Goal: Communication & Community: Answer question/provide support

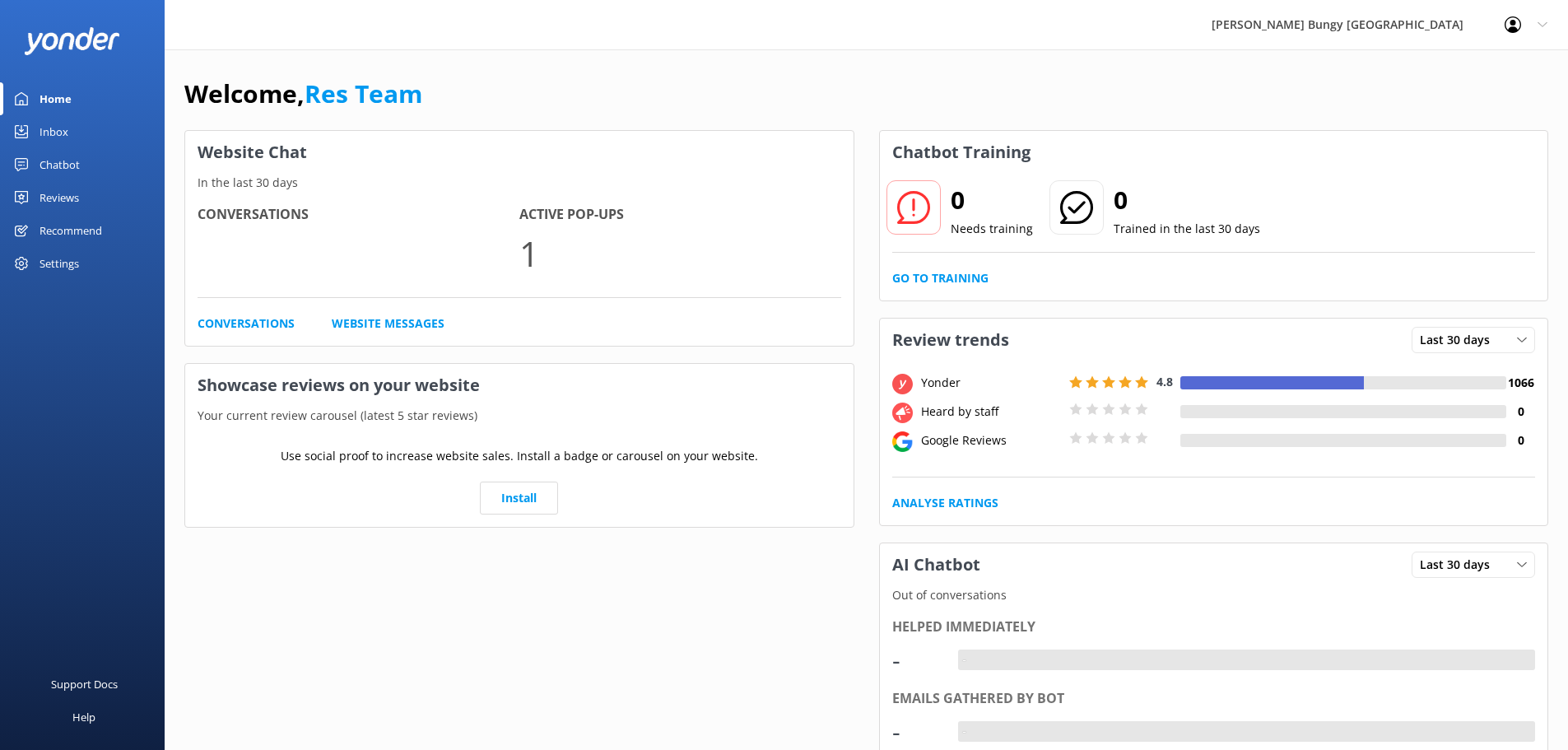
click at [61, 122] on div "Inbox" at bounding box center [53, 132] width 28 height 33
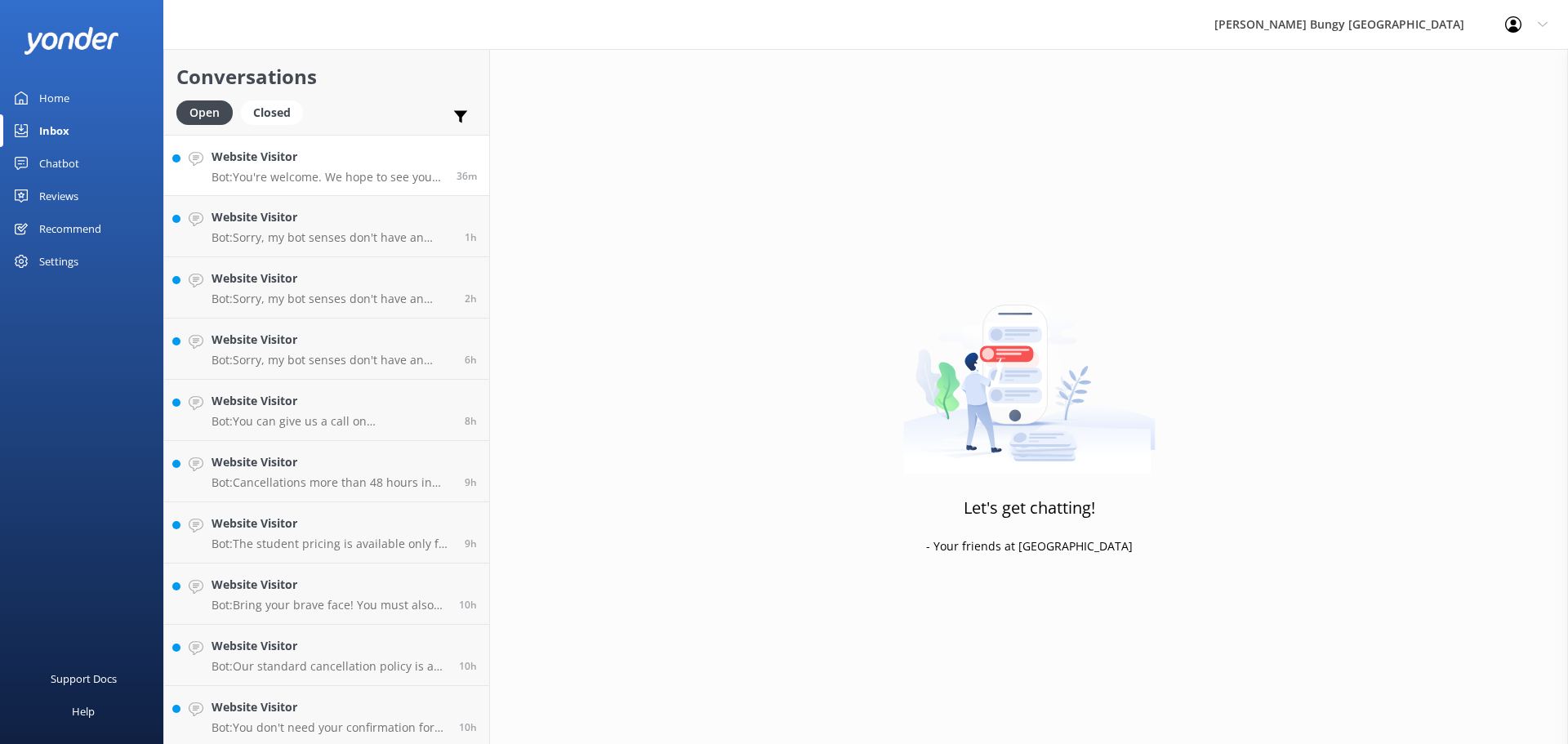
click at [267, 177] on p "Bot: You're welcome. We hope to see you at one of our AJ Hackett locations soon!" at bounding box center [328, 177] width 233 height 15
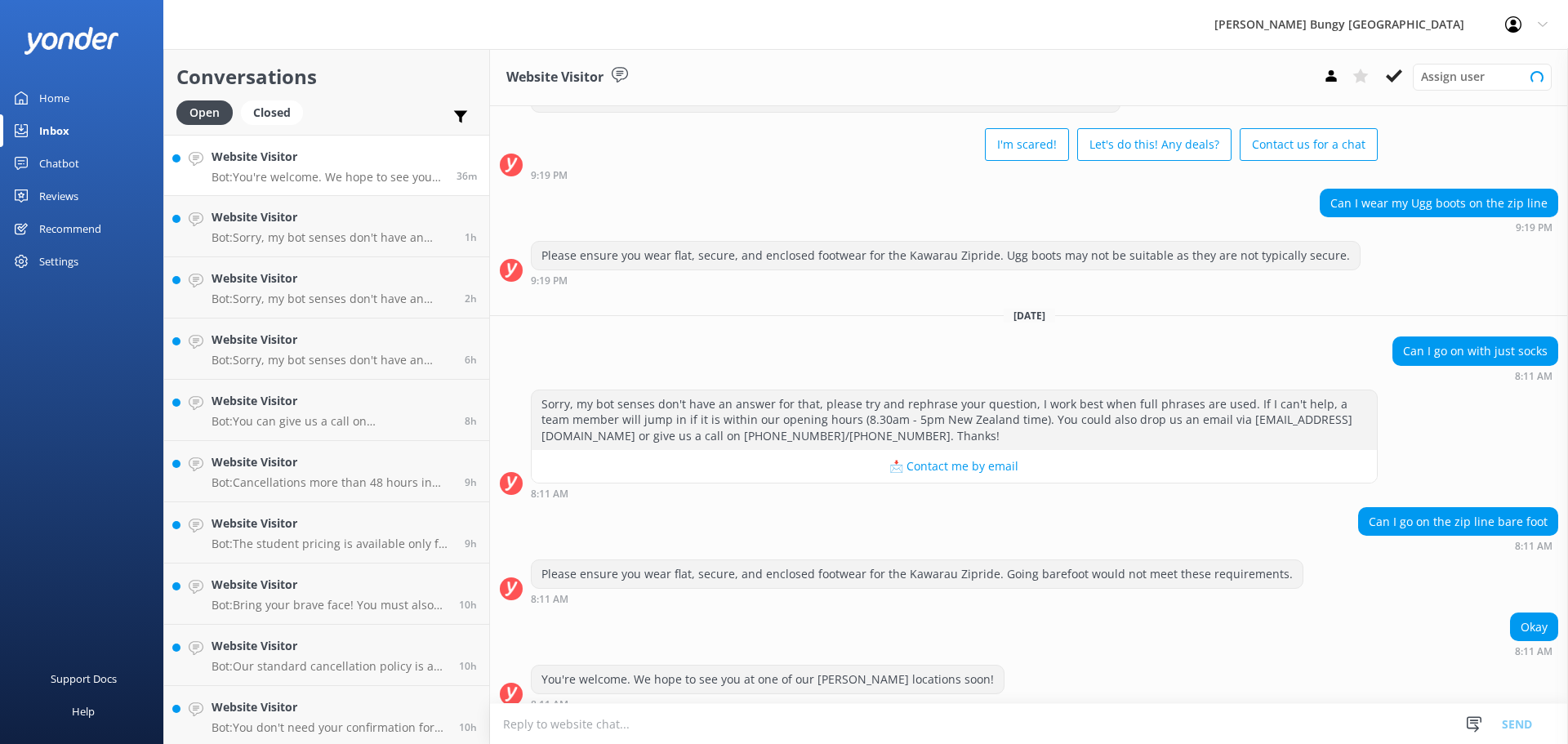
scroll to position [80, 0]
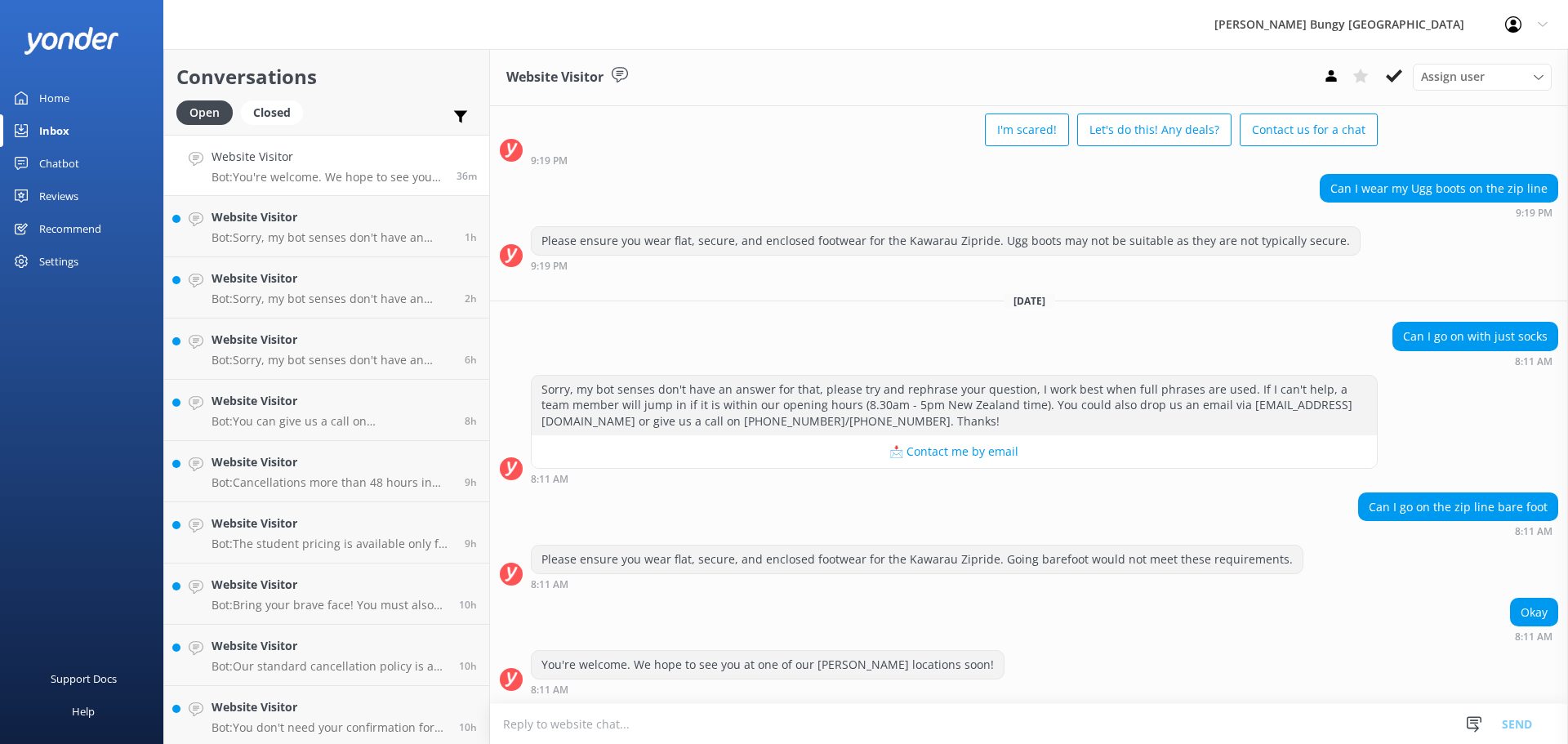
click at [824, 743] on html "AJ Hackett Bungy New Zealand Profile Settings Logout Home Inbox Chatbot Content…" at bounding box center [784, 372] width 1568 height 744
click at [1188, 327] on div "Can I go on with just socks 8:11 AM" at bounding box center [1029, 344] width 1078 height 45
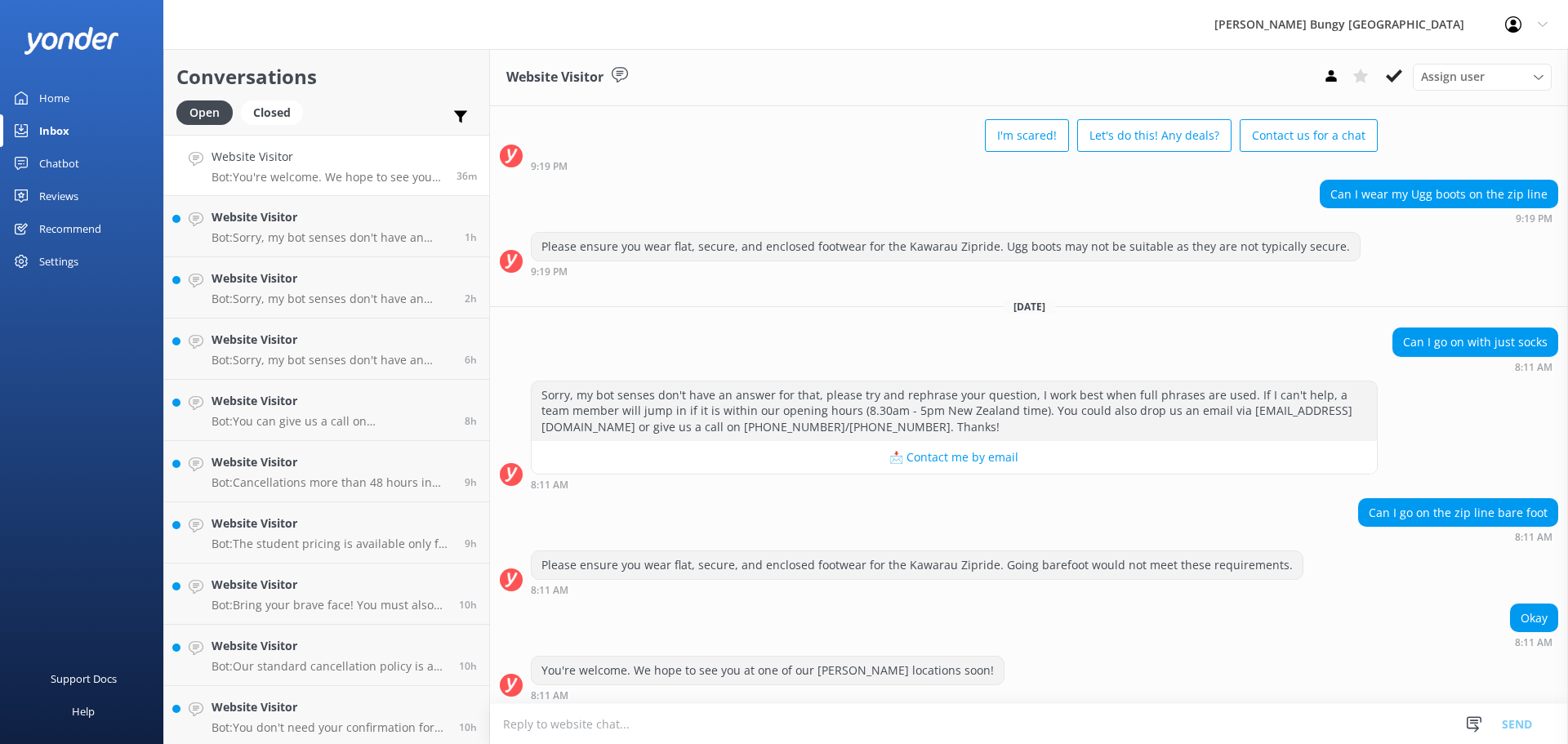
scroll to position [80, 0]
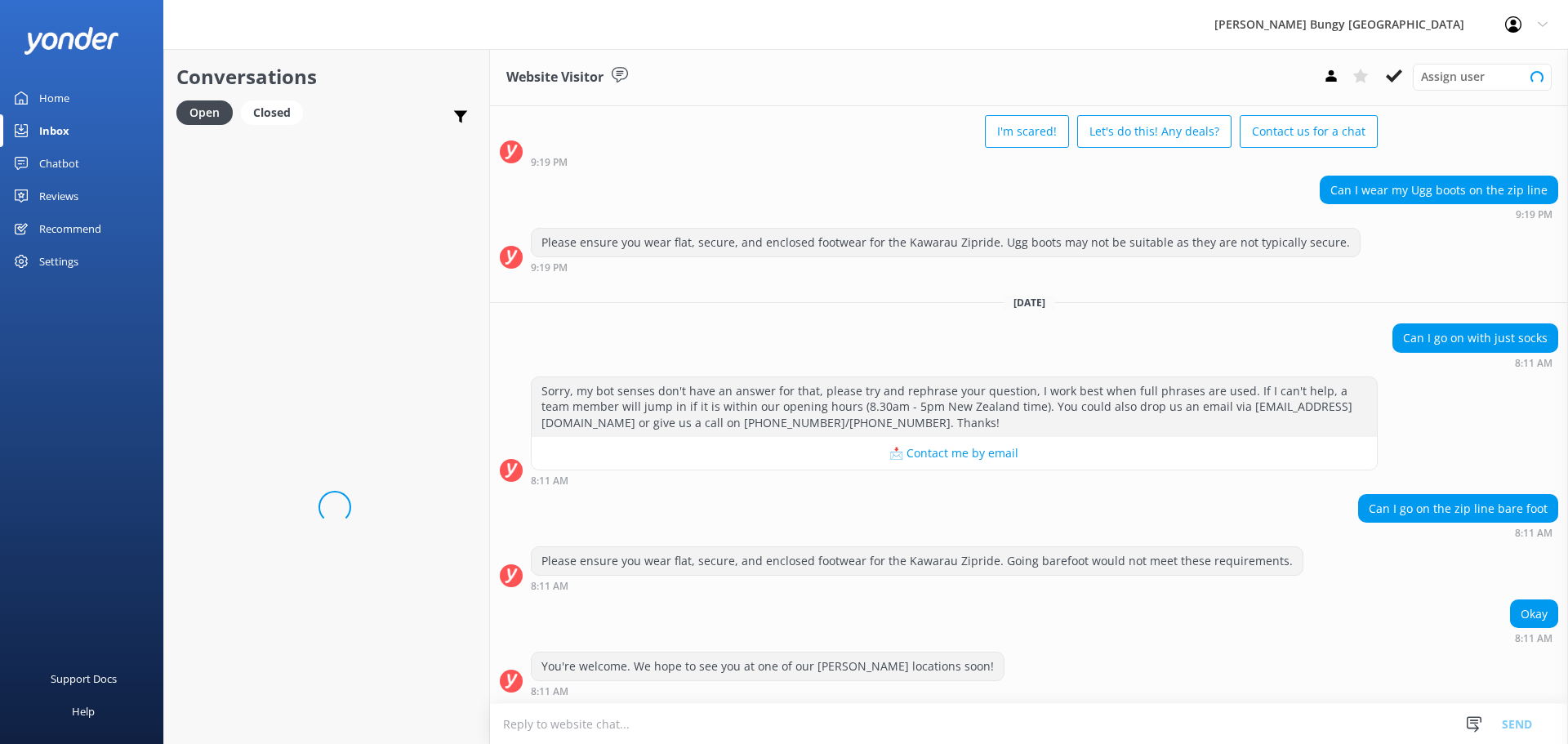
scroll to position [80, 0]
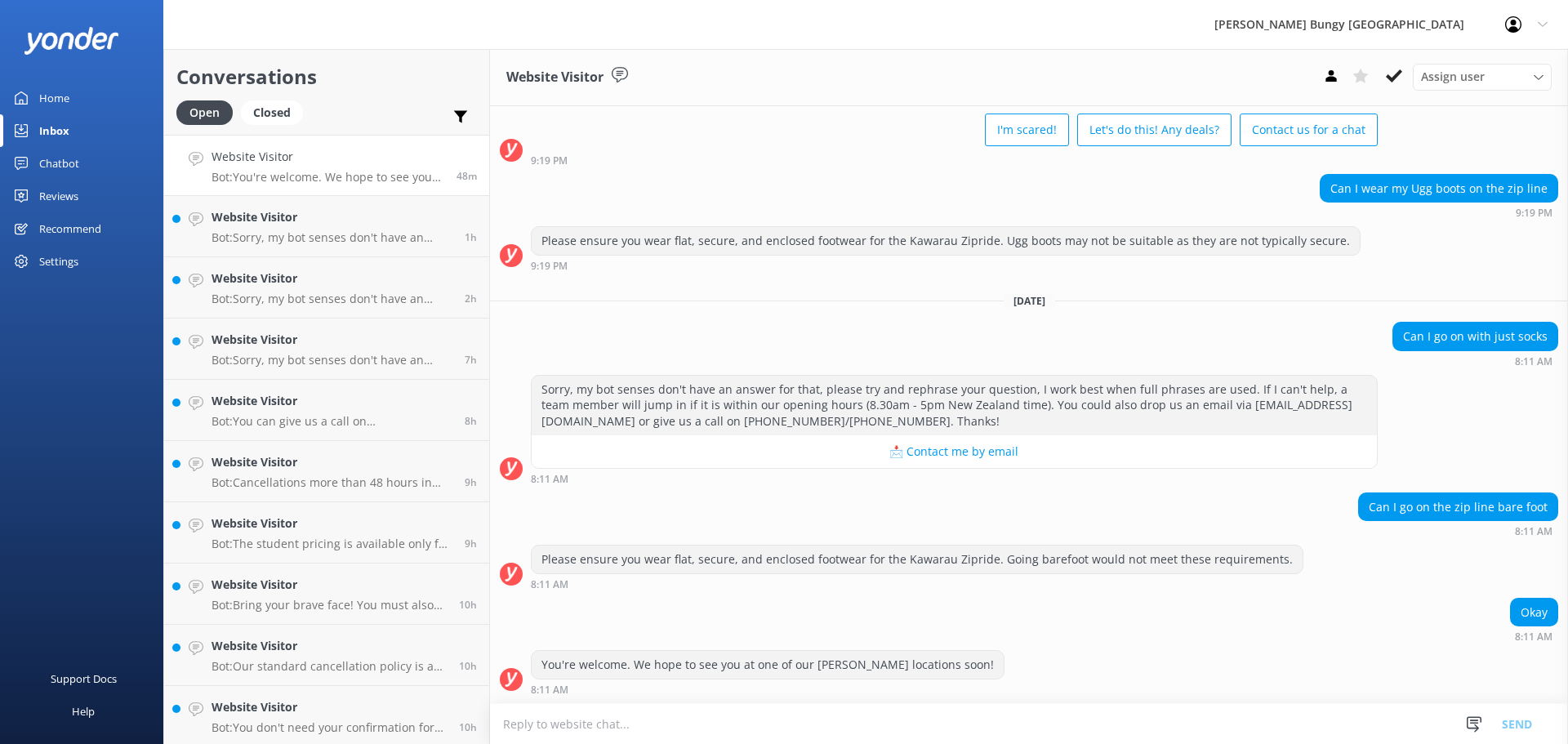
click at [17, 594] on div "Support Docs Help" at bounding box center [81, 558] width 163 height 372
click at [614, 651] on div "Yesterday Kia ora! 🤙 I'm a virtual assistant and here to help you Live More, Fe…" at bounding box center [1029, 365] width 1078 height 677
click at [601, 643] on div "Okay 8:11 AM" at bounding box center [1029, 624] width 1078 height 53
click at [324, 241] on p "Bot: Sorry, my bot senses don't have an answer for that, please try and rephras…" at bounding box center [331, 237] width 241 height 15
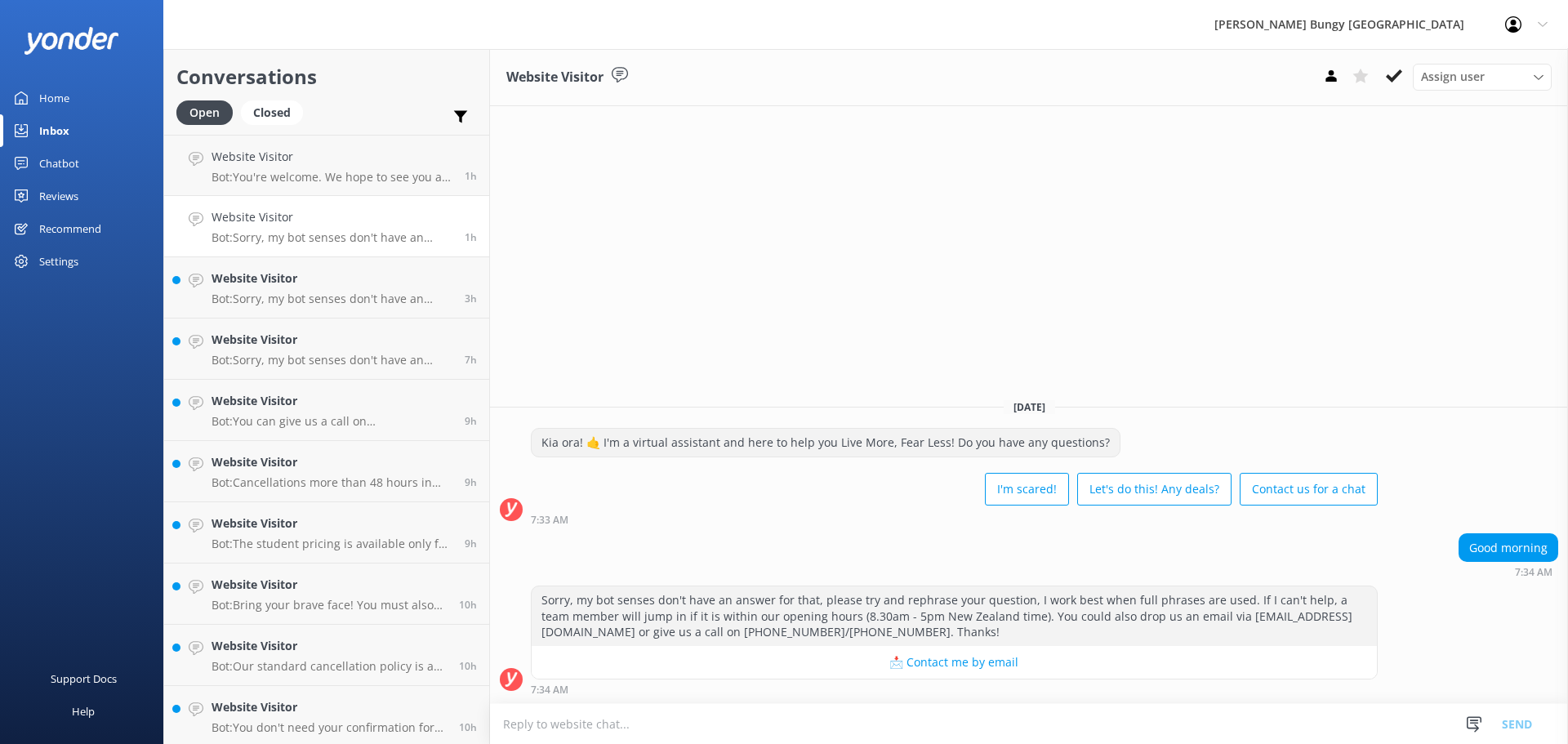
click at [86, 592] on div "Support Docs Help" at bounding box center [81, 558] width 163 height 372
click at [621, 648] on button "📩 Contact me by email" at bounding box center [954, 662] width 845 height 33
click at [1253, 379] on div "Website Visitor Assign user [PERSON_NAME] [PERSON_NAME] Tech Admin [PERSON_NAME…" at bounding box center [1029, 397] width 1078 height 695
click at [339, 330] on link "Website Visitor Bot: Sorry, my bot senses don't have an answer for that, please…" at bounding box center [326, 348] width 325 height 61
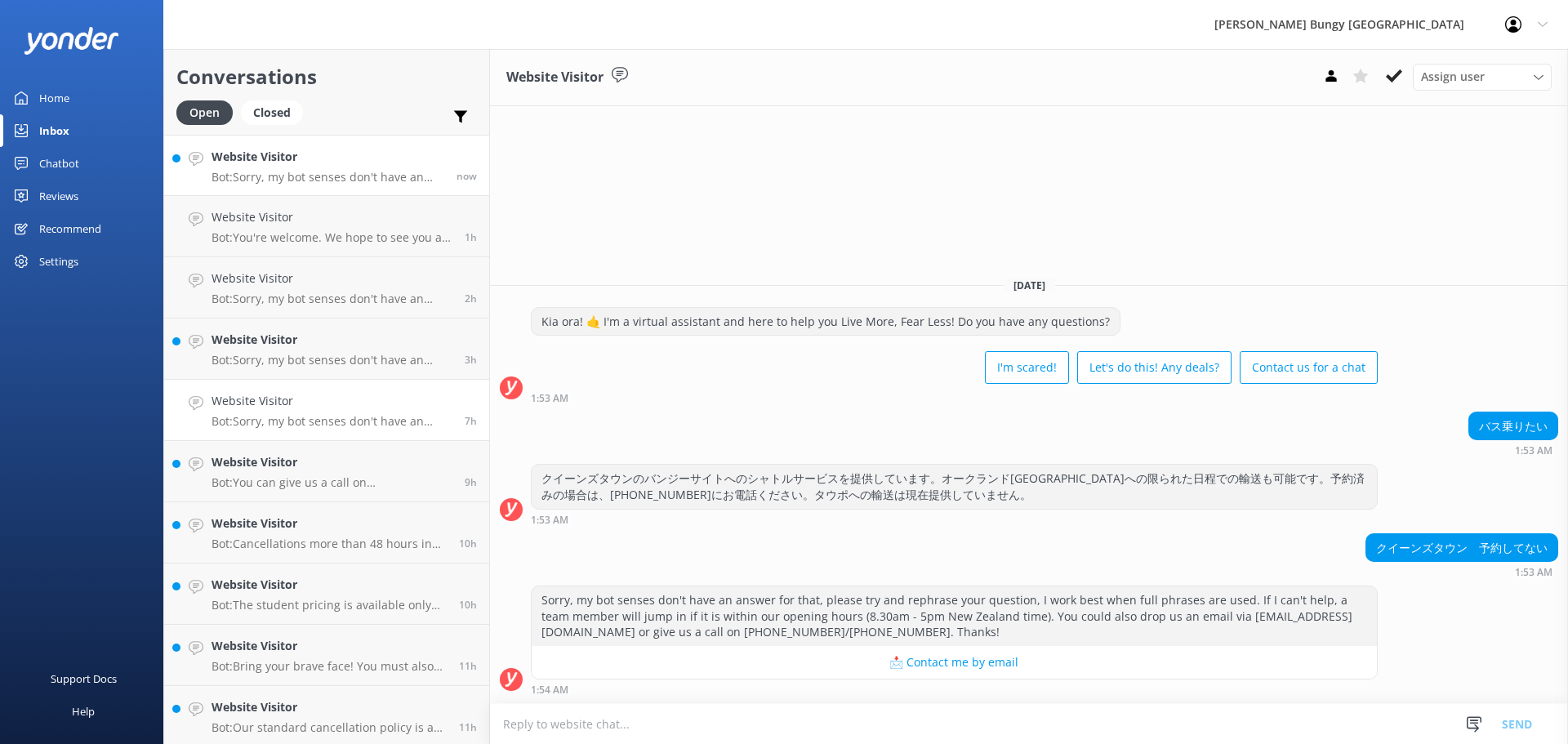
click at [368, 140] on link "Website Visitor Bot: Sorry, my bot senses don't have an answer for that, please…" at bounding box center [326, 165] width 325 height 61
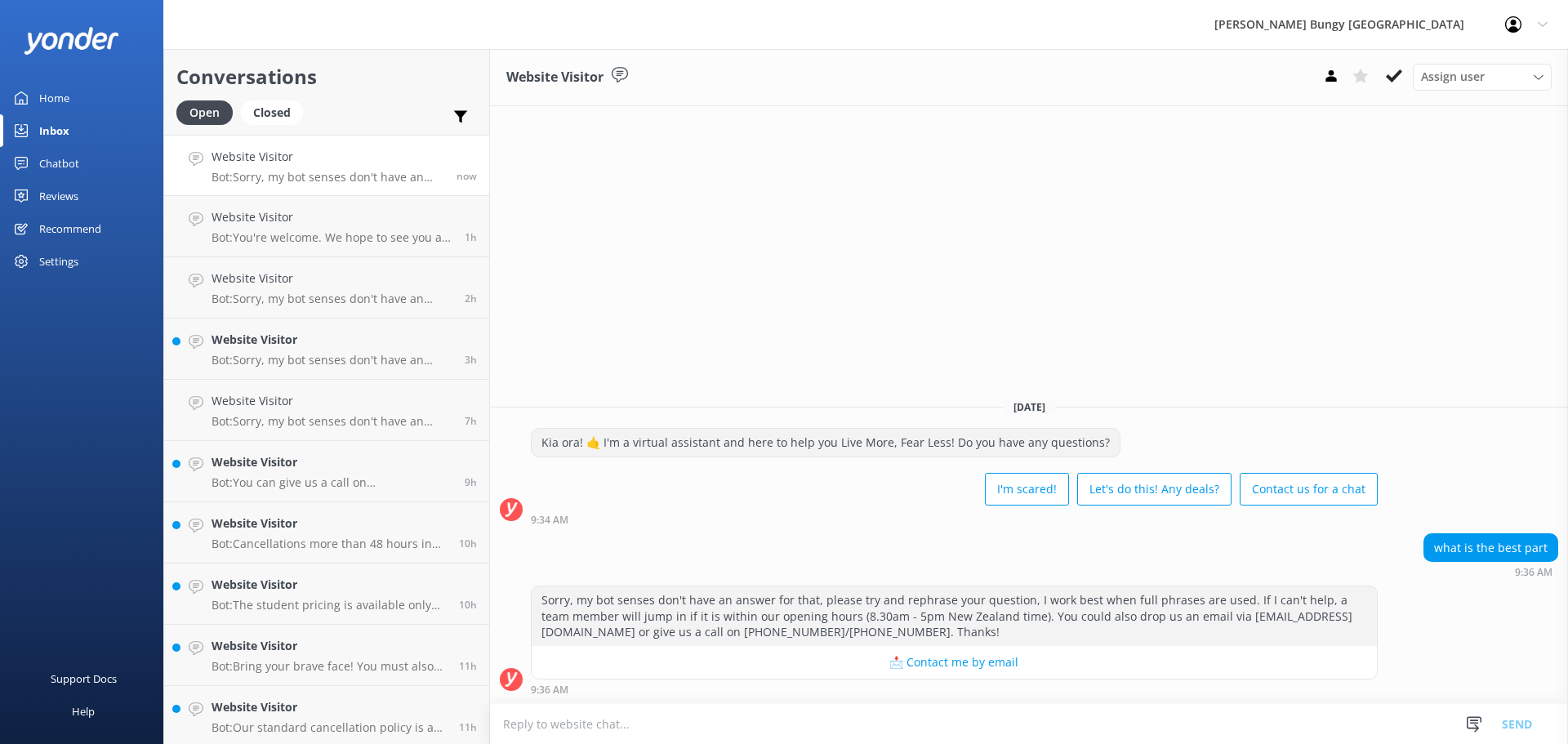
click at [248, 195] on link "Website Visitor Bot: Sorry, my bot senses don't have an answer for that, please…" at bounding box center [326, 165] width 325 height 61
click at [288, 227] on div "Website Visitor Bot: You're welcome. We hope to see you at one of our AJ Hacket…" at bounding box center [331, 226] width 241 height 36
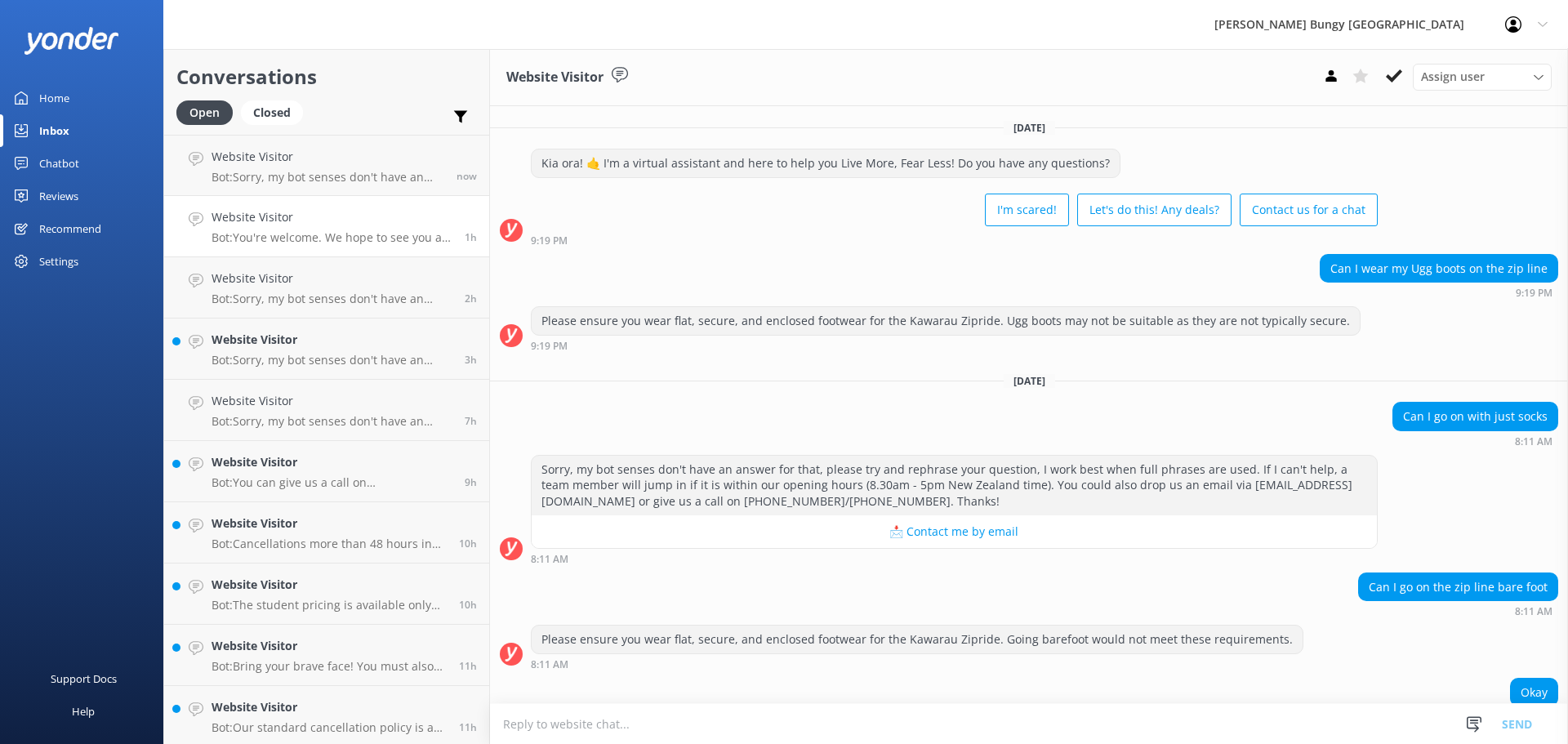
scroll to position [80, 0]
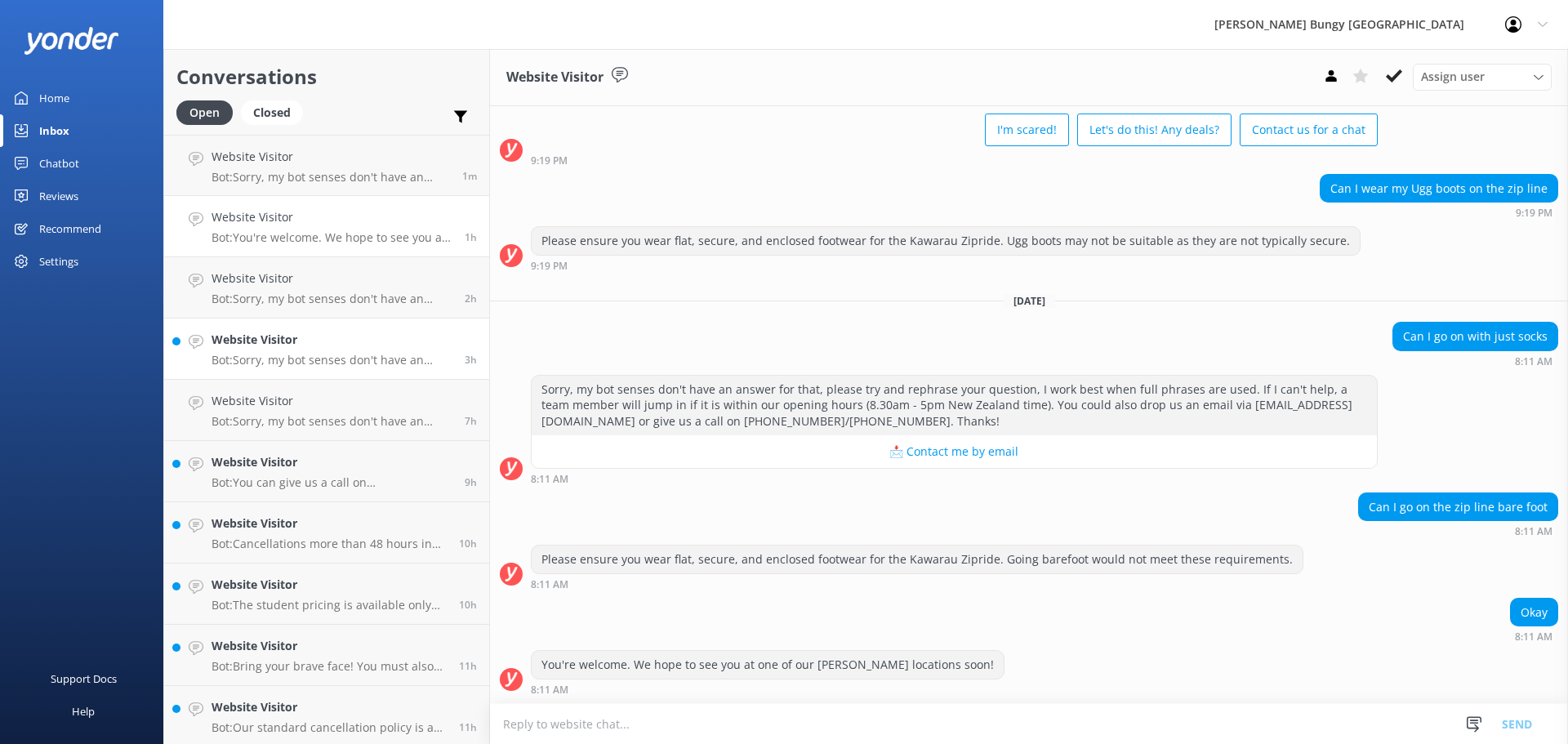
click at [321, 321] on link "Website Visitor Bot: Sorry, my bot senses don't have an answer for that, please…" at bounding box center [326, 348] width 325 height 61
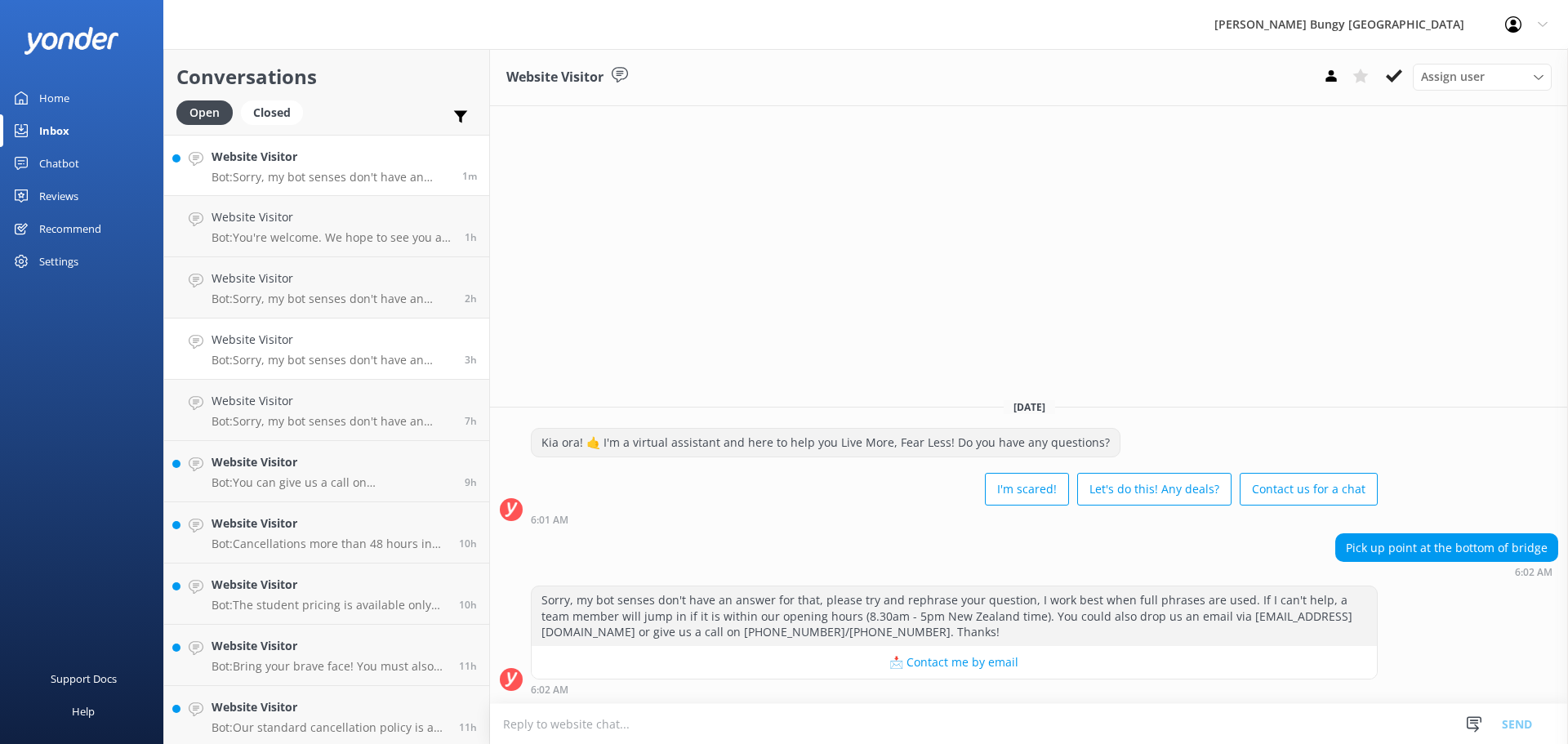
click at [318, 177] on p "Bot: Sorry, my bot senses don't have an answer for that, please try and rephras…" at bounding box center [331, 177] width 238 height 15
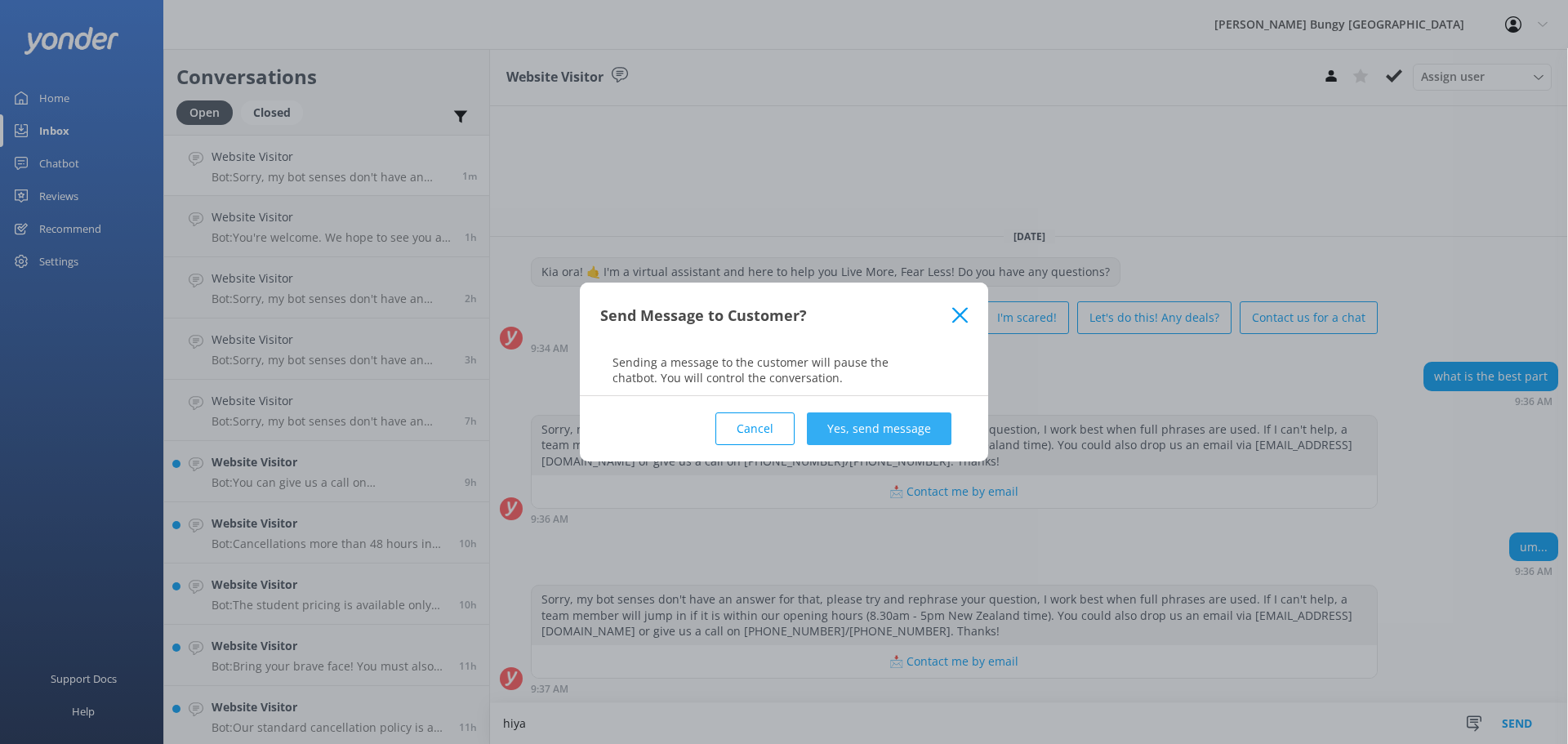
type textarea "hiya"
click at [884, 433] on button "Yes, send message" at bounding box center [879, 428] width 145 height 33
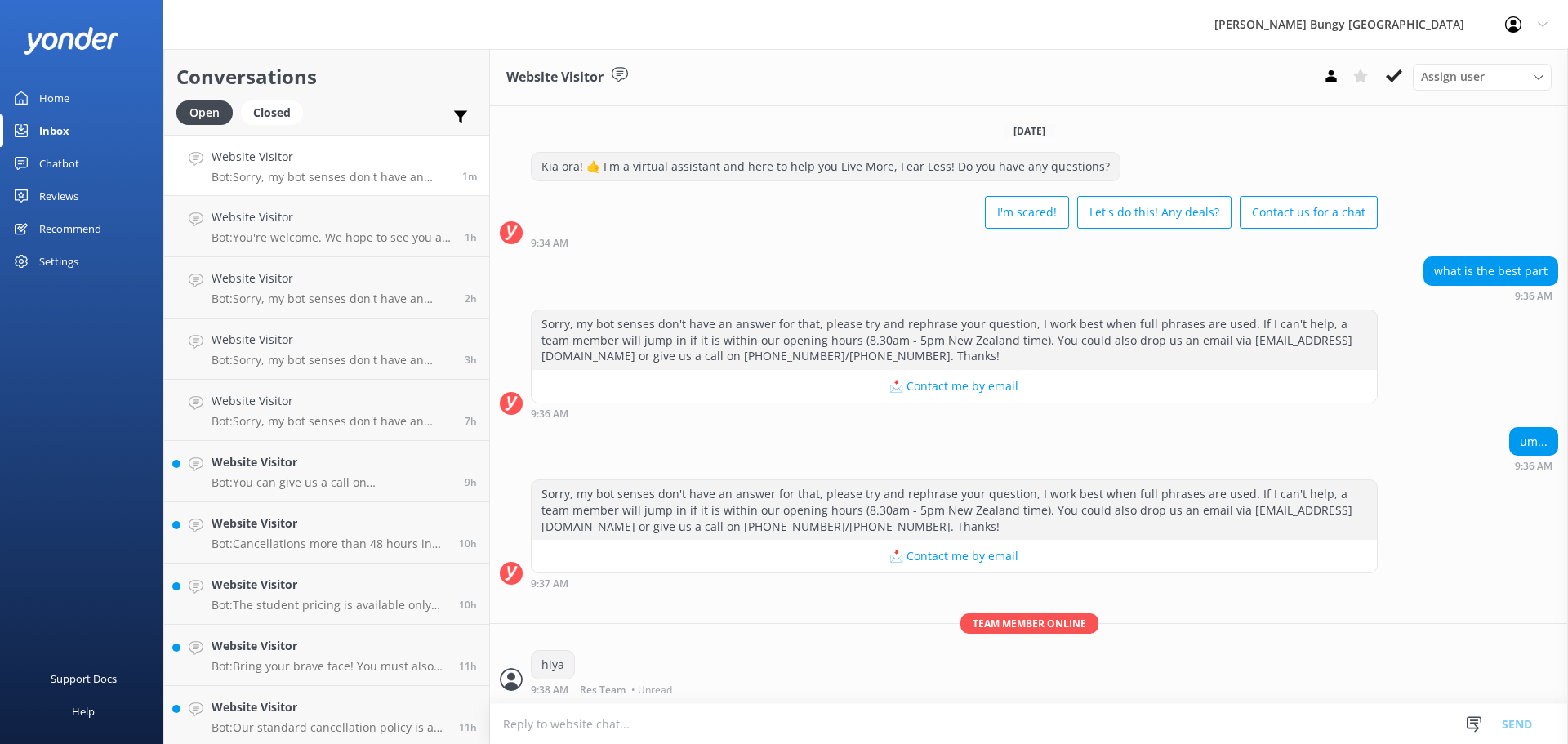
click at [754, 725] on textarea at bounding box center [1029, 723] width 1078 height 40
type textarea "how can we help?"
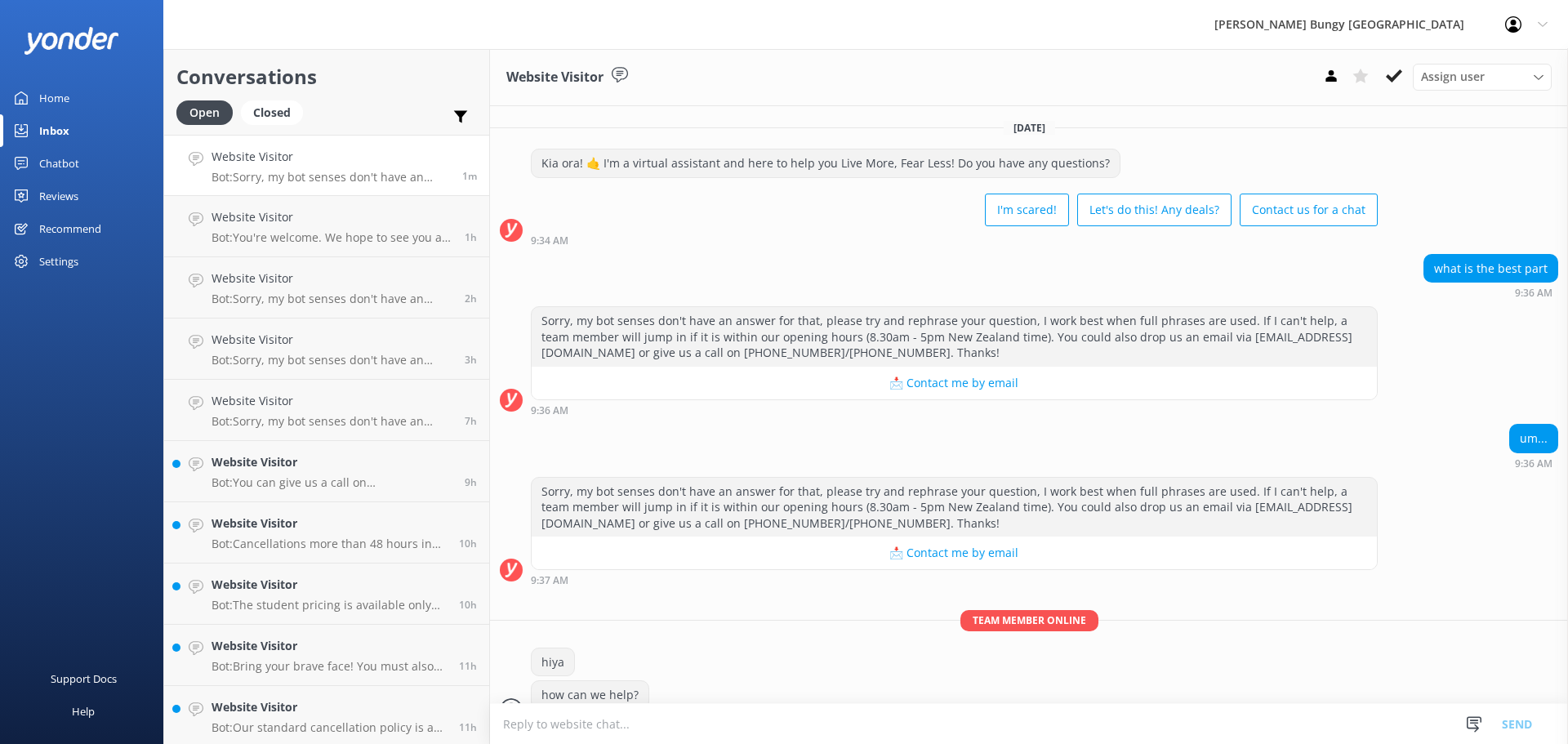
scroll to position [30, 0]
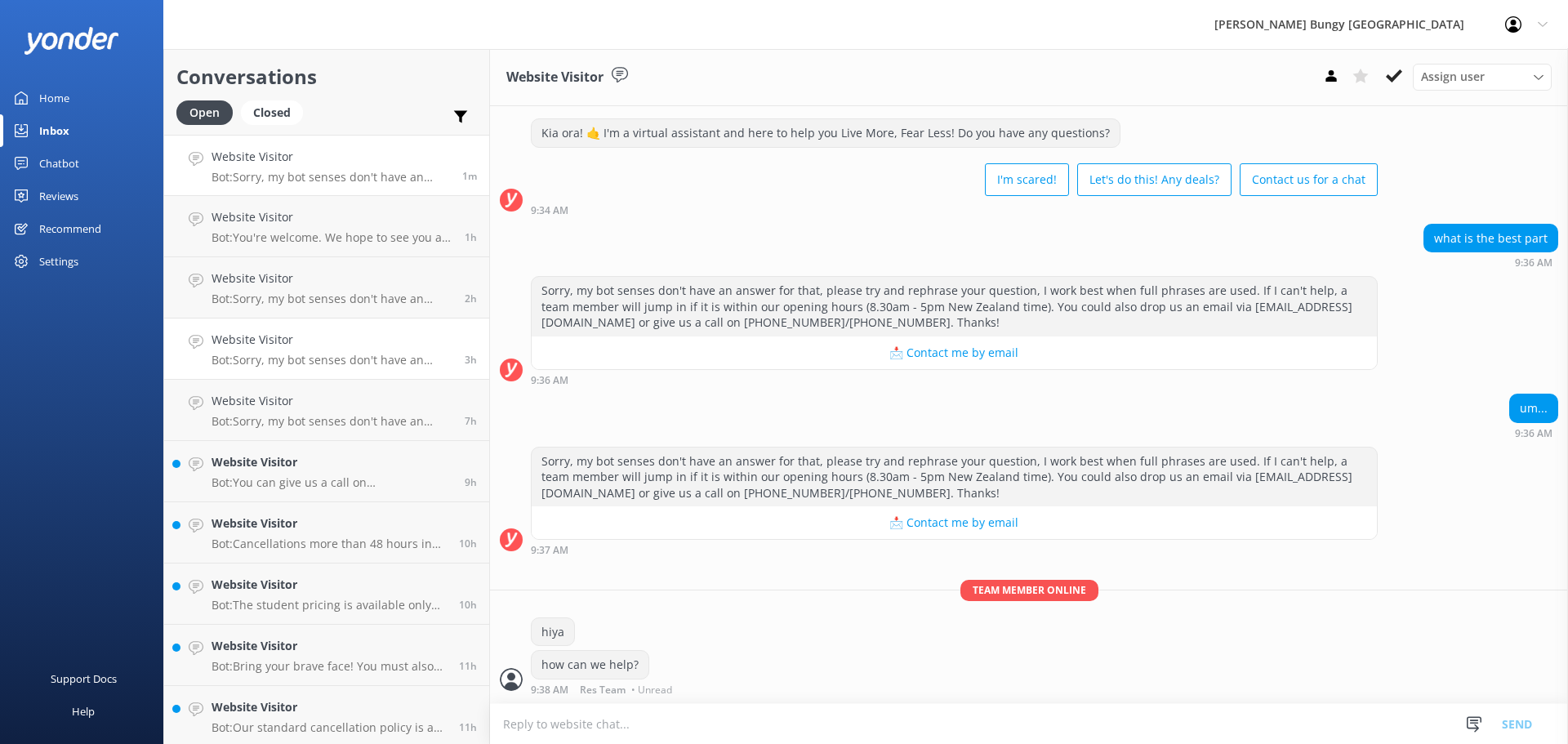
click at [338, 328] on link "Website Visitor Bot: Sorry, my bot senses don't have an answer for that, please…" at bounding box center [326, 348] width 325 height 61
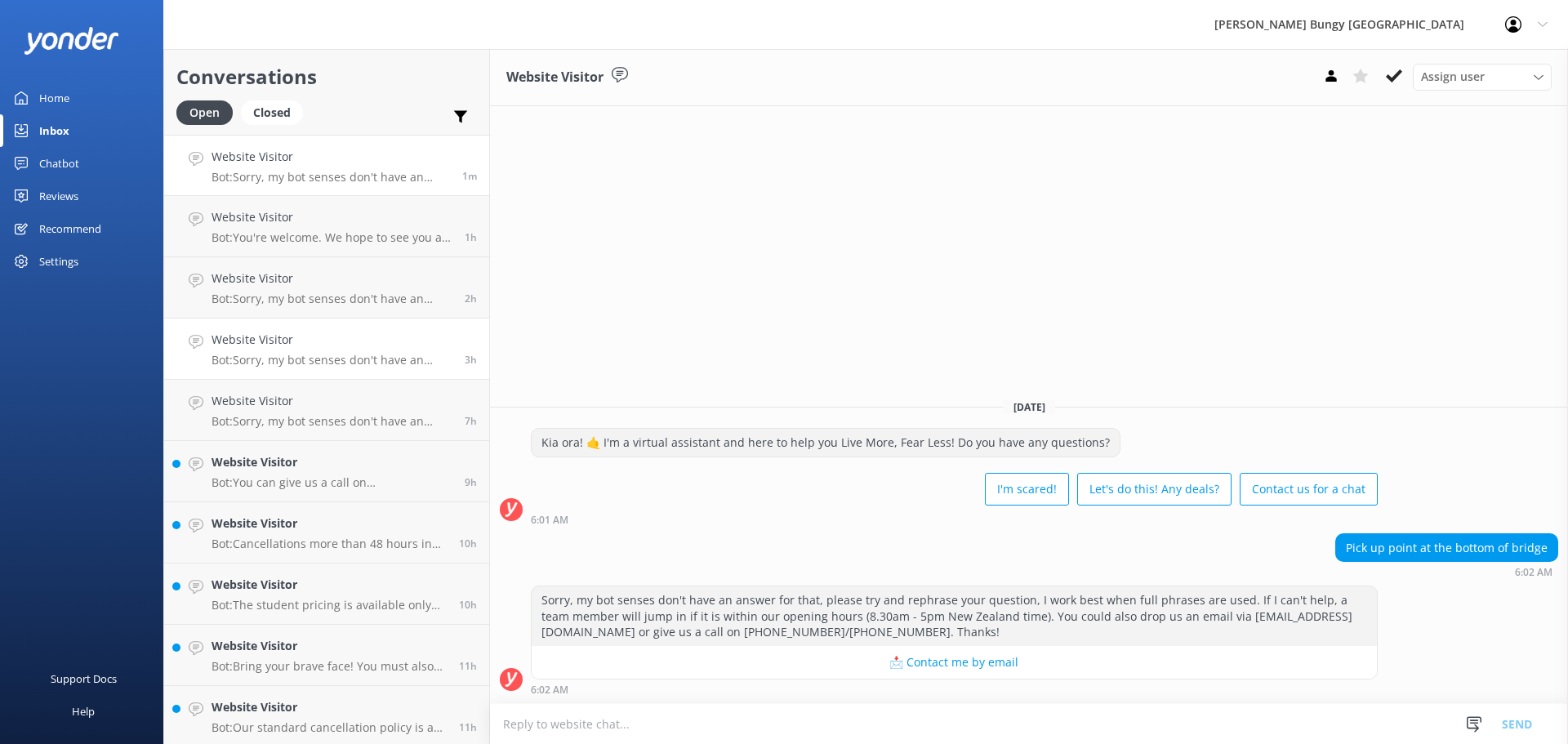
click at [411, 182] on p "Bot: Sorry, my bot senses don't have an answer for that, please try and rephras…" at bounding box center [331, 177] width 238 height 15
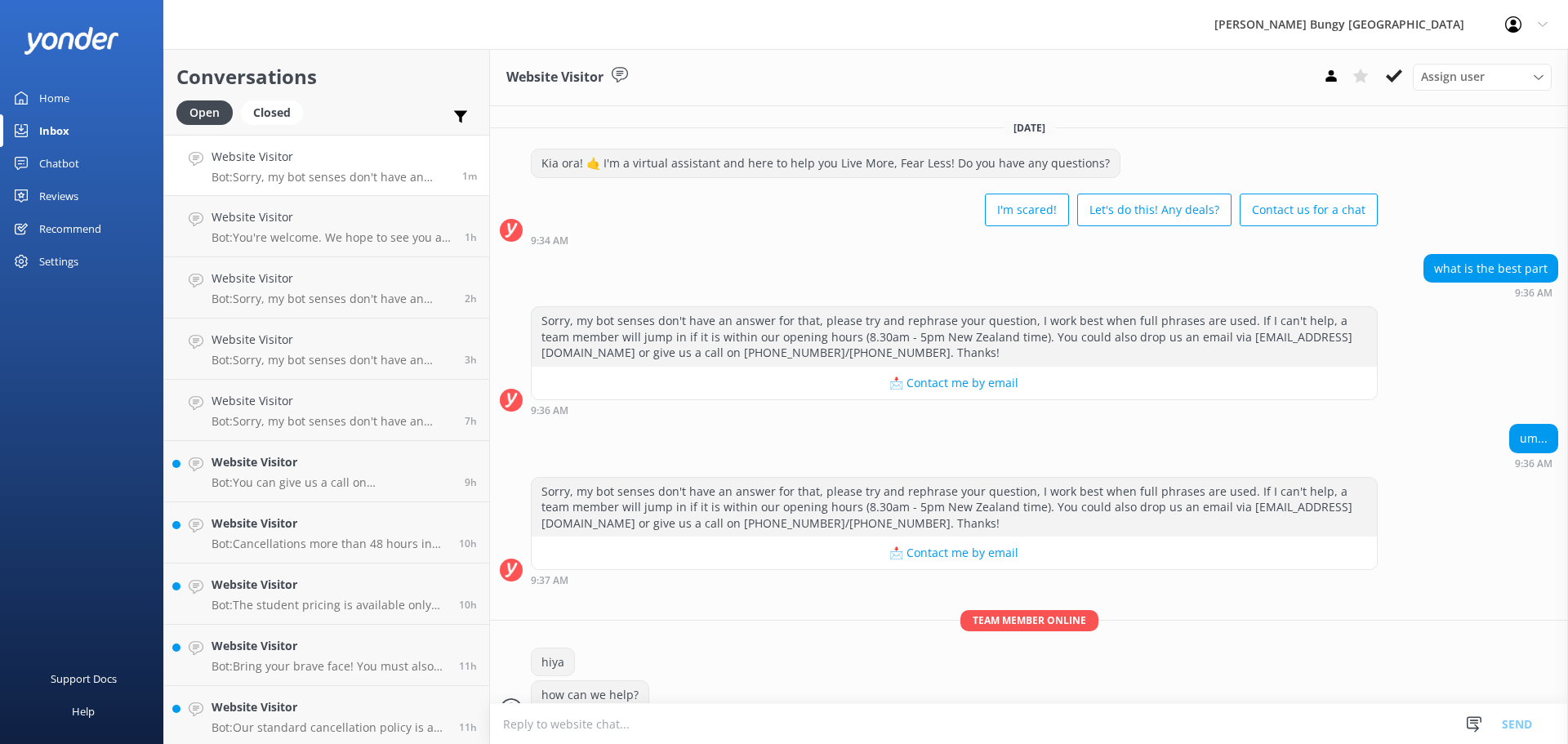
scroll to position [30, 0]
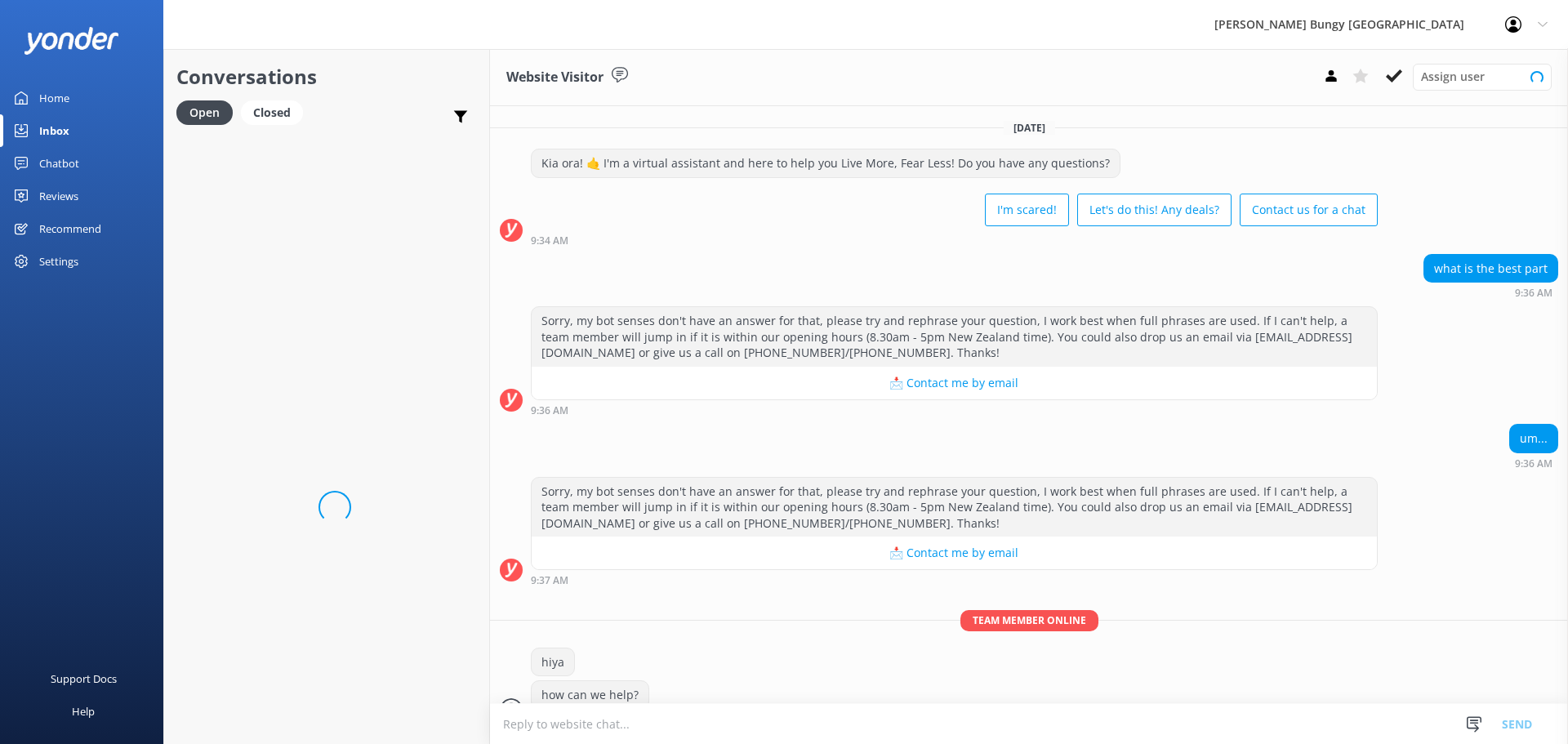
scroll to position [30, 0]
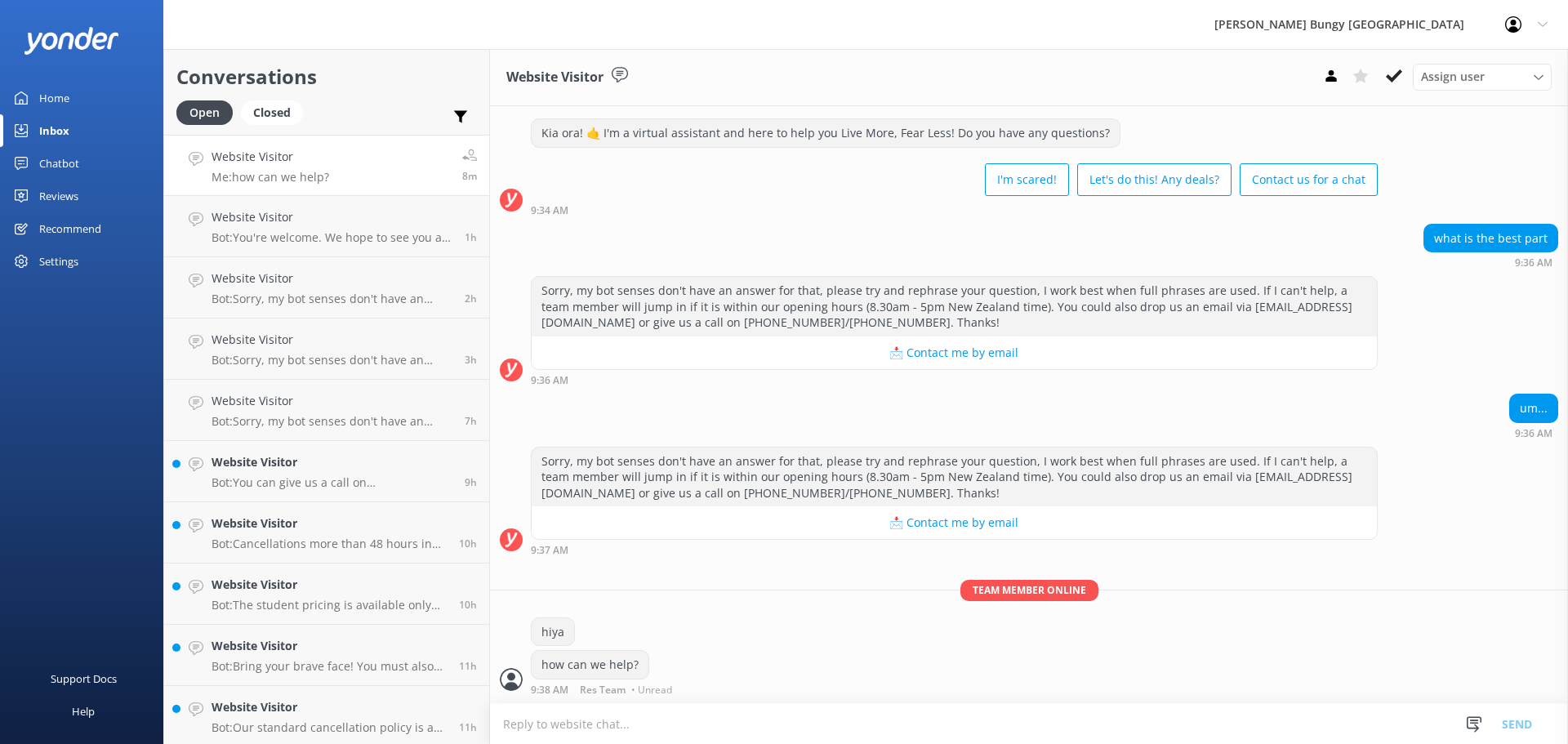
click at [851, 642] on div "hiya" at bounding box center [1029, 634] width 1078 height 33
click at [341, 257] on link "Website Visitor Bot: You're welcome. We hope to see you at one of our [PERSON_N…" at bounding box center [326, 226] width 325 height 61
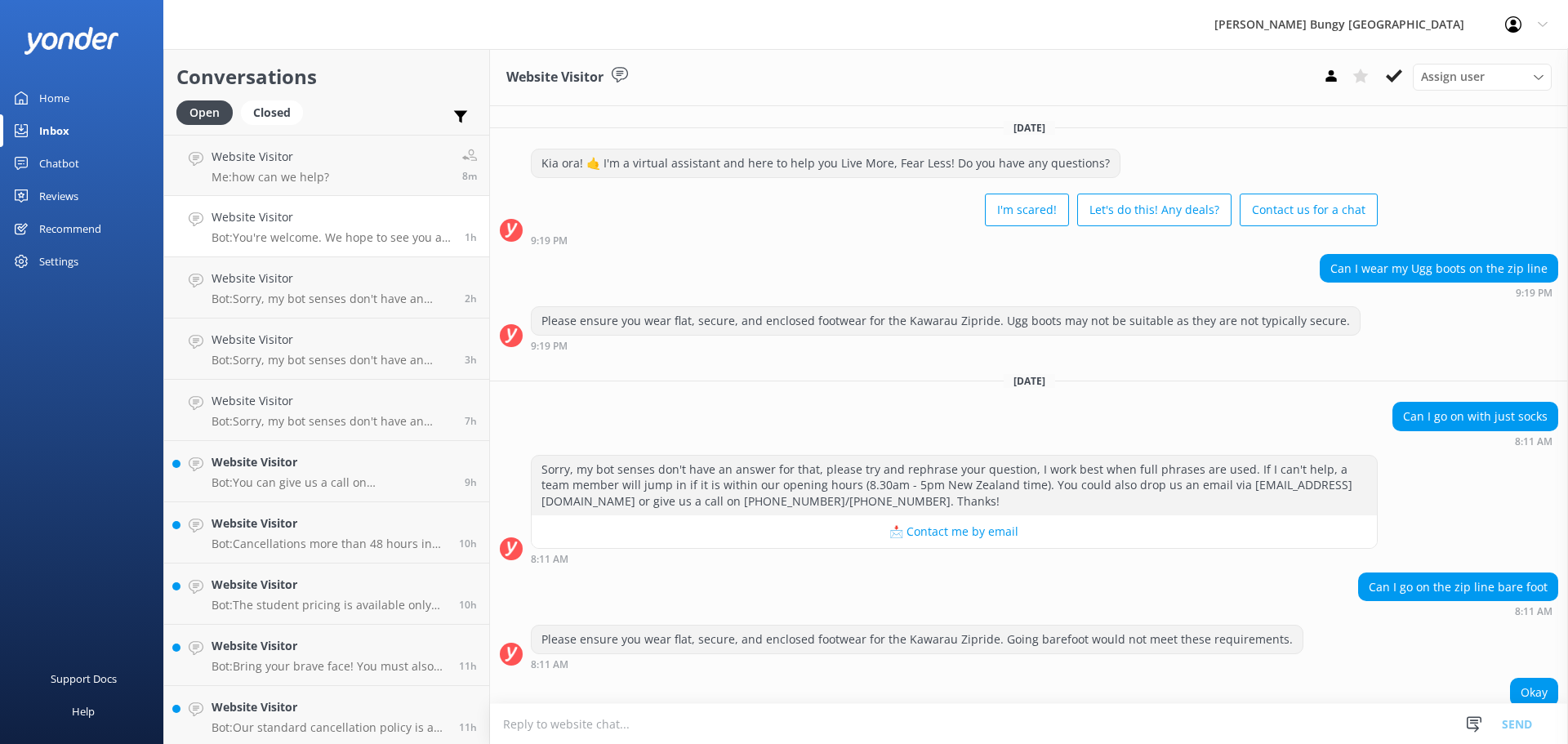
scroll to position [80, 0]
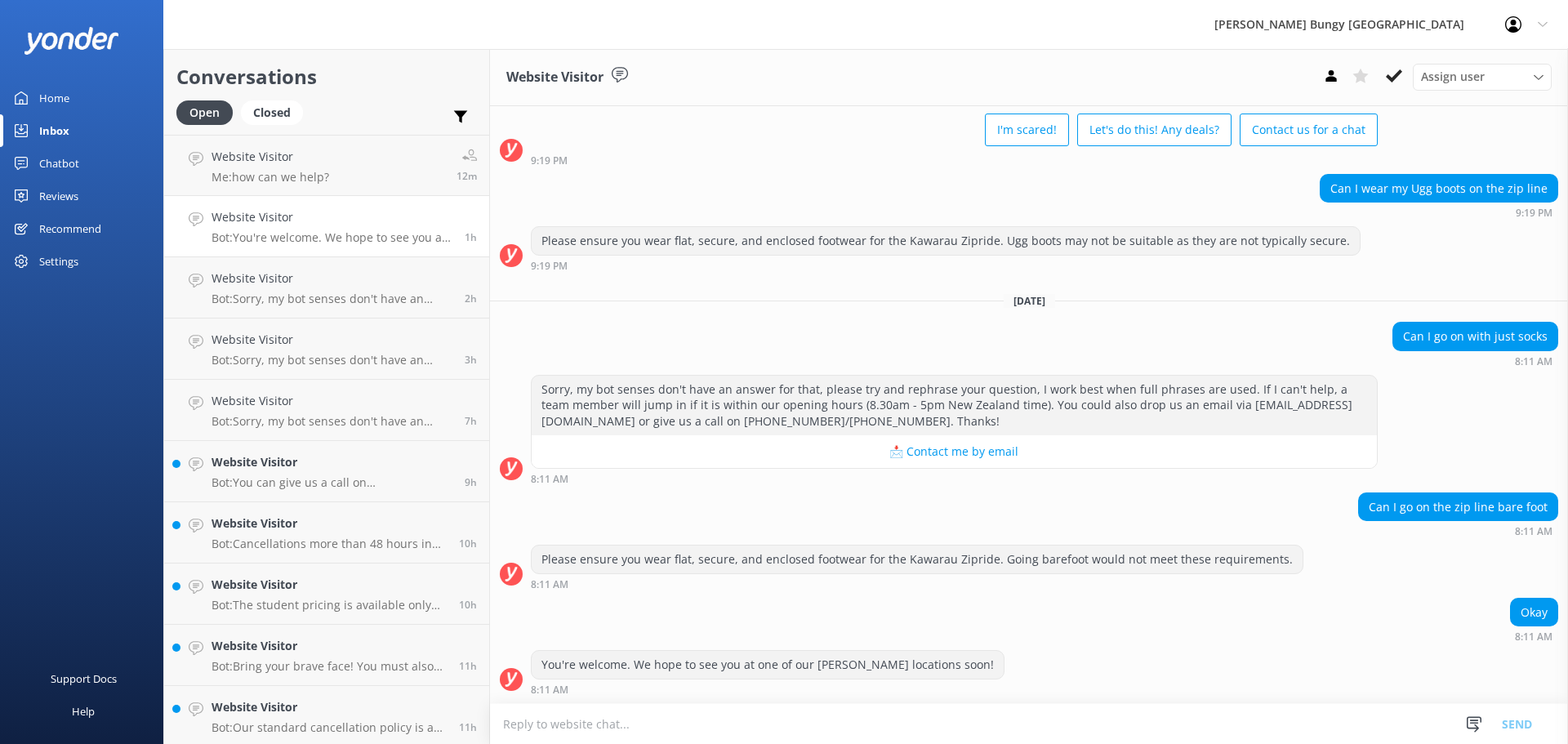
click at [696, 606] on div "Okay 8:11 AM" at bounding box center [1029, 620] width 1078 height 45
click at [350, 205] on link "Website Visitor Bot: You're welcome. We hope to see you at one of our AJ Hacket…" at bounding box center [326, 226] width 325 height 61
click at [352, 183] on link "Website Visitor Me: how can we help? 12m" at bounding box center [326, 165] width 325 height 61
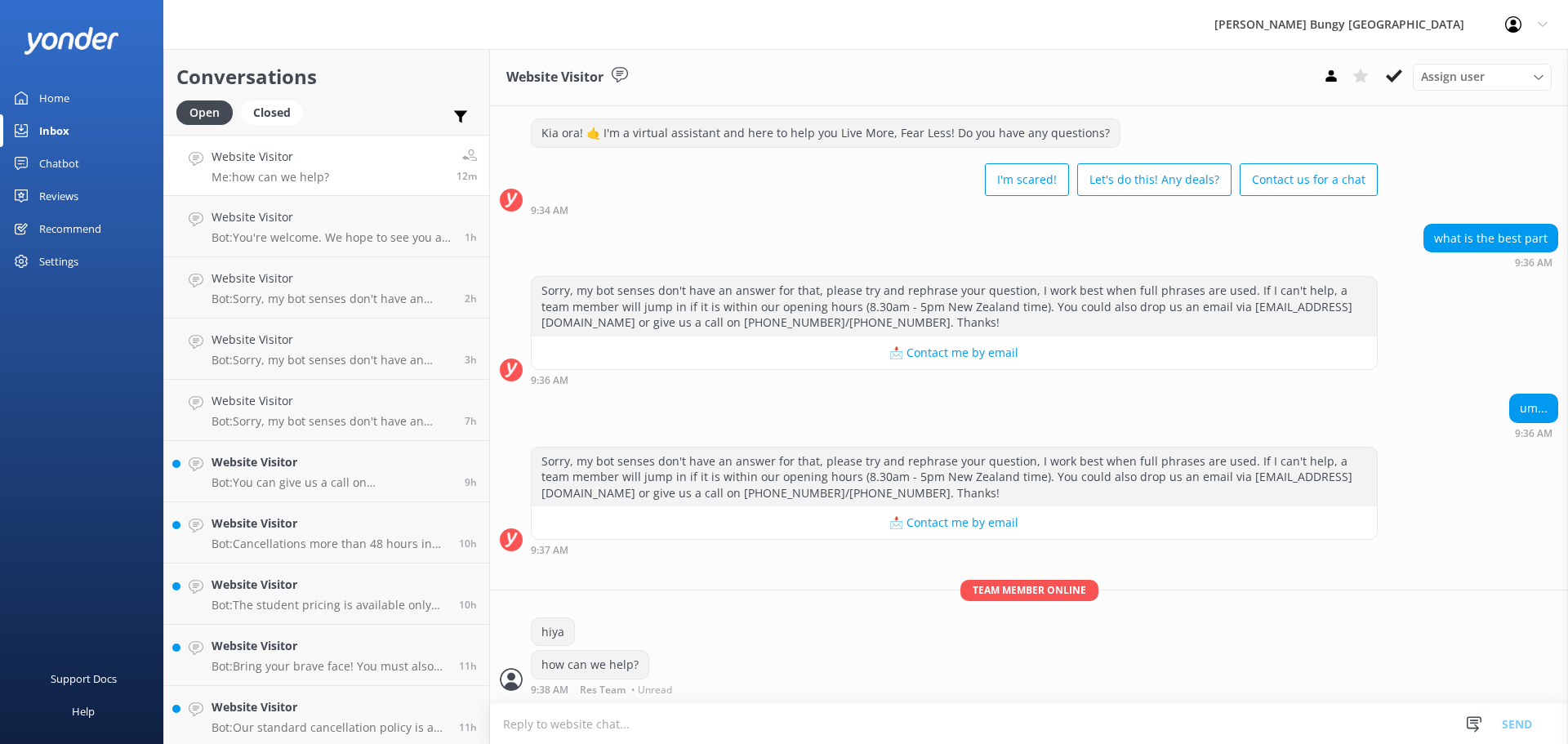
scroll to position [30, 0]
click at [661, 632] on div "hiya" at bounding box center [1029, 634] width 1078 height 33
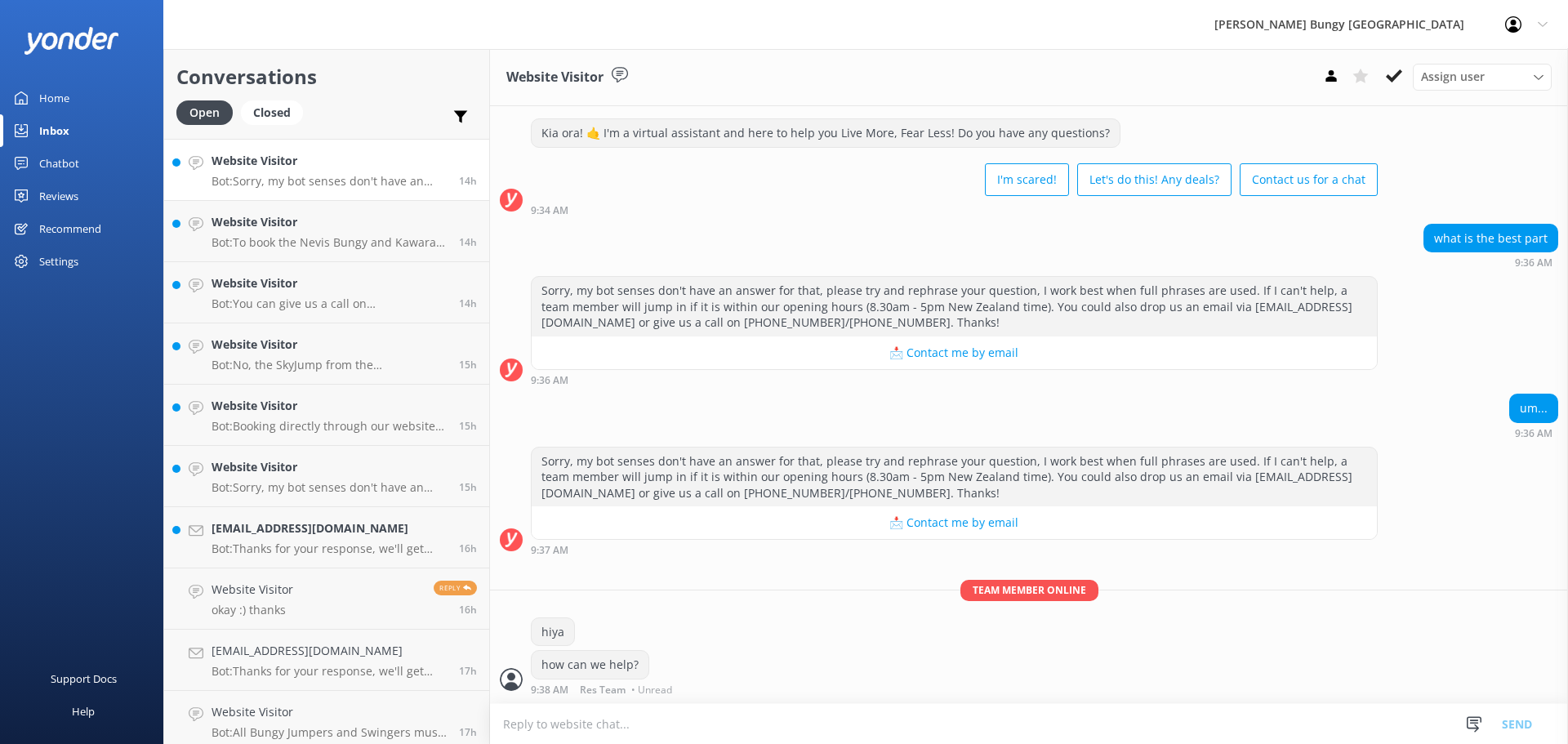
scroll to position [1290, 0]
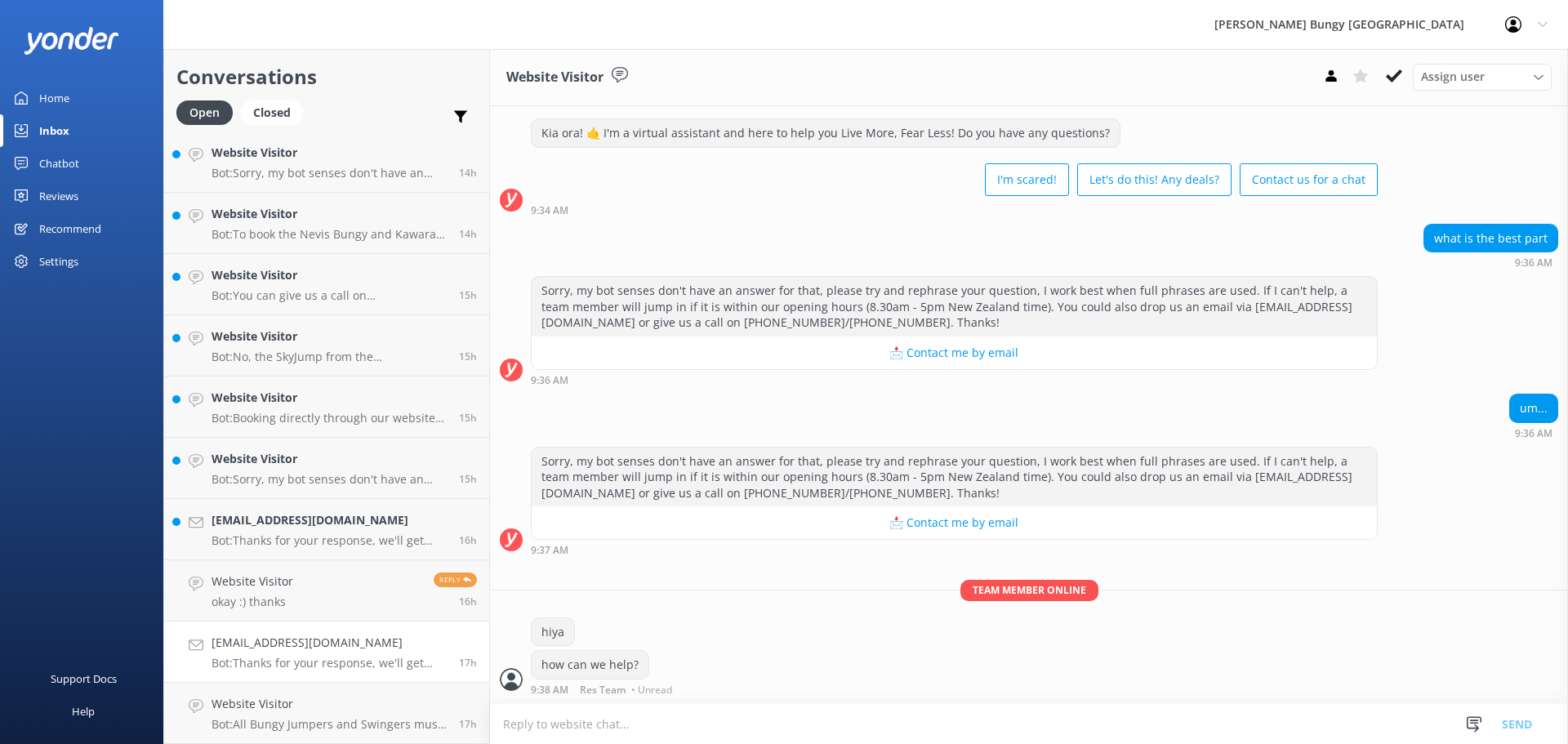
click at [377, 639] on h4 "Jordananthall@gmail.com" at bounding box center [329, 643] width 235 height 18
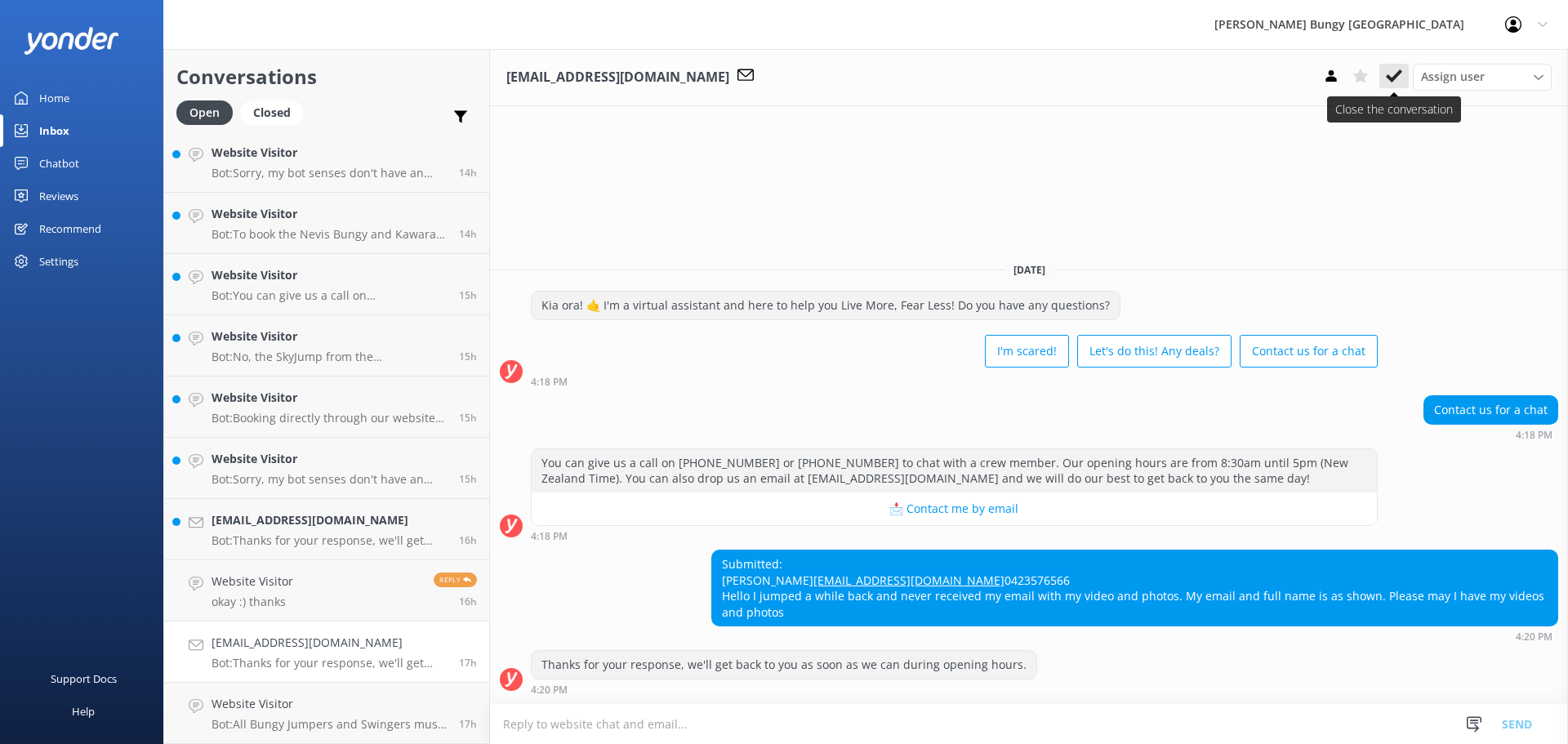
click at [1391, 77] on icon at bounding box center [1393, 76] width 17 height 17
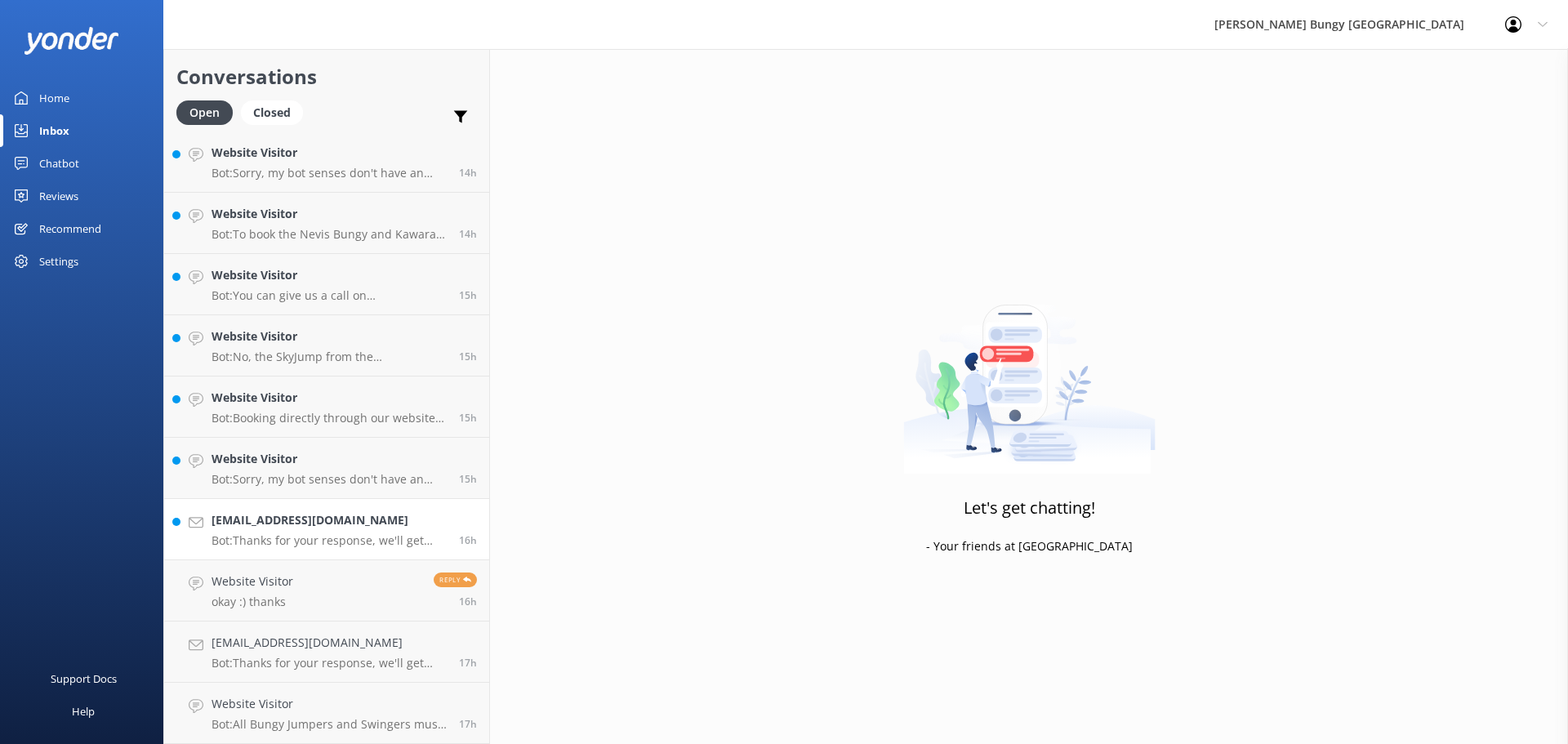
scroll to position [1228, 0]
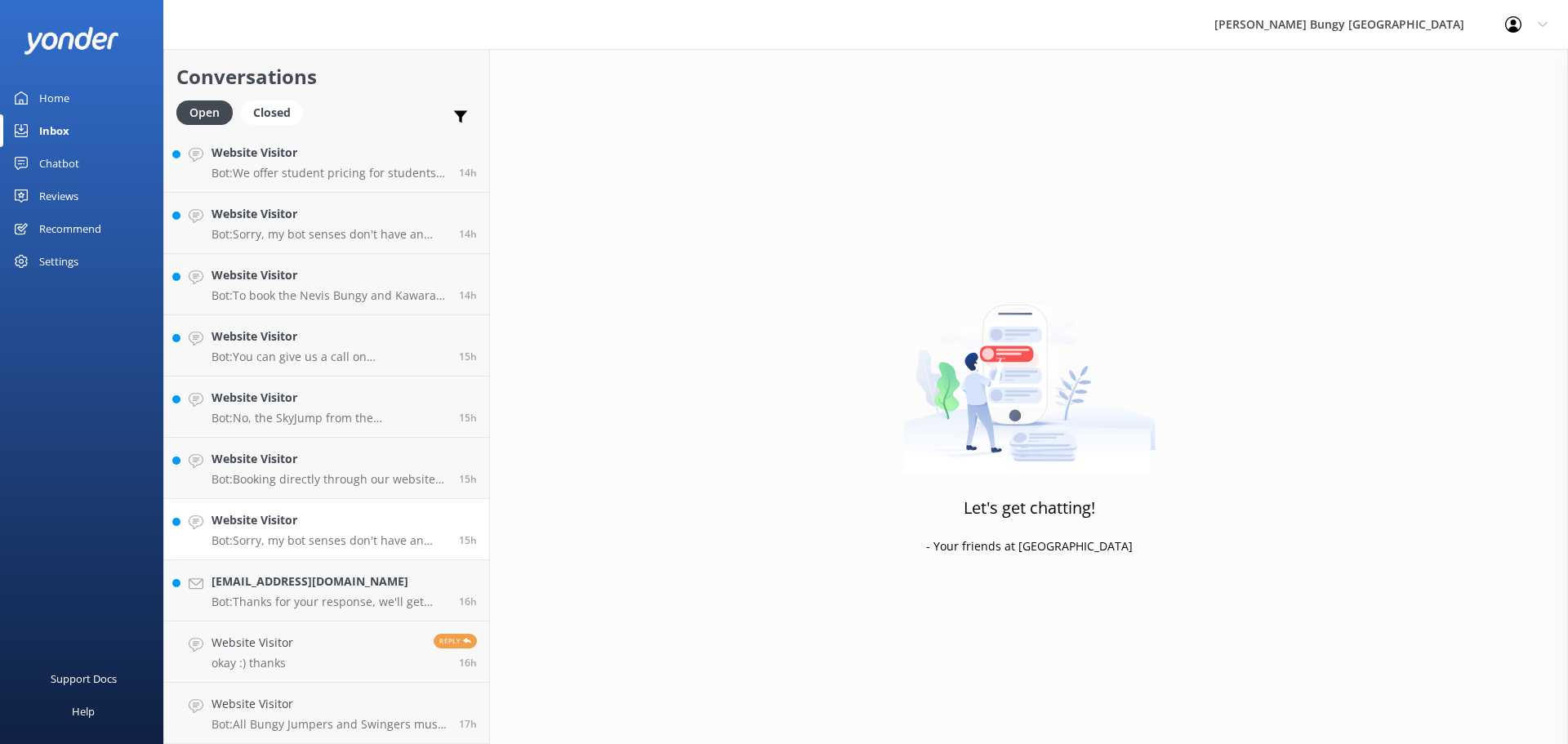
click at [387, 554] on link "Website Visitor Bot: Sorry, my bot senses don't have an answer for that, please…" at bounding box center [326, 529] width 325 height 61
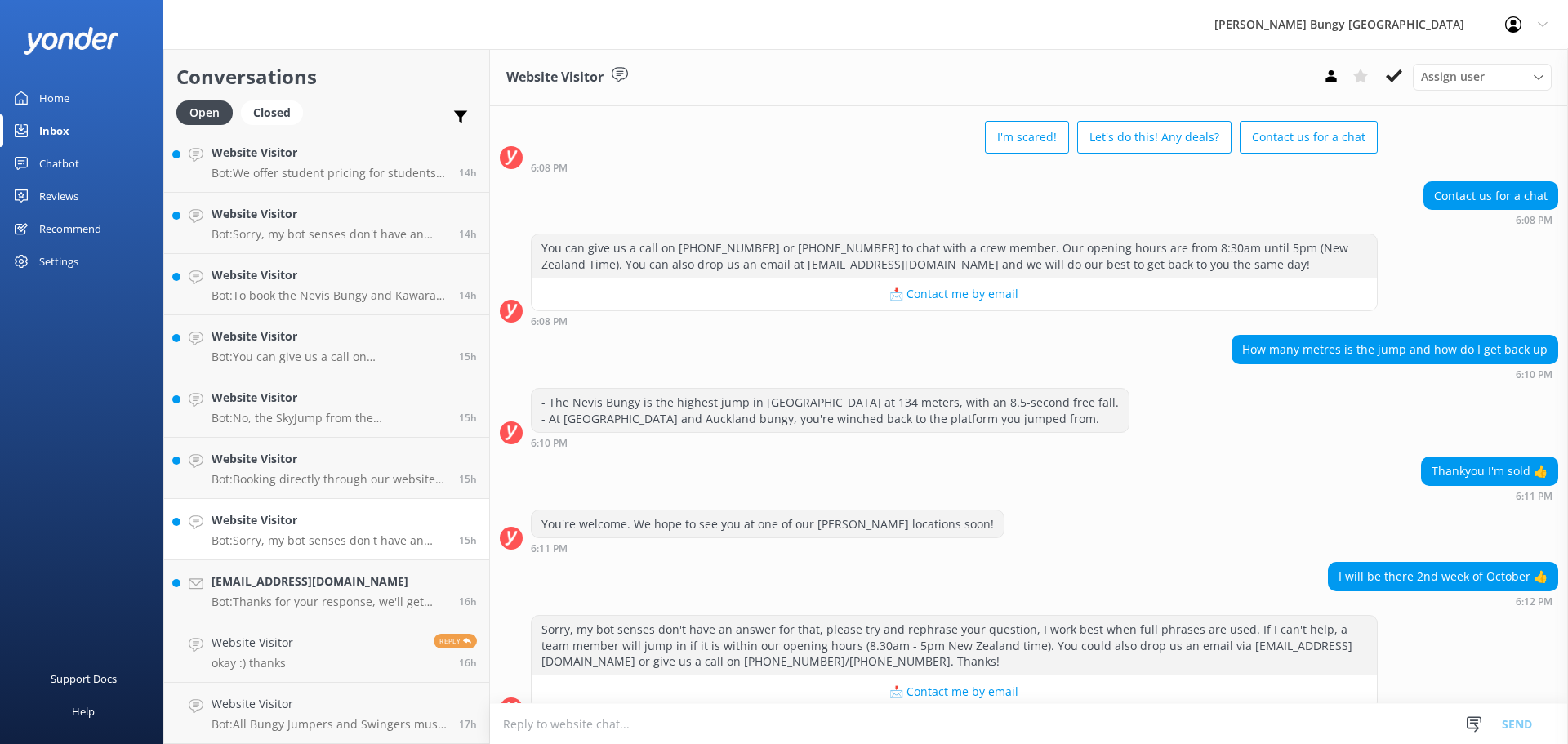
scroll to position [102, 0]
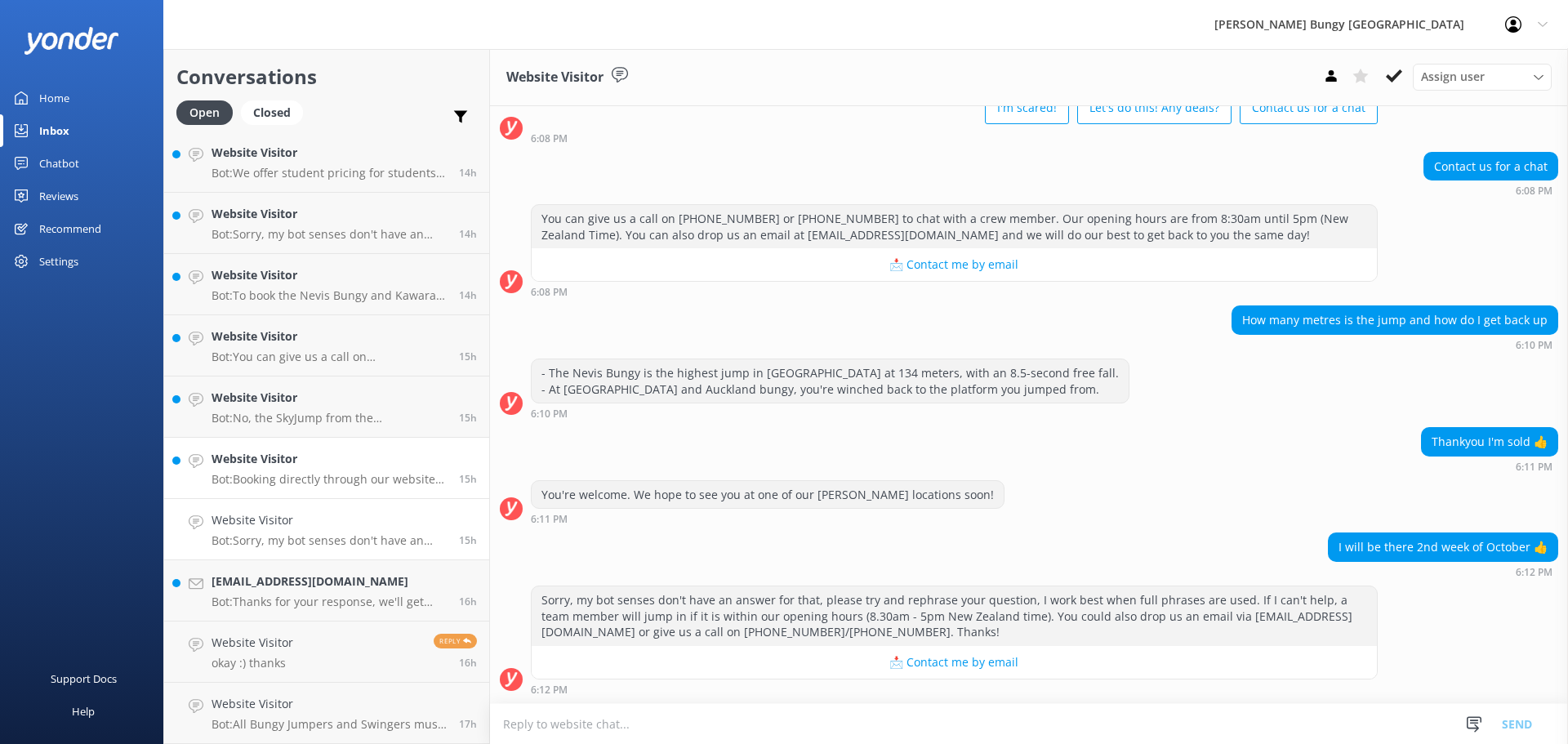
click at [379, 477] on p "Bot: Booking directly through our website always offers the best prices. Our co…" at bounding box center [329, 479] width 235 height 15
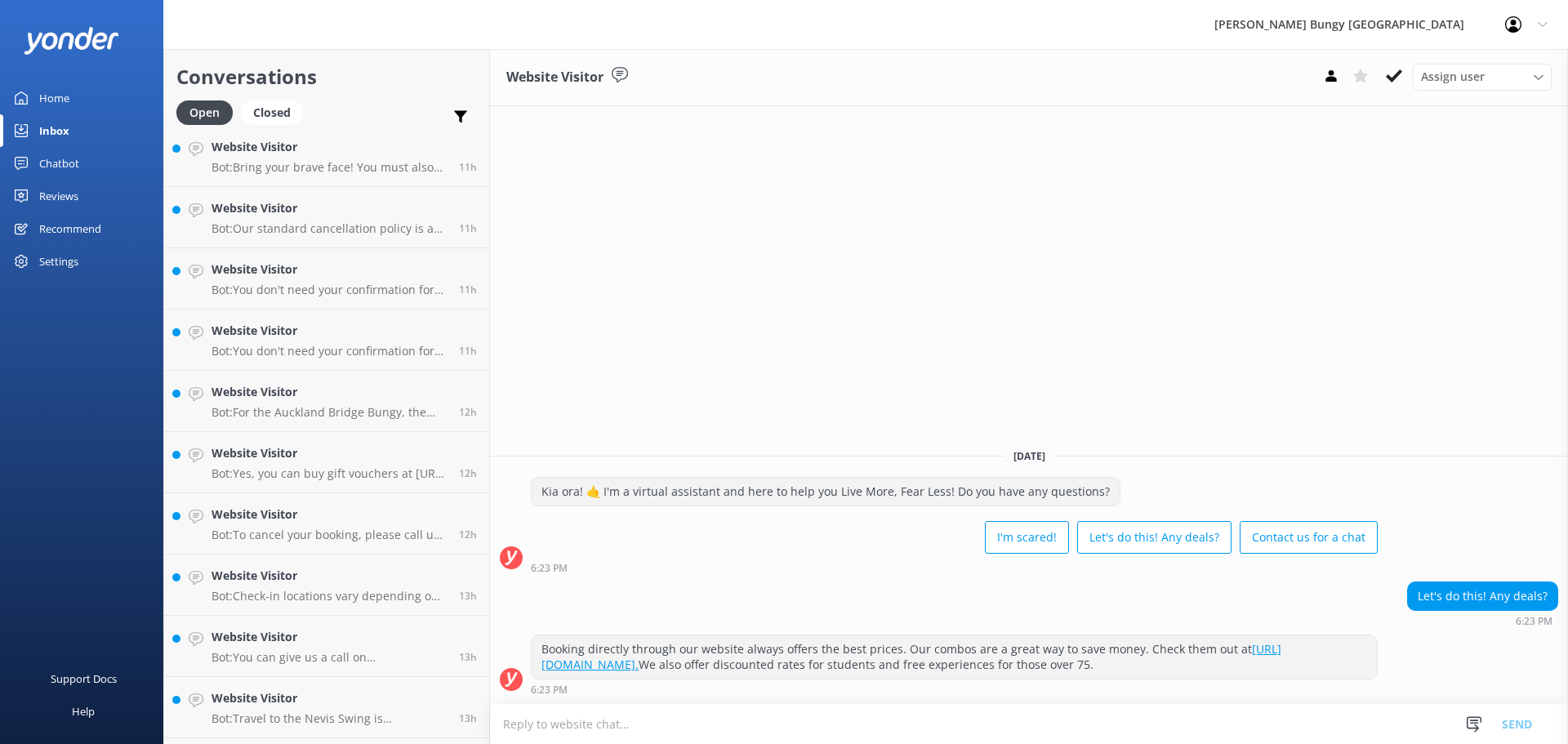
scroll to position [493, 0]
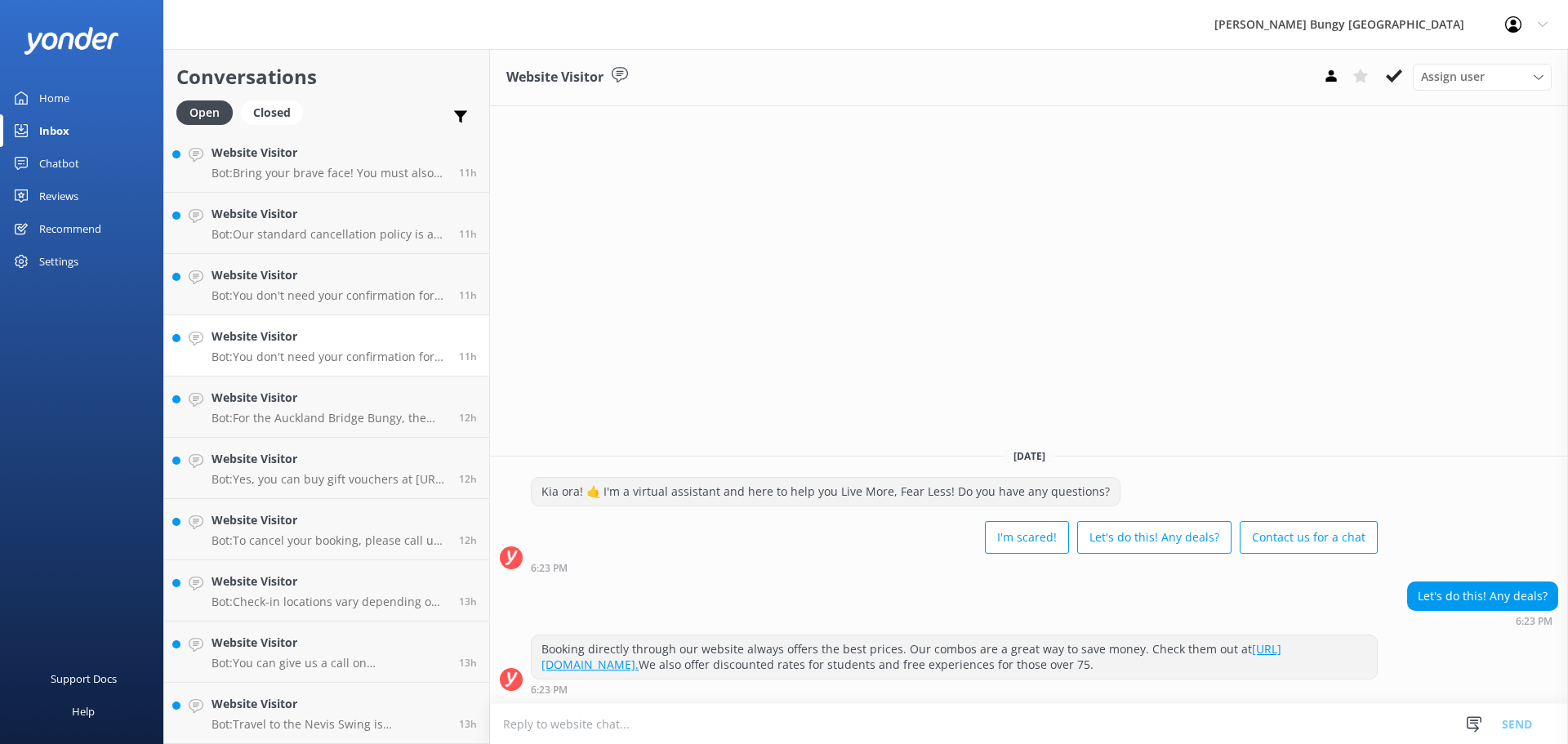
click at [315, 360] on p "Bot: You don't need your confirmation for check-in. However, if you would like …" at bounding box center [329, 356] width 235 height 15
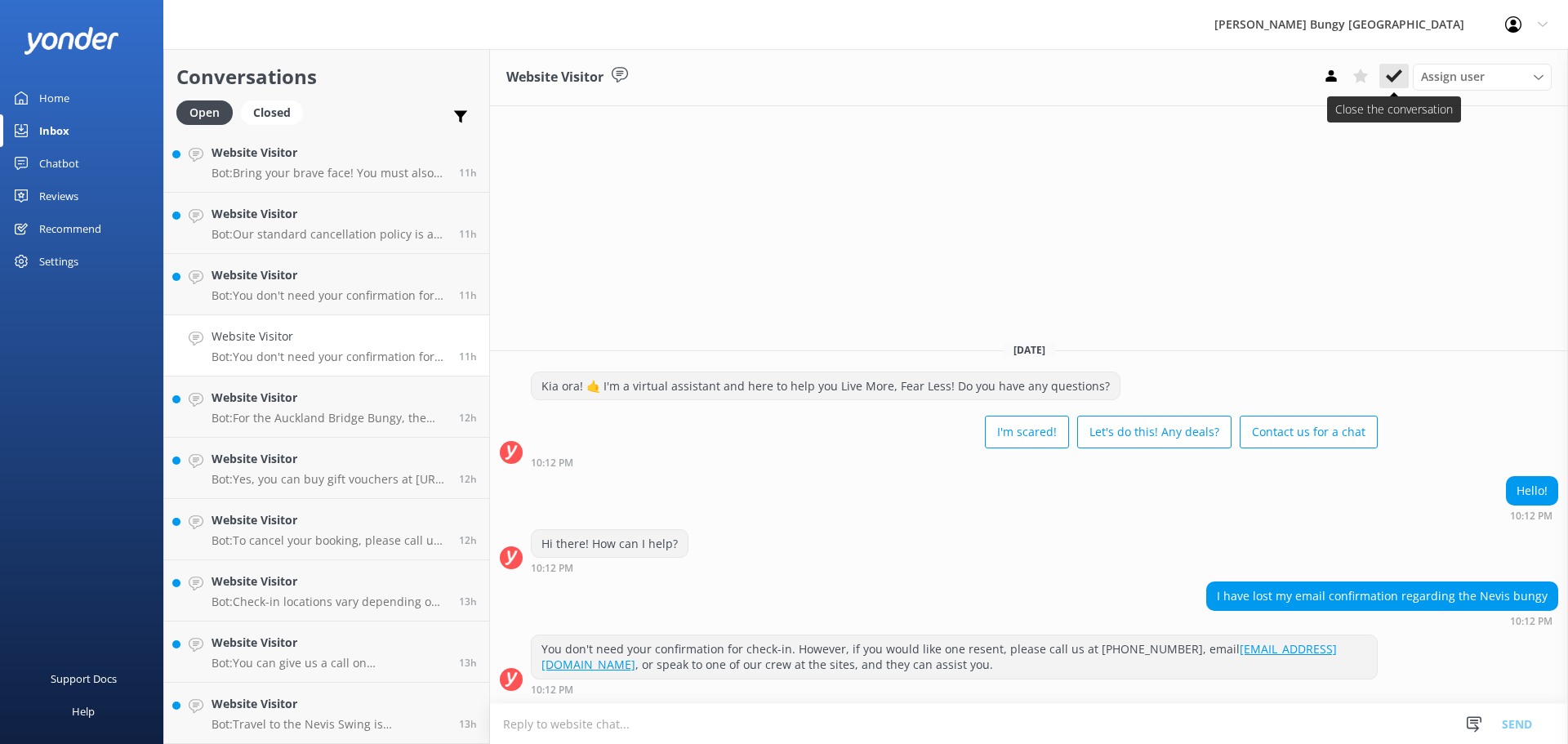
click at [1395, 81] on icon at bounding box center [1393, 76] width 17 height 17
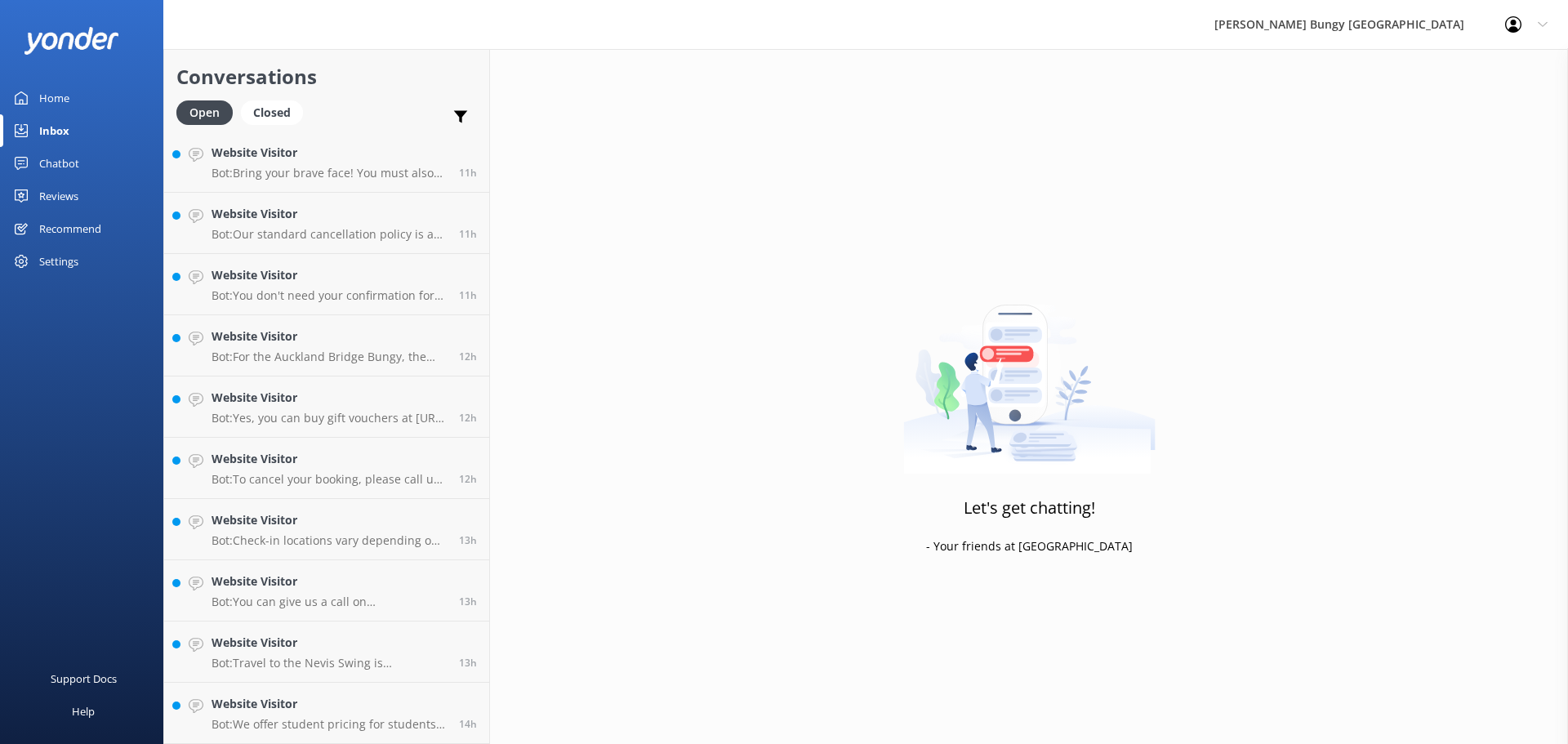
click at [1166, 370] on div "Let's get chatting! - Your friends at Yonder" at bounding box center [1029, 421] width 1078 height 744
click at [290, 194] on link "Website Visitor Bot: Our standard cancellation policy is as follows: - Cancella…" at bounding box center [326, 223] width 325 height 61
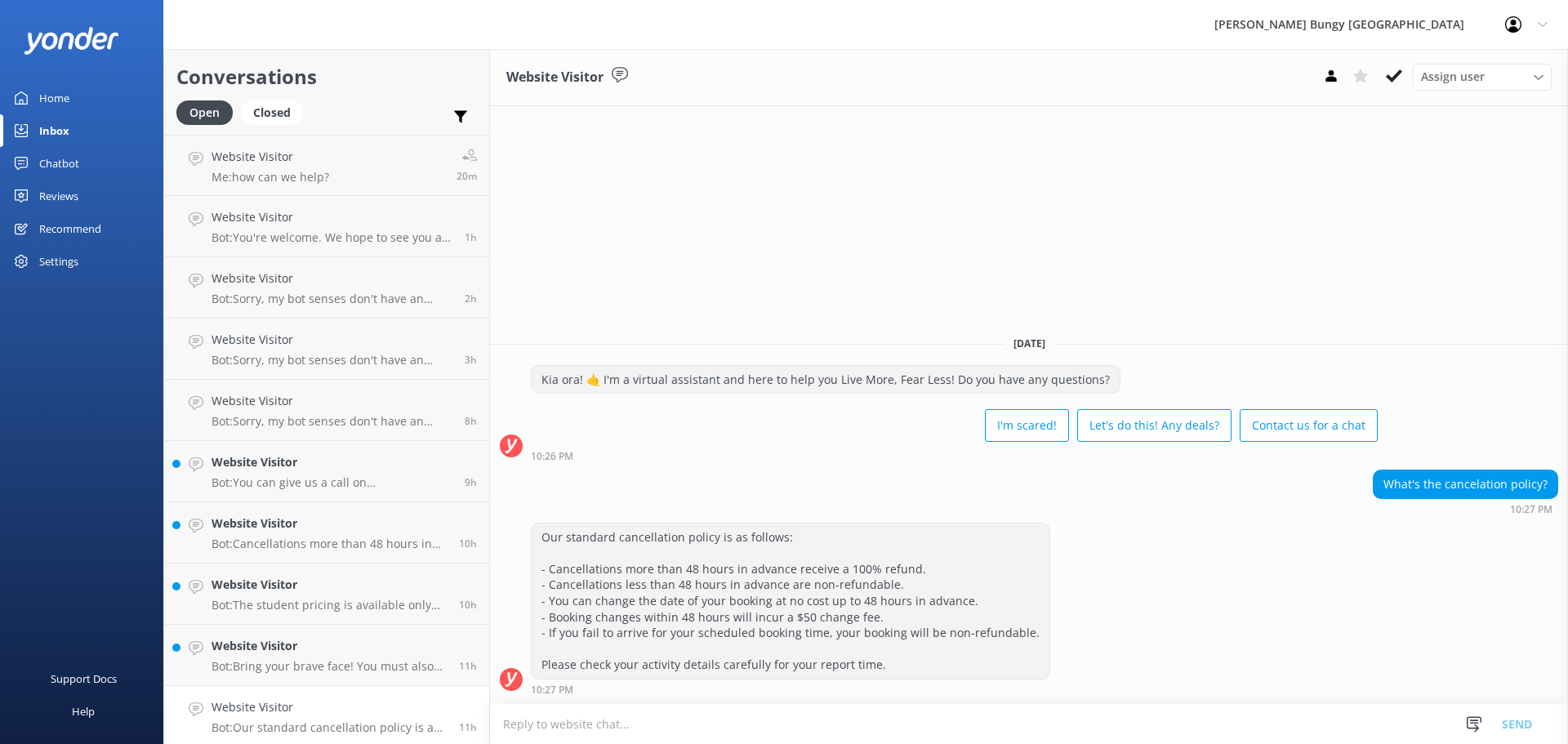
click at [290, 194] on link "Website Visitor Me: how can we help? 20m" at bounding box center [326, 165] width 325 height 61
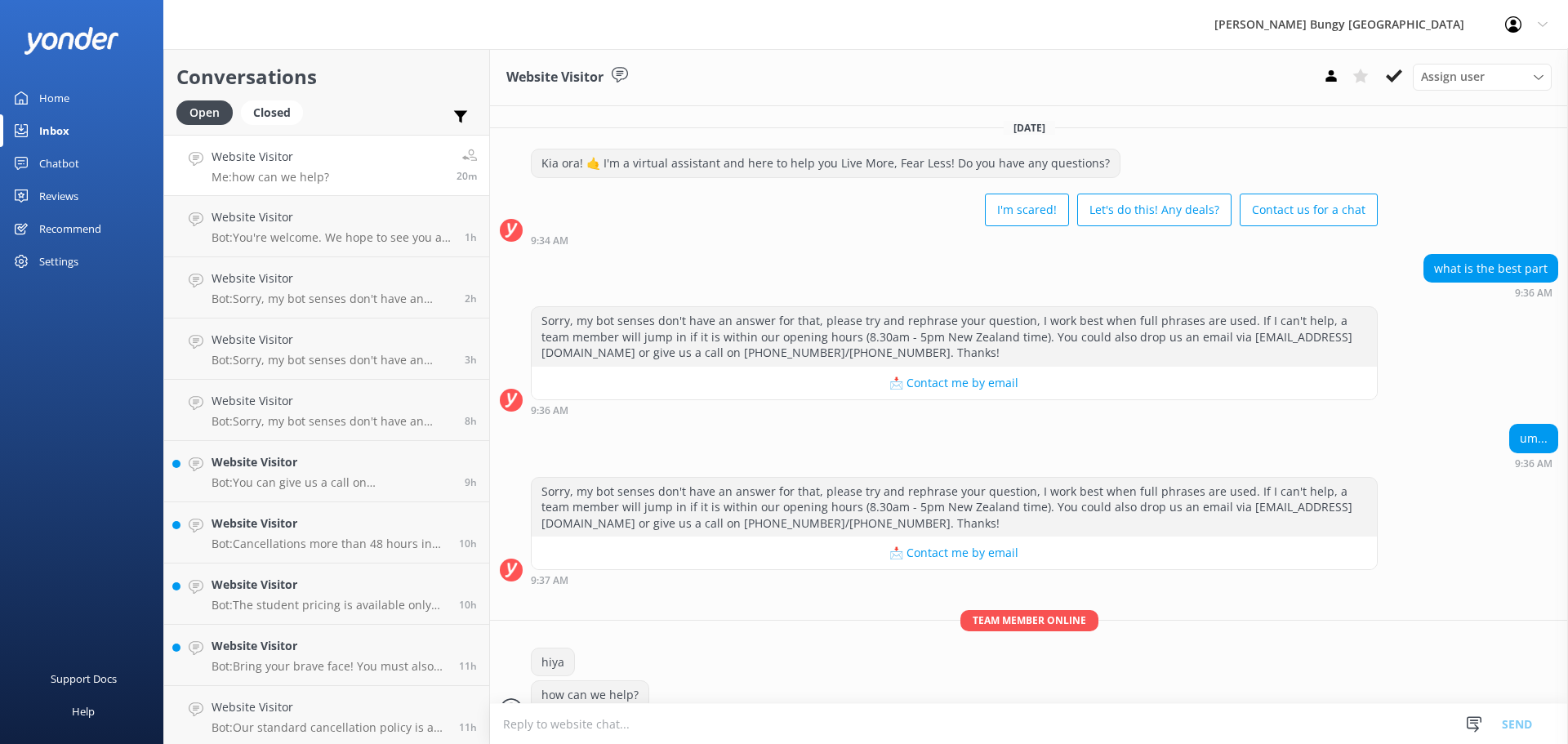
click at [327, 163] on h4 "Website Visitor" at bounding box center [270, 157] width 117 height 18
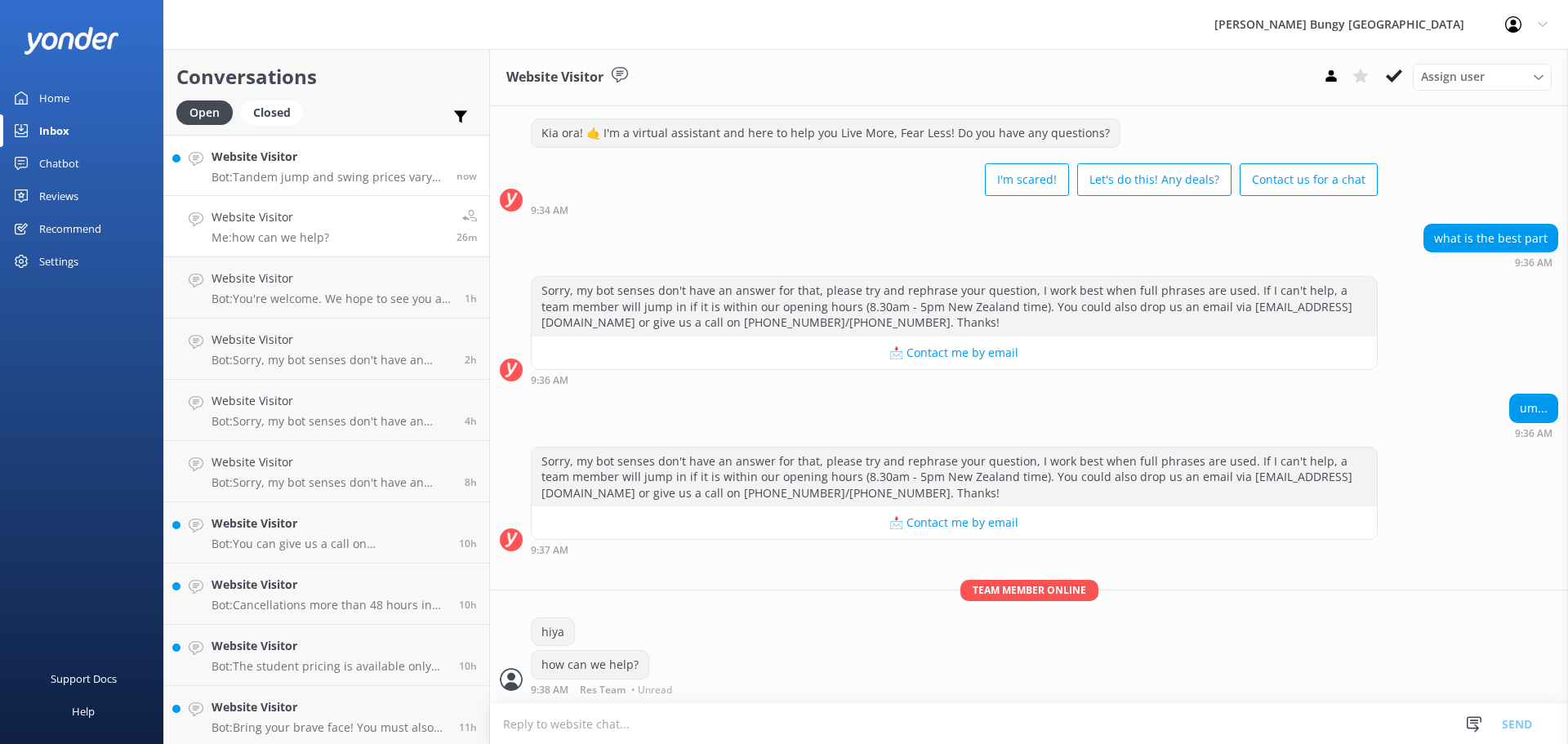
click at [346, 188] on link "Website Visitor Bot: Tandem jump and swing prices vary based on location, activ…" at bounding box center [326, 165] width 325 height 61
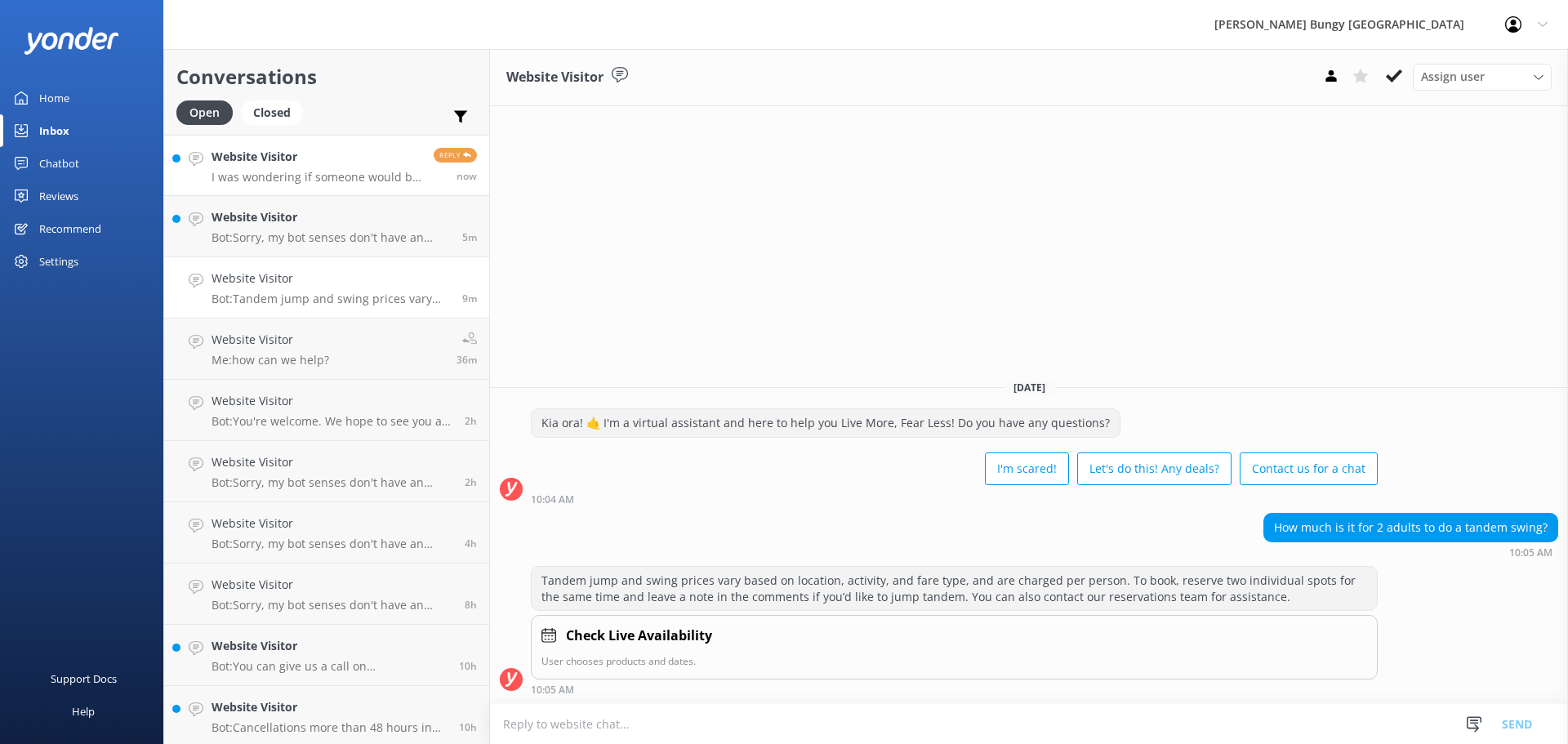
click at [252, 141] on link "Website Visitor I was wondering if someone would be able to help me? Reply now" at bounding box center [326, 165] width 325 height 61
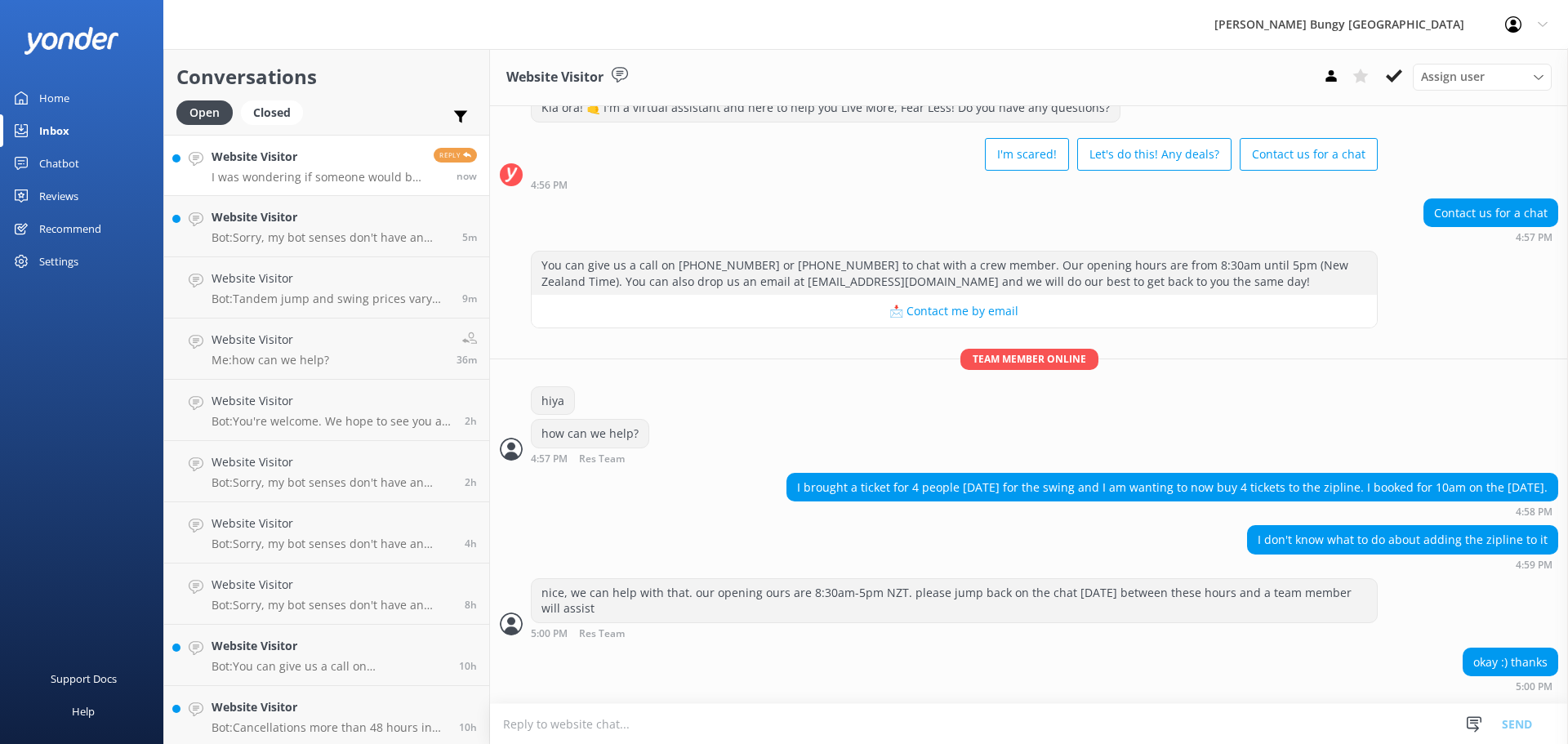
scroll to position [485, 0]
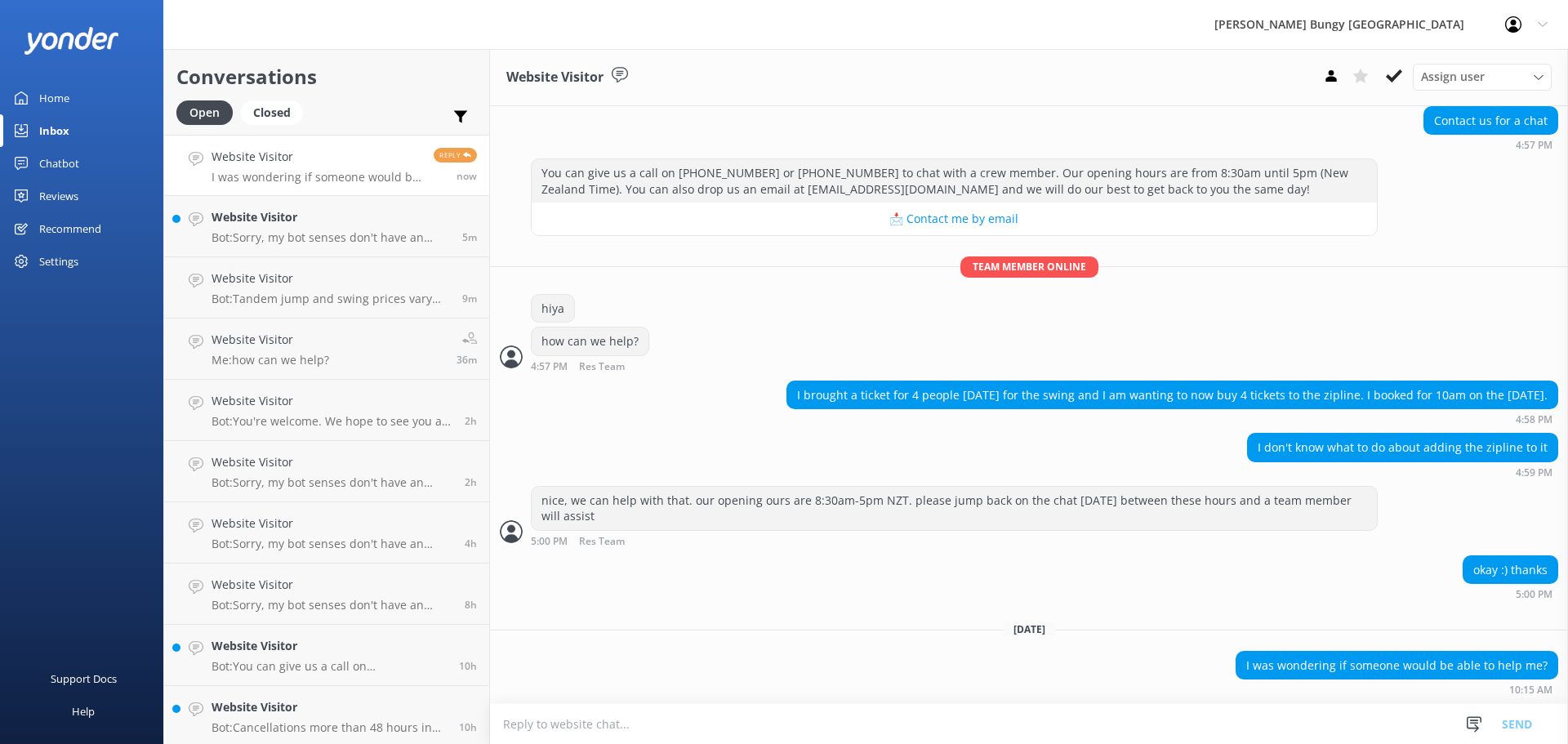
click at [1112, 715] on textarea at bounding box center [1029, 723] width 1078 height 40
type textarea "hiya"
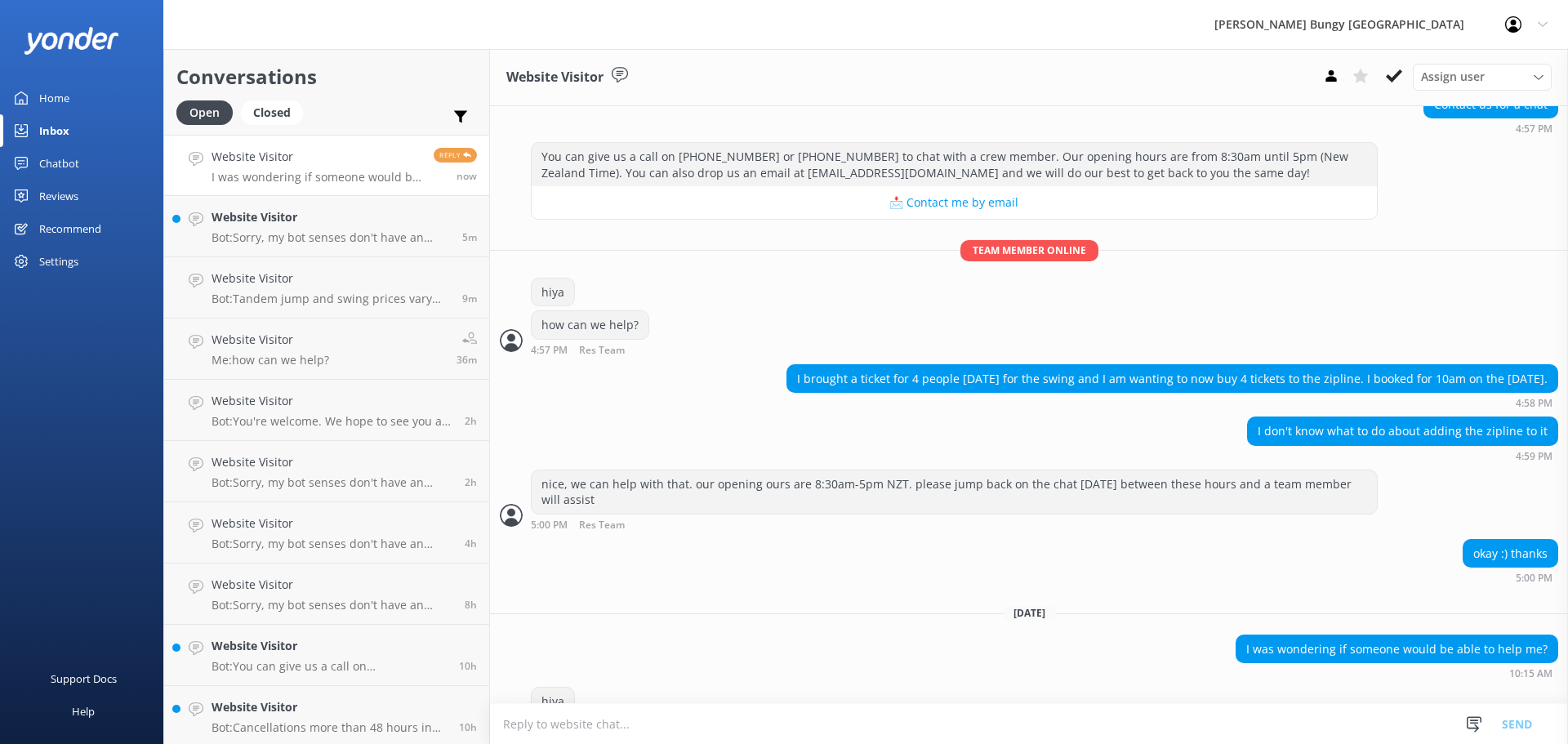
scroll to position [539, 0]
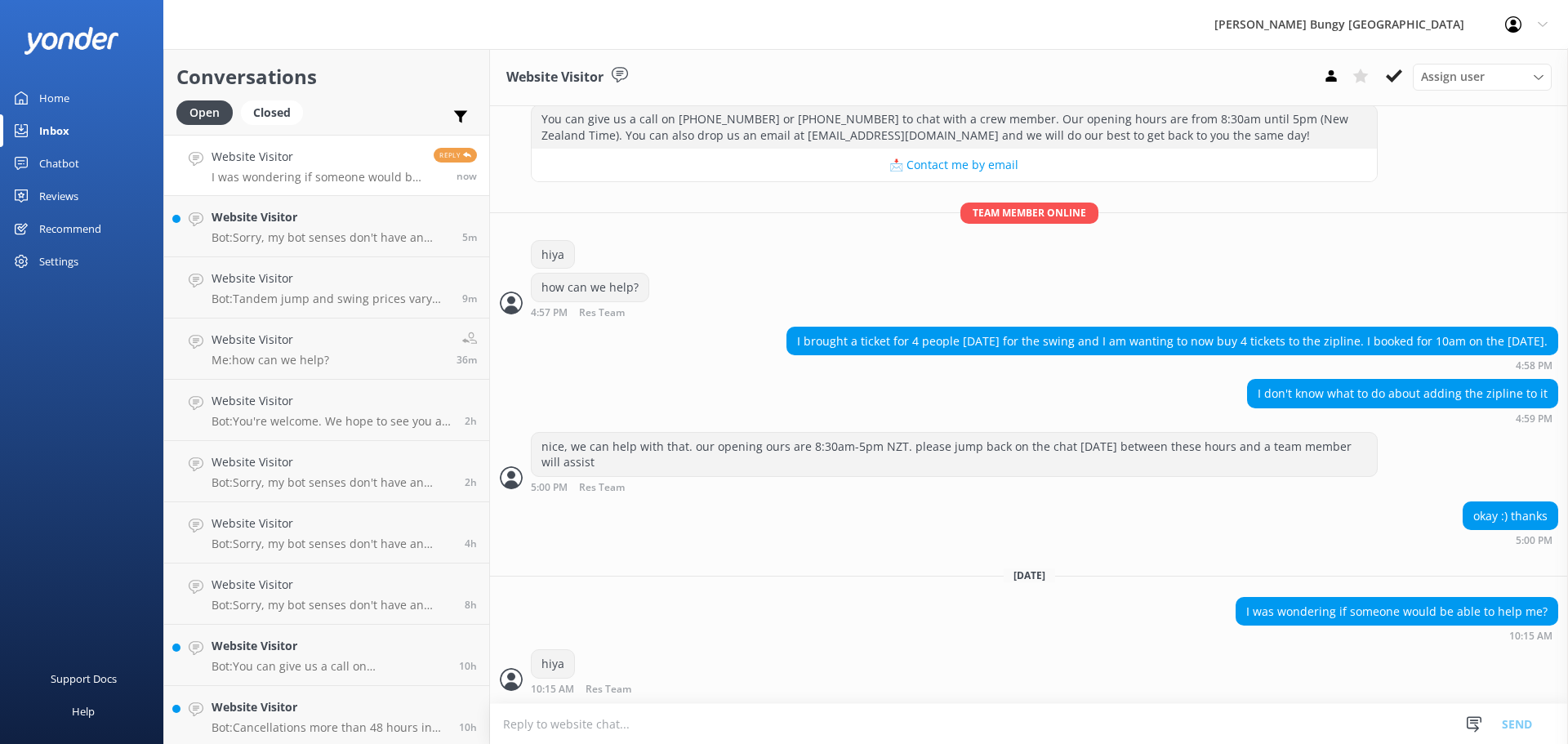
click at [849, 733] on textarea at bounding box center [1029, 723] width 1078 height 40
type textarea "thanks for jumping back on"
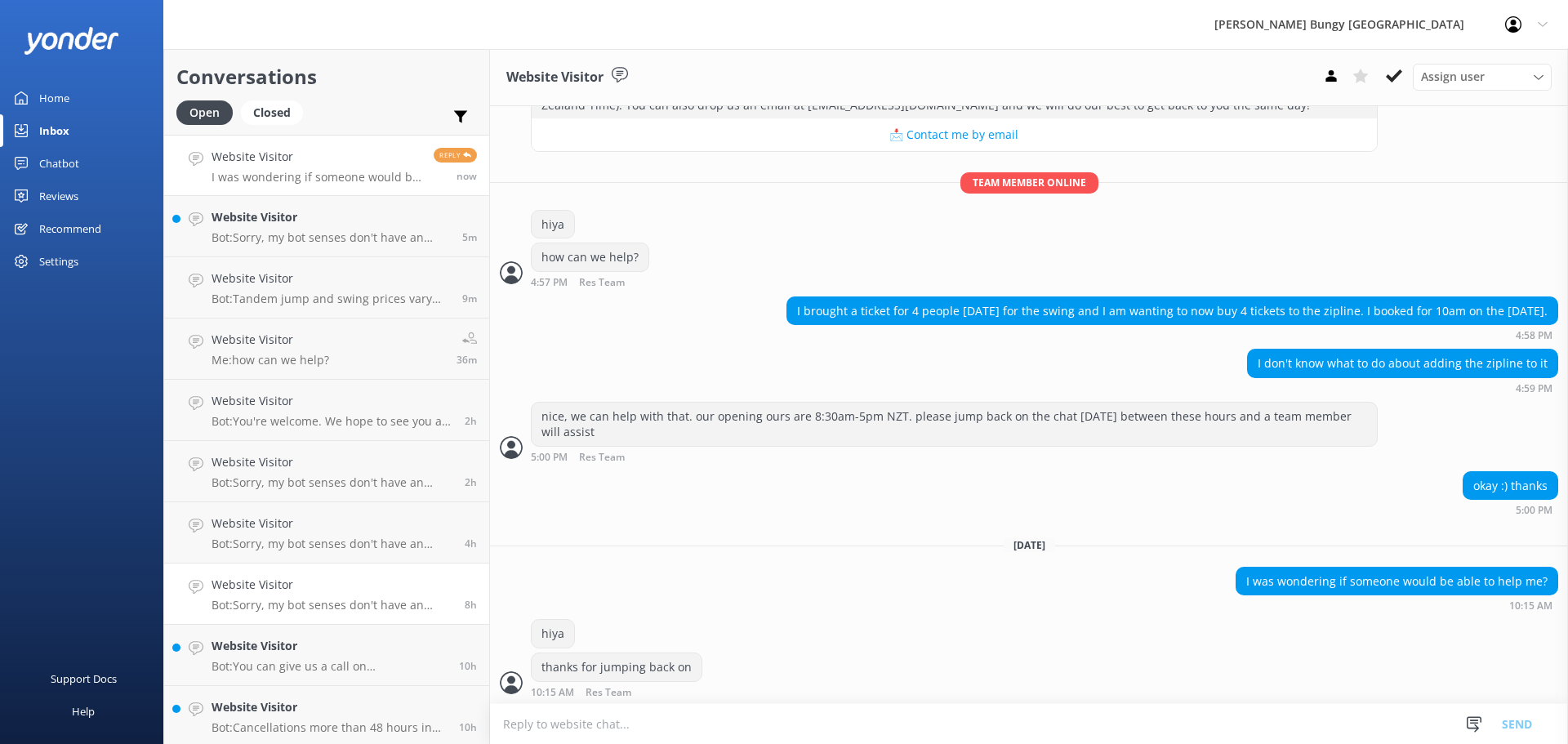
scroll to position [572, 0]
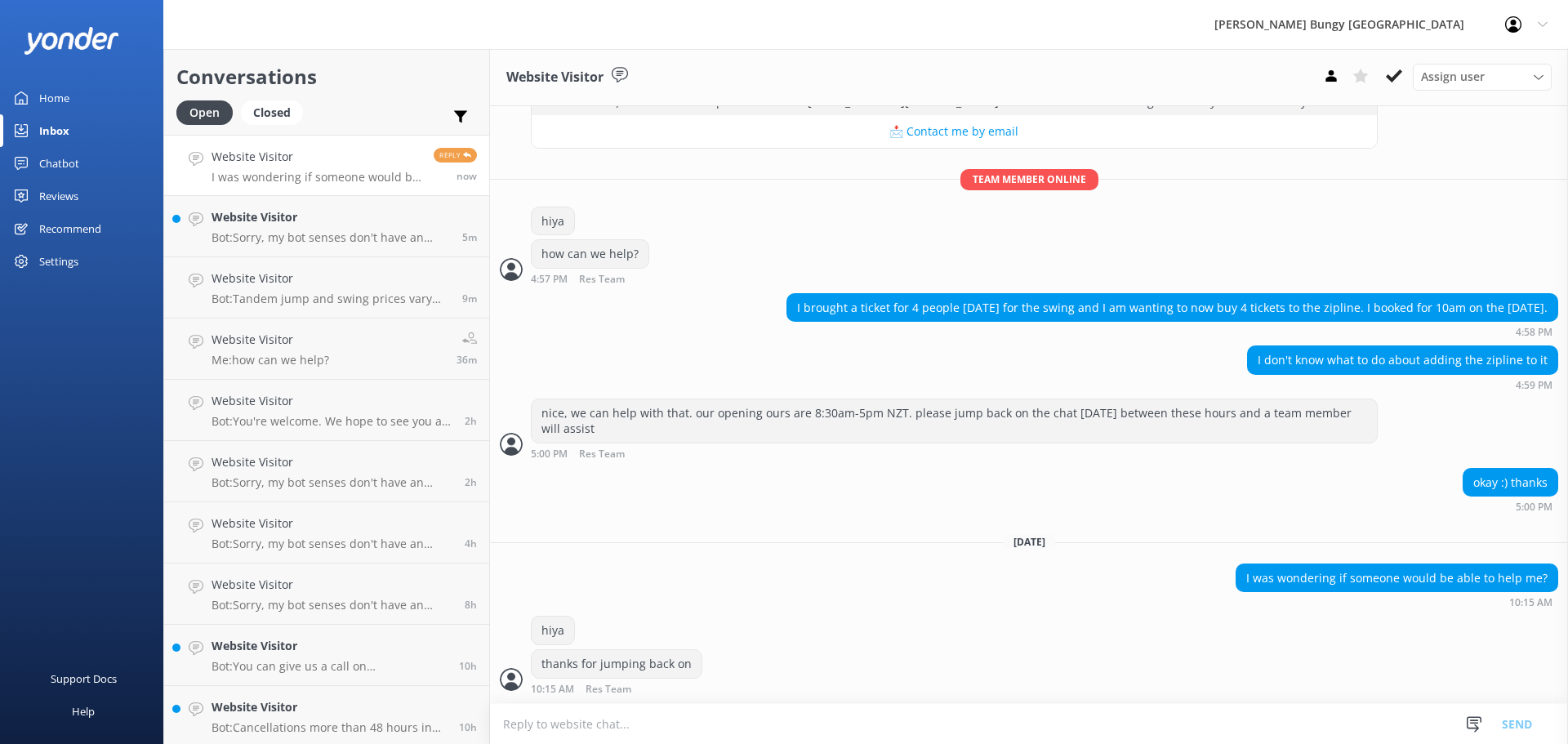
click at [981, 730] on textarea at bounding box center [1029, 723] width 1078 height 40
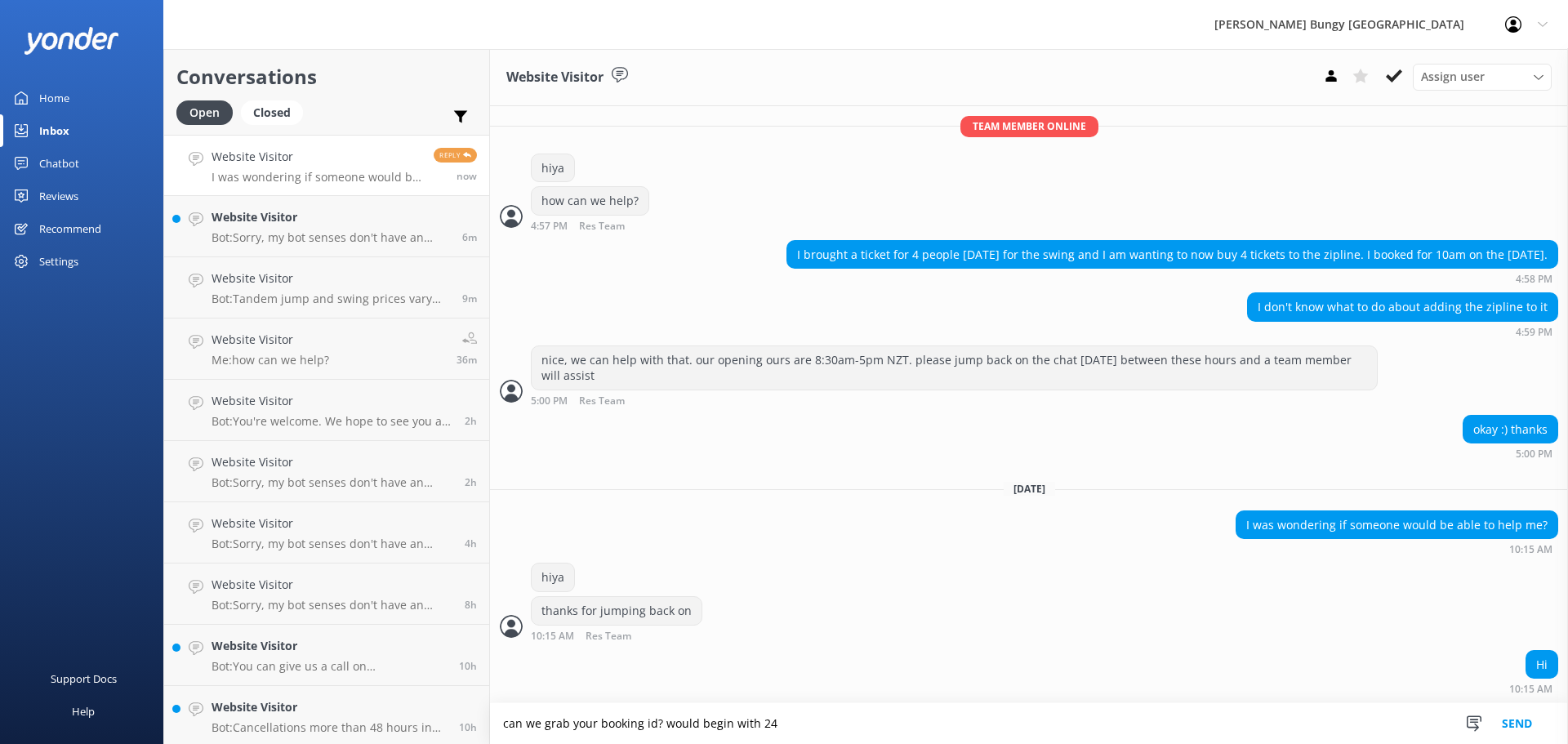
type textarea "can we grab your booking id? would begin with 24"
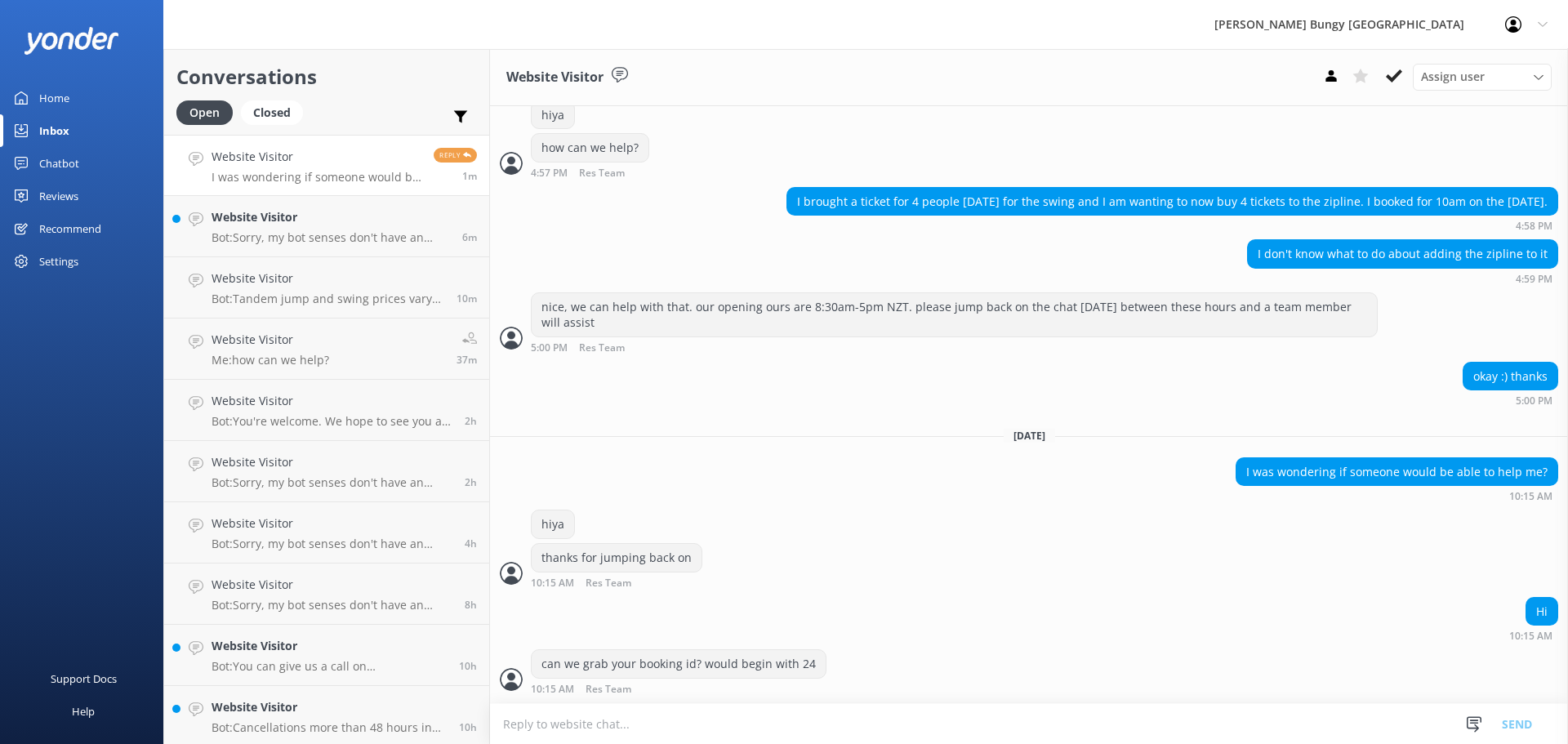
scroll to position [731, 0]
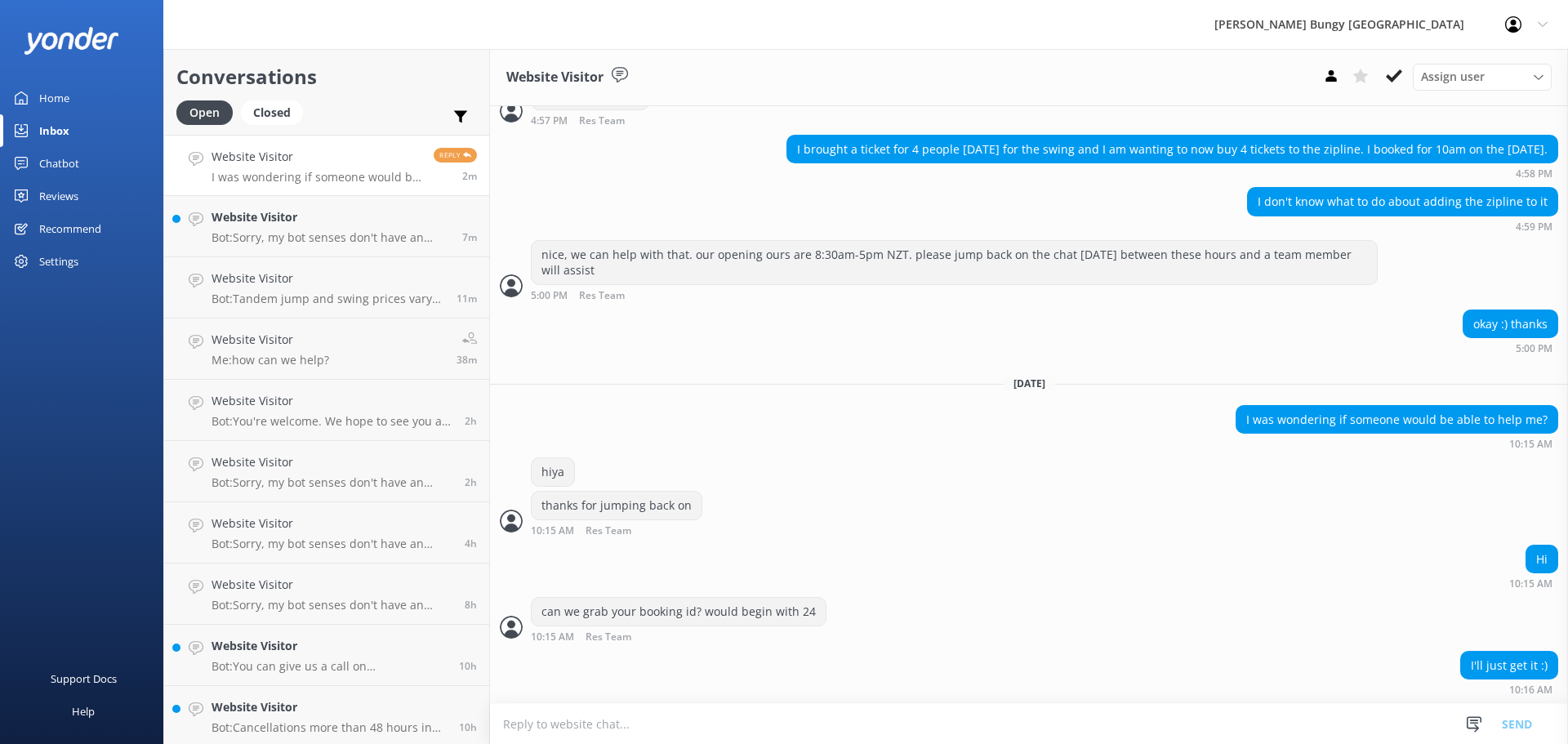
click at [926, 725] on textarea at bounding box center [1029, 723] width 1078 height 40
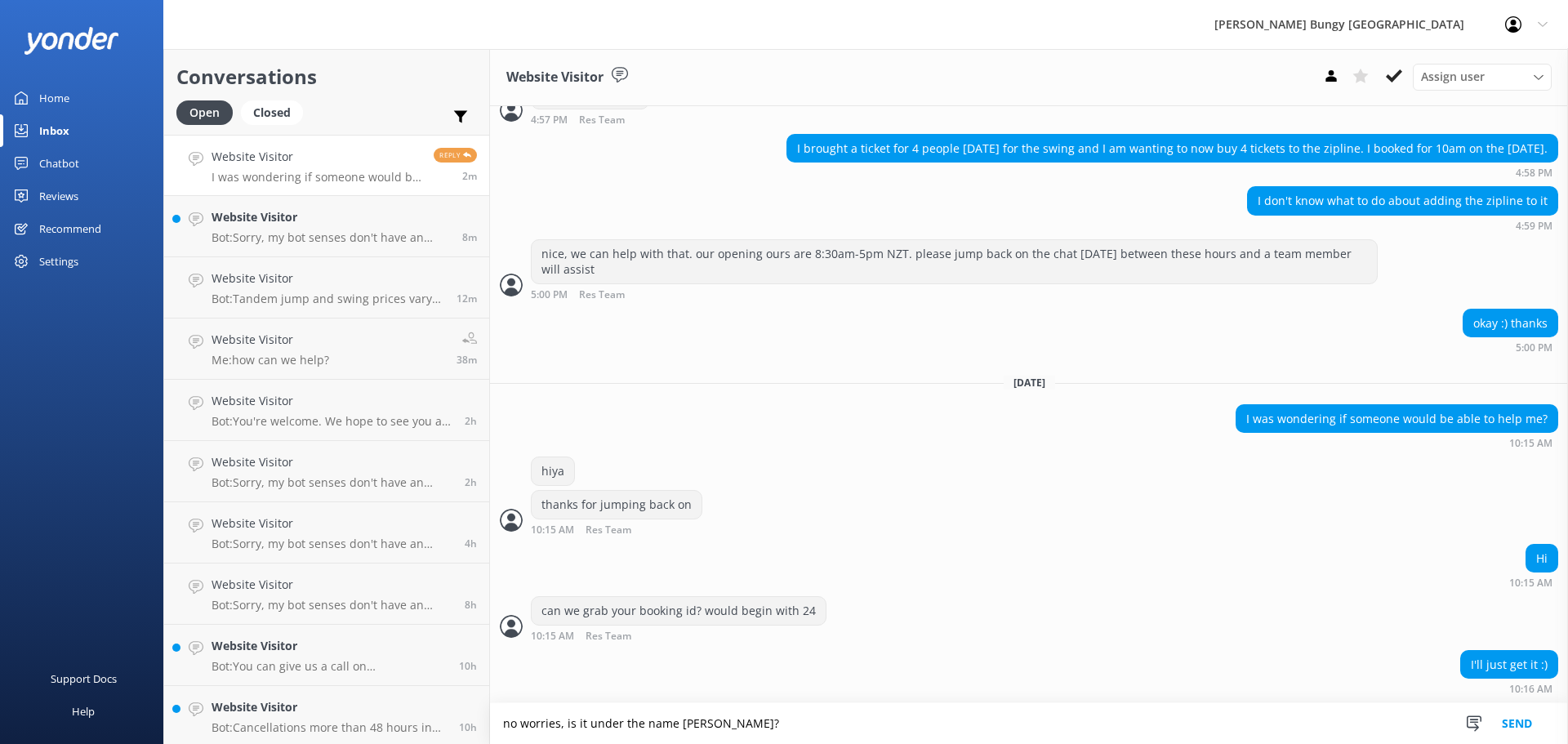
type textarea "no worries, is it under the name [PERSON_NAME]?"
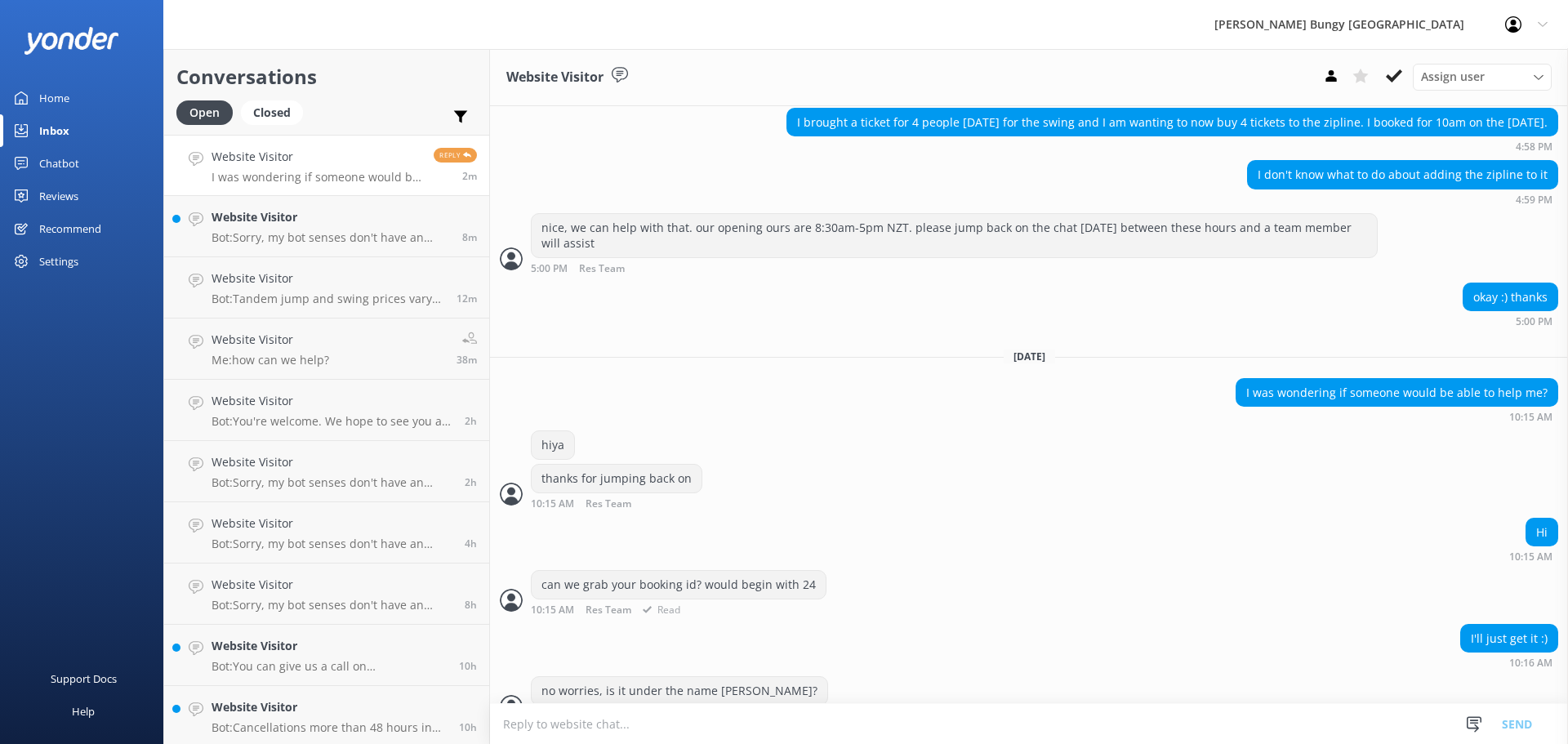
scroll to position [785, 0]
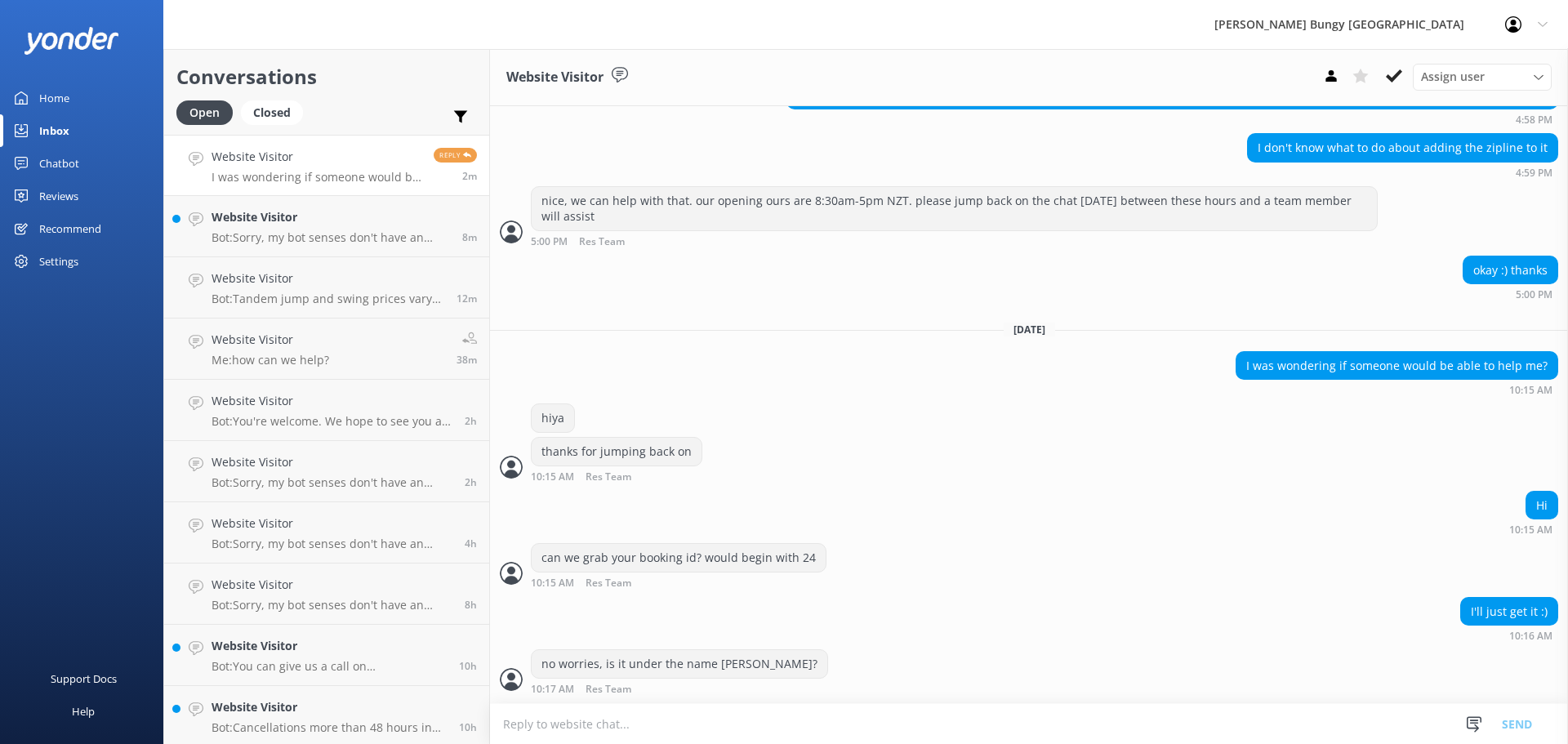
click at [797, 718] on textarea at bounding box center [1029, 723] width 1078 height 40
click at [789, 708] on textarea at bounding box center [1029, 723] width 1078 height 40
click at [308, 222] on h4 "Website Visitor" at bounding box center [331, 217] width 238 height 18
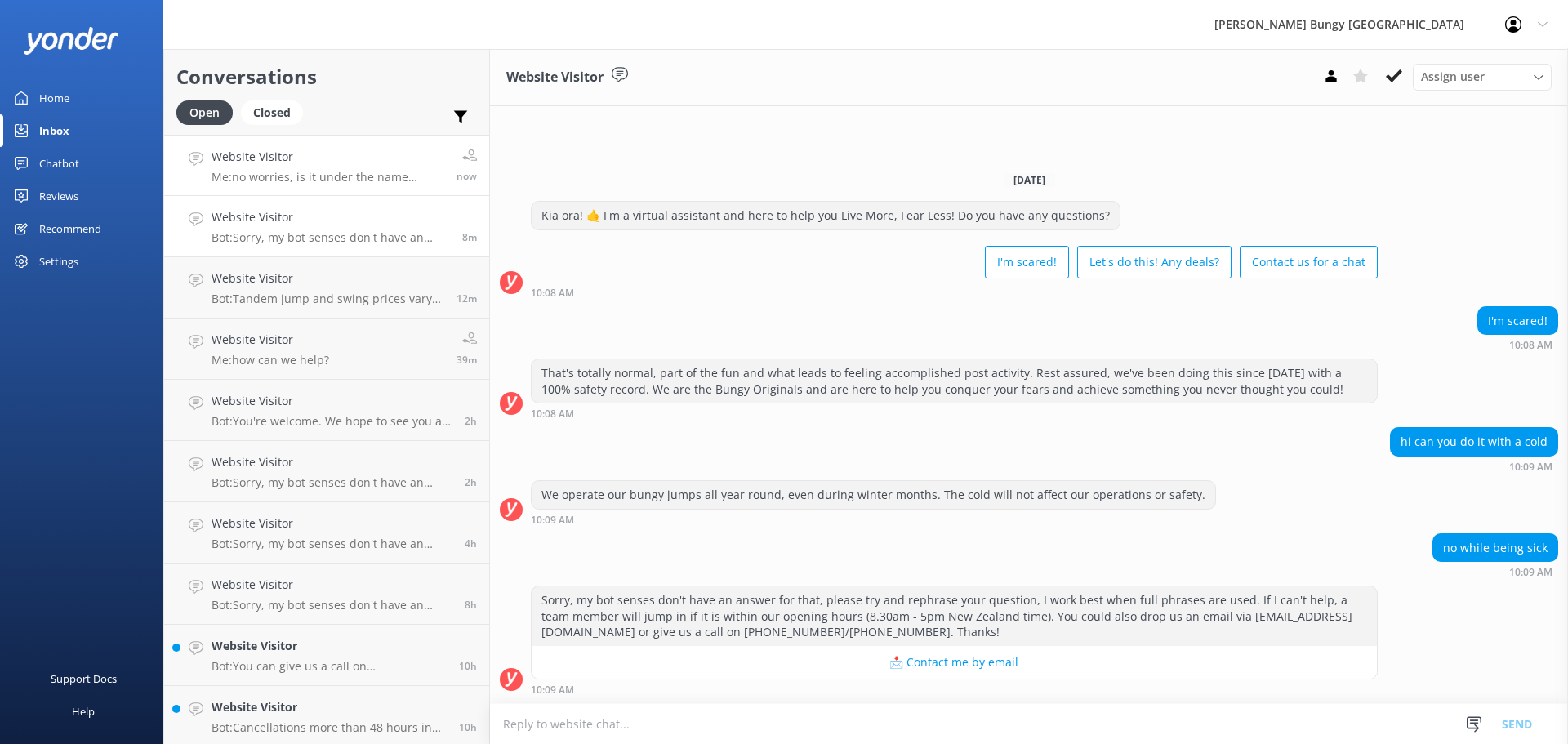
click at [398, 194] on link "Website Visitor Me: no worries, is it under the name [PERSON_NAME]? now" at bounding box center [326, 165] width 325 height 61
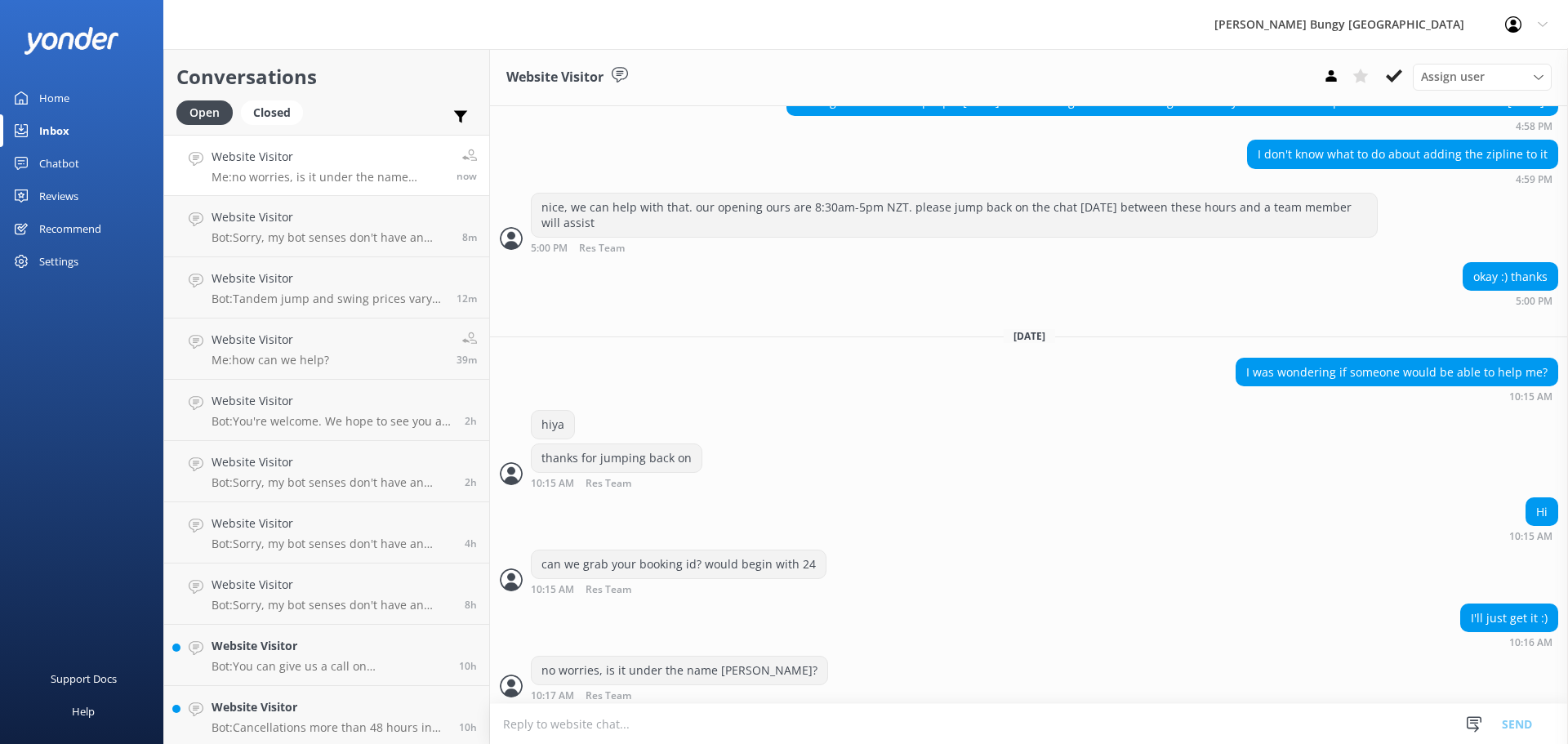
scroll to position [785, 0]
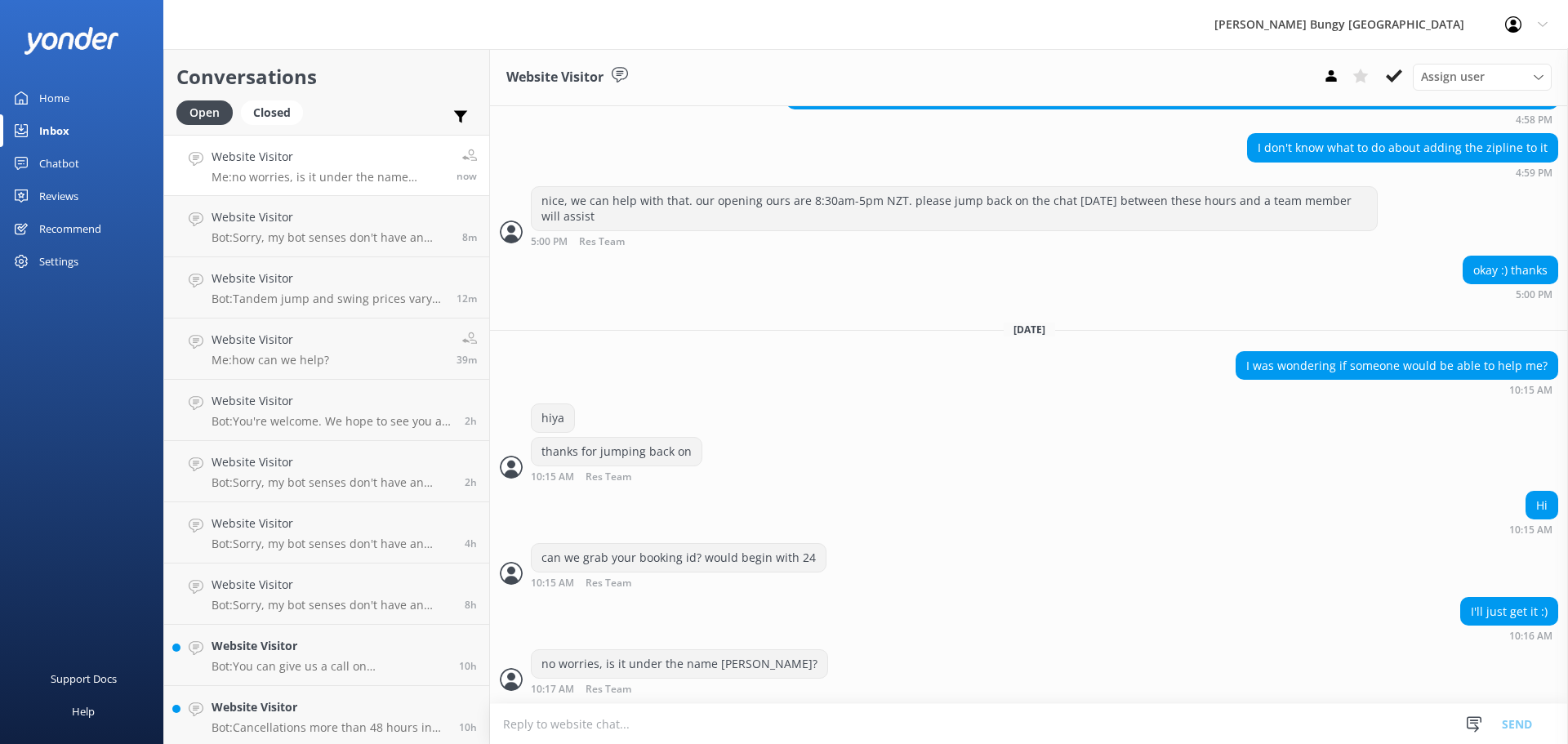
click at [791, 732] on textarea at bounding box center [1029, 723] width 1078 height 40
click at [966, 730] on textarea at bounding box center [1029, 723] width 1078 height 40
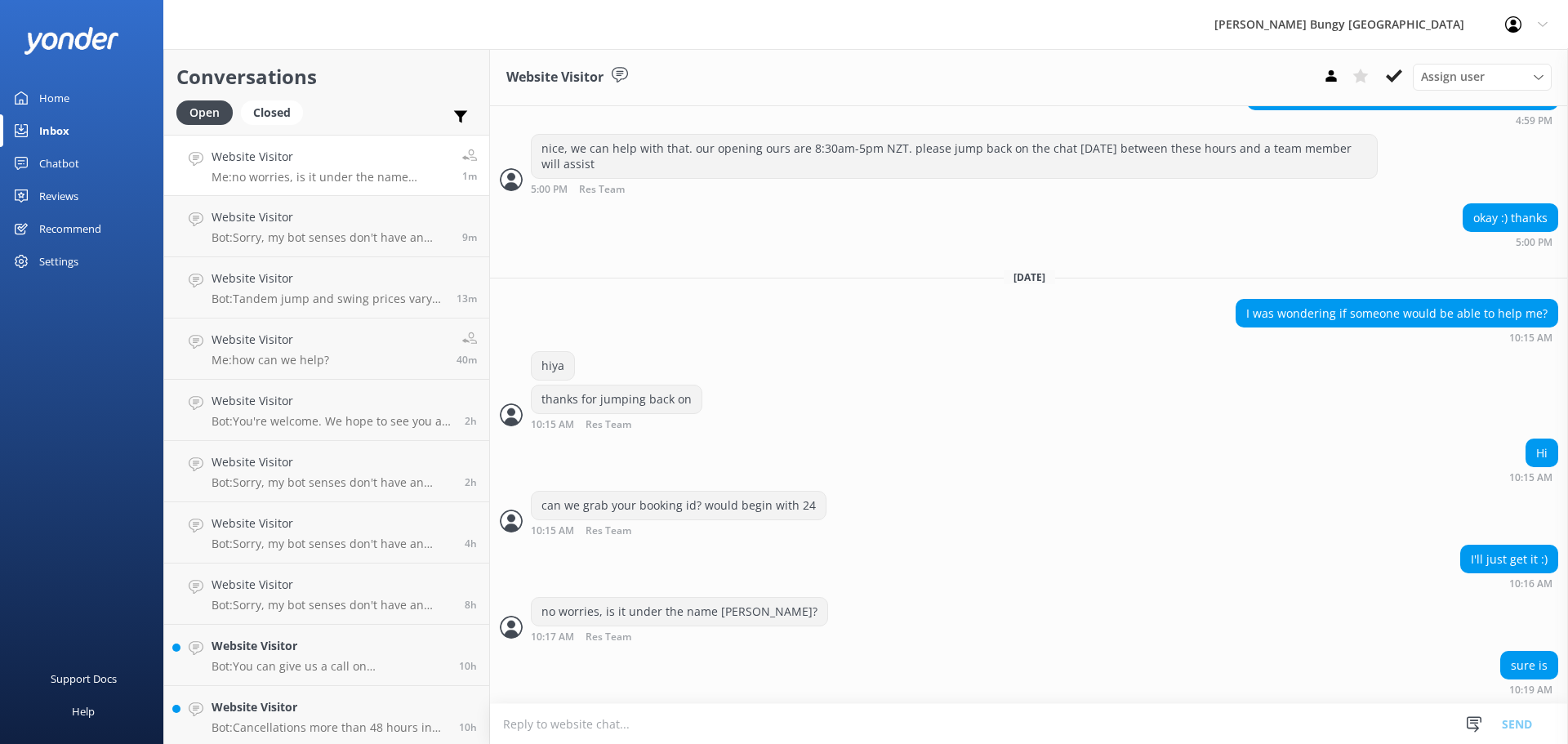
click at [653, 710] on textarea at bounding box center [1029, 723] width 1078 height 40
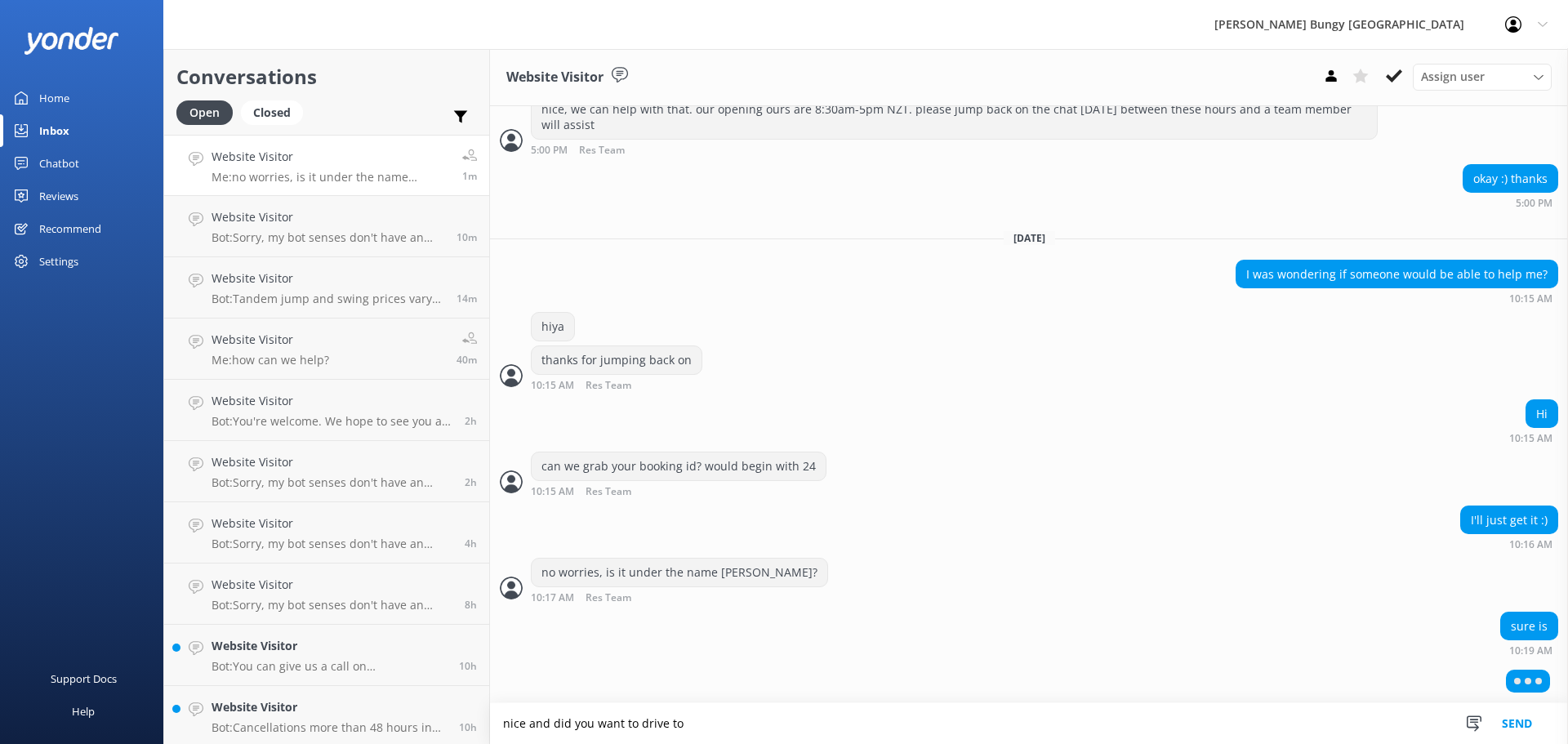
scroll to position [837, 0]
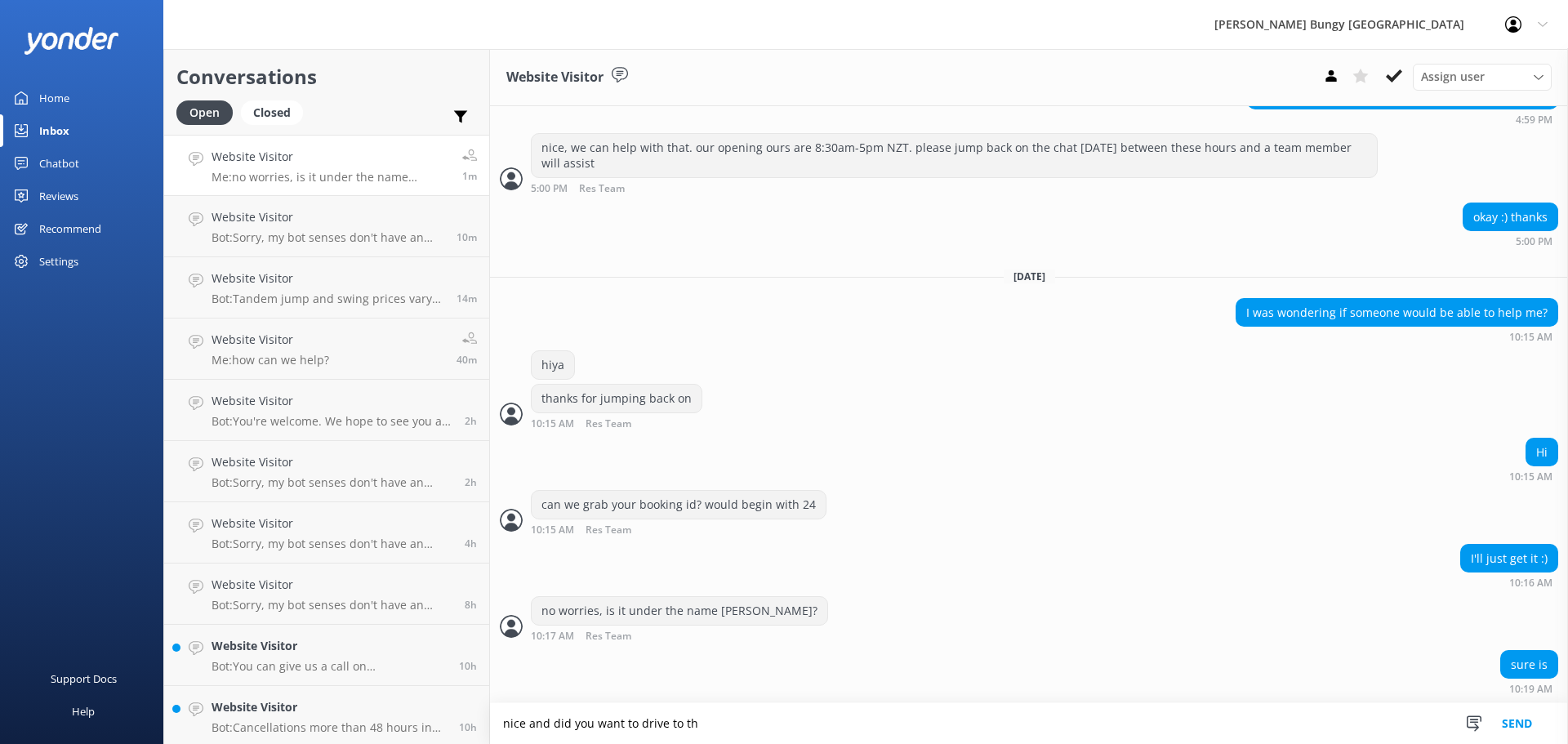
type textarea "nice and did you want to drive to the"
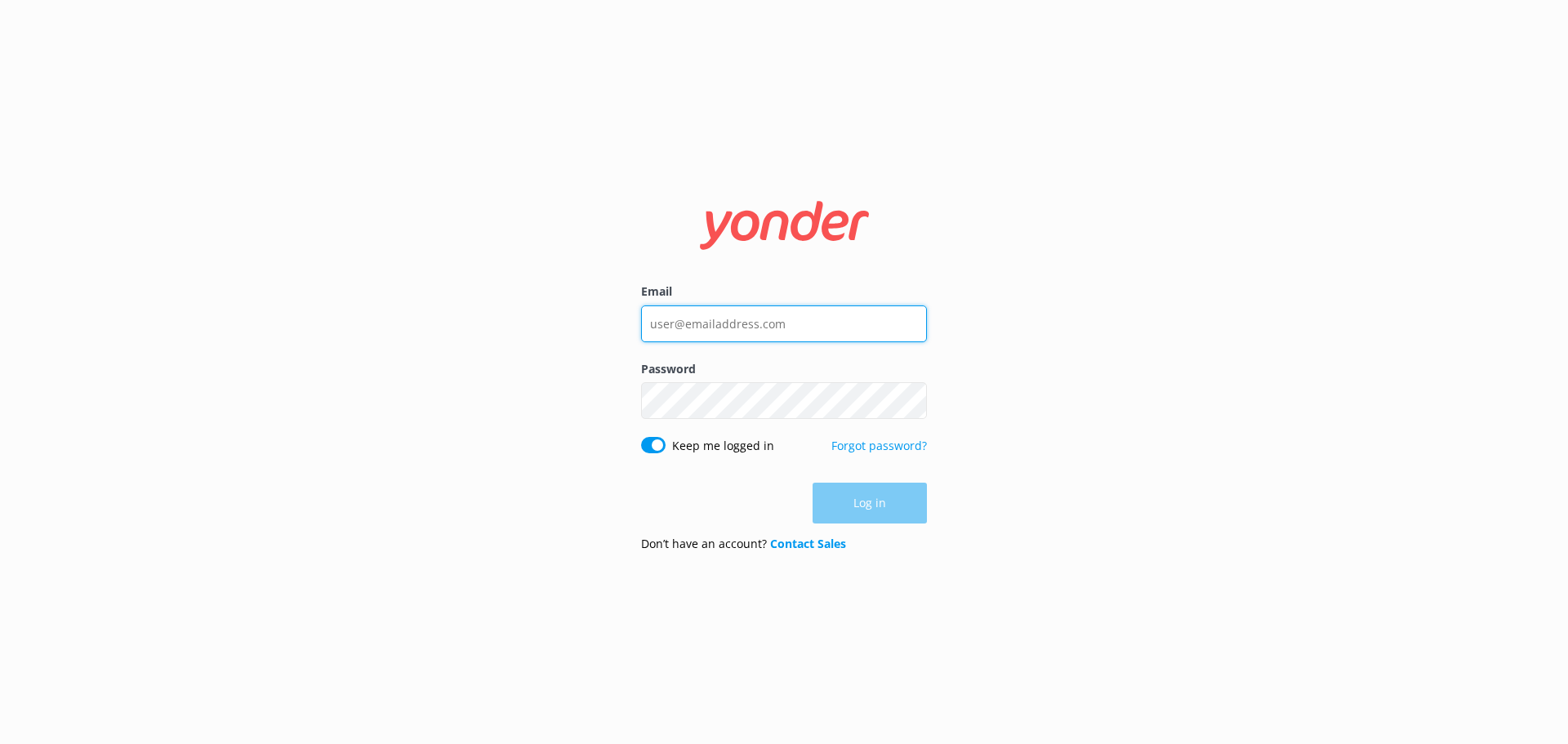
type input "bungycentre@bungy.co.nz"
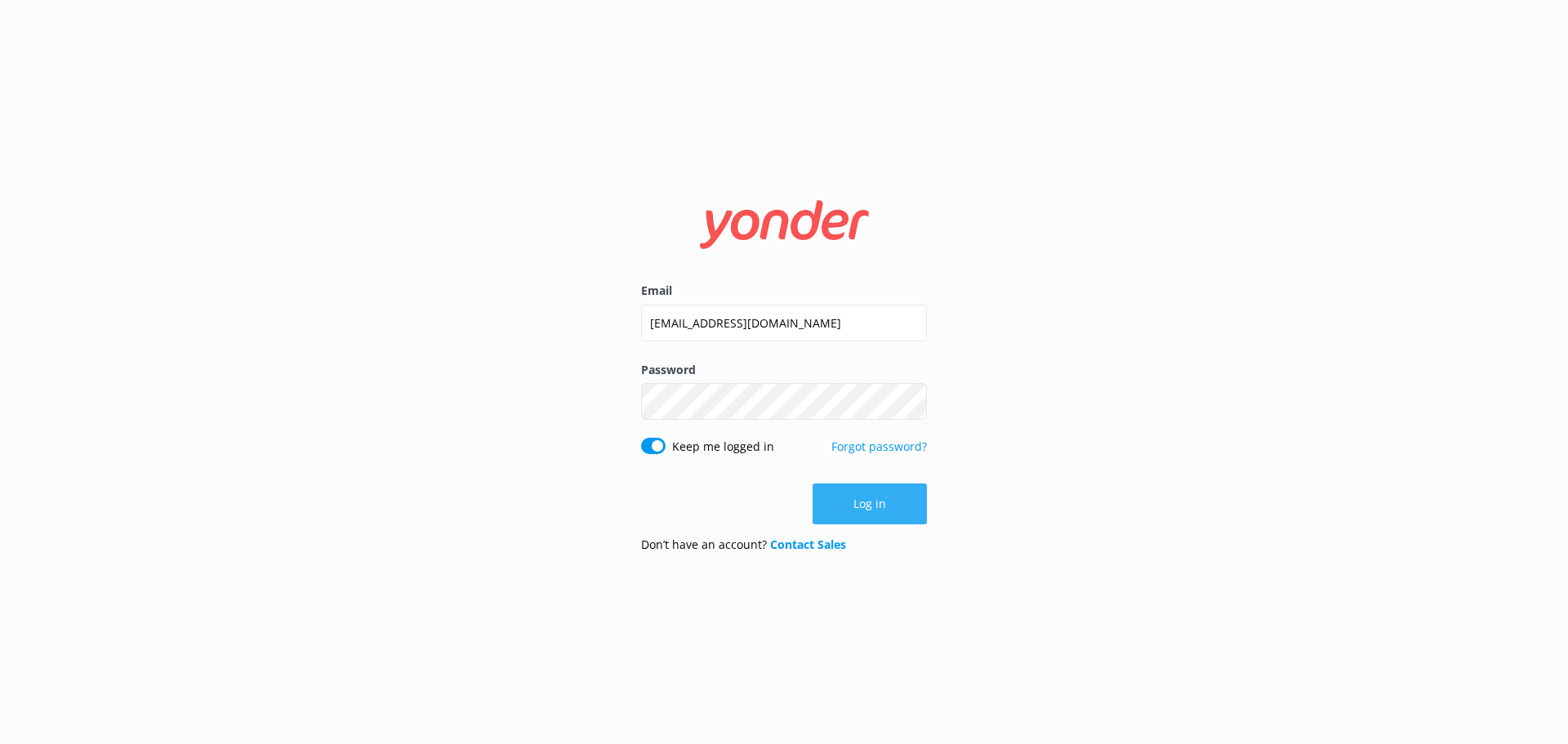
click at [871, 498] on button "Log in" at bounding box center [870, 503] width 115 height 41
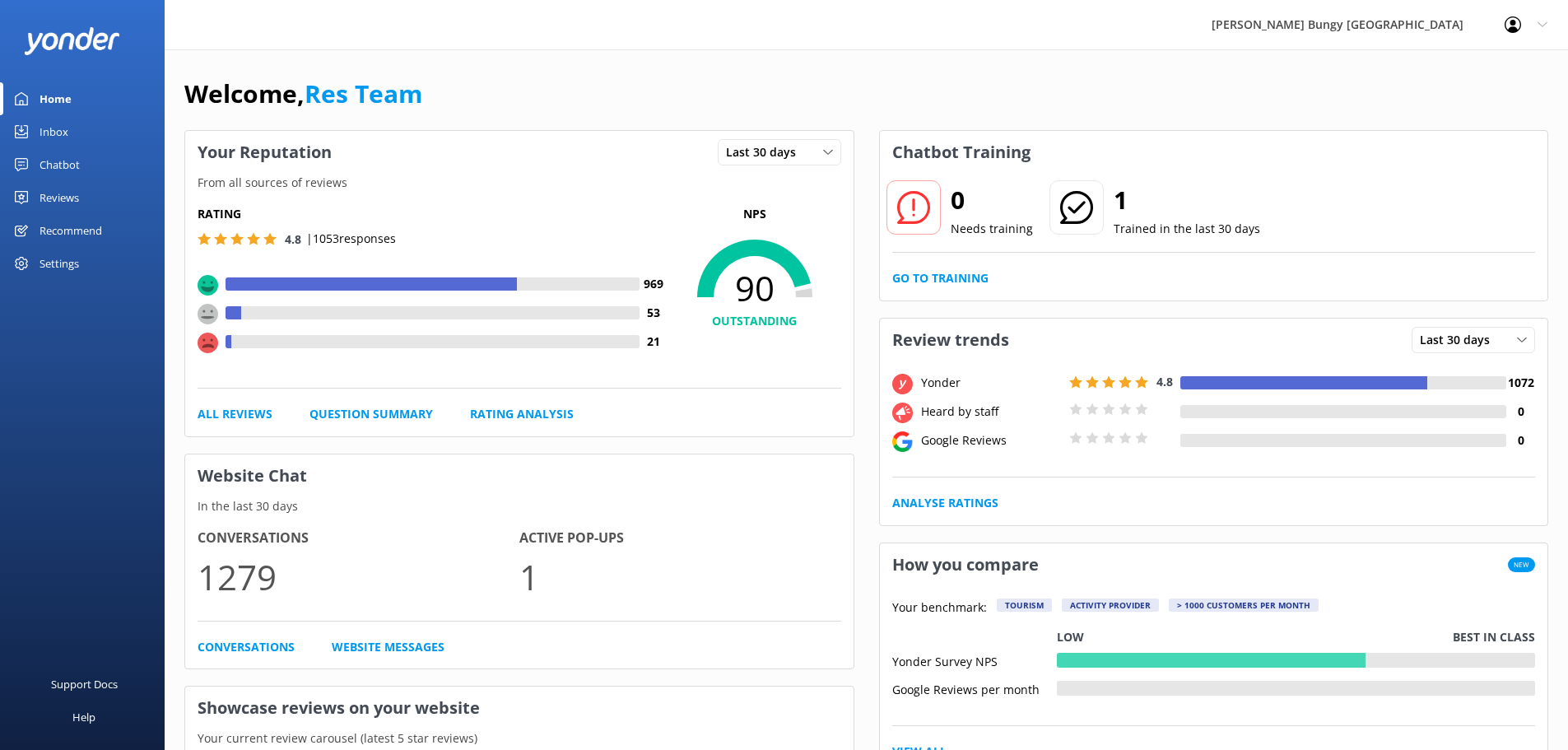
click at [107, 122] on link "Inbox" at bounding box center [82, 132] width 164 height 33
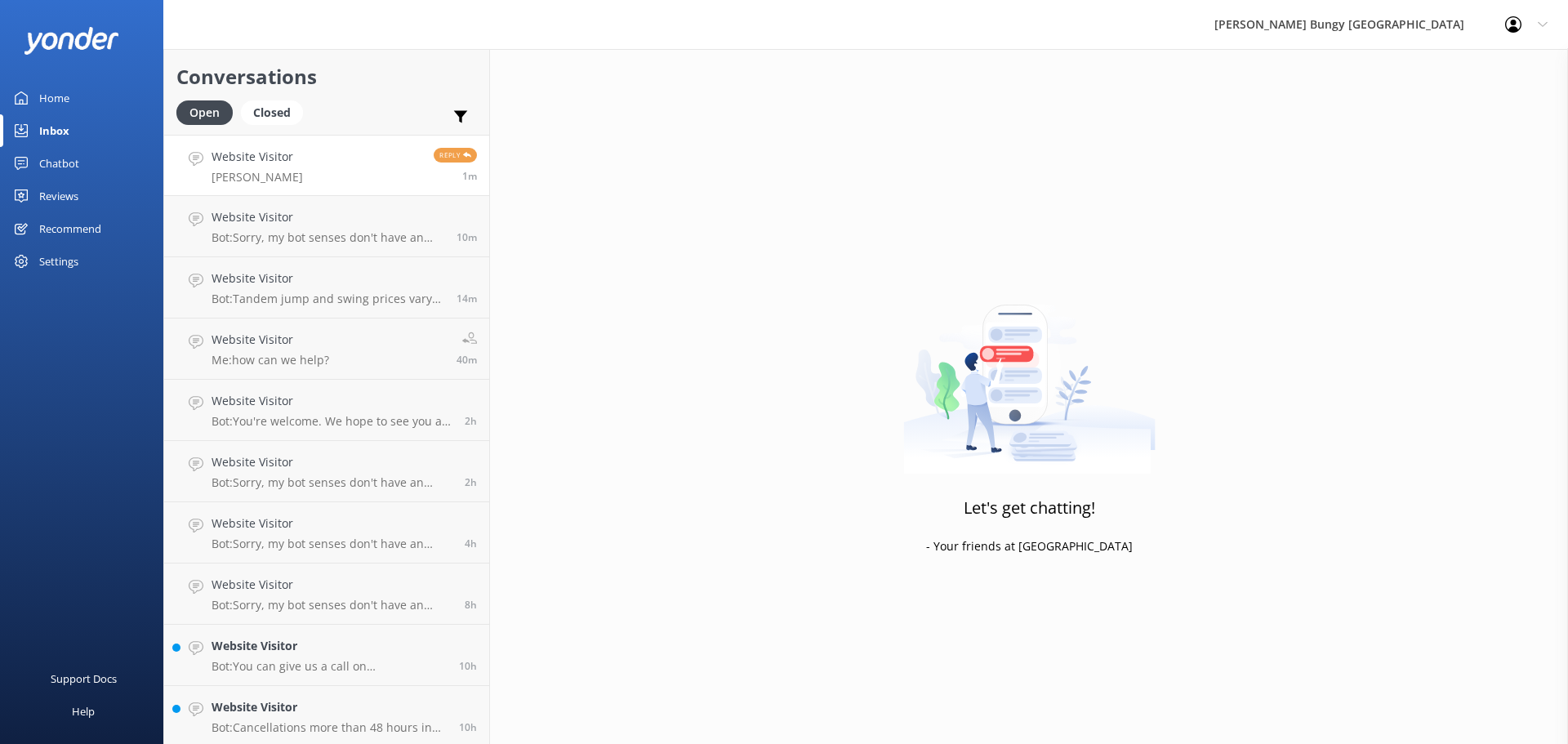
click at [352, 157] on link "Website Visitor Madison Fraser Reply 1m" at bounding box center [326, 165] width 325 height 61
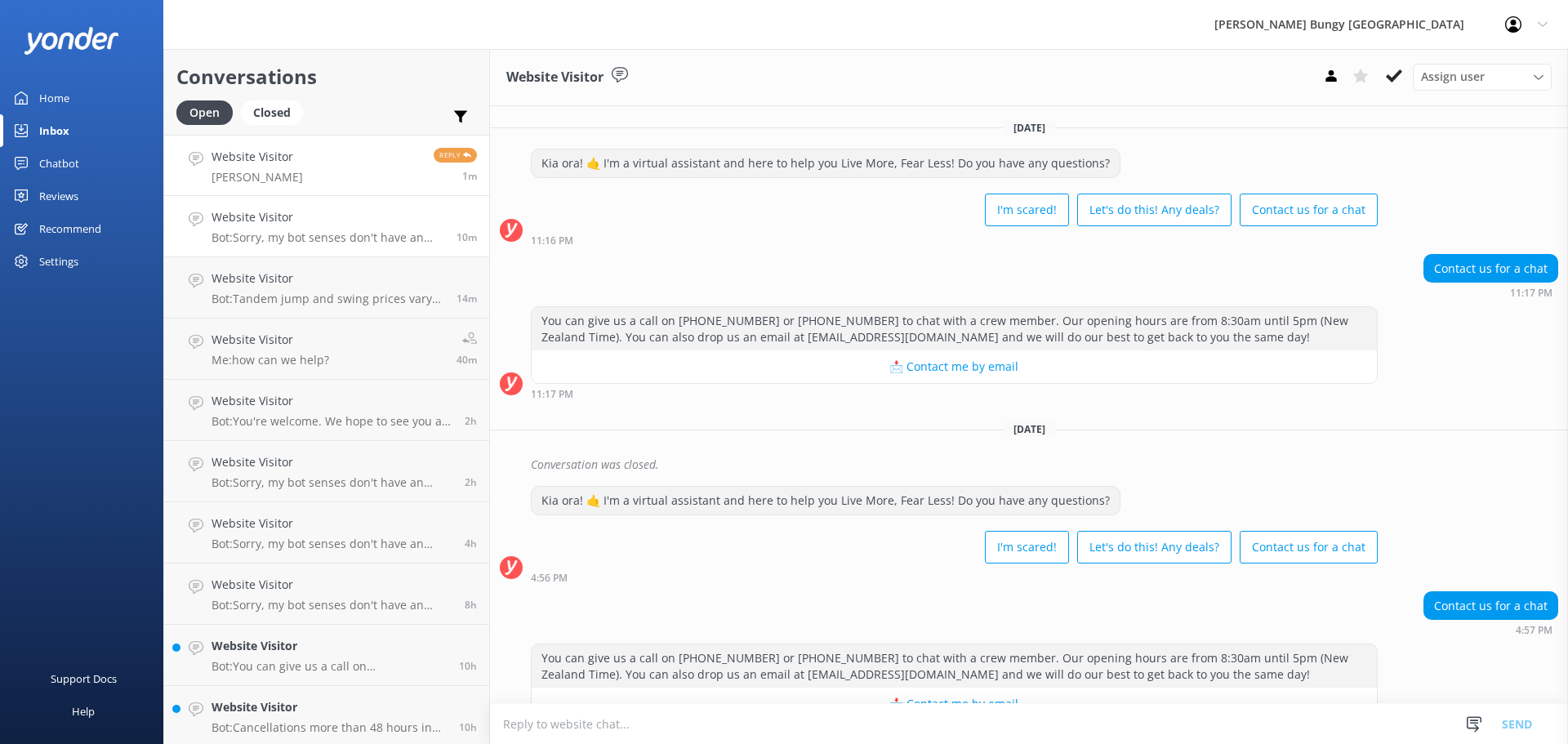
click at [346, 221] on h4 "Website Visitor" at bounding box center [328, 217] width 233 height 18
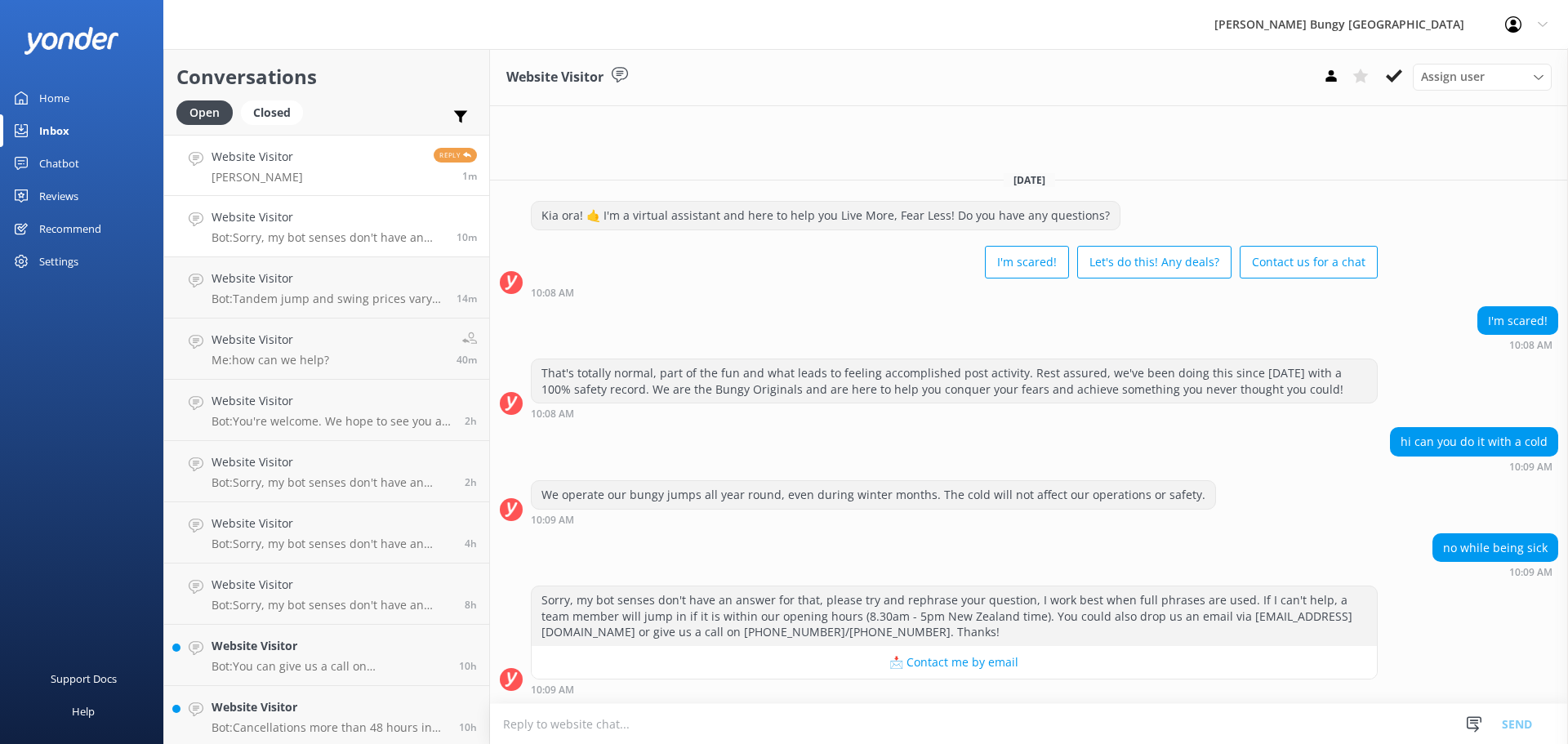
click at [345, 168] on link "Website Visitor Madison Fraser Reply 1m" at bounding box center [326, 165] width 325 height 61
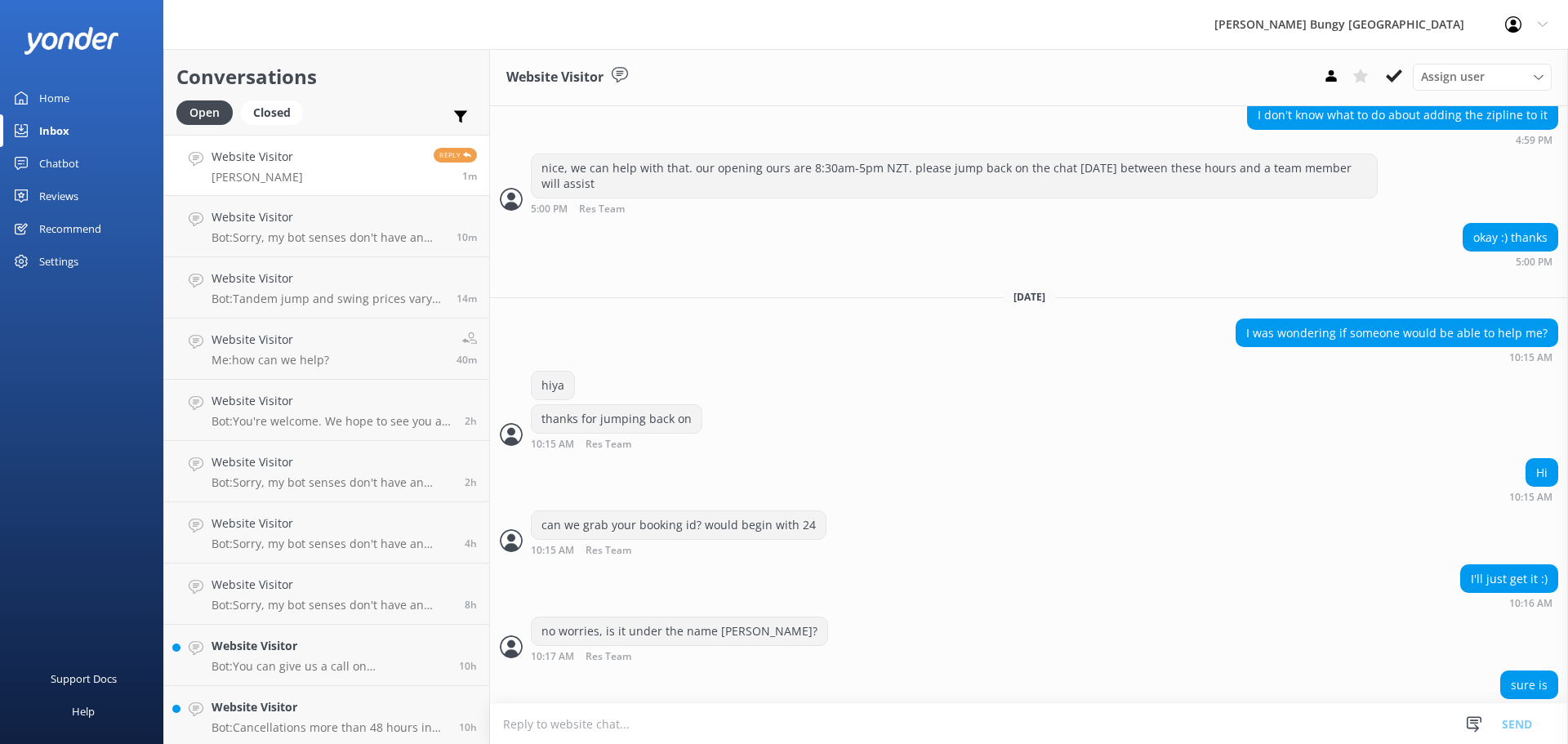
scroll to position [870, 0]
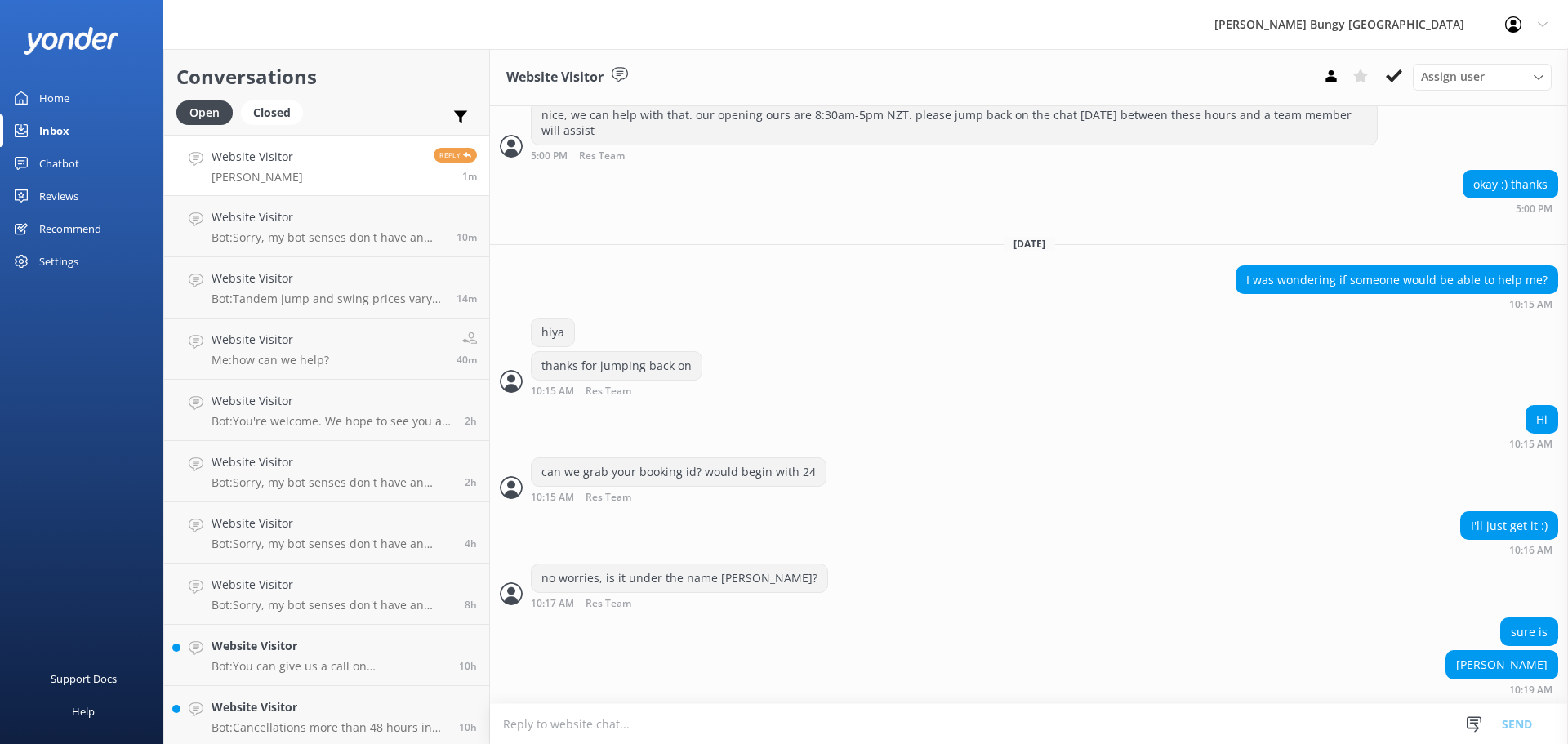
click at [742, 719] on textarea at bounding box center [1029, 723] width 1078 height 40
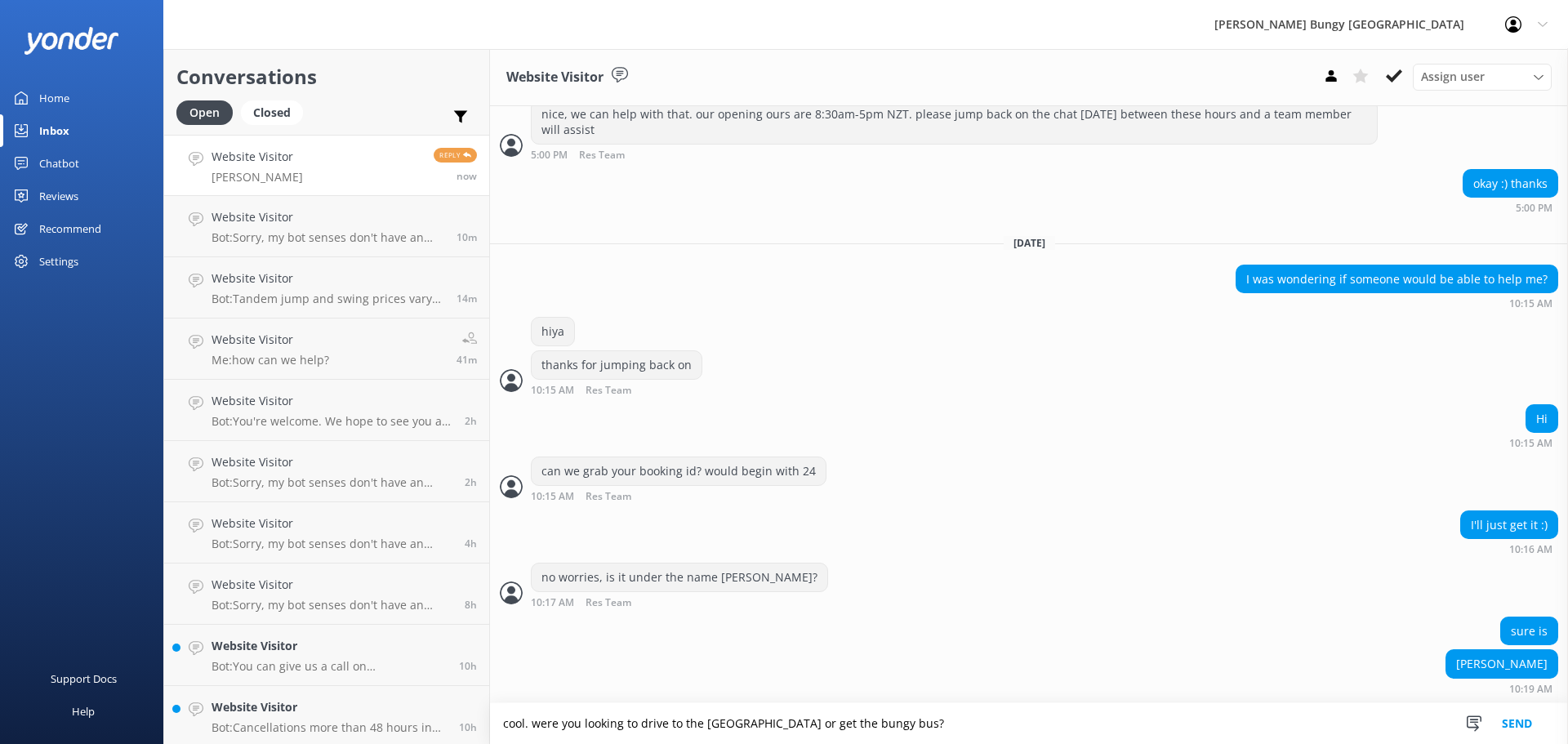
type textarea "cool. were you looking to drive to the [GEOGRAPHIC_DATA] or get the bungy bus?"
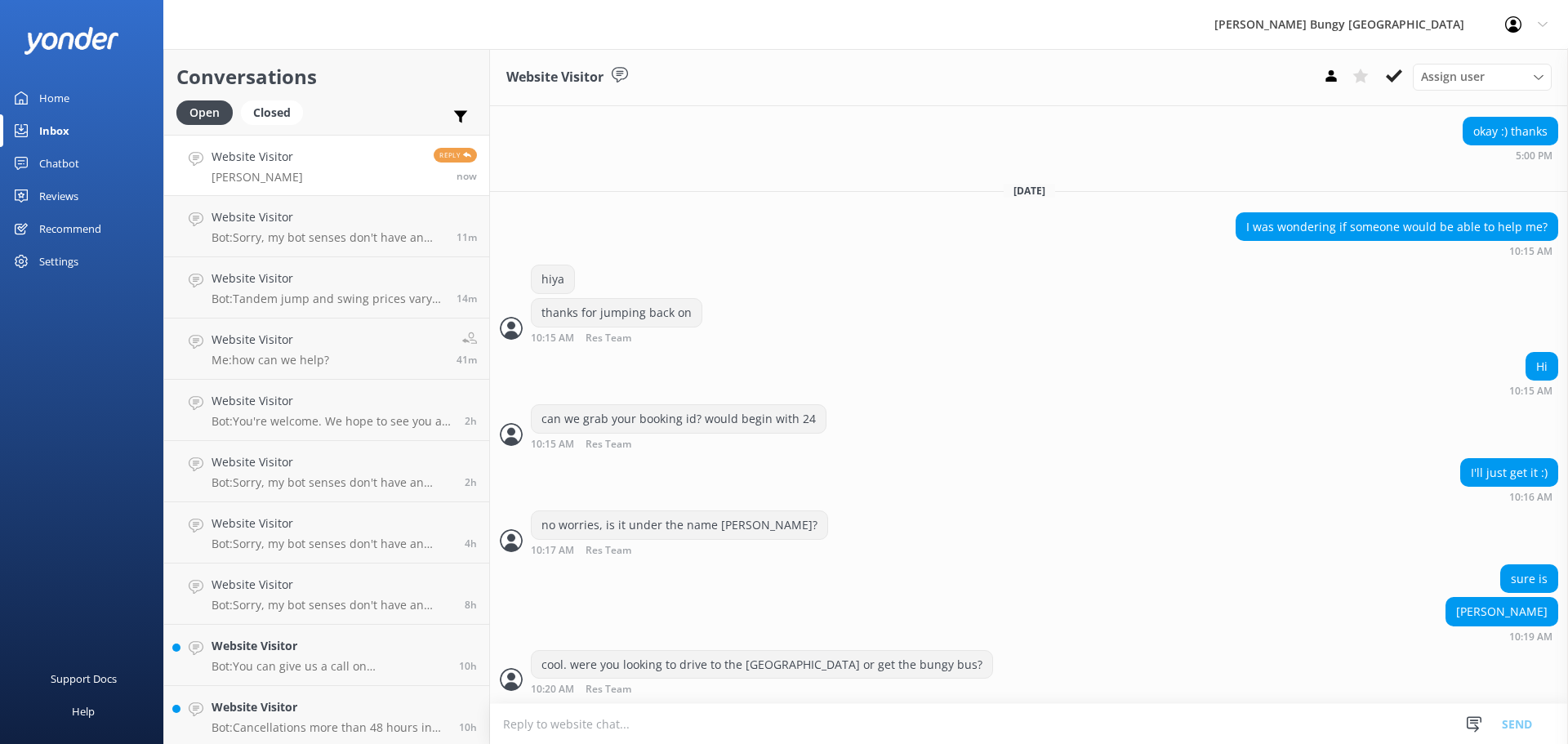
scroll to position [977, 0]
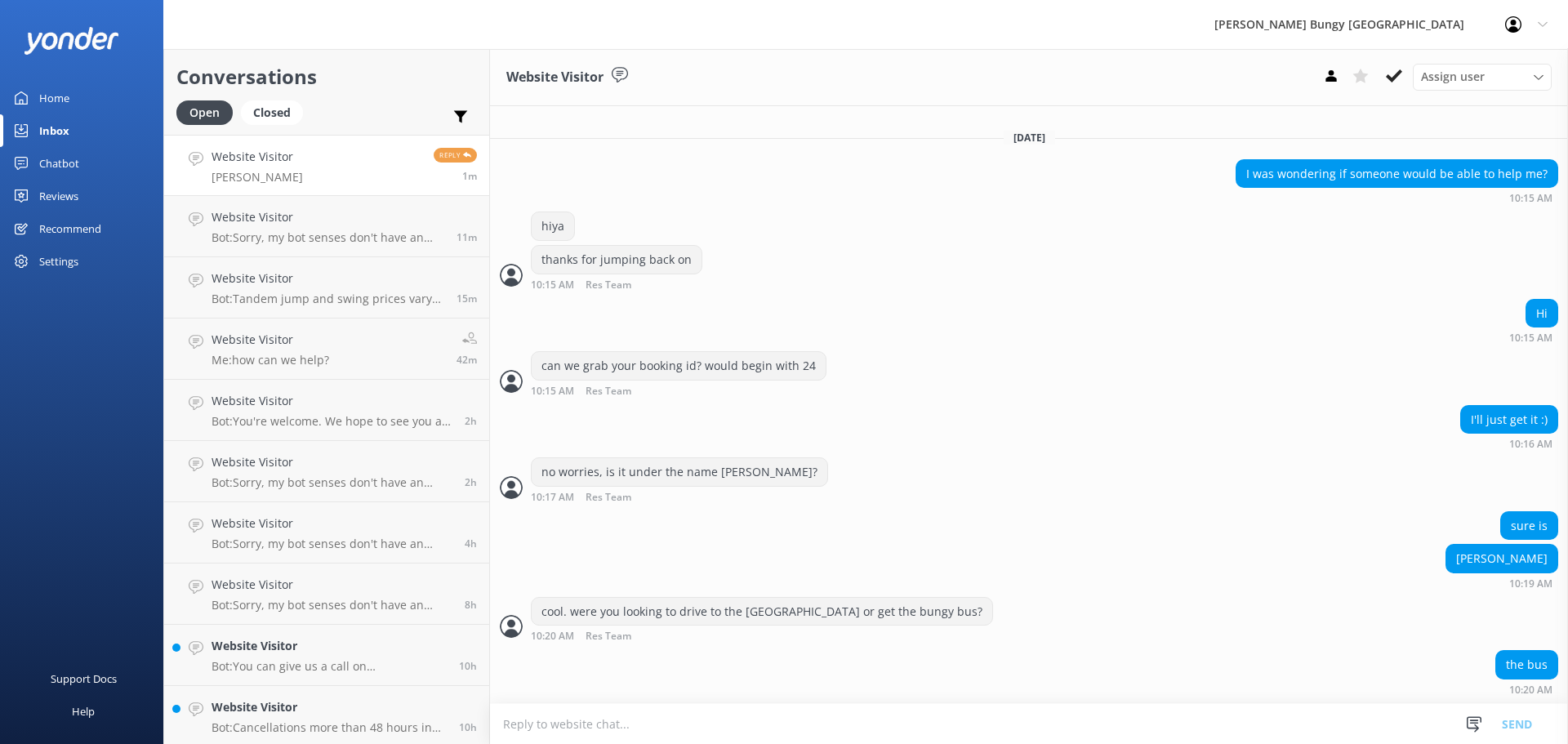
click at [532, 713] on textarea at bounding box center [1029, 723] width 1078 height 40
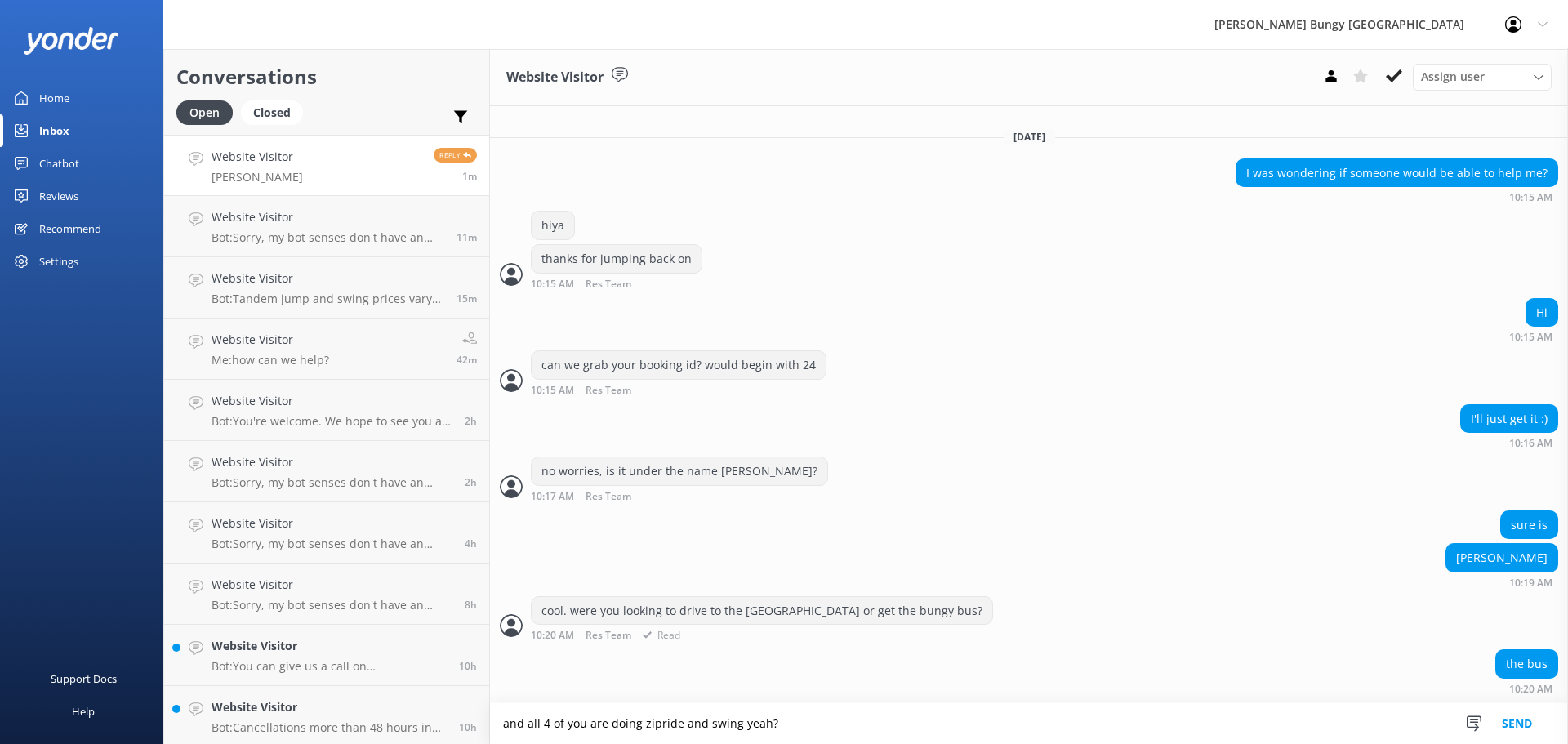
type textarea "and all 4 of you are doing zipride and swing yeah?"
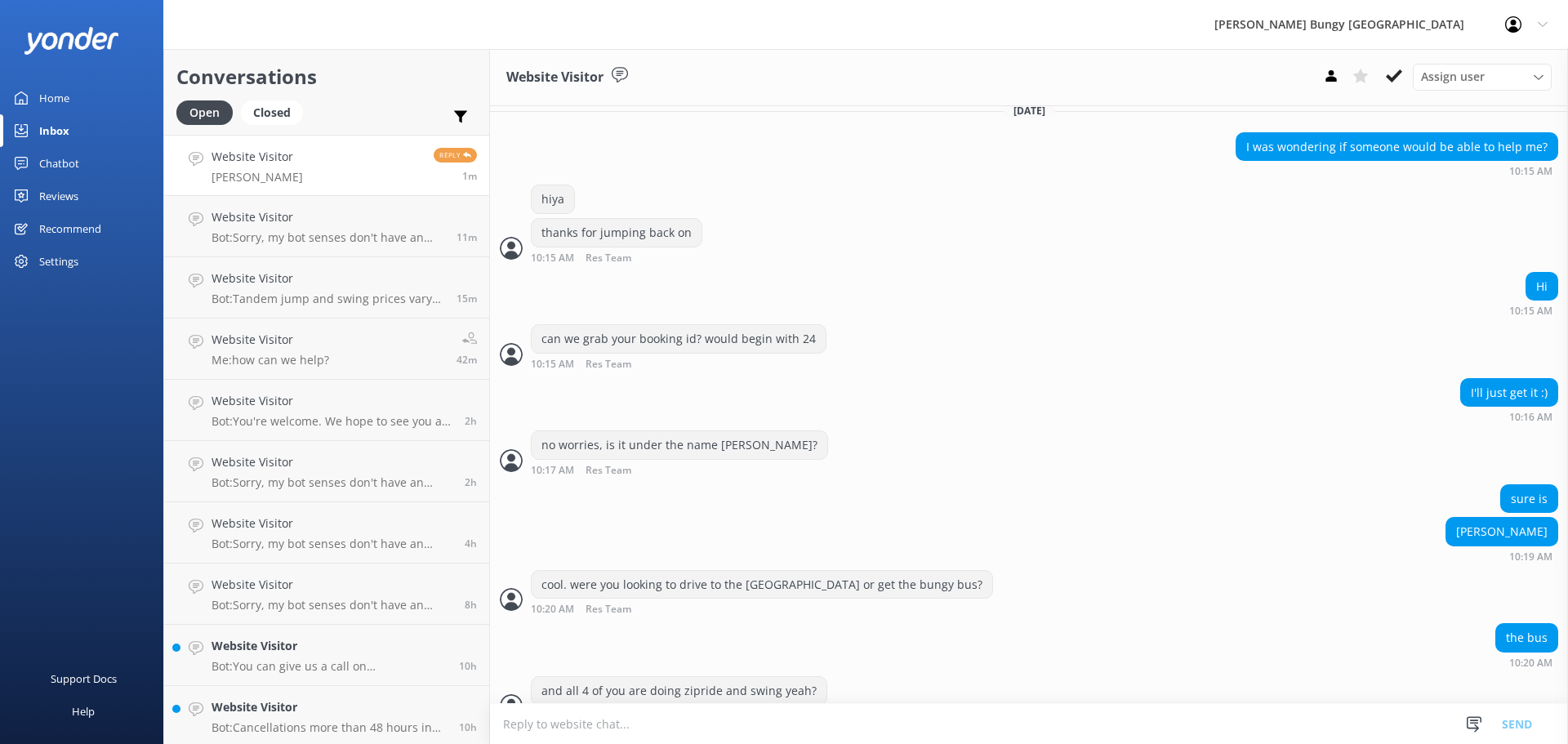
scroll to position [1030, 0]
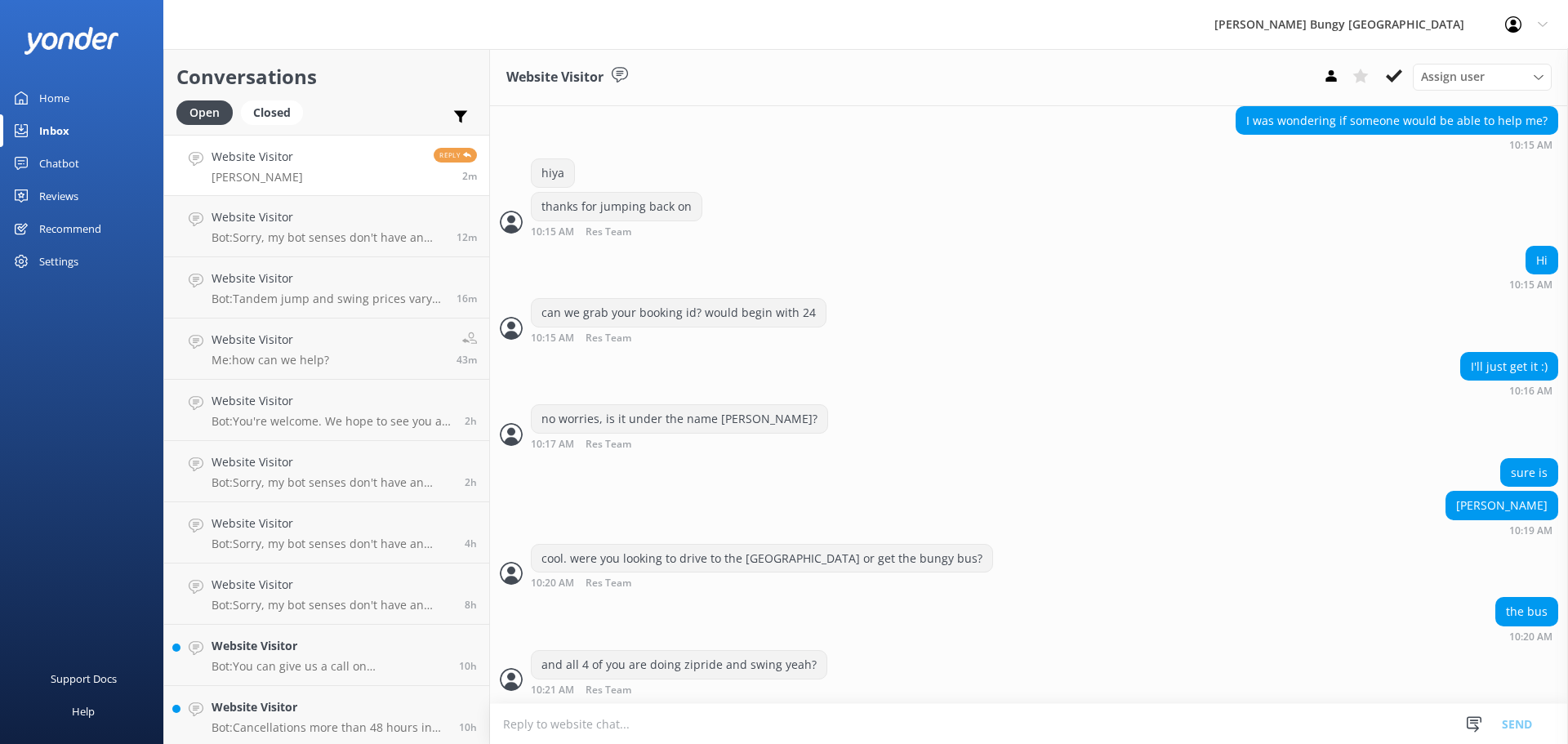
click at [889, 715] on textarea at bounding box center [1029, 723] width 1078 height 40
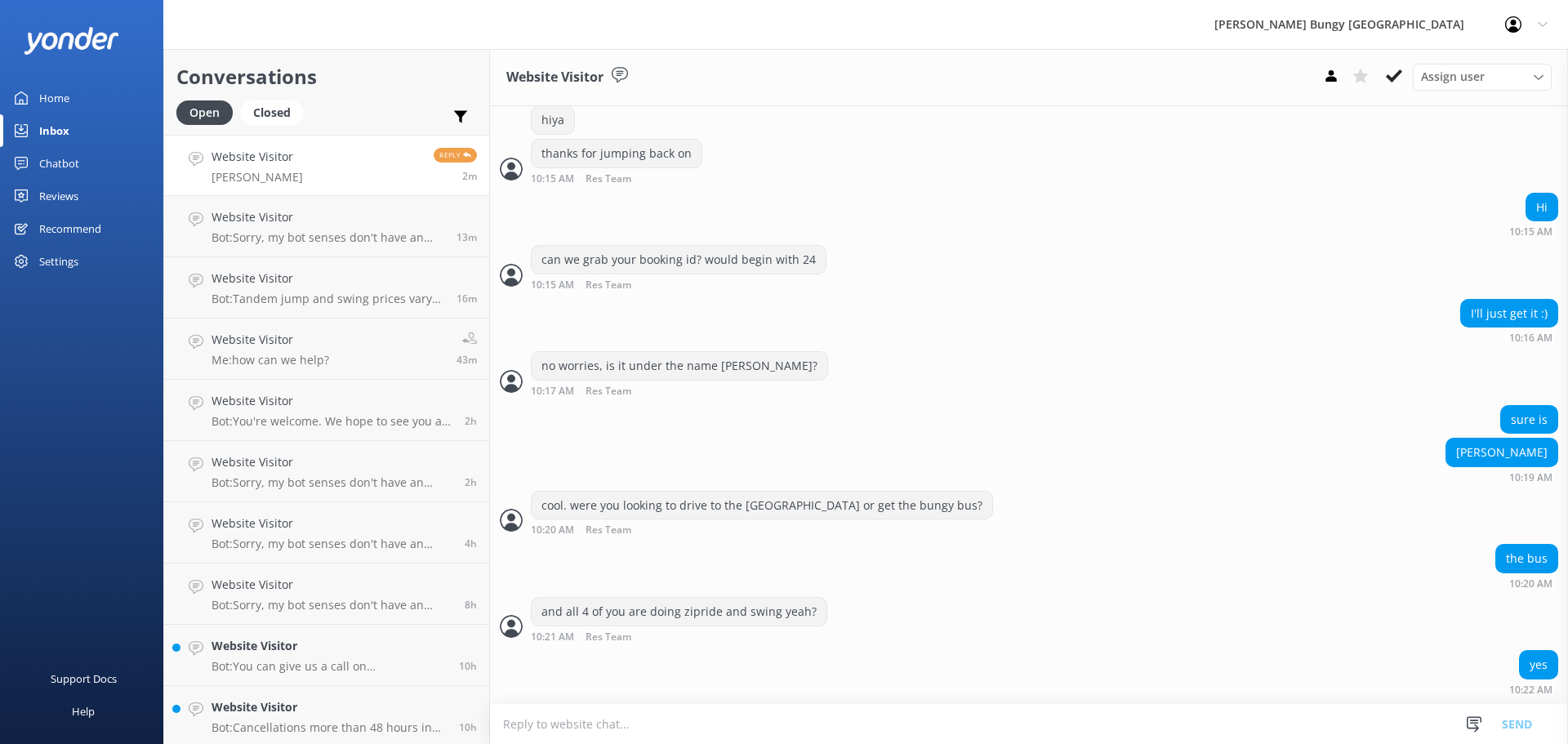
scroll to position [1121, 0]
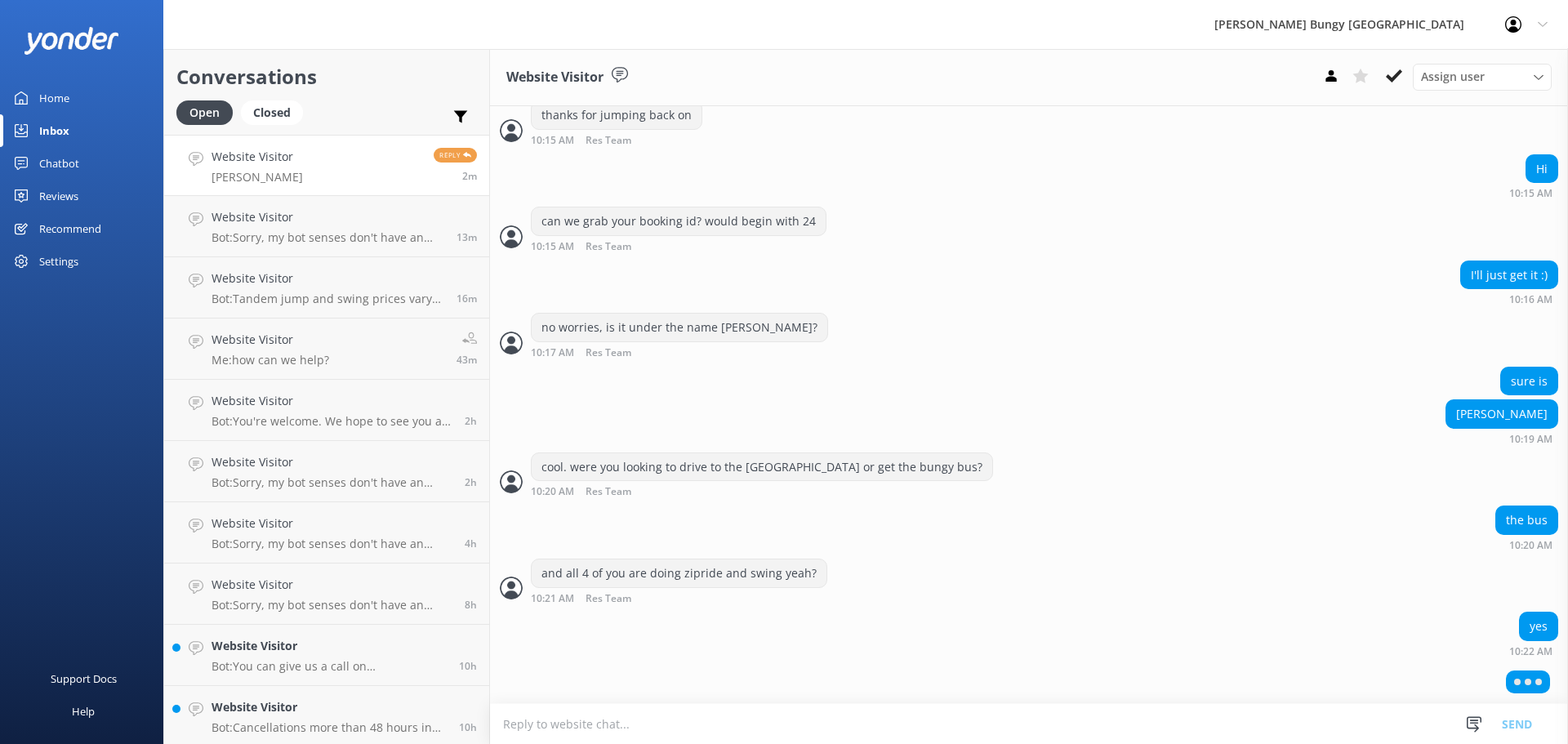
click at [1019, 715] on textarea at bounding box center [1029, 723] width 1078 height 40
click at [1071, 725] on textarea "nice, okay i've got it all ready here, I'll just take payment over the chat for…" at bounding box center [1029, 724] width 1078 height 41
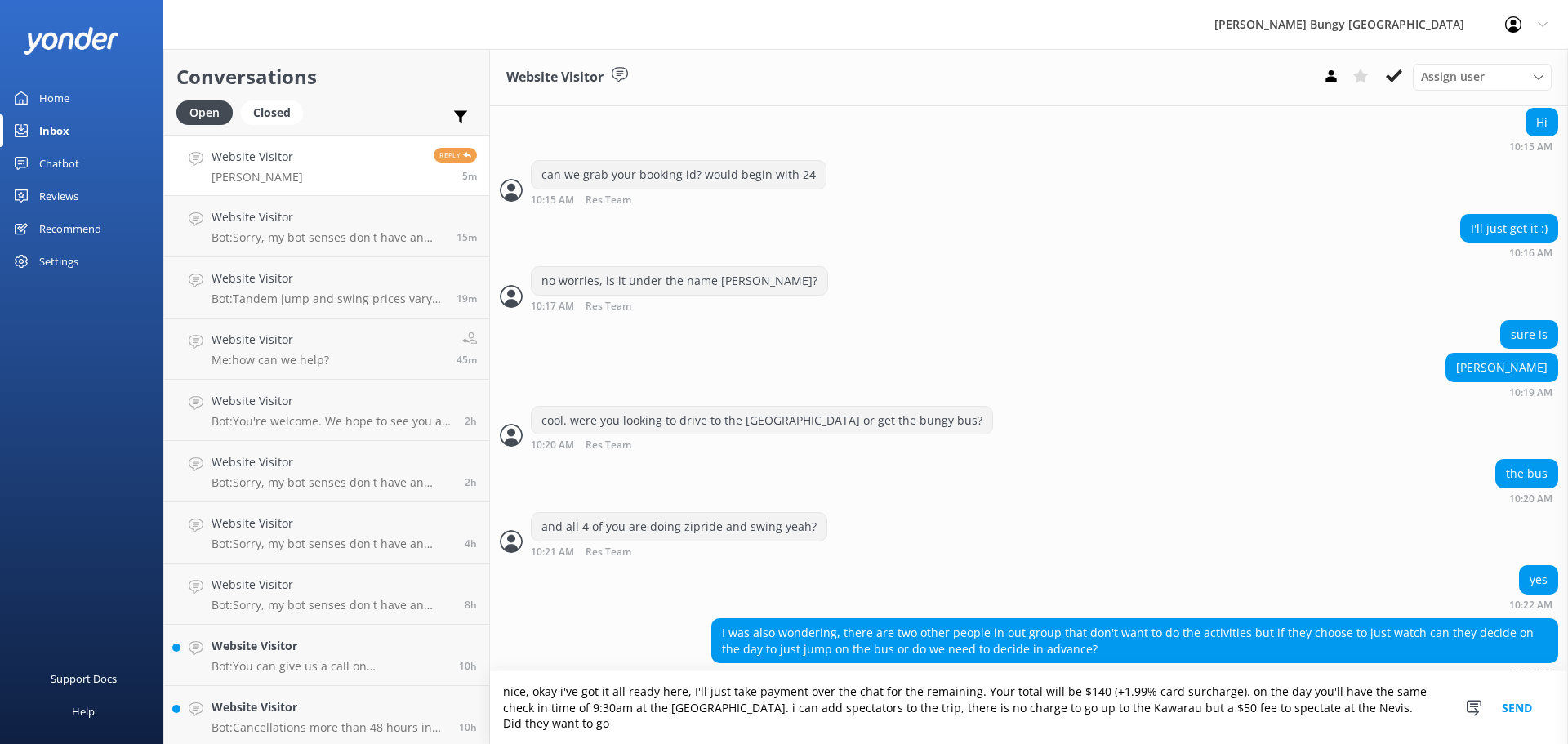
scroll to position [1184, 0]
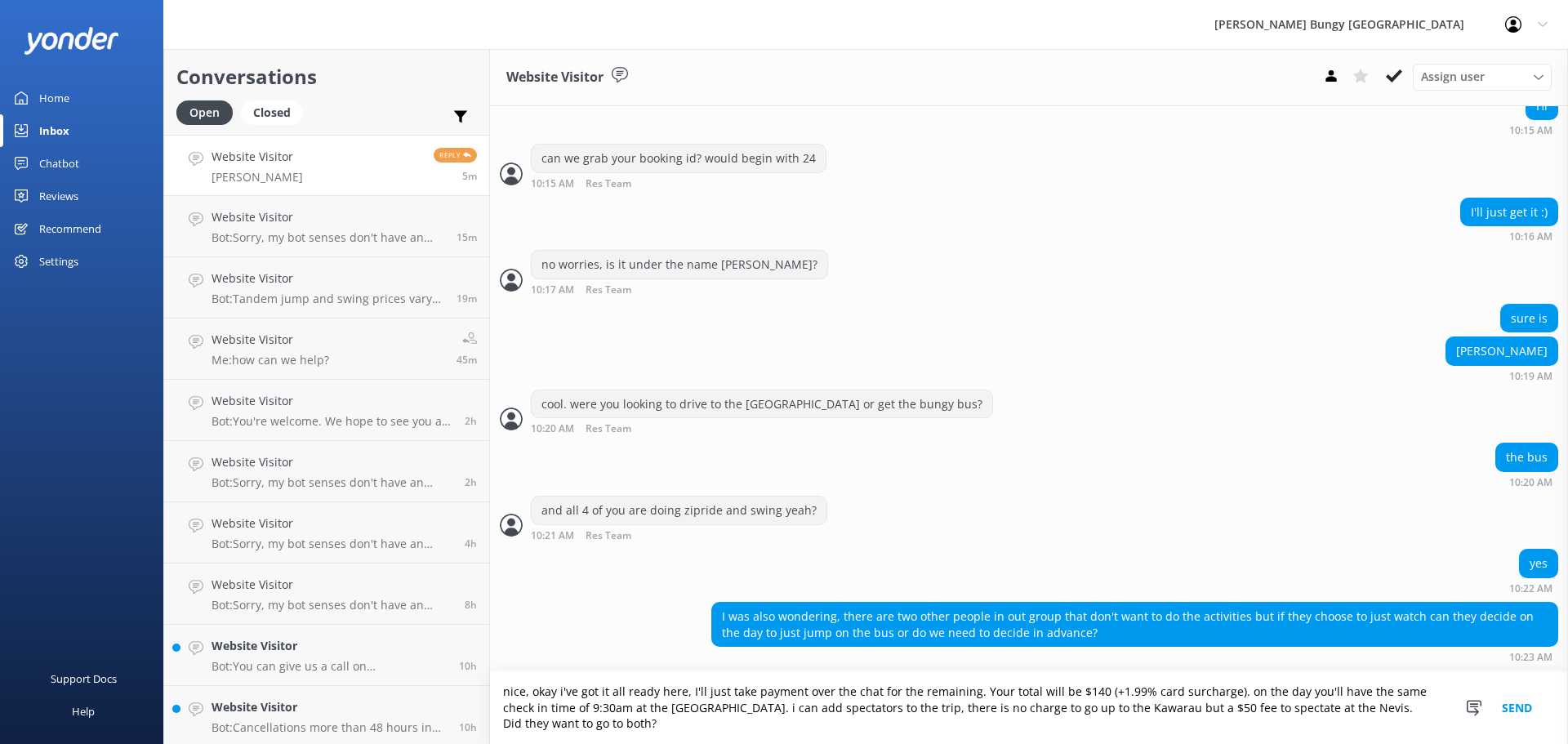
type textarea "nice, okay i've got it all ready here, I'll just take payment over the chat for…"
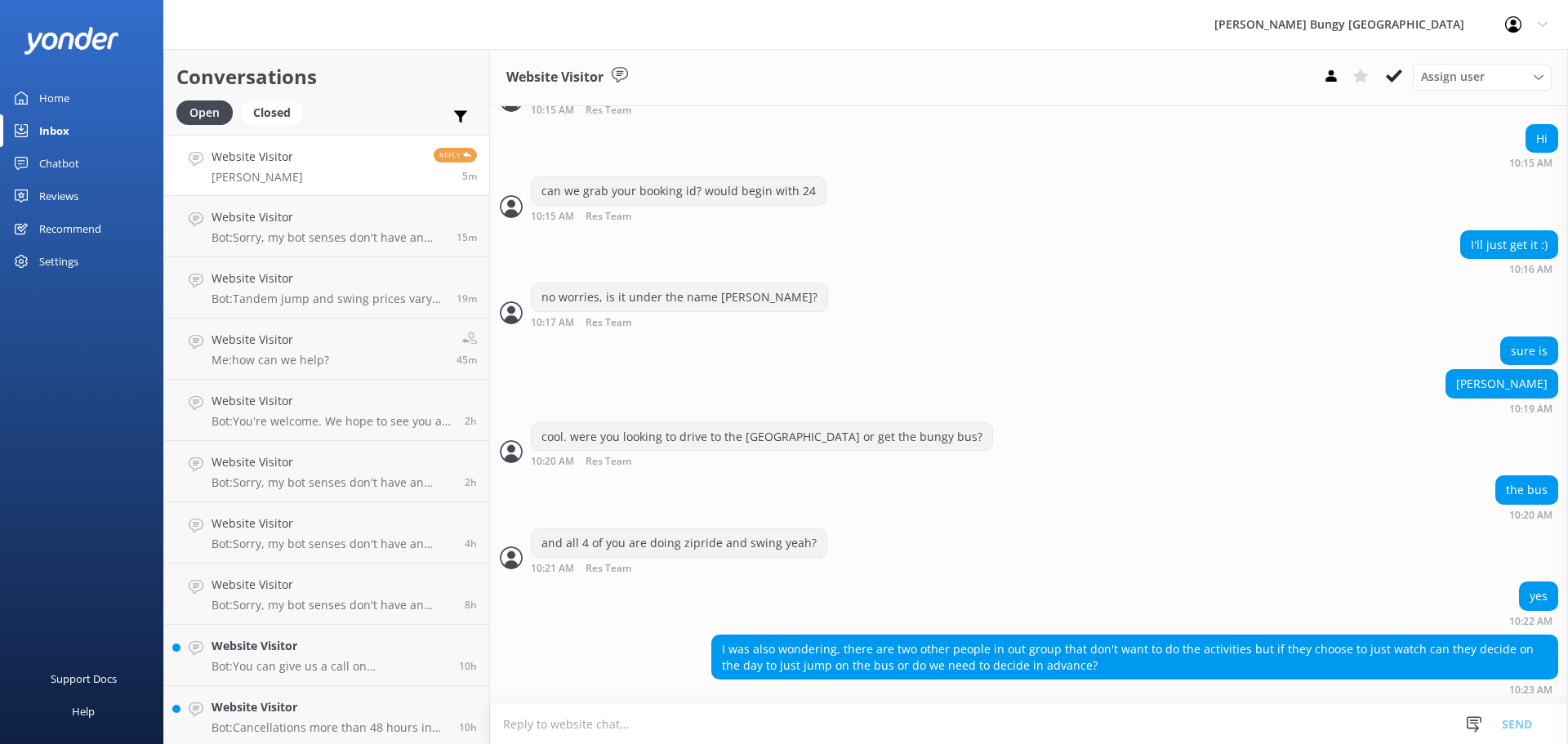
scroll to position [1237, 0]
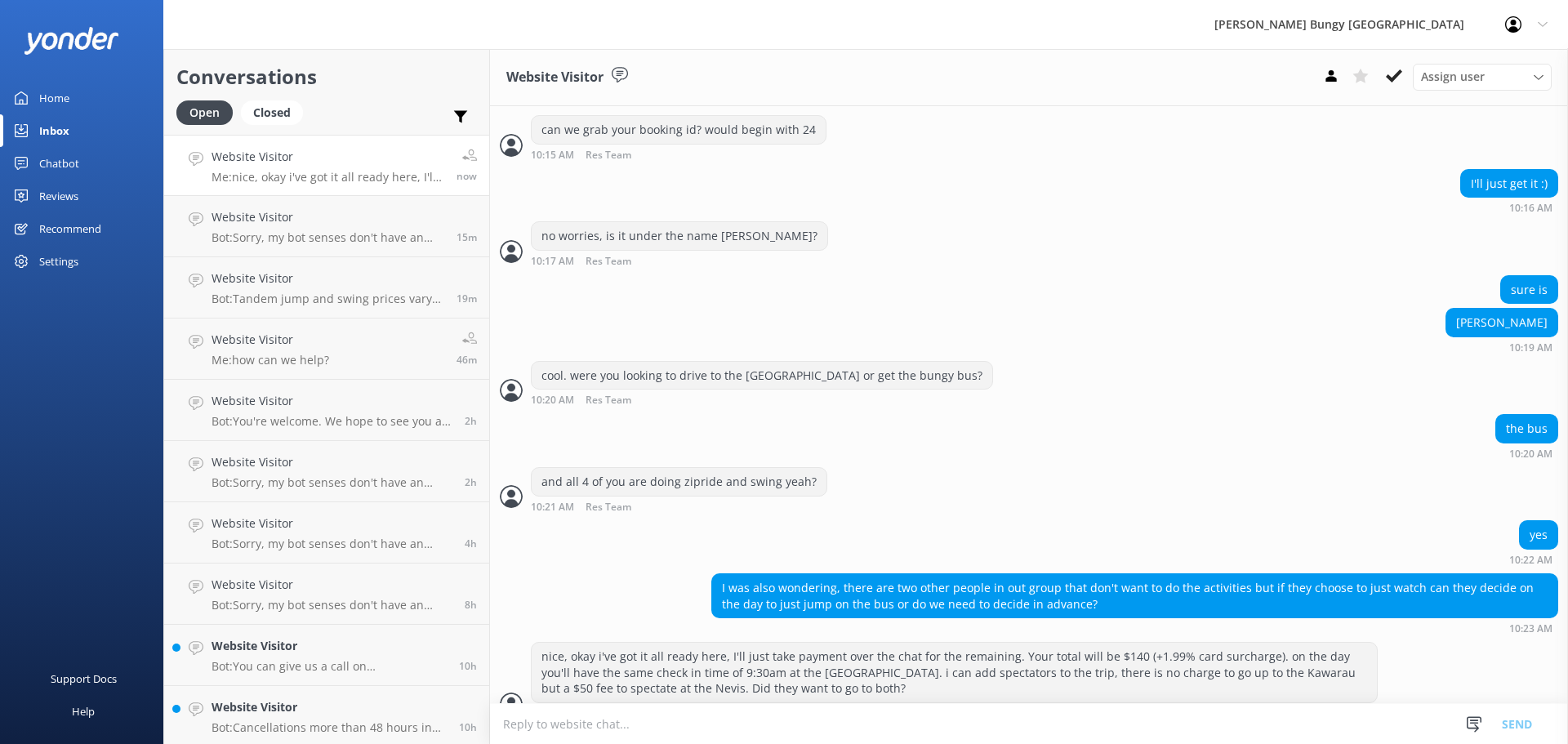
scroll to position [1237, 0]
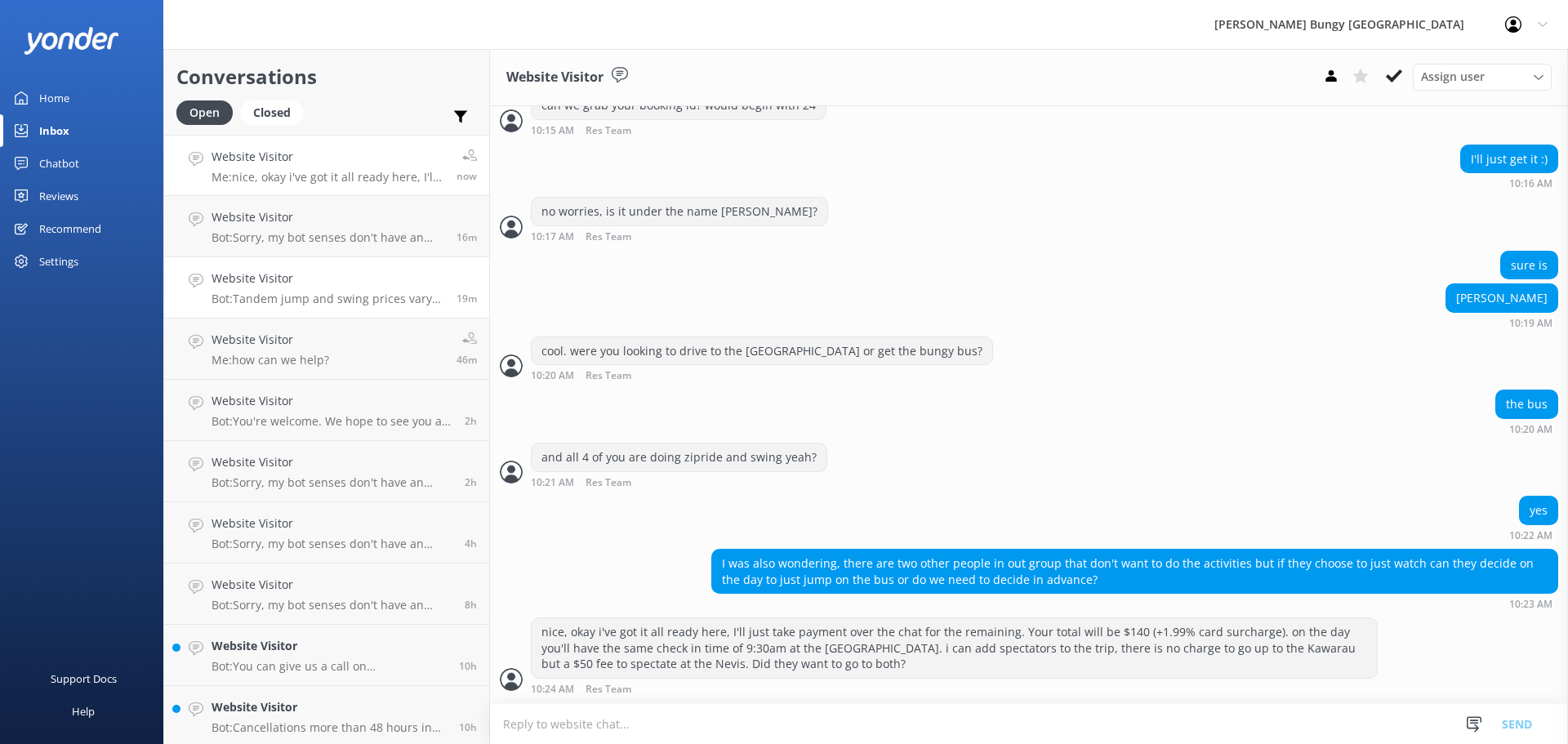
click at [319, 279] on h4 "Website Visitor" at bounding box center [328, 279] width 233 height 18
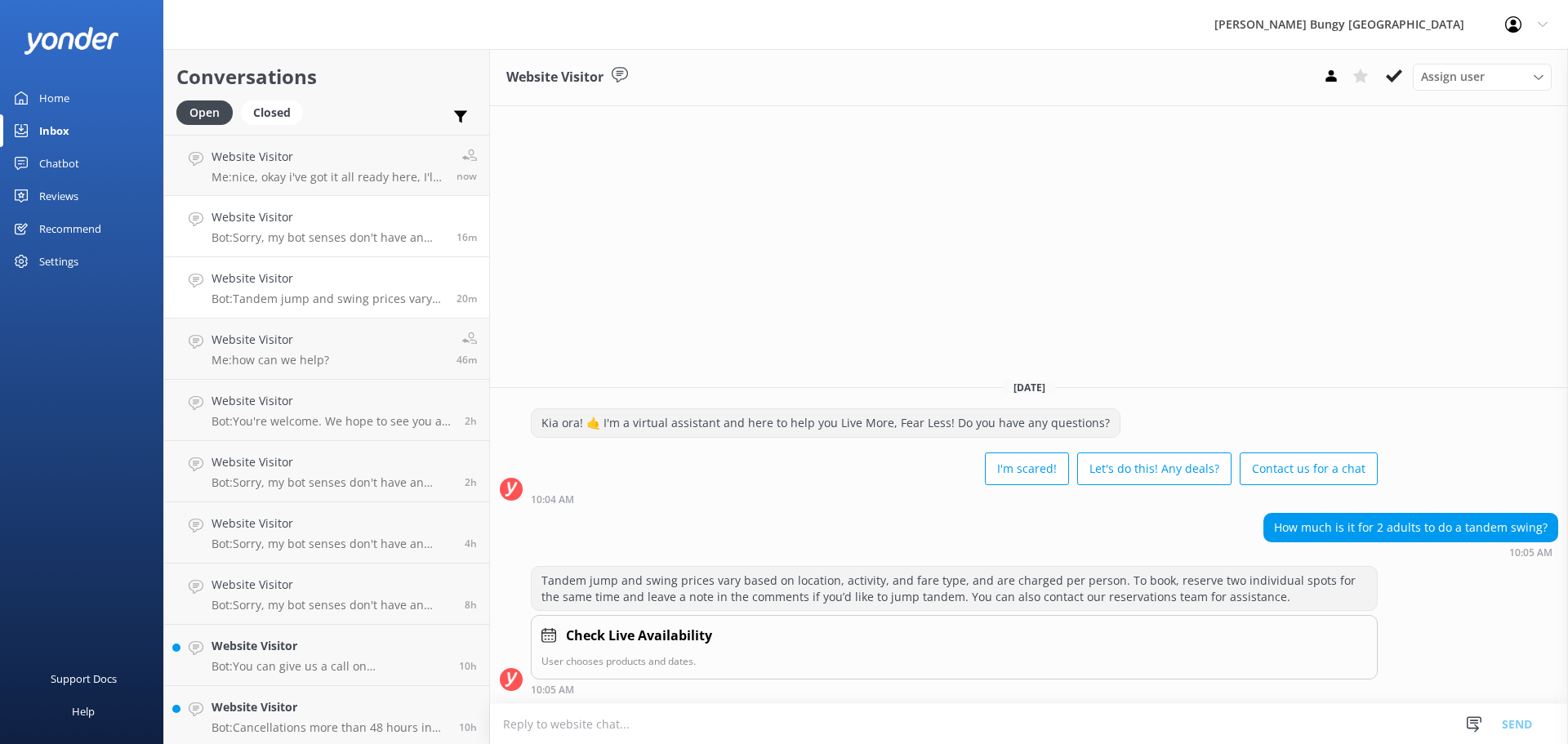
click at [351, 213] on h4 "Website Visitor" at bounding box center [328, 217] width 233 height 18
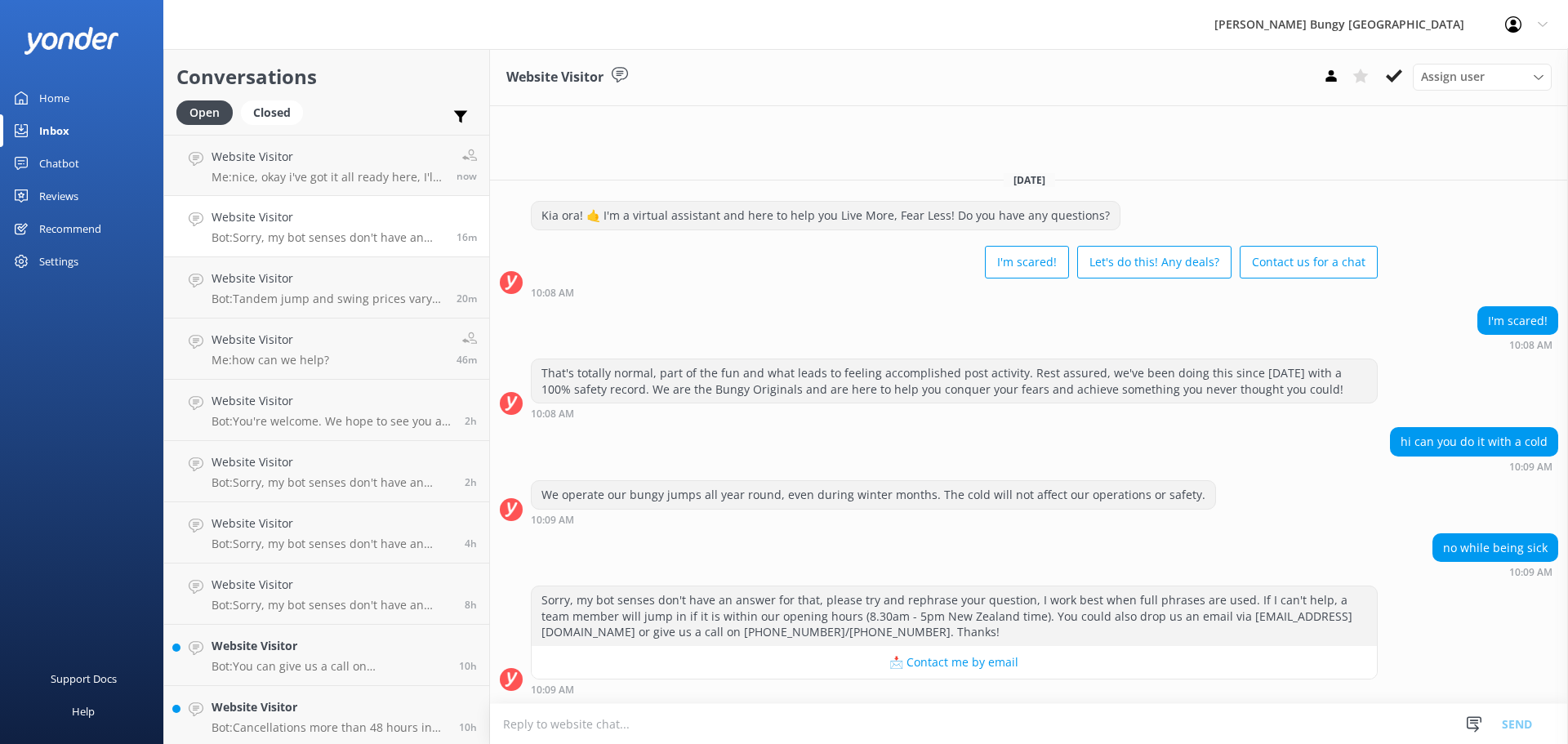
click at [1157, 595] on div "Sorry, my bot senses don't have an answer for that, please try and rephrase you…" at bounding box center [954, 616] width 845 height 60
click at [393, 157] on h4 "Website Visitor" at bounding box center [328, 157] width 233 height 18
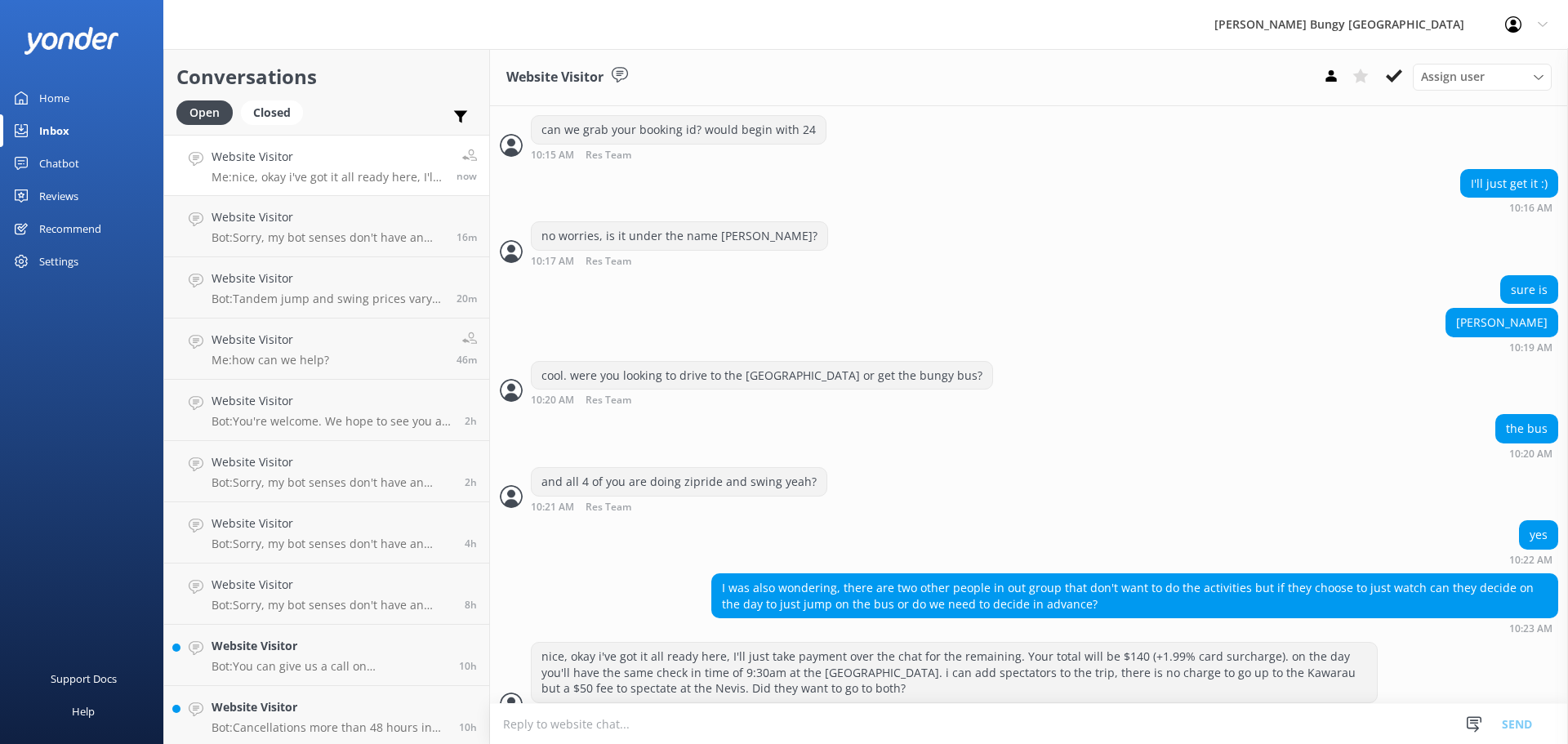
scroll to position [1237, 0]
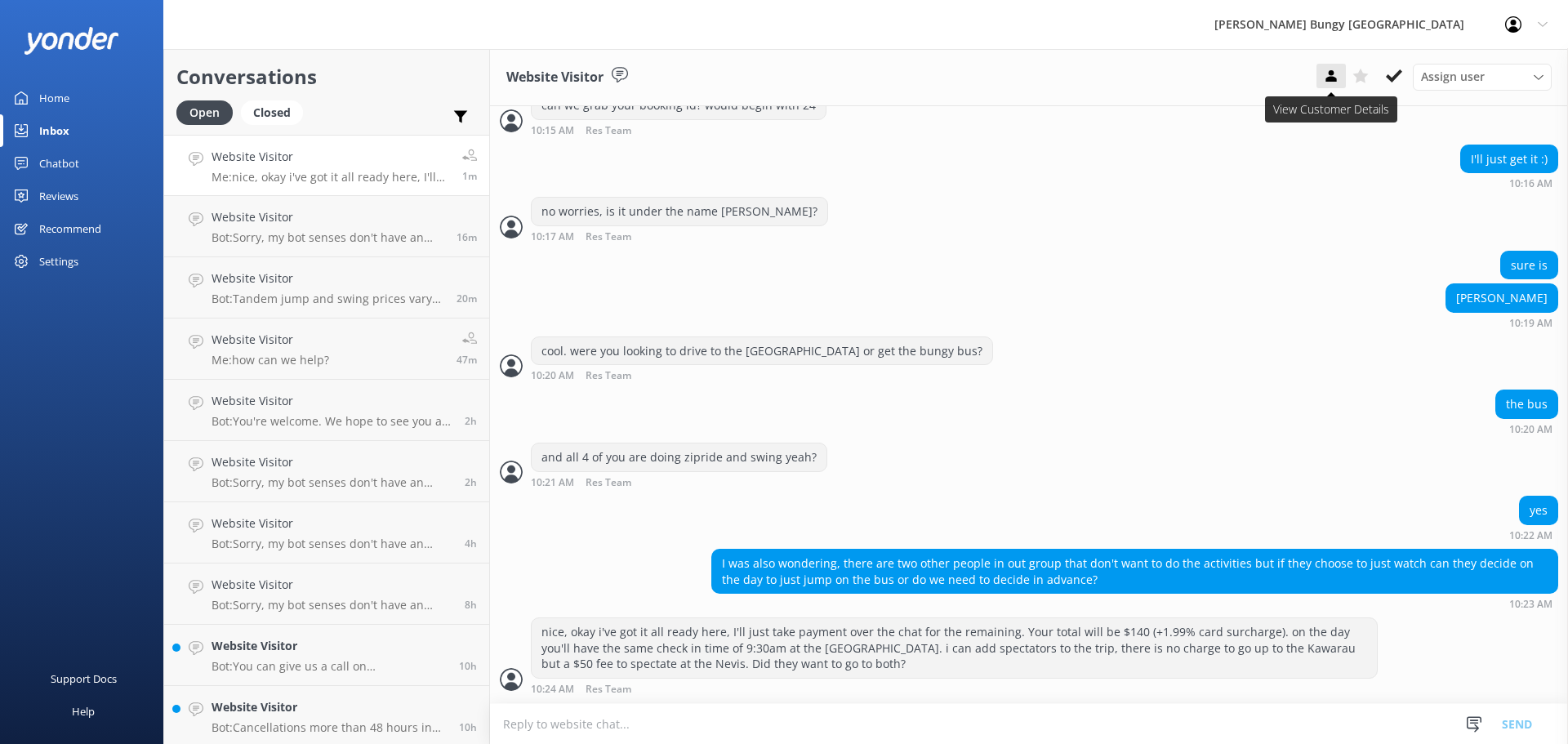
click at [1319, 77] on button at bounding box center [1330, 76] width 29 height 25
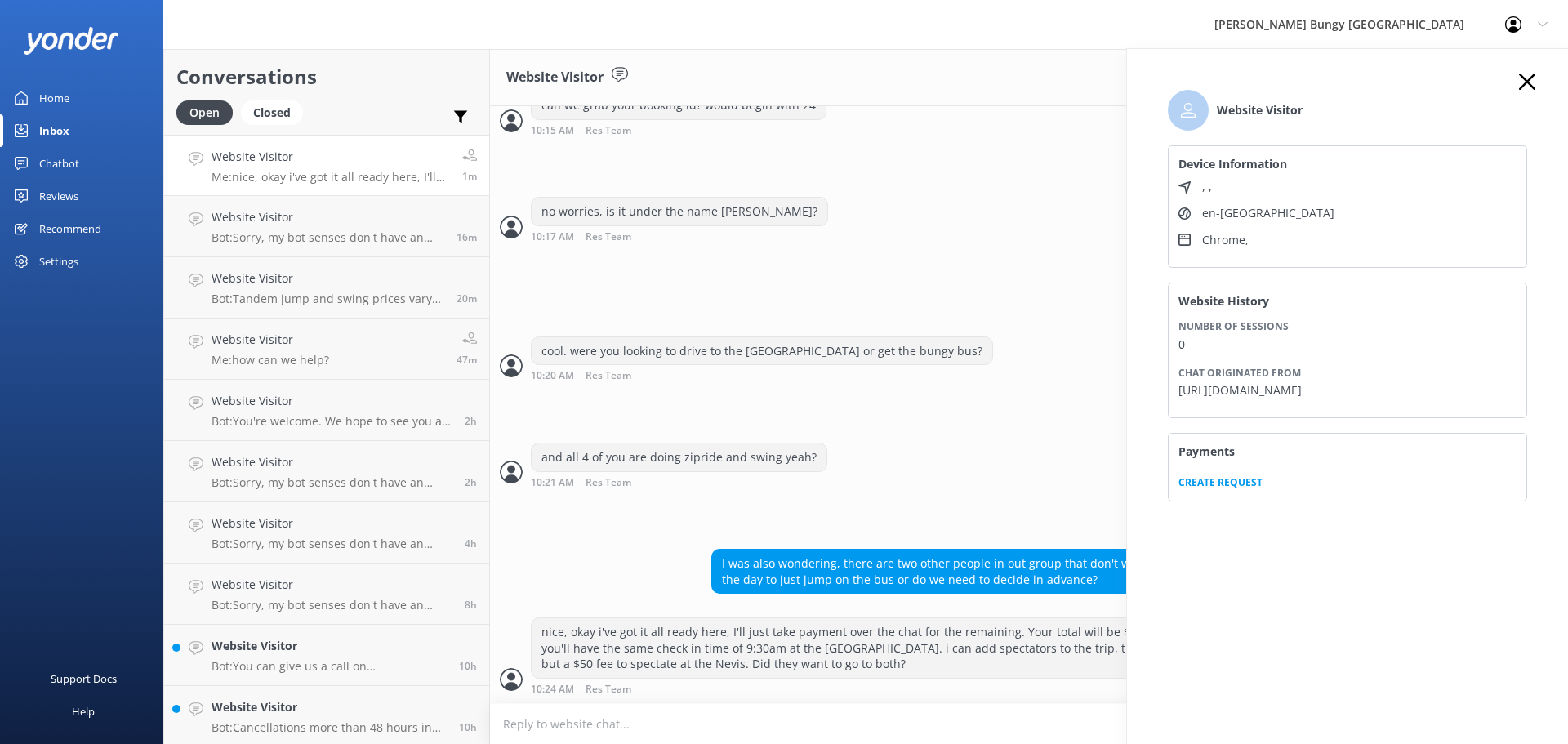
click at [1241, 501] on div "Payments Create Request" at bounding box center [1348, 466] width 360 height 68
click at [1243, 490] on span "Create Request" at bounding box center [1347, 478] width 338 height 25
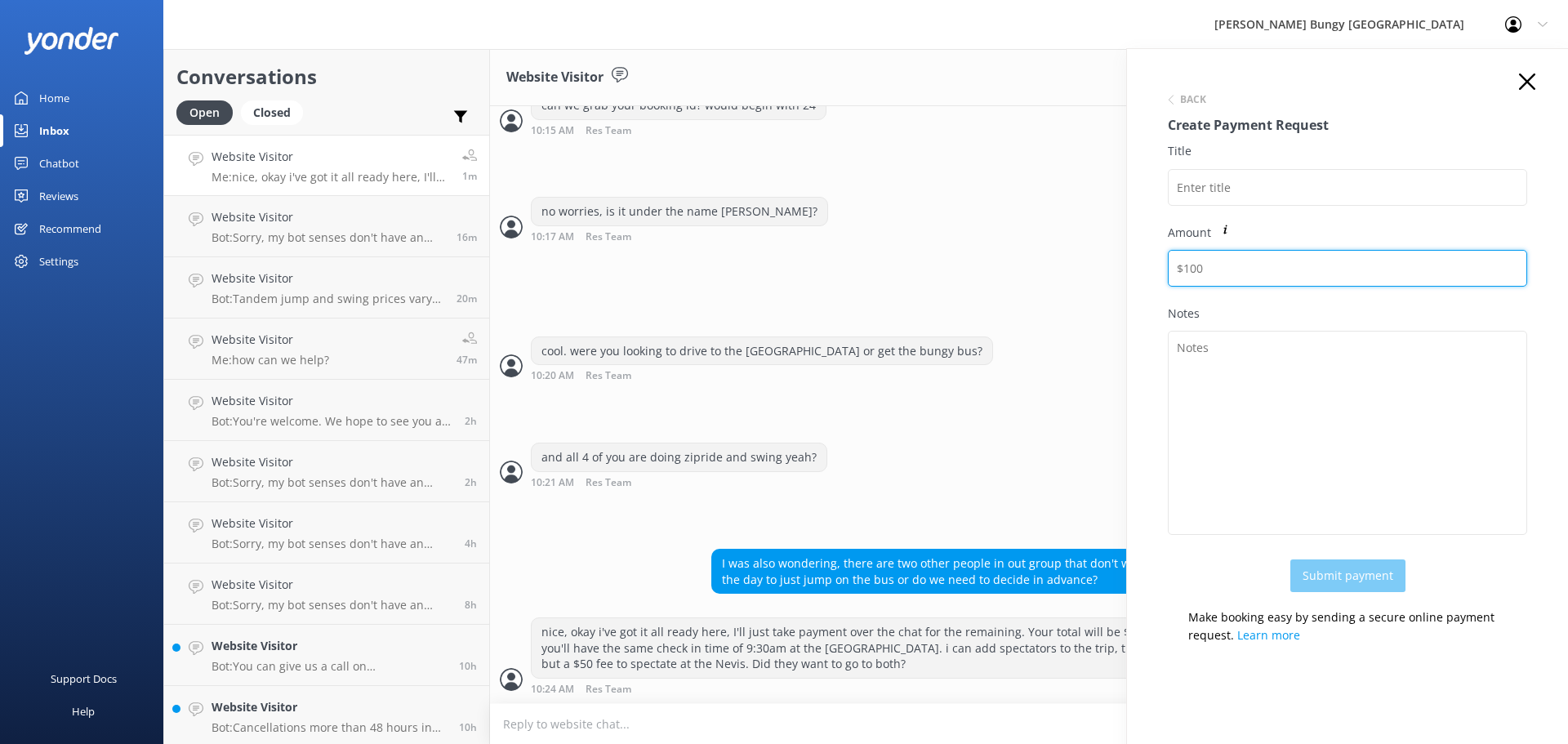
click at [1212, 272] on input "Amount" at bounding box center [1348, 268] width 360 height 37
paste input "142.78"
type input "142.78"
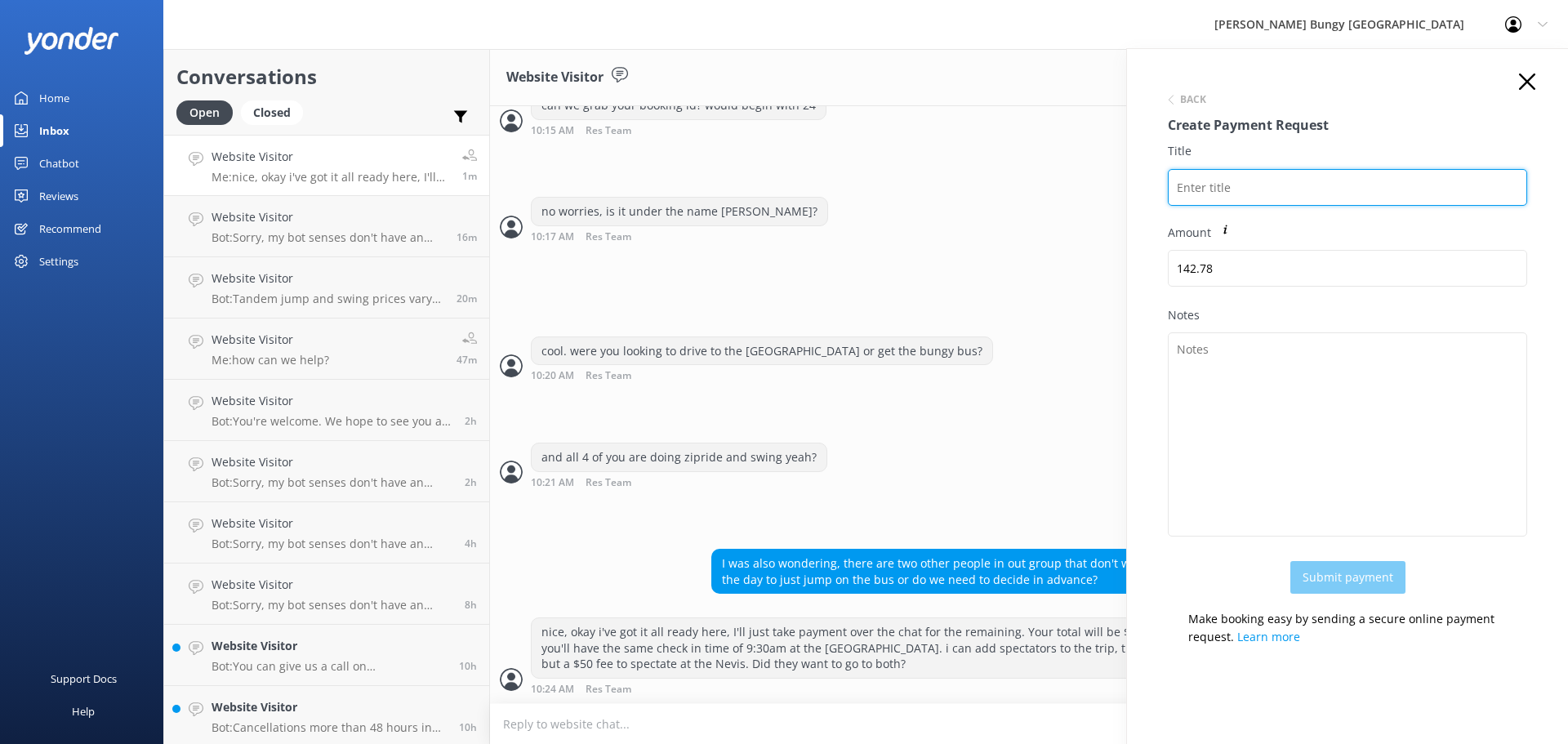
drag, startPoint x: 1214, startPoint y: 199, endPoint x: 1196, endPoint y: 199, distance: 18.0
click at [1214, 199] on input "Title" at bounding box center [1348, 188] width 360 height 37
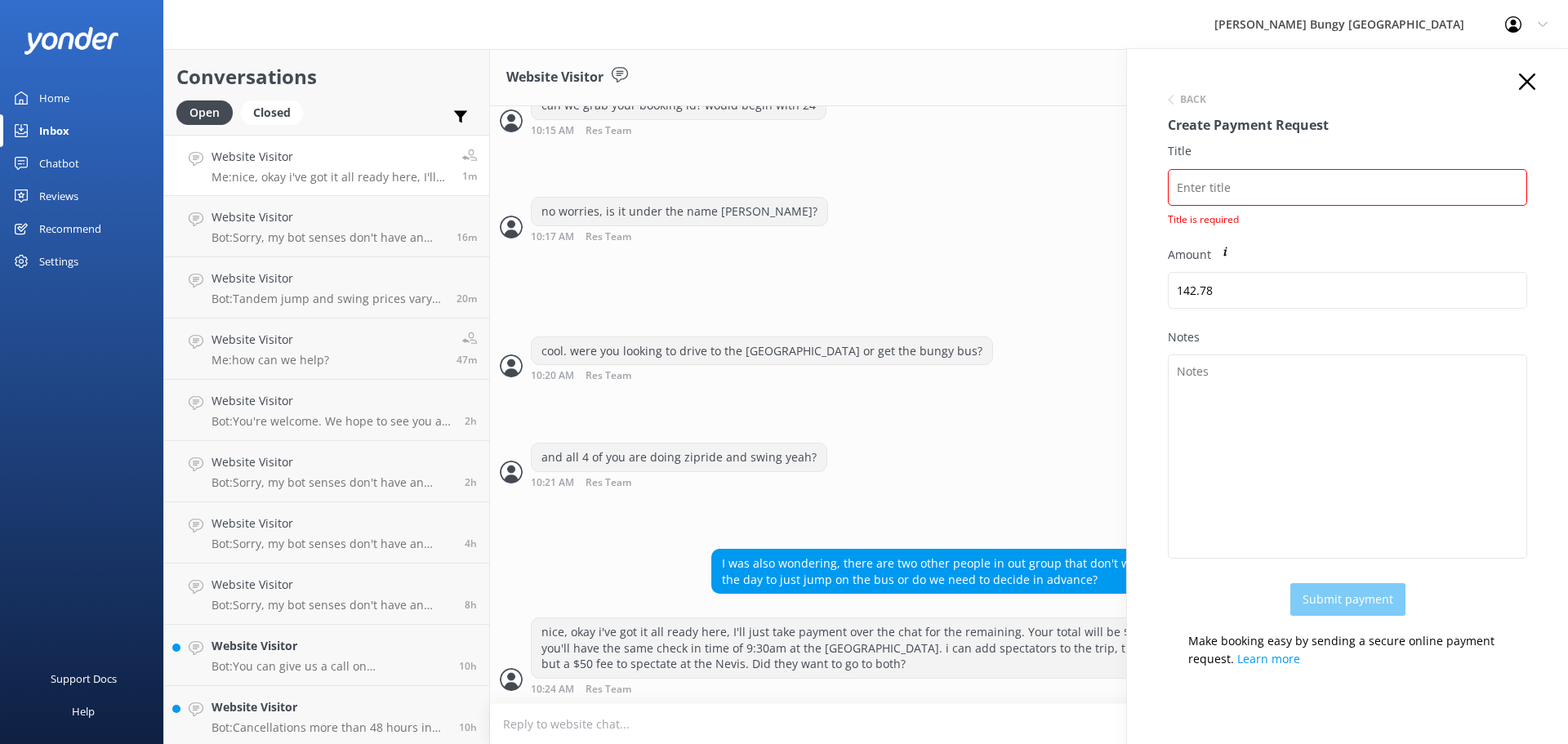
click at [1243, 166] on div "Title Title is required" at bounding box center [1348, 193] width 360 height 103
click at [1240, 177] on input "Title" at bounding box center [1348, 188] width 360 height 37
paste input "2447829"
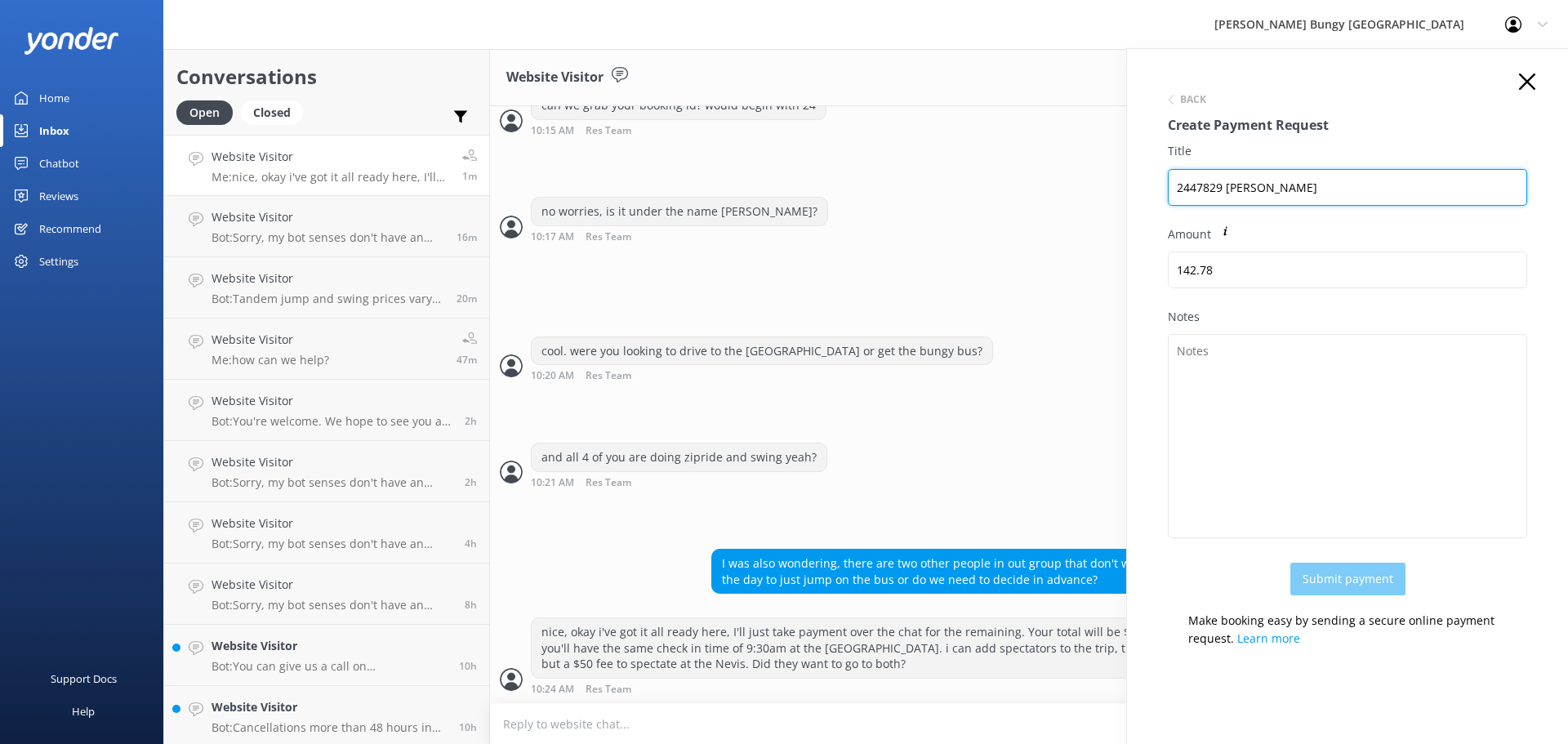
type input "2447829 [PERSON_NAME]"
drag, startPoint x: 1357, startPoint y: 191, endPoint x: 1081, endPoint y: 167, distance: 277.0
click at [1081, 167] on div "Conversations Open Closed Important Assigned to me Unassigned Website Visitor M…" at bounding box center [865, 397] width 1404 height 695
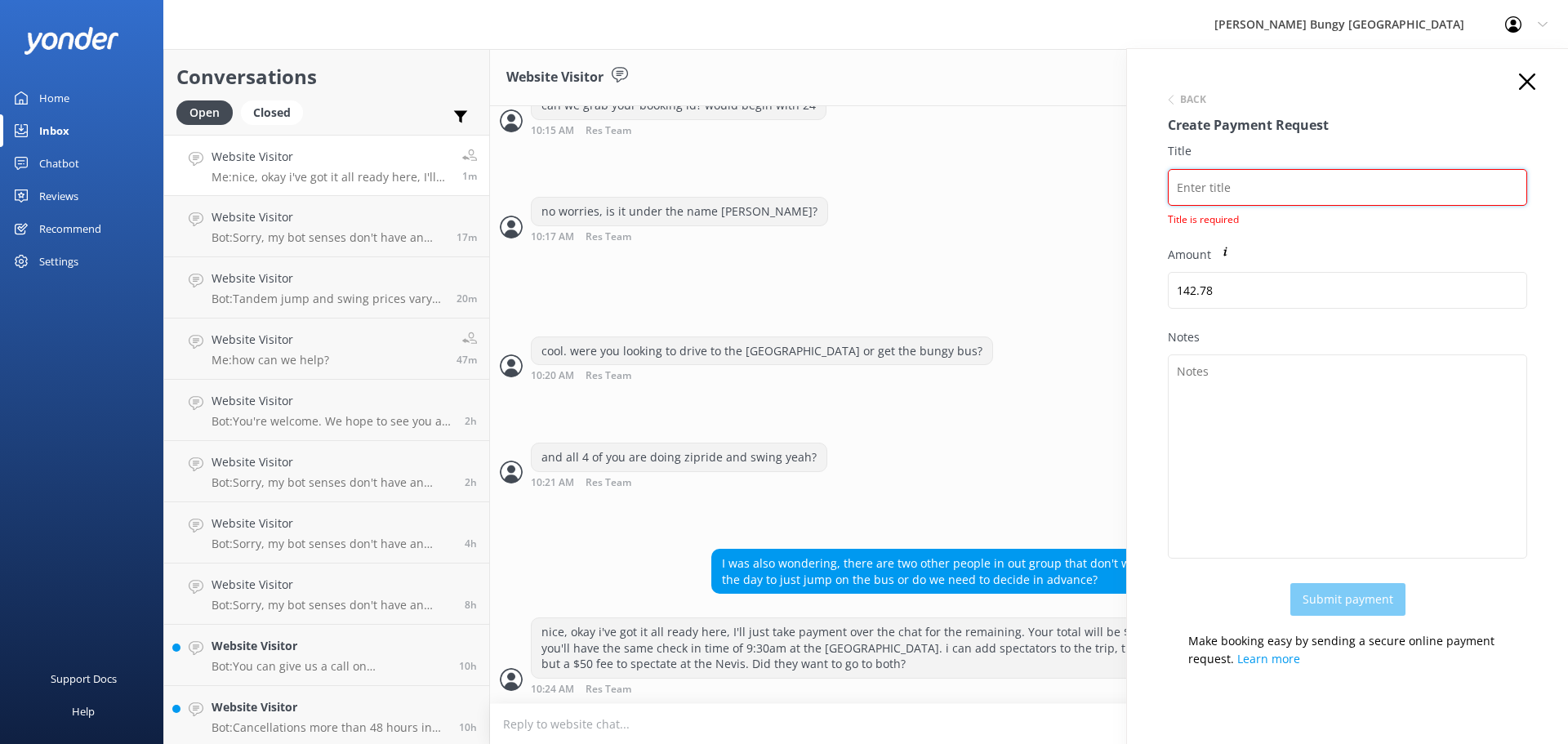
paste input "2447829 [PERSON_NAME]"
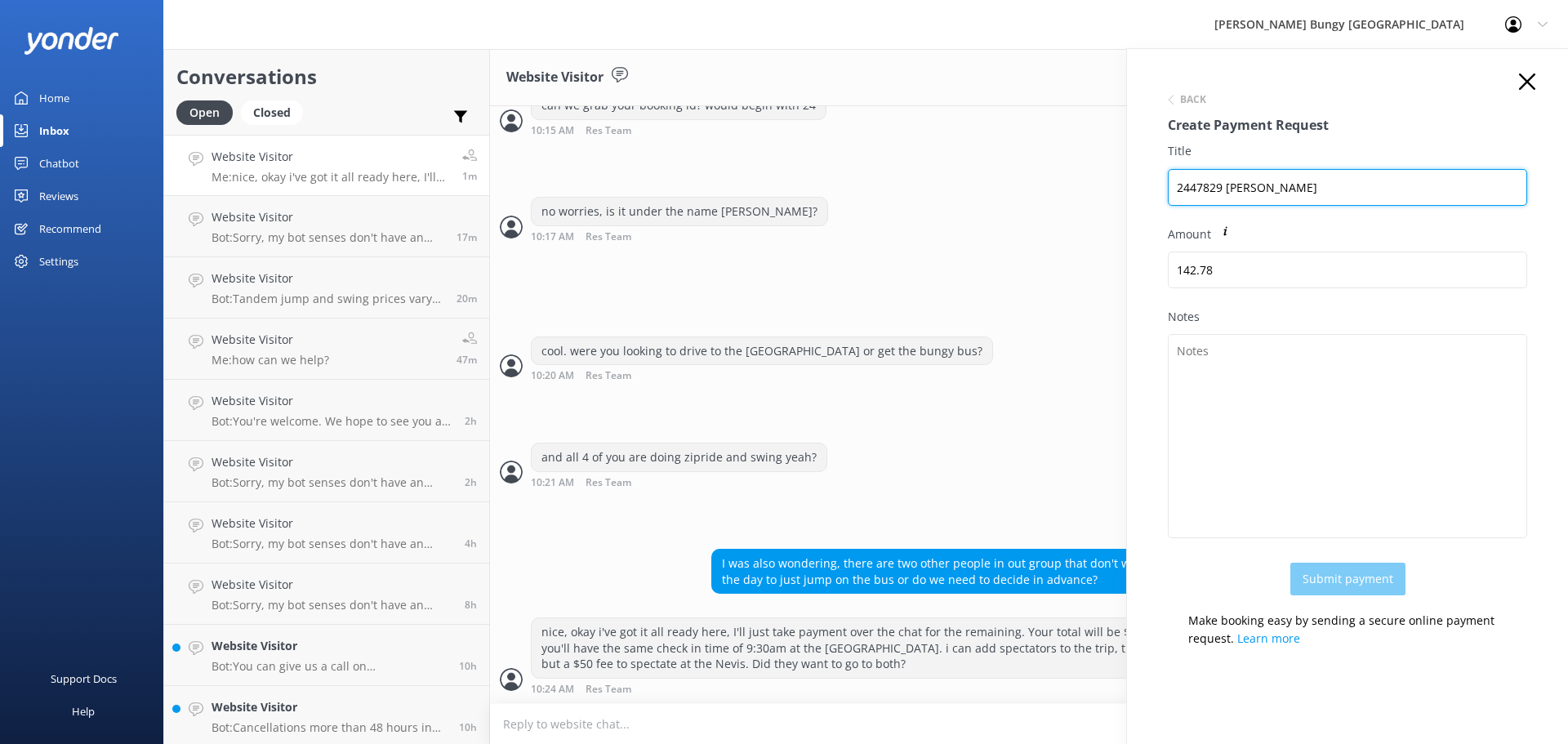
type input "2447829 [PERSON_NAME]"
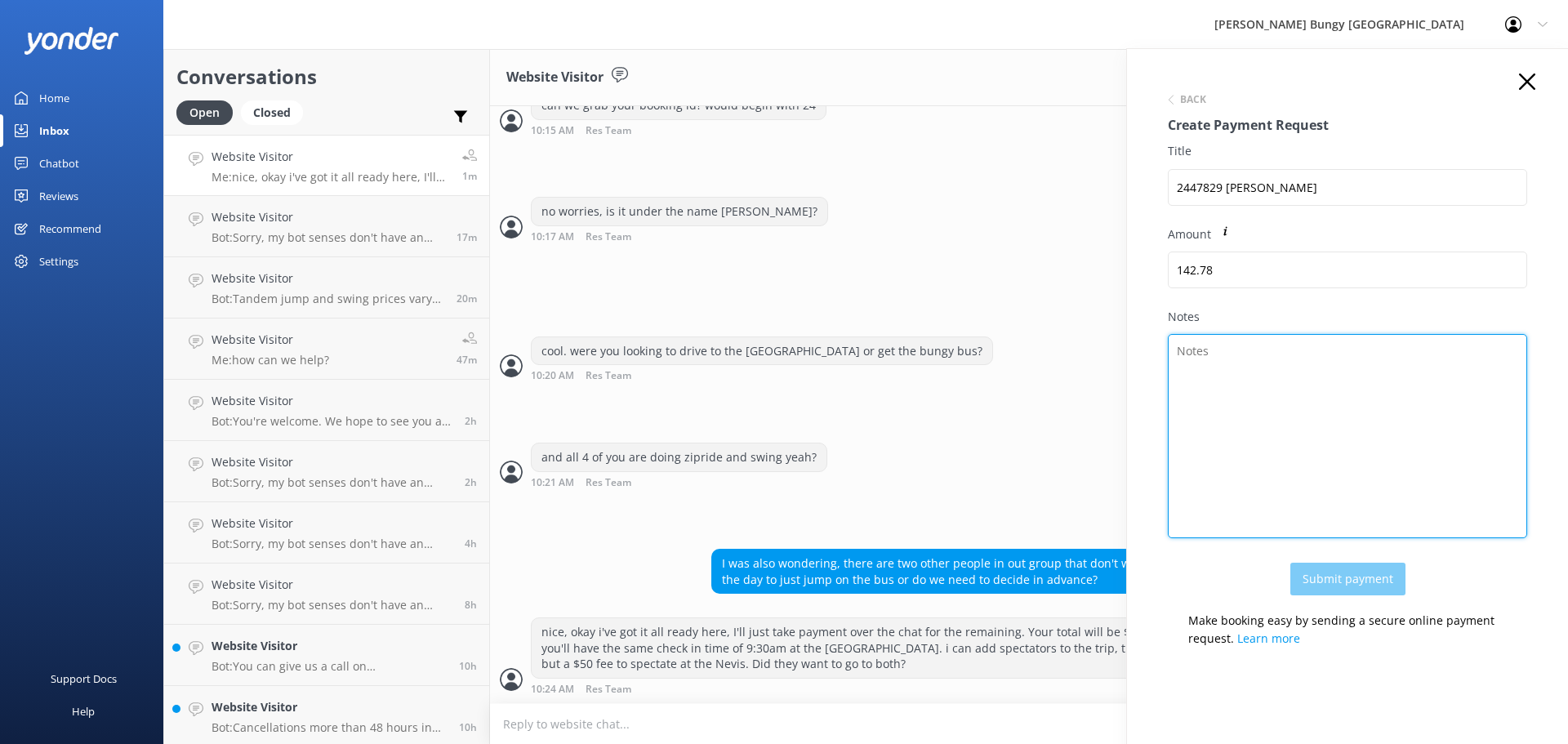
click at [1242, 352] on textarea "Notes" at bounding box center [1348, 436] width 360 height 205
paste textarea "2447829 [PERSON_NAME]"
type textarea "2447829 [PERSON_NAME]"
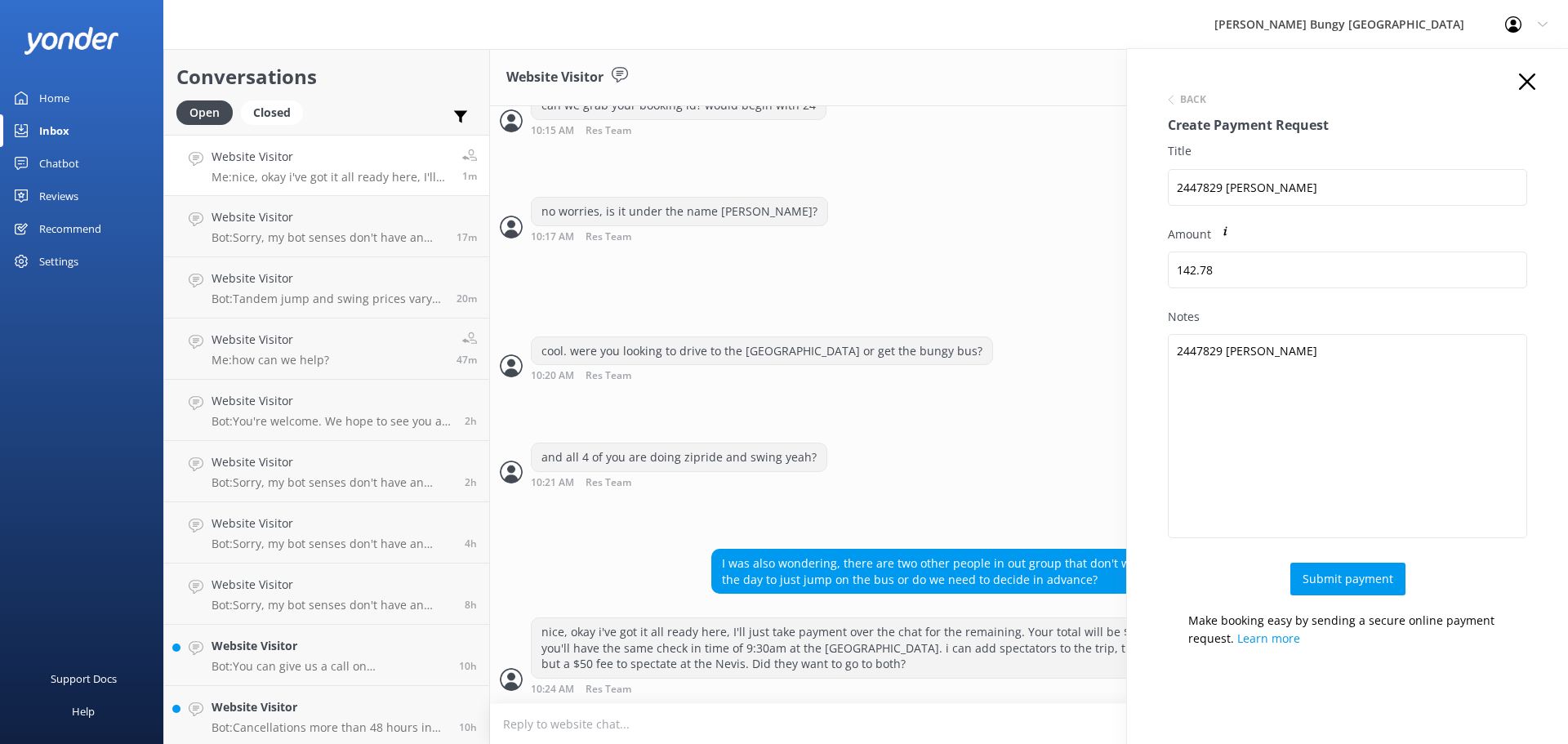
click at [1016, 253] on div "sure is" at bounding box center [1029, 267] width 1078 height 33
click at [1501, 75] on div "Back Create Payment Request Title 2447829 [PERSON_NAME] Amount 142.78 Notes 244…" at bounding box center [1347, 367] width 392 height 587
click at [1519, 76] on icon at bounding box center [1527, 81] width 17 height 17
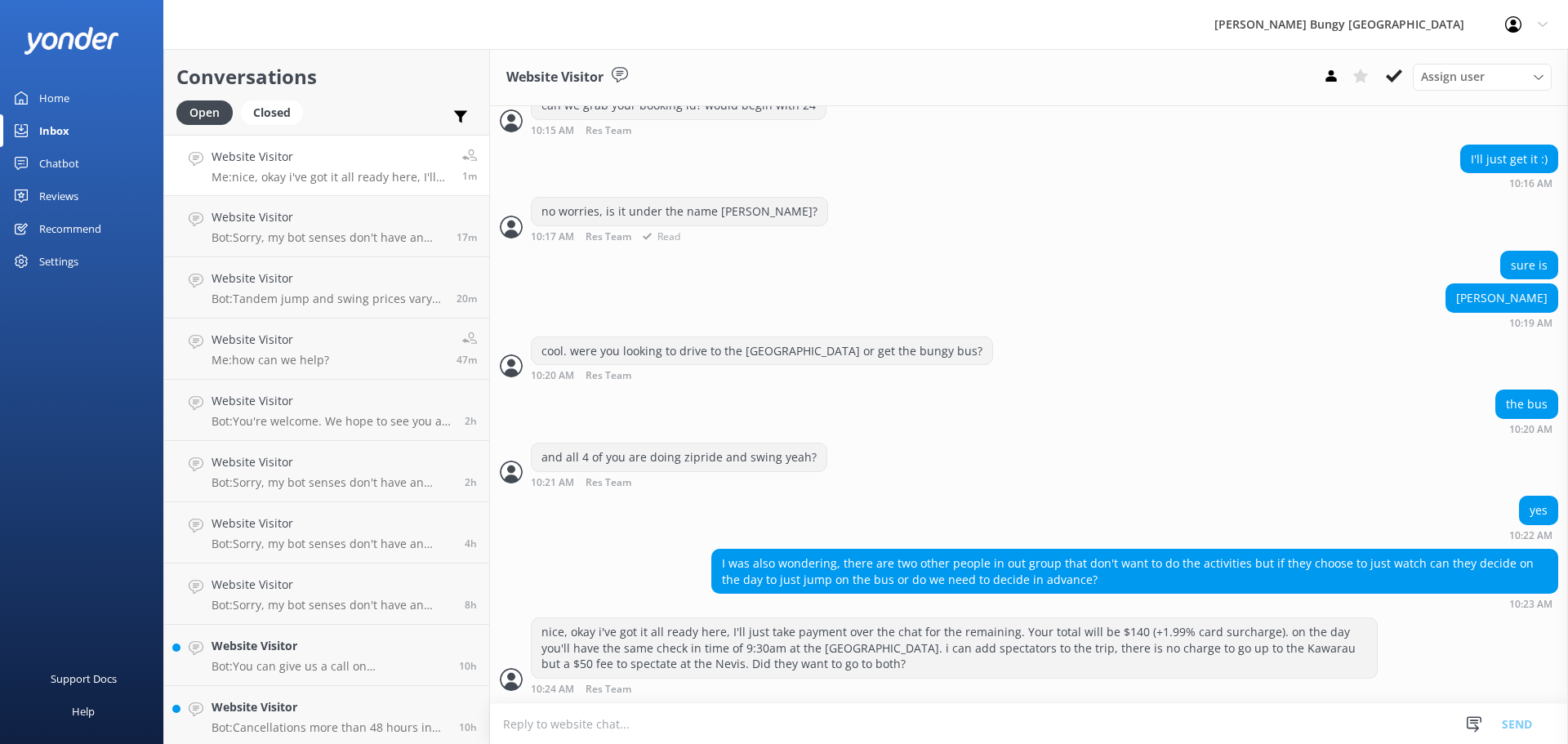
click at [1308, 210] on div "no worries, is it under the name Madison? 10:17 AM Res Team Read" at bounding box center [1029, 219] width 1078 height 45
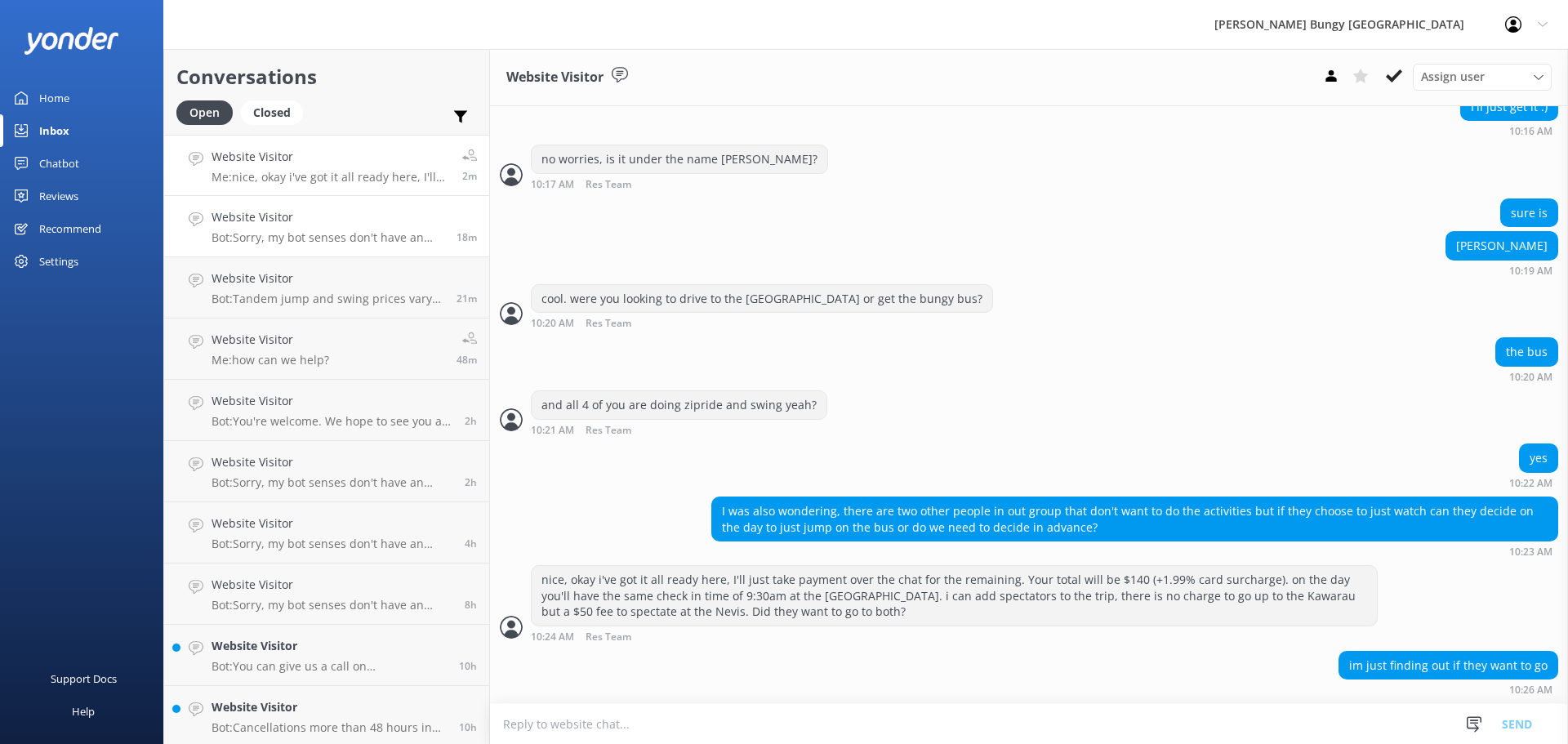
click at [225, 232] on p "Bot: Sorry, my bot senses don't have an answer for that, please try and rephras…" at bounding box center [328, 237] width 233 height 15
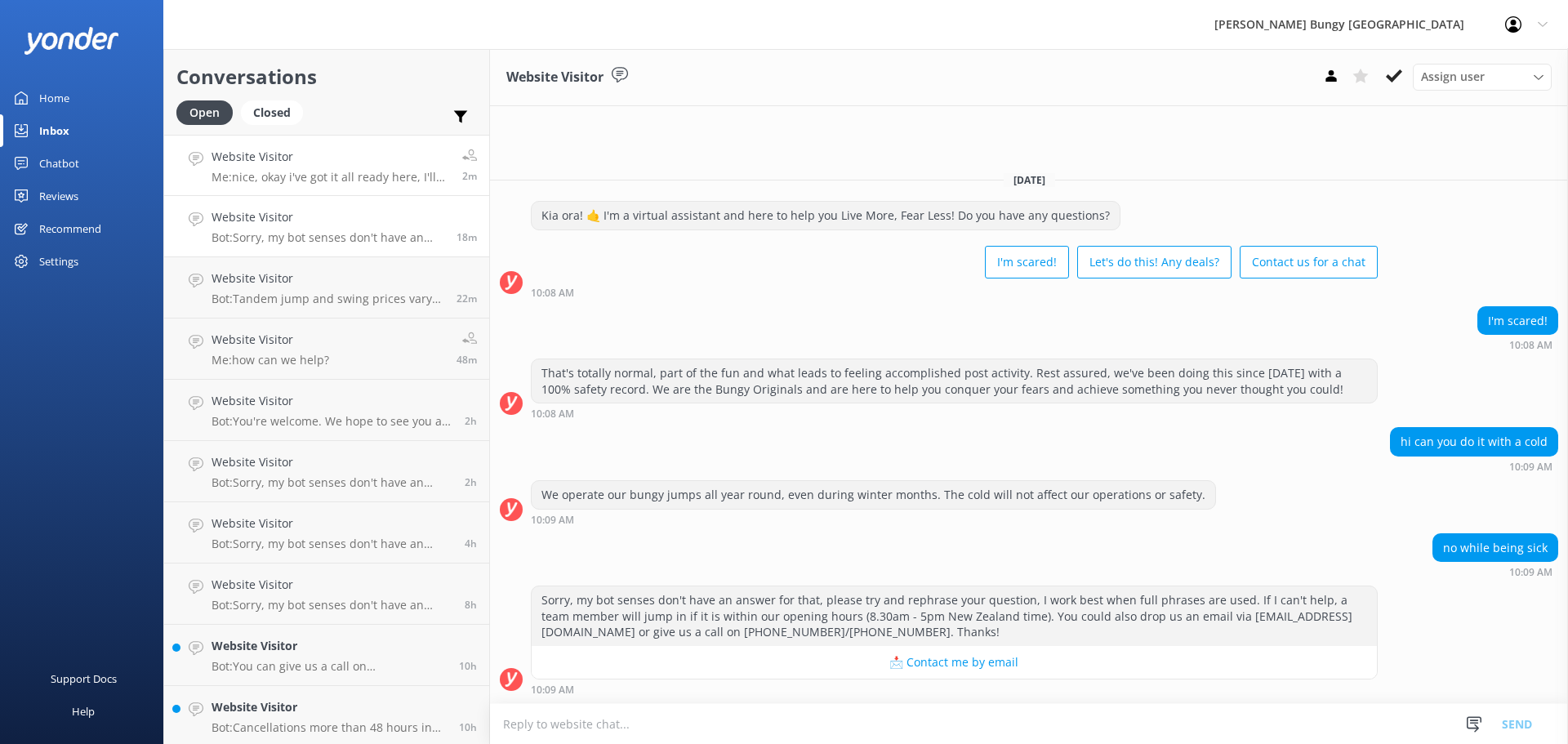
click at [251, 143] on link "Website Visitor Me: nice, okay i've got it all ready here, I'll just take payme…" at bounding box center [326, 165] width 325 height 61
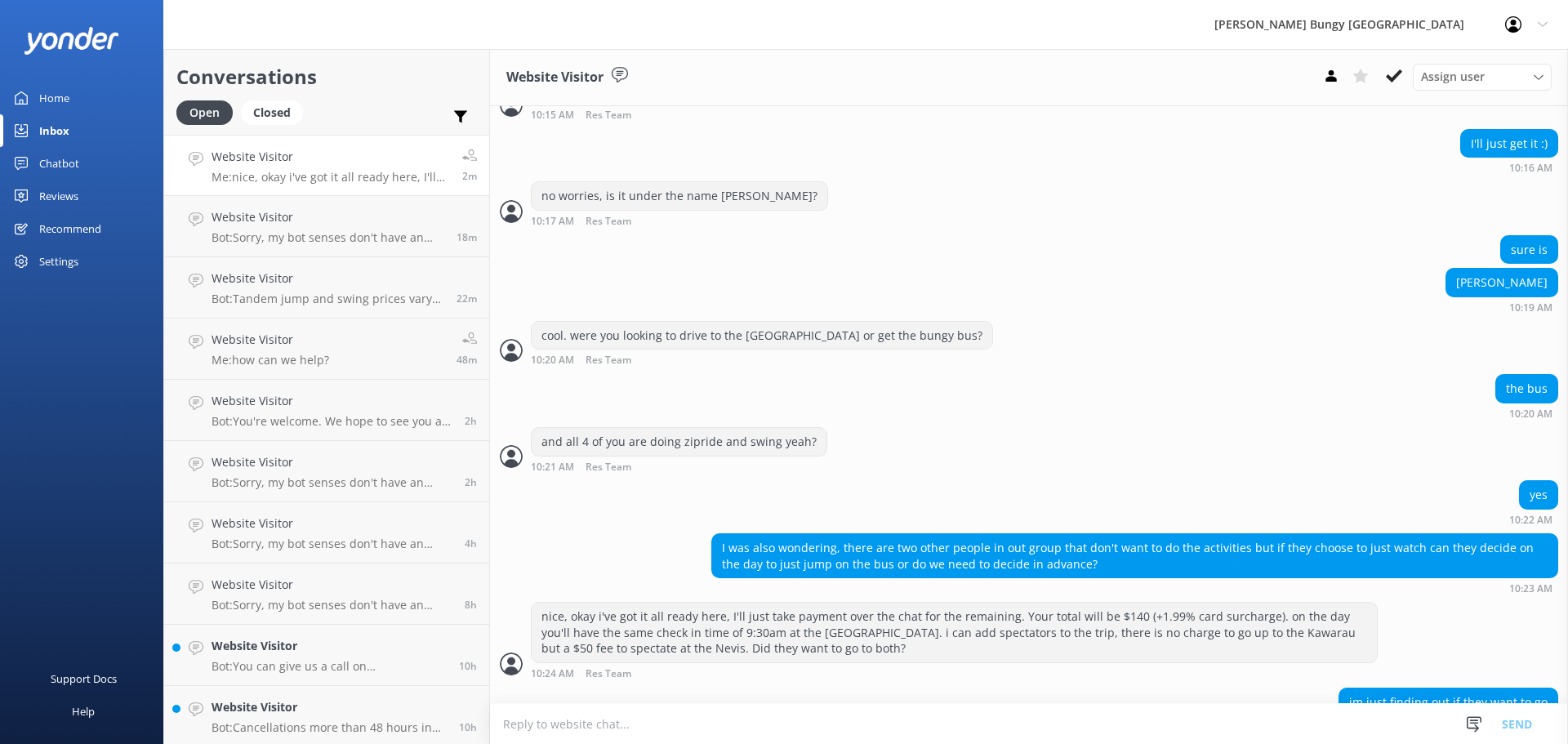
scroll to position [1290, 0]
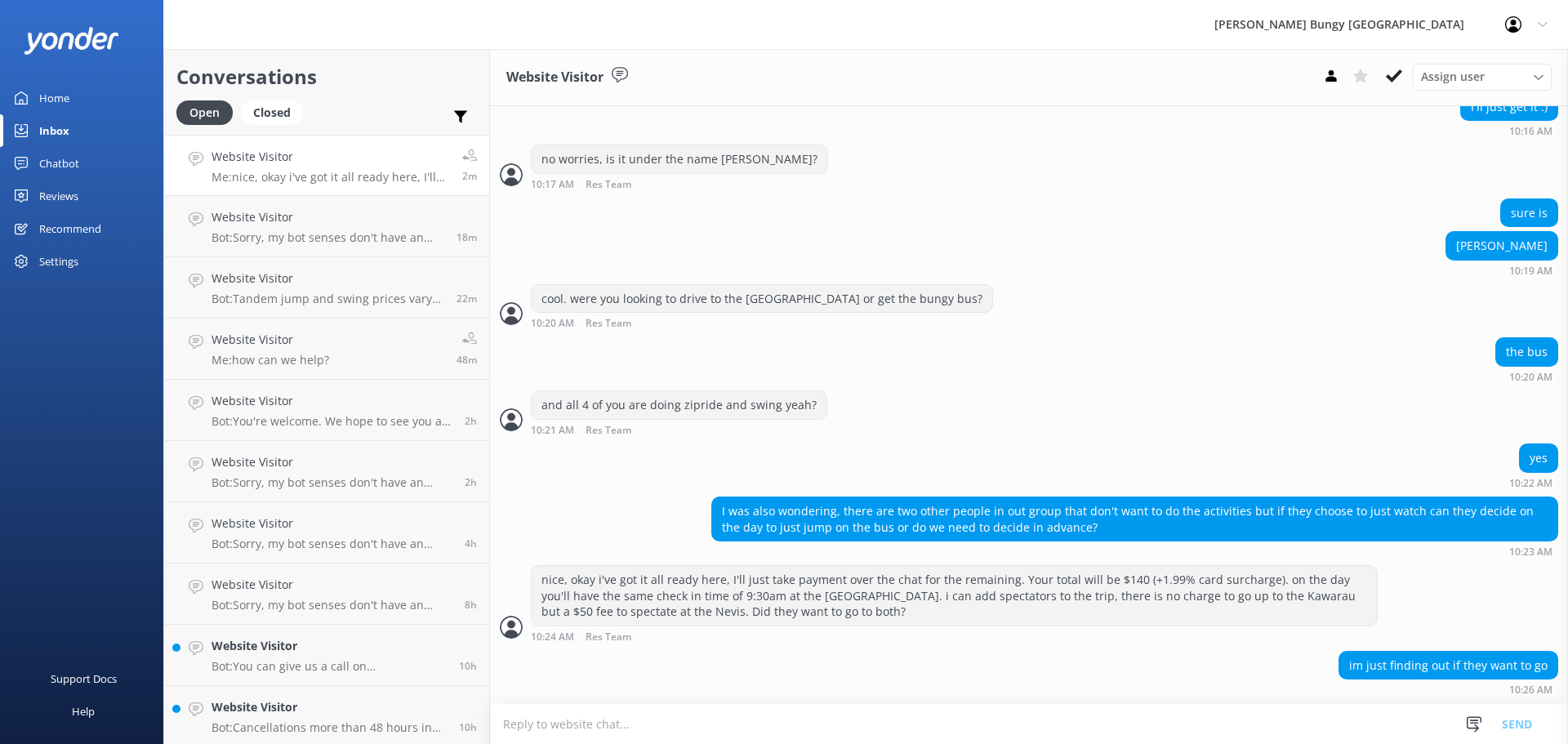
click at [825, 719] on textarea at bounding box center [1029, 723] width 1078 height 40
type textarea "all good"
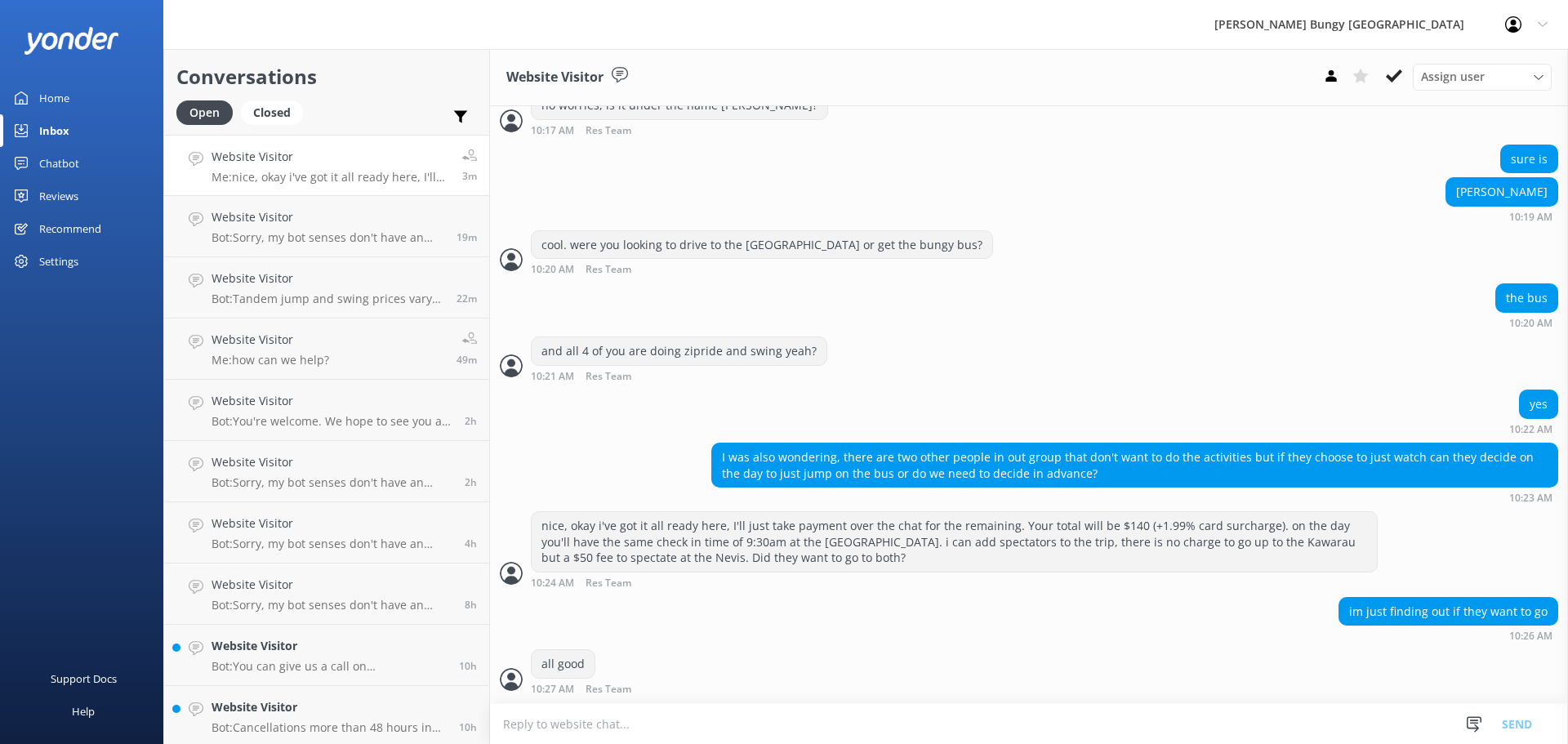
scroll to position [1396, 0]
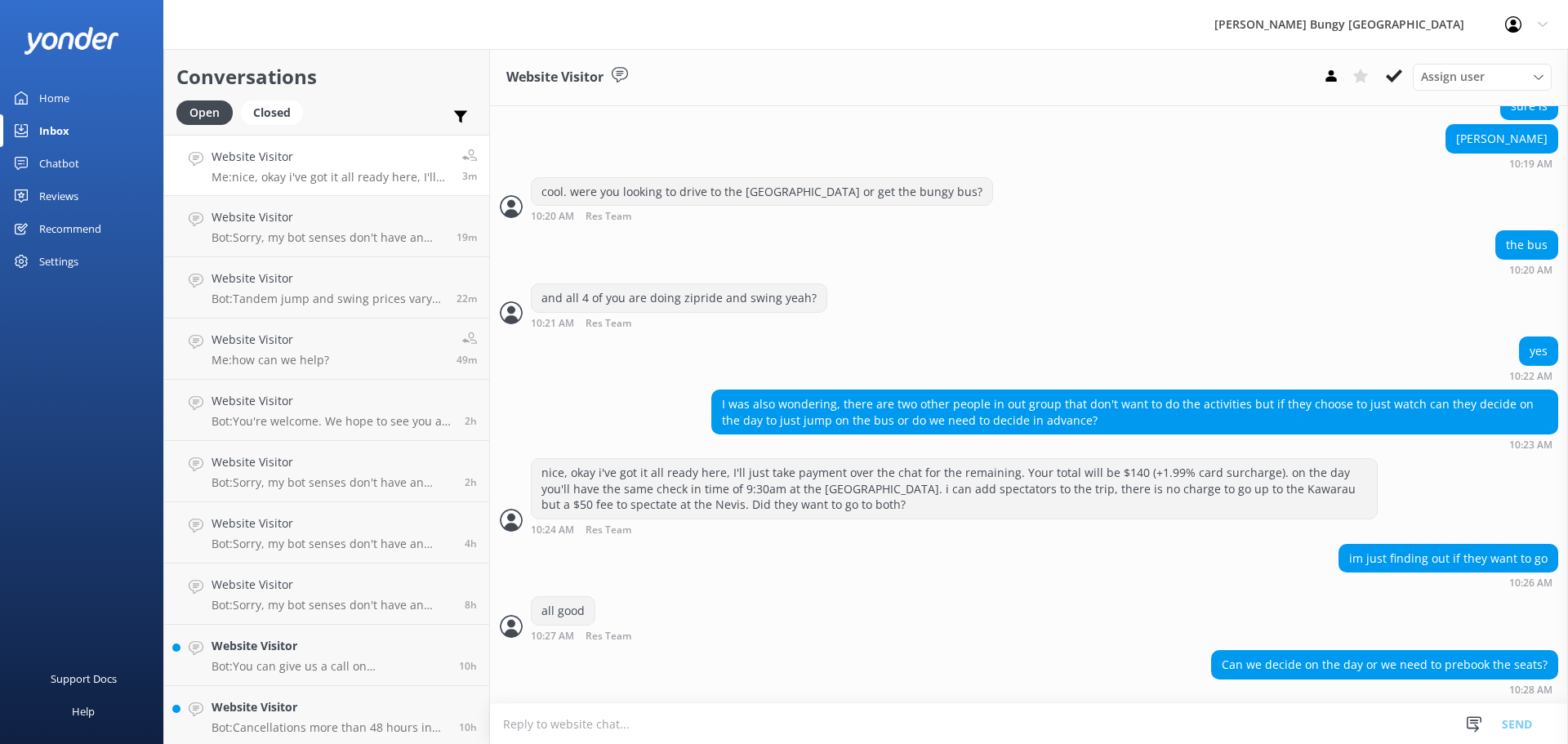
click at [604, 737] on textarea at bounding box center [1029, 723] width 1078 height 40
click at [673, 707] on textarea "could potentially de" at bounding box center [1029, 724] width 1078 height 41
click at [792, 725] on textarea "could potentially decide on the day" at bounding box center [1029, 724] width 1078 height 41
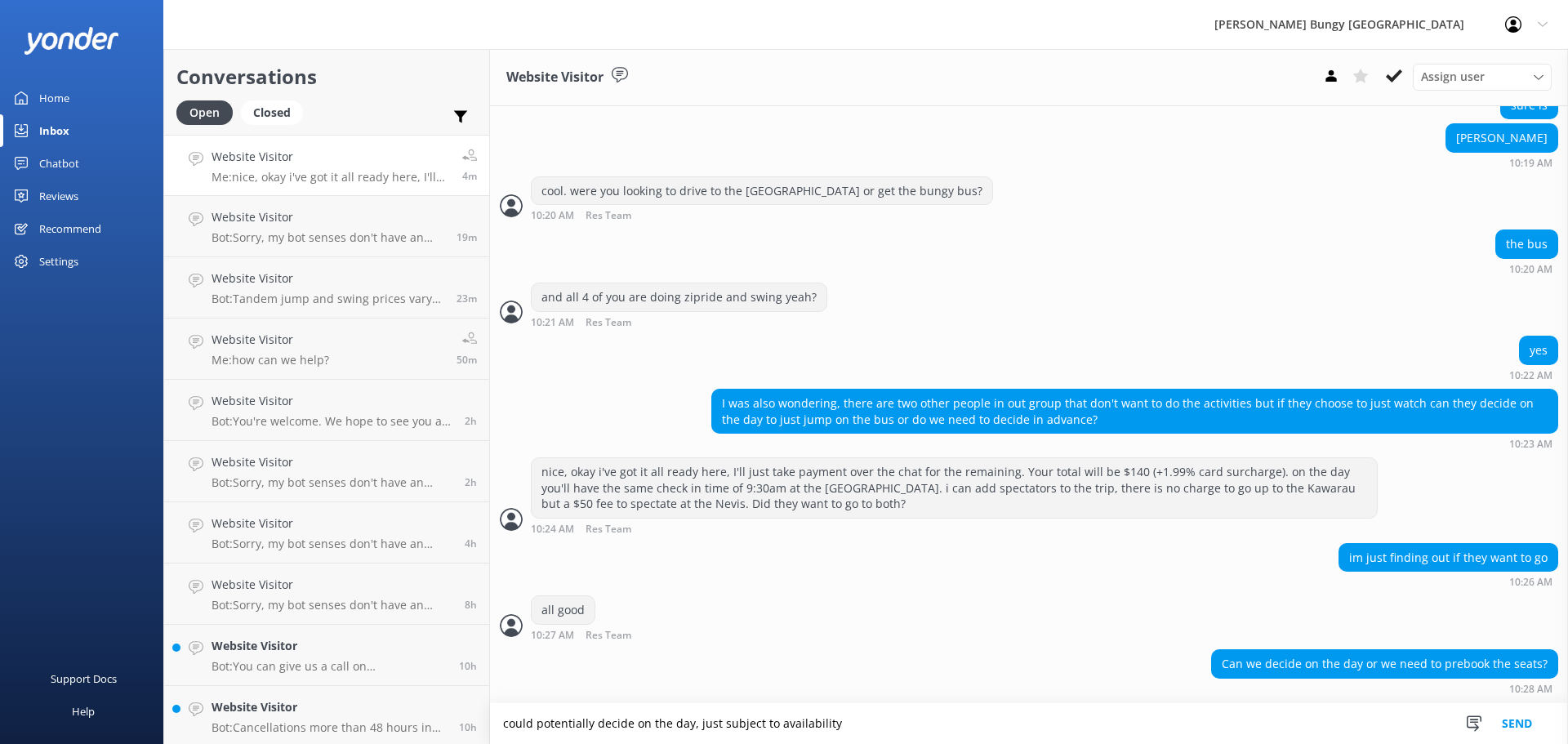
type textarea "could potentially decide on the day, just subject to availability"
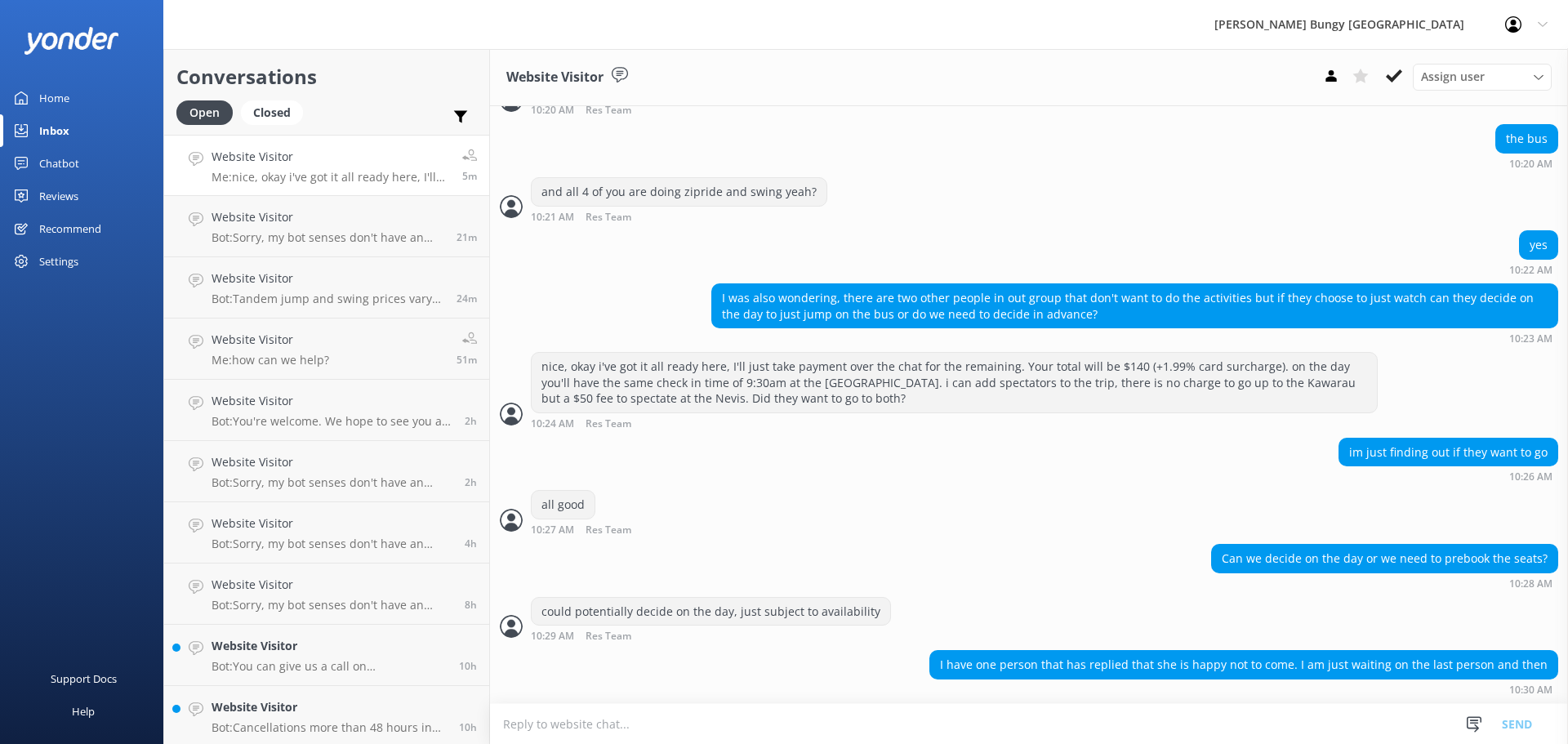
scroll to position [1535, 0]
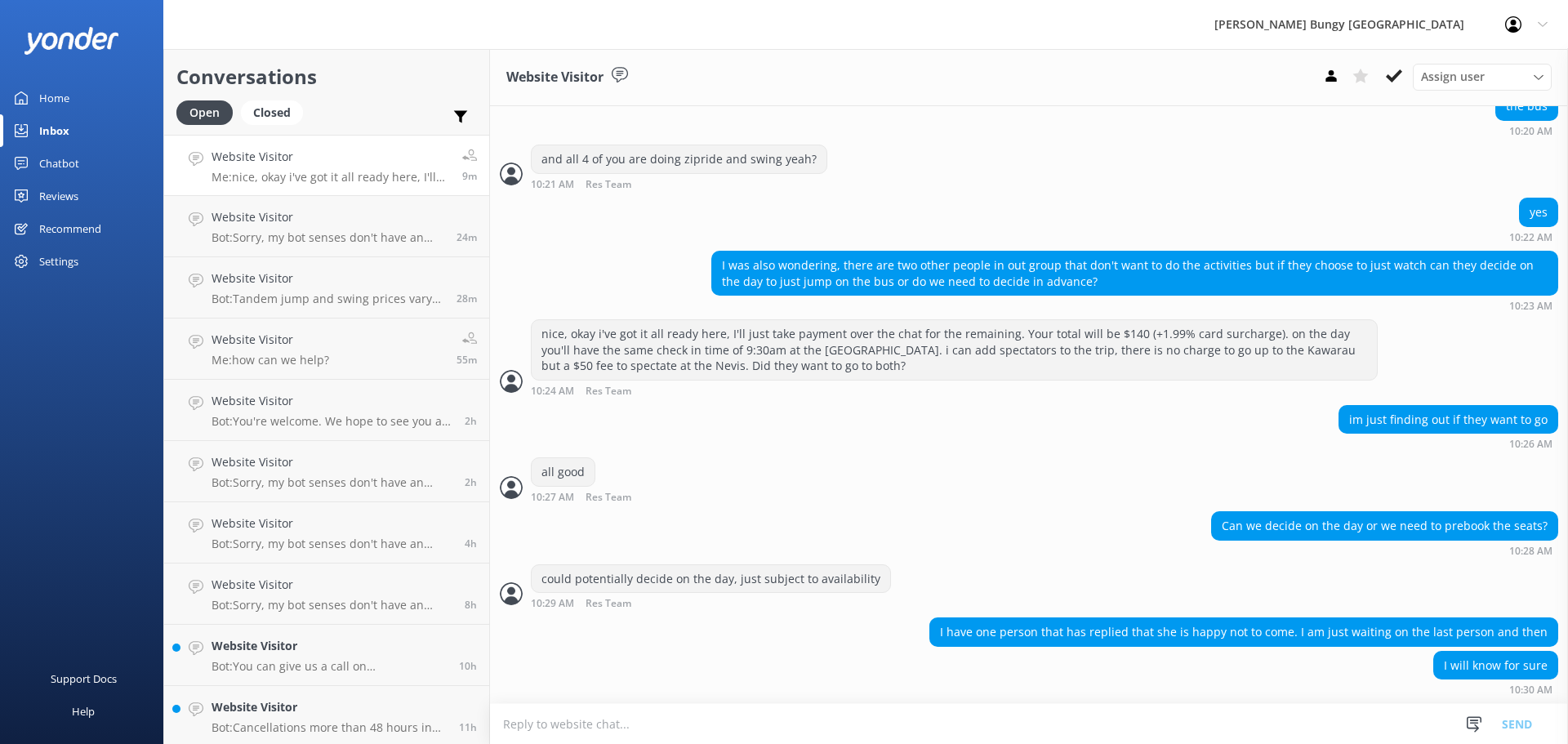
click at [711, 710] on textarea at bounding box center [1029, 723] width 1078 height 40
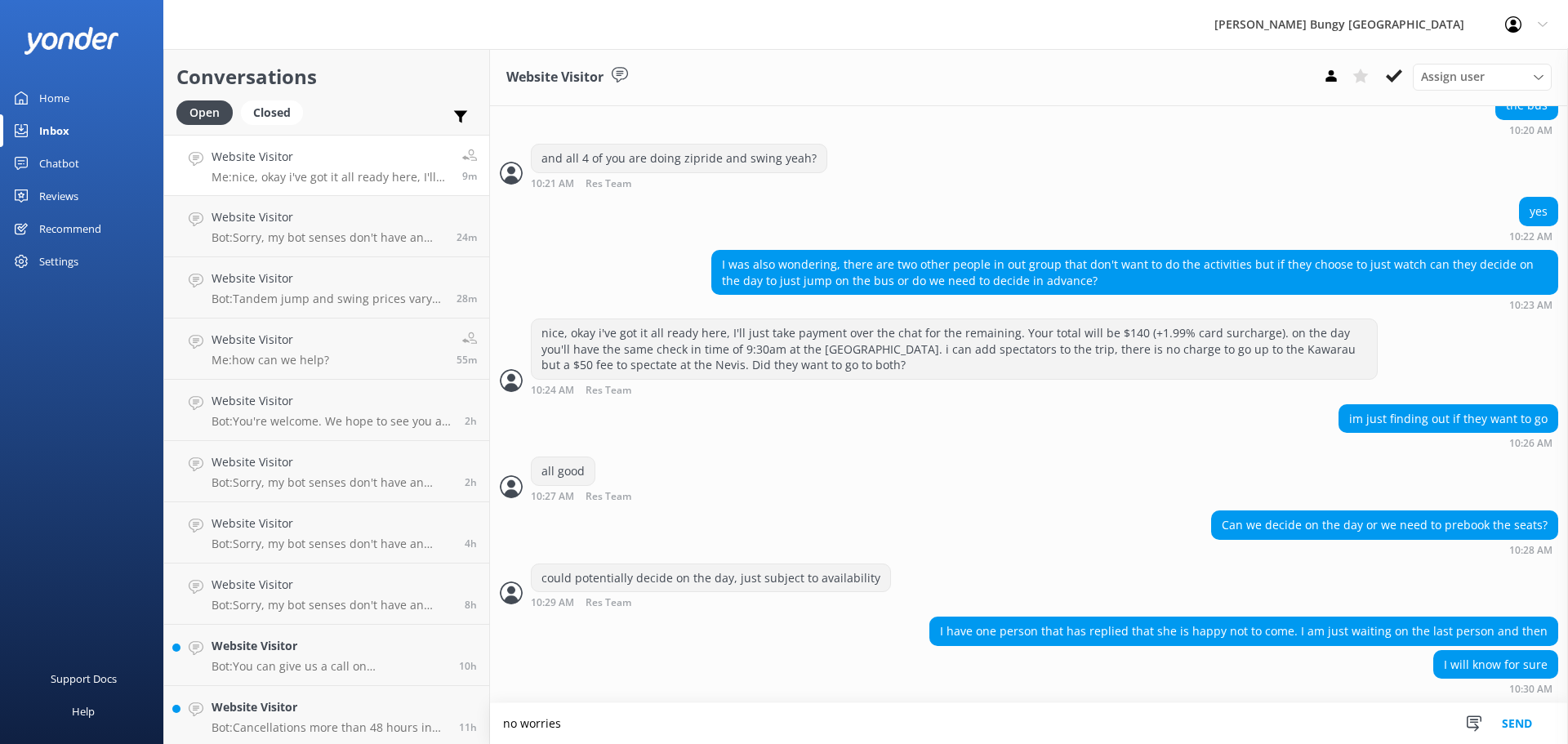
type textarea "no worries"
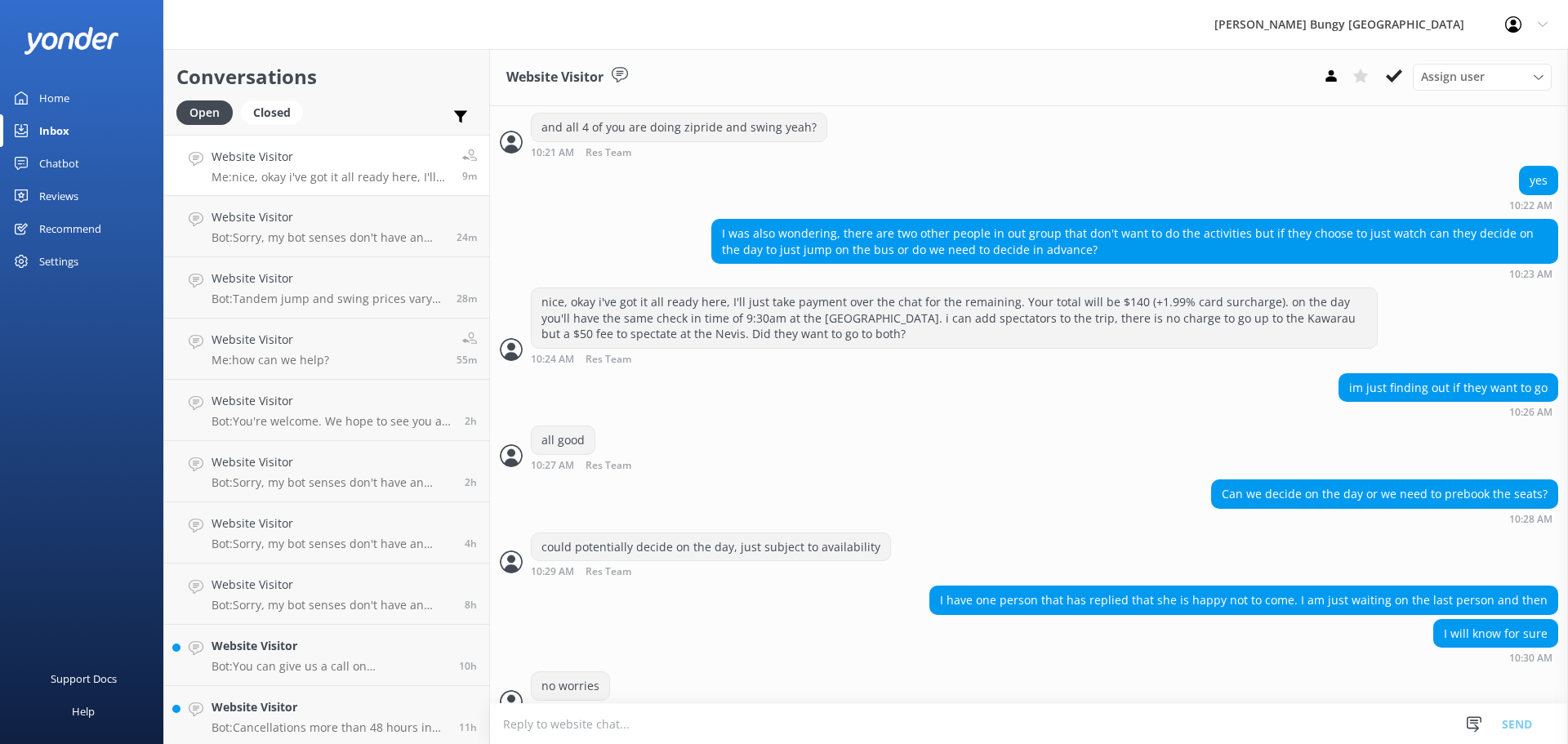
scroll to position [1589, 0]
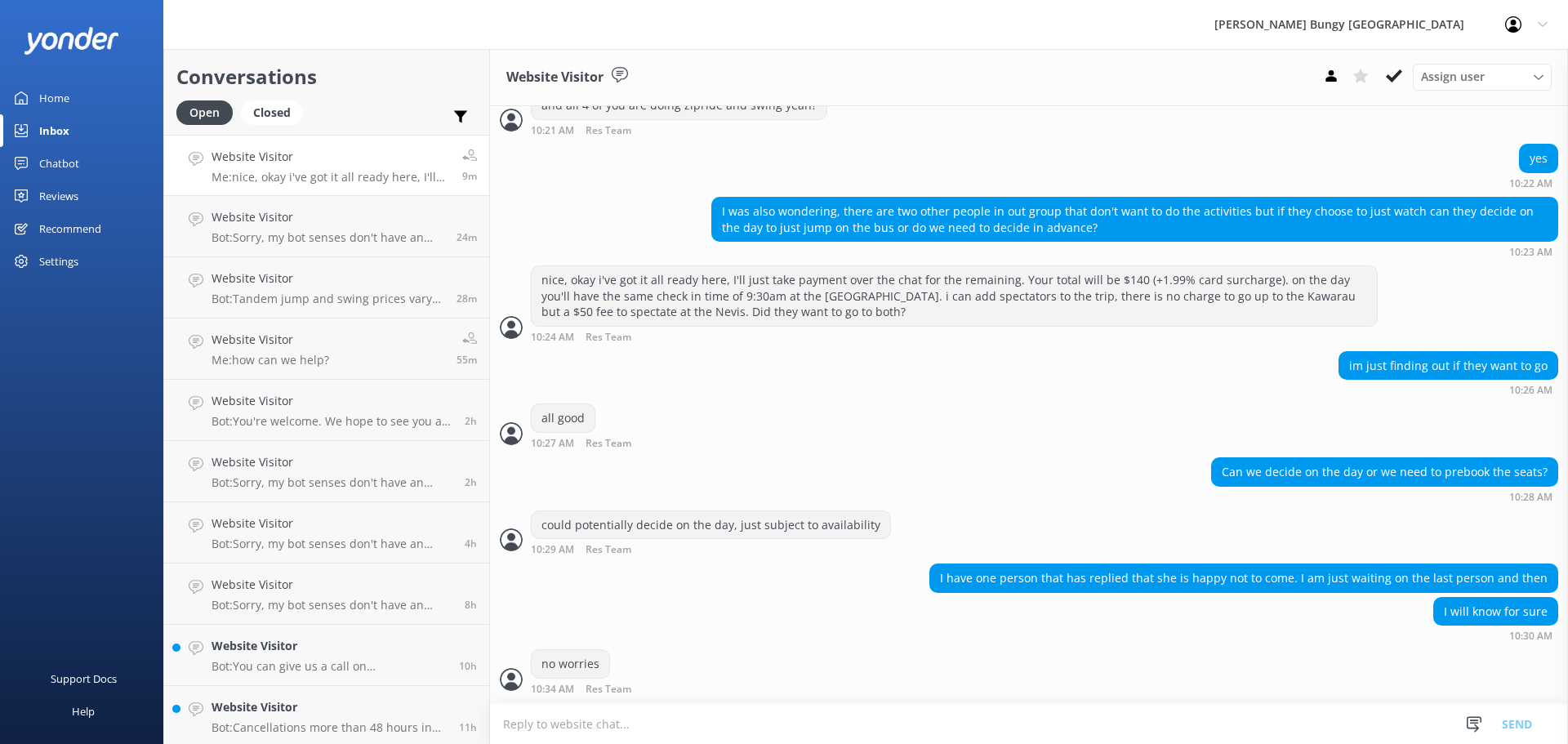
click at [711, 710] on textarea at bounding box center [1029, 723] width 1078 height 40
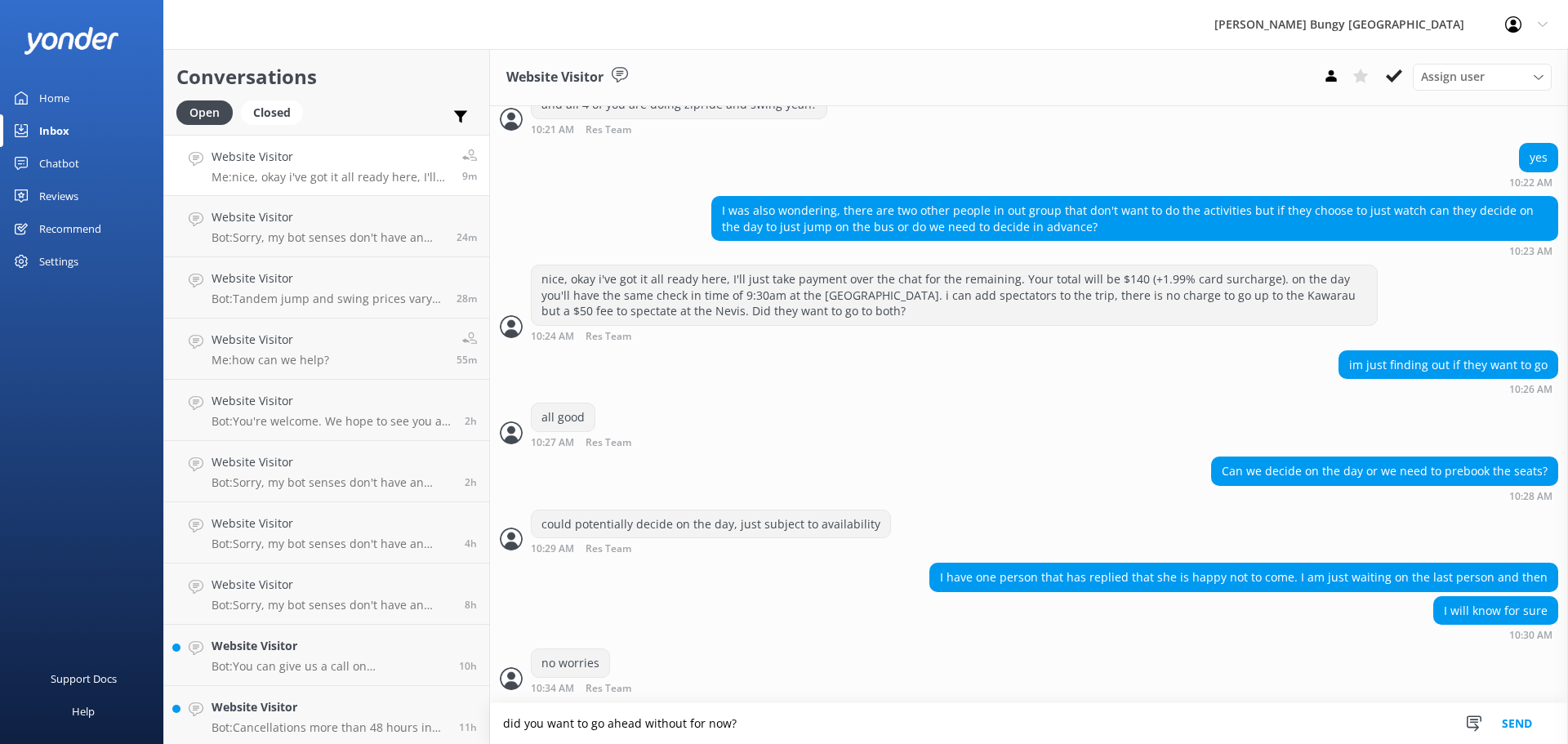
type textarea "did you want to go ahead without for now?"
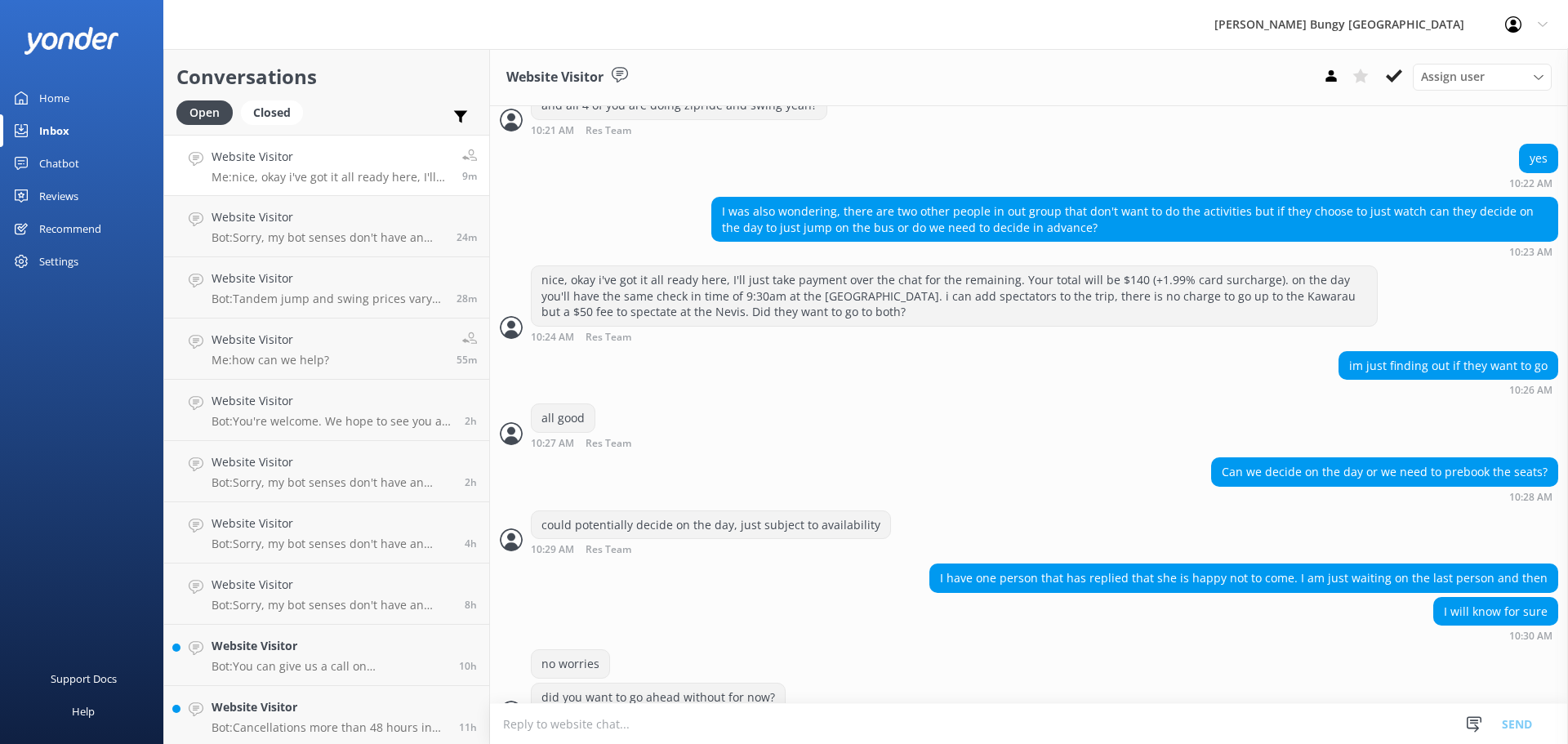
scroll to position [1622, 0]
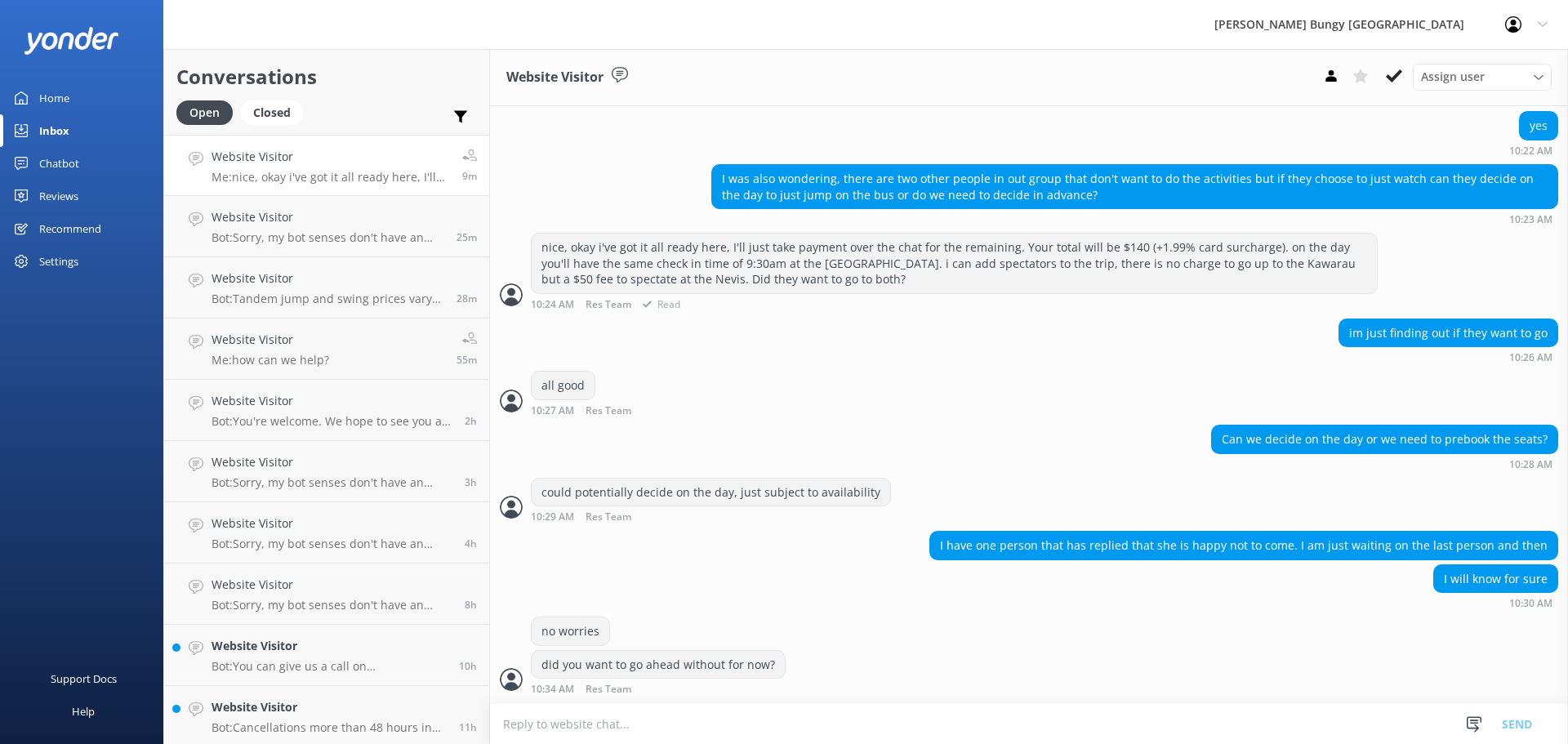
drag, startPoint x: 1346, startPoint y: 83, endPoint x: 1312, endPoint y: 238, distance: 158.7
click at [1312, 238] on div "Website Visitor Assign user Mike Voyce Michelle Gillard Tech Admin Dan Waugh Re…" at bounding box center [1029, 397] width 1078 height 695
click at [1319, 77] on button at bounding box center [1330, 76] width 29 height 25
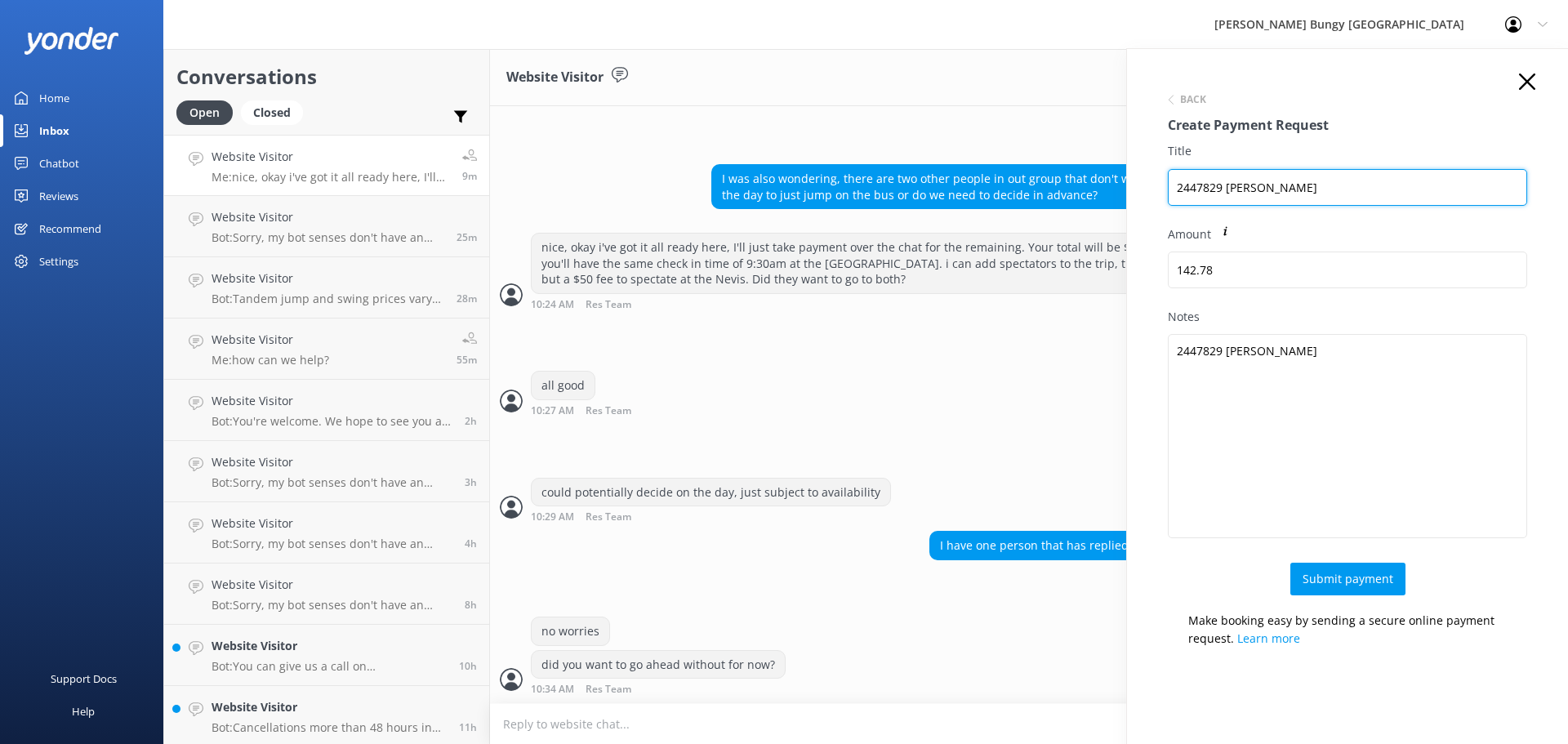
click at [1216, 187] on input "2447829 Madison Fraser" at bounding box center [1348, 188] width 360 height 37
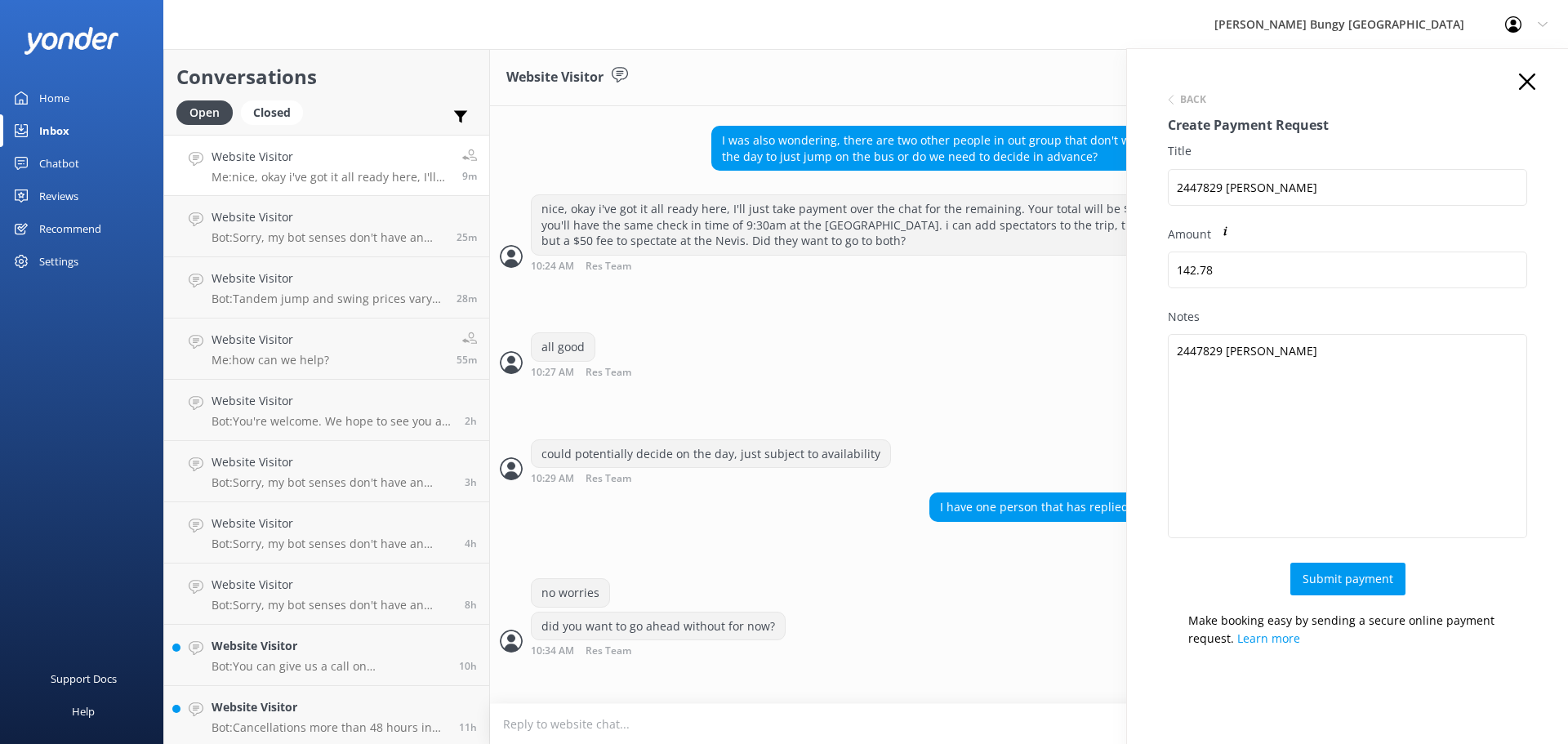
click at [1519, 74] on icon at bounding box center [1527, 81] width 17 height 17
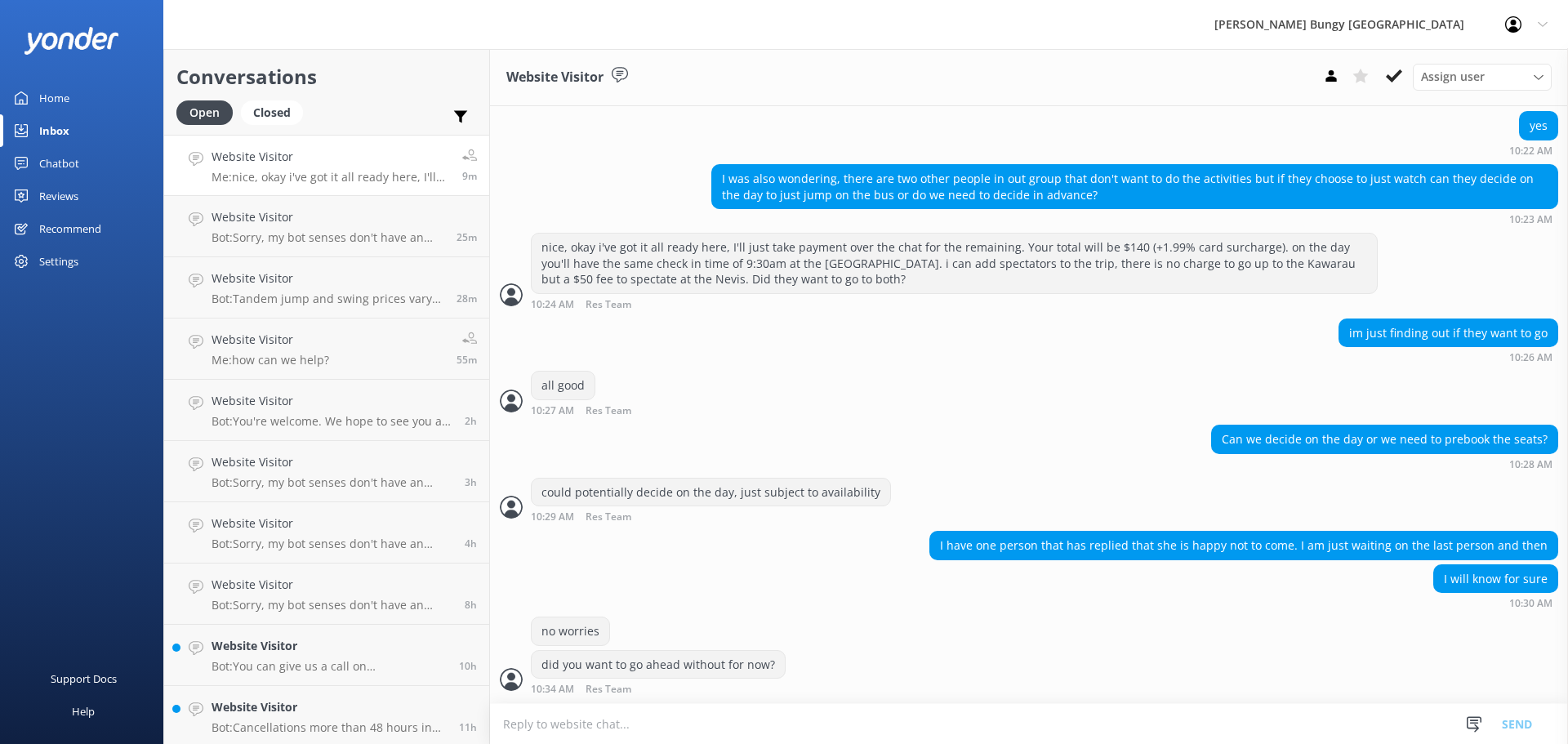
scroll to position [1675, 0]
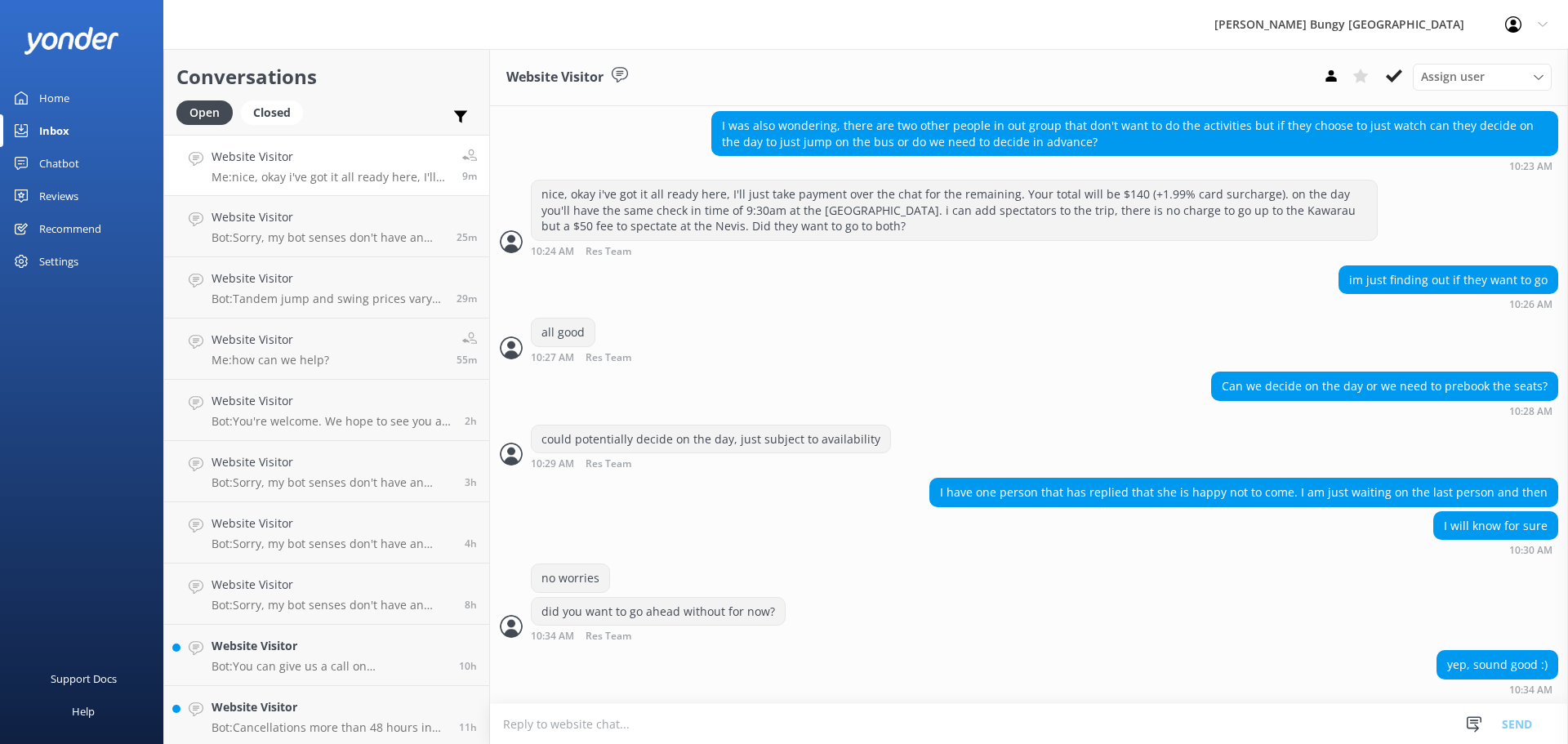
click at [943, 716] on textarea at bounding box center [1029, 723] width 1078 height 40
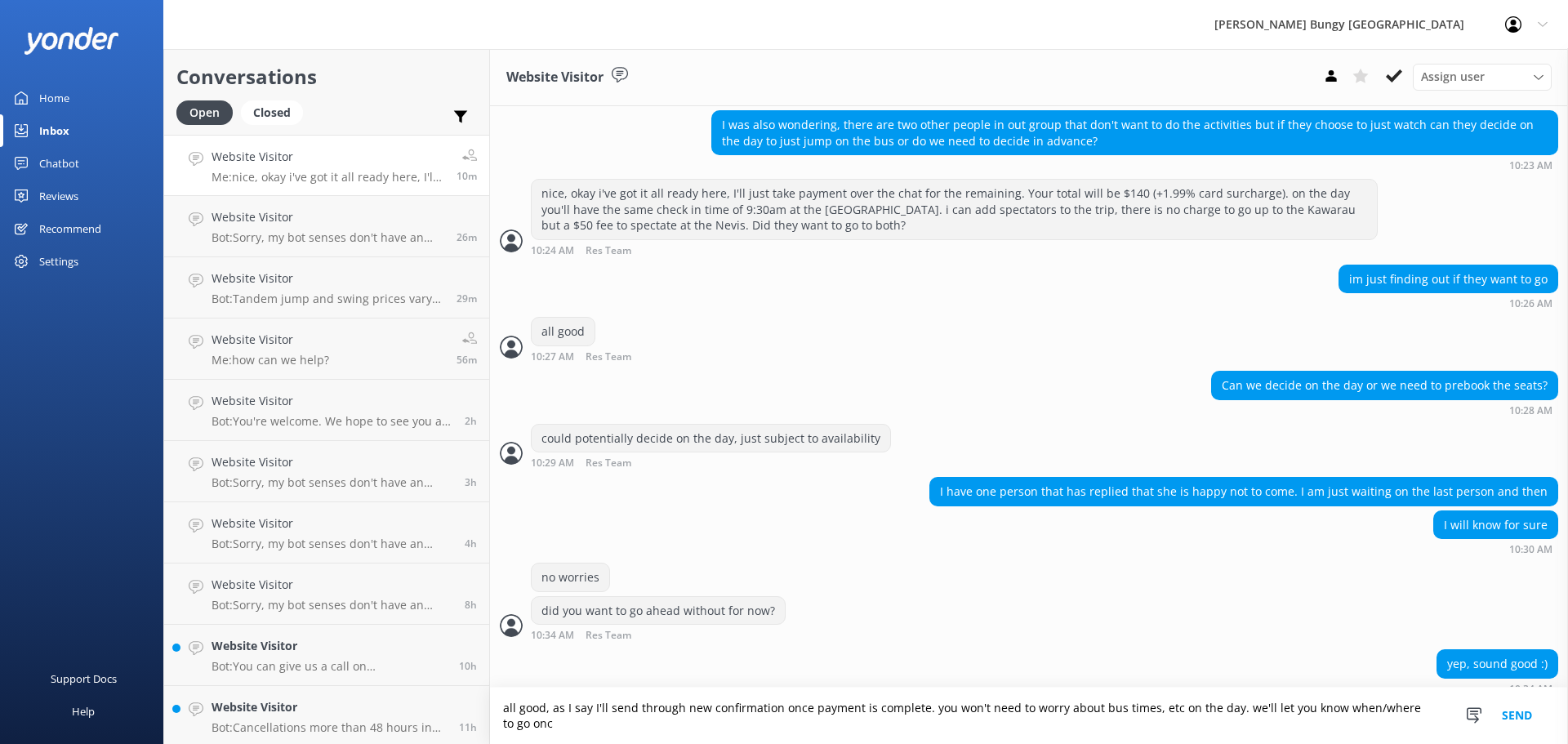
scroll to position [1691, 0]
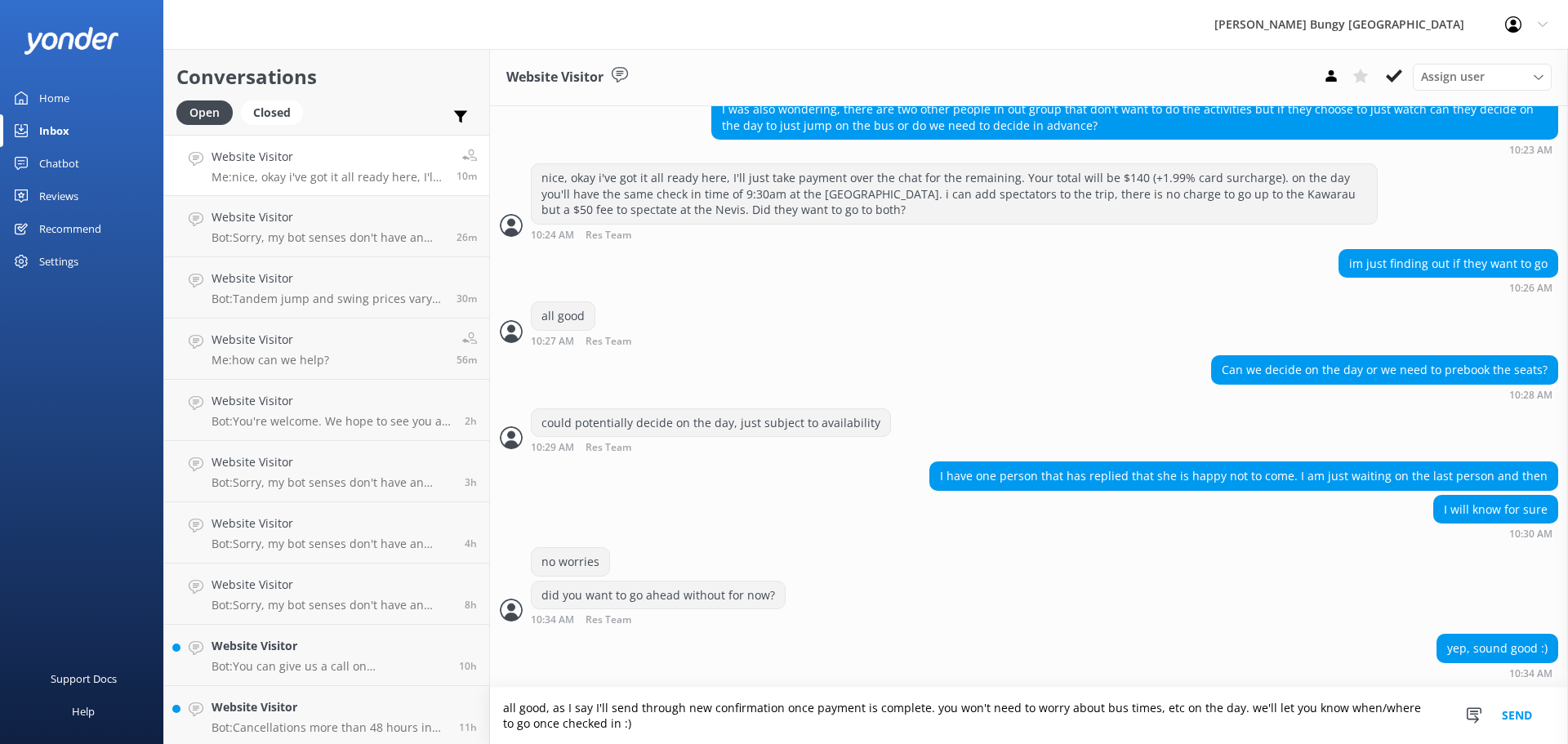
drag, startPoint x: 592, startPoint y: 708, endPoint x: 549, endPoint y: 705, distance: 43.1
click at [549, 705] on textarea "all good, as I say I'll send through new confirmation once payment is complete.…" at bounding box center [1029, 716] width 1078 height 56
type textarea "all good, I'll send through new confirmation once payment is complete. you won'…"
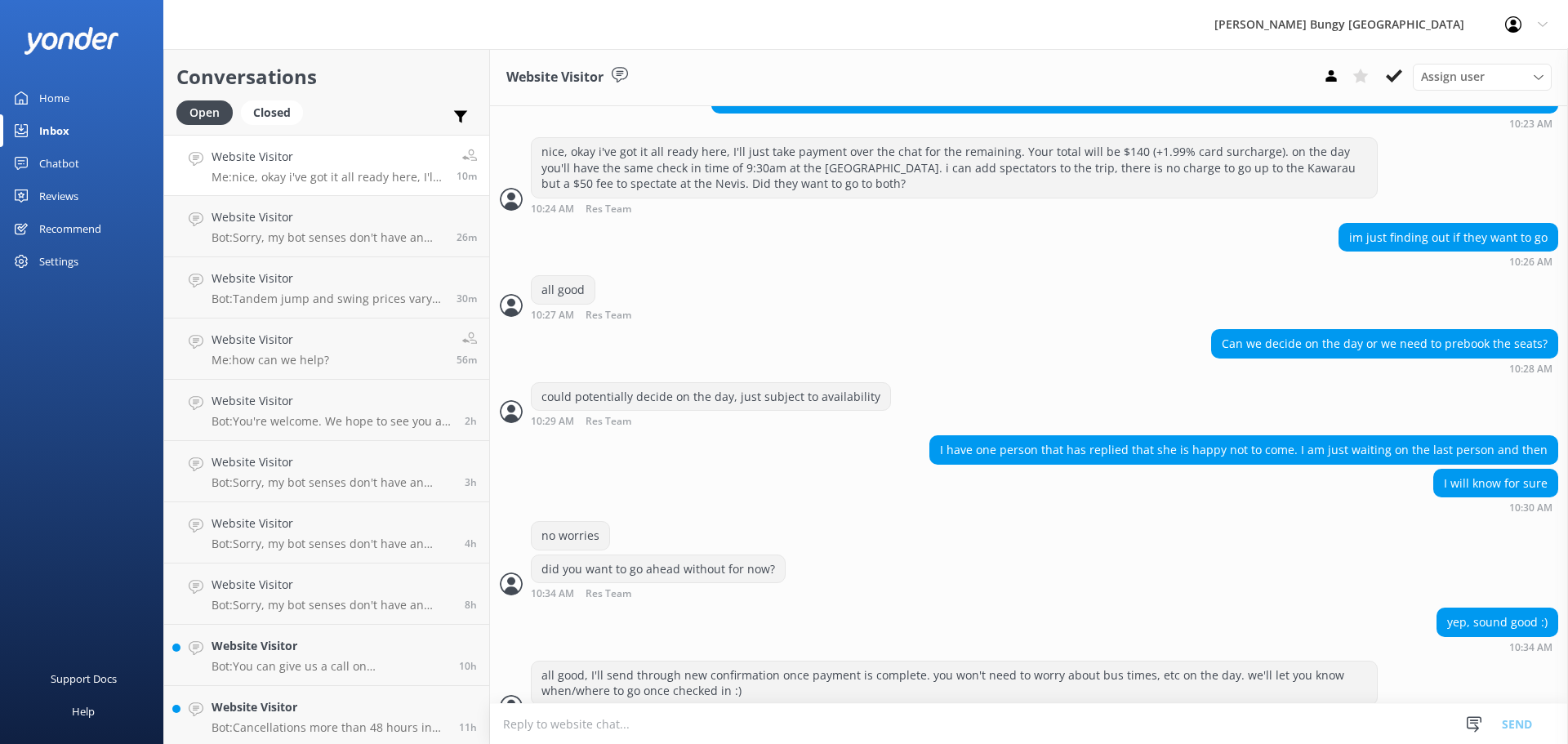
scroll to position [1745, 0]
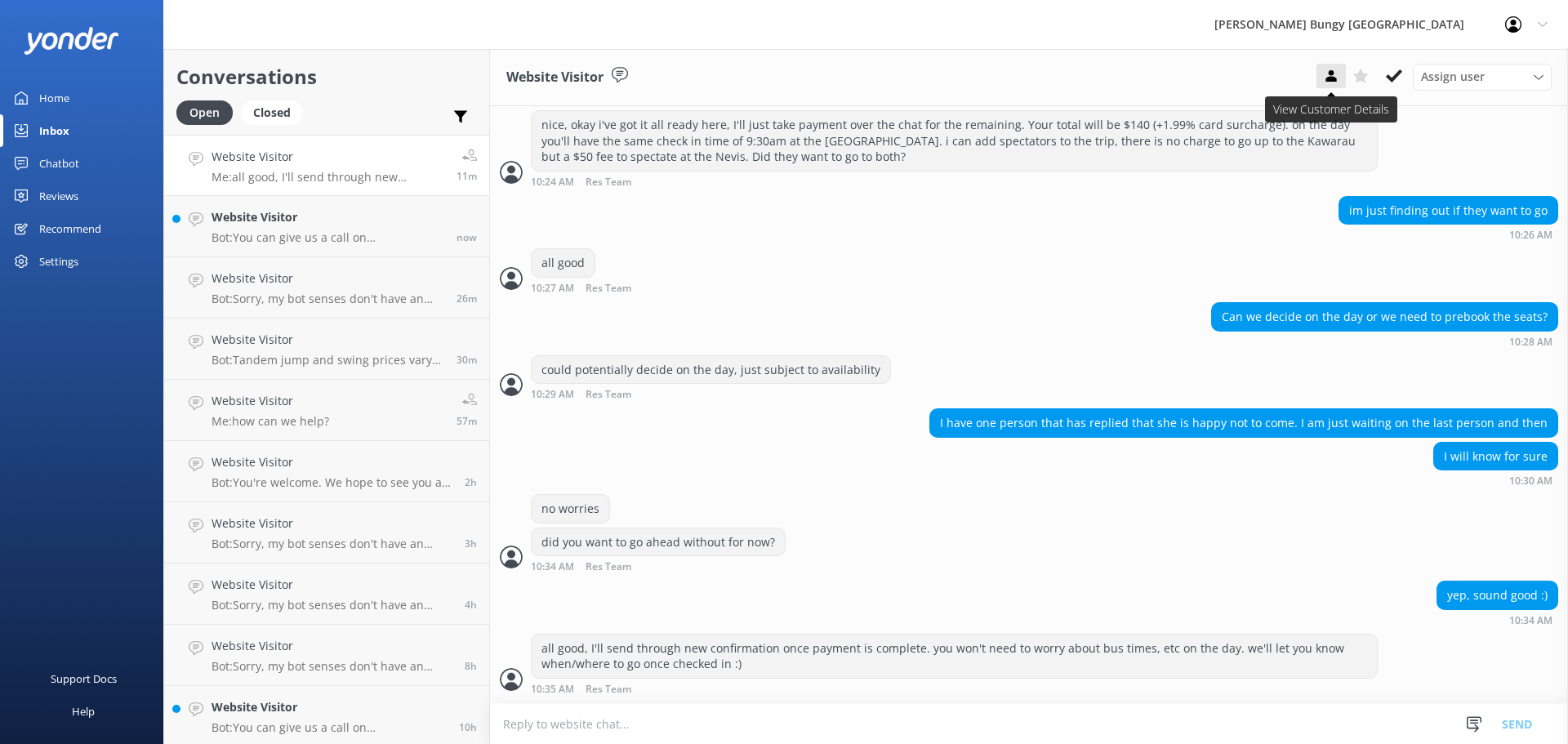
click at [1325, 74] on icon at bounding box center [1331, 76] width 17 height 17
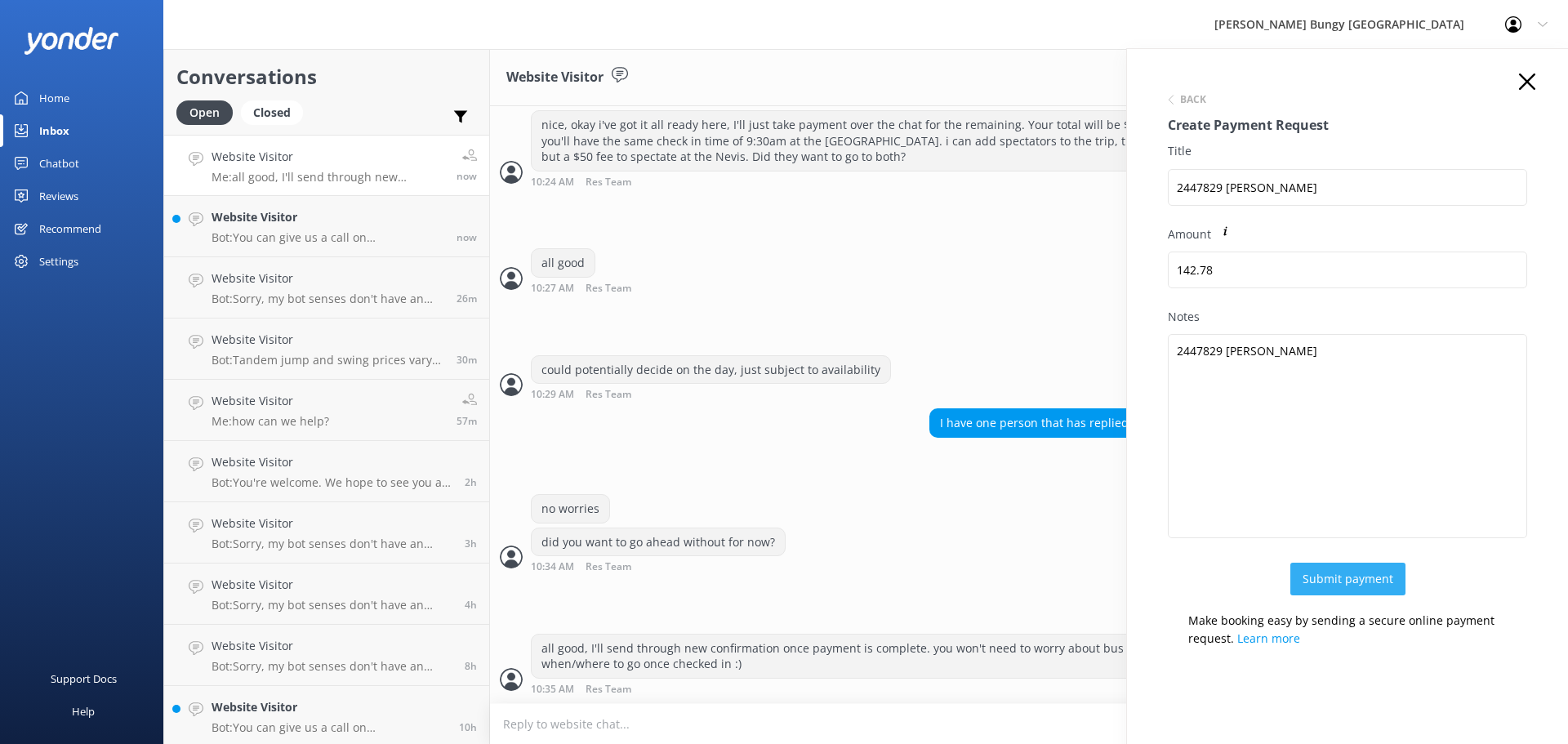
click at [1327, 583] on button "Submit payment" at bounding box center [1348, 578] width 115 height 33
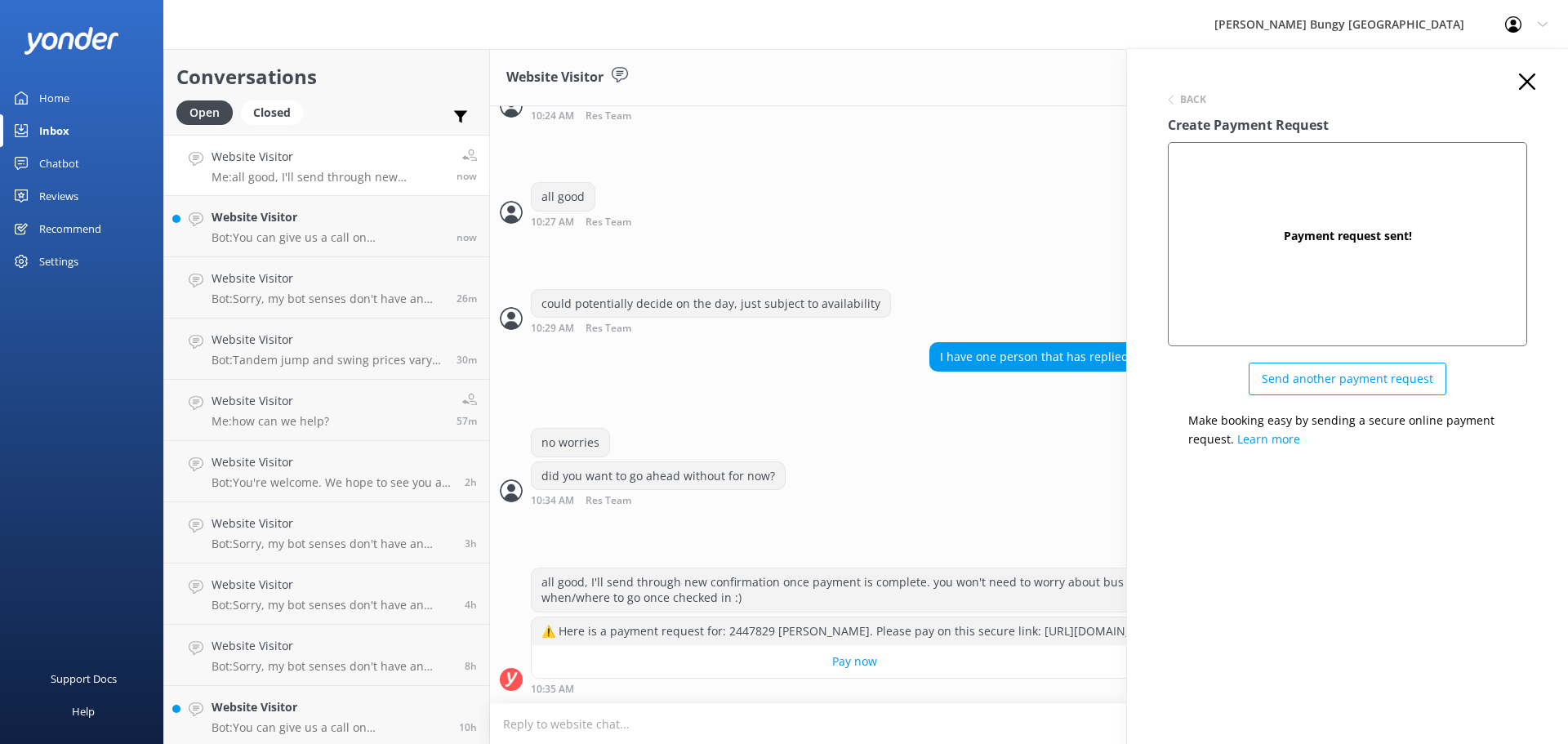
scroll to position [1826, 0]
click at [1525, 74] on icon at bounding box center [1527, 81] width 17 height 17
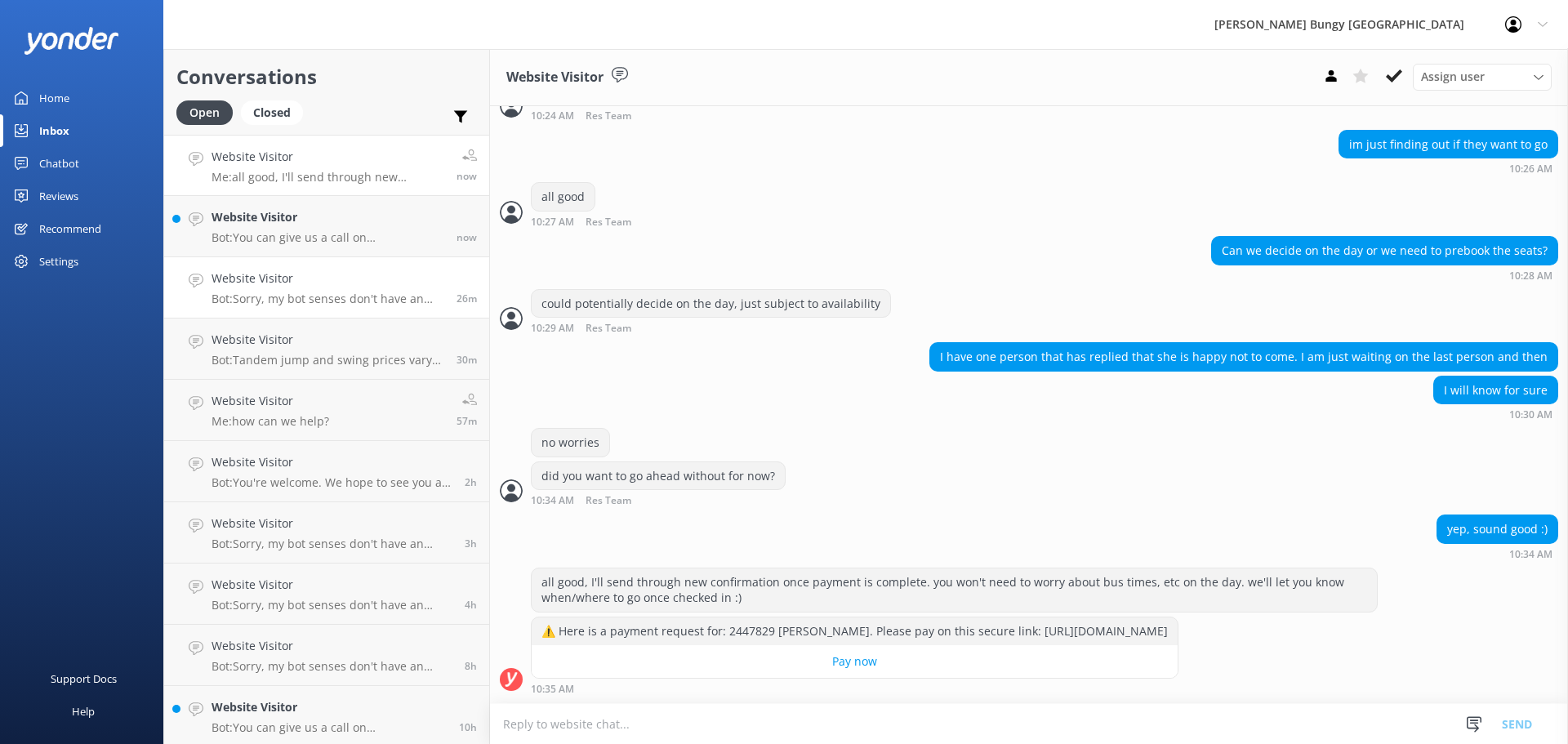
drag, startPoint x: 280, startPoint y: 228, endPoint x: 371, endPoint y: 315, distance: 125.9
click at [280, 228] on div "Website Visitor Bot: You can give us a call on [PHONE_NUMBER] or [PHONE_NUMBER]…" at bounding box center [328, 226] width 233 height 36
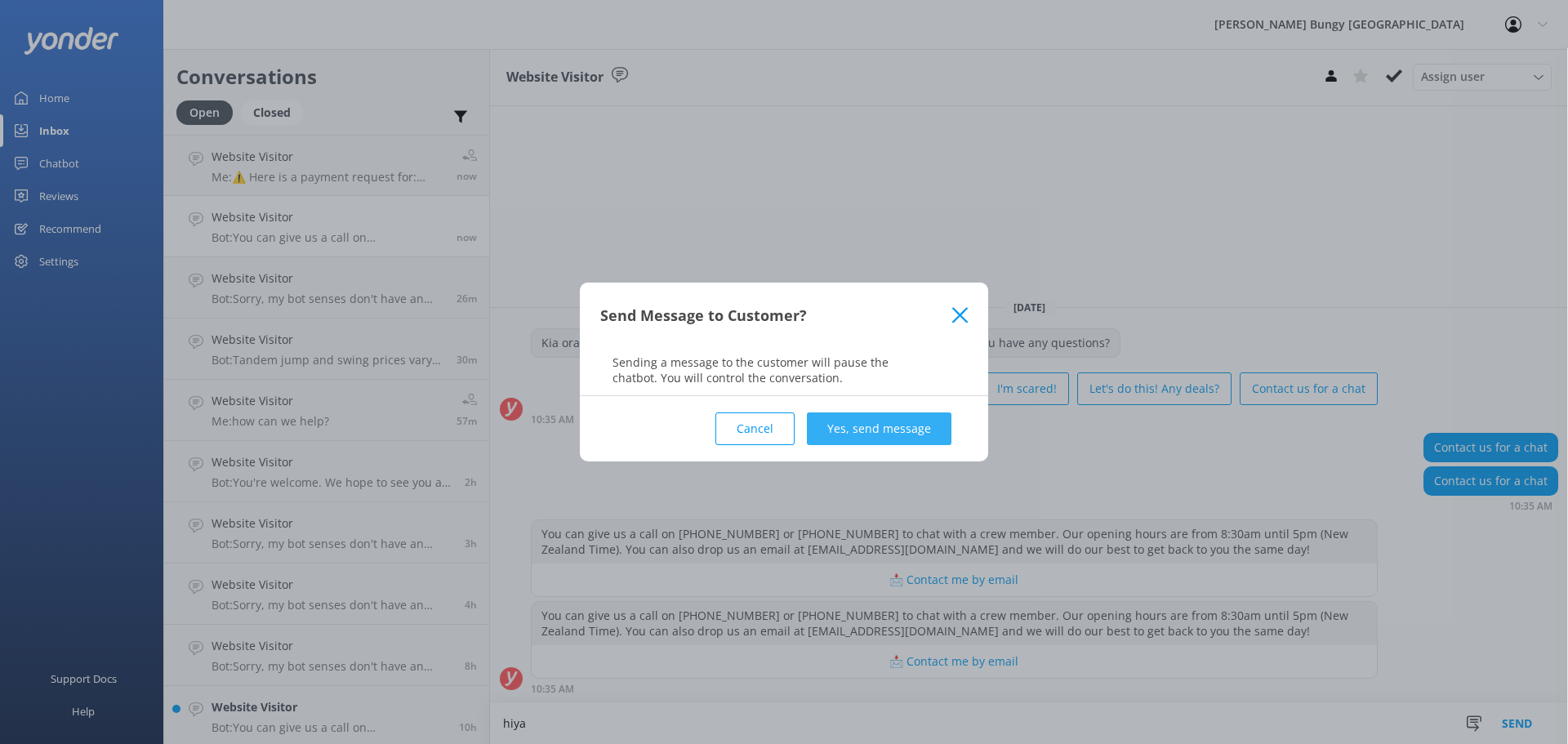
type textarea "hiya"
click at [834, 438] on button "Yes, send message" at bounding box center [879, 428] width 145 height 33
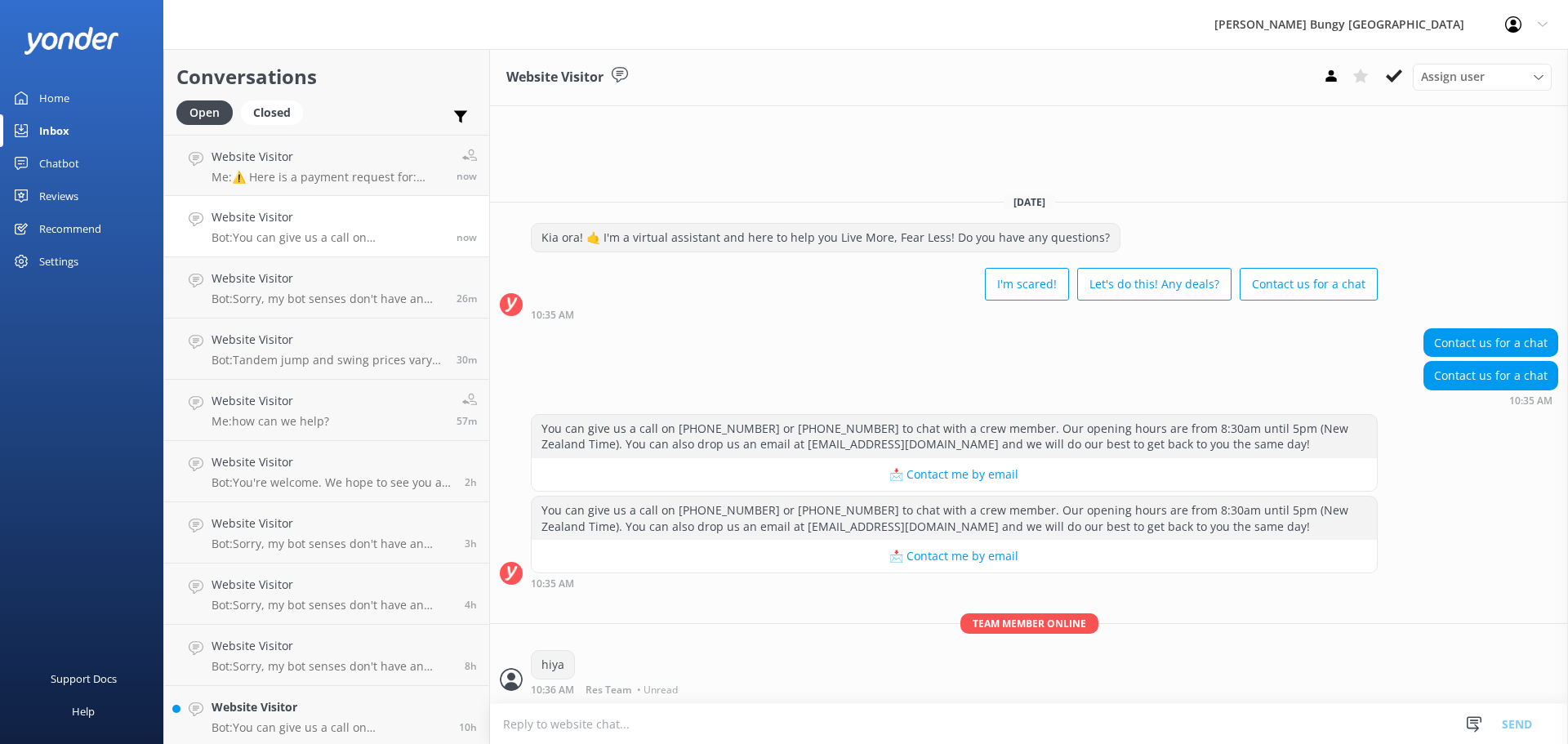
click at [658, 718] on textarea at bounding box center [1029, 723] width 1078 height 40
type textarea "how can we help?"
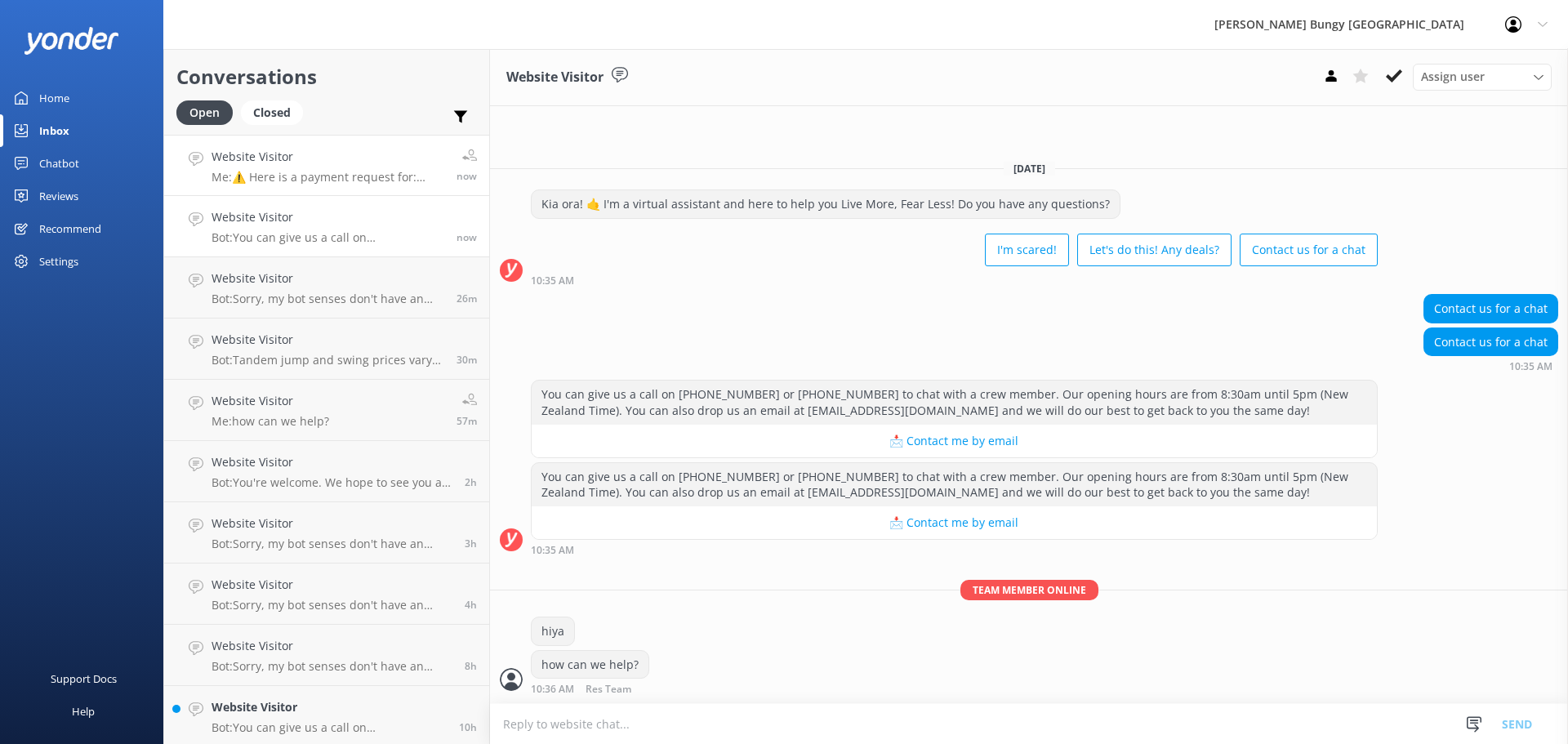
click at [347, 160] on h4 "Website Visitor" at bounding box center [328, 157] width 233 height 18
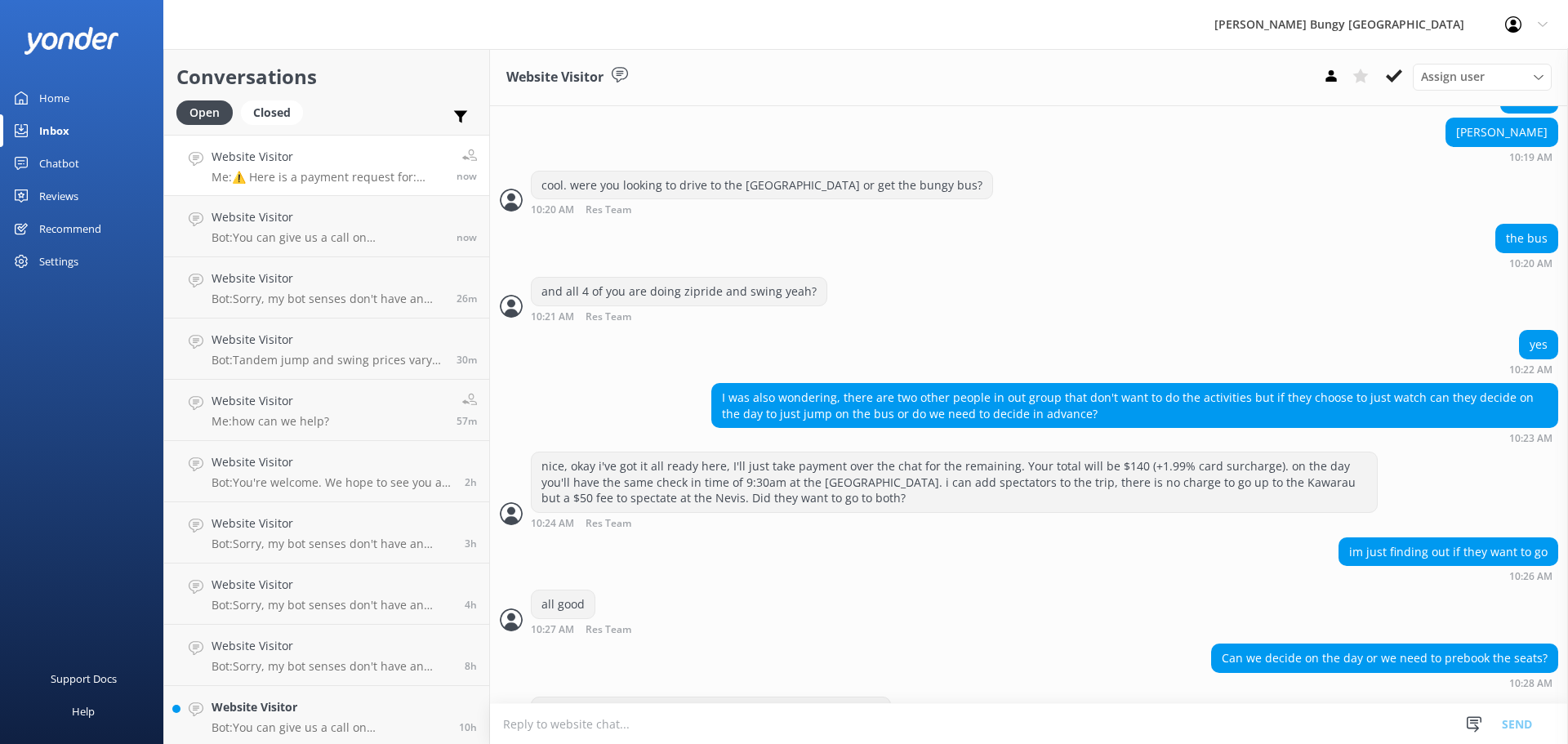
scroll to position [1826, 0]
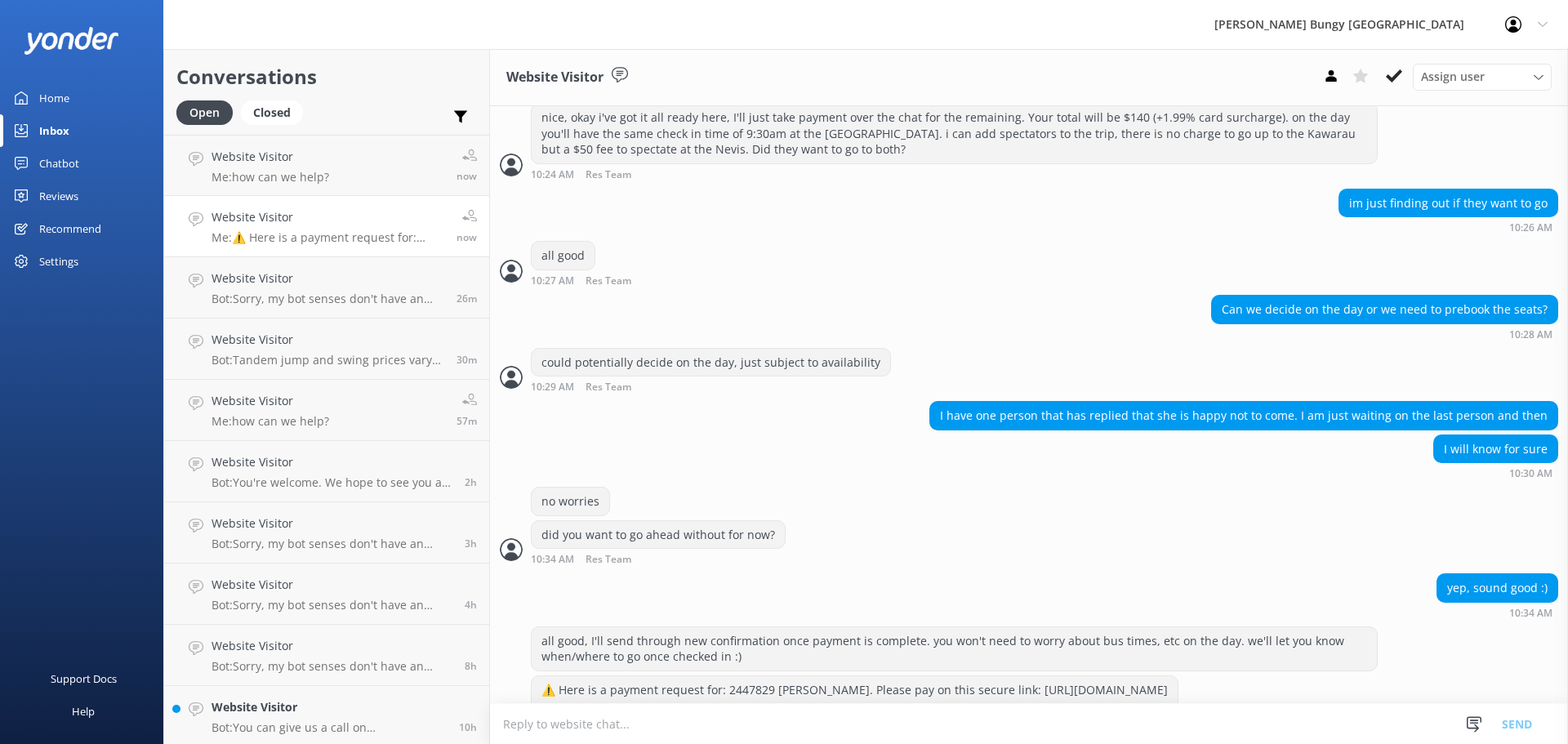
scroll to position [1826, 0]
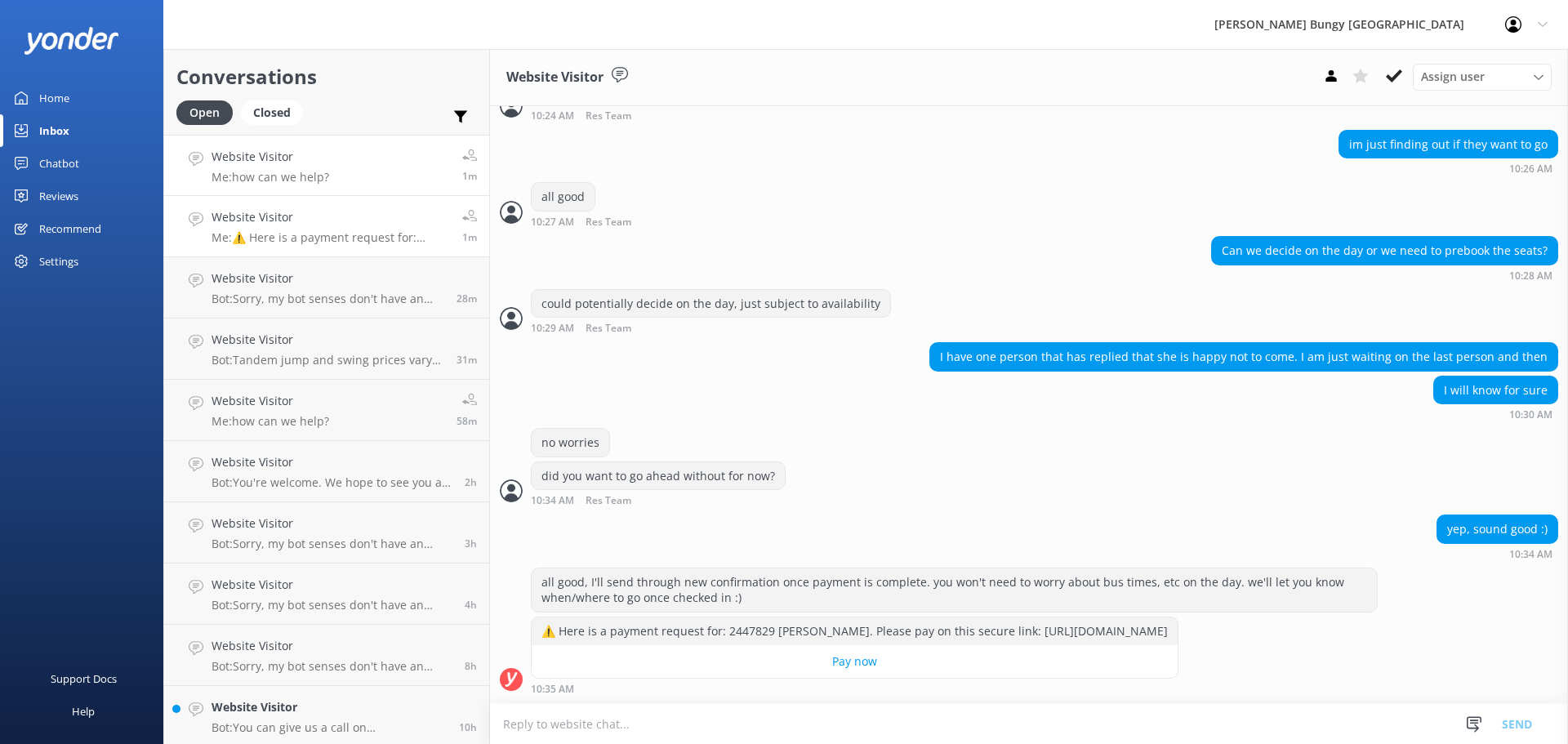
click at [377, 175] on link "Website Visitor Me: how can we help? 1m" at bounding box center [326, 165] width 325 height 61
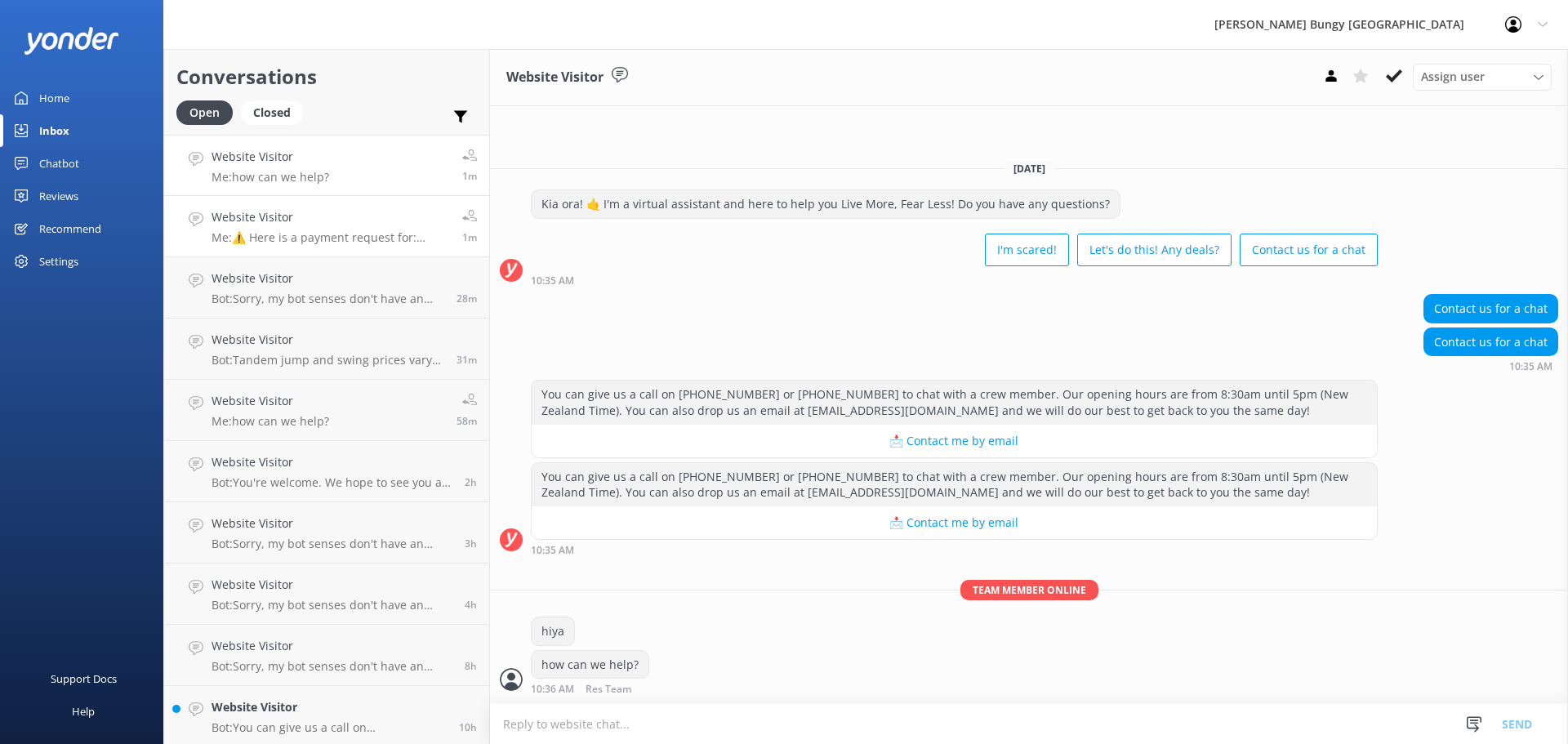
click at [383, 227] on h4 "Website Visitor" at bounding box center [331, 217] width 238 height 18
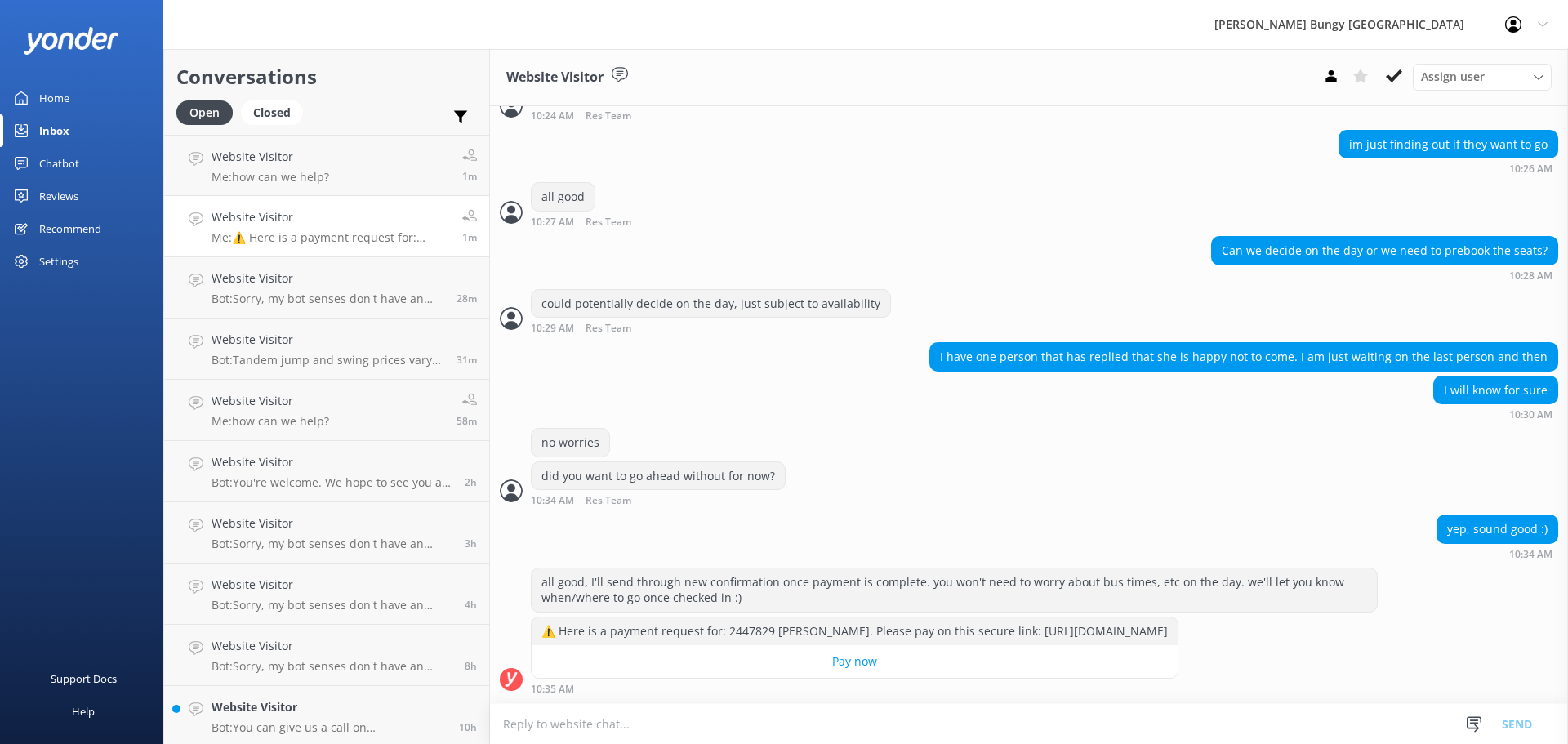
scroll to position [1826, 0]
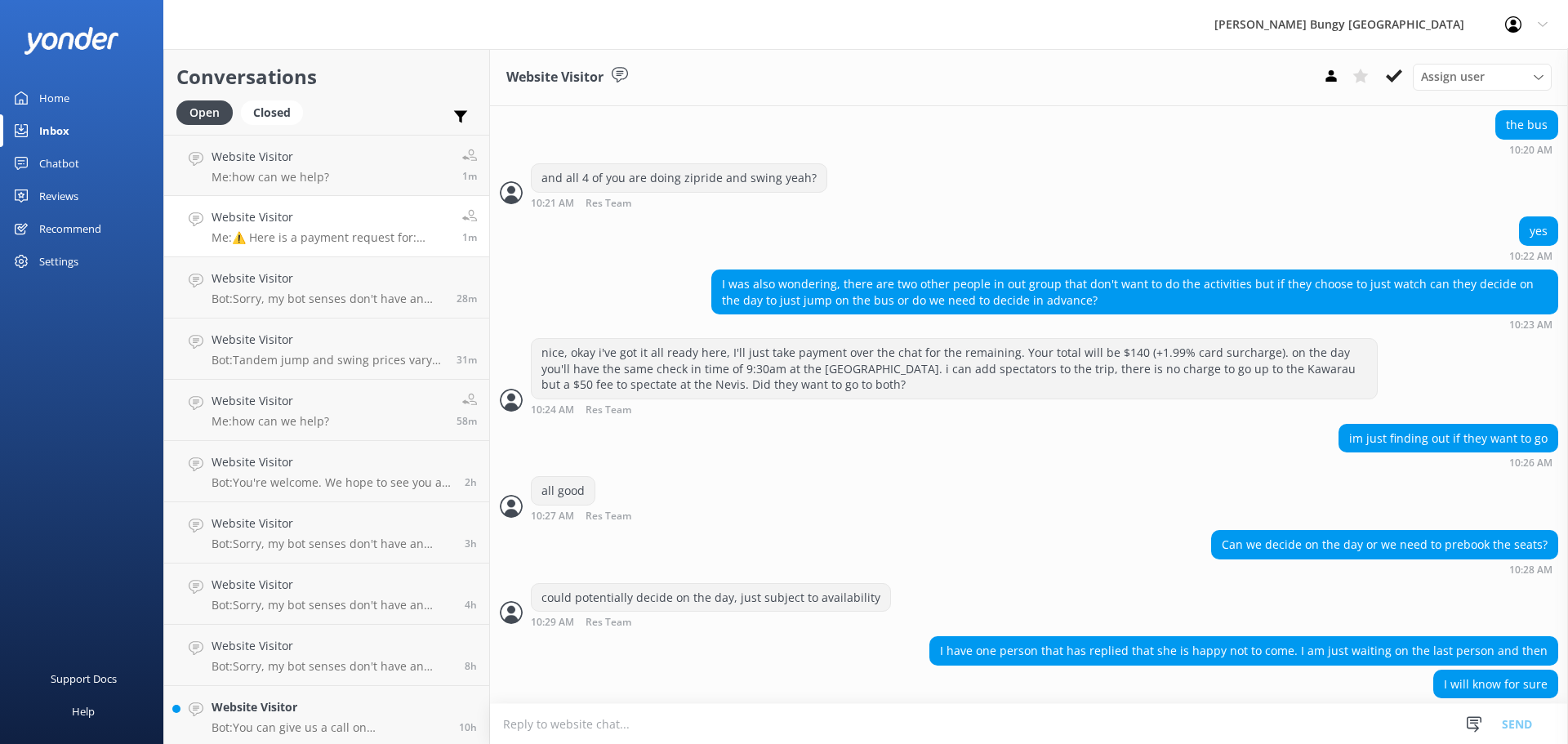
scroll to position [1826, 0]
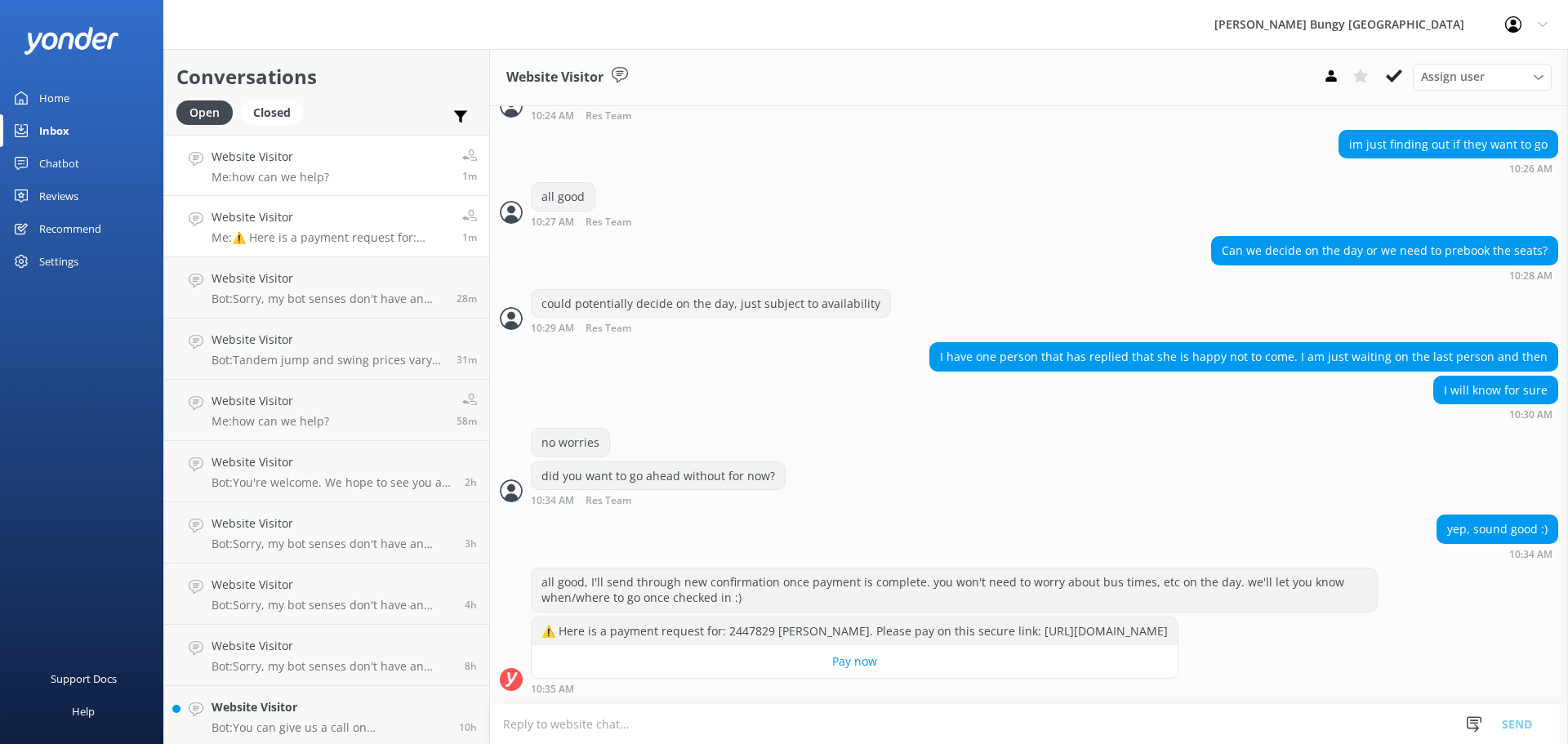
click at [404, 153] on link "Website Visitor Me: how can we help? 1m" at bounding box center [326, 165] width 325 height 61
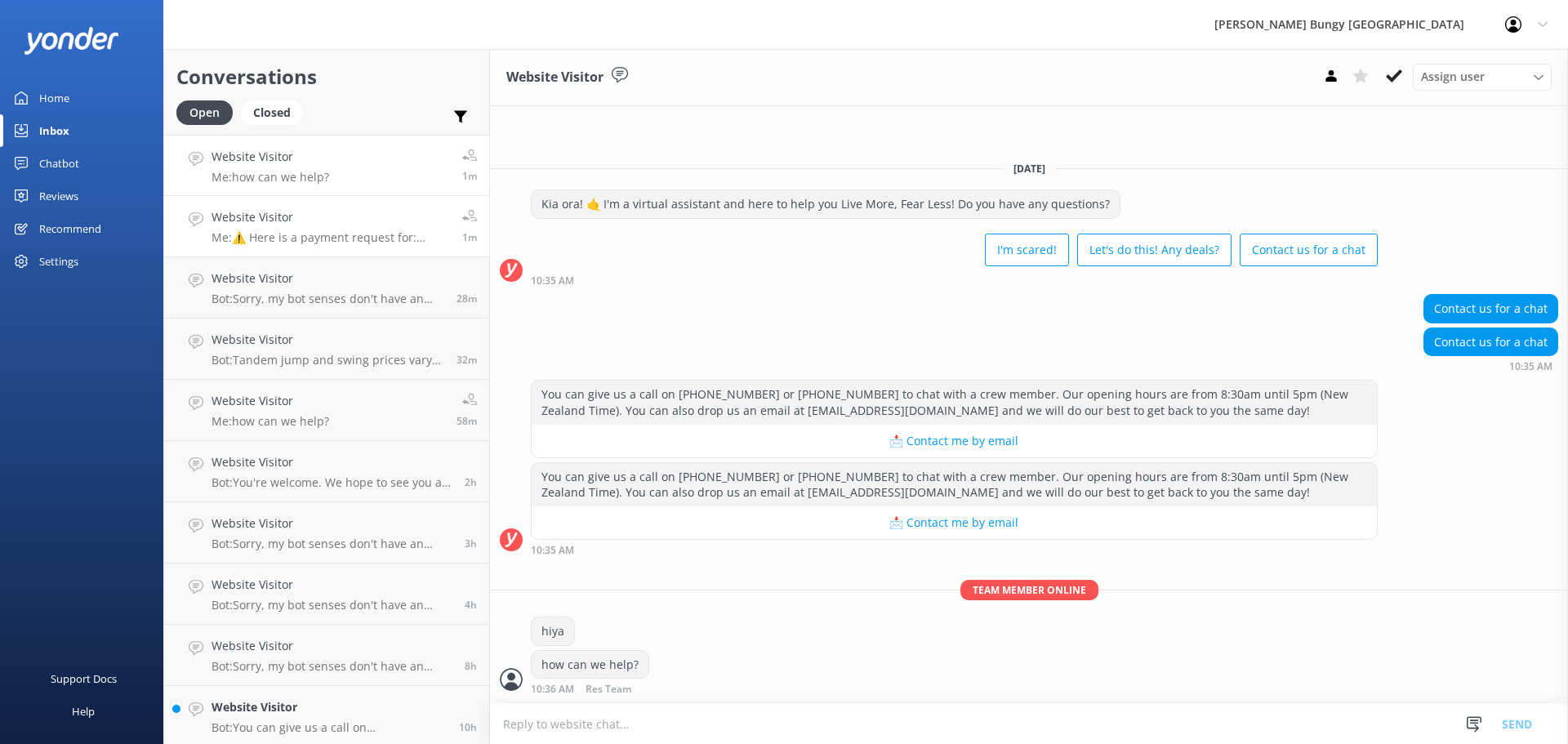
click at [360, 241] on p "Me: ⚠️ Here is a payment request for: 2447829 Madison Fraser. Please pay on thi…" at bounding box center [331, 237] width 238 height 15
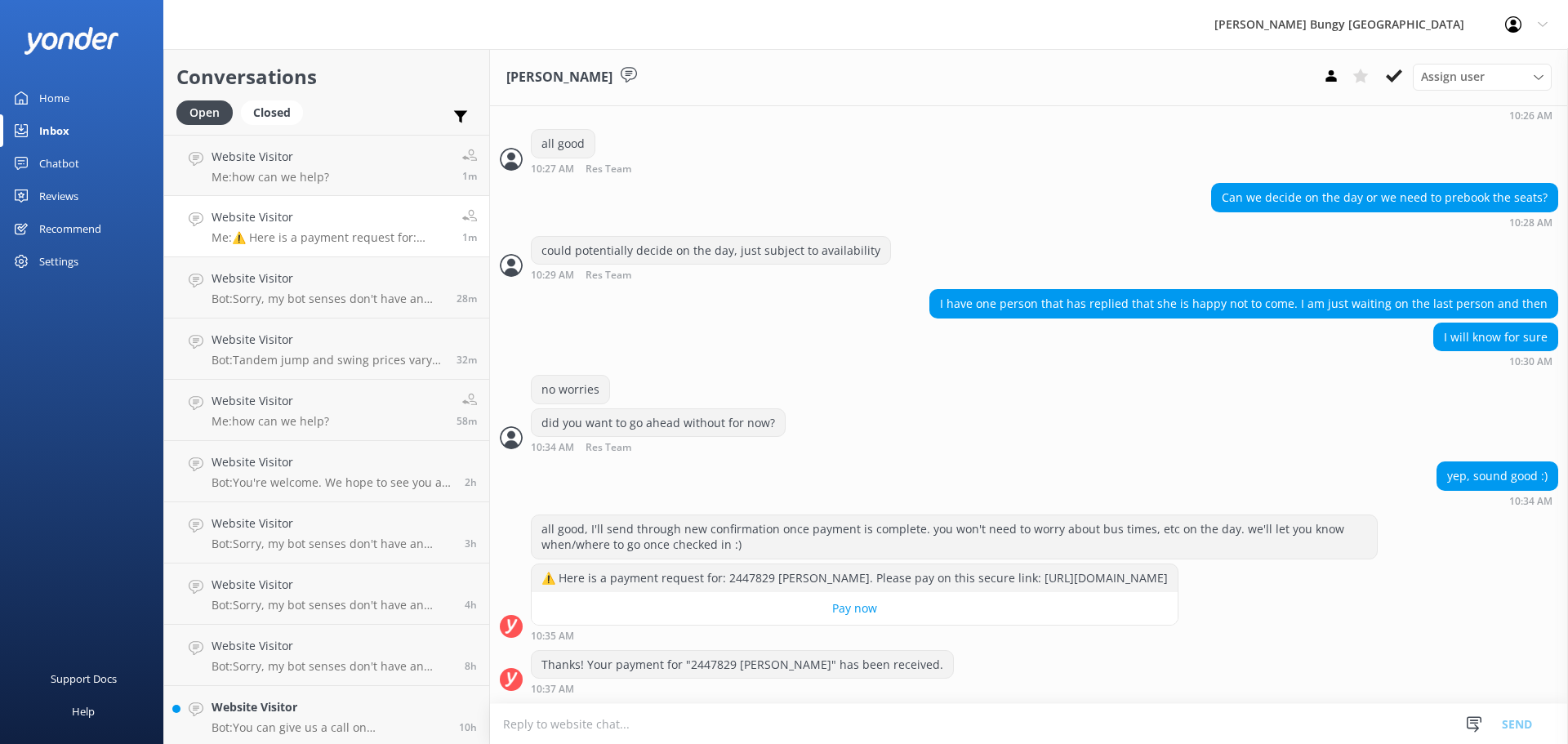
scroll to position [1879, 0]
click at [318, 223] on h4 "Website Visitor" at bounding box center [331, 217] width 238 height 18
click at [311, 172] on p "Me: how can we help?" at bounding box center [270, 177] width 117 height 15
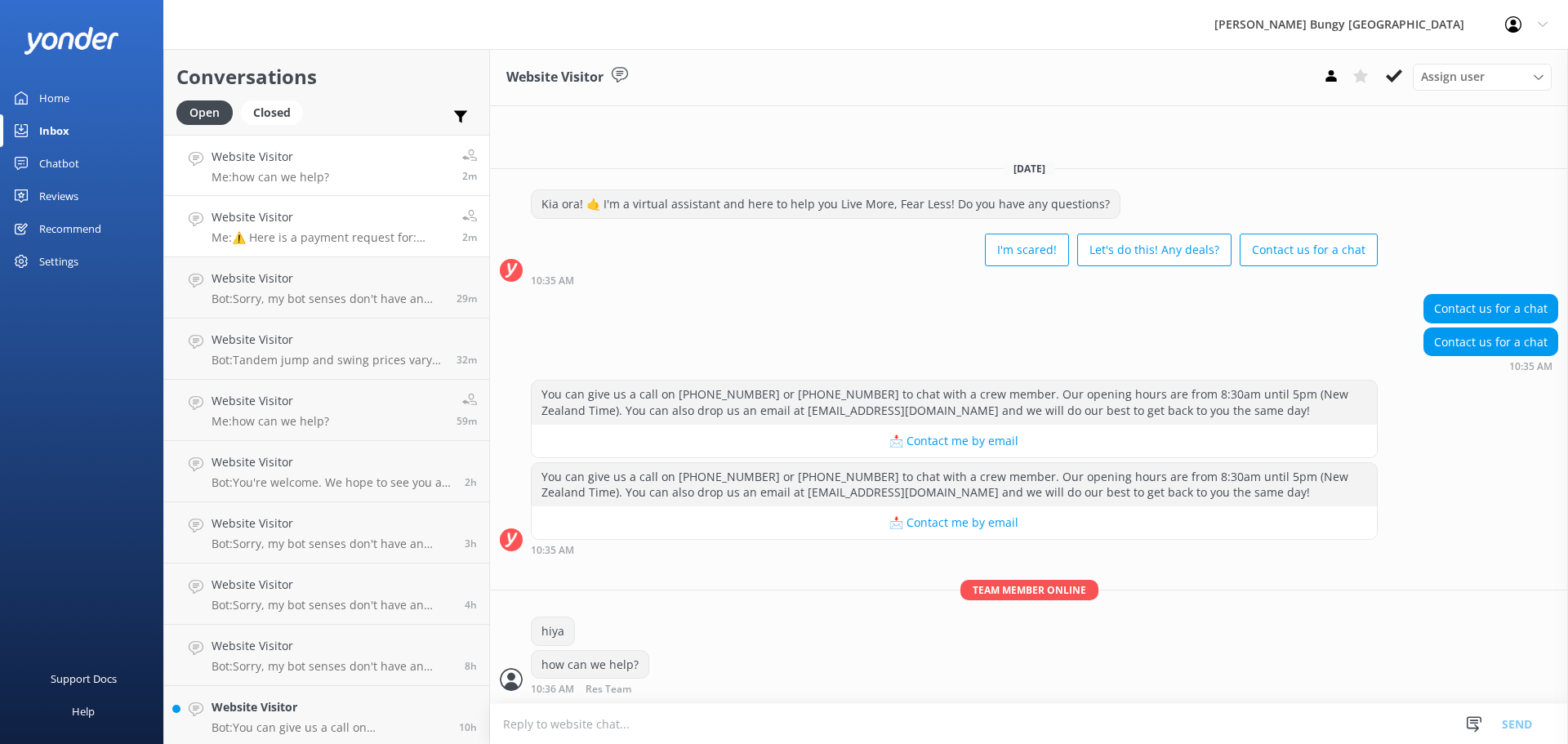
click at [331, 249] on link "Website Visitor Me: ⚠️ Here is a payment request for: 2447829 Madison Fraser. P…" at bounding box center [326, 226] width 325 height 61
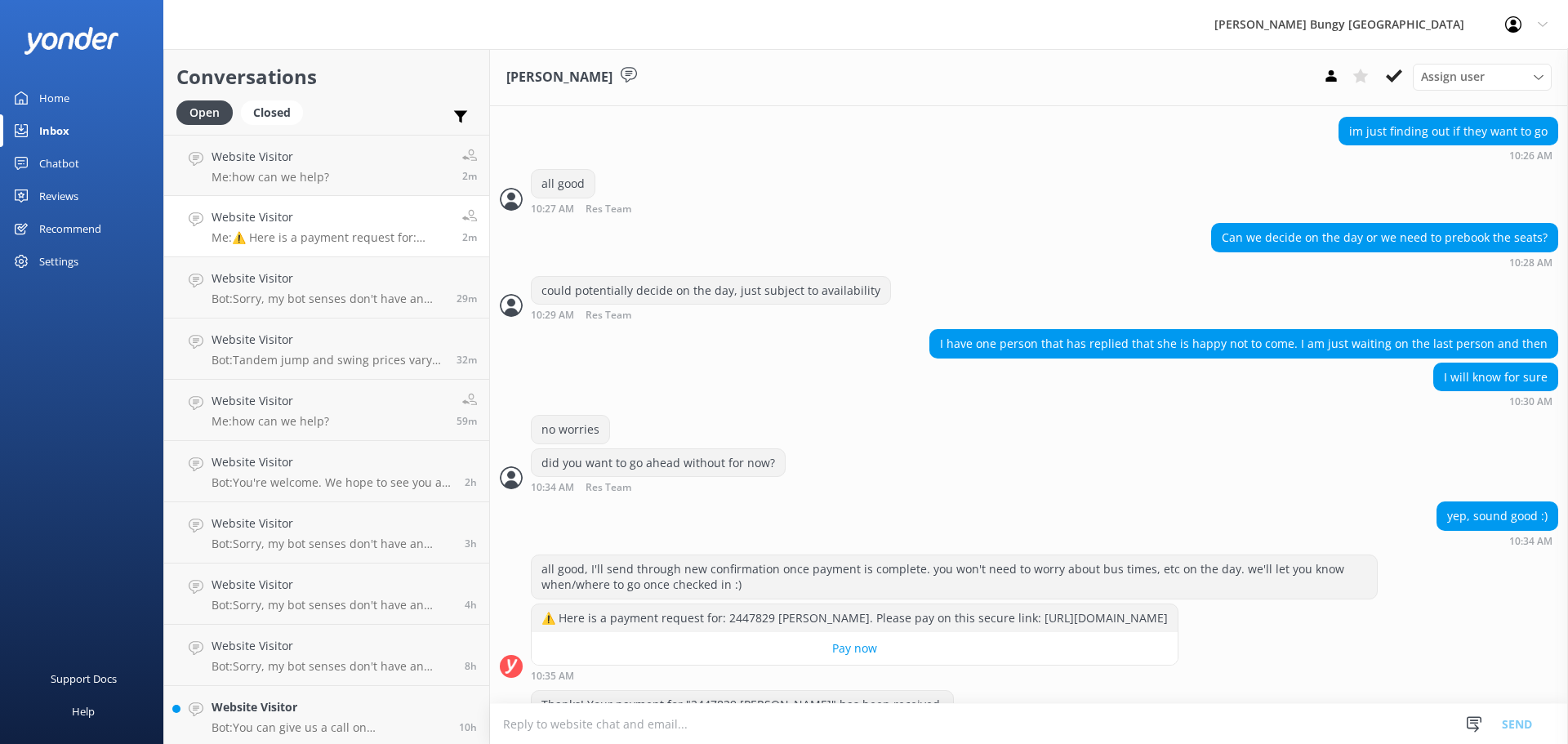
scroll to position [1932, 0]
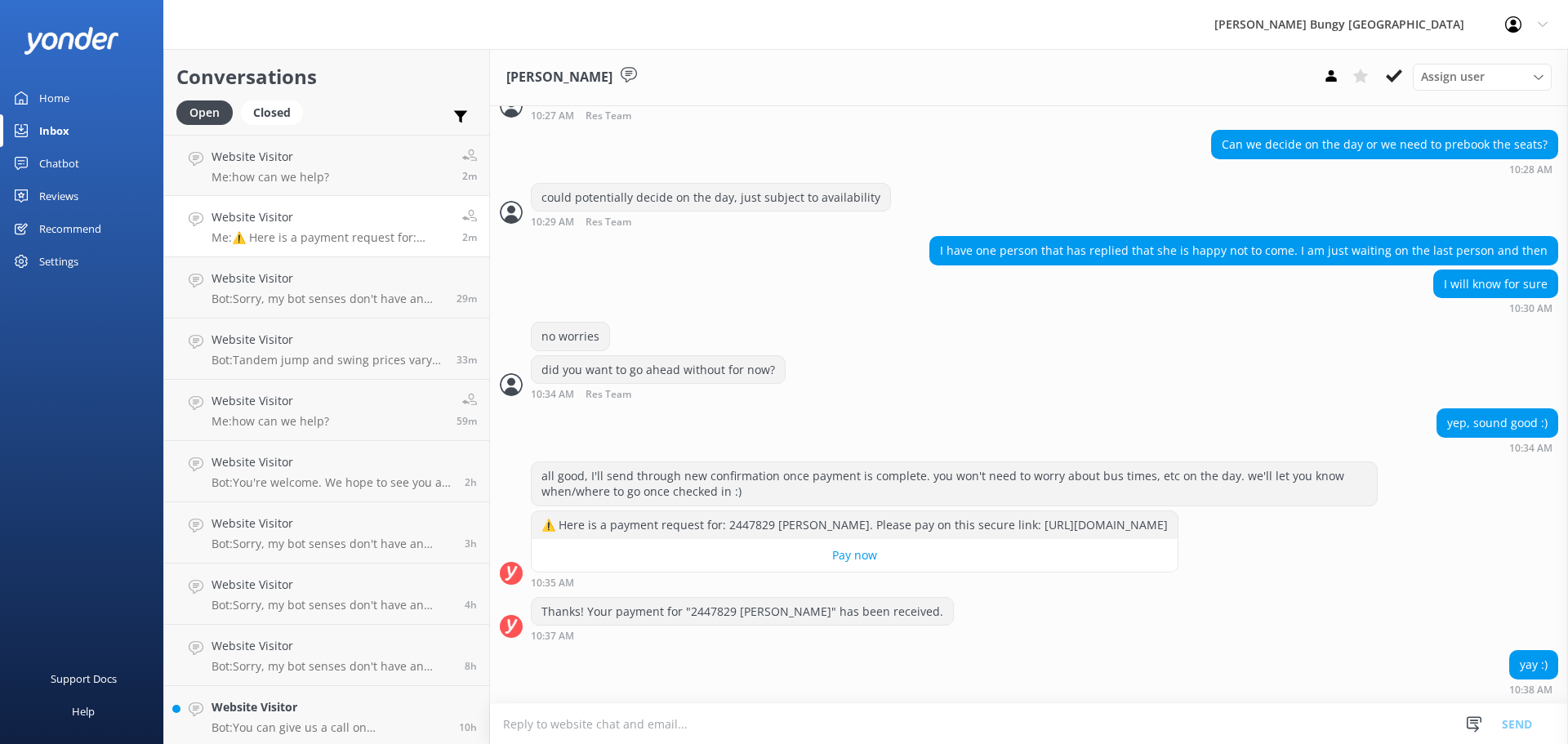
click at [336, 237] on p "Me: ⚠️ Here is a payment request for: 2447829 Madison Fraser. Please pay on thi…" at bounding box center [331, 237] width 238 height 15
click at [349, 307] on link "Website Visitor Bot: Sorry, my bot senses don't have an answer for that, please…" at bounding box center [326, 287] width 325 height 61
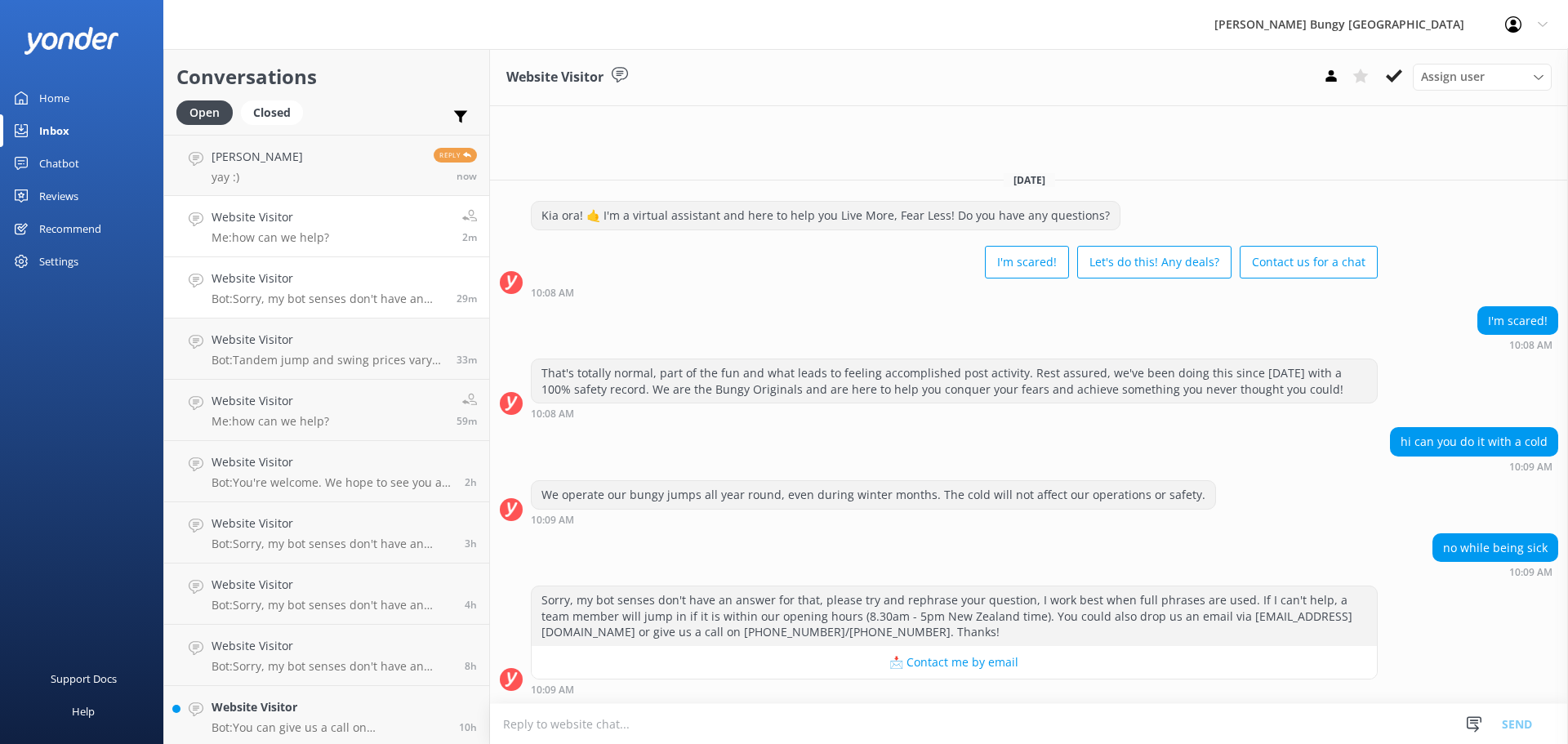
drag, startPoint x: 333, startPoint y: 207, endPoint x: 338, endPoint y: 216, distance: 10.3
click at [377, 170] on link "Madison Fraser yay :) Reply now" at bounding box center [326, 165] width 325 height 61
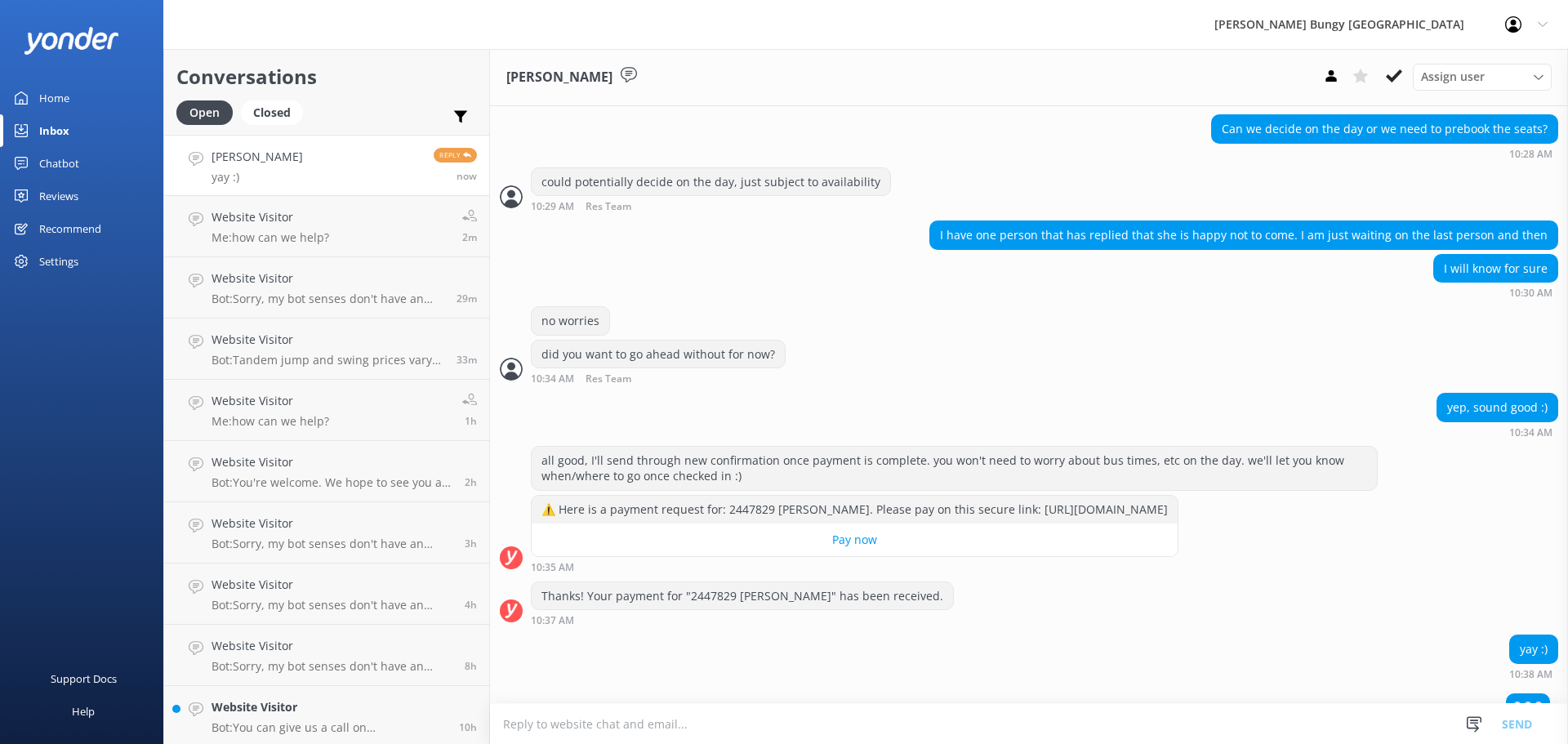
scroll to position [1970, 0]
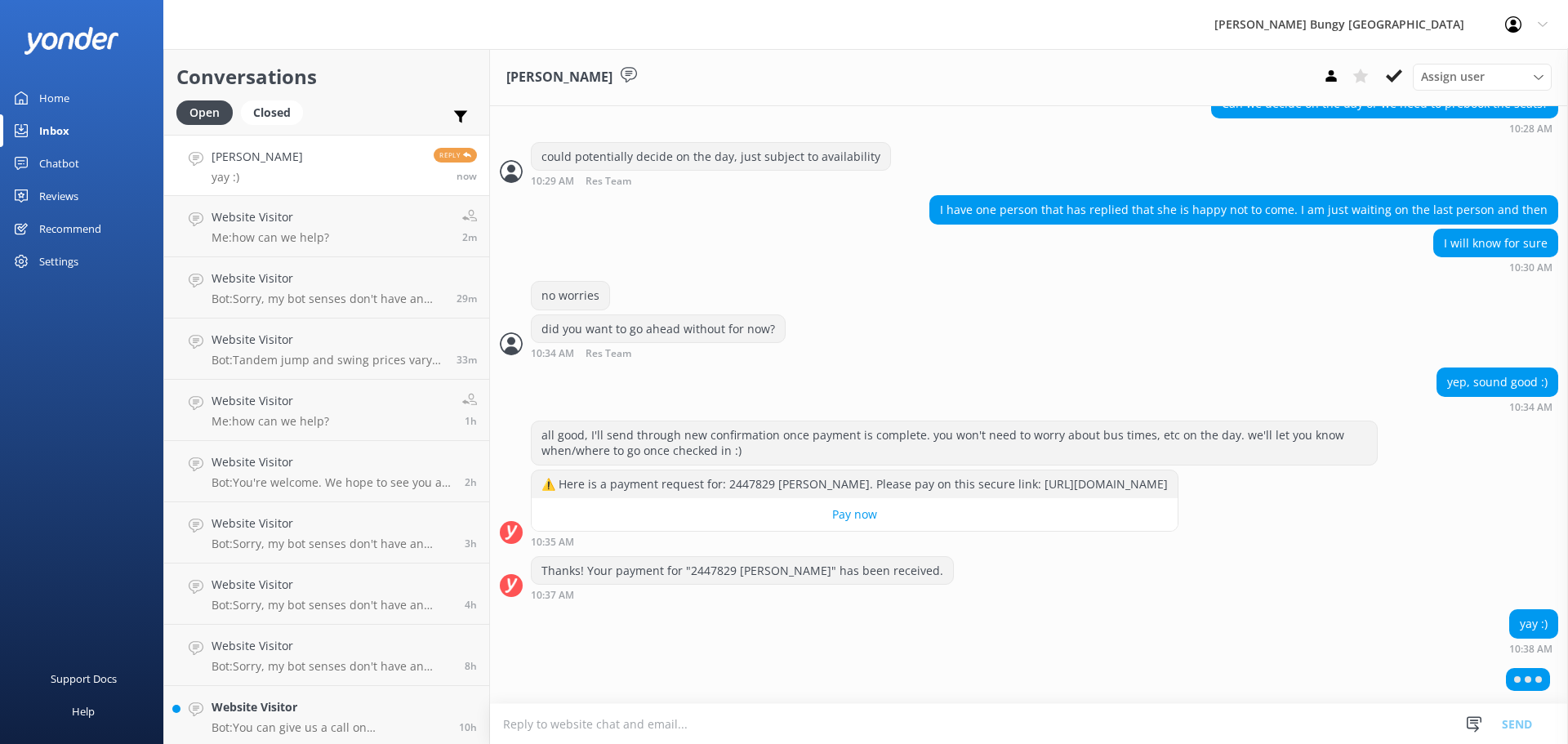
click at [554, 632] on div "yay :) 10:38 AM" at bounding box center [1029, 631] width 1078 height 45
click at [271, 240] on p "Me: how can we help?" at bounding box center [270, 237] width 117 height 15
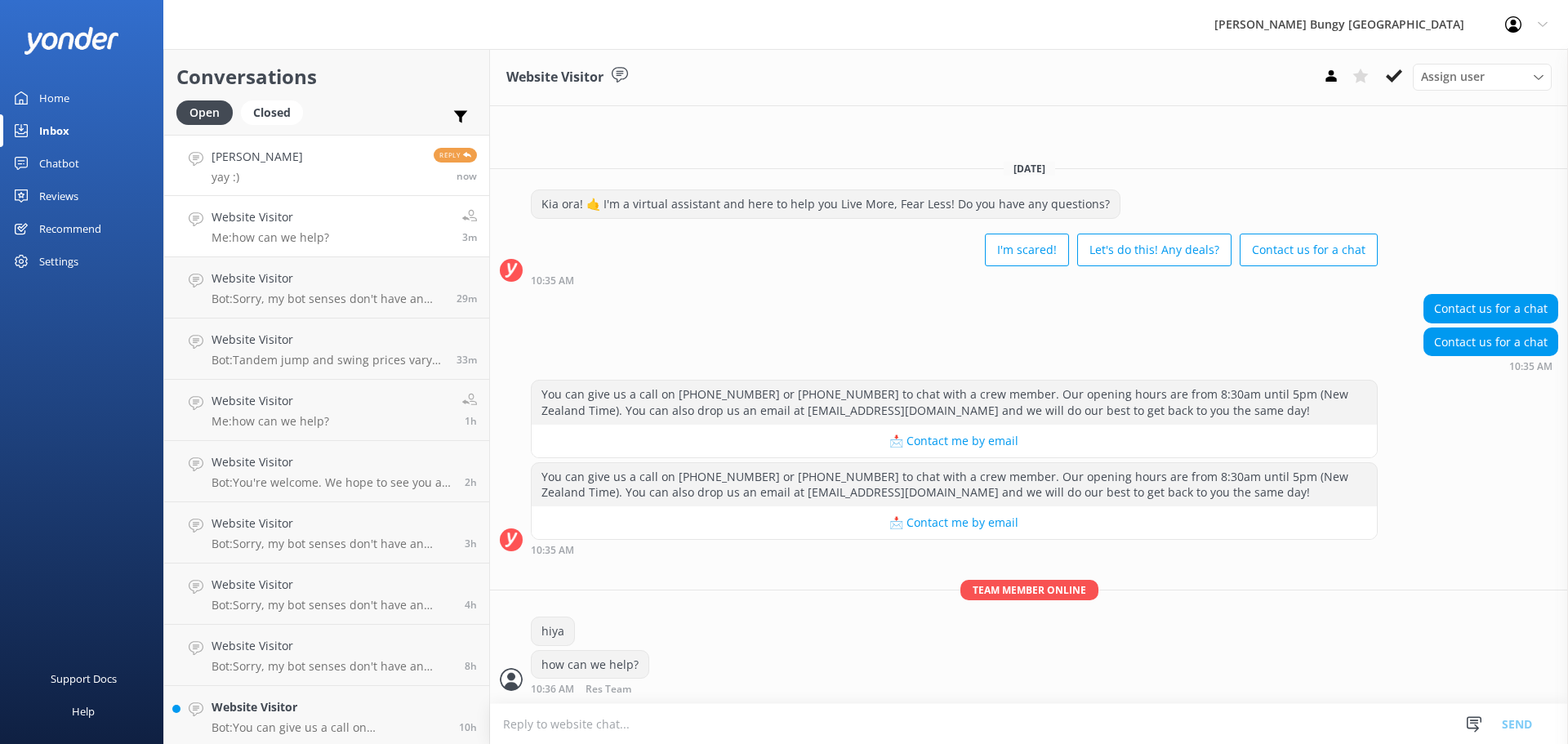
click at [300, 166] on link "[PERSON_NAME] yay :) Reply now" at bounding box center [326, 165] width 325 height 61
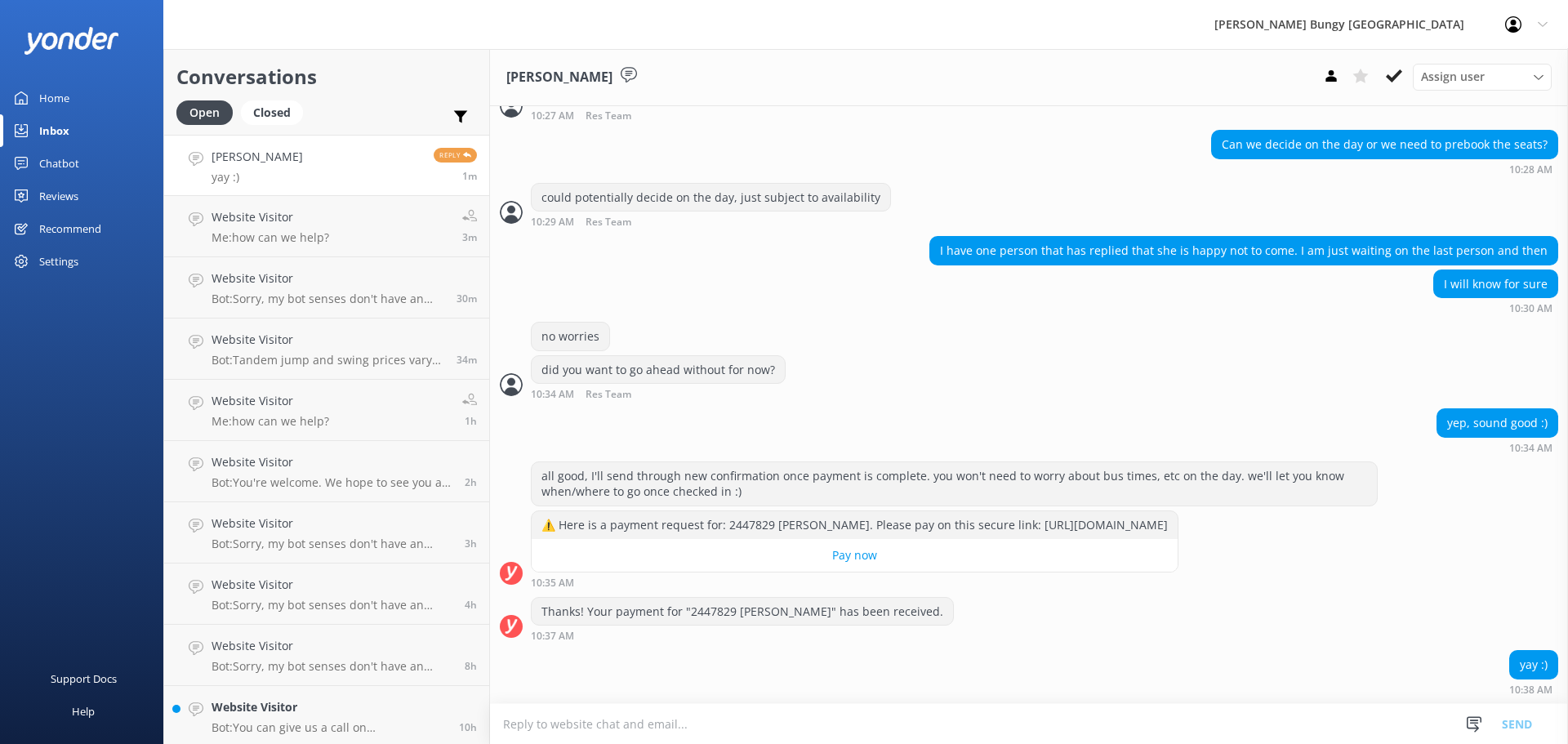
scroll to position [1985, 0]
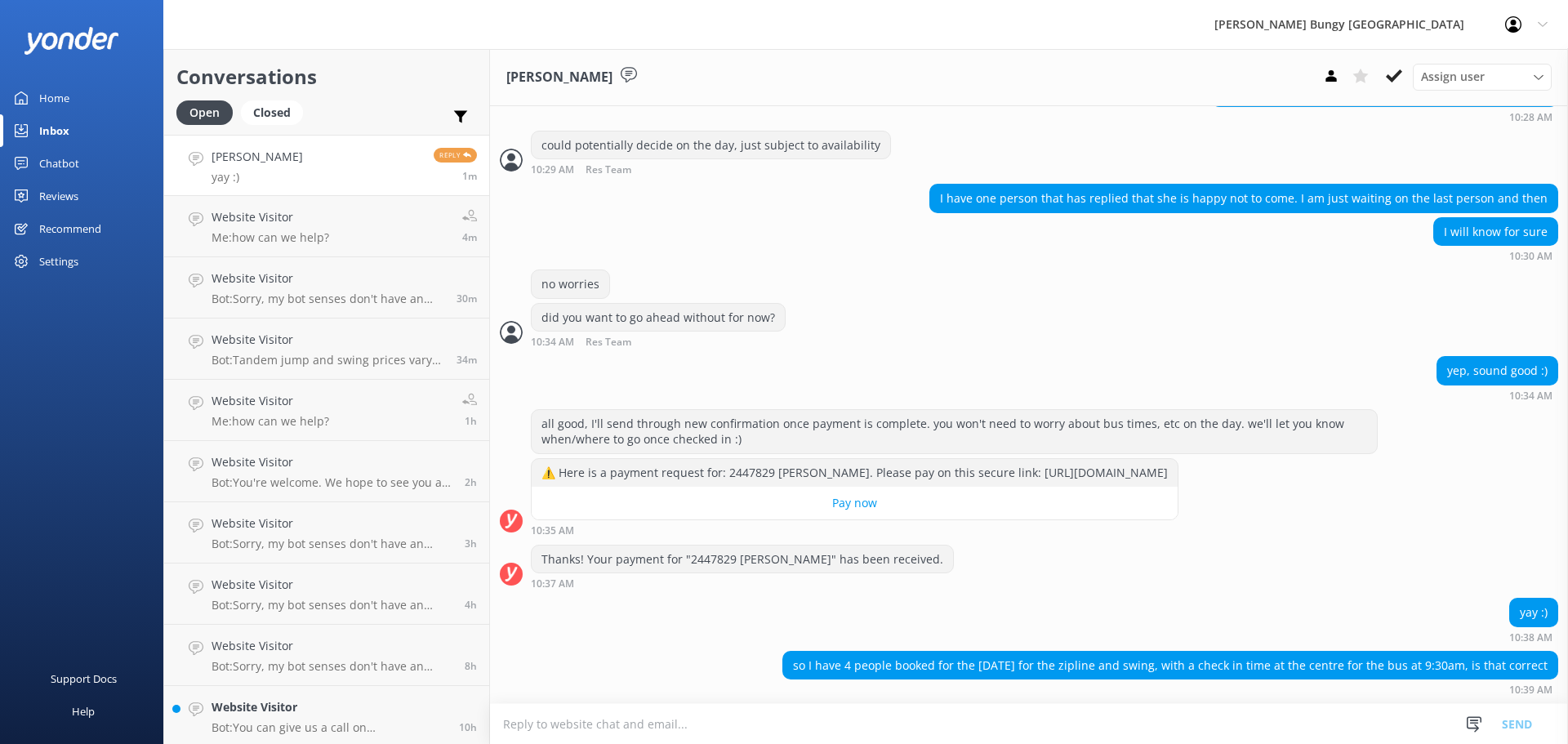
click at [1014, 728] on textarea at bounding box center [1029, 723] width 1078 height 40
type textarea "yep, confirmation sent too :)"
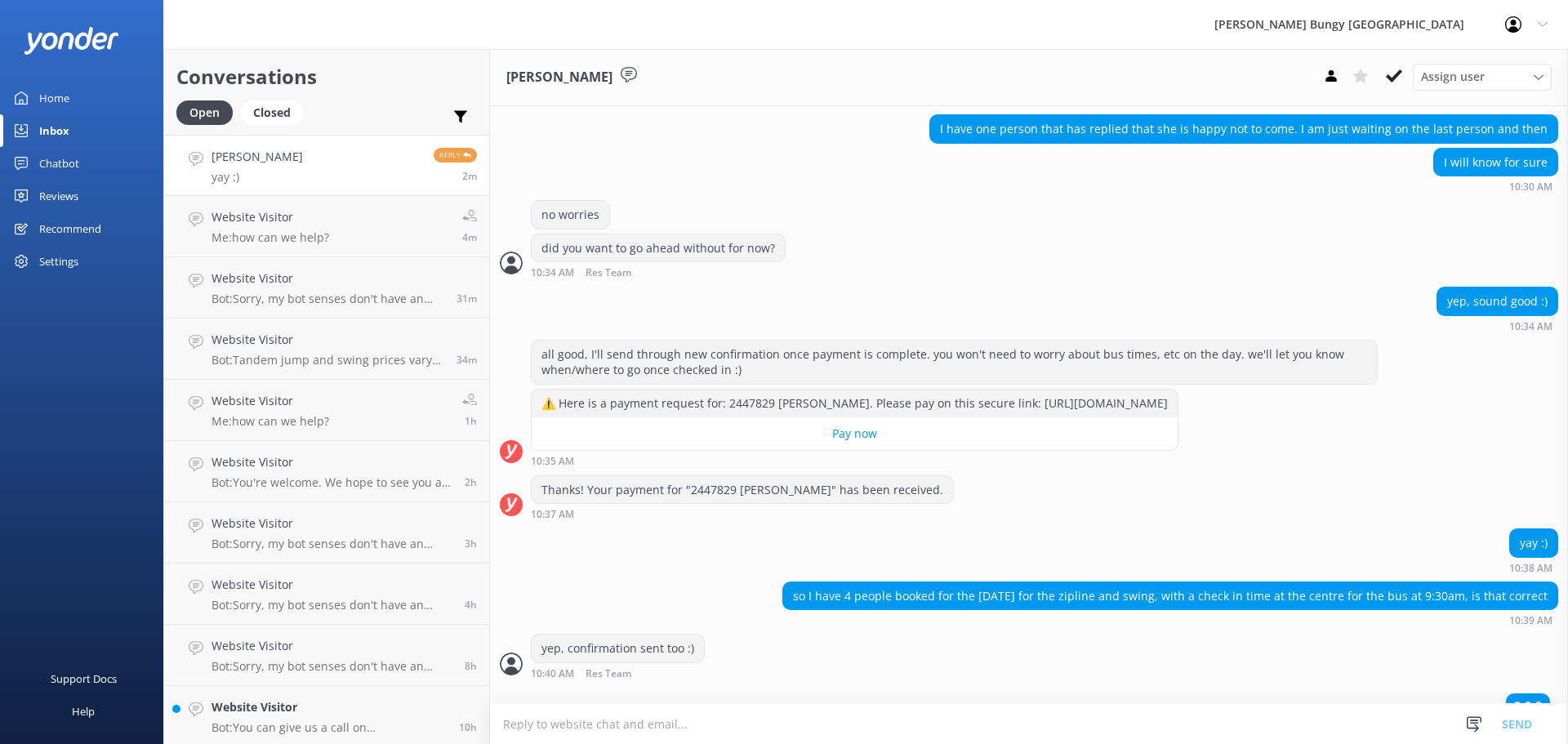
scroll to position [2077, 0]
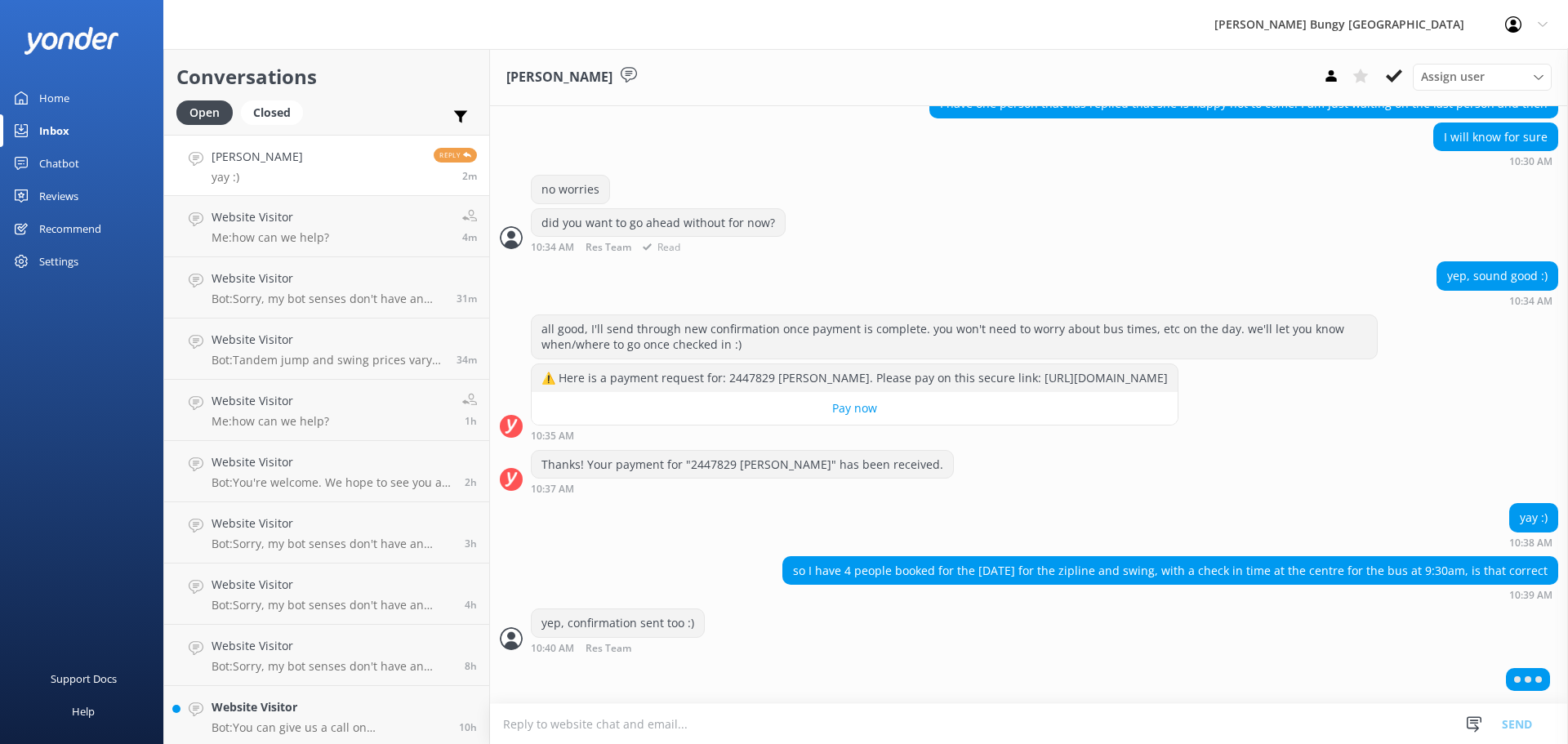
click at [850, 230] on div "did you want to go ahead without for now? 10:34 AM Res Team Read" at bounding box center [1029, 230] width 1078 height 45
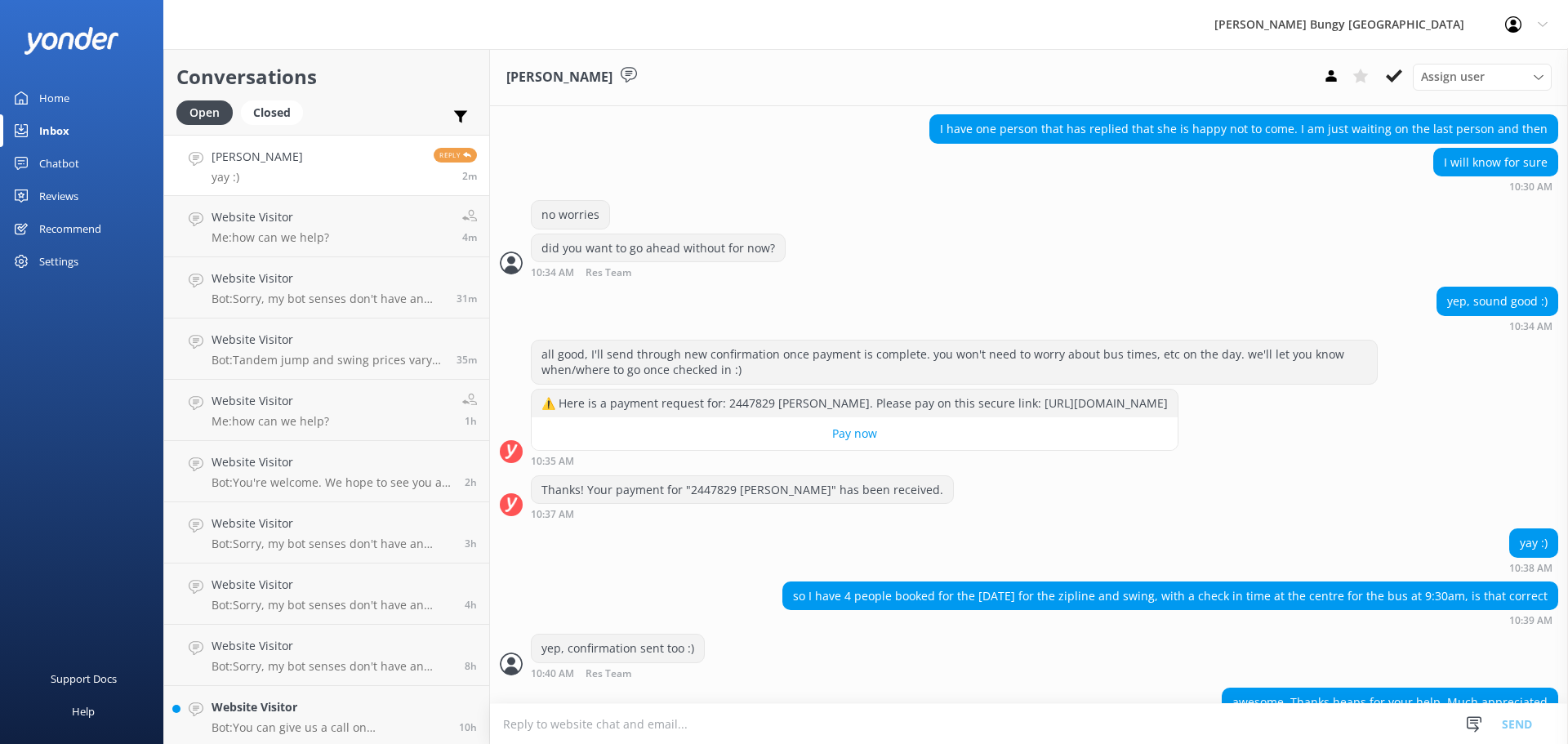
scroll to position [2091, 0]
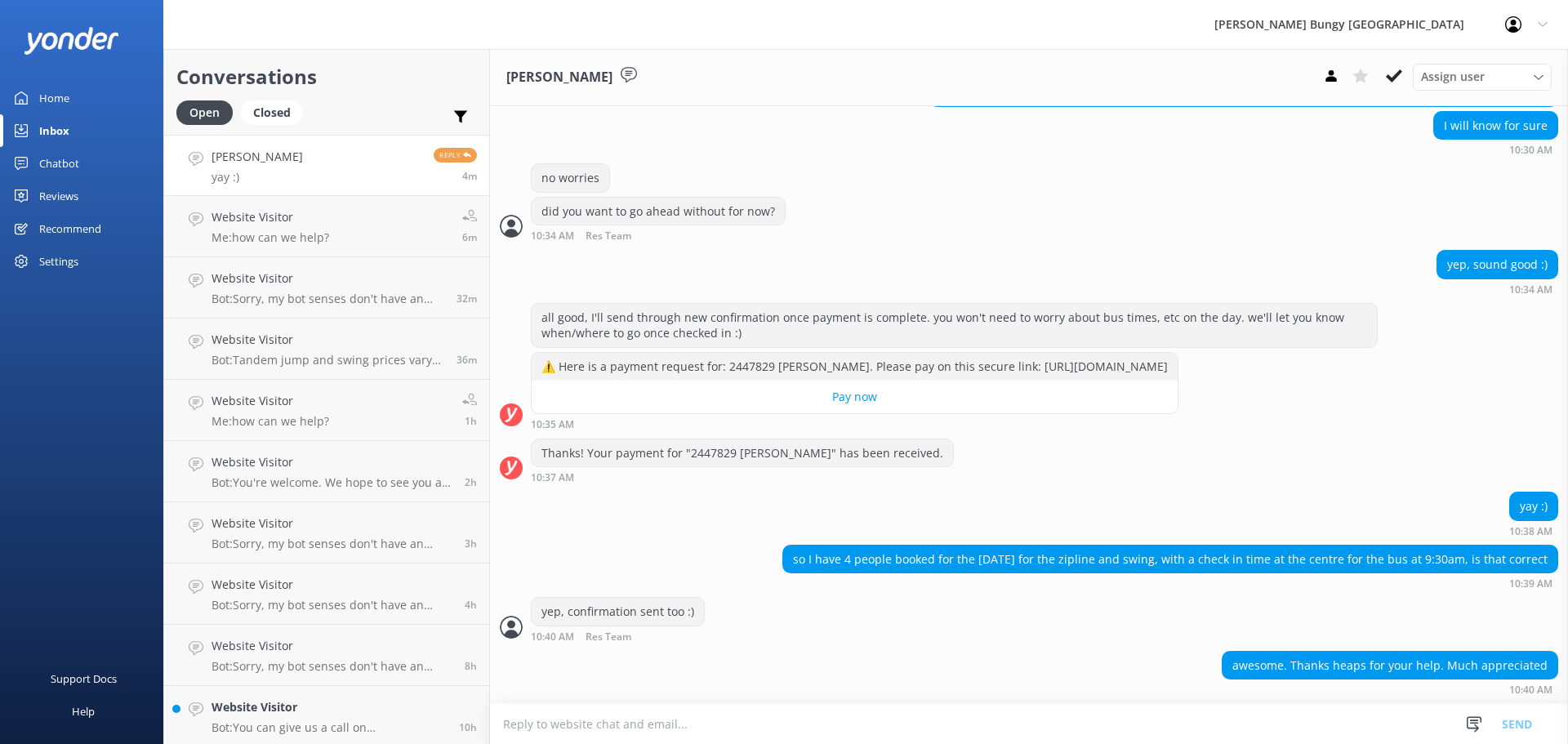
click at [875, 686] on div "awesome. Thanks heaps for your help. Much appreciated 10:40 AM" at bounding box center [1029, 673] width 1078 height 45
click at [252, 226] on h4 "Website Visitor" at bounding box center [270, 217] width 117 height 18
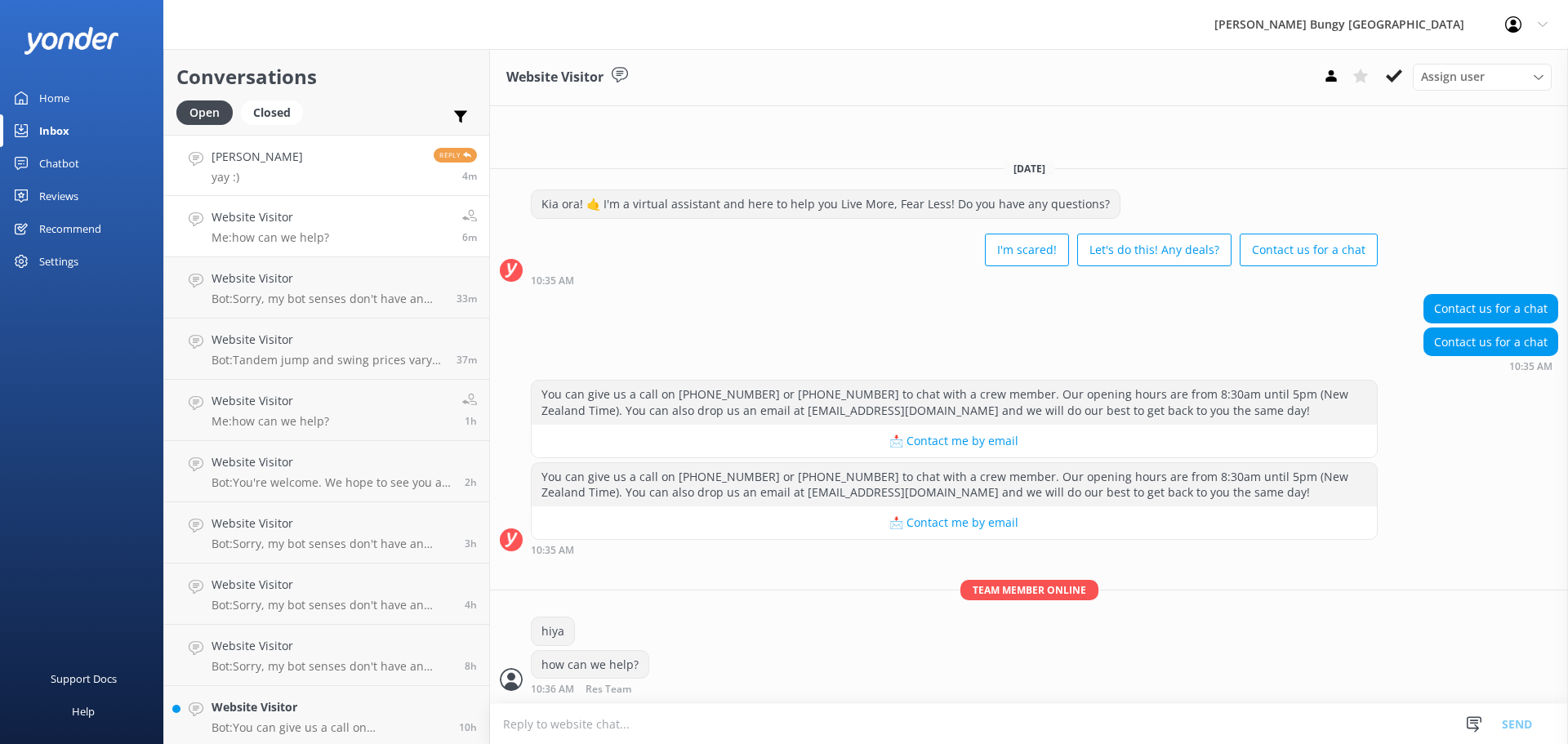
click at [368, 159] on link "Madison Fraser yay :) Reply 4m" at bounding box center [326, 165] width 325 height 61
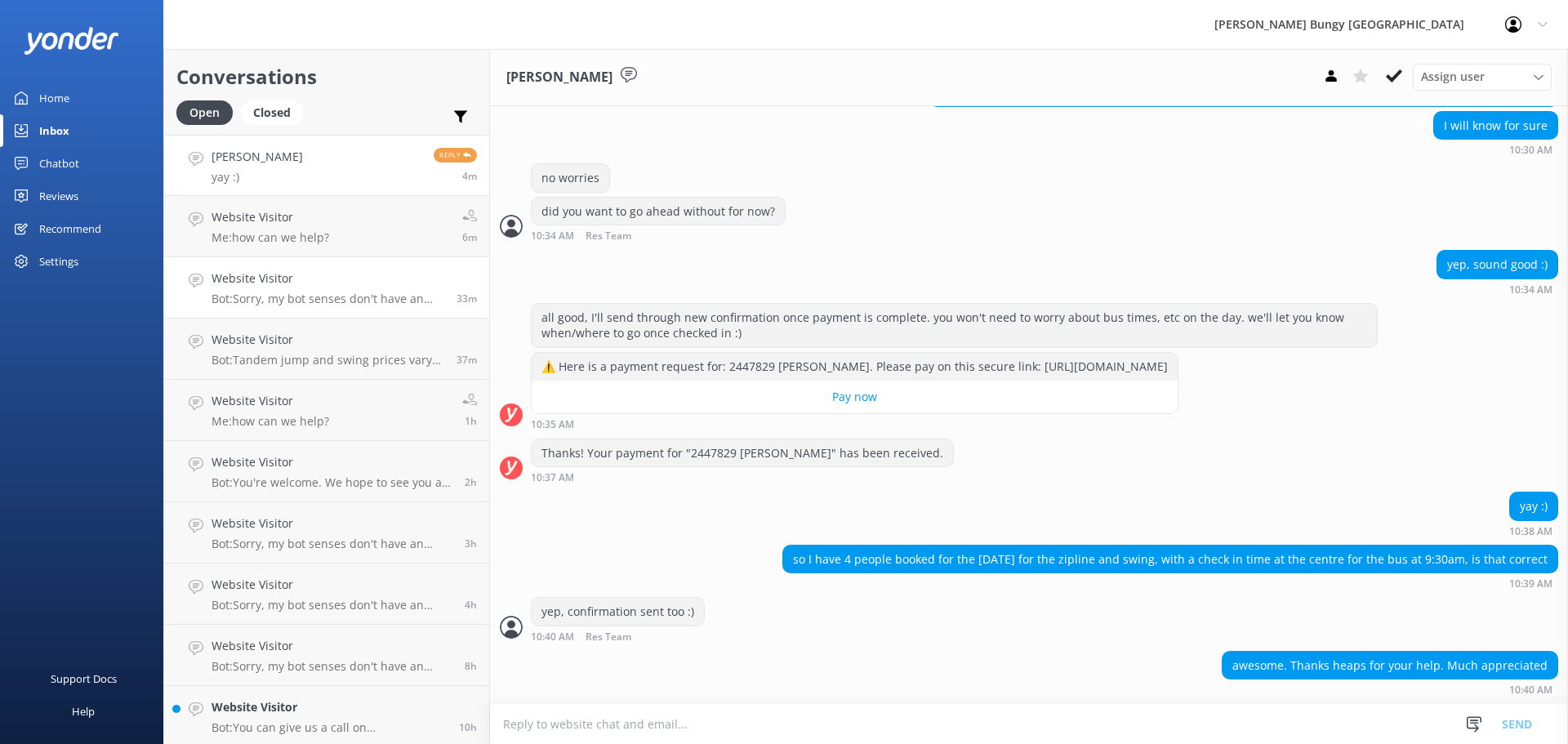
scroll to position [2091, 0]
click at [330, 272] on h4 "Website Visitor" at bounding box center [328, 279] width 233 height 18
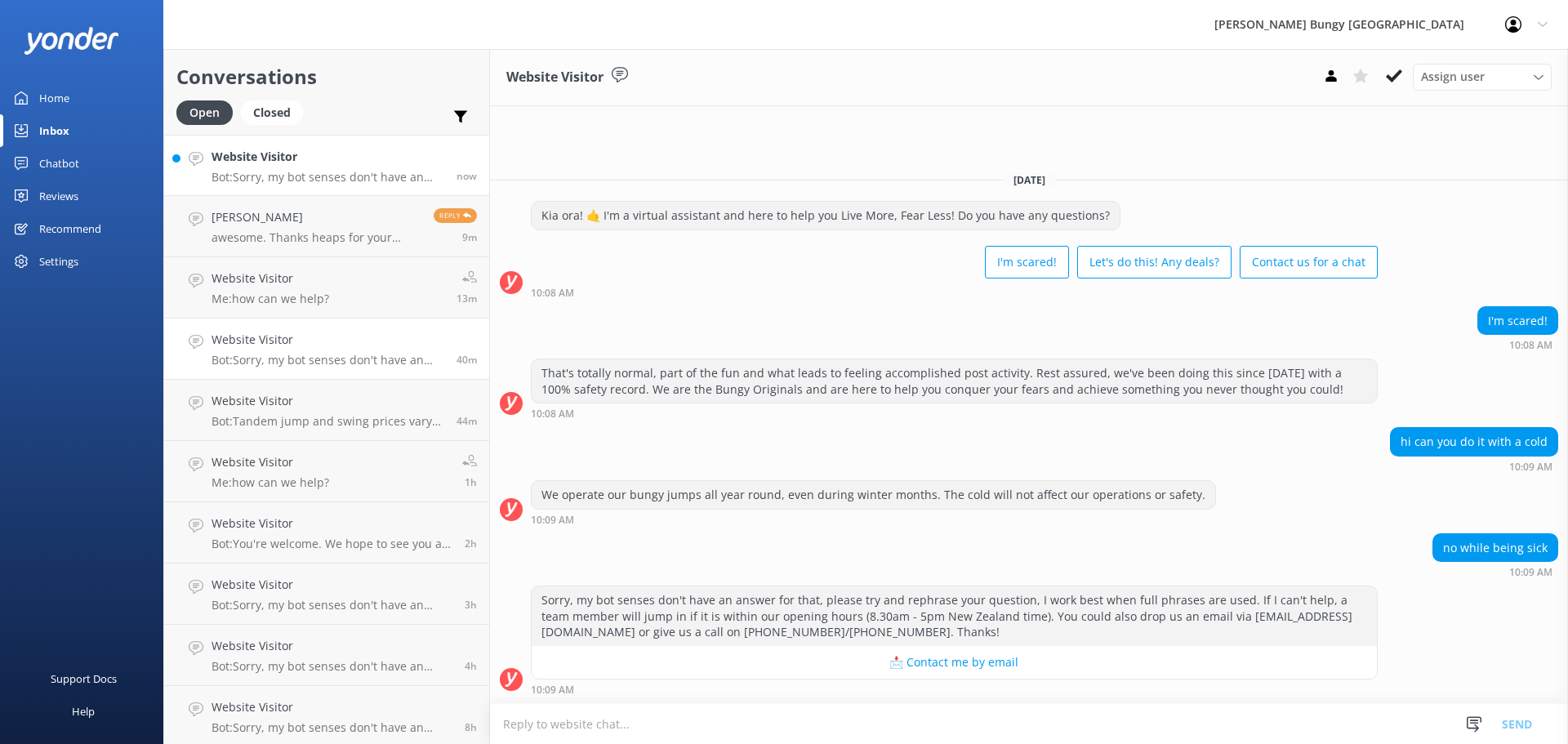
click at [309, 175] on p "Bot: Sorry, my bot senses don't have an answer for that, please try and rephras…" at bounding box center [328, 177] width 233 height 15
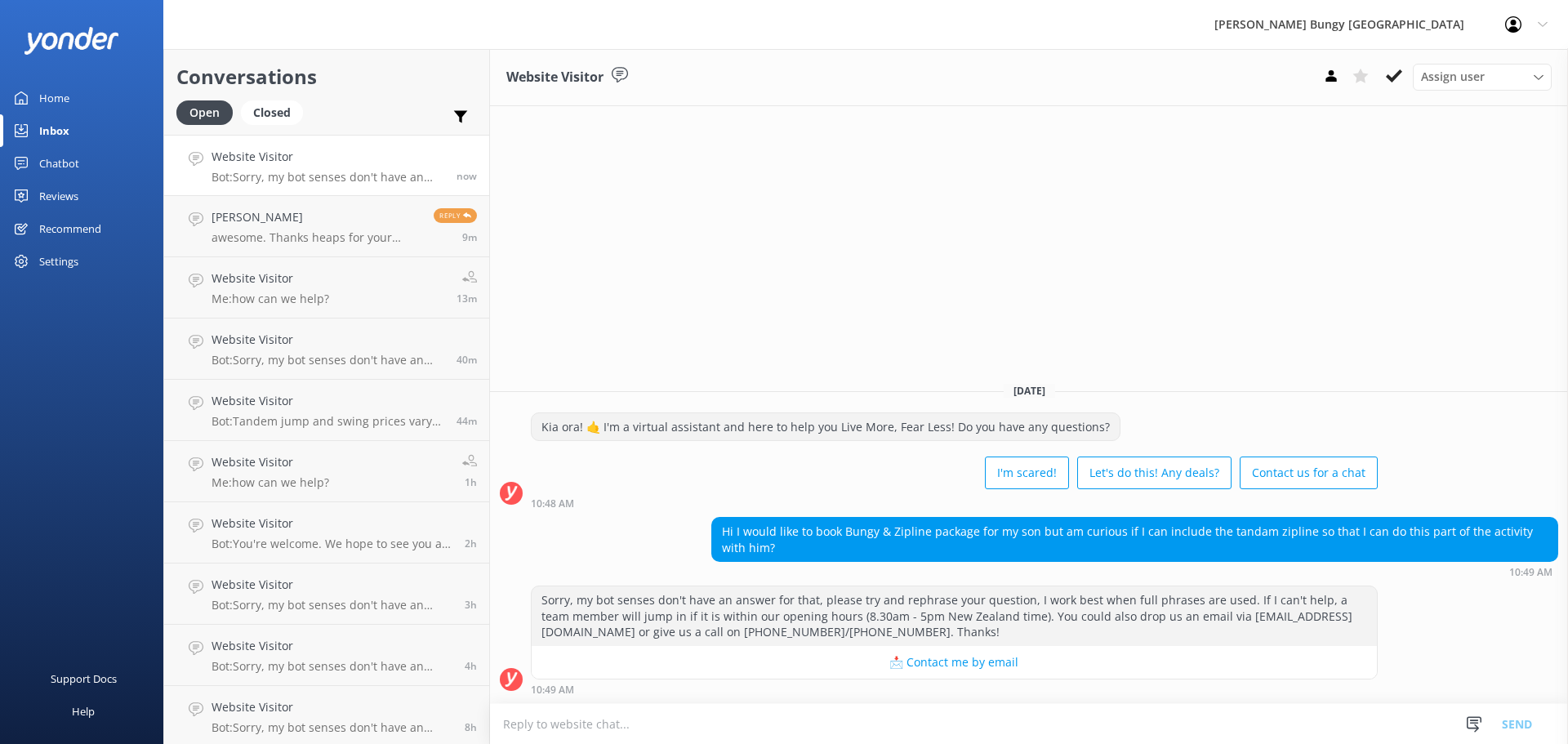
click at [911, 725] on textarea at bounding box center [1029, 723] width 1078 height 40
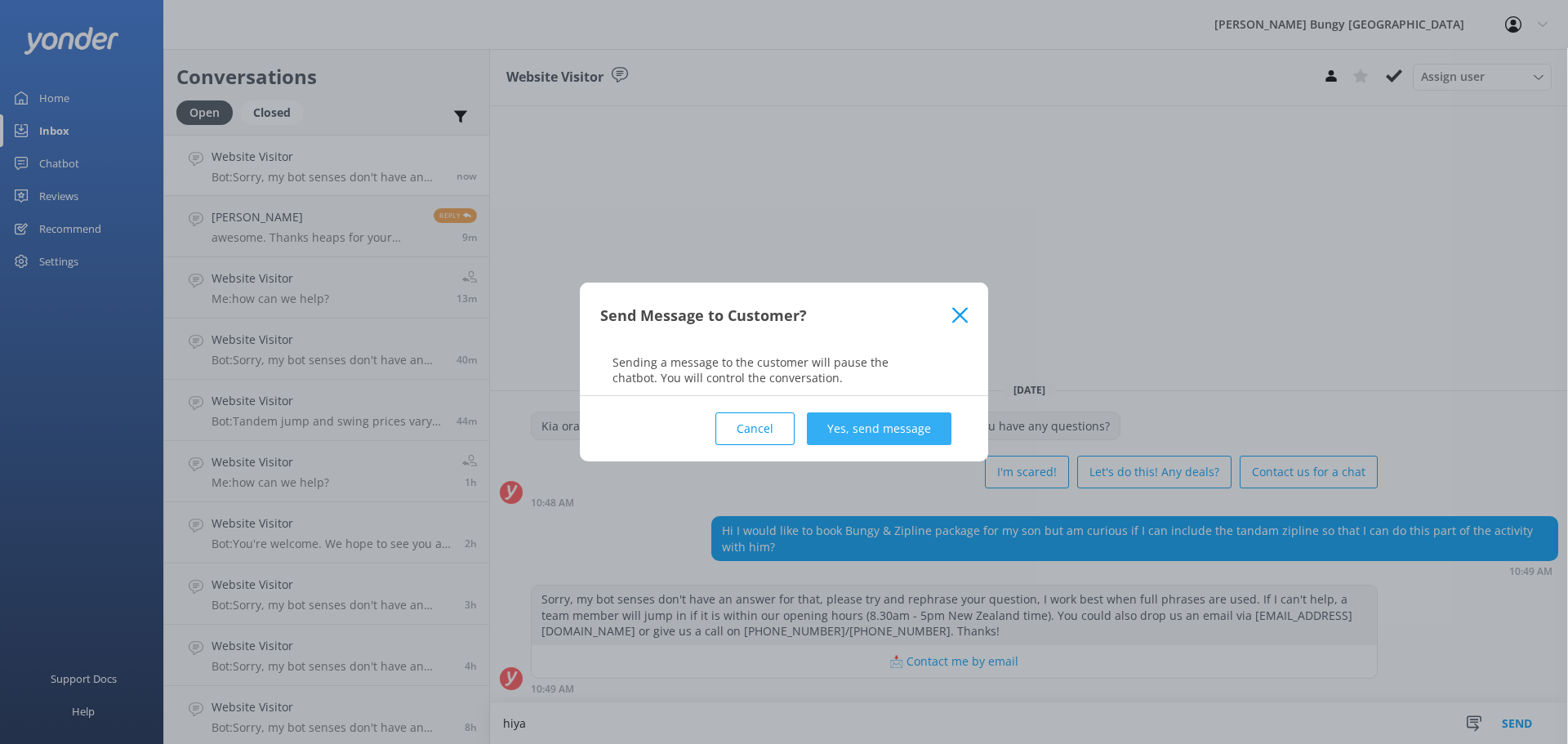
type textarea "hiya"
click at [889, 438] on button "Yes, send message" at bounding box center [879, 428] width 145 height 33
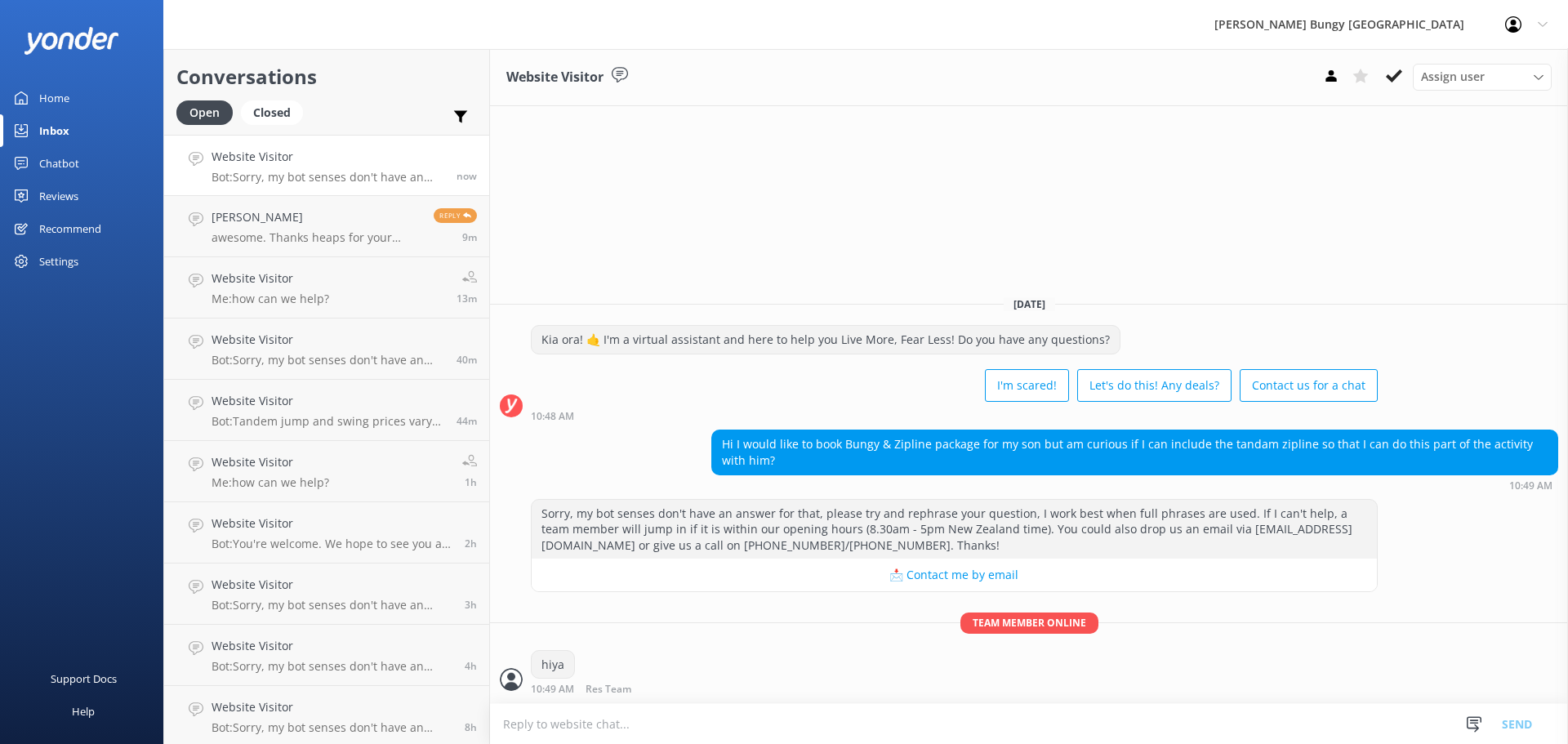
click at [833, 711] on textarea at bounding box center [1029, 723] width 1078 height 40
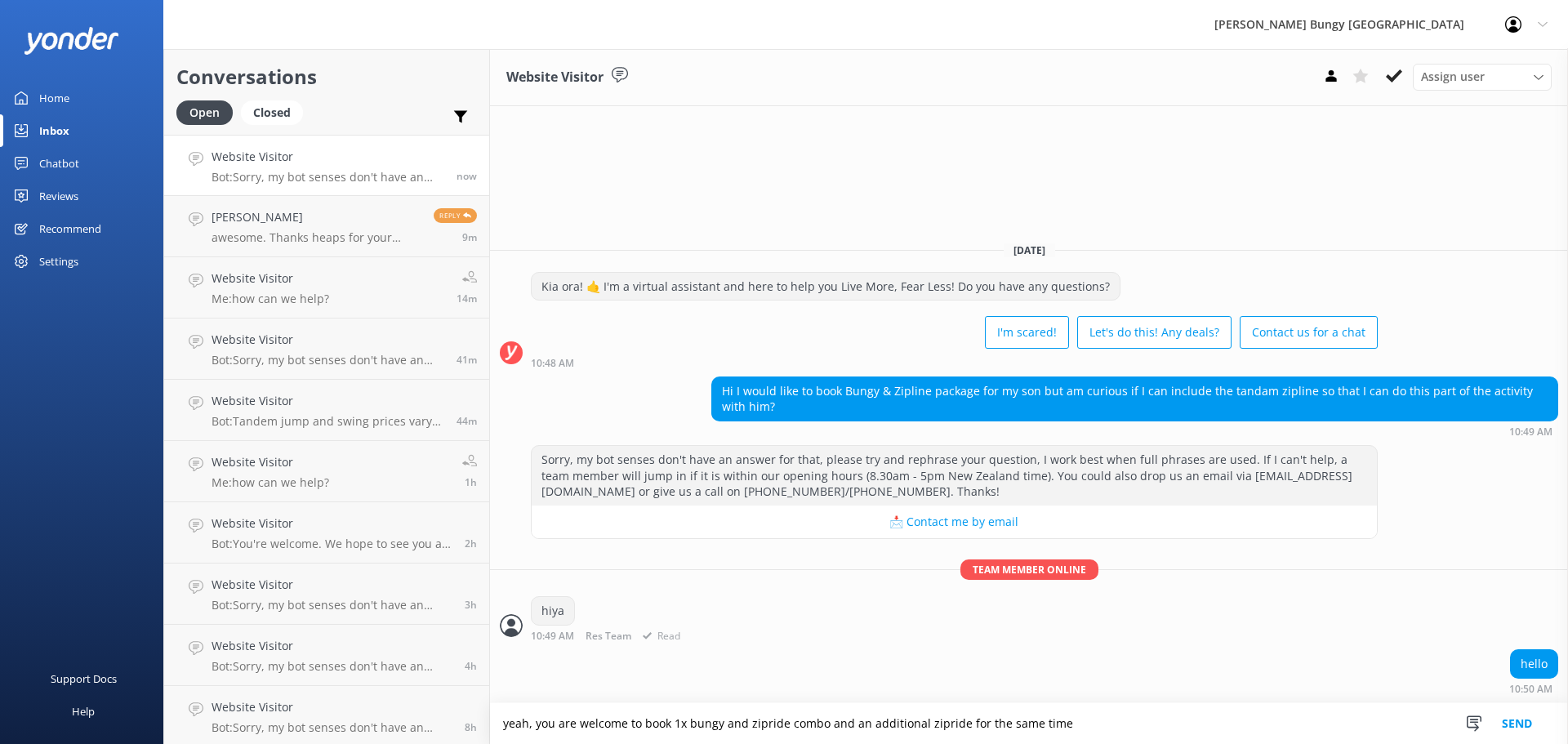
type textarea "yeah, you are welcome to book 1x bungy and zipride combo and an additional zipr…"
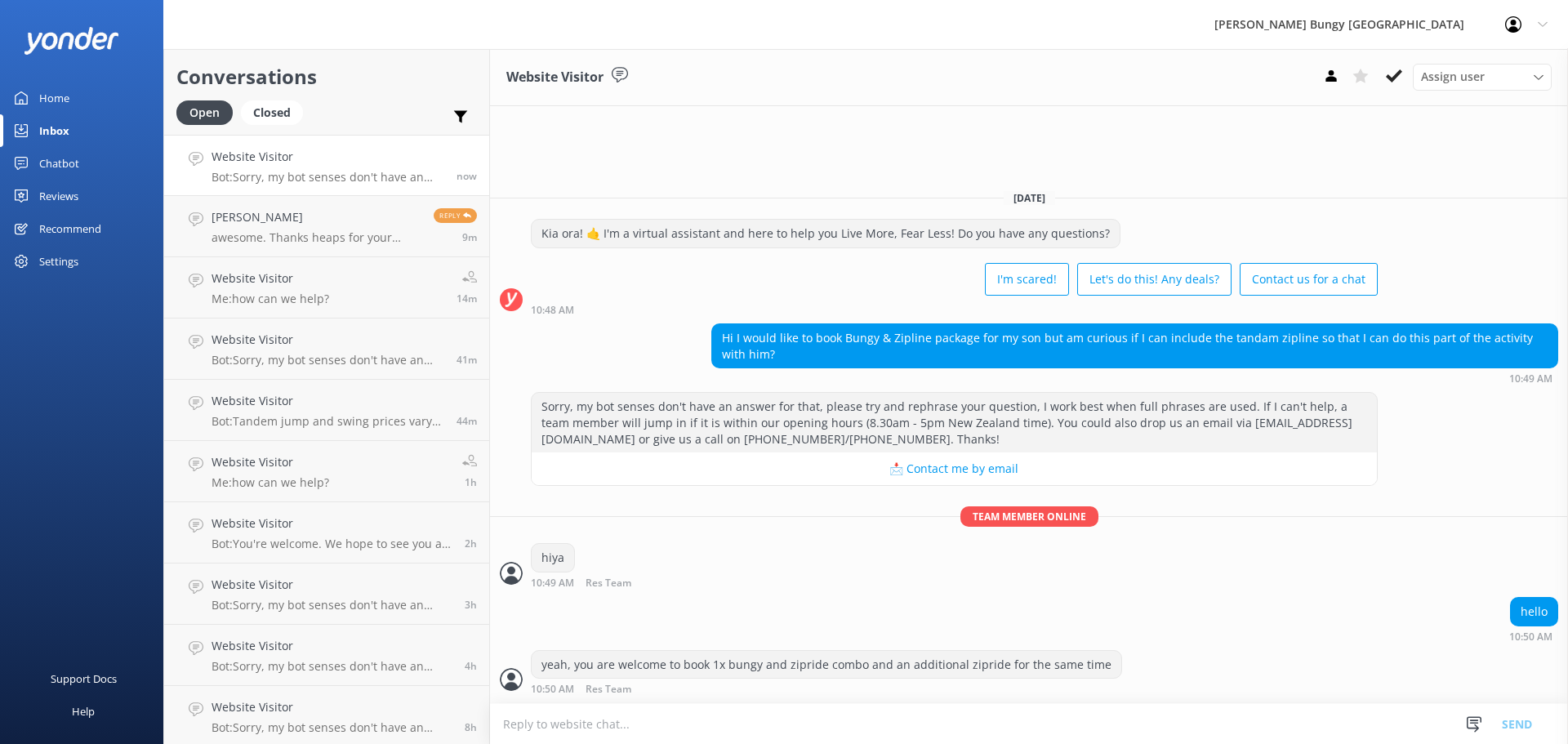
click at [722, 710] on textarea at bounding box center [1029, 723] width 1078 height 40
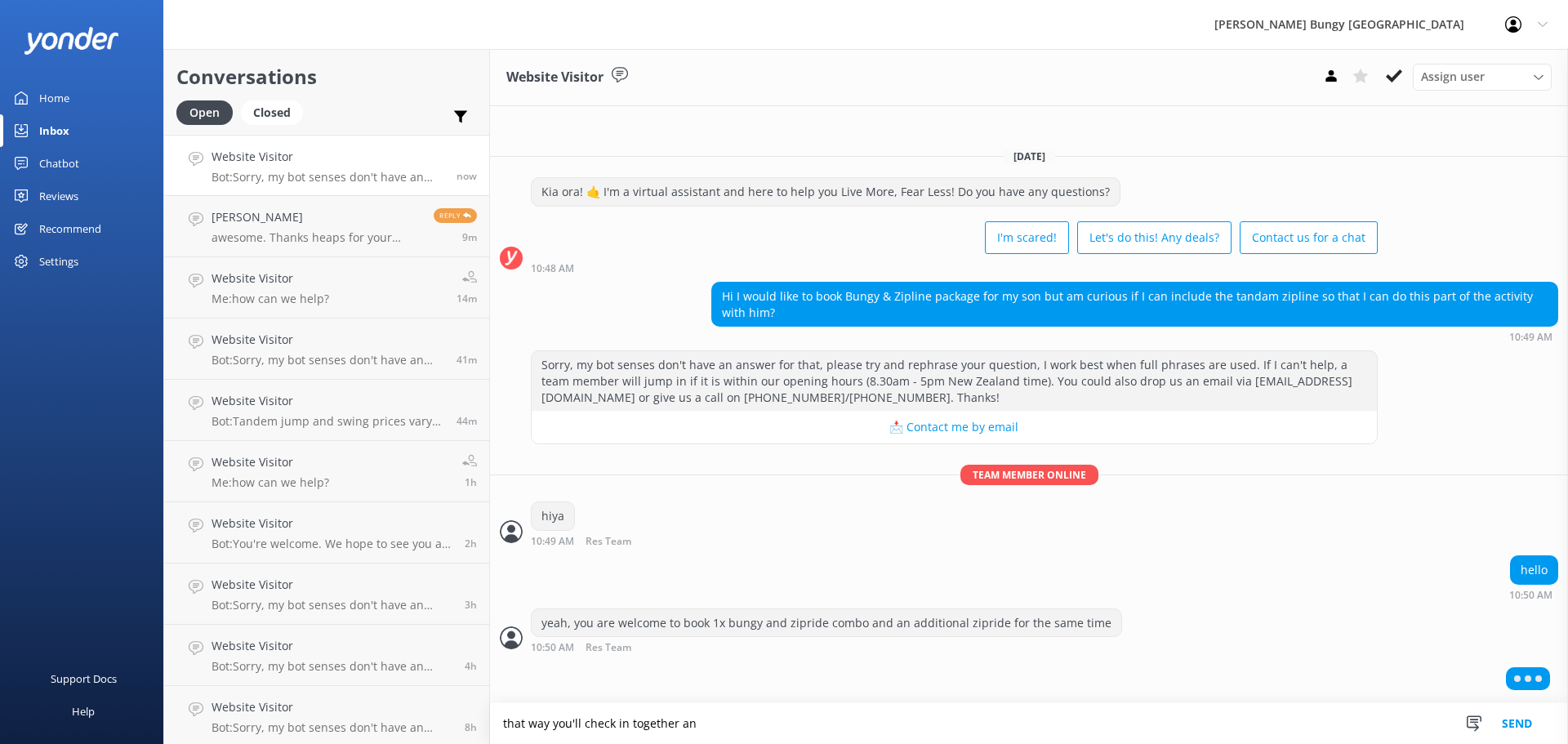
click at [754, 717] on textarea "that way you'll check in together an" at bounding box center [1029, 724] width 1078 height 41
type textarea "that way you'll check in together and we'll ensure you go together for the acti…"
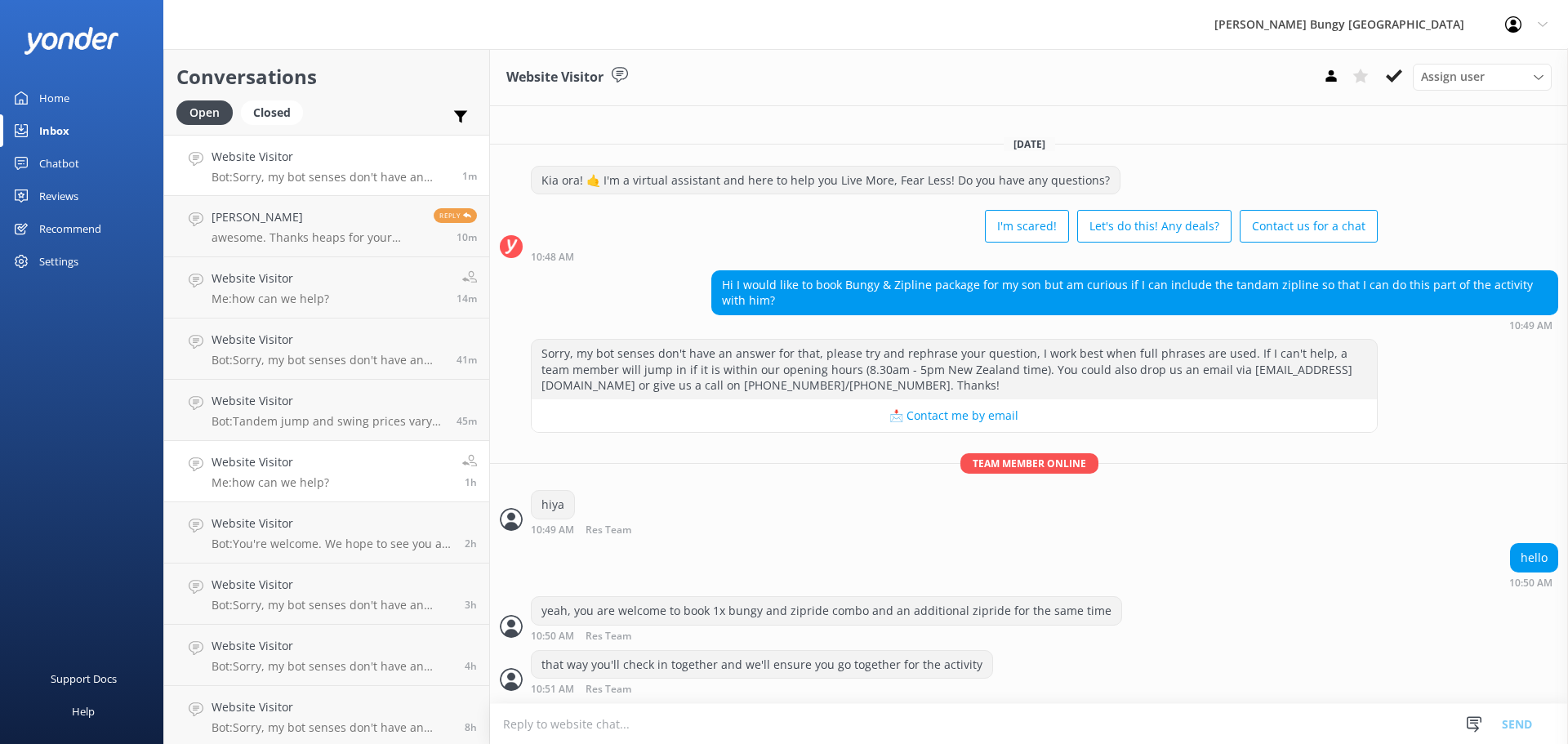
click at [346, 446] on link "Website Visitor Me: how can we help? 1h" at bounding box center [326, 471] width 325 height 61
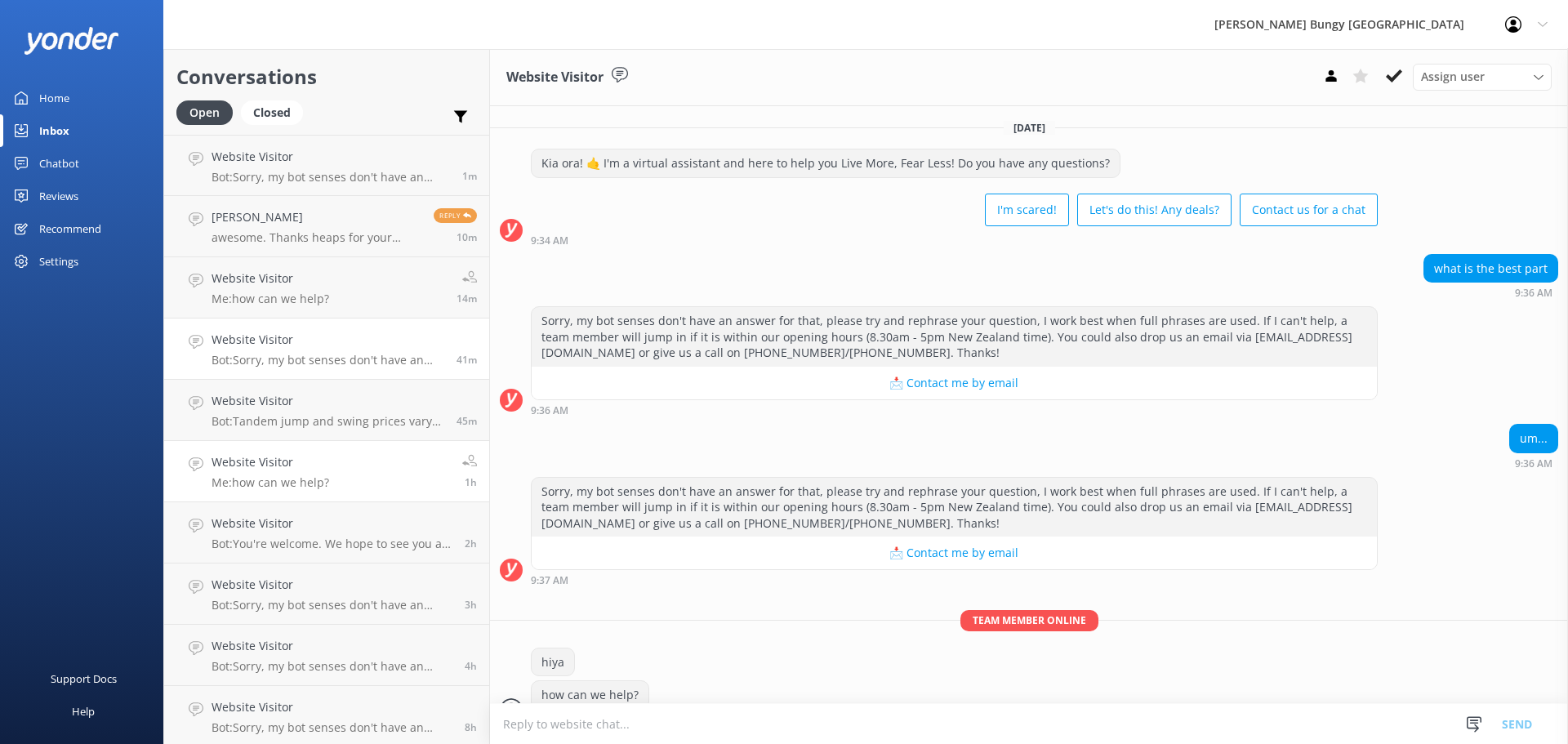
scroll to position [30, 0]
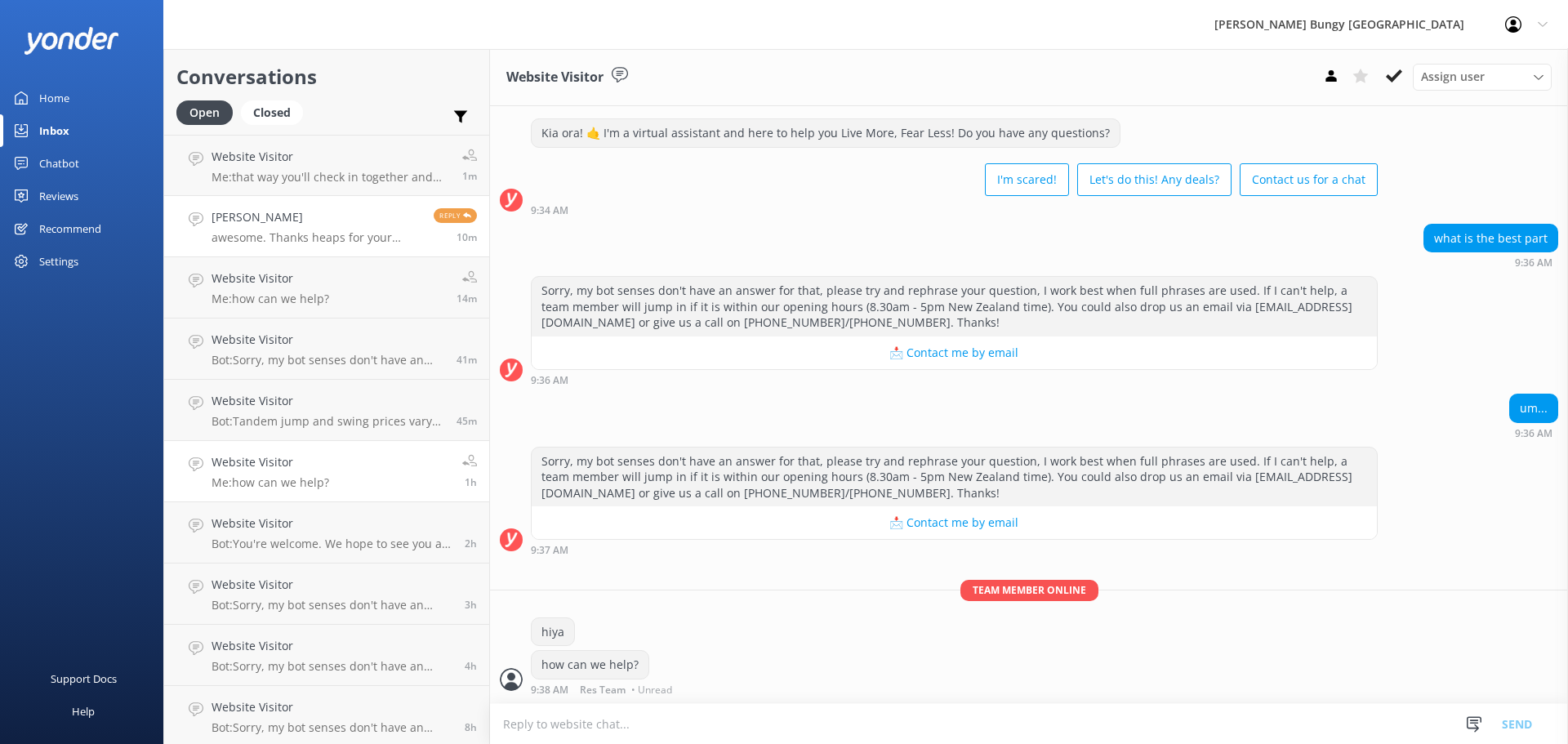
click at [297, 234] on p "awesome. Thanks heaps for your help. Much appreciated" at bounding box center [316, 237] width 210 height 15
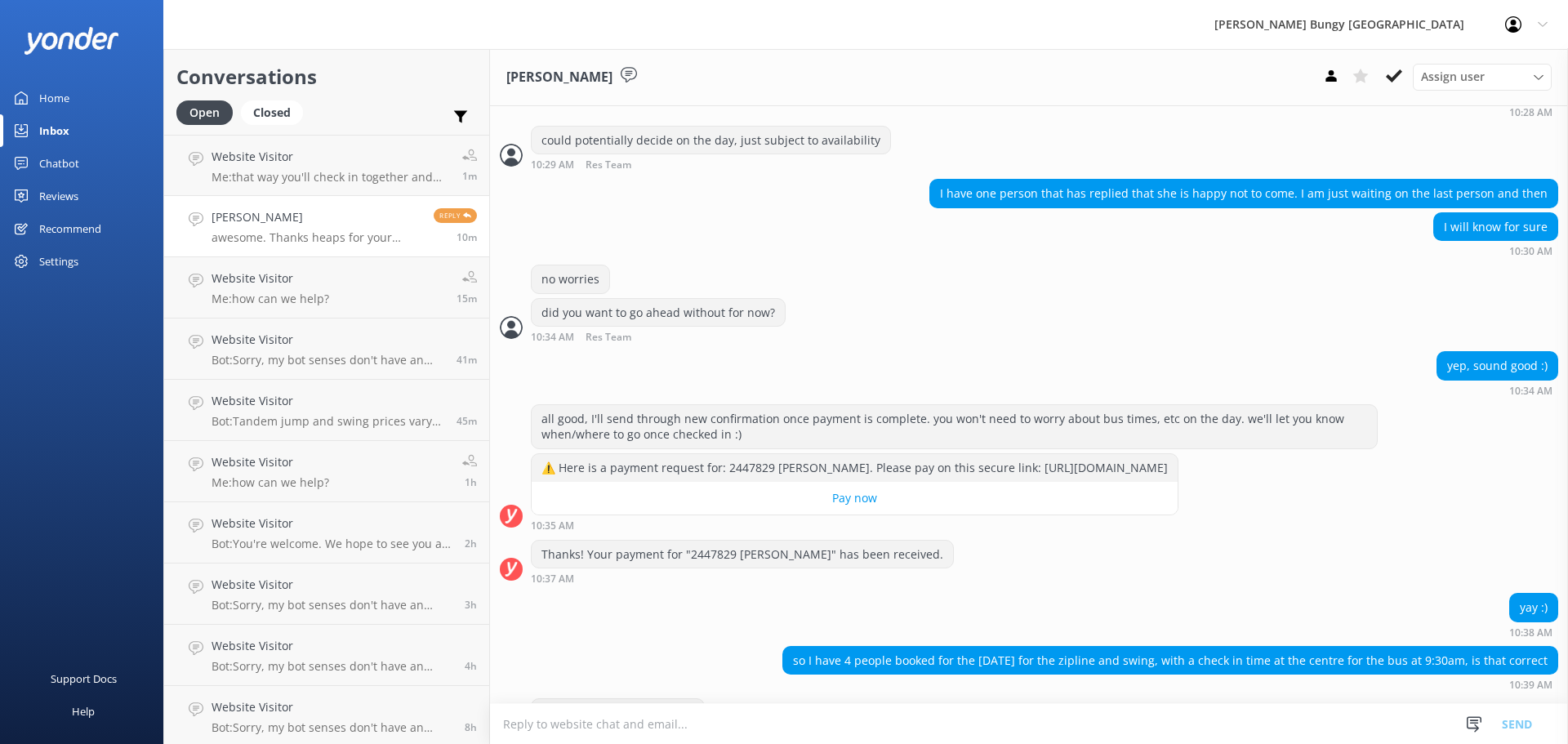
scroll to position [2091, 0]
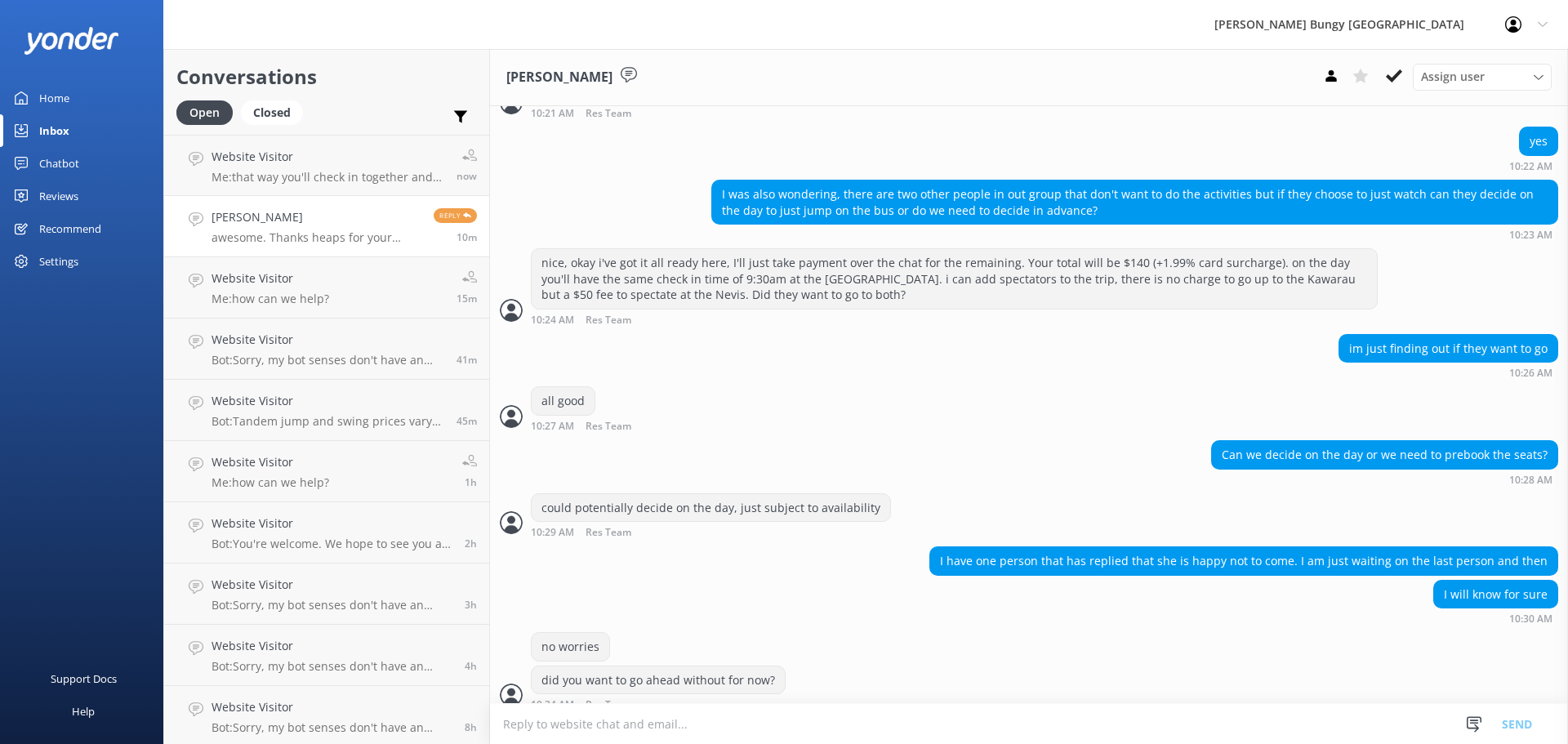
scroll to position [2091, 0]
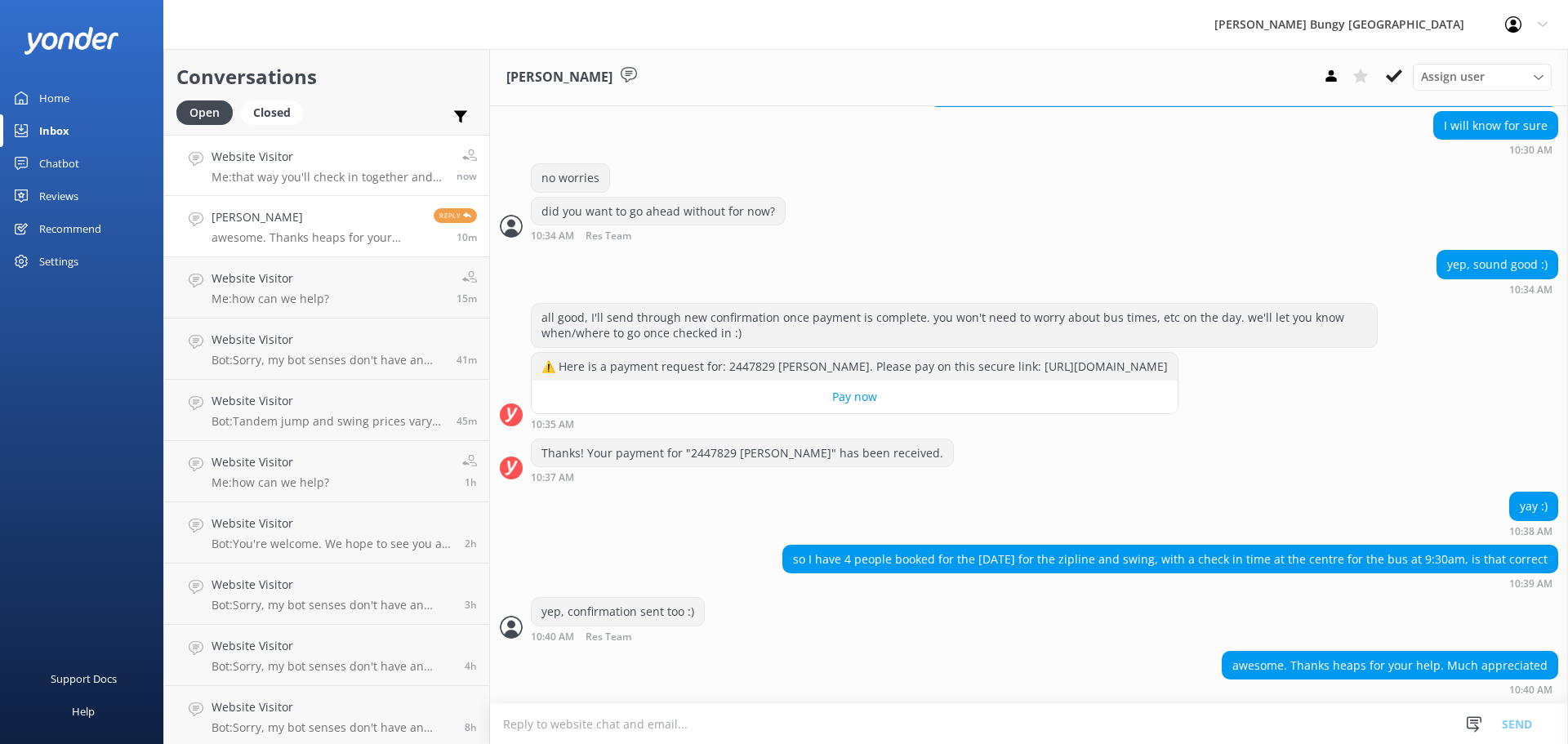
click at [365, 135] on link "Website Visitor Me: that way you'll check in together and we'll ensure you go t…" at bounding box center [326, 165] width 325 height 61
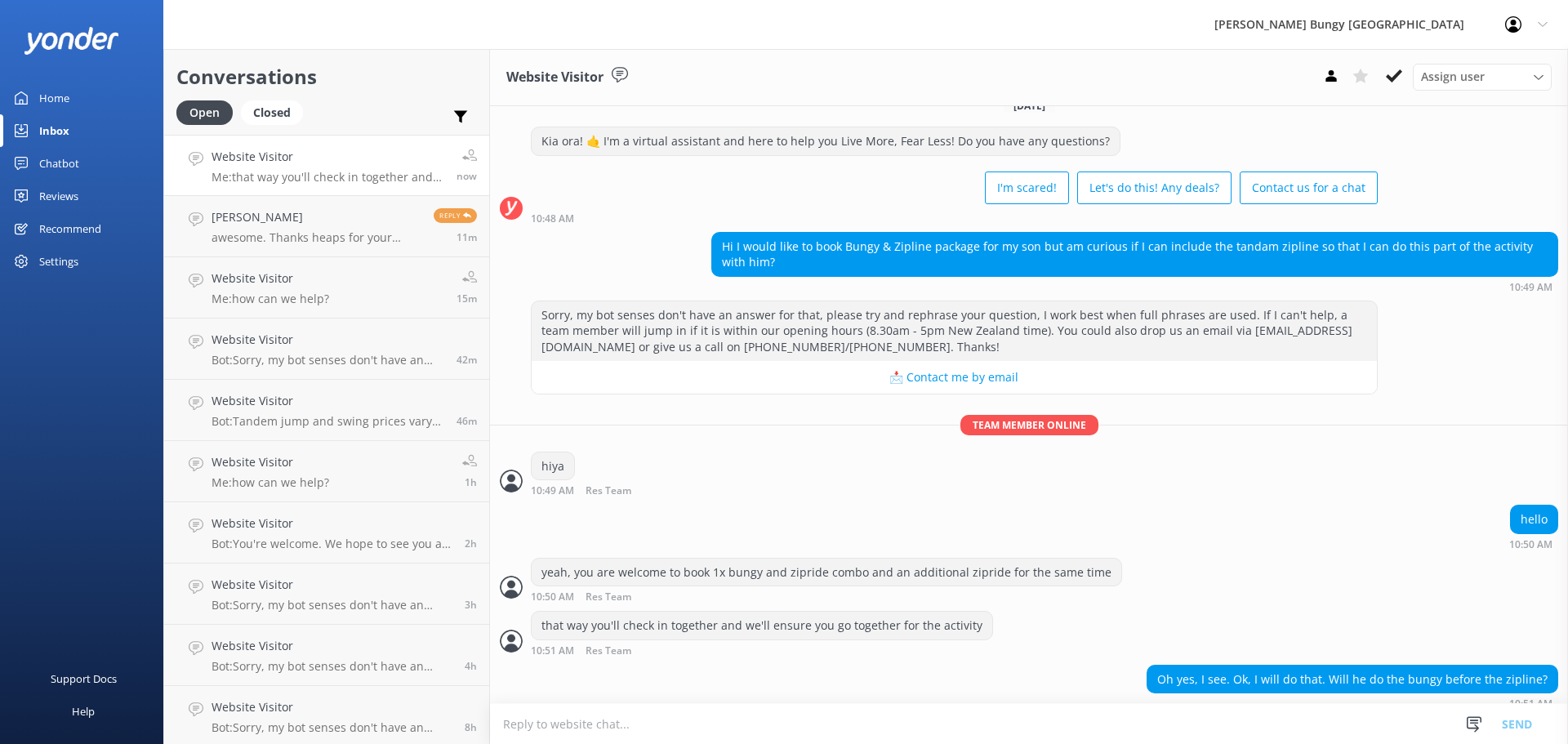
scroll to position [36, 0]
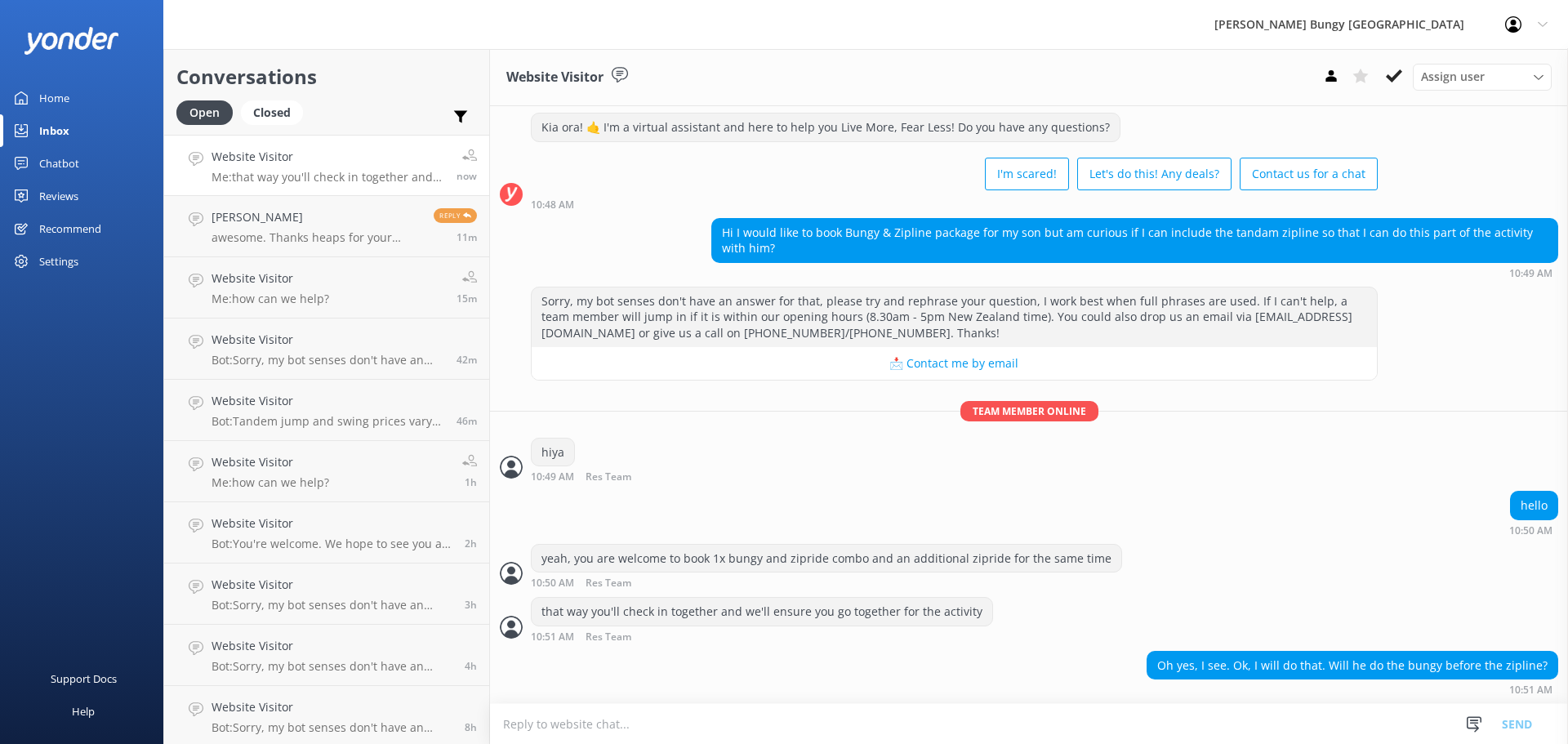
click at [921, 711] on textarea at bounding box center [1029, 723] width 1078 height 40
click at [592, 725] on textarea at bounding box center [1029, 723] width 1078 height 40
type textarea "likely zipride first"
click at [592, 722] on textarea at bounding box center [1029, 723] width 1078 height 40
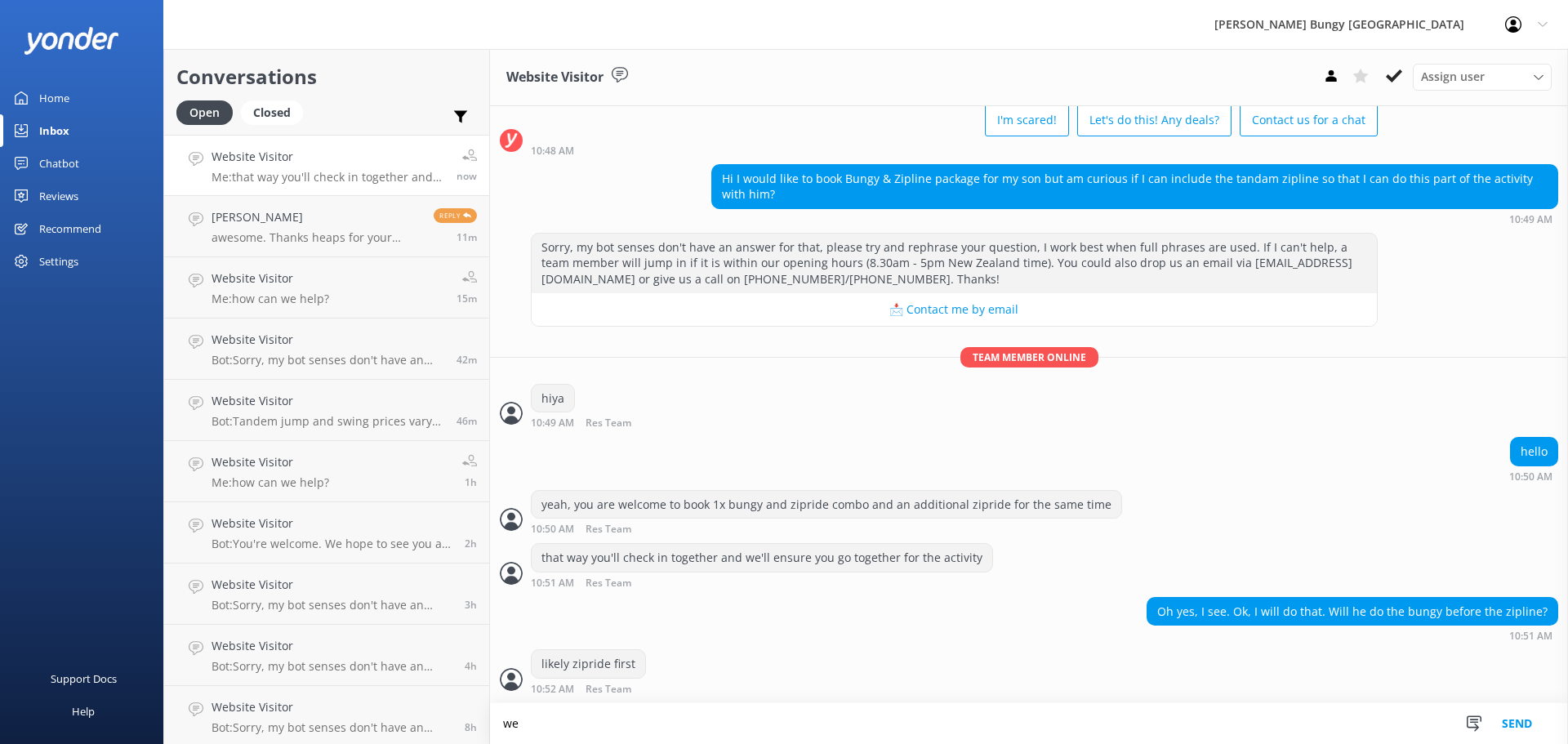
scroll to position [91, 0]
type textarea "we'll let you know on the day, there may be some flexibility to do one or the o…"
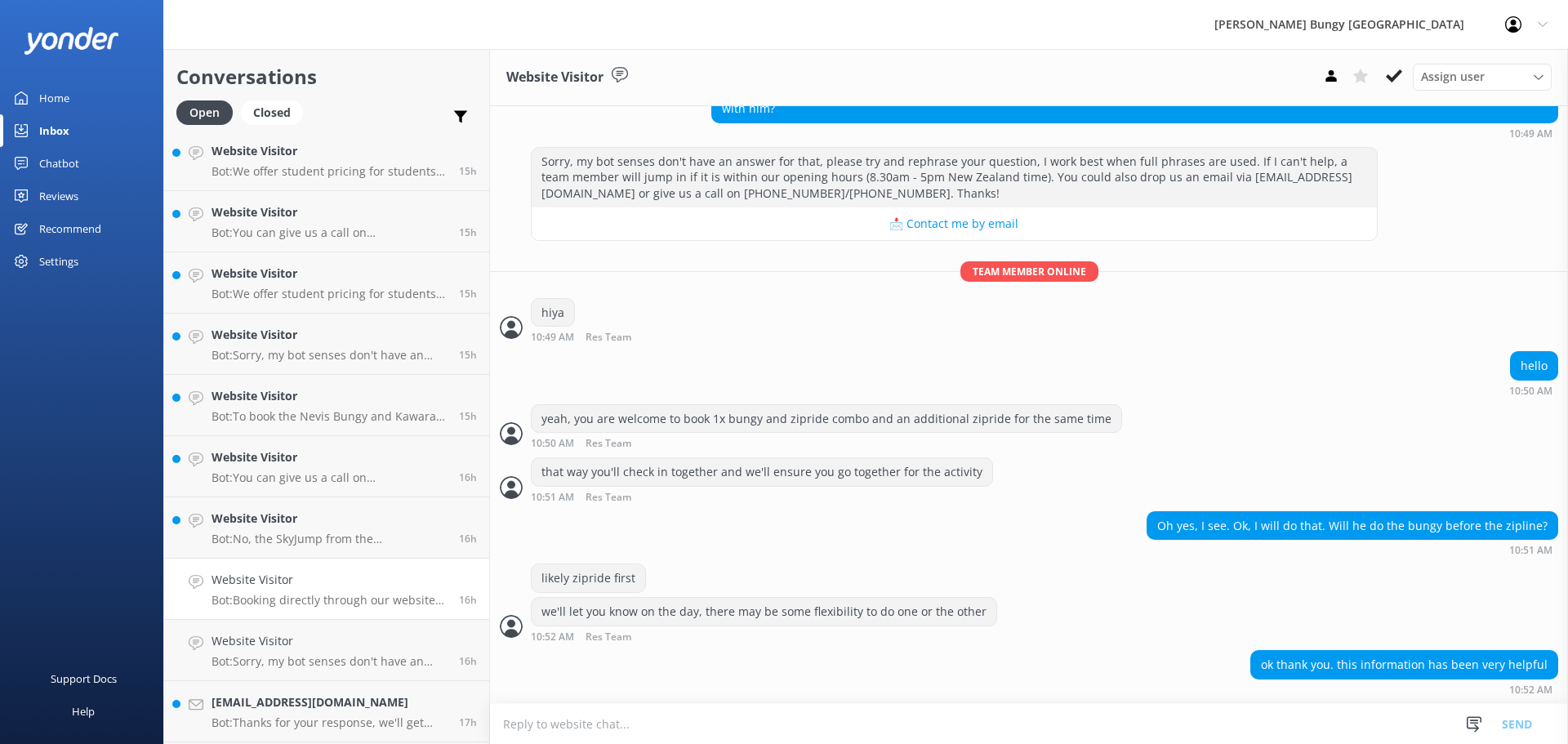
scroll to position [1412, 0]
click at [345, 676] on link "gavinweng@gmail.com Bot: Thanks for your response, we'll get back to you as soo…" at bounding box center [326, 651] width 325 height 61
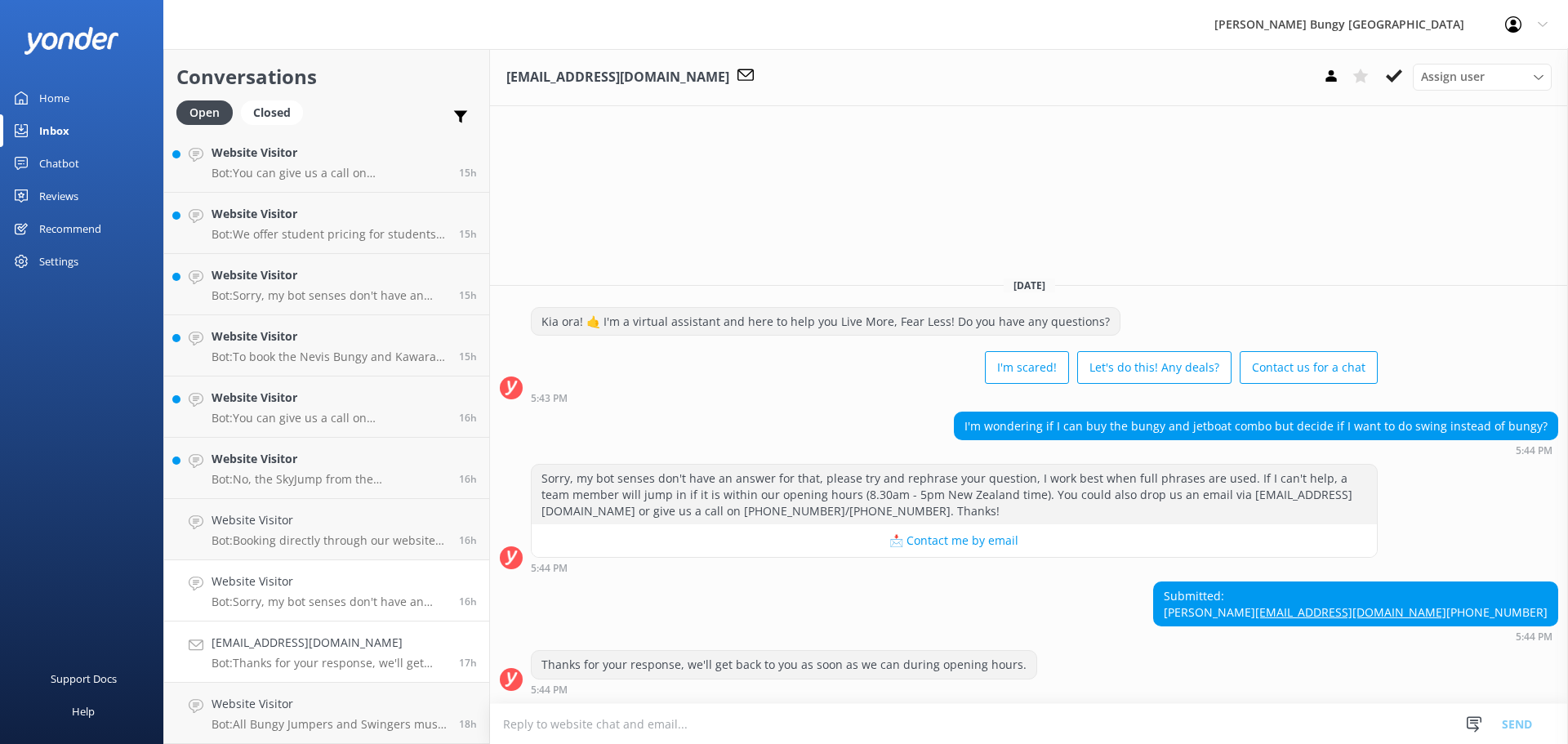
click at [278, 572] on h4 "Website Visitor" at bounding box center [329, 581] width 235 height 18
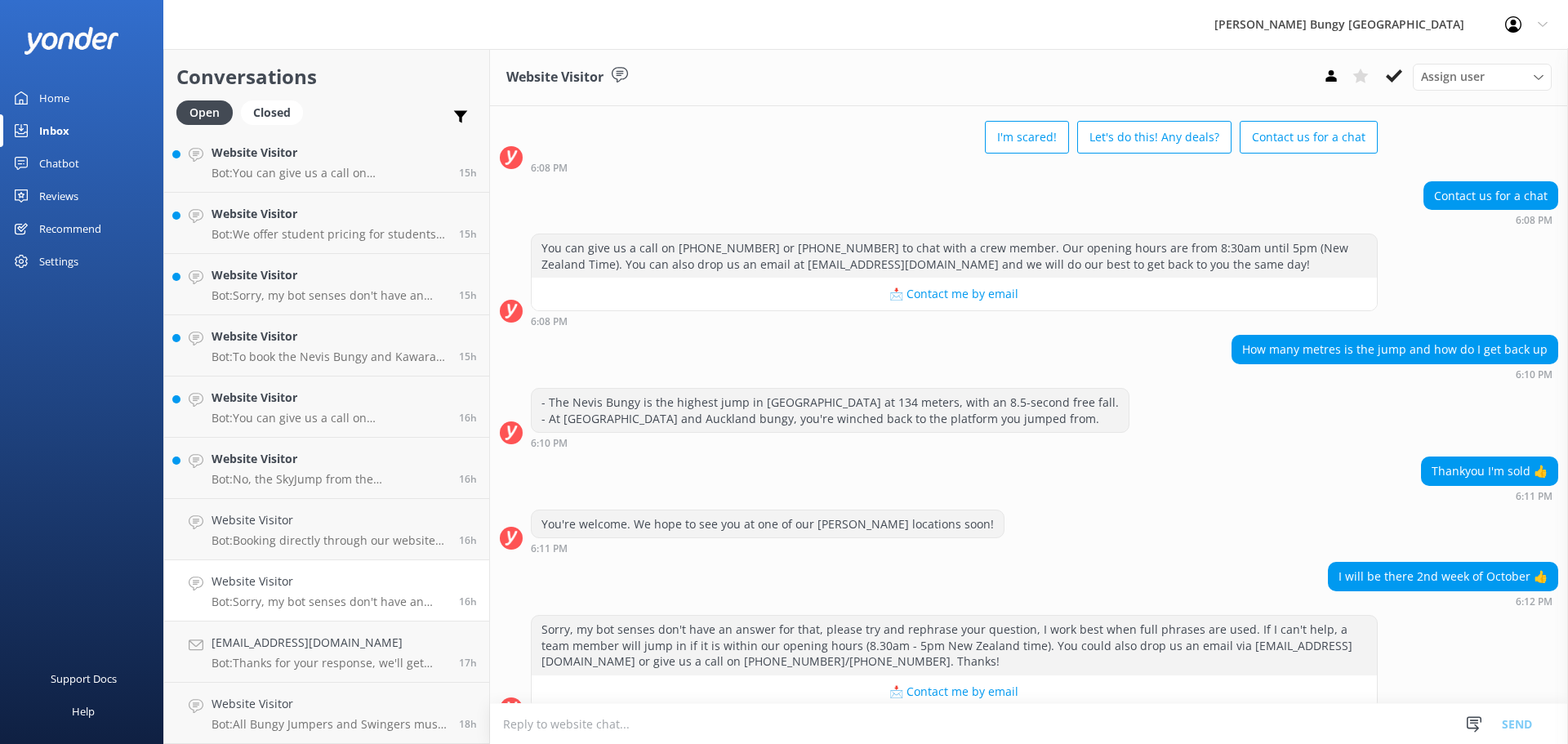
scroll to position [102, 0]
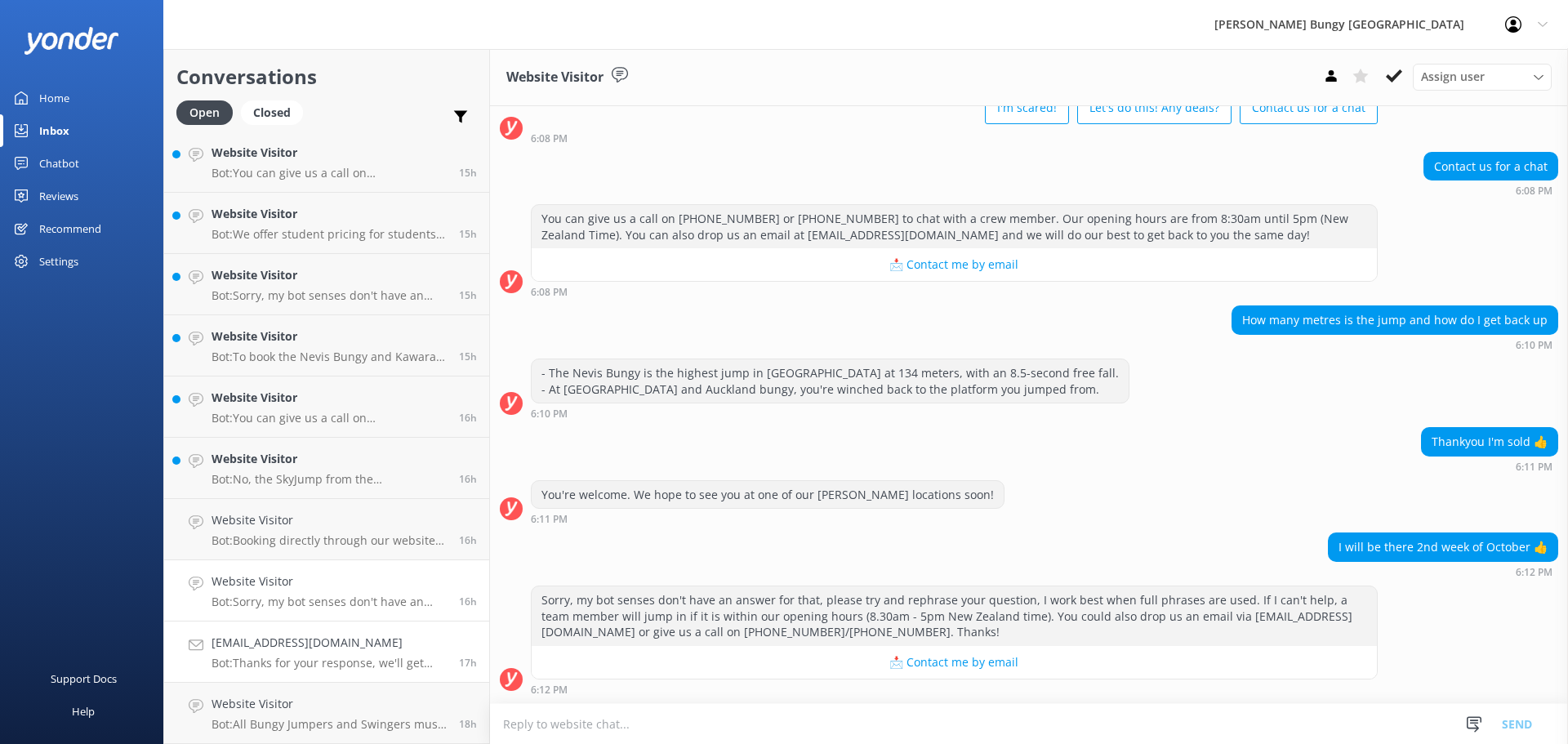
click at [316, 664] on p "Bot: Thanks for your response, we'll get back to you as soon as we can during o…" at bounding box center [329, 663] width 235 height 15
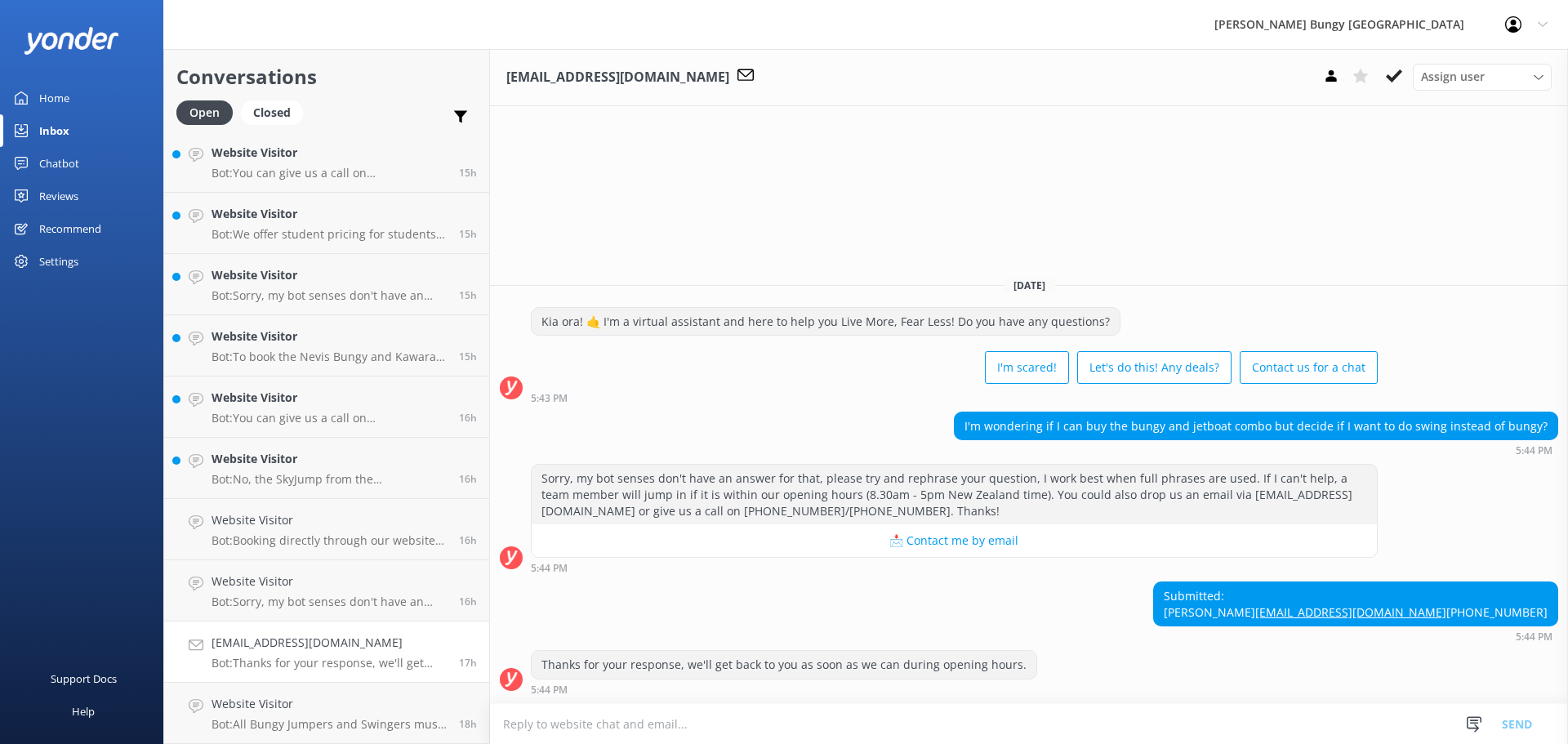
click at [1048, 413] on div "I'm wondering if I can buy the bungy and jetboat combo but decide if I want to …" at bounding box center [1256, 426] width 603 height 27
click at [284, 435] on link "Website Visitor Bot: You can give us a call on 0800 286 4958 or +64 3 450 1300 …" at bounding box center [326, 406] width 325 height 61
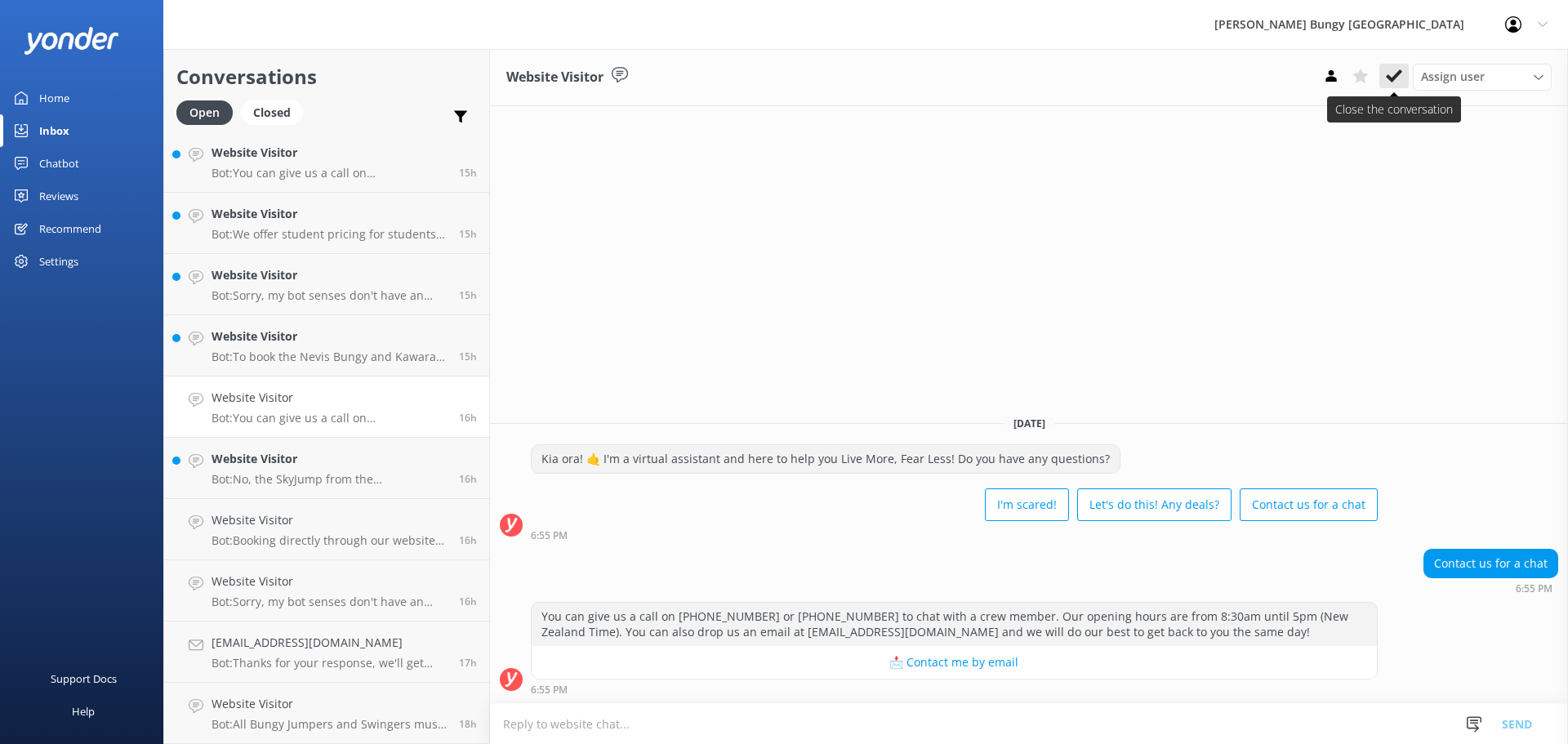
click at [1385, 69] on button at bounding box center [1393, 76] width 29 height 25
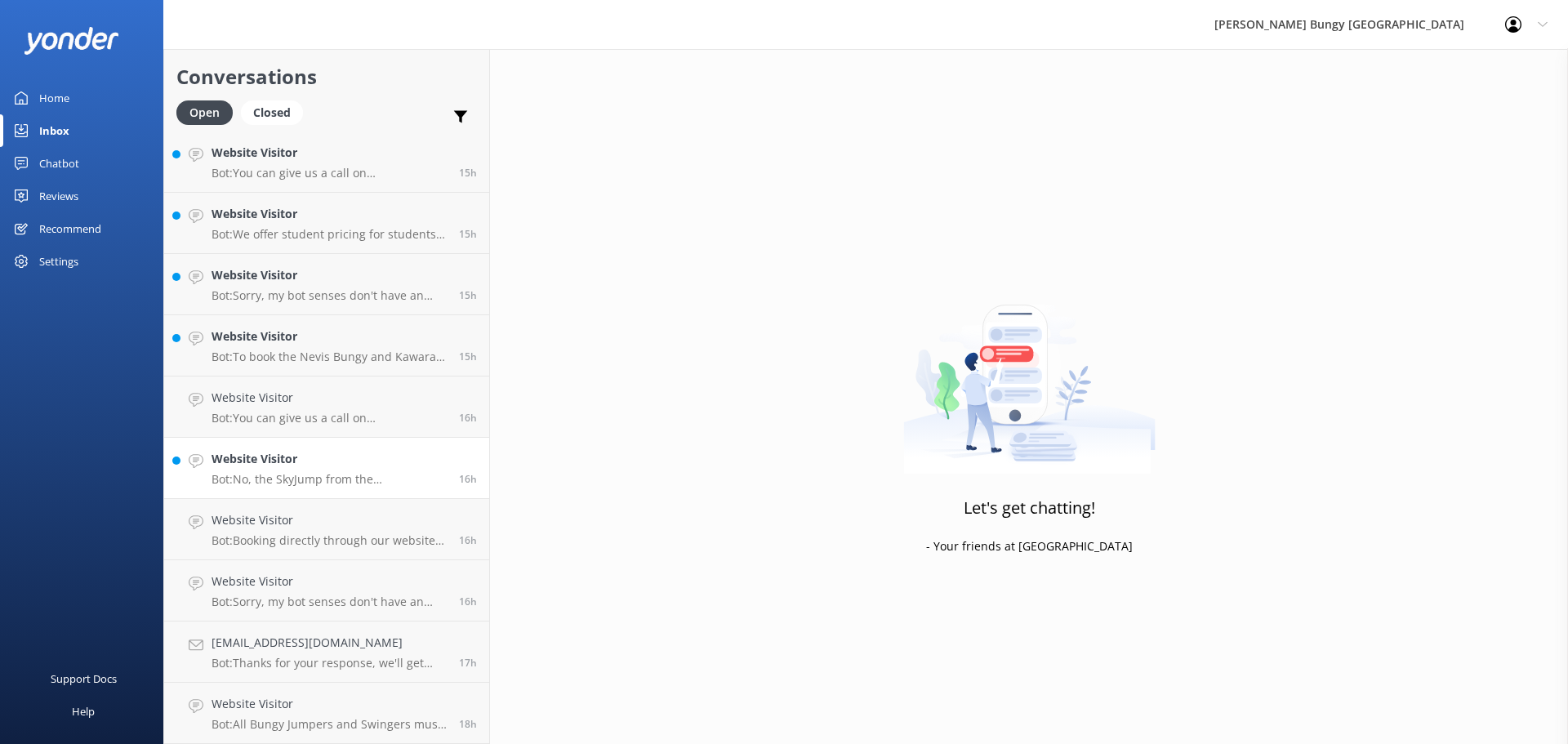
scroll to position [1350, 0]
click at [317, 440] on link "Website Visitor Bot: No, the SkyJump from the Auckland Sky Tower is a solo acti…" at bounding box center [326, 468] width 325 height 61
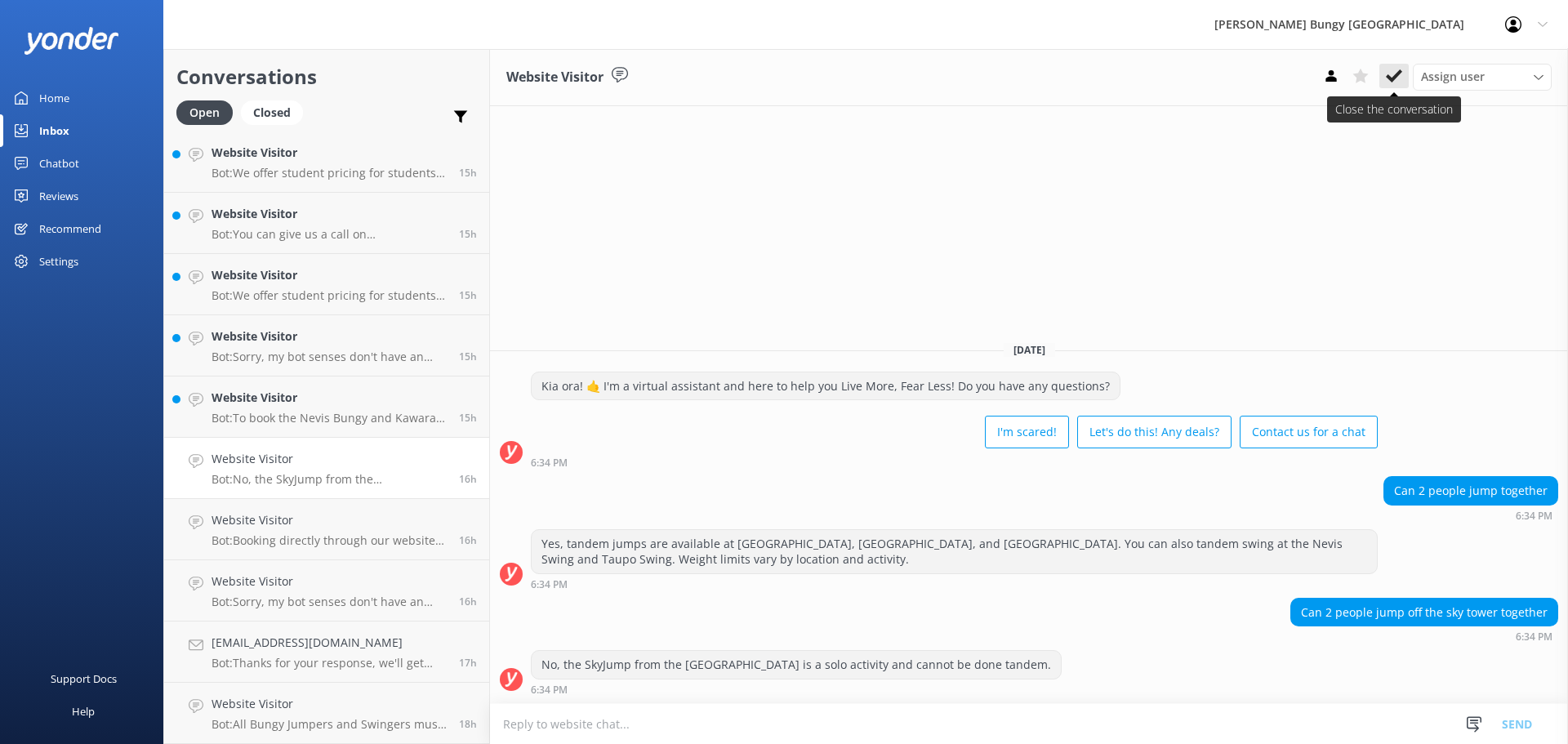
click at [1380, 75] on button at bounding box center [1393, 76] width 29 height 25
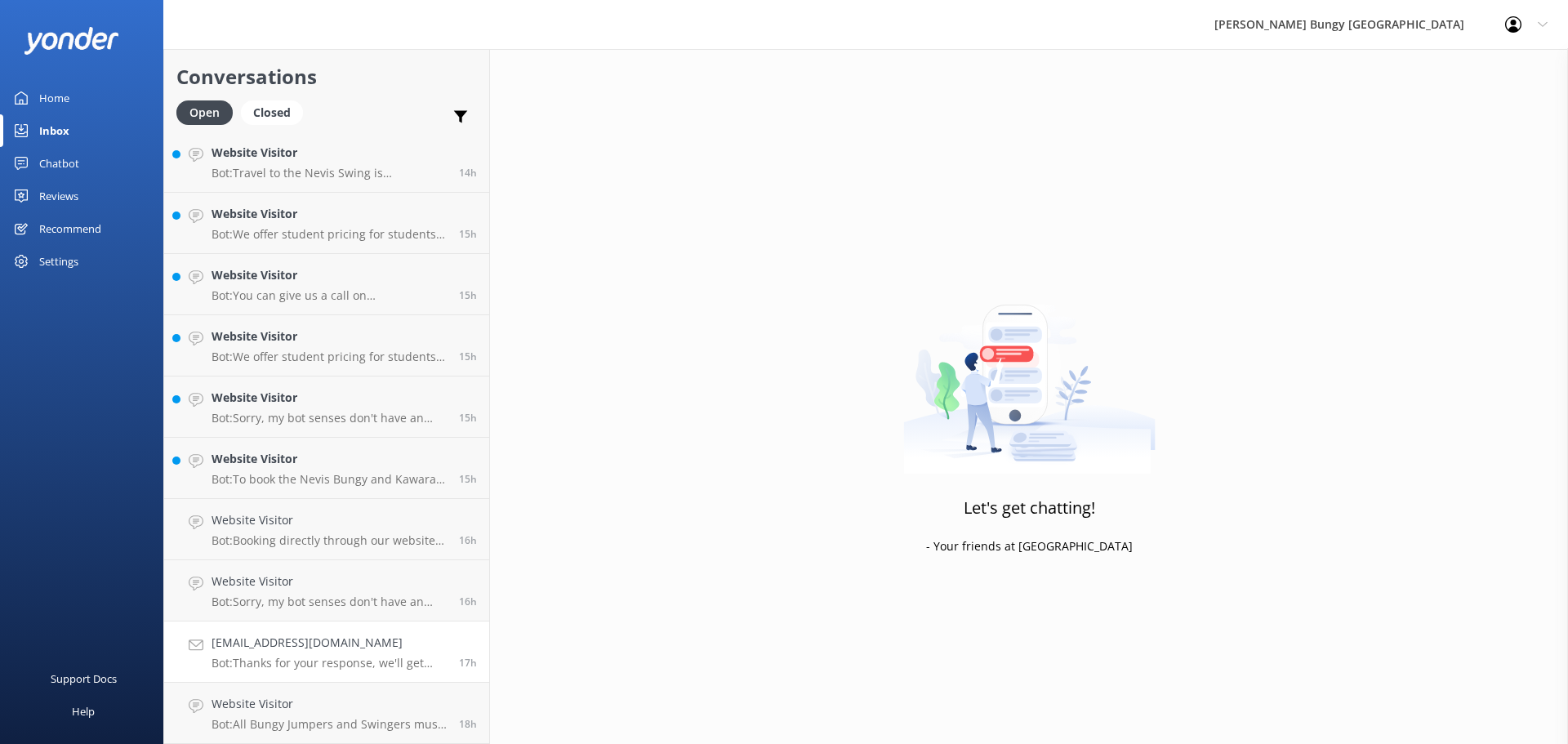
scroll to position [1290, 0]
click at [312, 651] on h4 "[EMAIL_ADDRESS][DOMAIN_NAME]" at bounding box center [329, 643] width 235 height 18
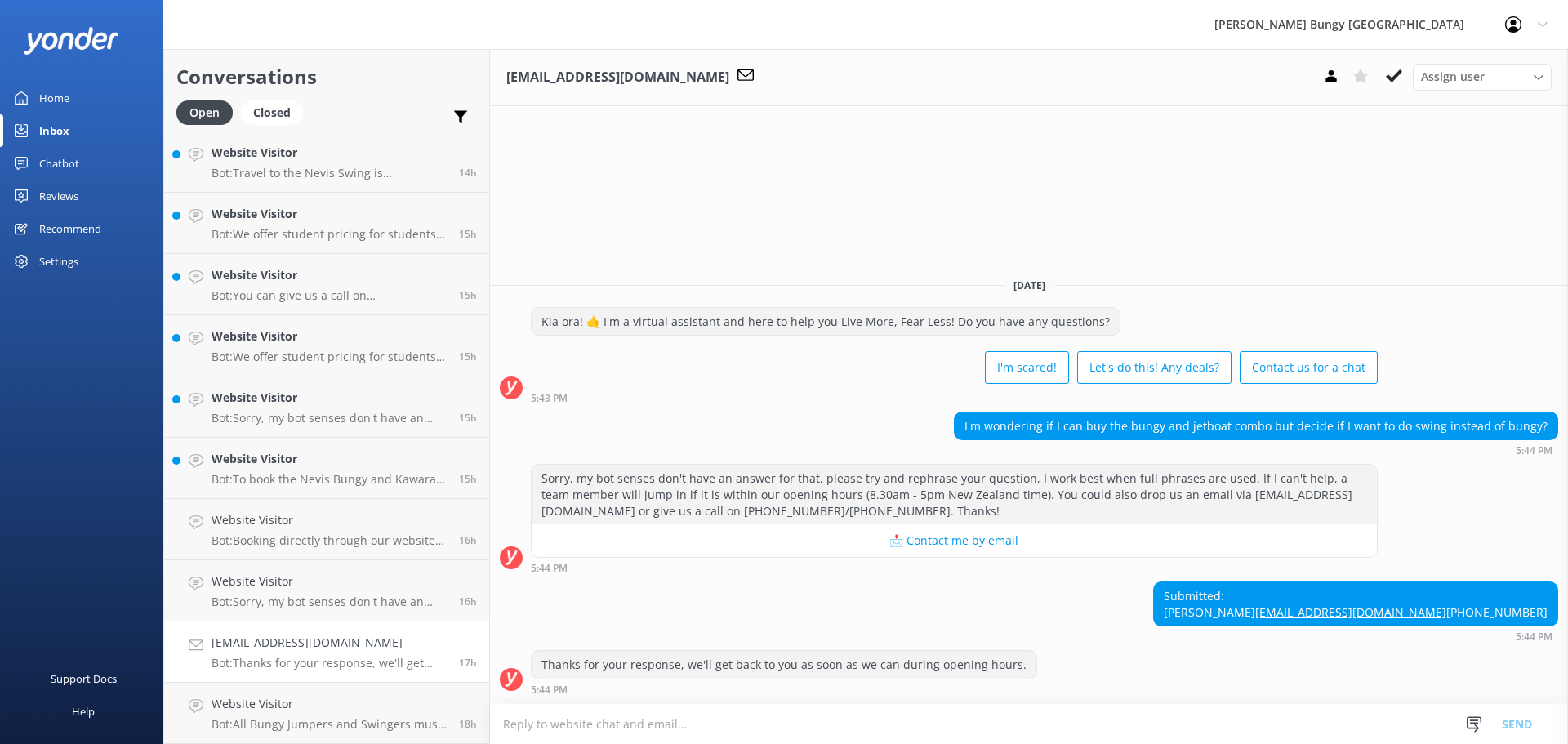
click at [628, 725] on textarea at bounding box center [1029, 723] width 1078 height 40
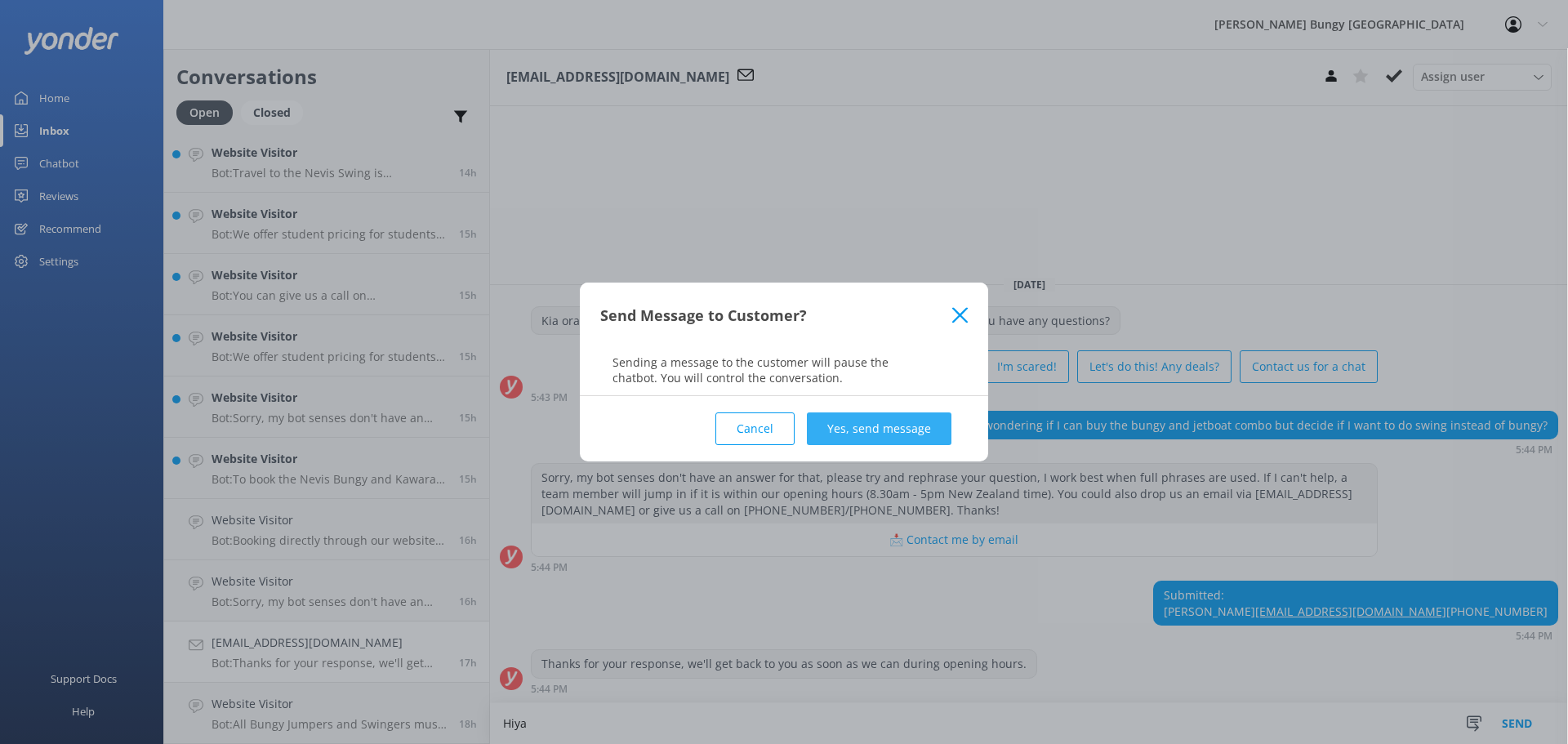
type textarea "Hiya"
click at [908, 436] on button "Yes, send message" at bounding box center [879, 428] width 145 height 33
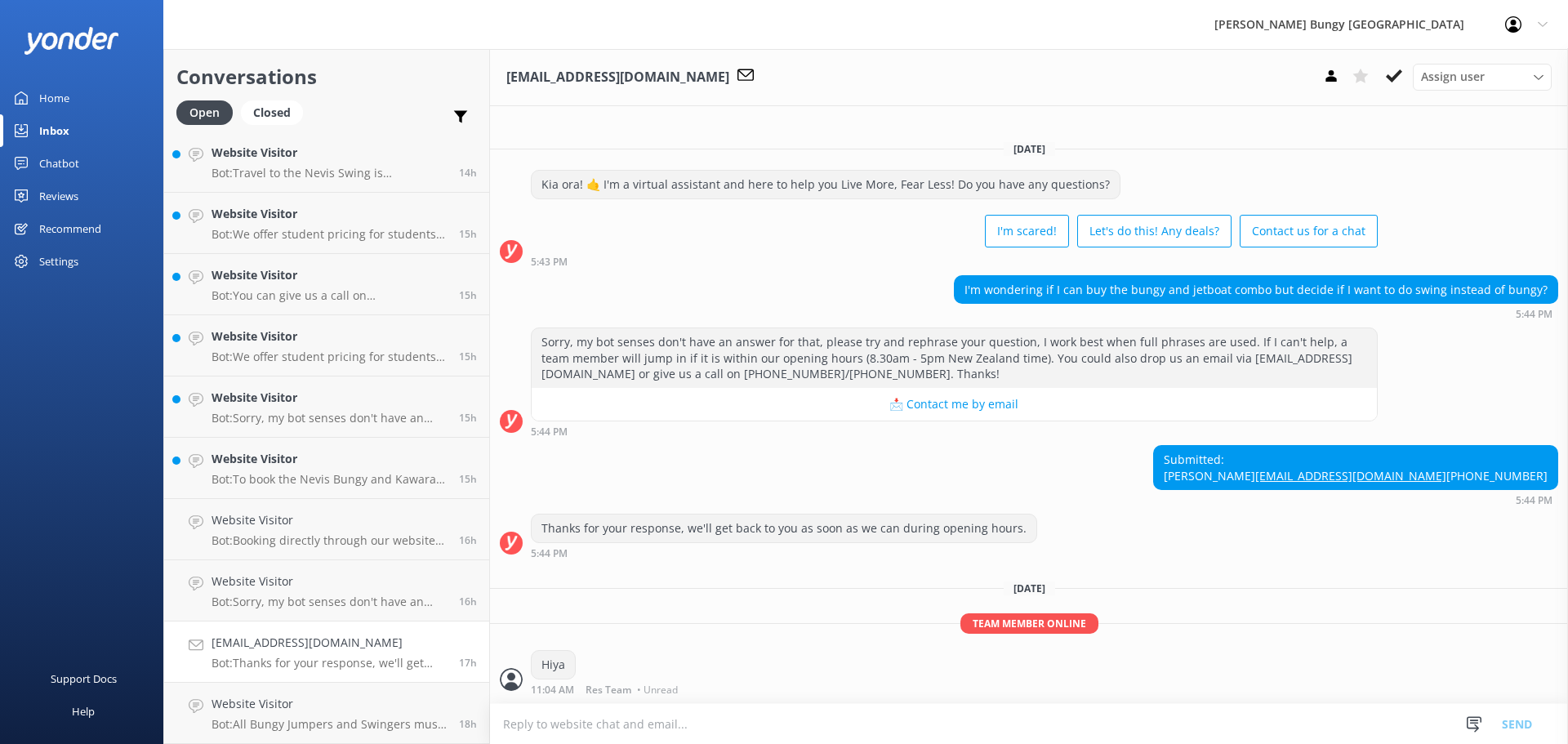
scroll to position [11, 0]
click at [702, 720] on textarea at bounding box center [1029, 723] width 1078 height 40
click at [777, 737] on textarea "unfortunately we do not offer a combo" at bounding box center [1029, 724] width 1078 height 41
click at [1344, 63] on div "gavinweng@gmail.com Assign user Mike Voyce Michelle Gillard Tech Admin Dan Waug…" at bounding box center [1029, 78] width 1078 height 57
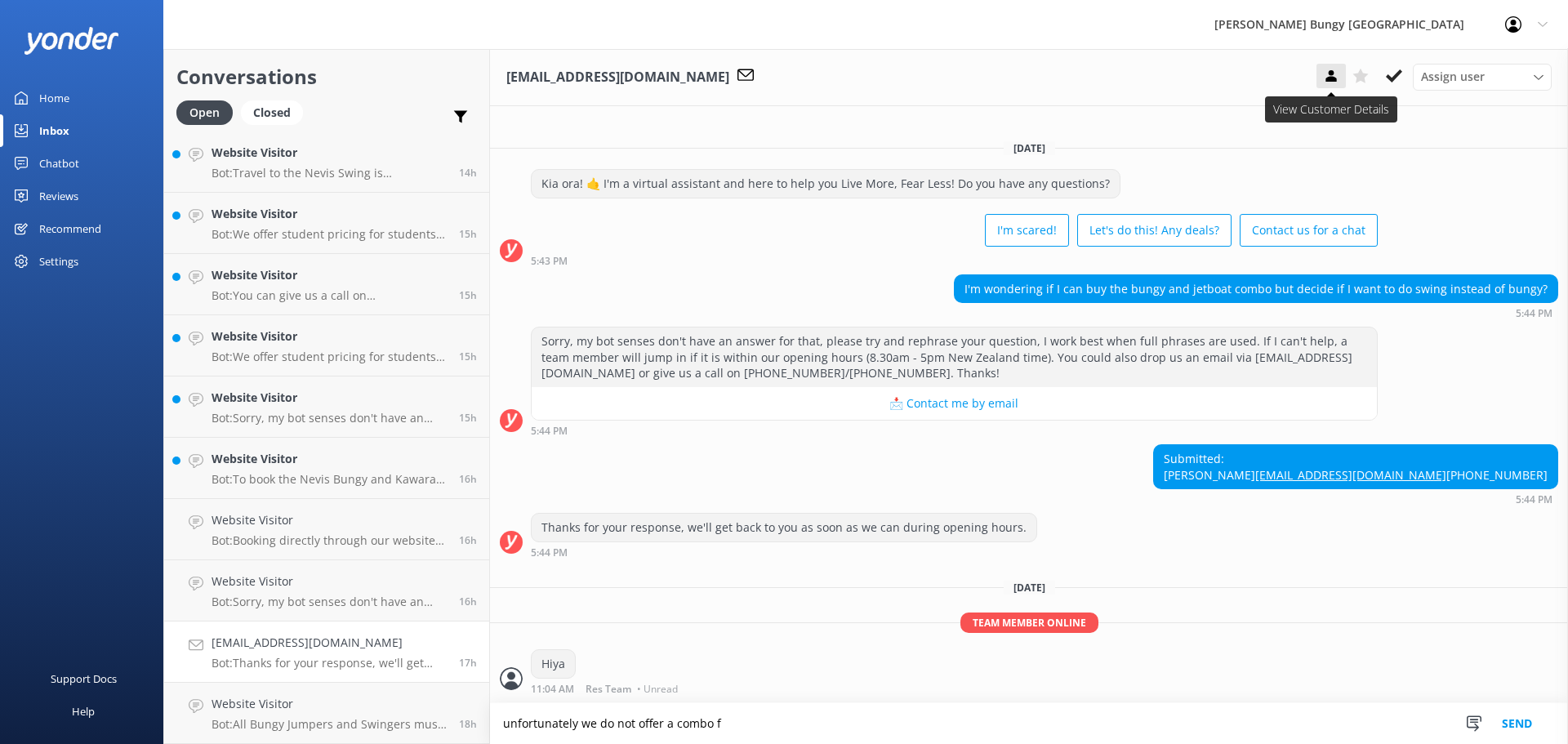
click at [1334, 77] on icon at bounding box center [1331, 76] width 17 height 17
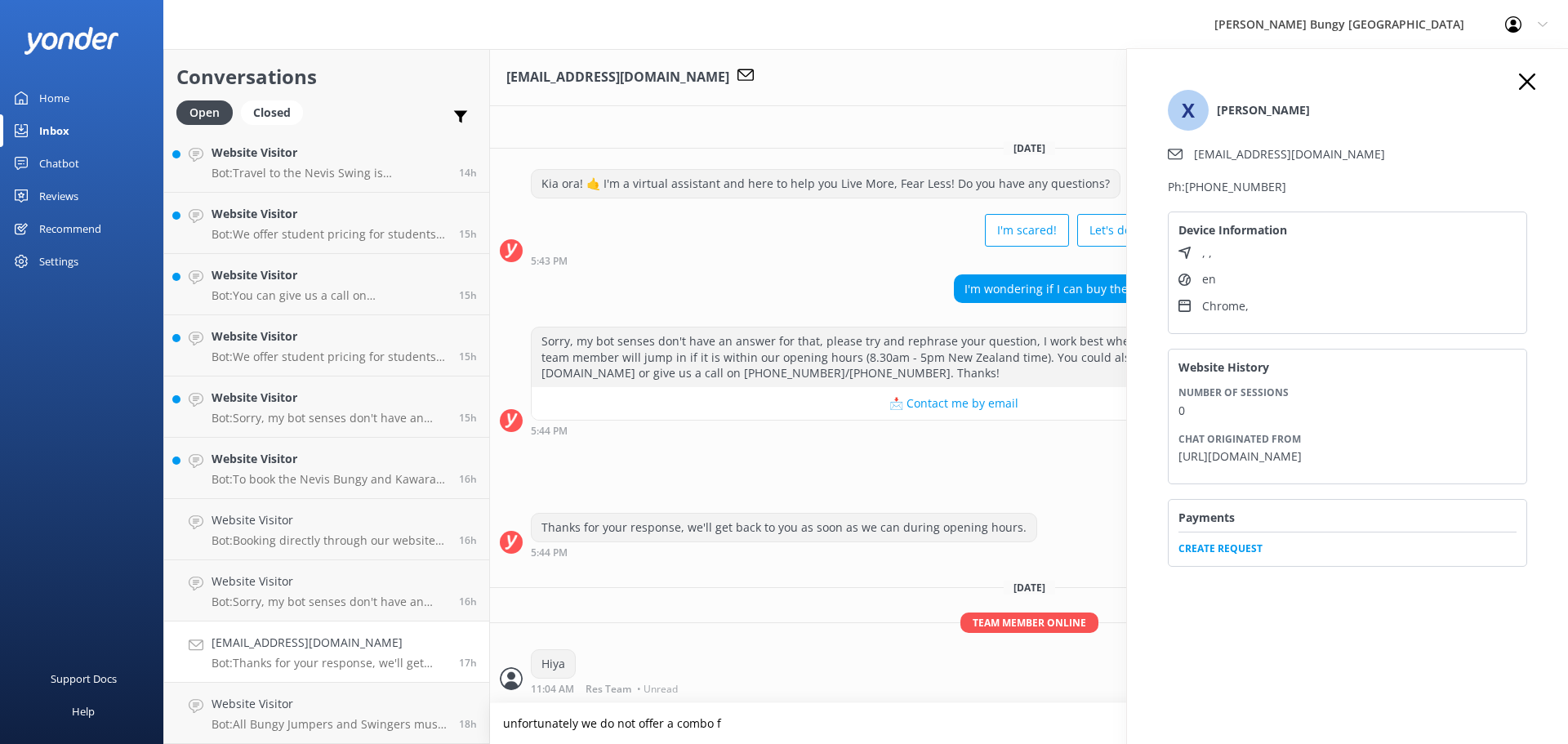
click at [1519, 79] on icon at bounding box center [1527, 81] width 17 height 17
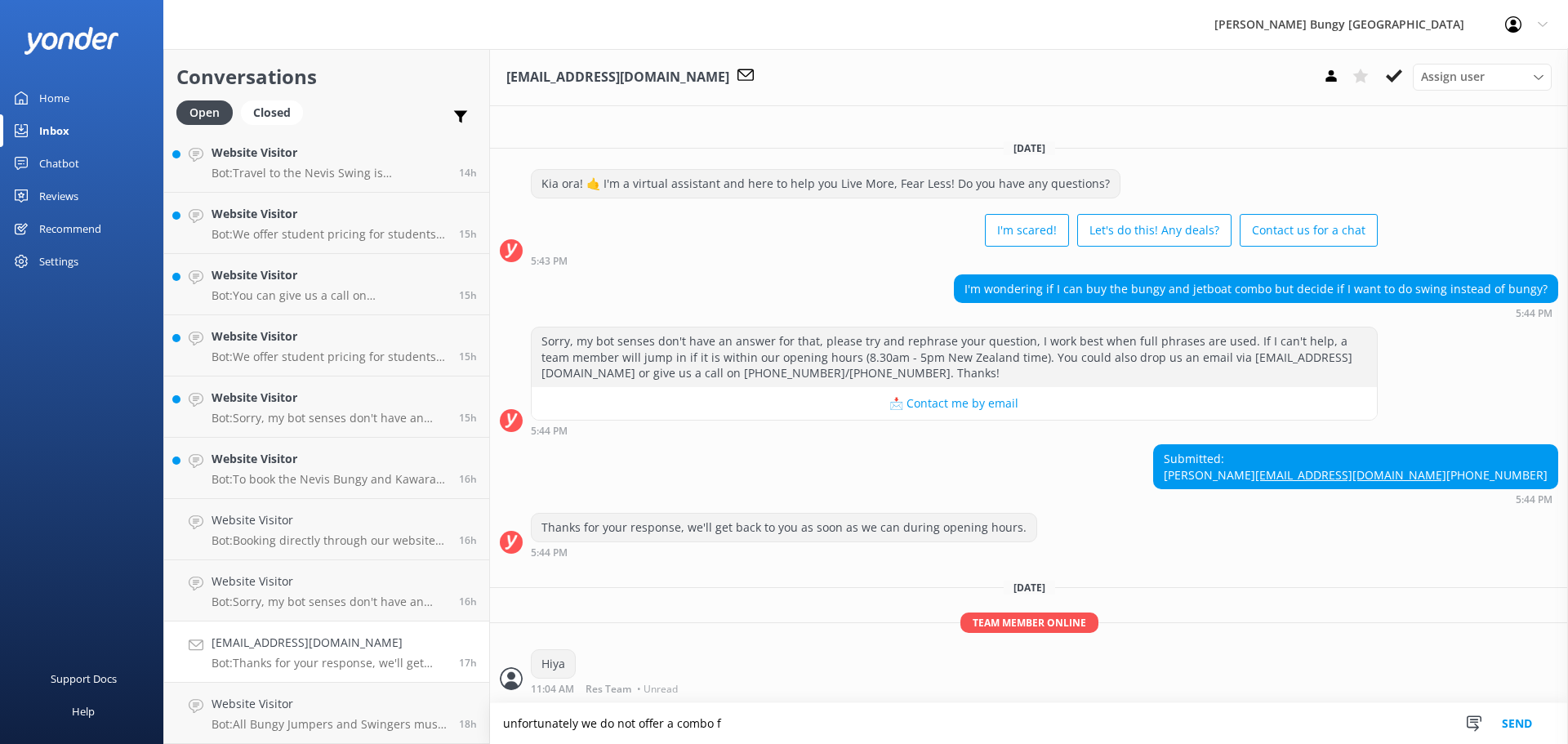
drag, startPoint x: 858, startPoint y: 725, endPoint x: 264, endPoint y: 672, distance: 596.4
click at [264, 672] on div "Conversations Open Closed Important Assigned to me Unassigned Website Visitor o…" at bounding box center [865, 397] width 1404 height 695
type textarea "was this for Taupo or [GEOGRAPHIC_DATA]?"
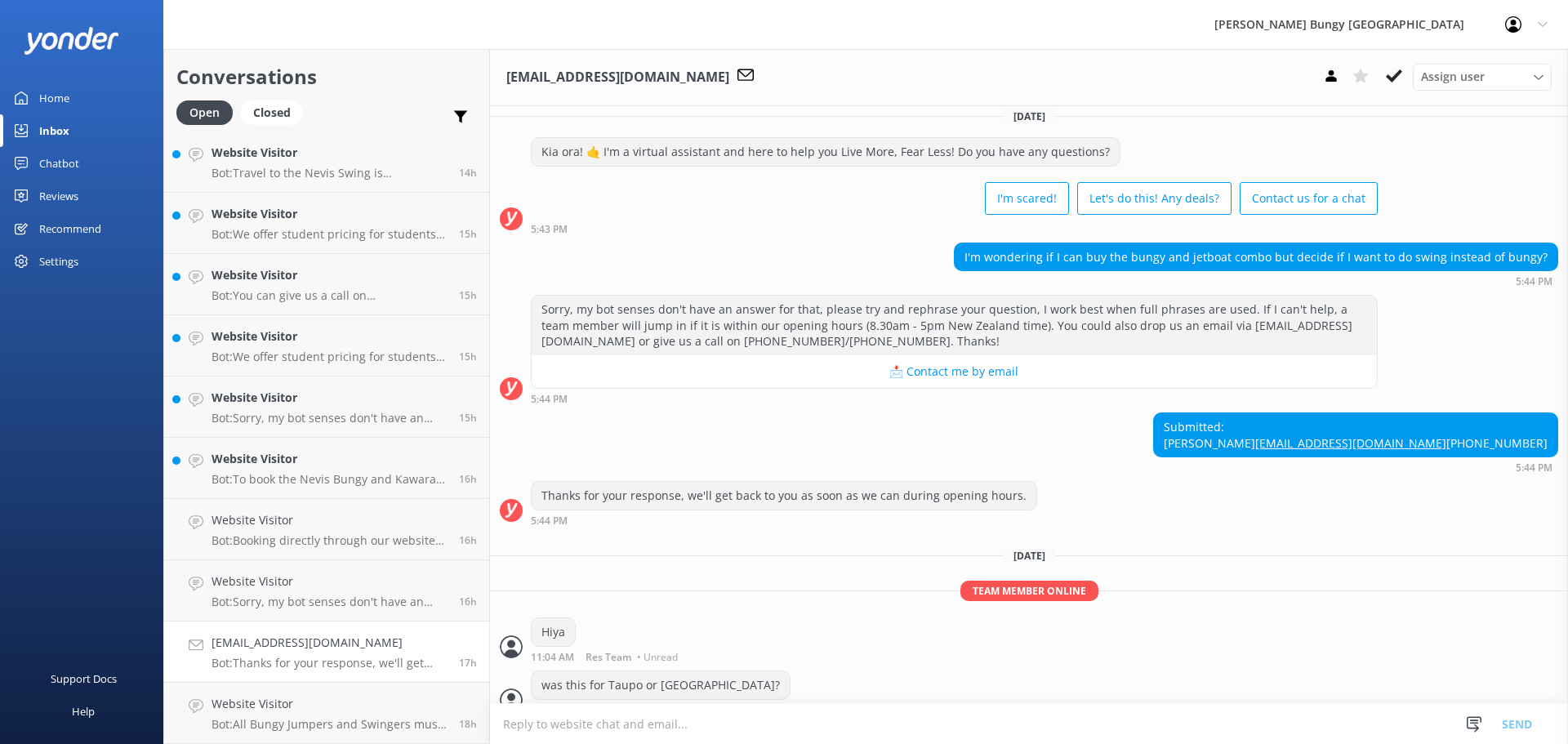
scroll to position [63, 0]
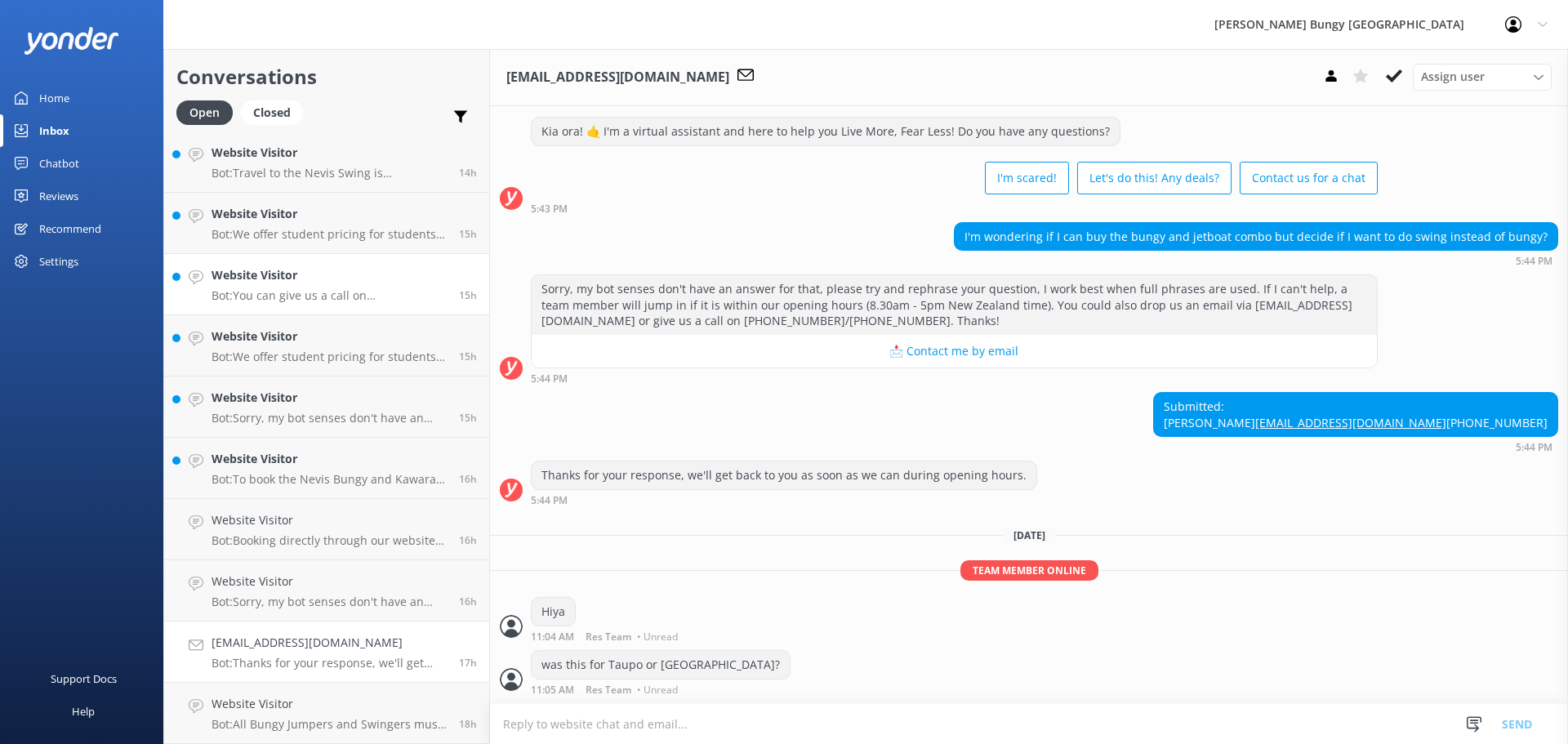
click at [258, 276] on h4 "Website Visitor" at bounding box center [329, 275] width 235 height 18
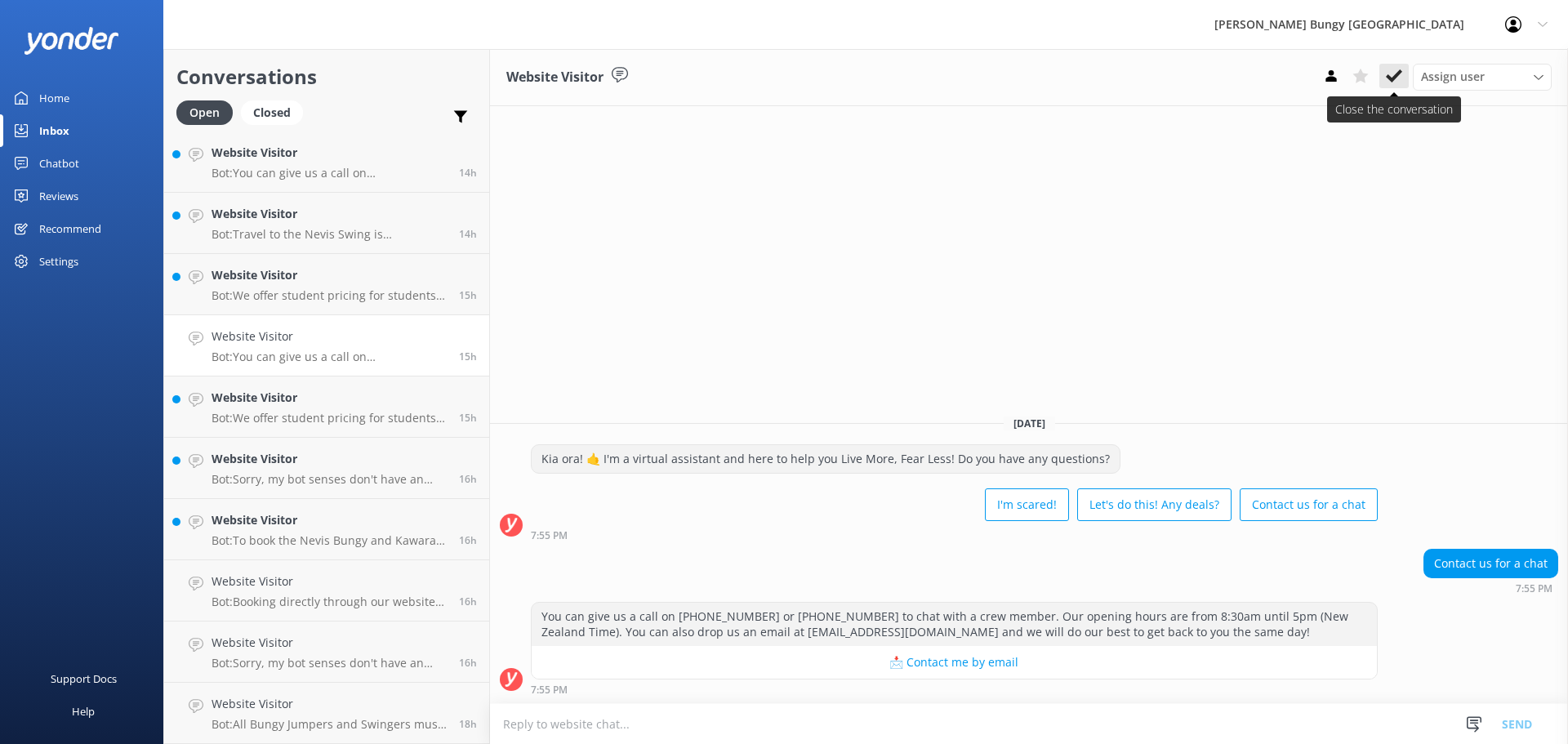
click at [1404, 73] on button at bounding box center [1393, 76] width 29 height 25
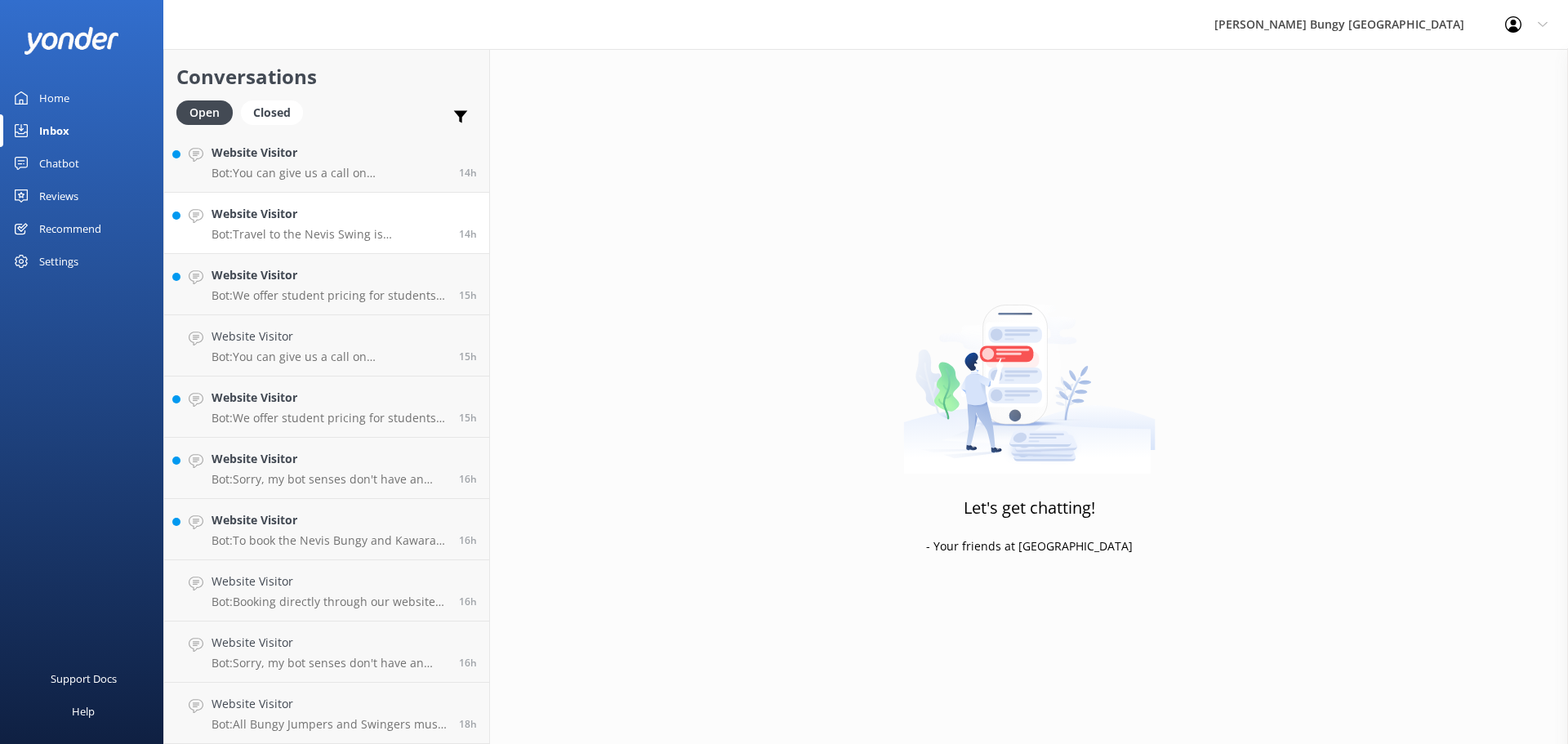
scroll to position [1228, 0]
click at [423, 300] on p "Bot: Travel to the Nevis Swing is compulsory as it is on private property, and …" at bounding box center [329, 295] width 235 height 15
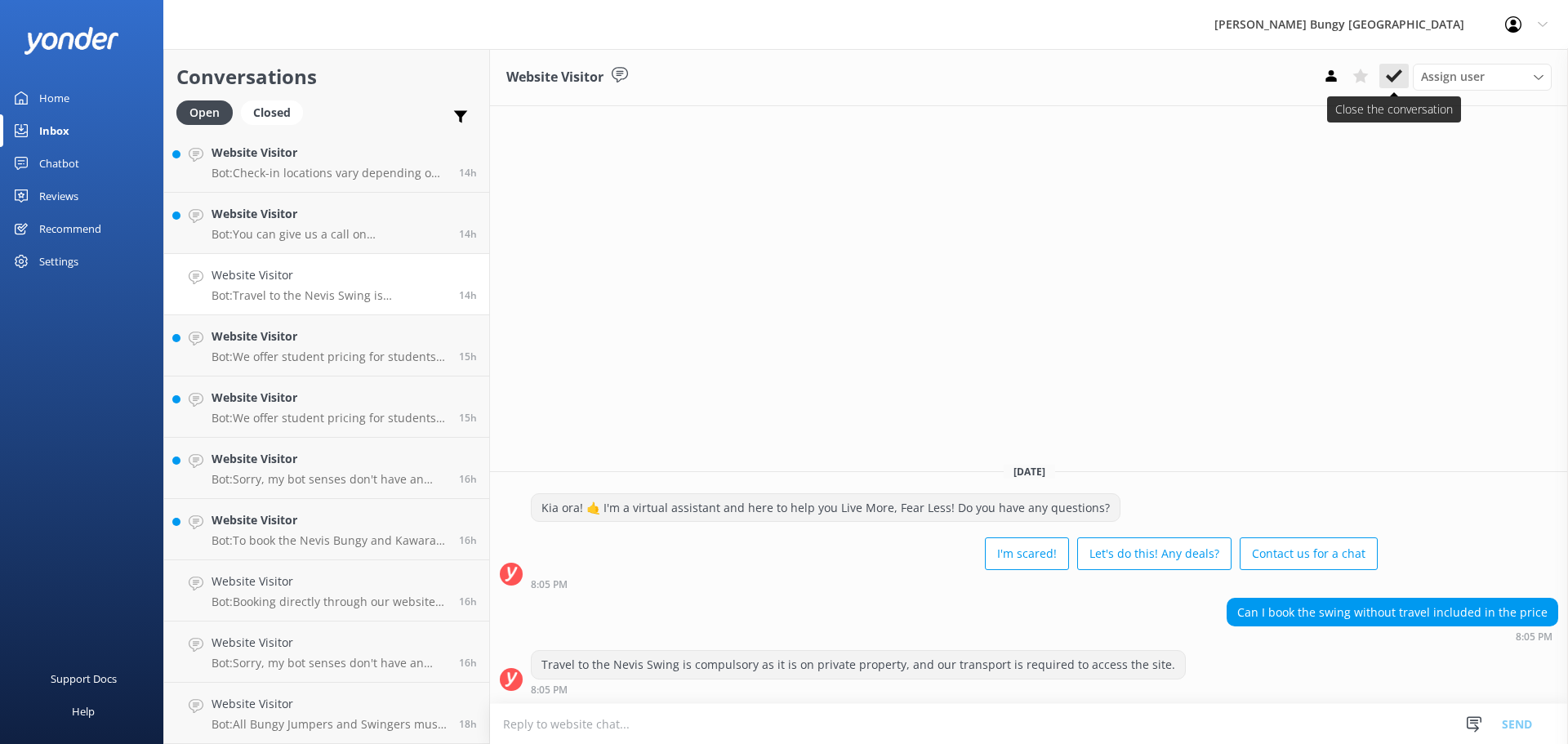
click at [1396, 76] on icon at bounding box center [1393, 76] width 17 height 17
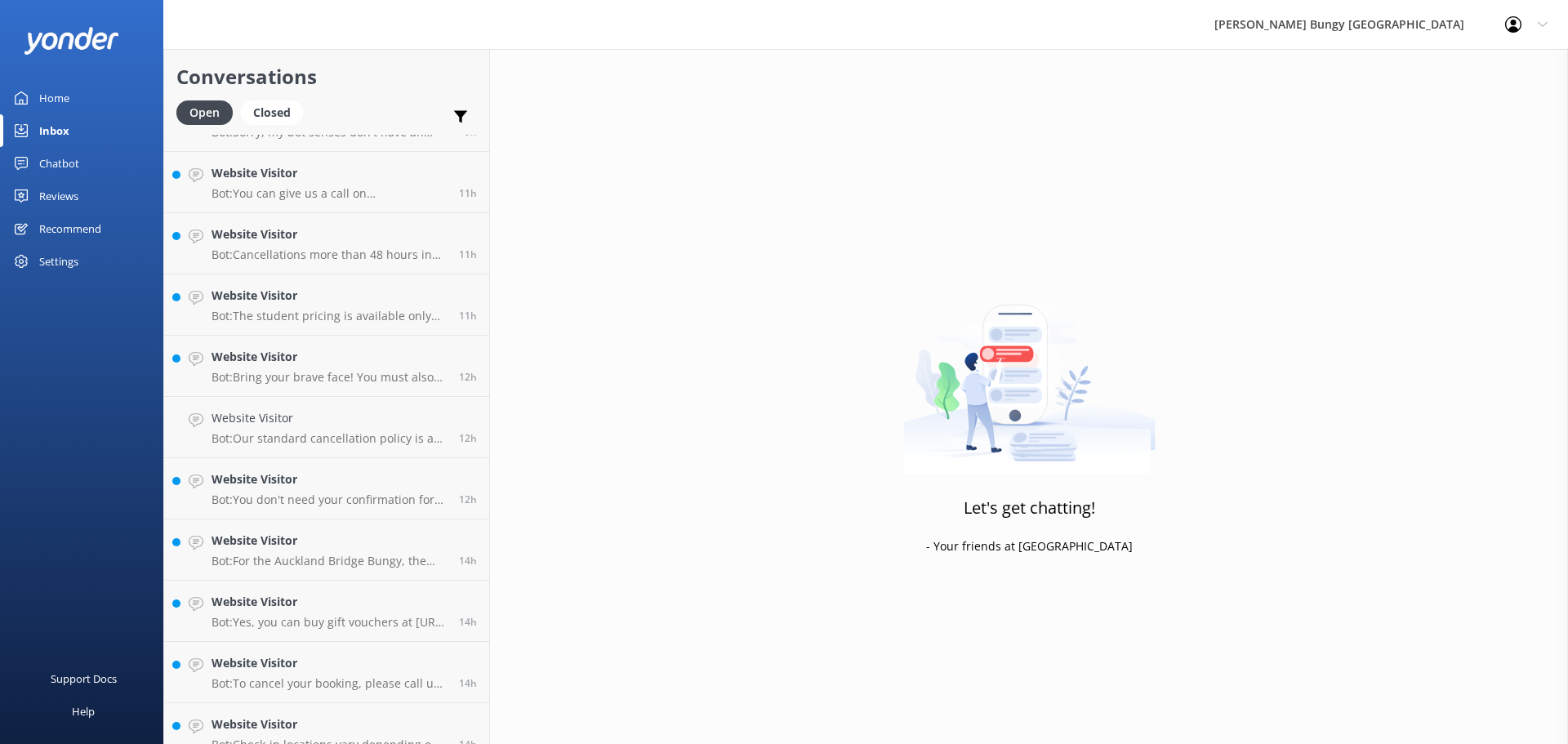
scroll to position [330, 0]
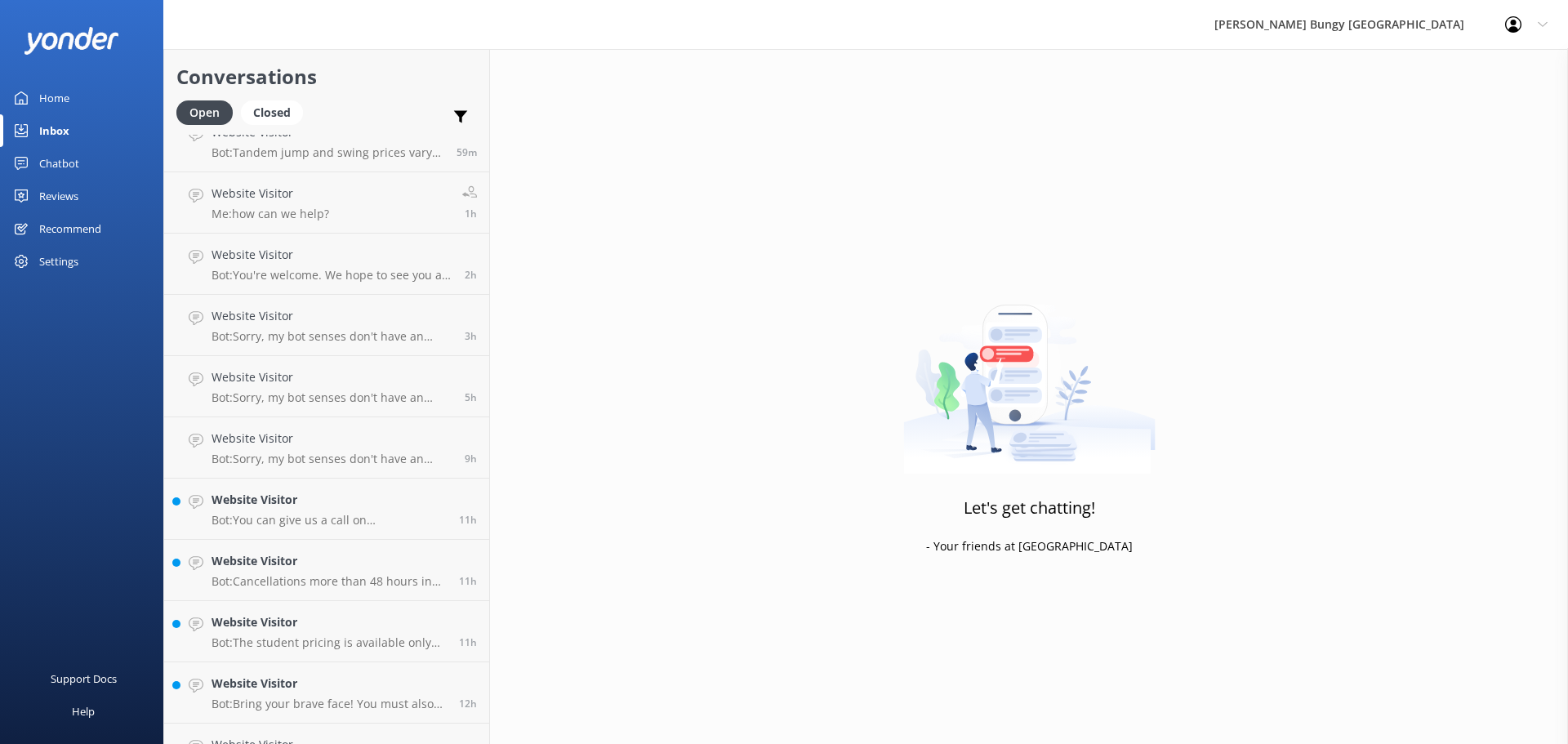
click at [226, 443] on h4 "Website Visitor" at bounding box center [331, 438] width 241 height 18
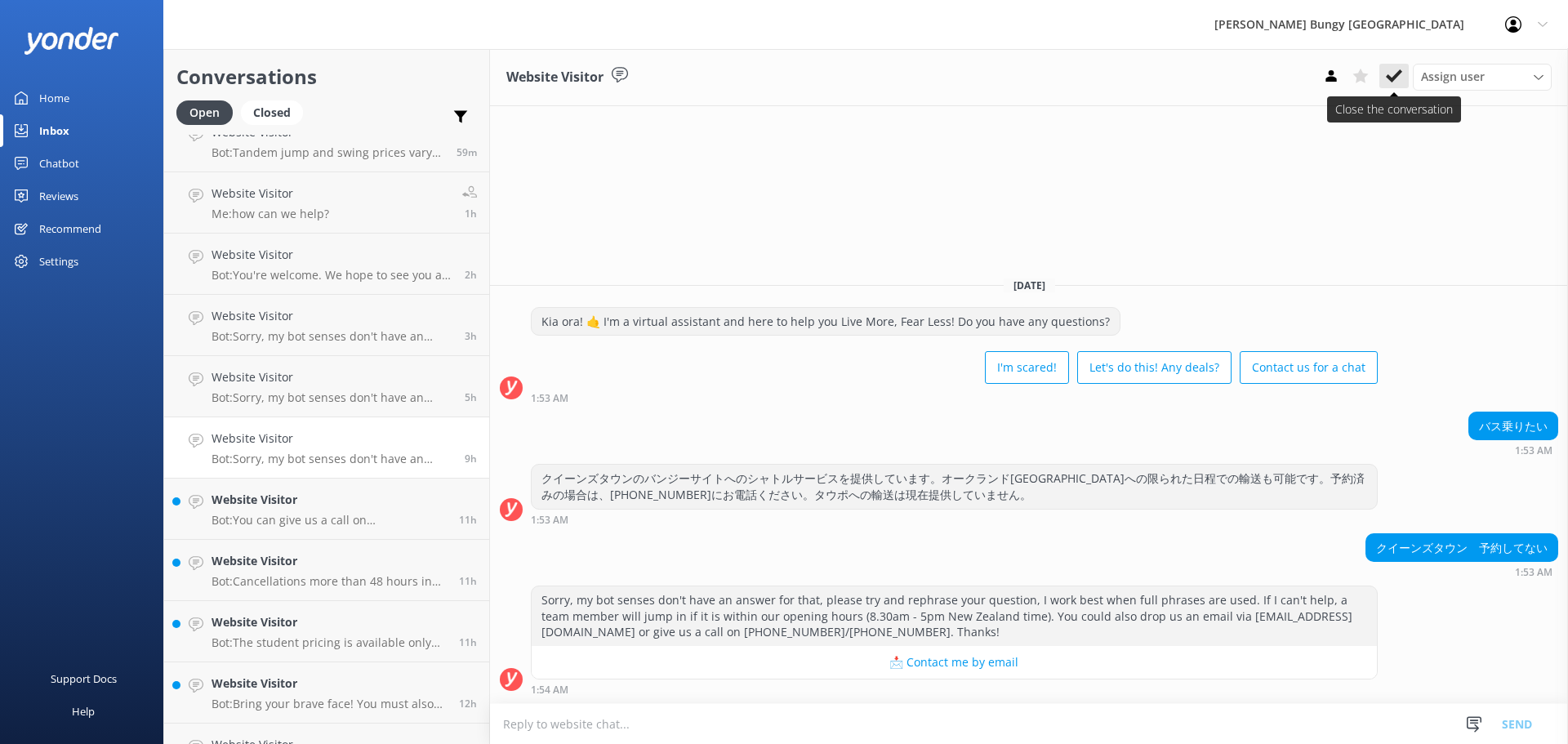
click at [1397, 73] on use at bounding box center [1393, 76] width 17 height 13
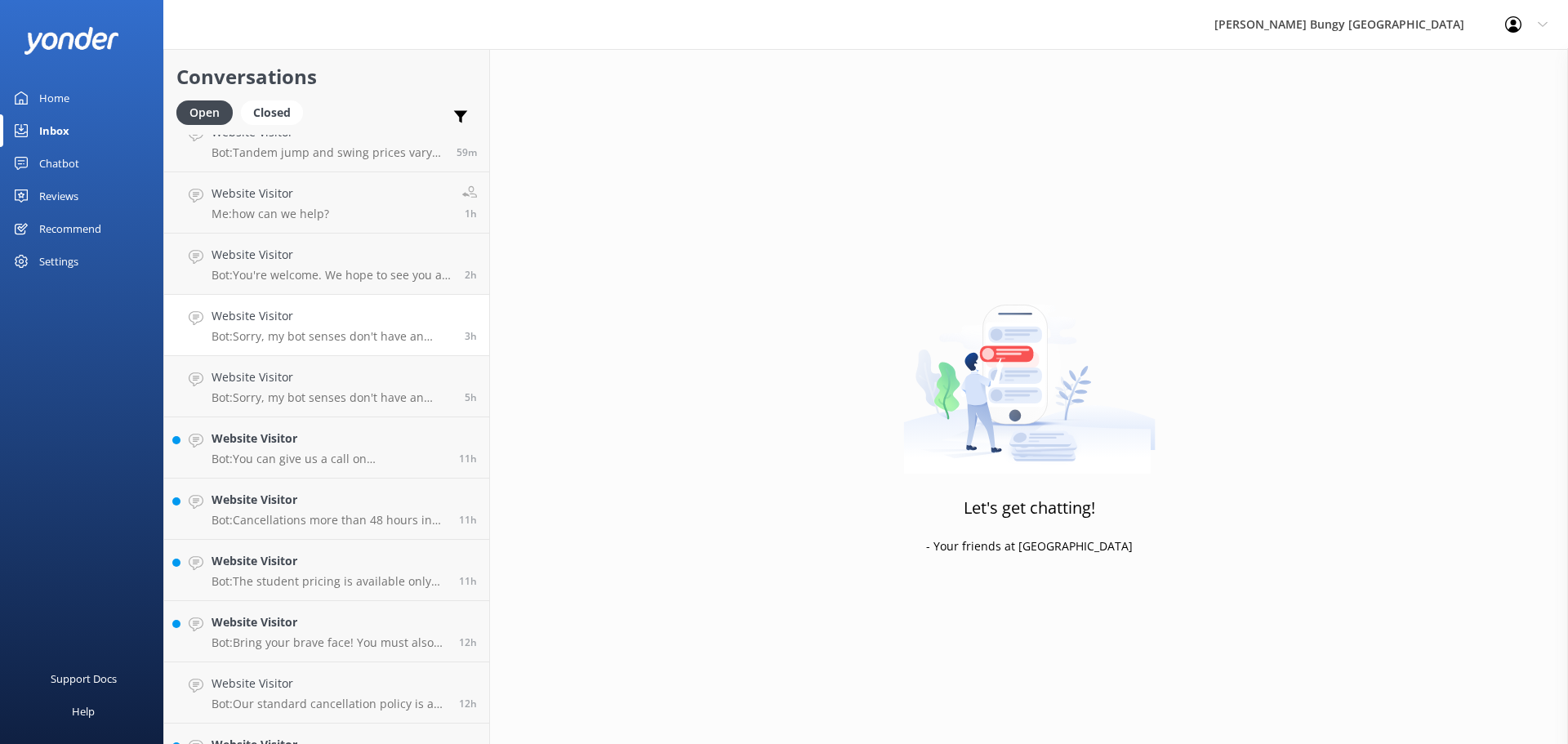
click at [331, 316] on h4 "Website Visitor" at bounding box center [331, 316] width 241 height 18
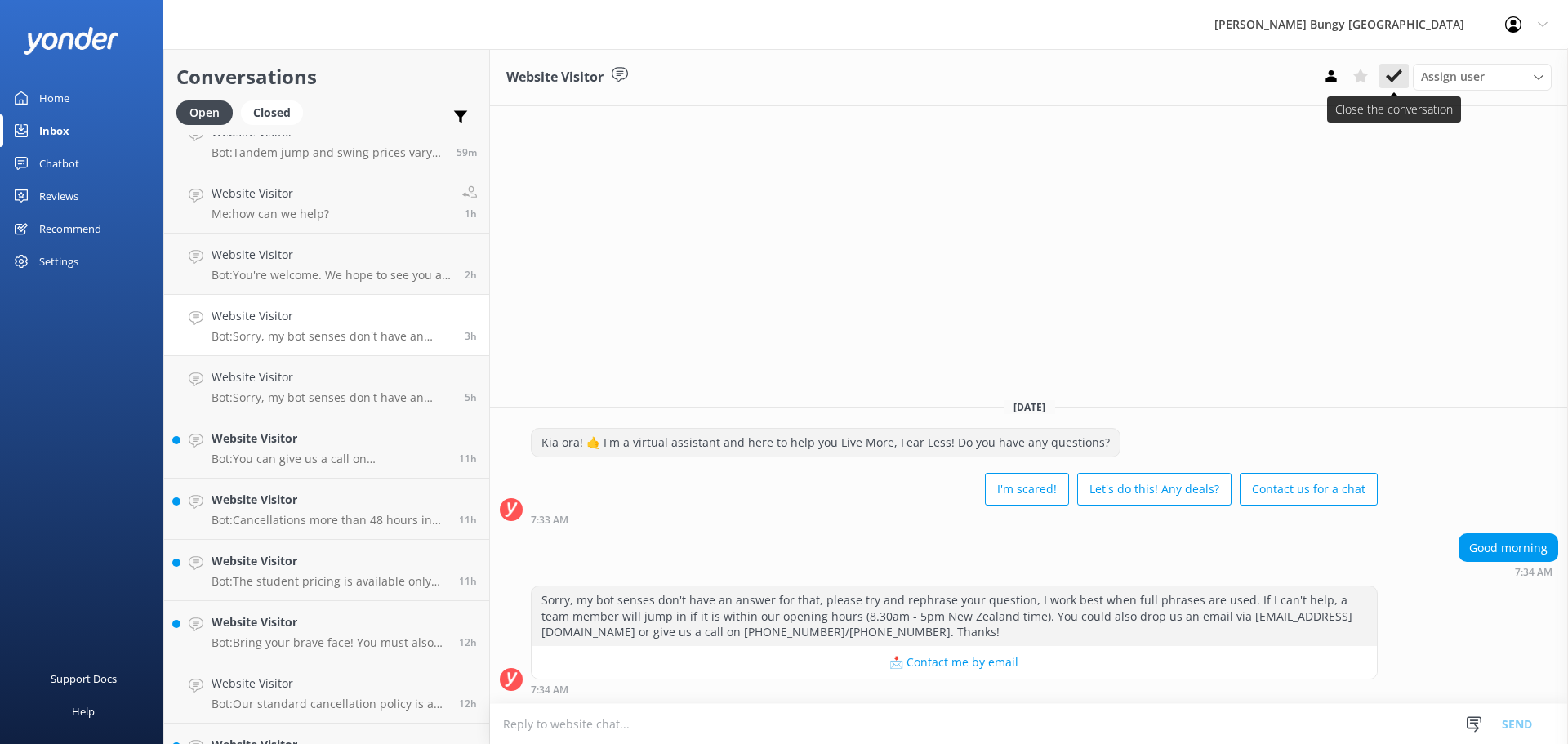
click at [1400, 72] on use at bounding box center [1393, 76] width 17 height 13
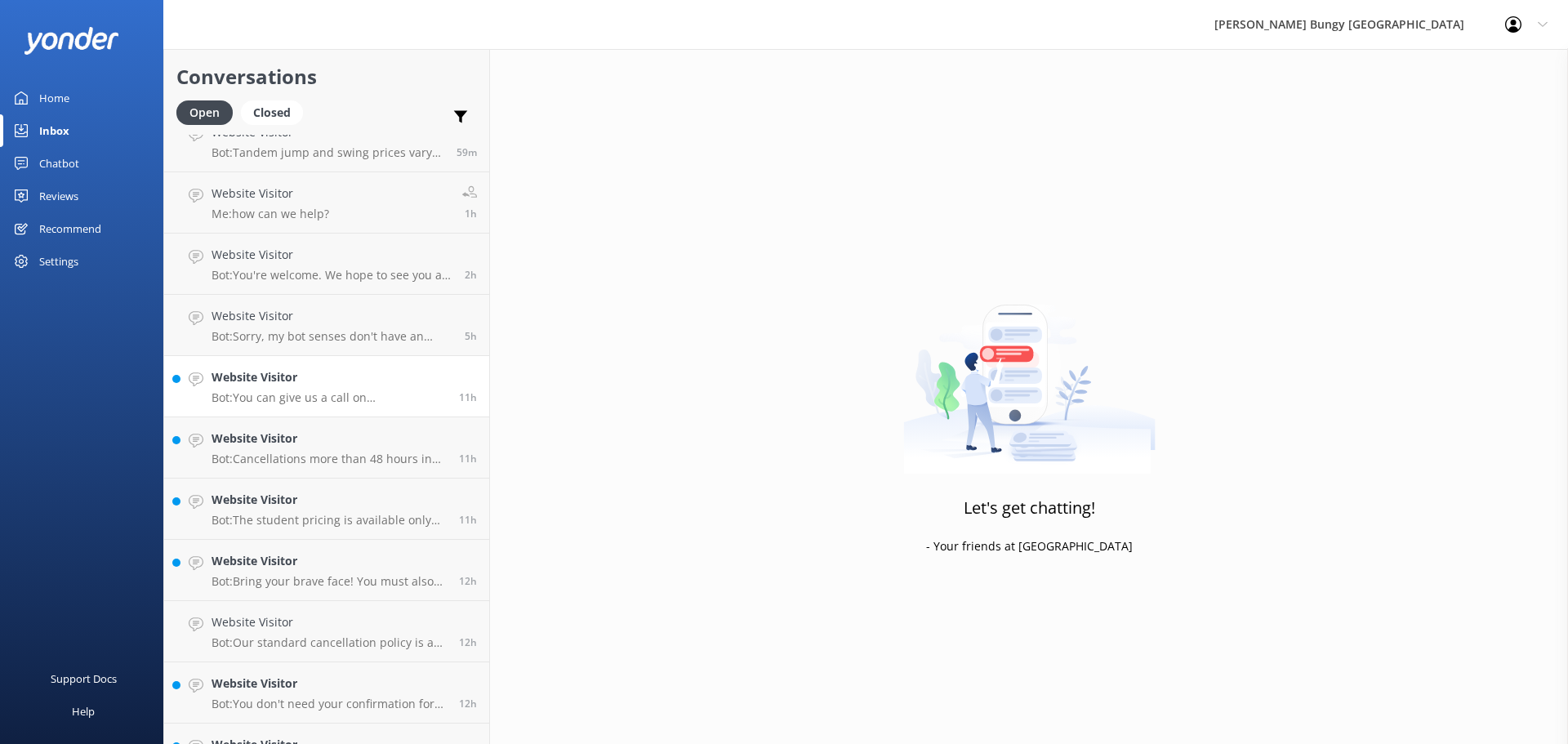
click at [301, 390] on div "Website Visitor Bot: You can give us a call on 0800 286 4958 or +64 3 450 1300 …" at bounding box center [329, 386] width 235 height 36
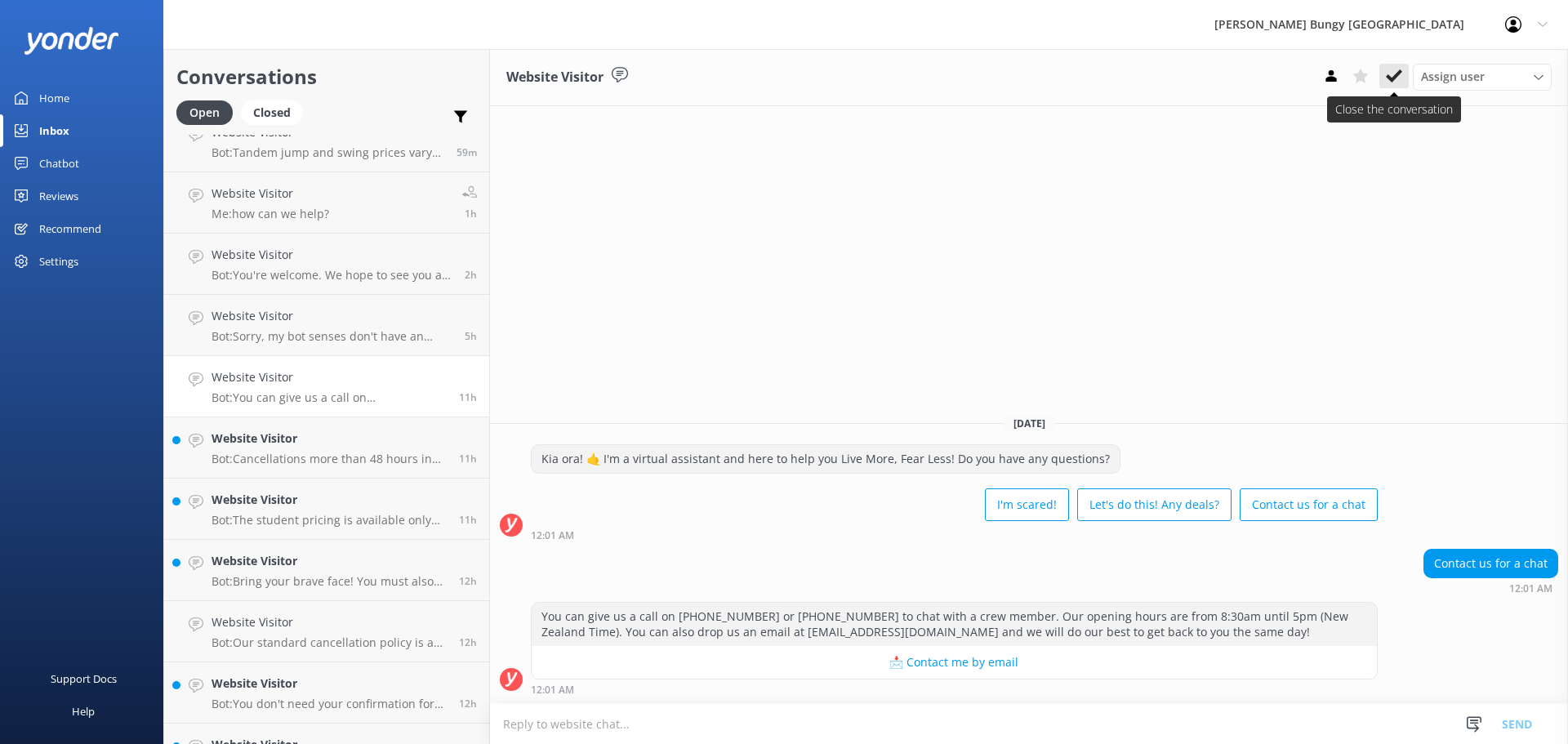
click at [1395, 81] on icon at bounding box center [1393, 76] width 17 height 17
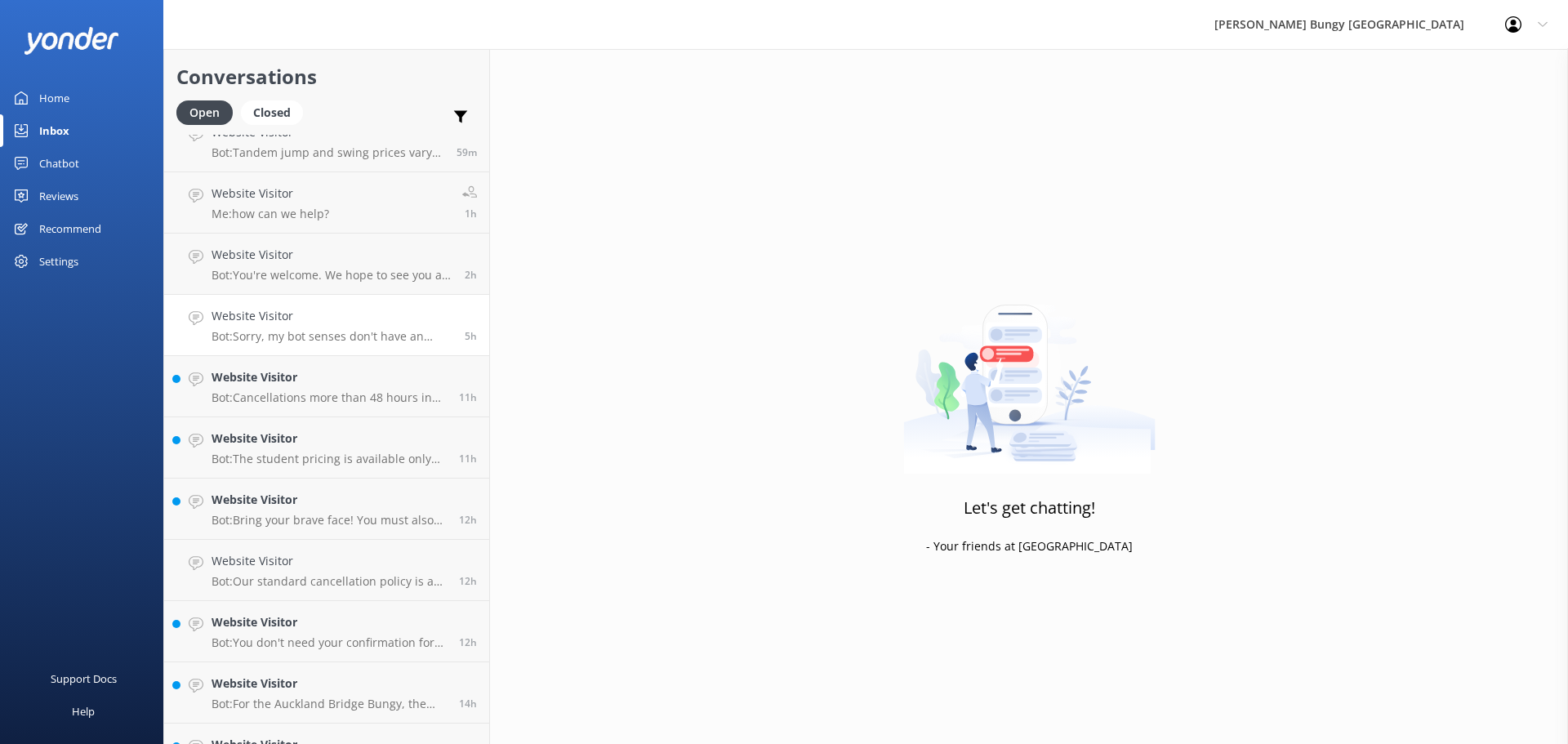
click at [249, 303] on link "Website Visitor Bot: Sorry, my bot senses don't have an answer for that, please…" at bounding box center [326, 324] width 325 height 61
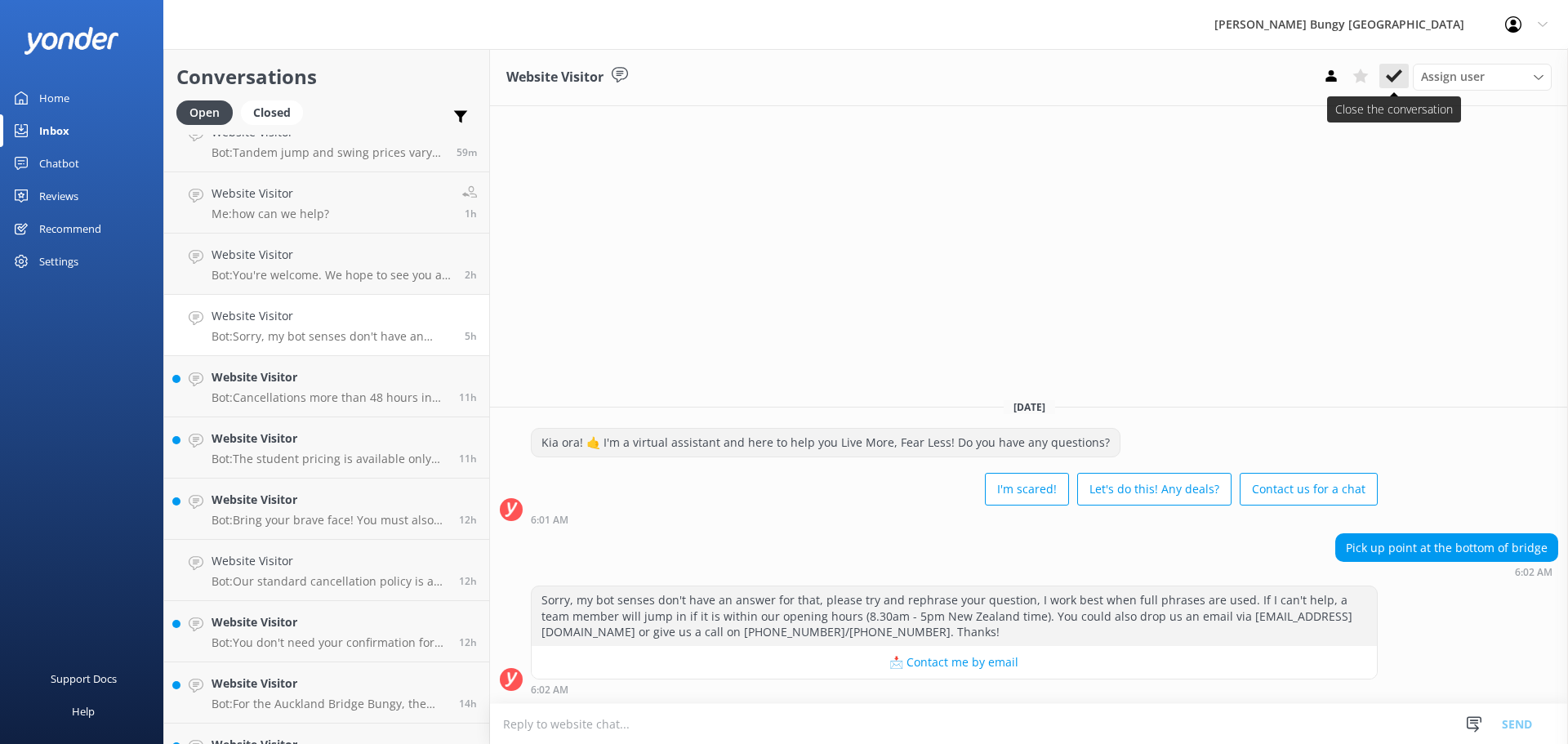
click at [1401, 83] on icon at bounding box center [1393, 76] width 17 height 17
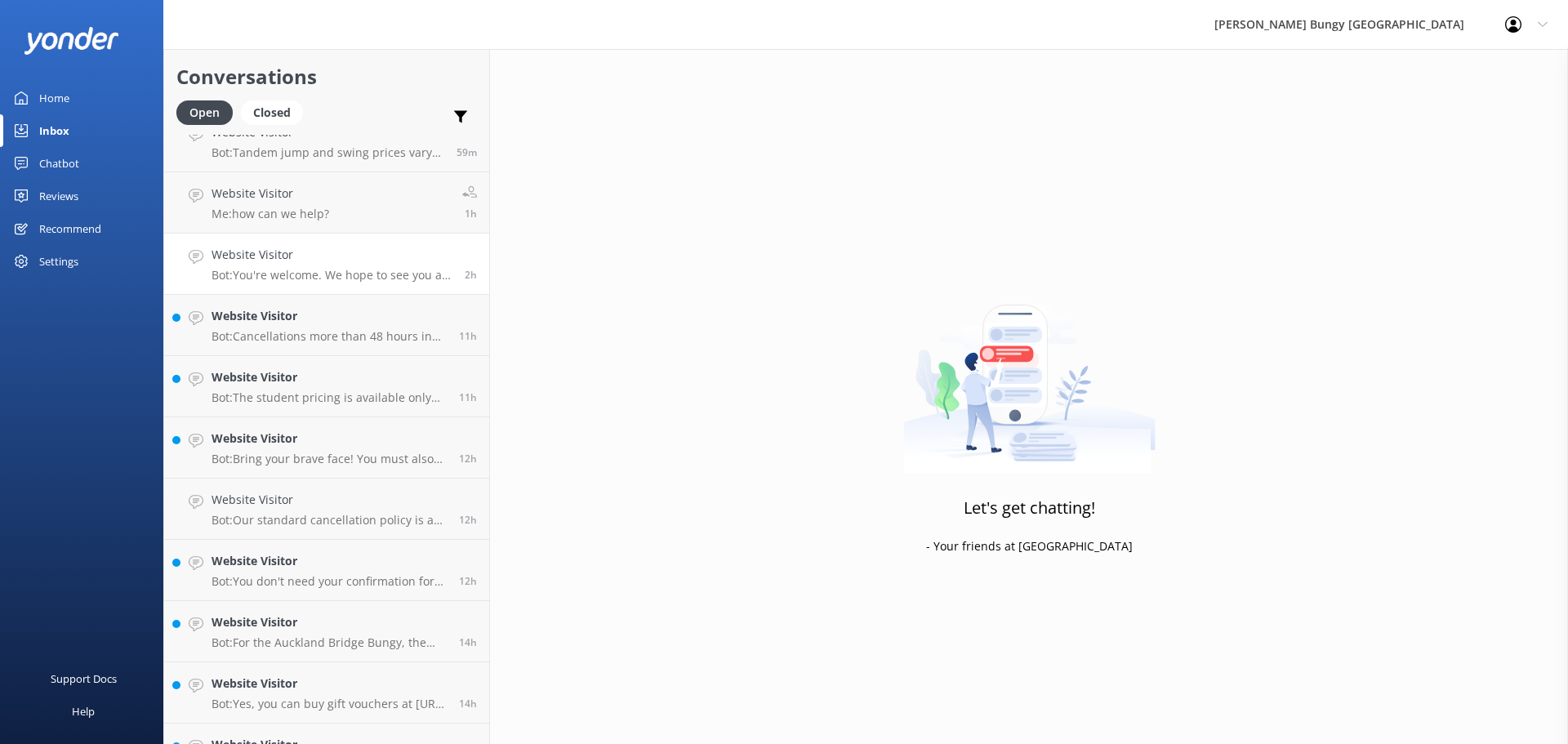
click at [398, 264] on h4 "Website Visitor" at bounding box center [331, 255] width 241 height 18
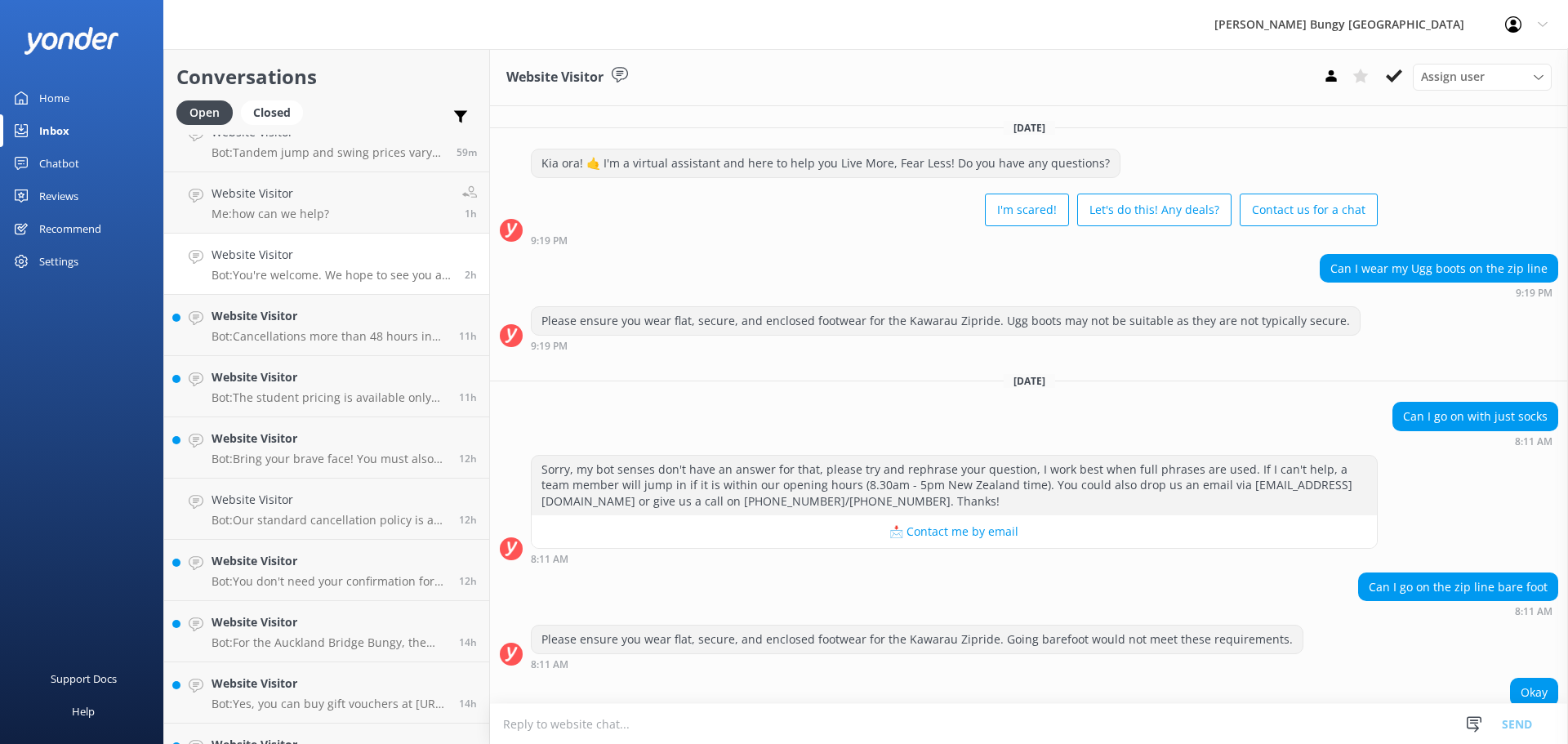
scroll to position [80, 0]
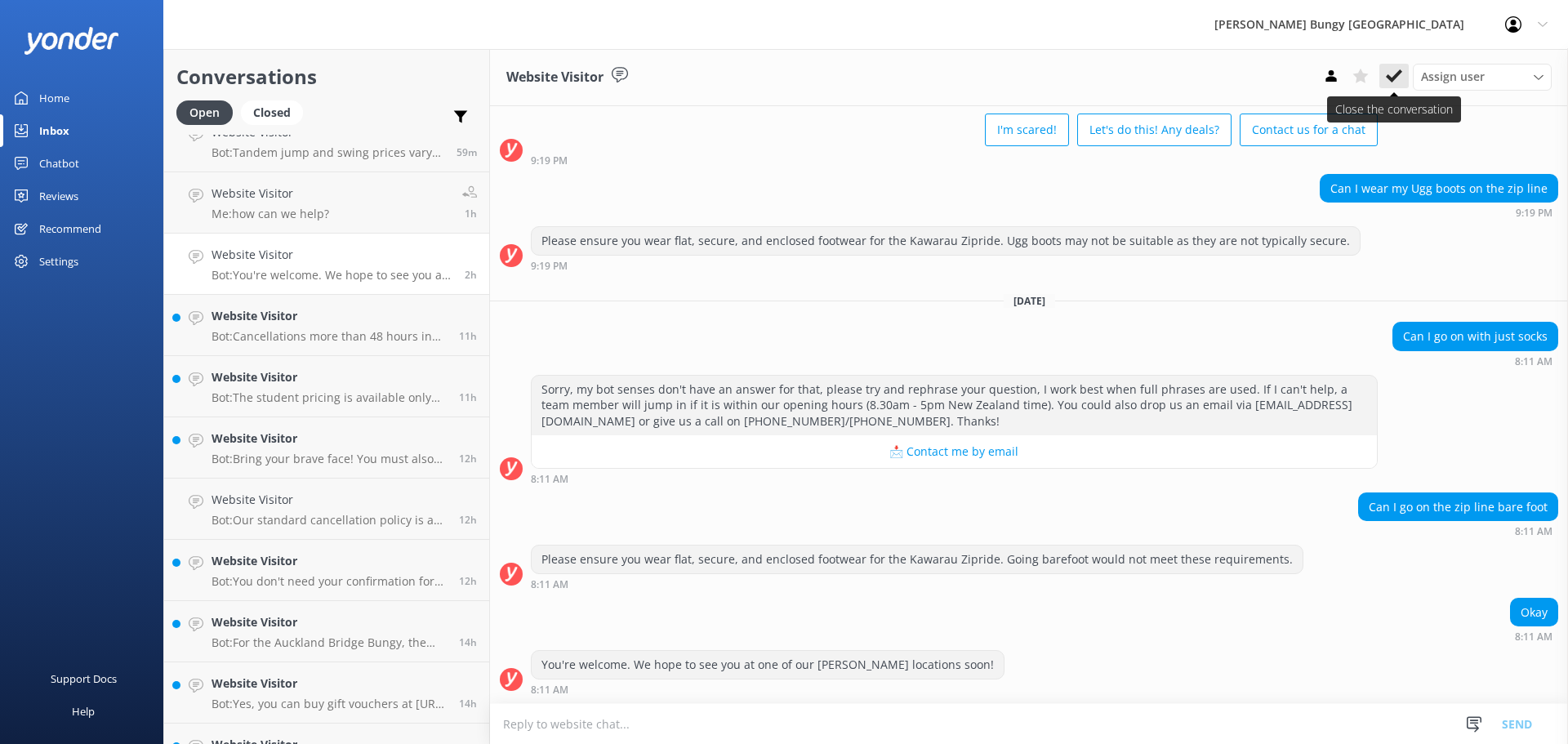
click at [1401, 70] on button at bounding box center [1393, 76] width 29 height 25
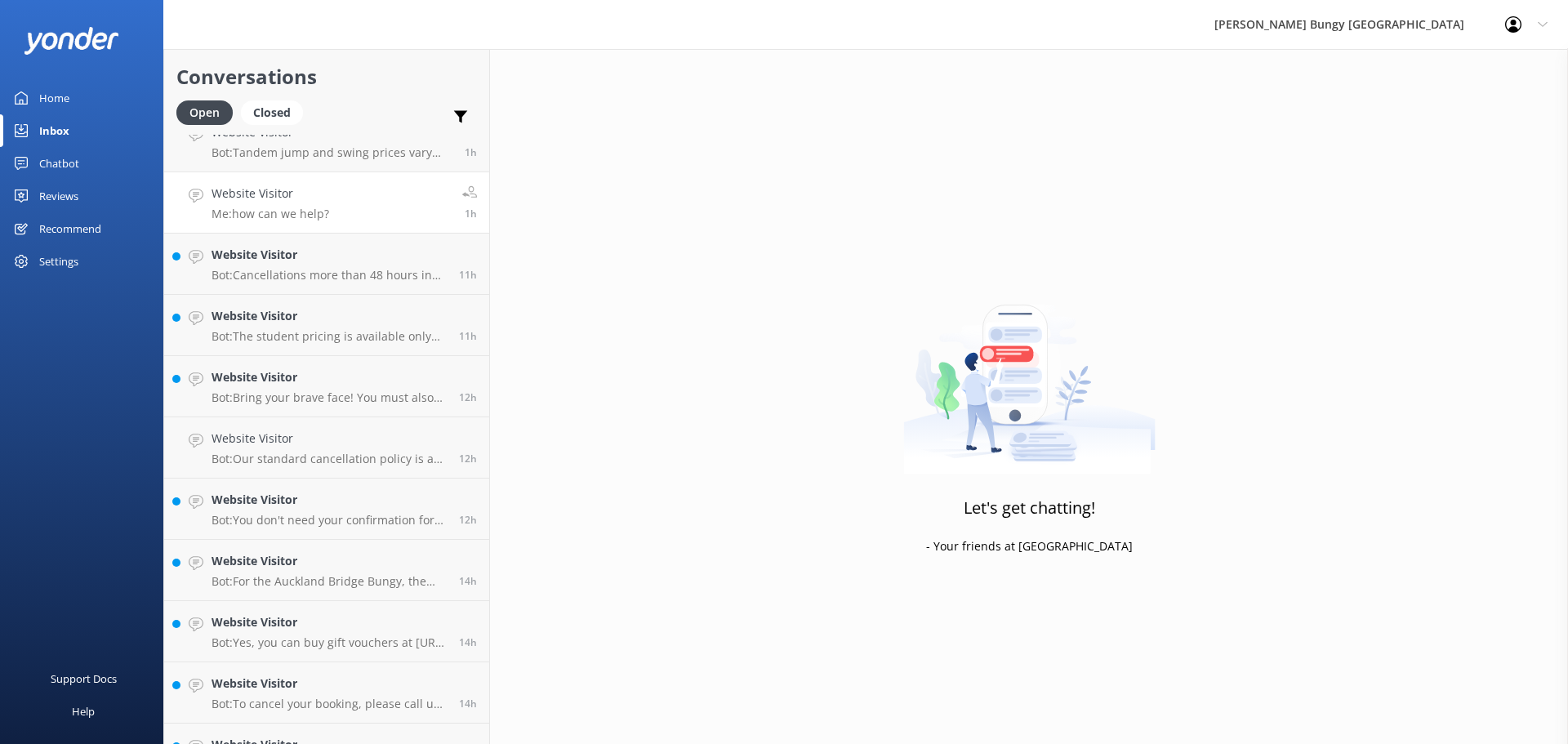
click at [306, 226] on link "Website Visitor Me: how can we help? 1h" at bounding box center [326, 202] width 325 height 61
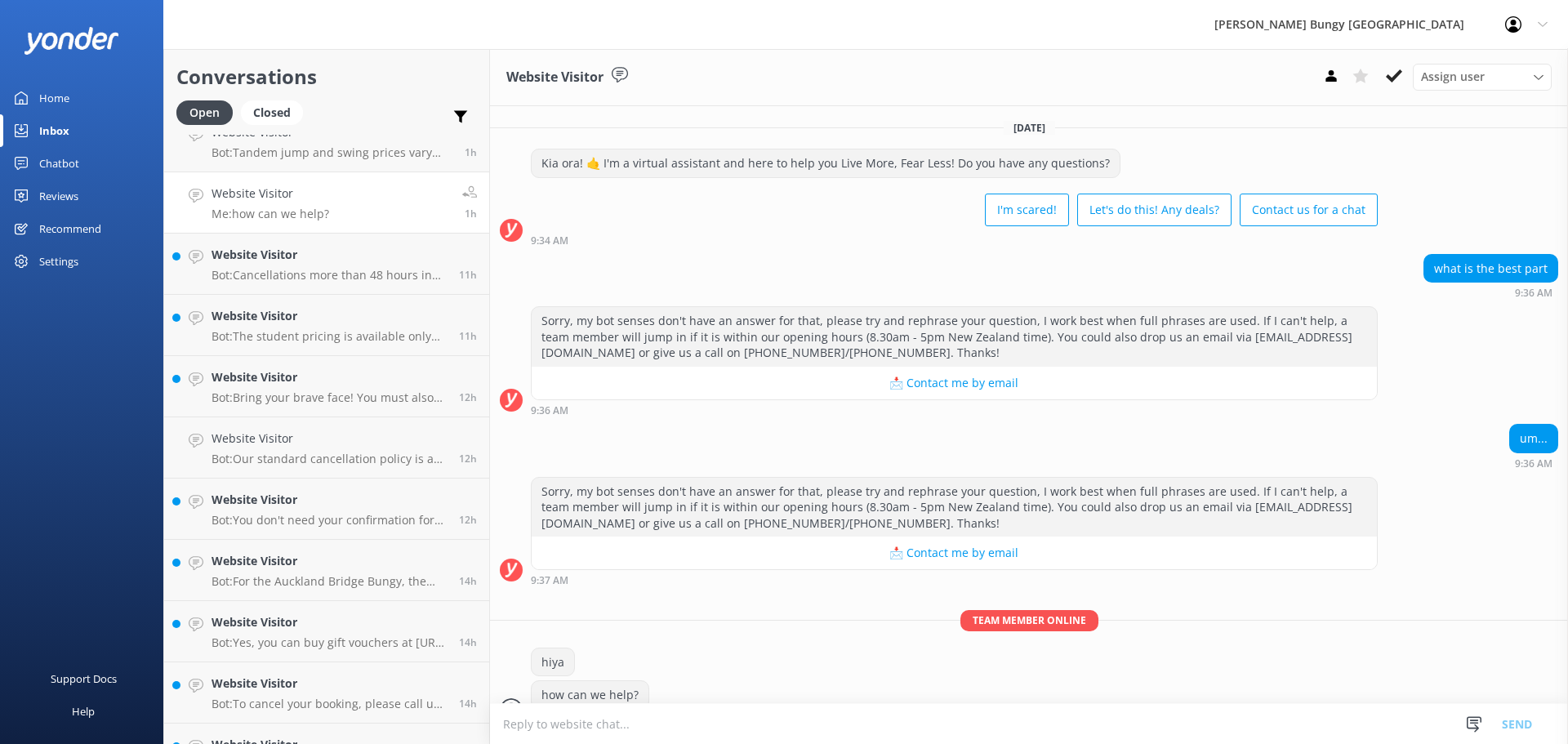
scroll to position [30, 0]
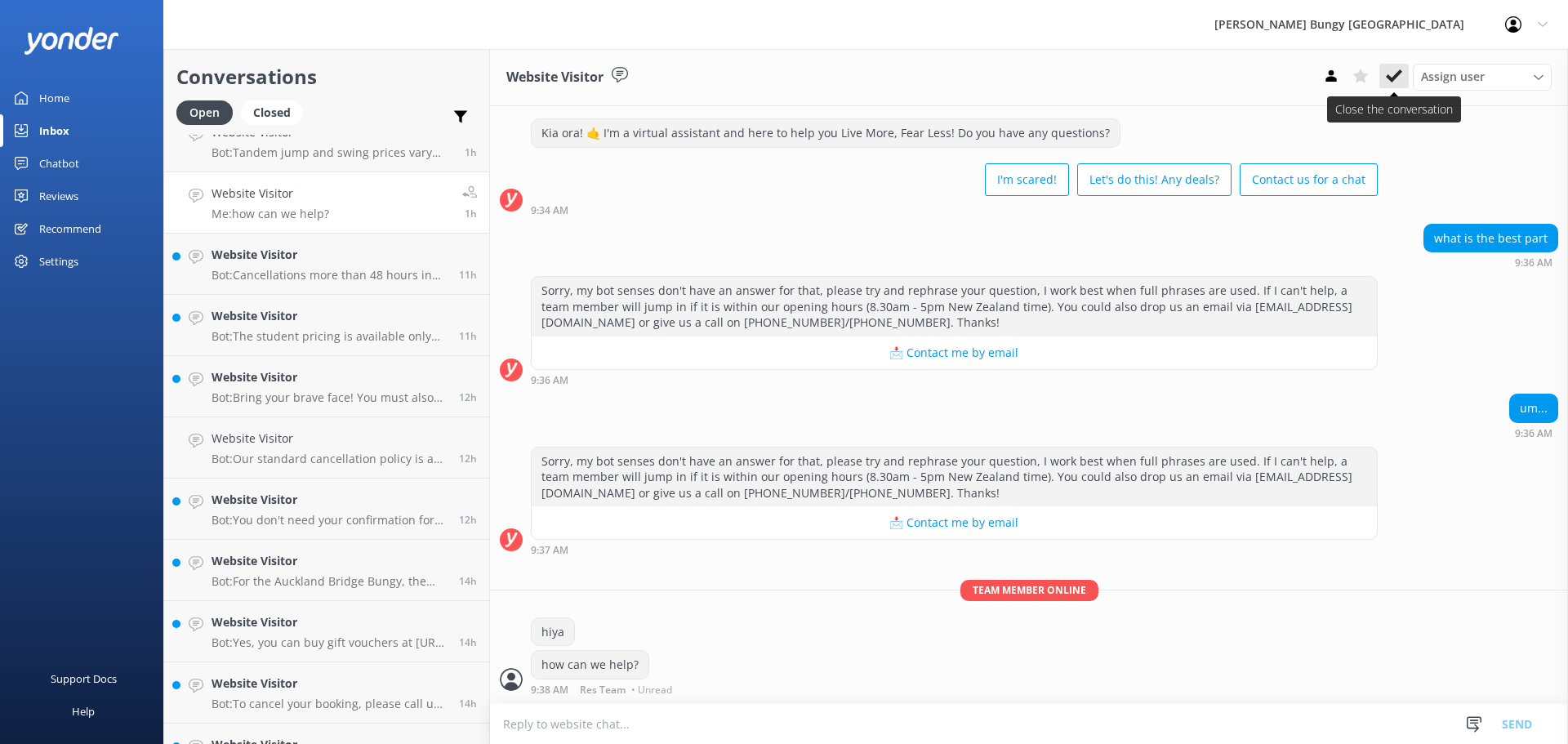
click at [1398, 69] on icon at bounding box center [1393, 76] width 17 height 17
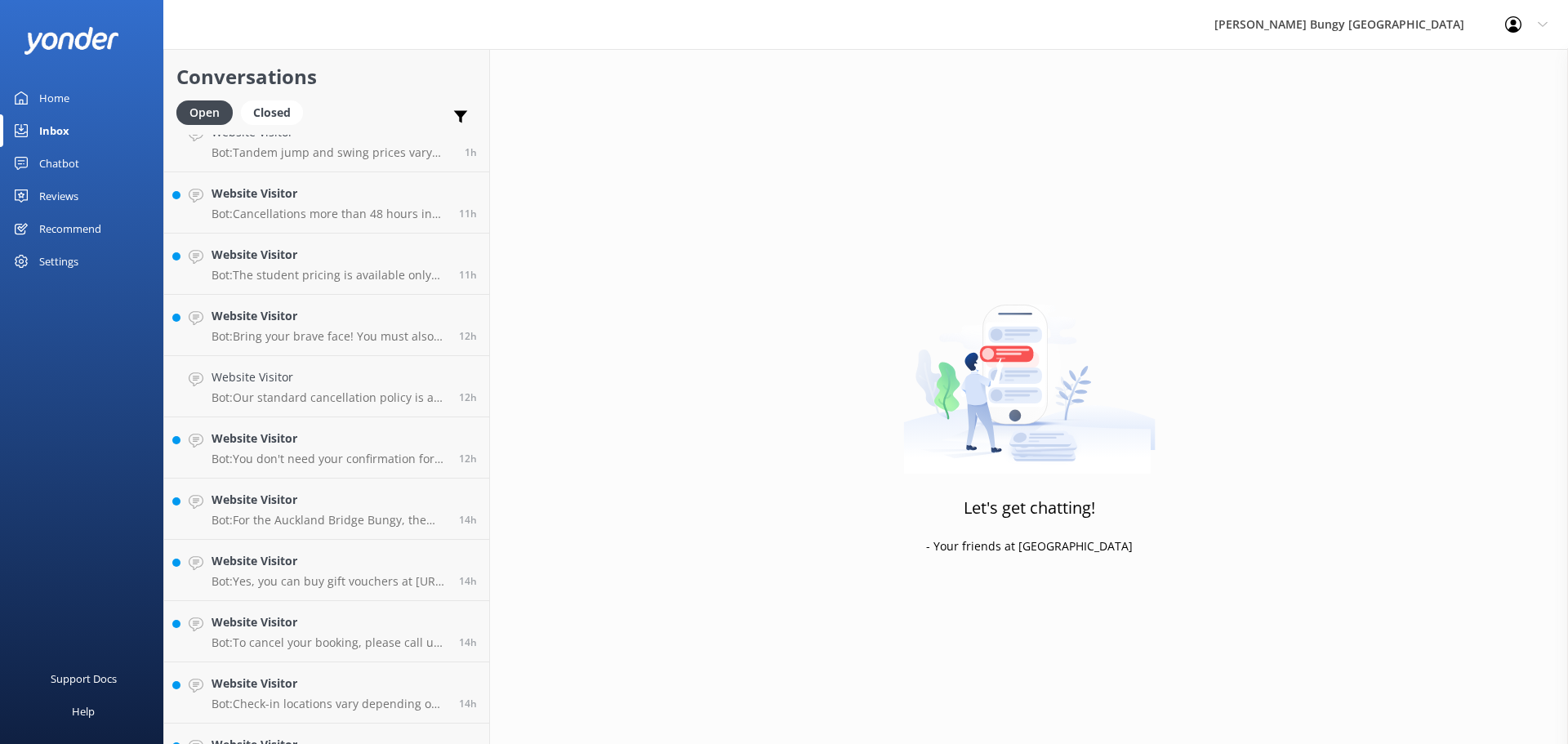
click at [335, 331] on p "Bot: Bring your brave face! You must also wear closed-toe shoes that can be sec…" at bounding box center [329, 336] width 235 height 15
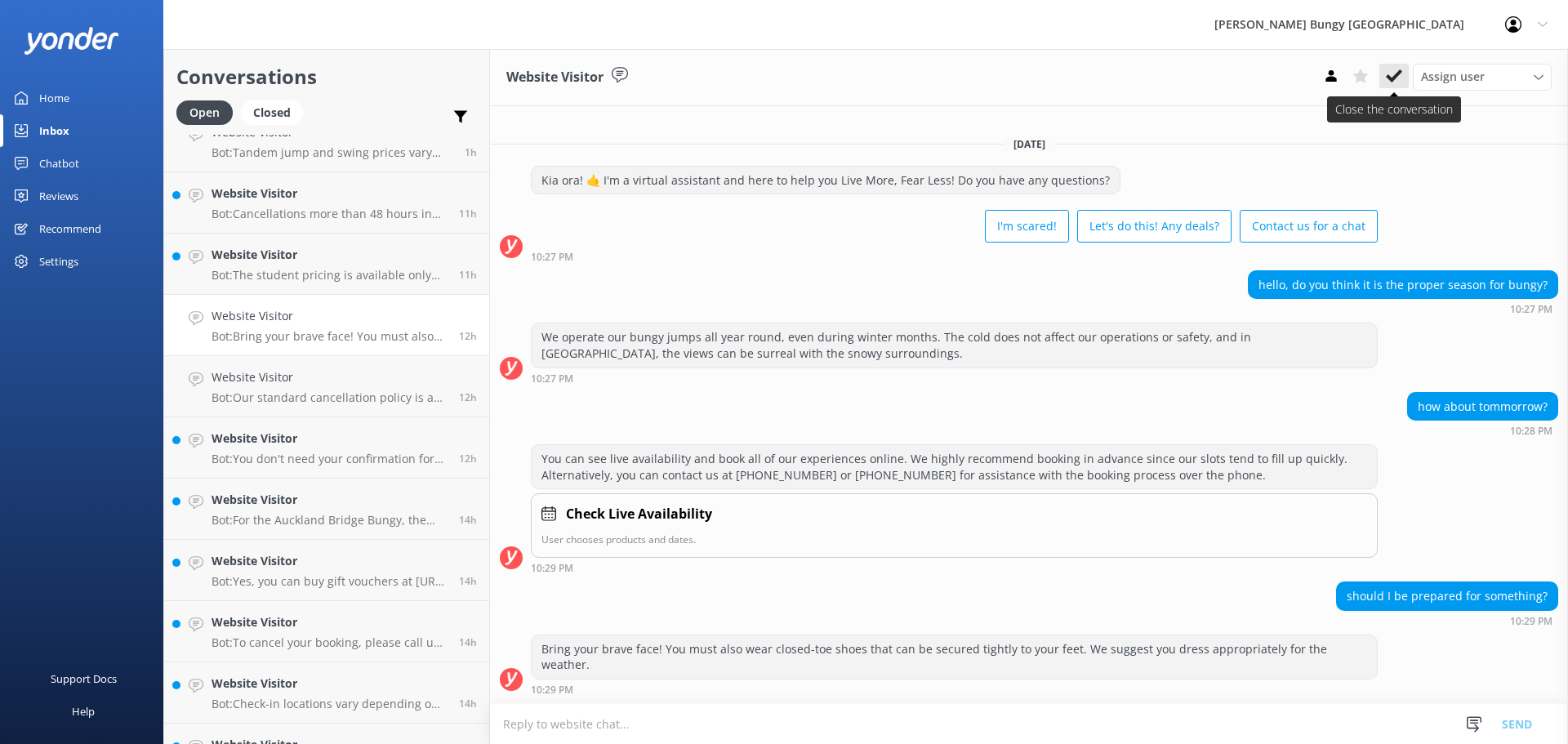
click at [1396, 67] on button at bounding box center [1393, 76] width 29 height 25
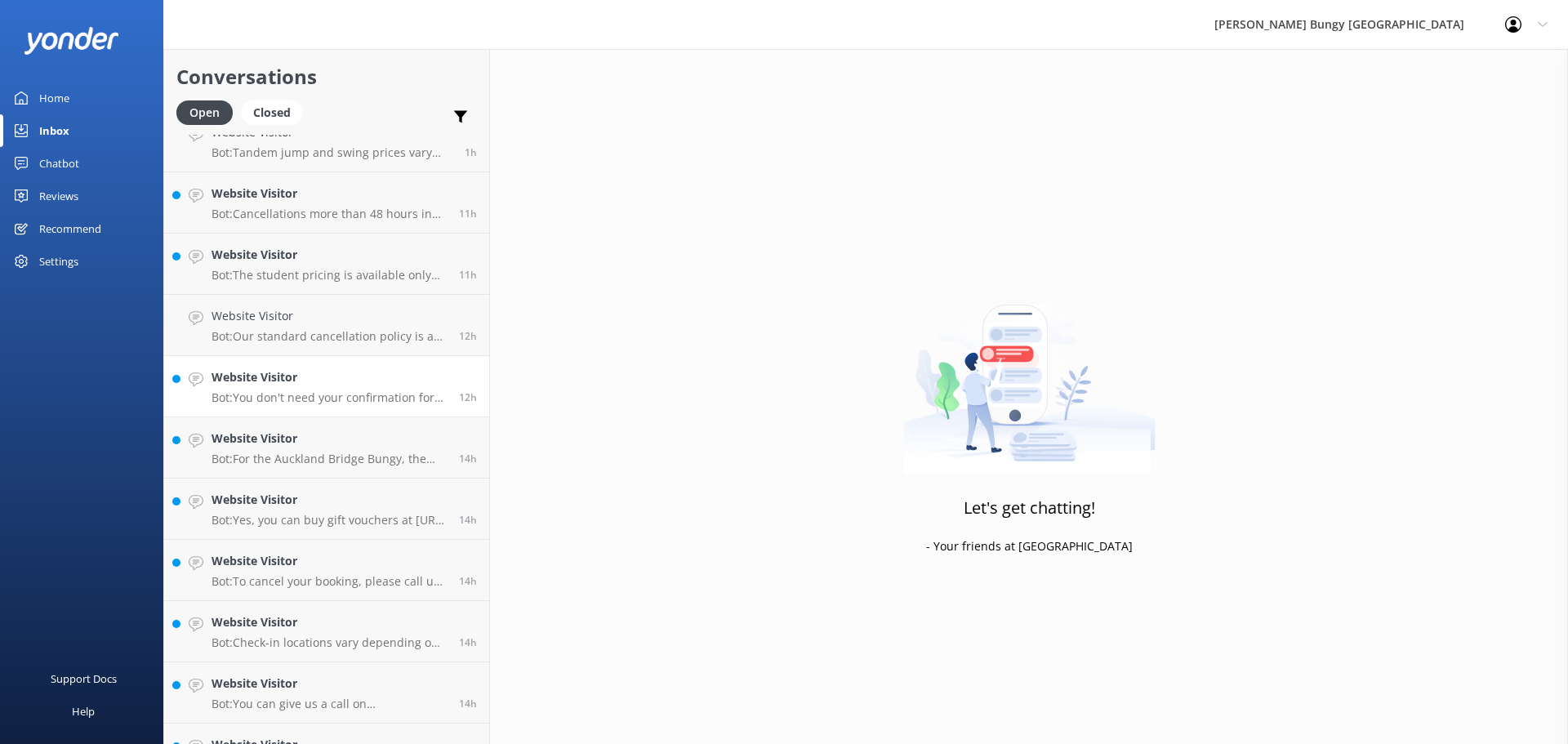
click at [366, 409] on link "Website Visitor Bot: You don't need your confirmation for check-in. However, if…" at bounding box center [326, 386] width 325 height 61
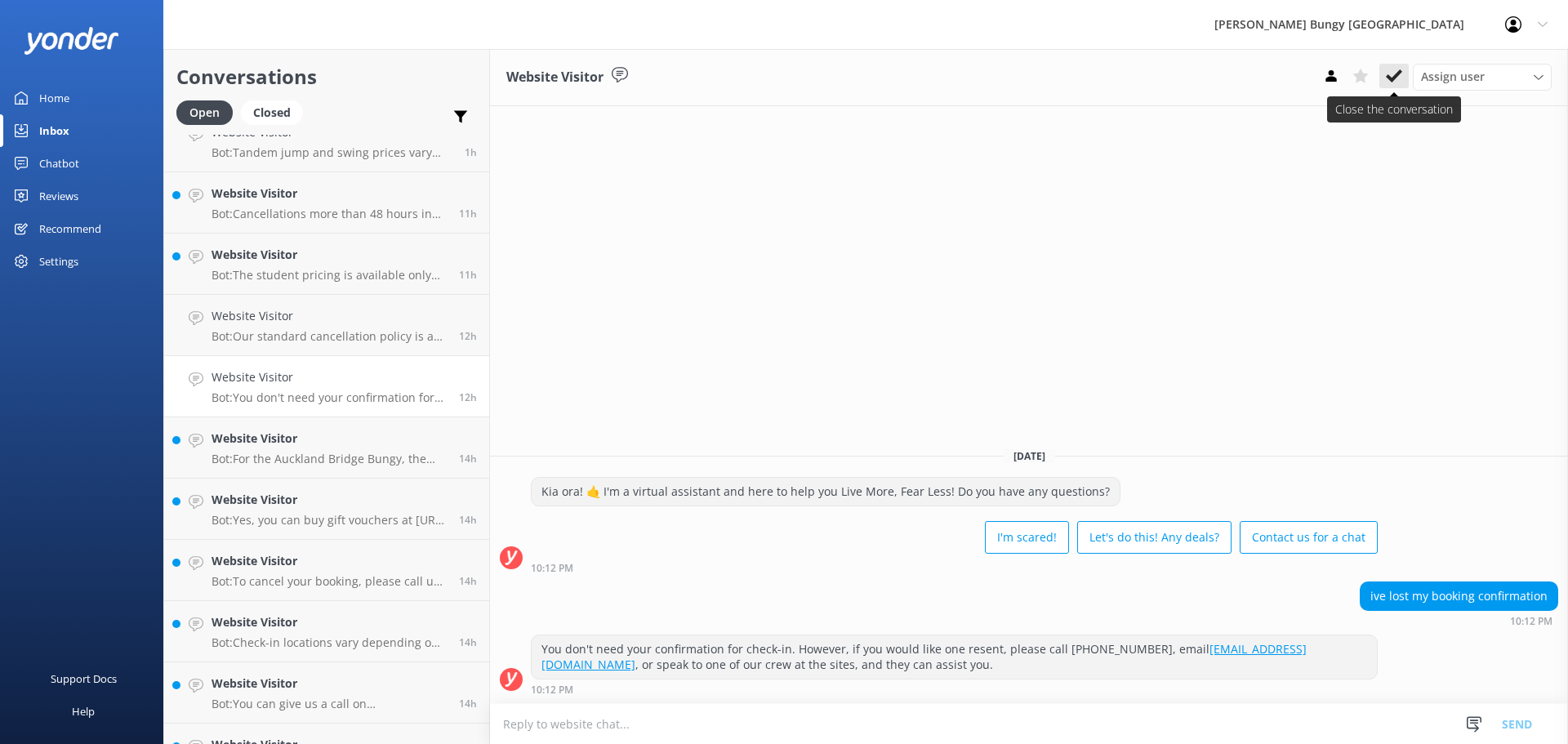
click at [1391, 74] on icon at bounding box center [1393, 76] width 17 height 17
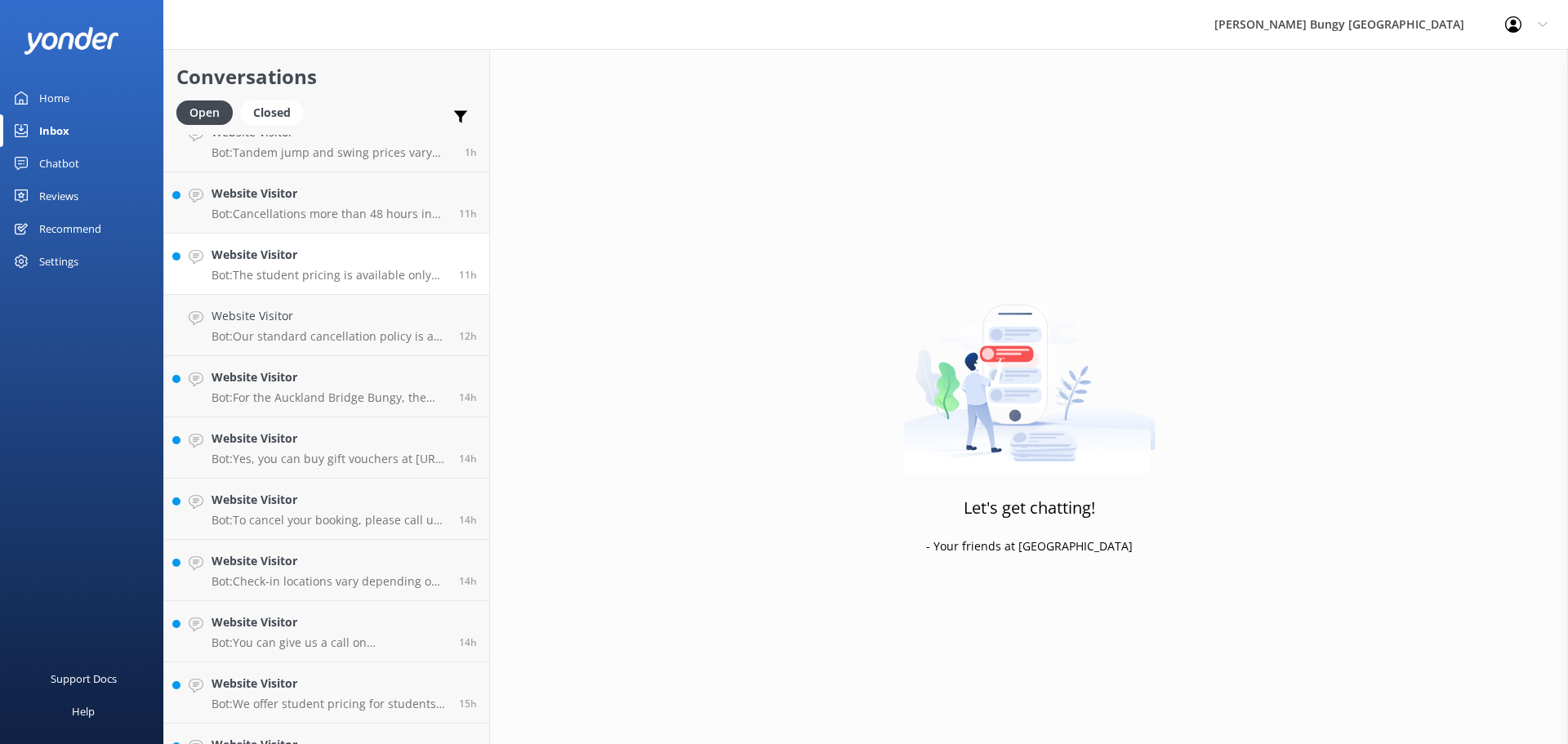
click at [297, 266] on div "Website Visitor Bot: The student pricing is available only for students studyin…" at bounding box center [329, 264] width 235 height 36
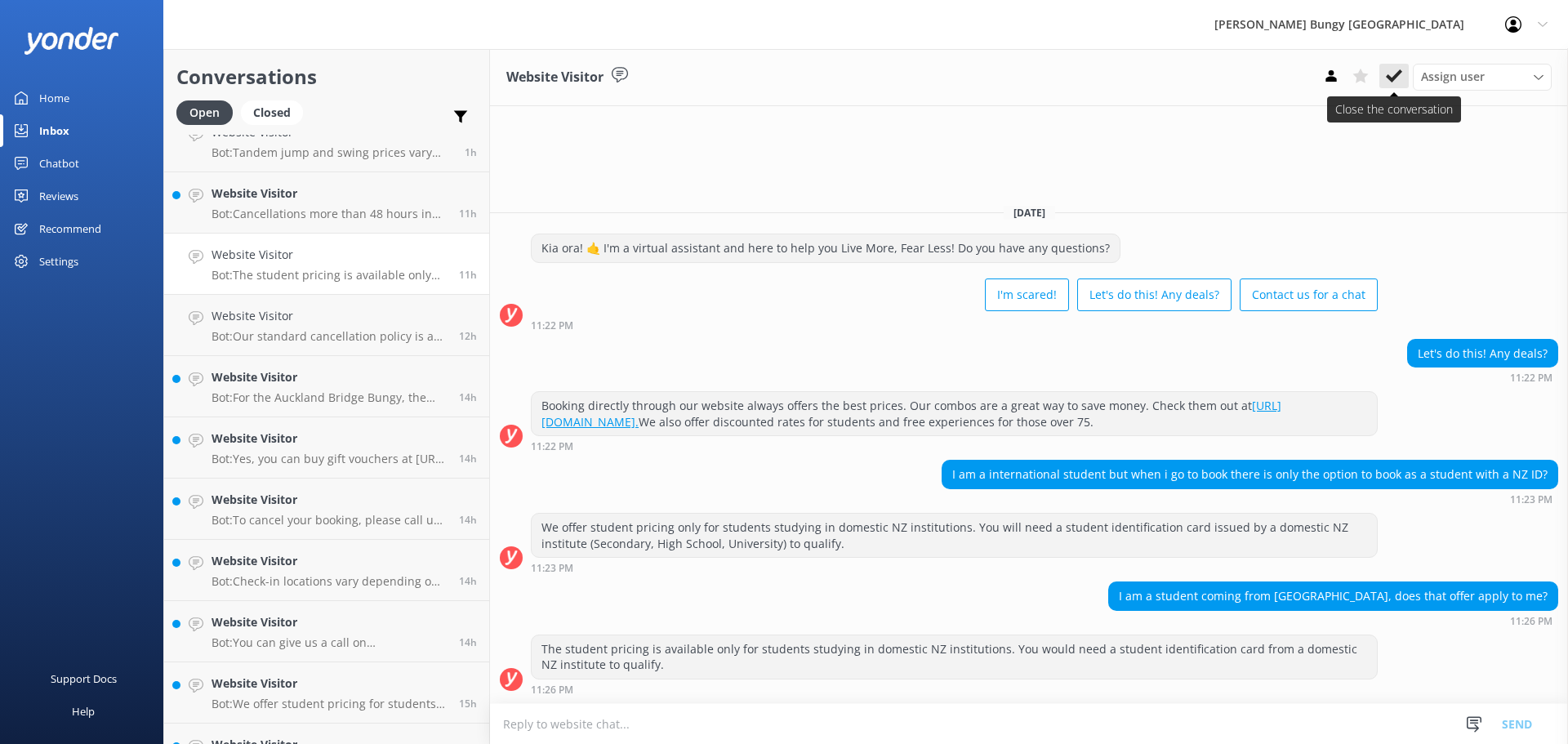
click at [1385, 77] on button at bounding box center [1393, 76] width 29 height 25
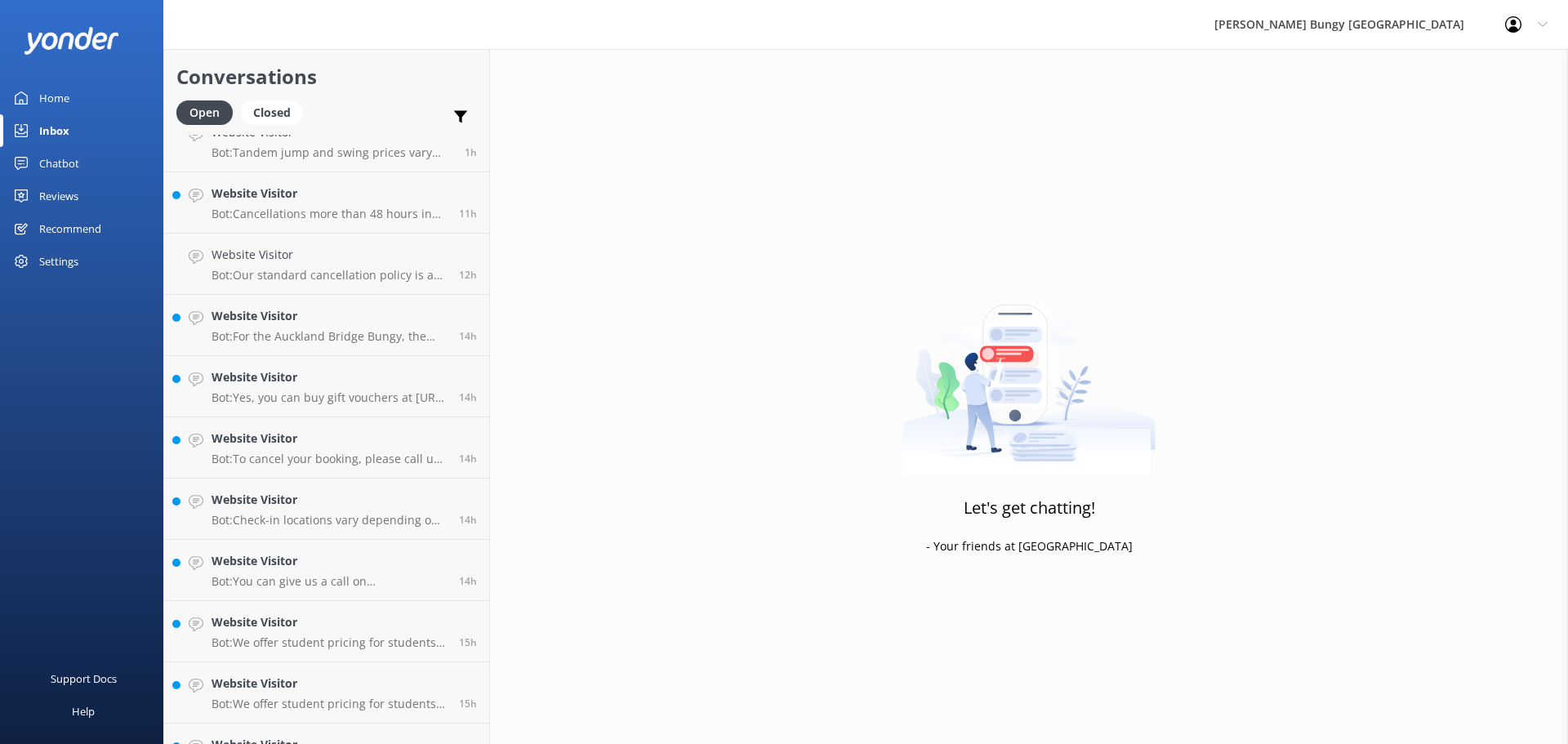
click at [312, 283] on link "Website Visitor Bot: Our standard cancellation policy is as follows: - Cancella…" at bounding box center [326, 264] width 325 height 61
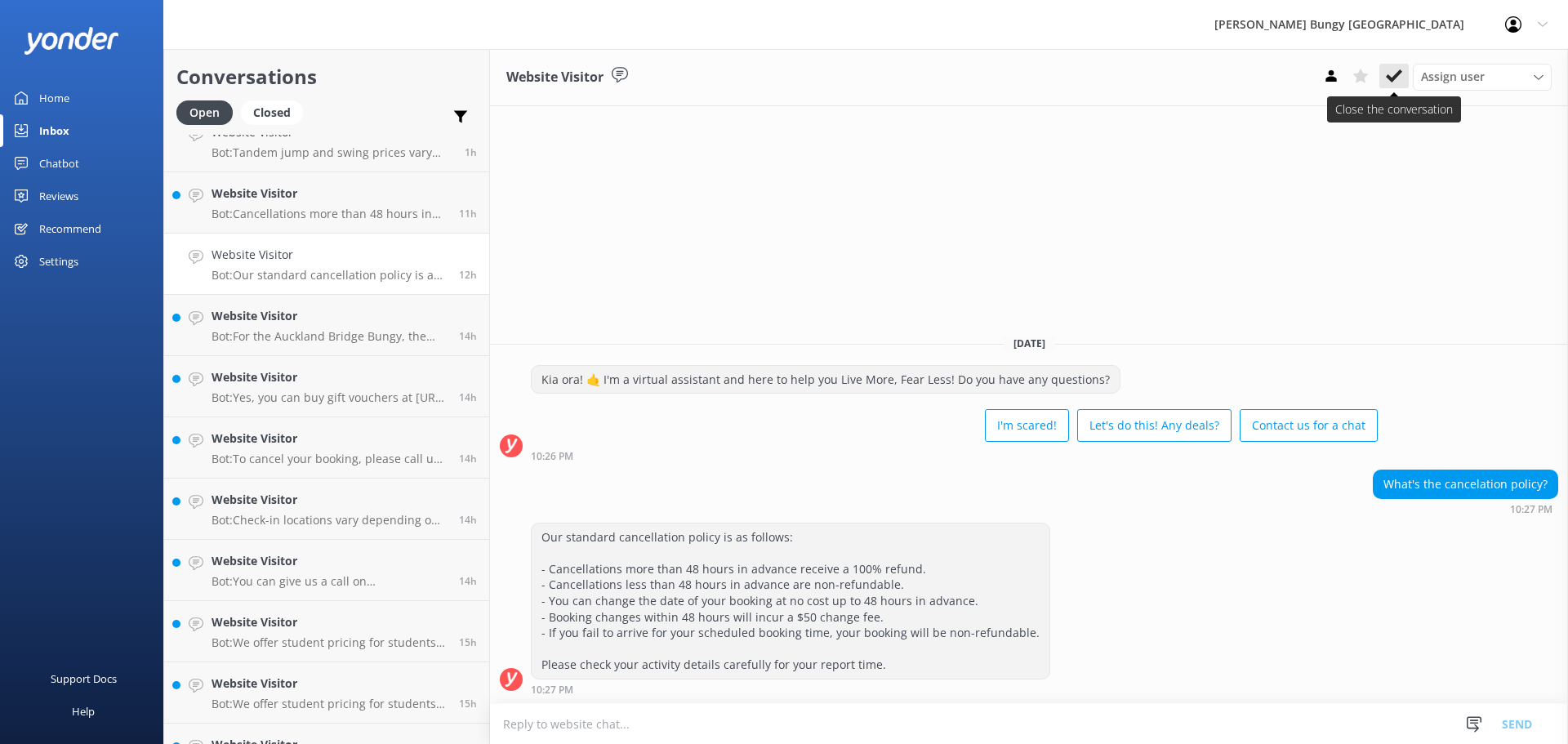
click at [1393, 65] on button at bounding box center [1393, 76] width 29 height 25
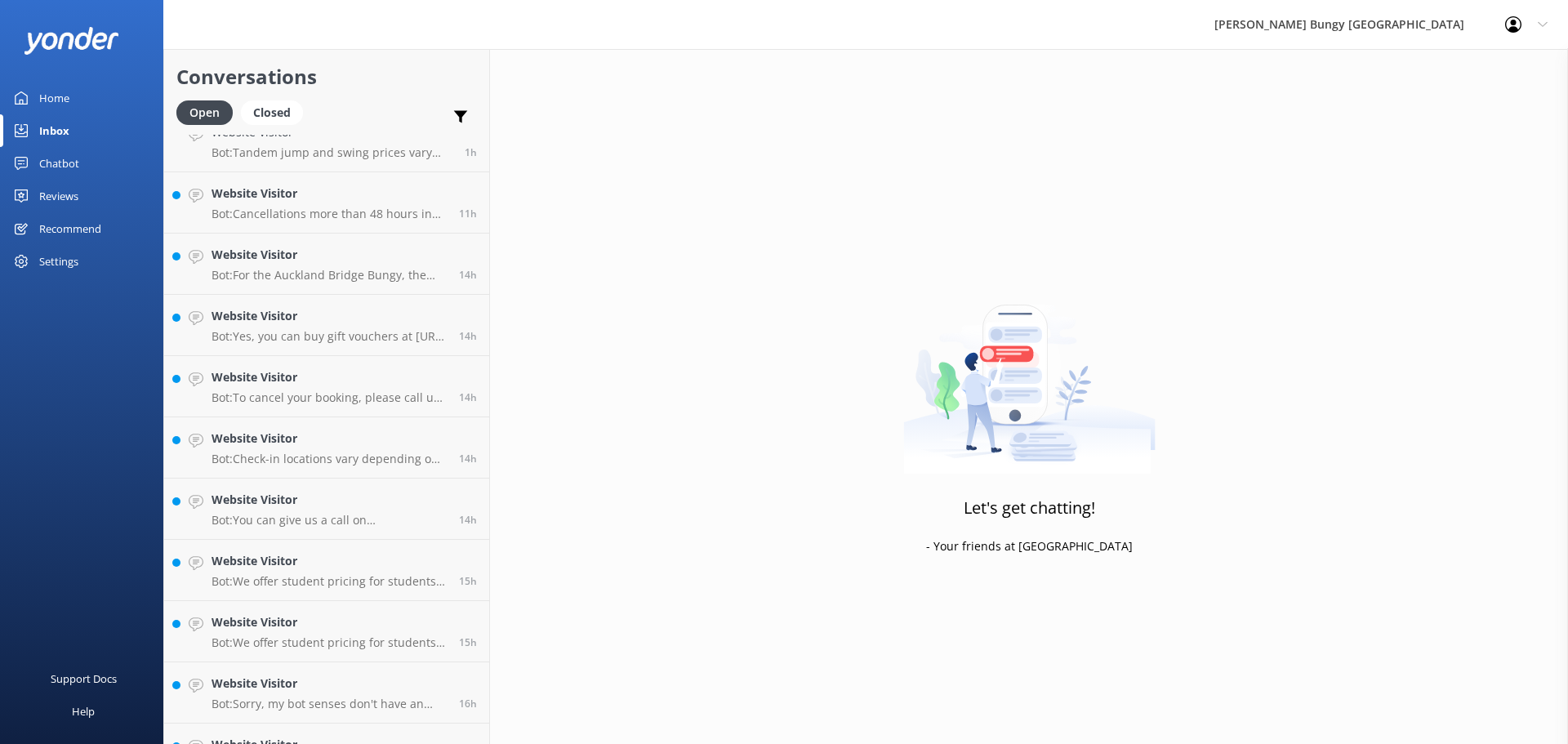
click at [273, 316] on h4 "Website Visitor" at bounding box center [329, 316] width 235 height 18
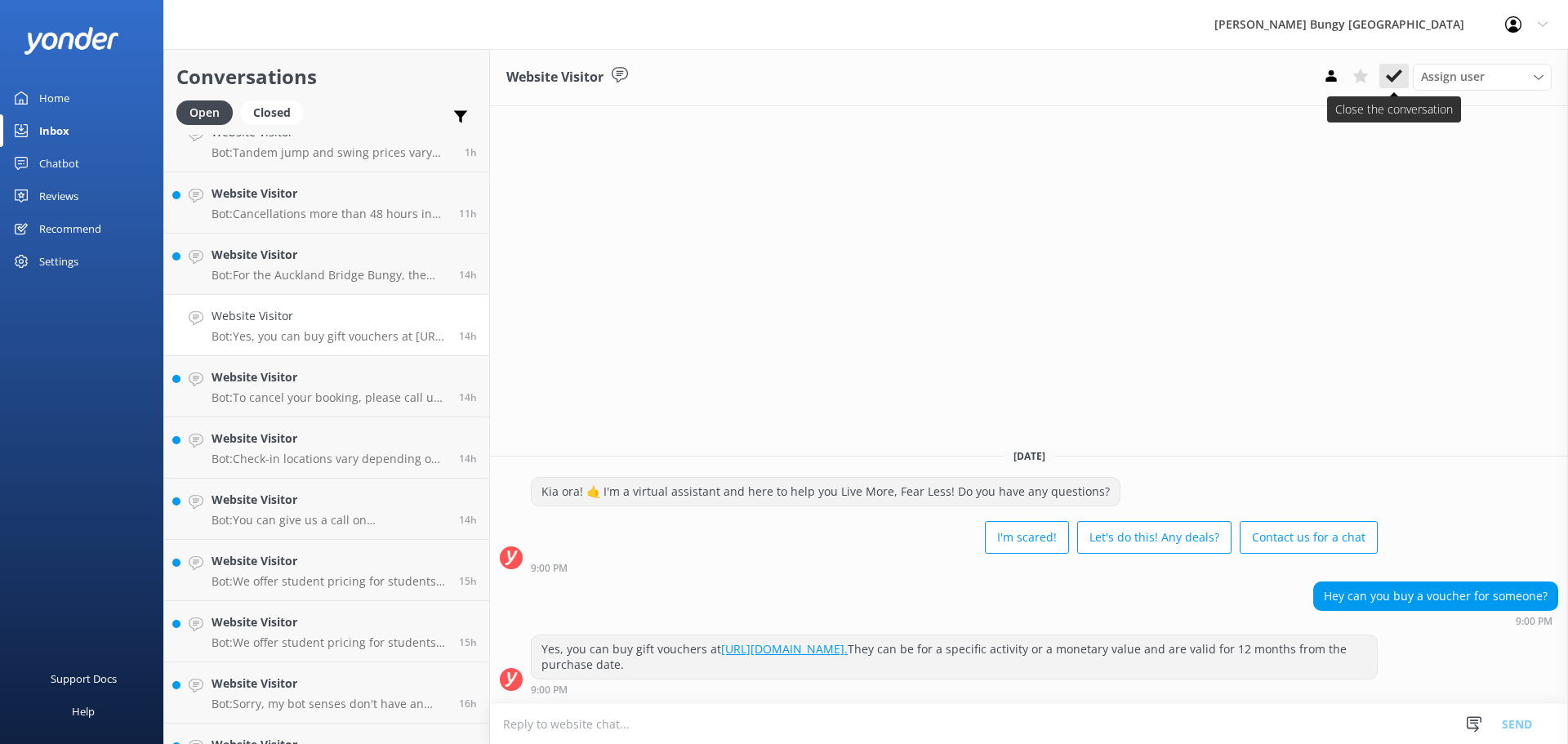
click at [1393, 79] on use at bounding box center [1393, 76] width 17 height 13
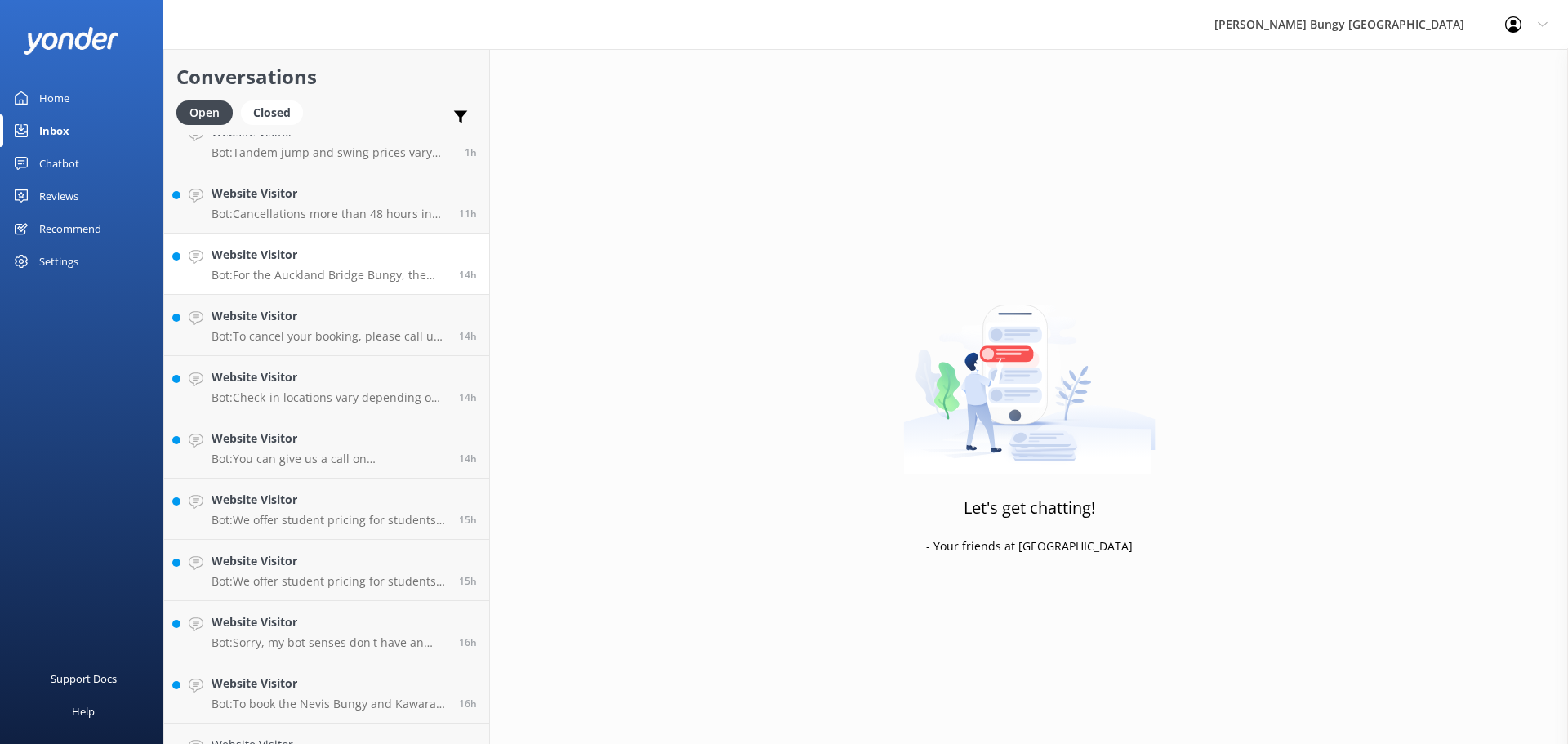
click at [216, 294] on link "Website Visitor Bot: For the Auckland Bridge Bungy, the minimum weight is 35kg,…" at bounding box center [326, 264] width 325 height 61
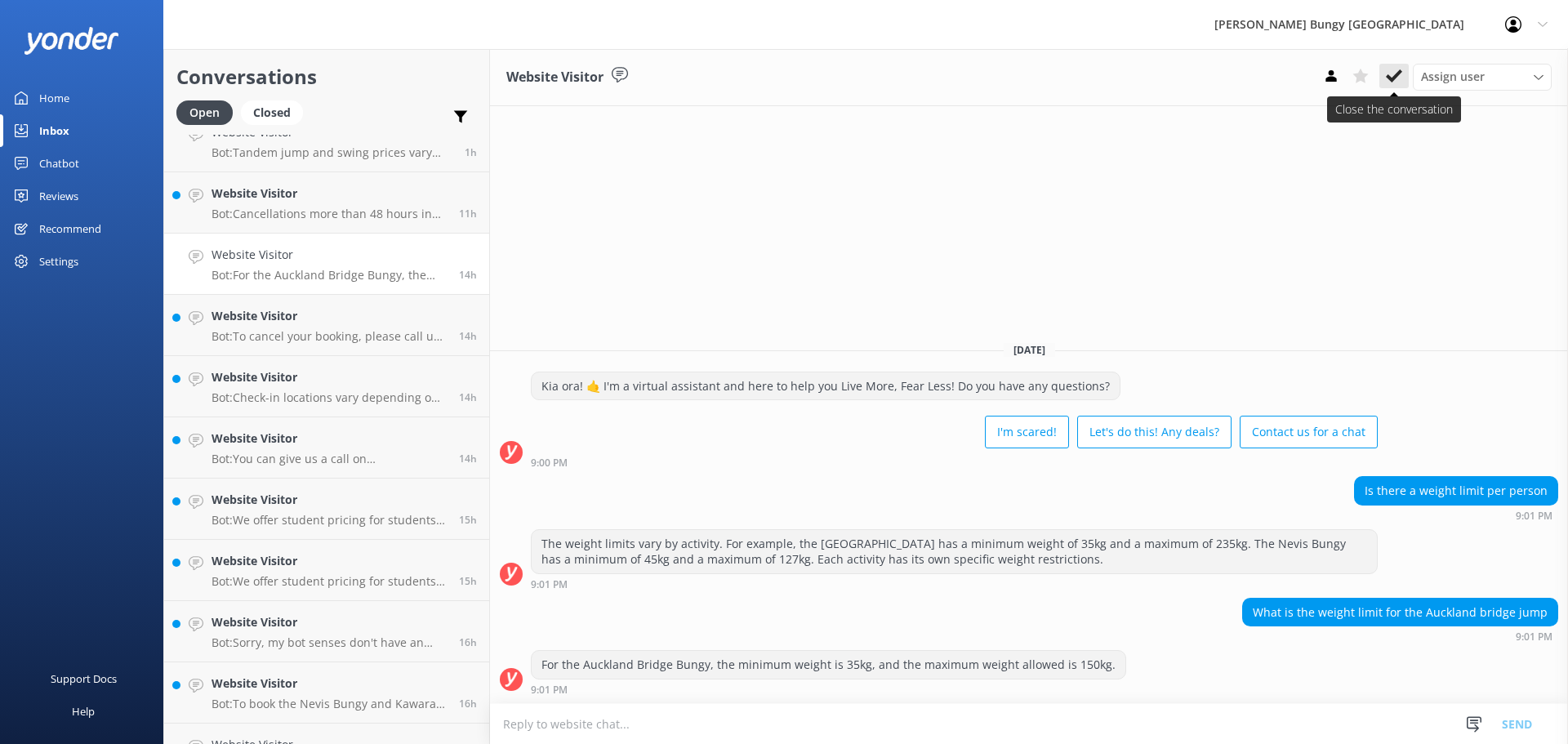
click at [1386, 68] on icon at bounding box center [1393, 76] width 17 height 17
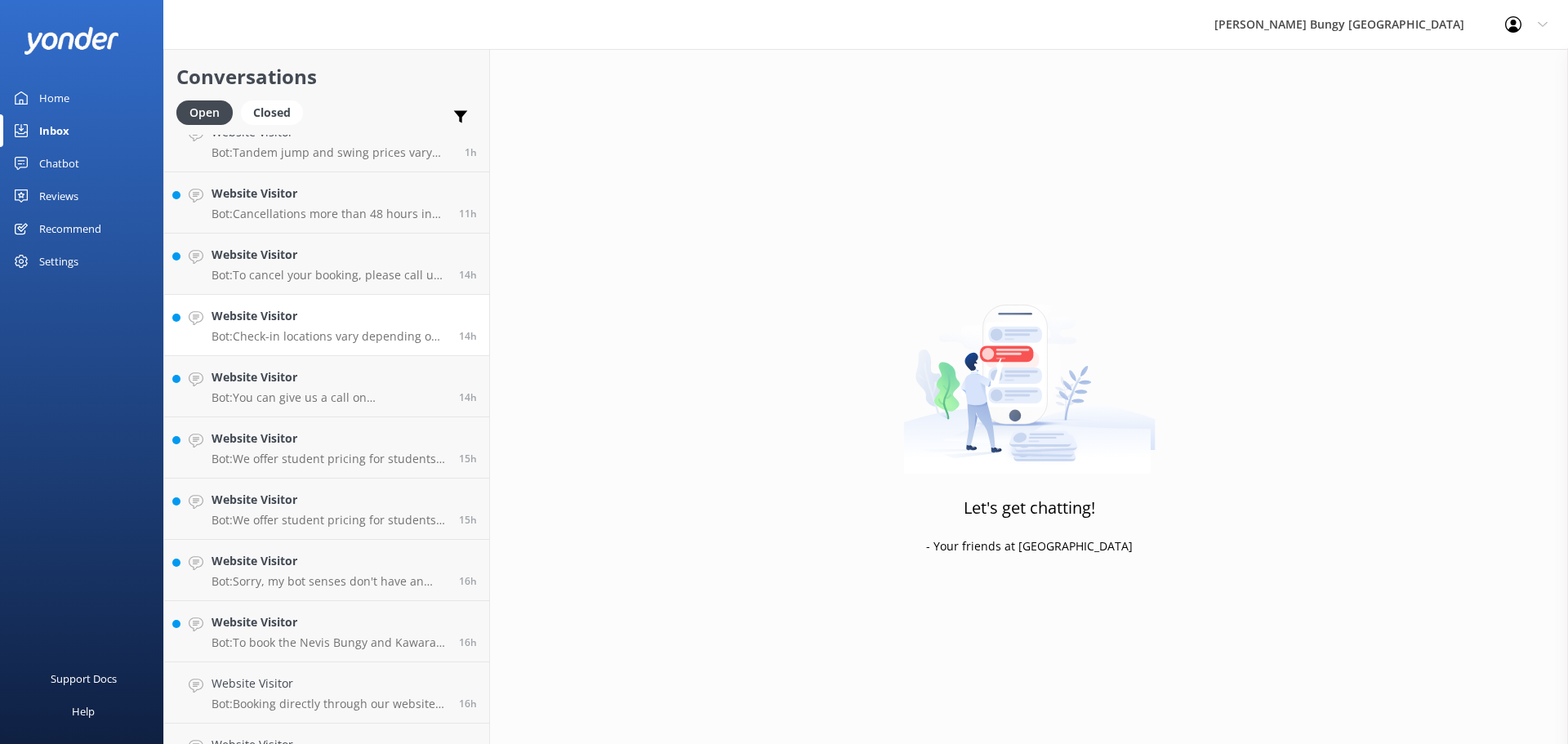
click at [228, 346] on link "Website Visitor Bot: Check-in locations vary depending on your activity: - Auck…" at bounding box center [326, 324] width 325 height 61
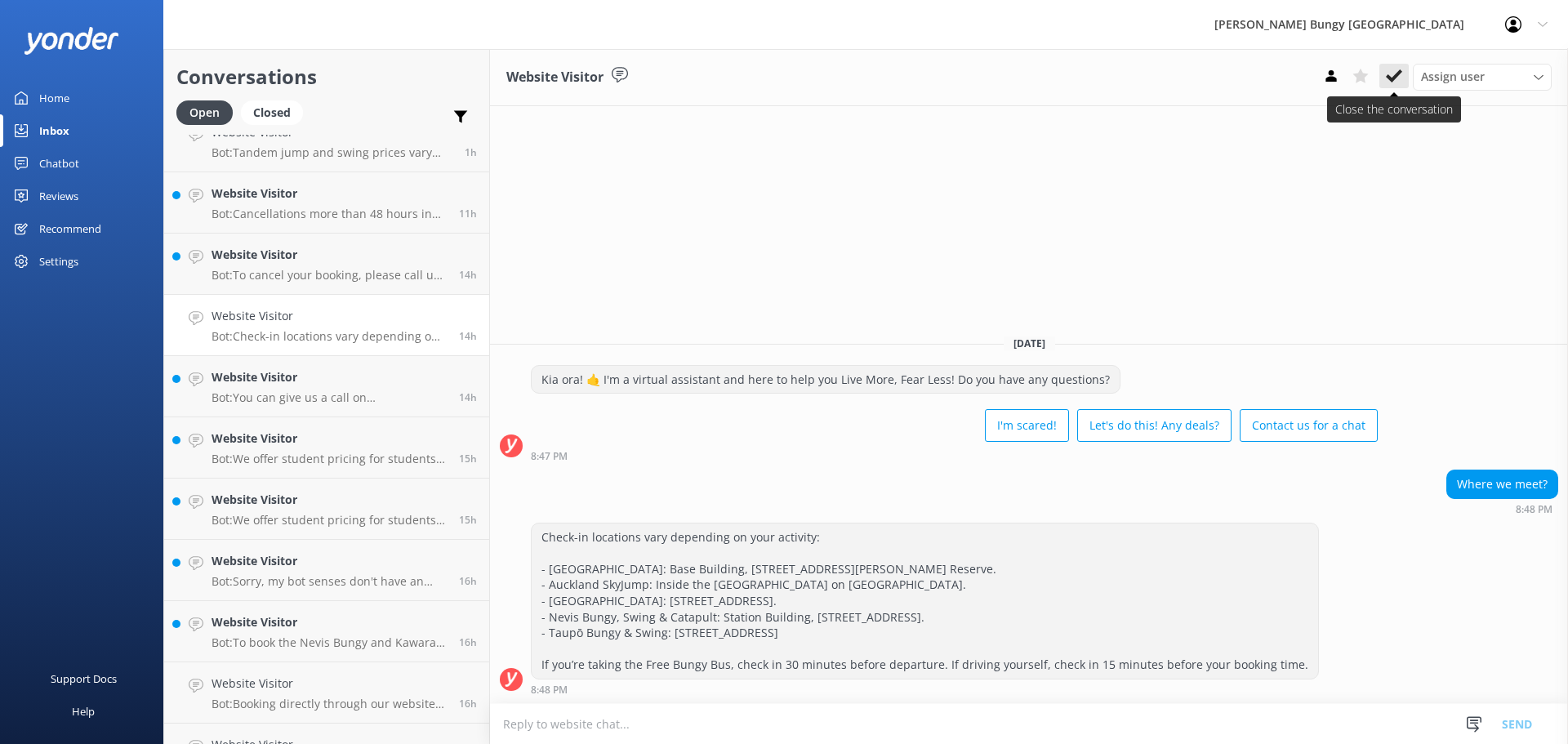
click at [1393, 74] on icon at bounding box center [1393, 76] width 17 height 17
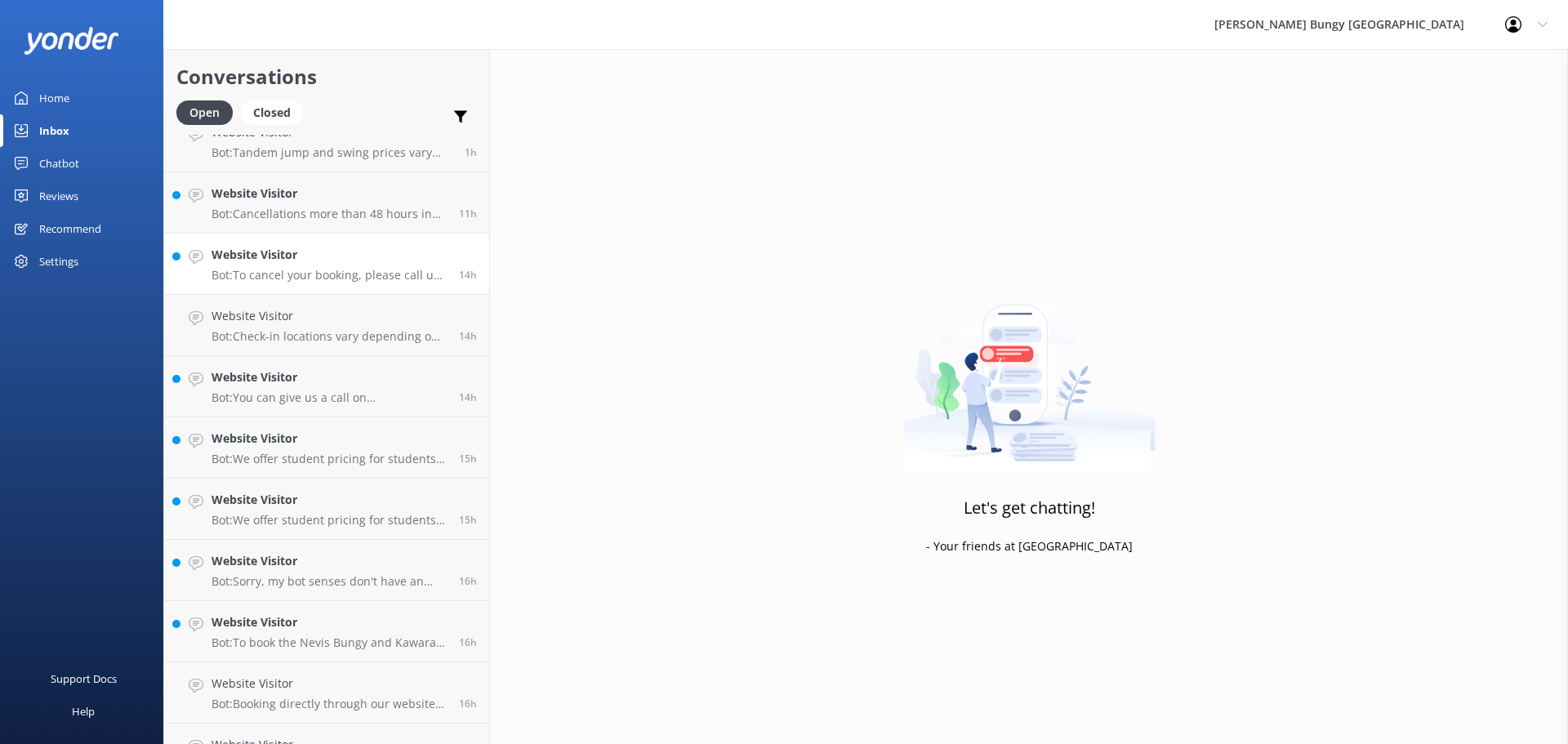
click at [235, 286] on link "Website Visitor Bot: To cancel your booking, please call us at 0800 286 4958 or…" at bounding box center [326, 264] width 325 height 61
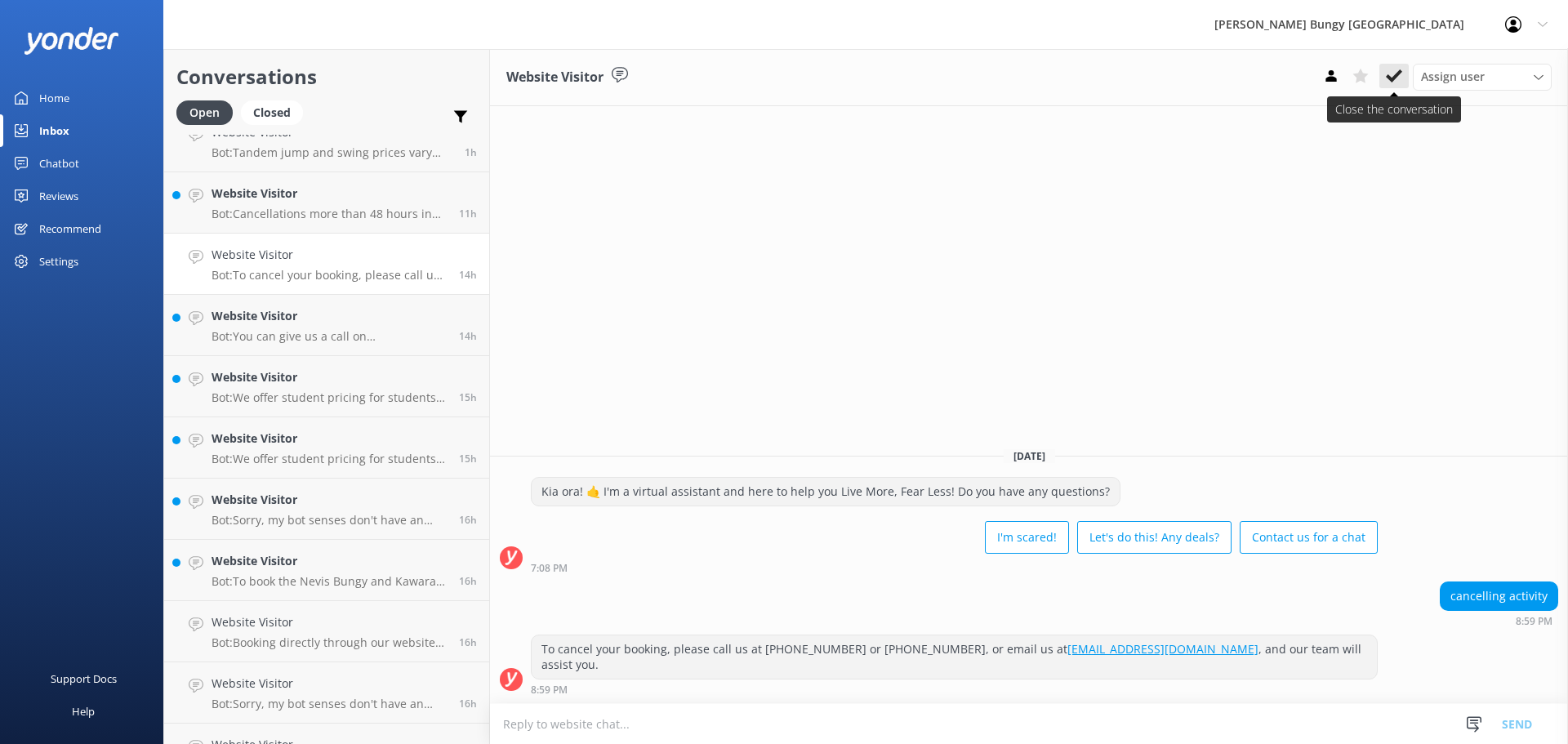
click at [1401, 77] on button at bounding box center [1393, 76] width 29 height 25
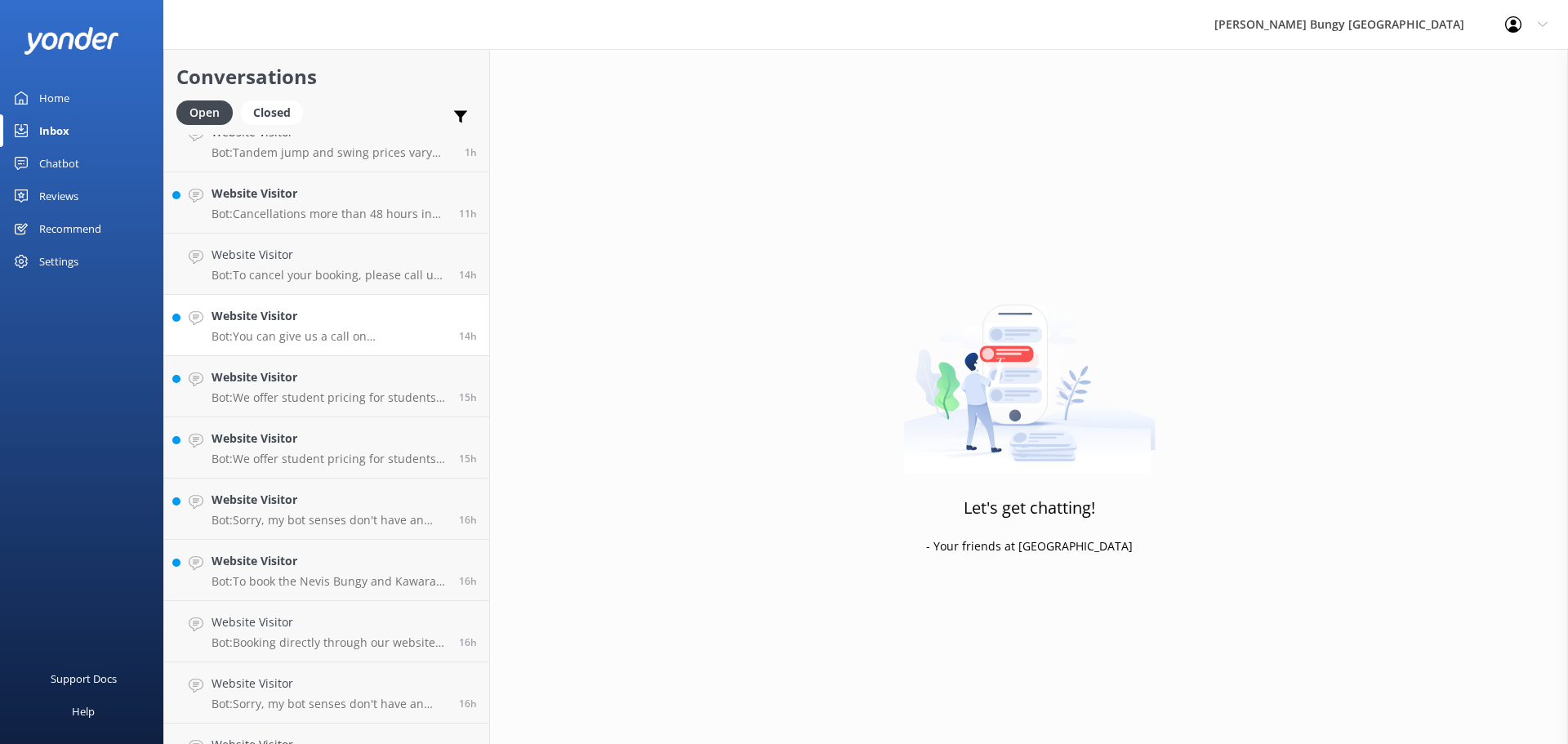
scroll to position [309, 0]
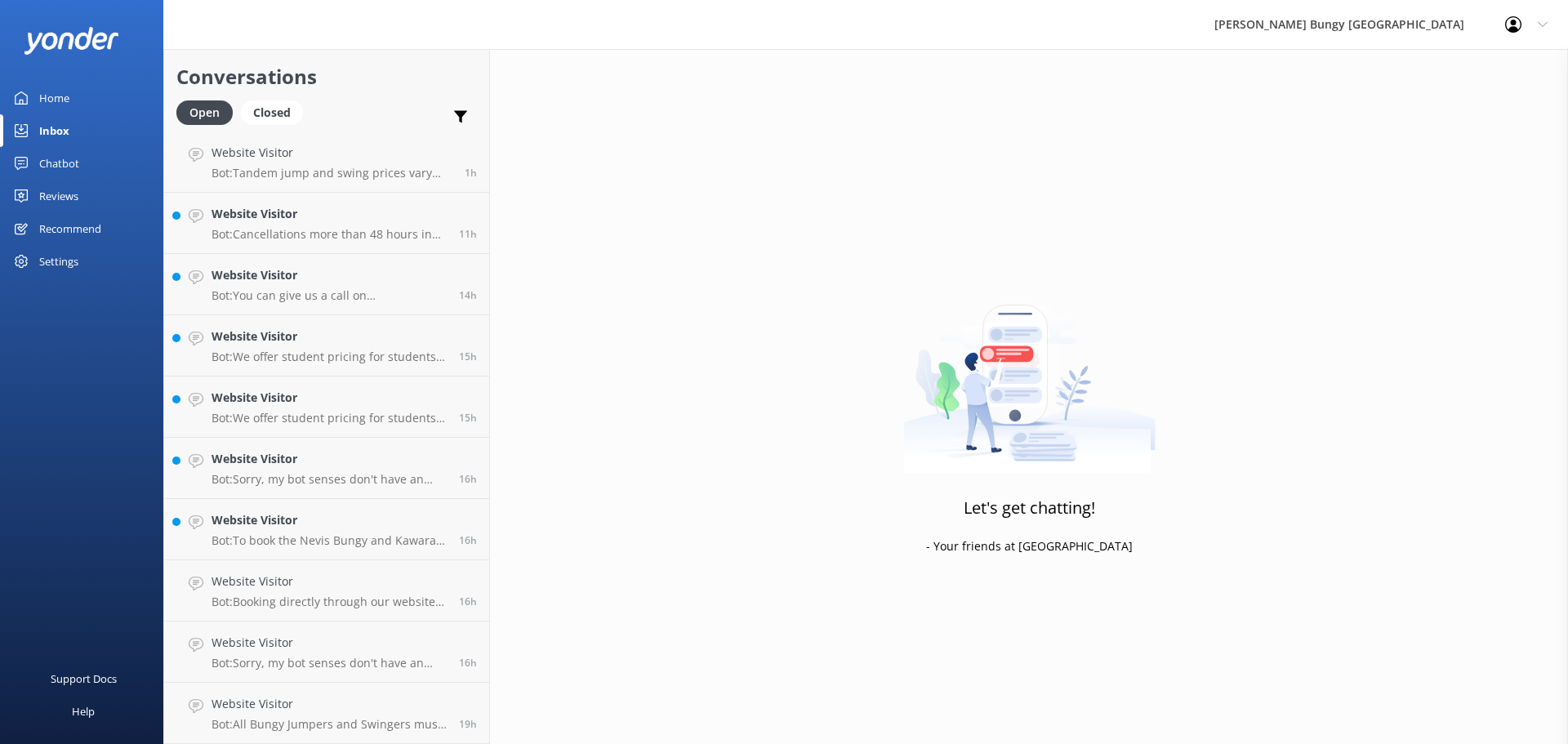
click at [246, 346] on div "Website Visitor Bot: We offer student pricing for students studying in domestic…" at bounding box center [329, 345] width 235 height 36
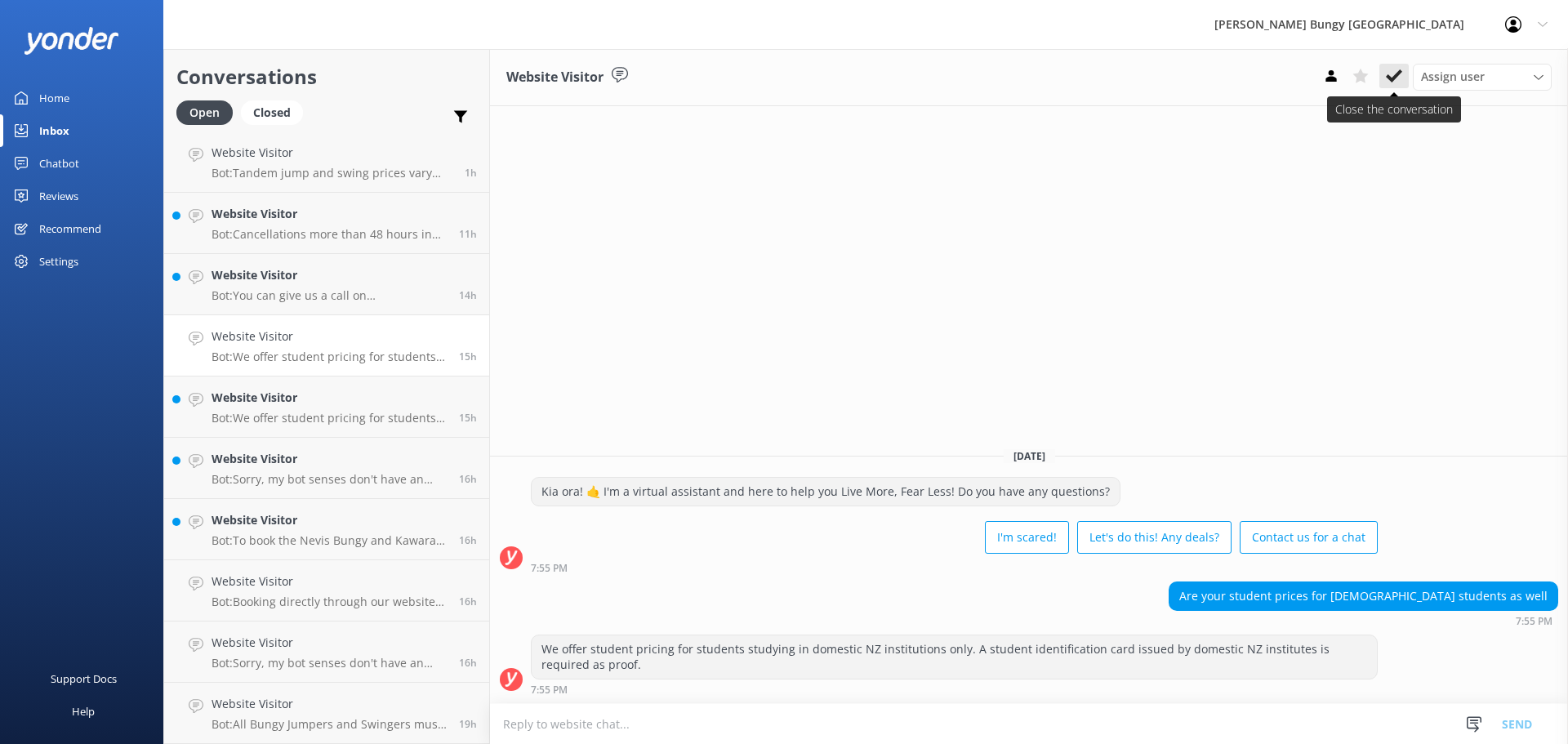
click at [1396, 72] on icon at bounding box center [1393, 76] width 17 height 17
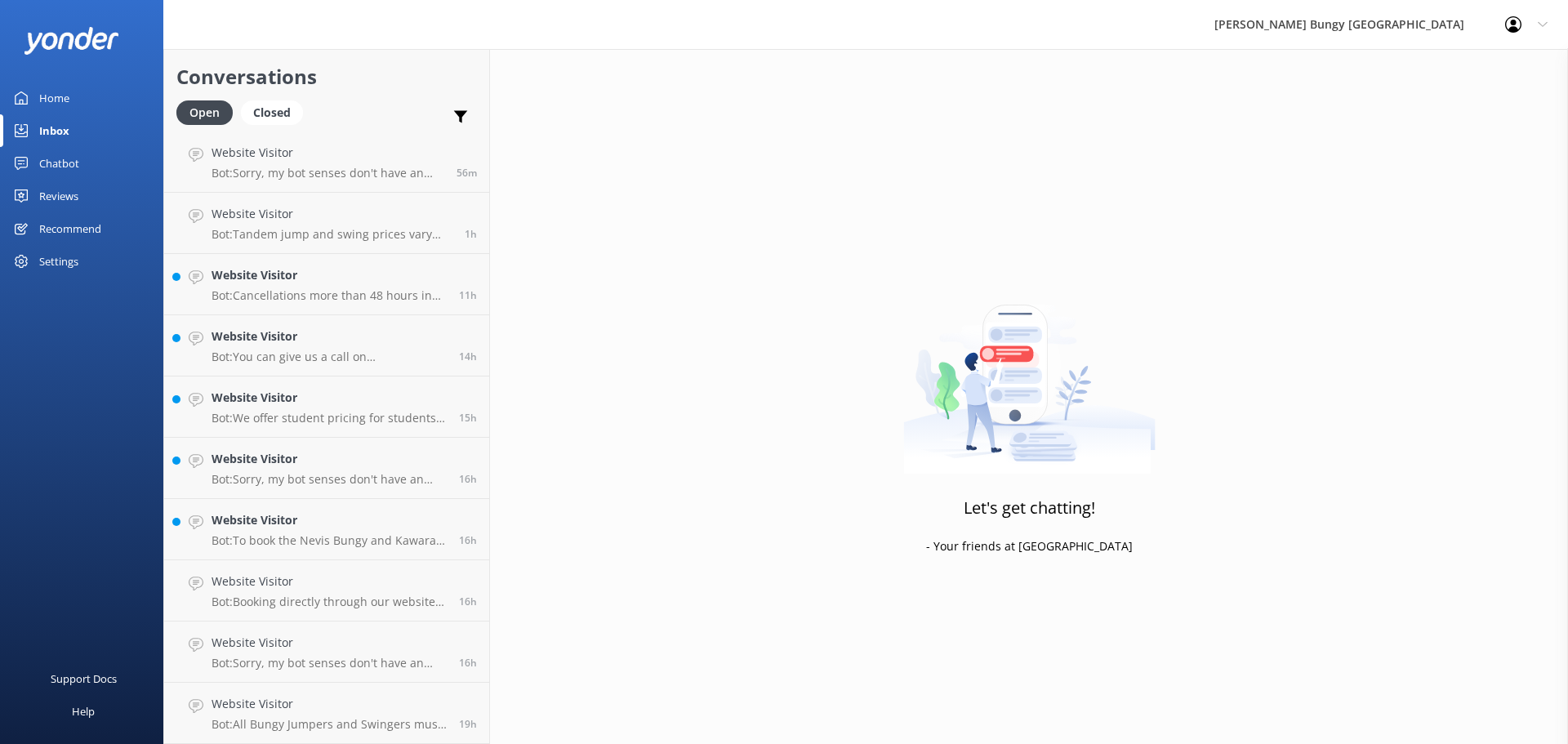
scroll to position [249, 0]
click at [362, 334] on h4 "Website Visitor" at bounding box center [329, 336] width 235 height 18
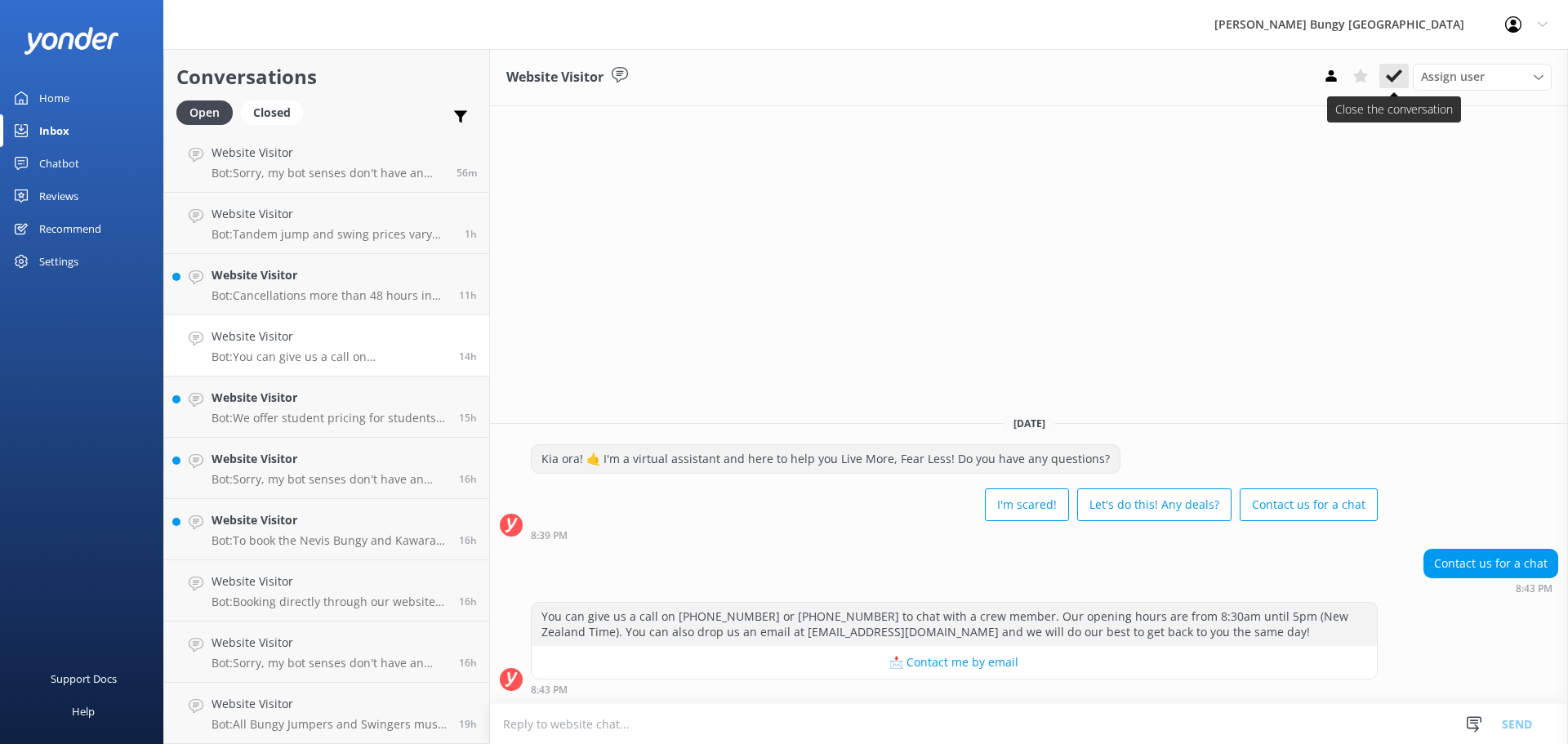
click at [1395, 78] on use at bounding box center [1393, 76] width 17 height 13
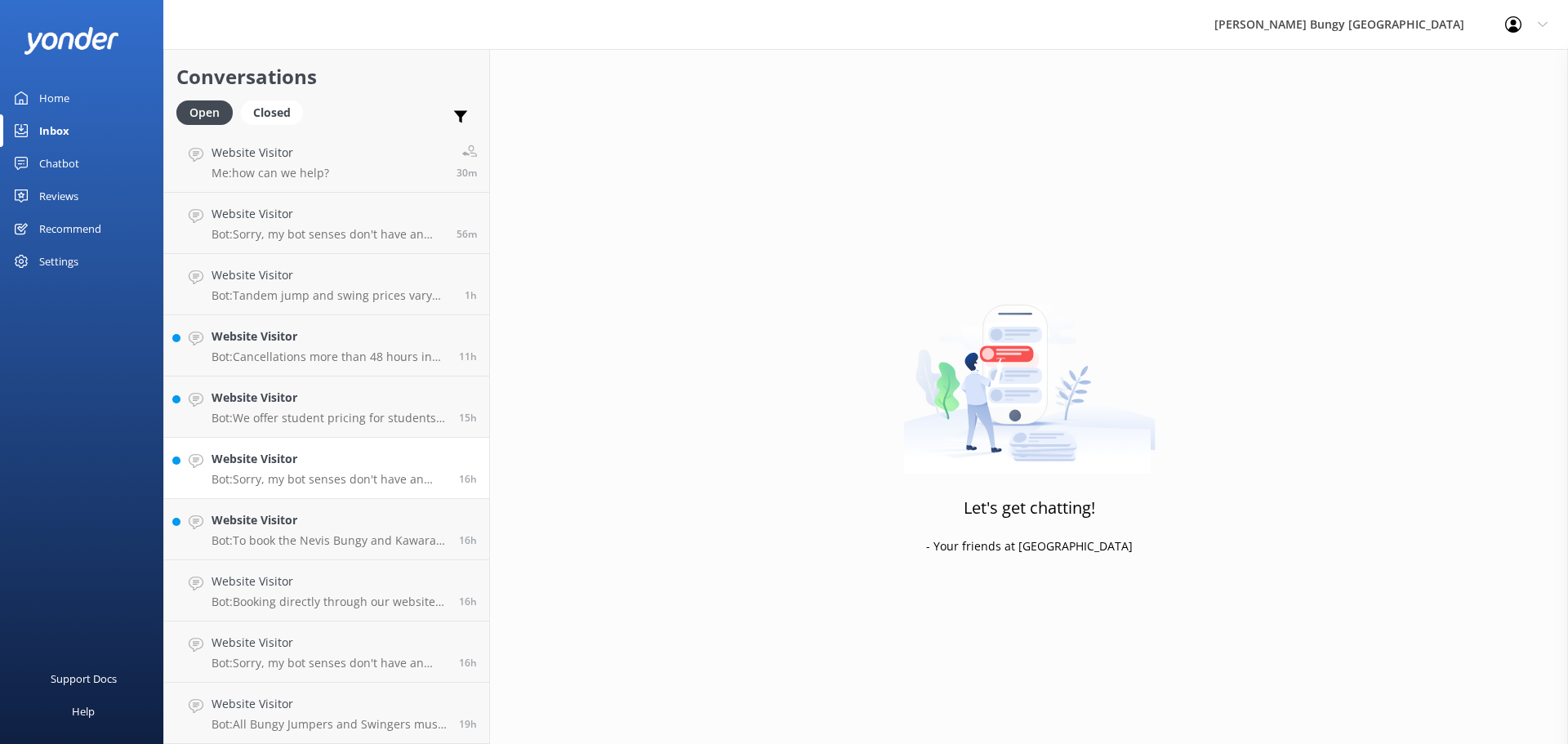
scroll to position [187, 0]
click at [329, 443] on link "Website Visitor Bot: Sorry, my bot senses don't have an answer for that, please…" at bounding box center [326, 468] width 325 height 61
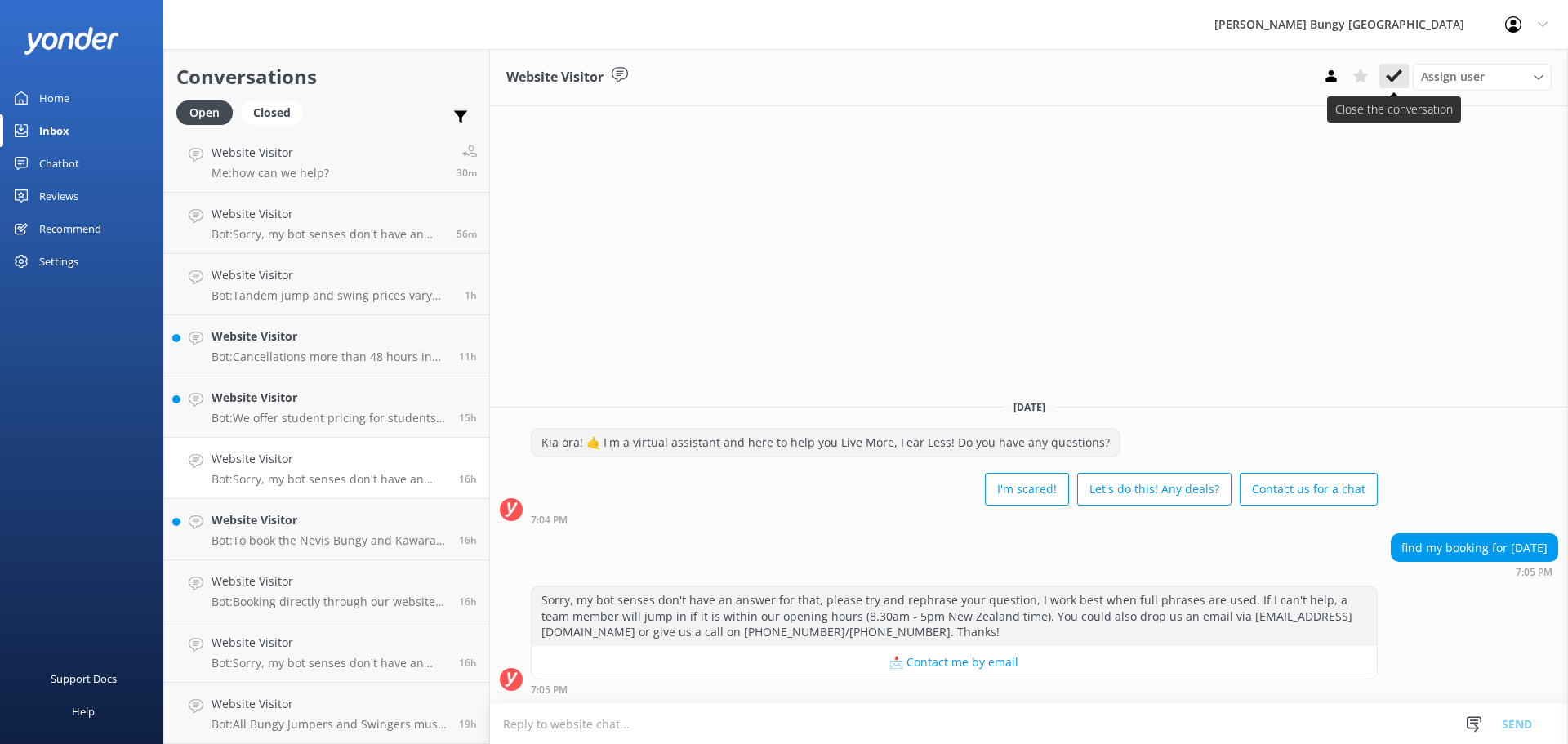
click at [1398, 79] on icon at bounding box center [1393, 76] width 17 height 17
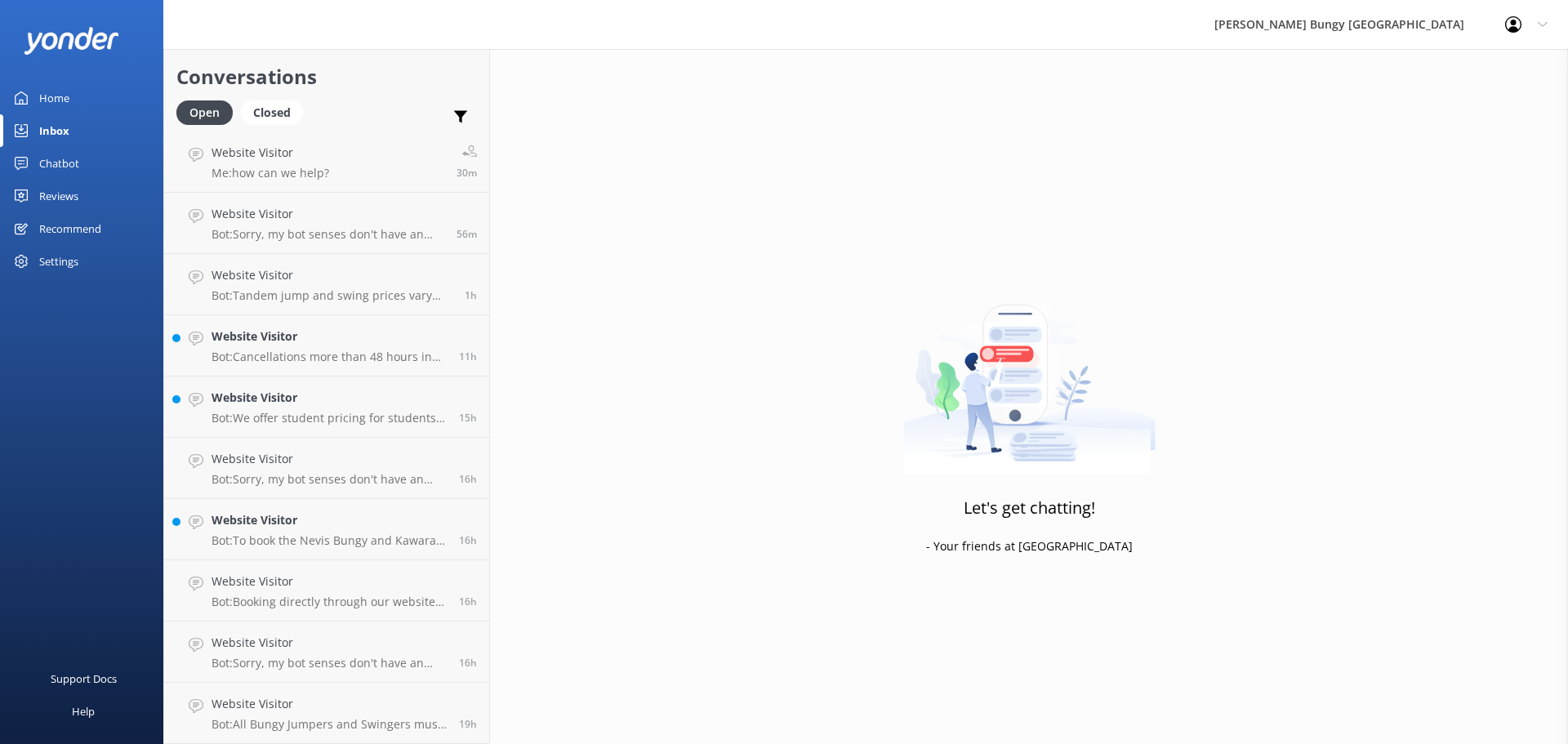
scroll to position [126, 0]
click at [342, 517] on h4 "Website Visitor" at bounding box center [329, 520] width 235 height 18
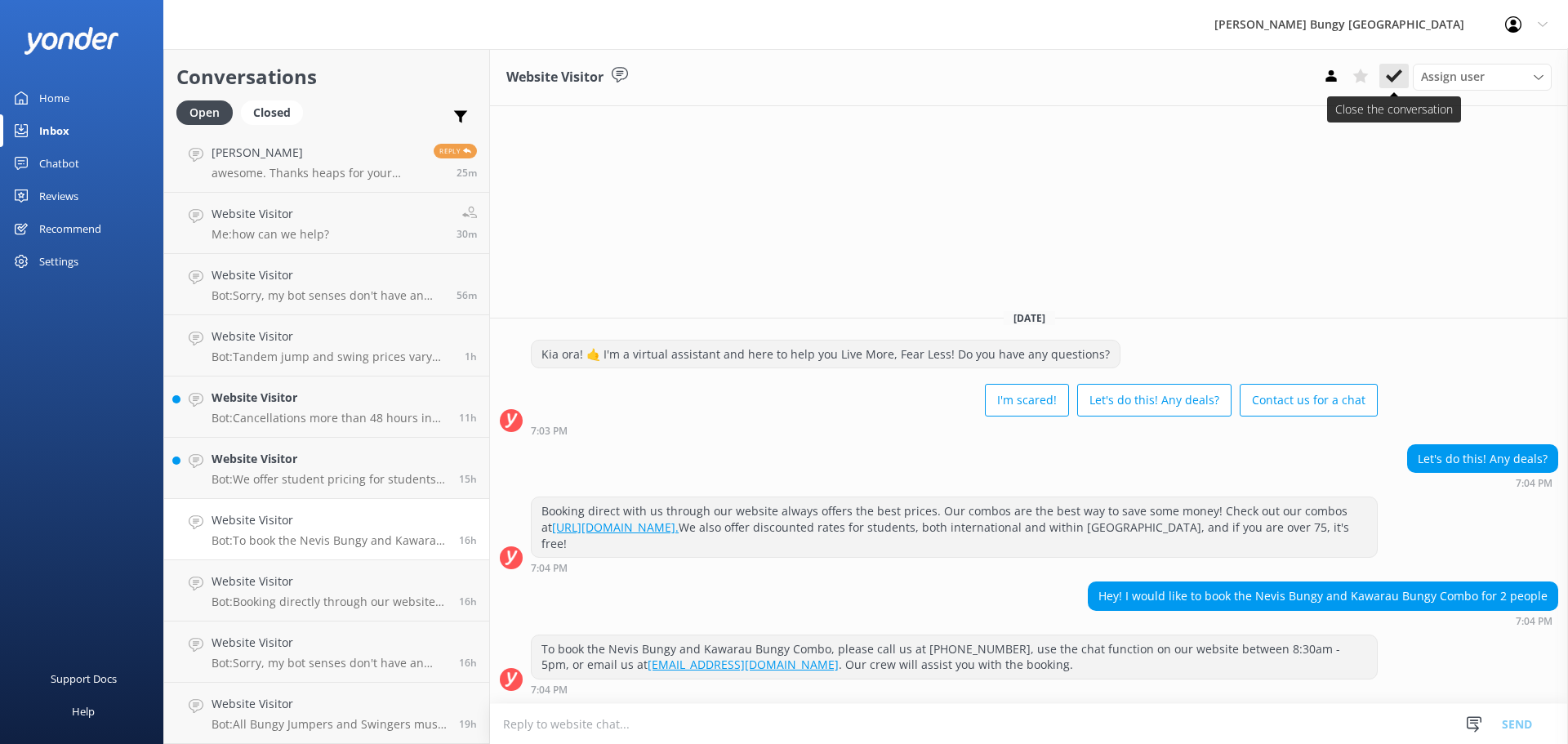
click at [1391, 72] on icon at bounding box center [1393, 76] width 17 height 17
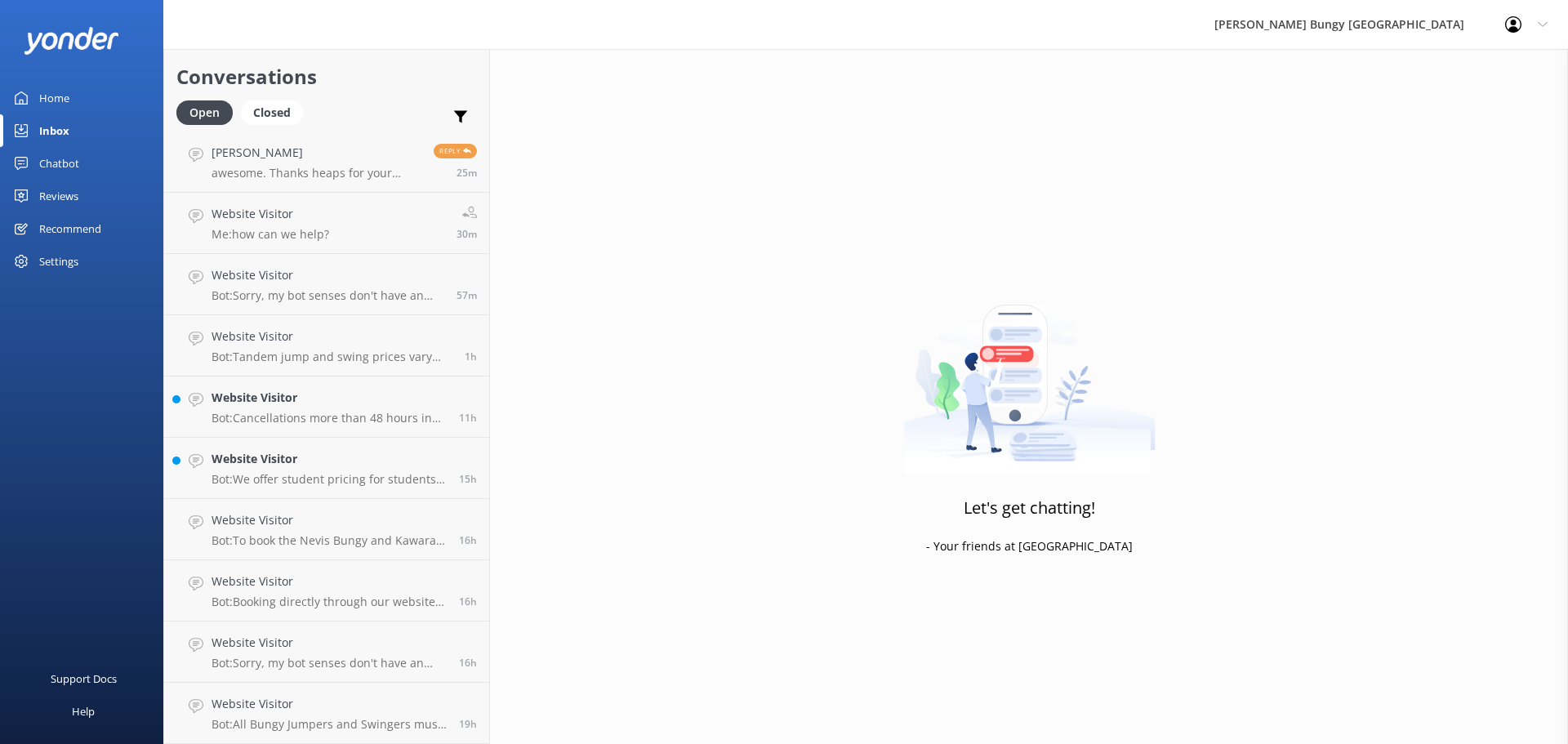
scroll to position [64, 0]
click at [286, 449] on link "Website Visitor Bot: Cancellations more than 48 hours in advance get a 100% ref…" at bounding box center [326, 468] width 325 height 61
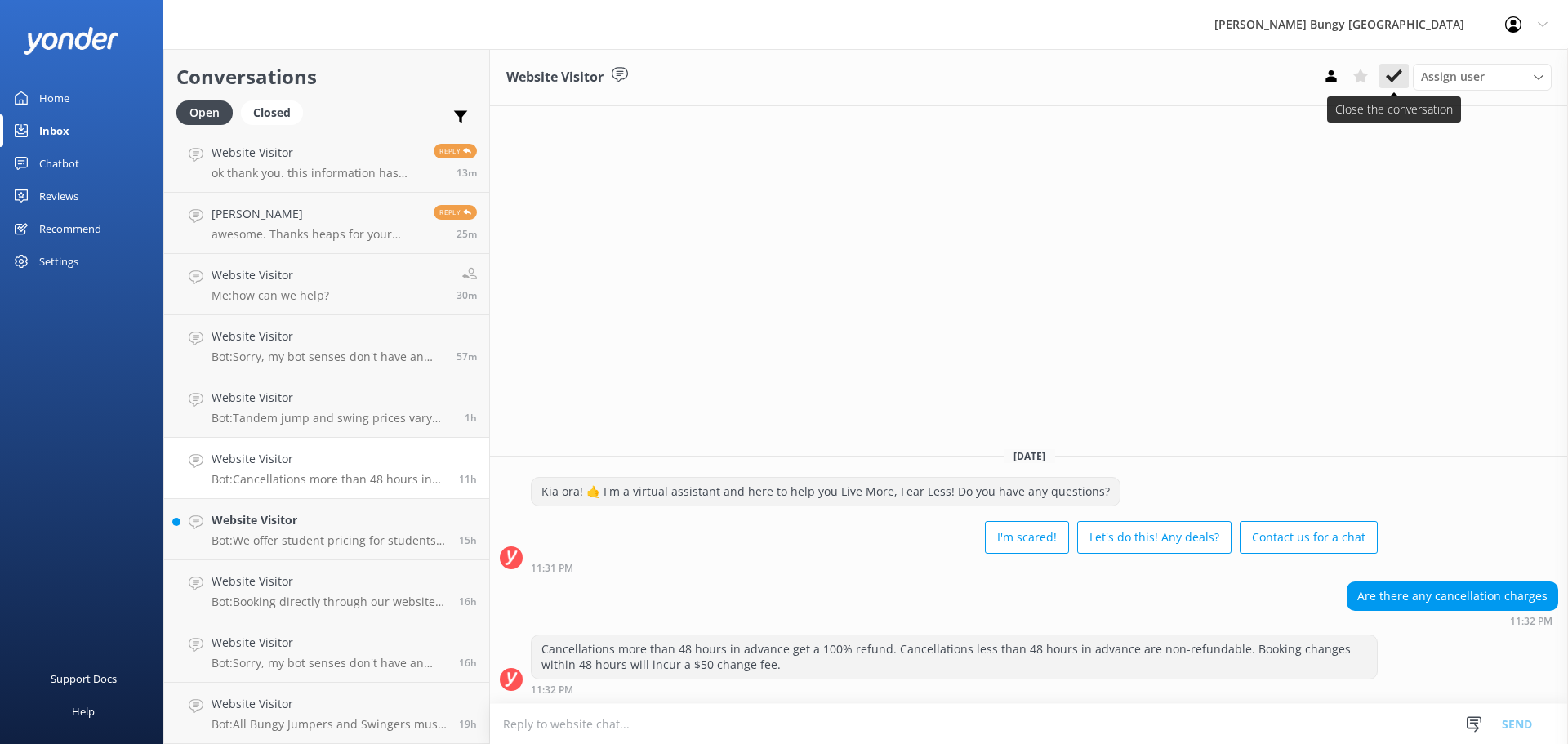
click at [1386, 65] on button at bounding box center [1393, 76] width 29 height 25
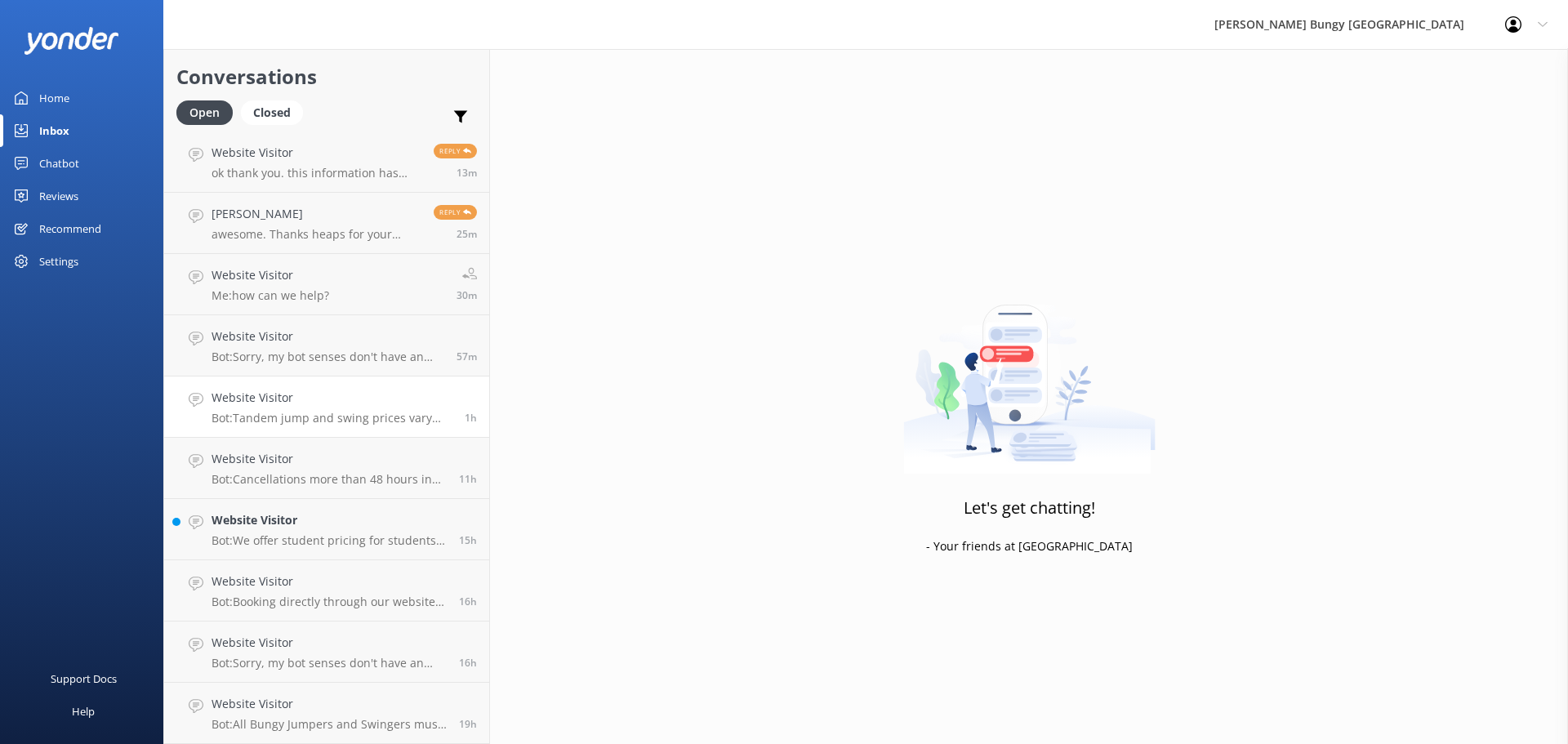
scroll to position [4, 0]
click at [247, 473] on p "Bot: Tandem jump and swing prices vary based on location, activity, and fare ty…" at bounding box center [331, 479] width 241 height 15
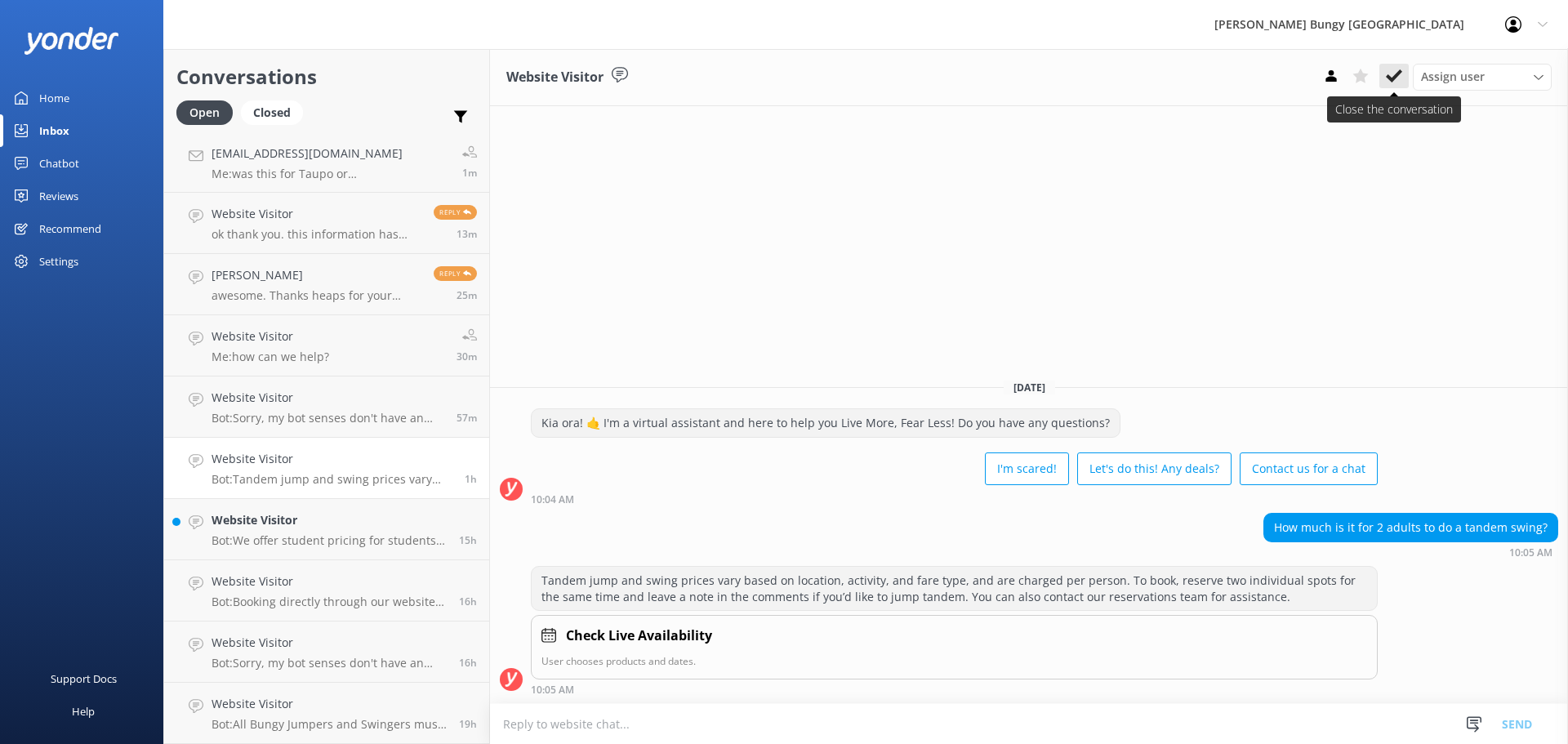
click at [1386, 81] on icon at bounding box center [1393, 76] width 17 height 17
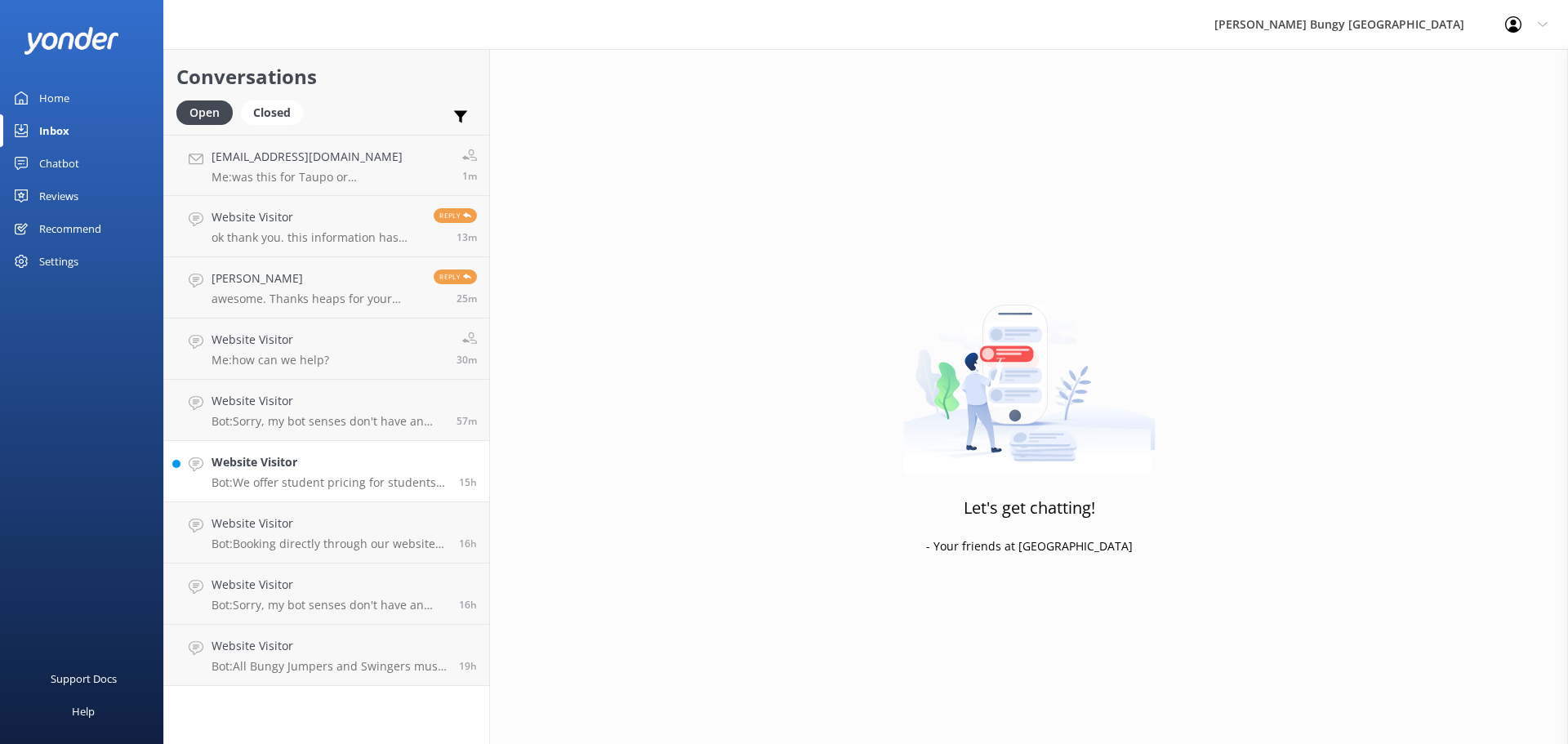
click at [323, 482] on p "Bot: We offer student pricing for students studying in domestic NZ institutions…" at bounding box center [329, 482] width 235 height 15
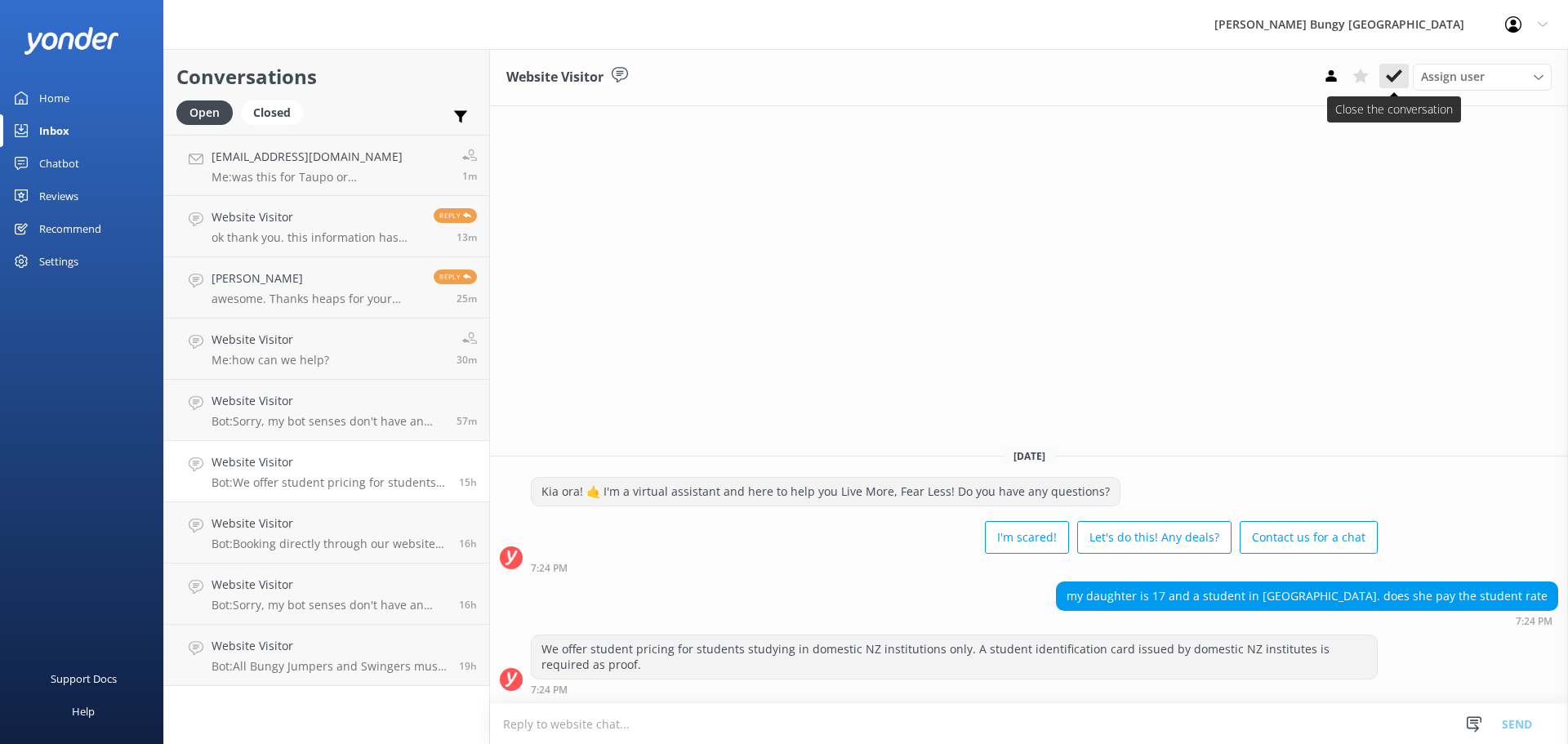
click at [1391, 84] on icon at bounding box center [1393, 76] width 17 height 17
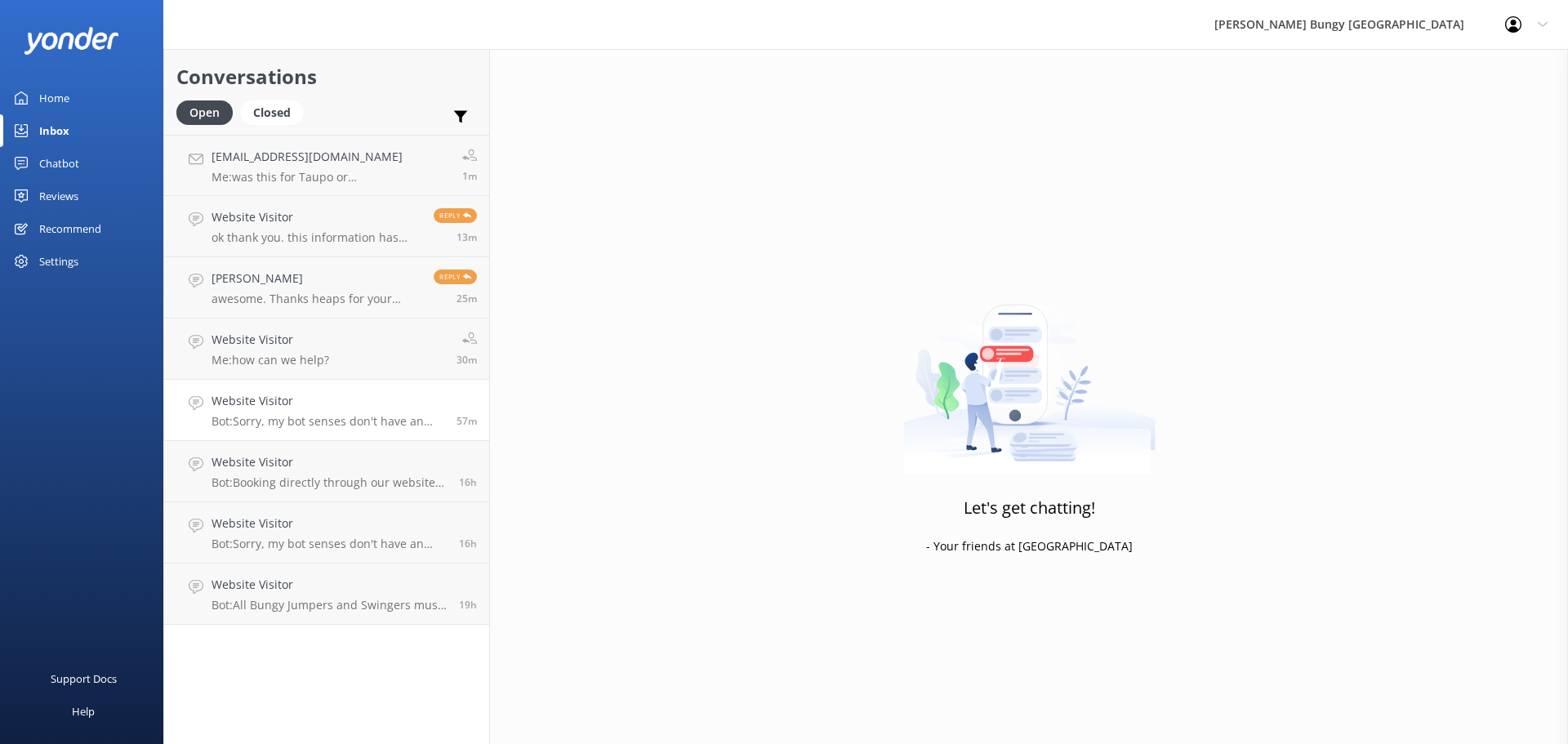
click at [244, 427] on p "Bot: Sorry, my bot senses don't have an answer for that, please try and rephras…" at bounding box center [328, 421] width 233 height 15
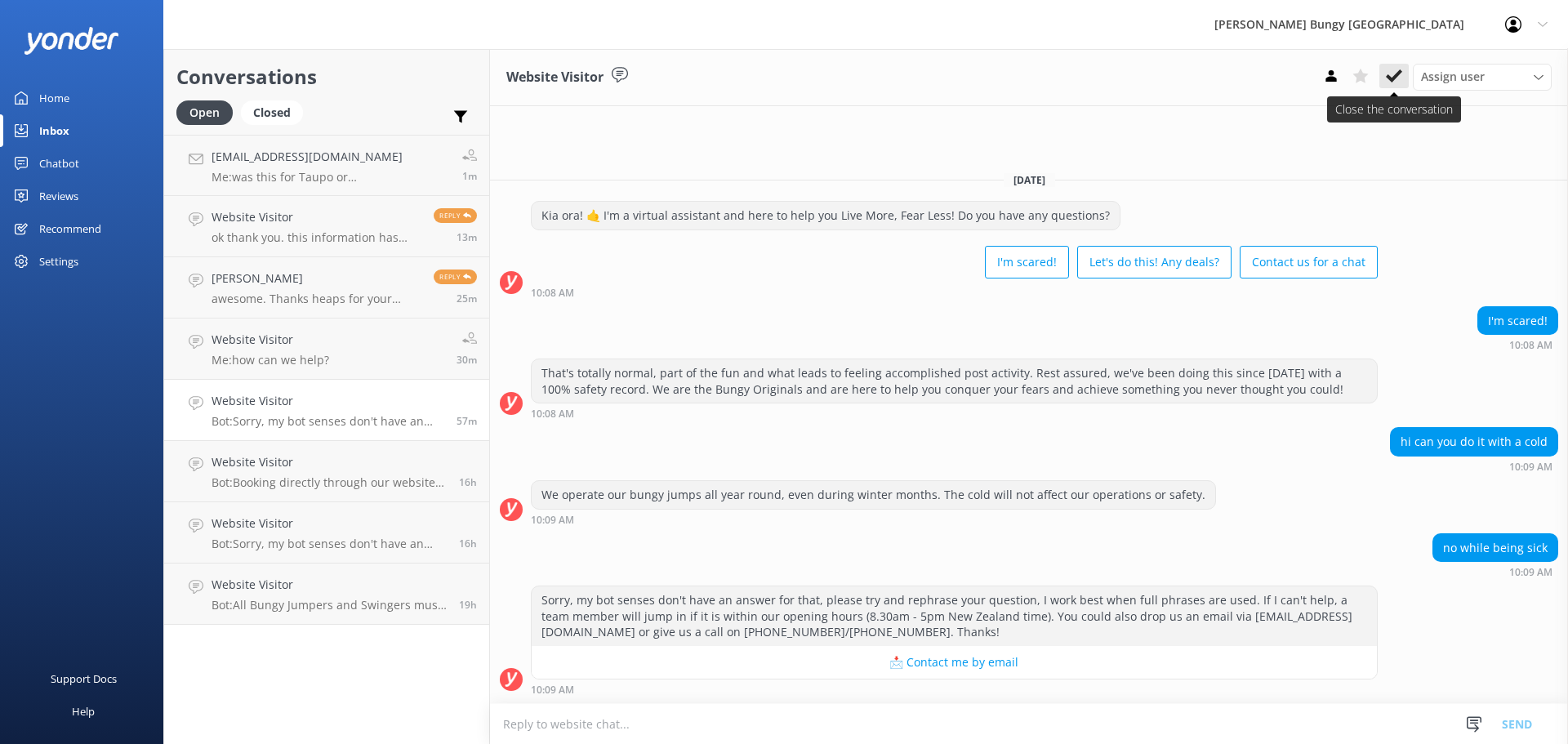
click at [1381, 74] on button at bounding box center [1393, 76] width 29 height 25
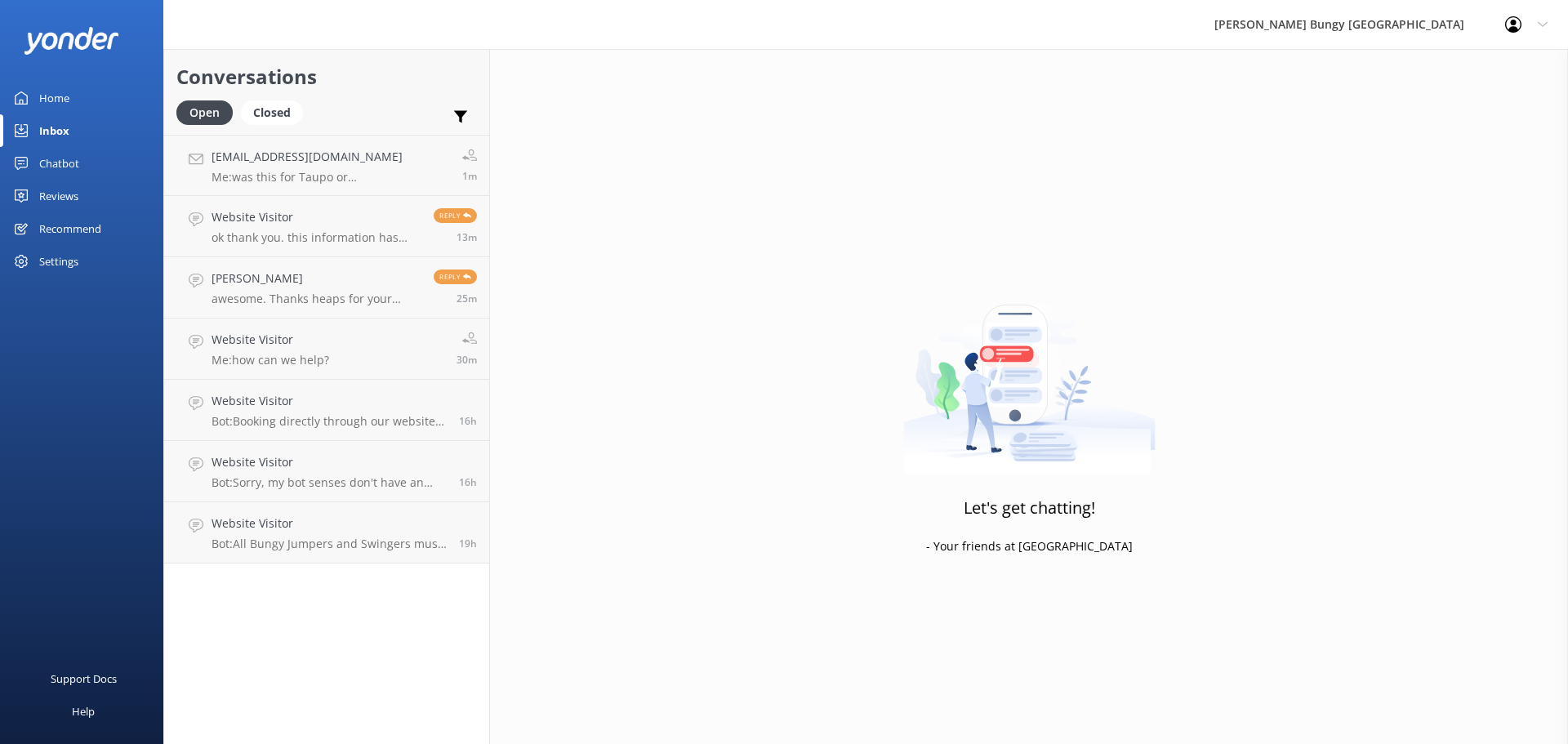
click at [420, 415] on p "Bot: Booking directly through our website always offers the best prices. Our co…" at bounding box center [329, 421] width 235 height 15
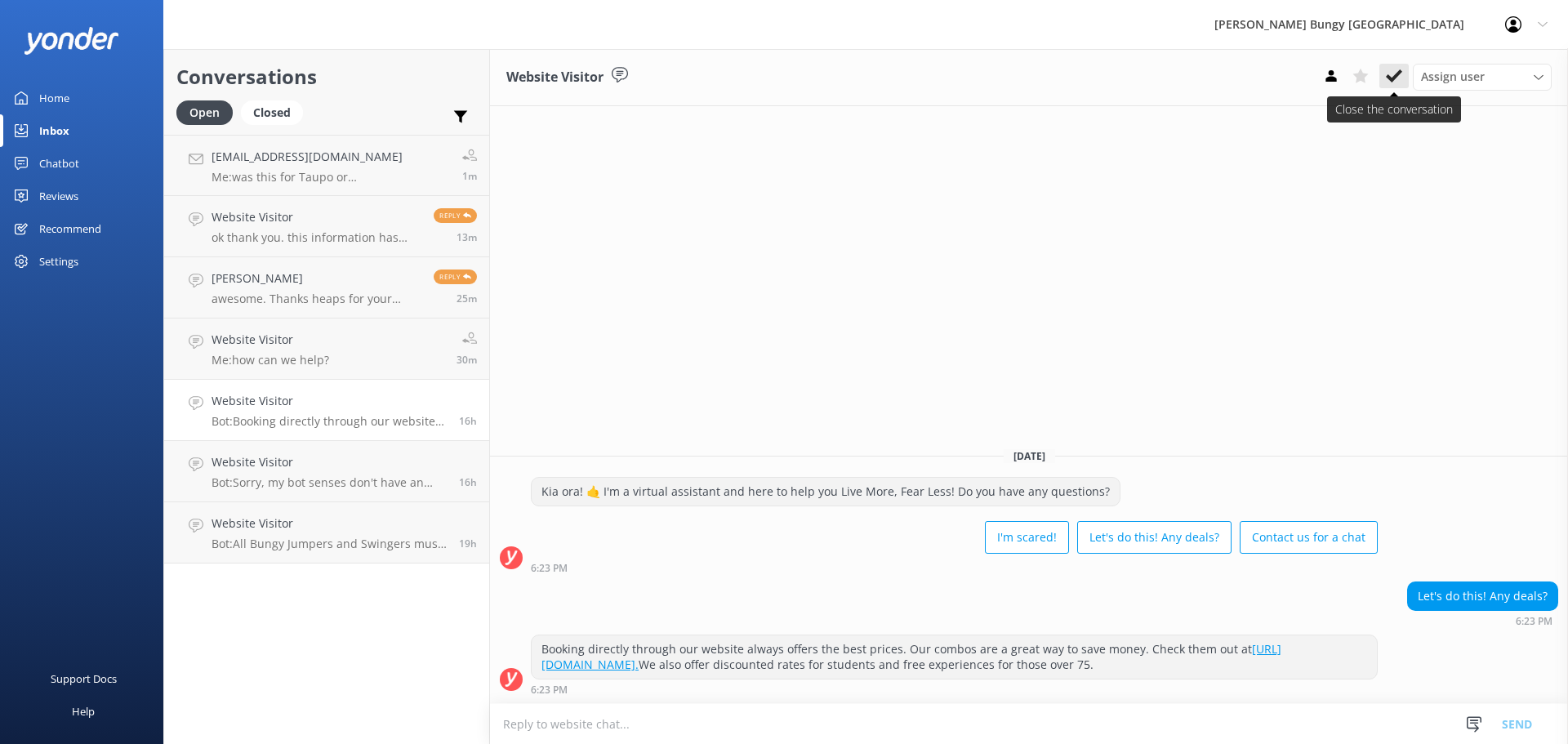
click at [1401, 73] on button at bounding box center [1393, 76] width 29 height 25
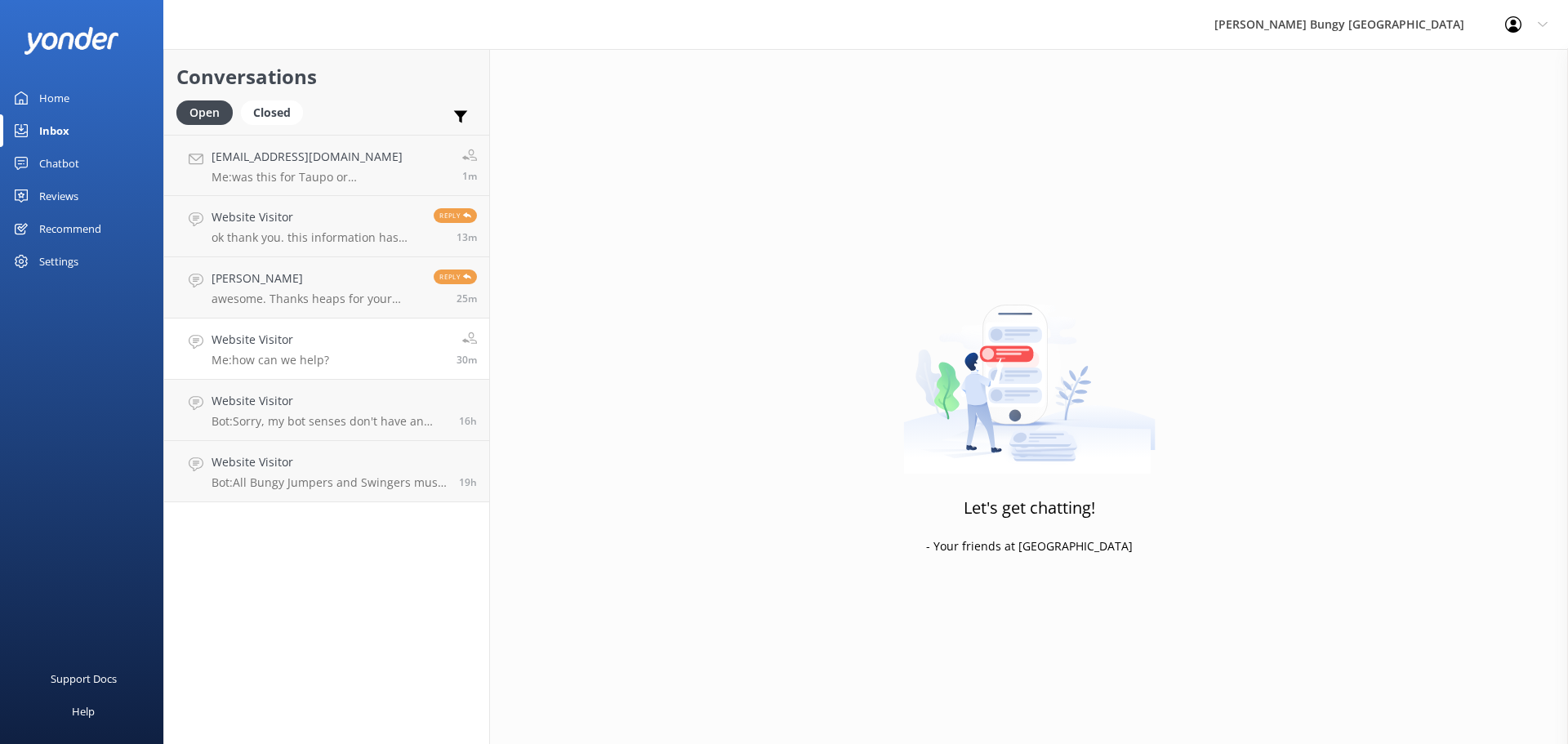
click at [407, 361] on link "Website Visitor Me: how can we help? 30m" at bounding box center [326, 348] width 325 height 61
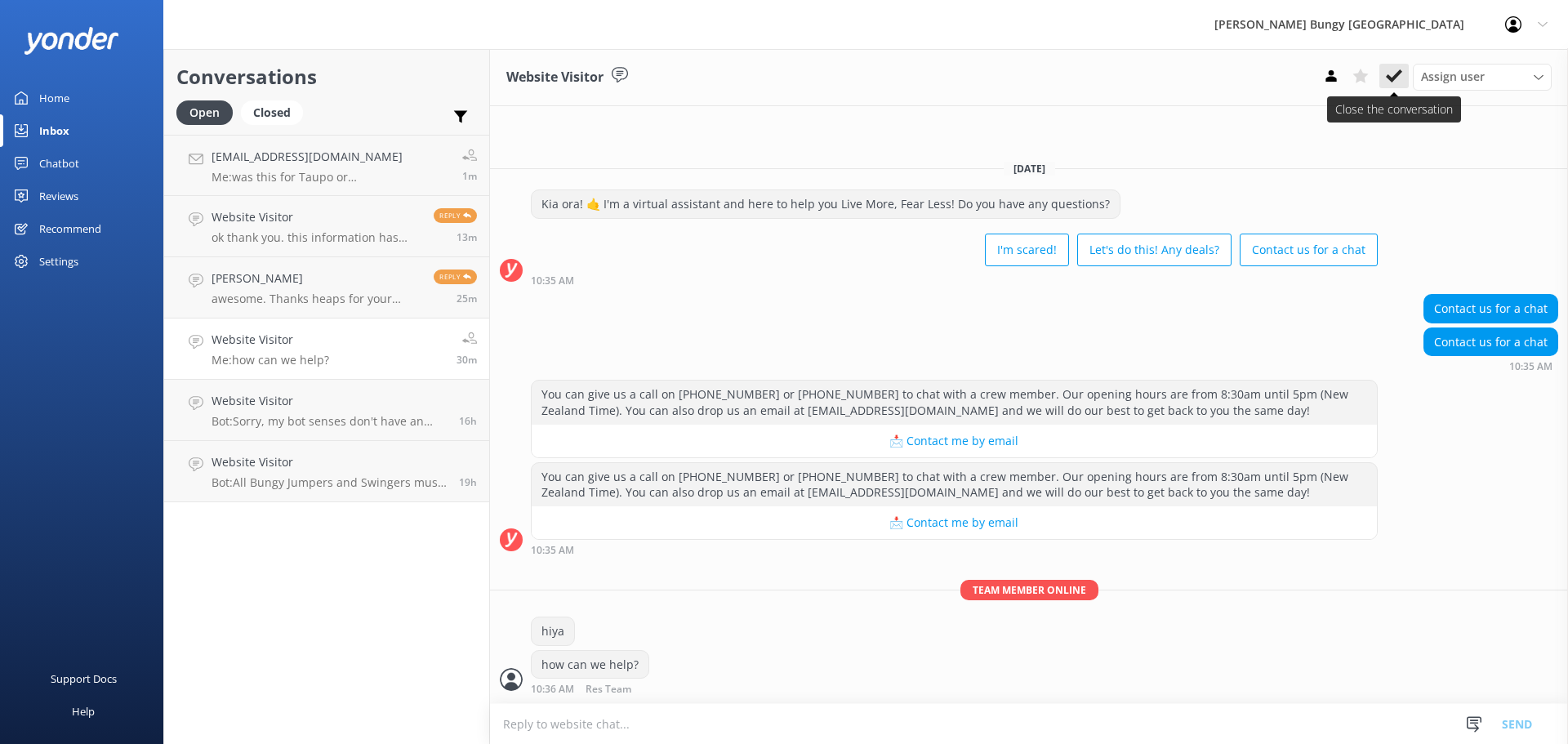
click at [1390, 80] on use at bounding box center [1393, 76] width 17 height 13
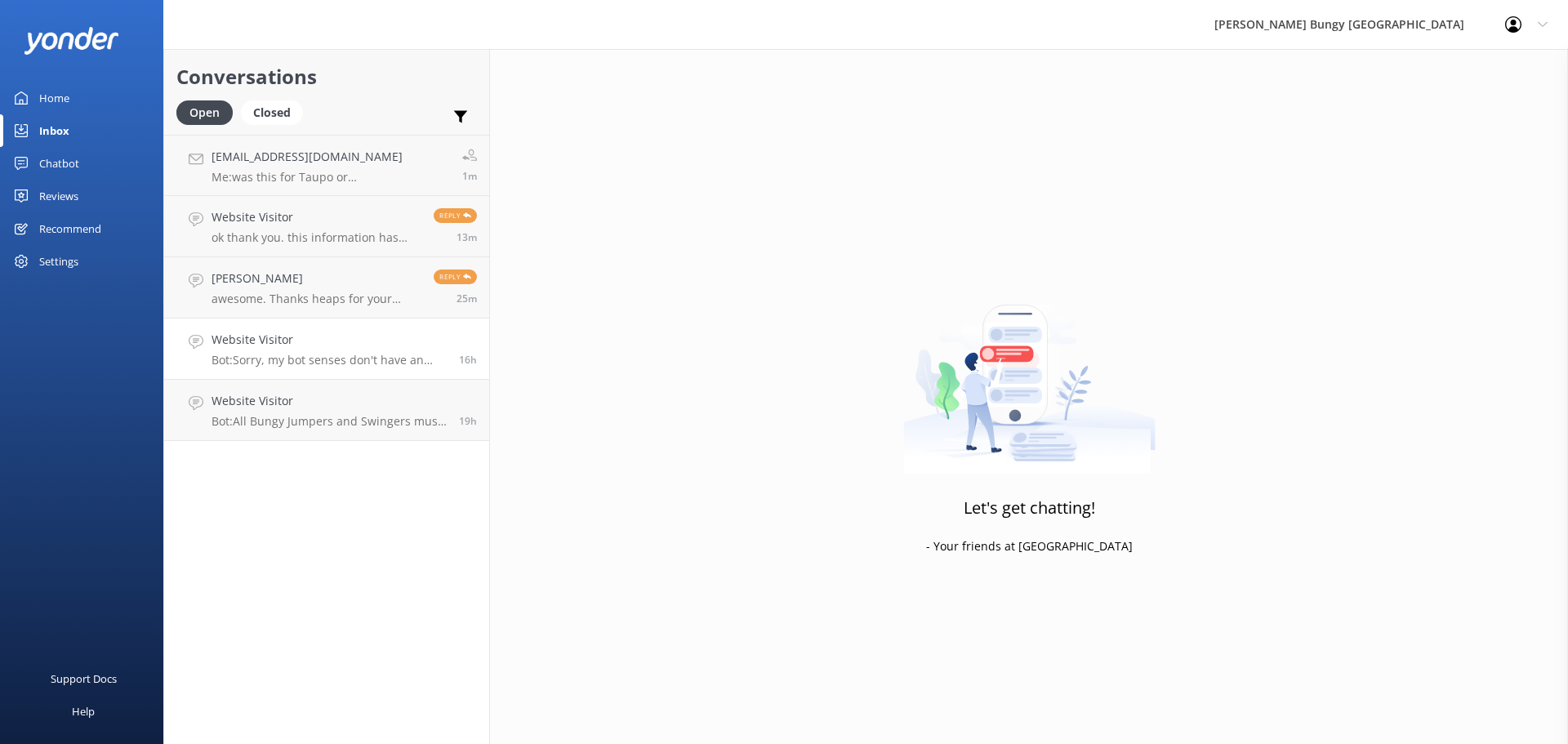
click at [360, 379] on link "Website Visitor Bot: Sorry, my bot senses don't have an answer for that, please…" at bounding box center [326, 348] width 325 height 61
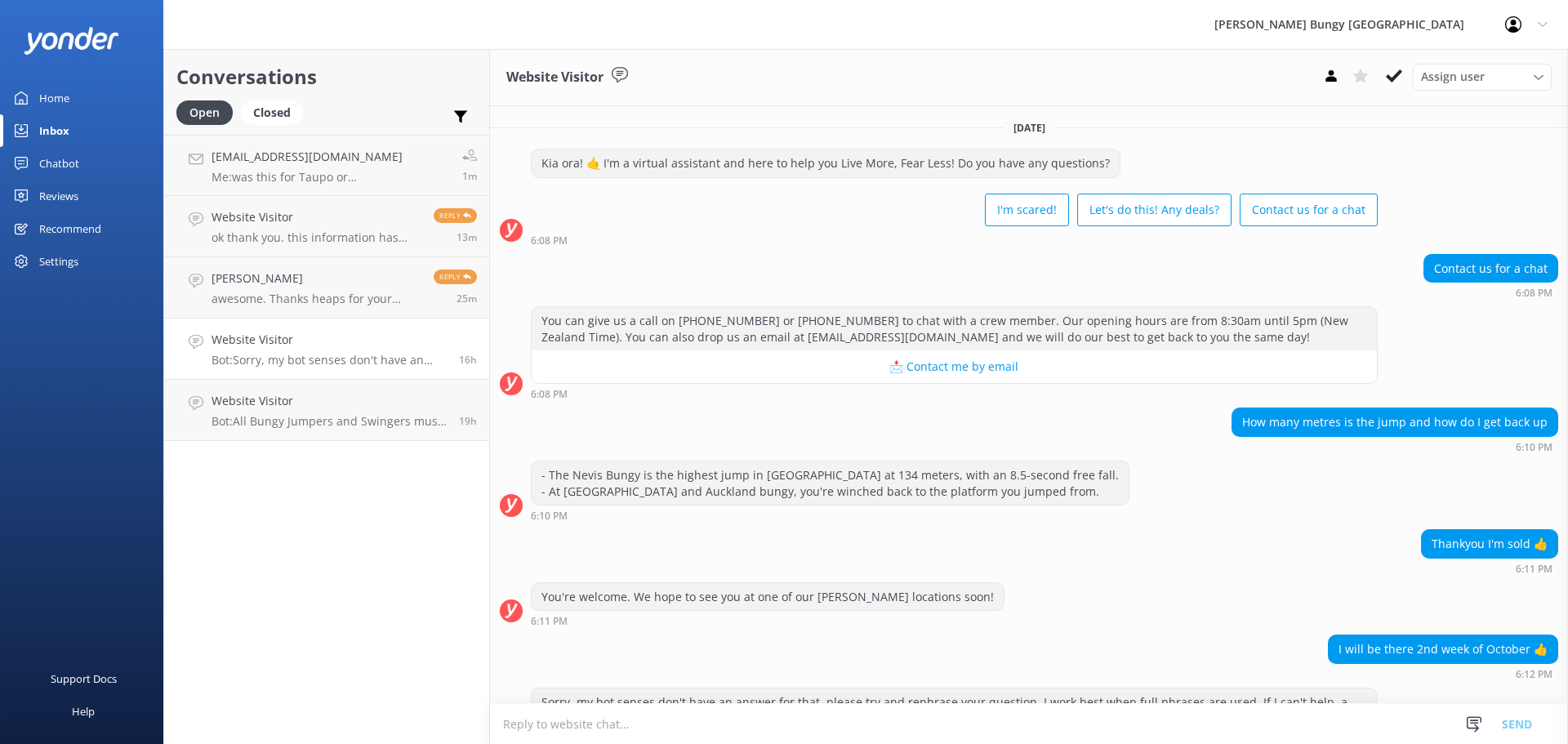
scroll to position [102, 0]
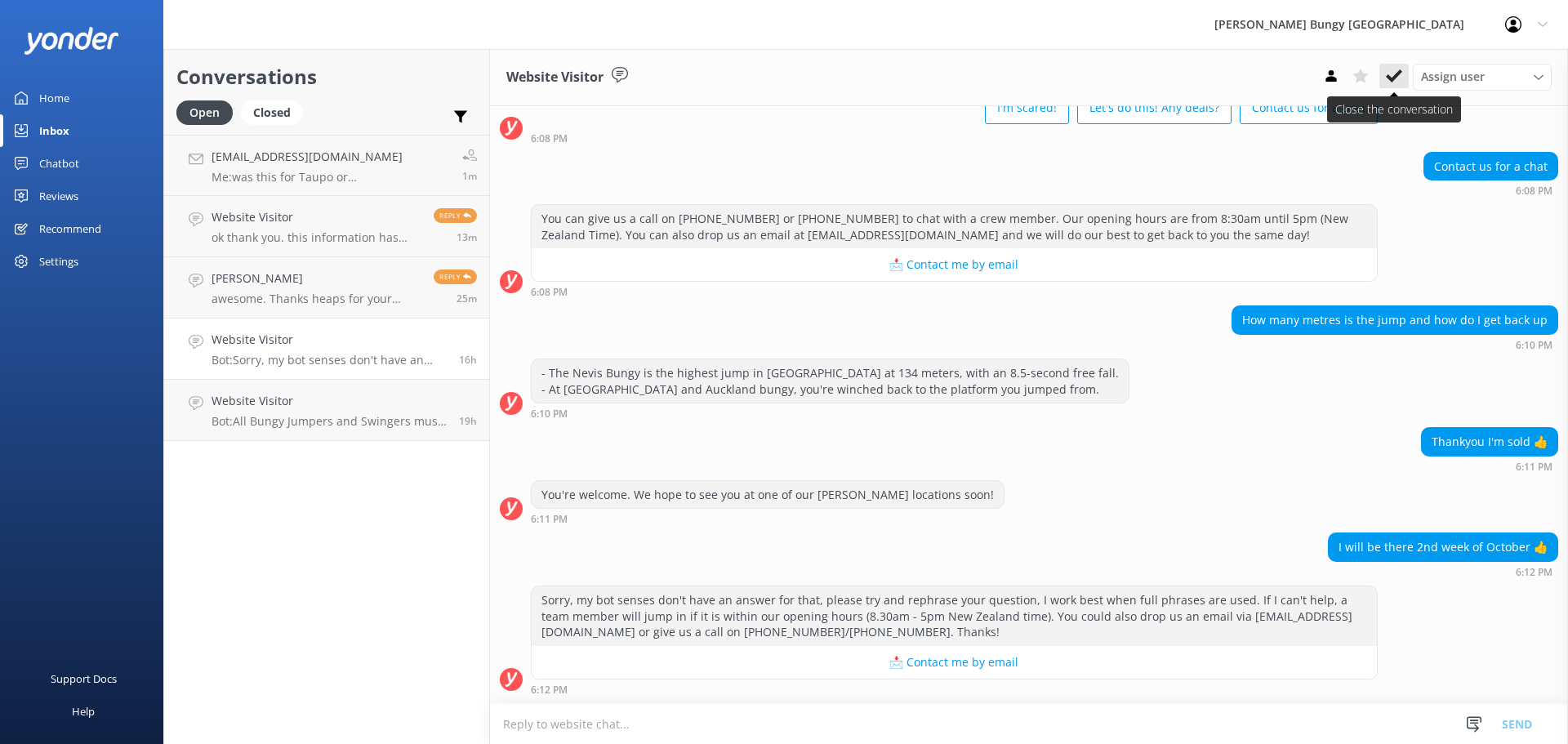
click at [1396, 83] on icon at bounding box center [1393, 76] width 17 height 17
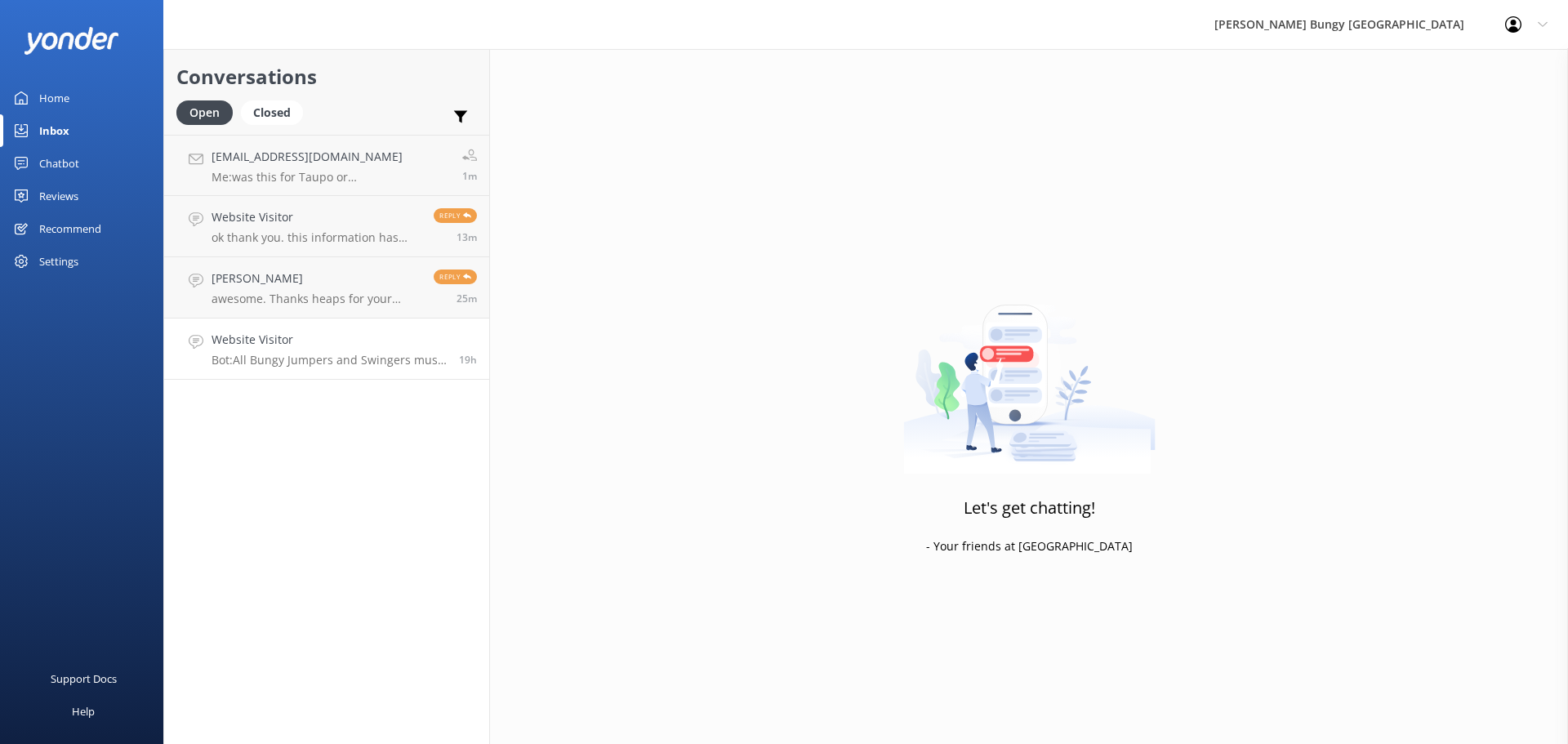
click at [364, 346] on h4 "Website Visitor" at bounding box center [329, 339] width 235 height 18
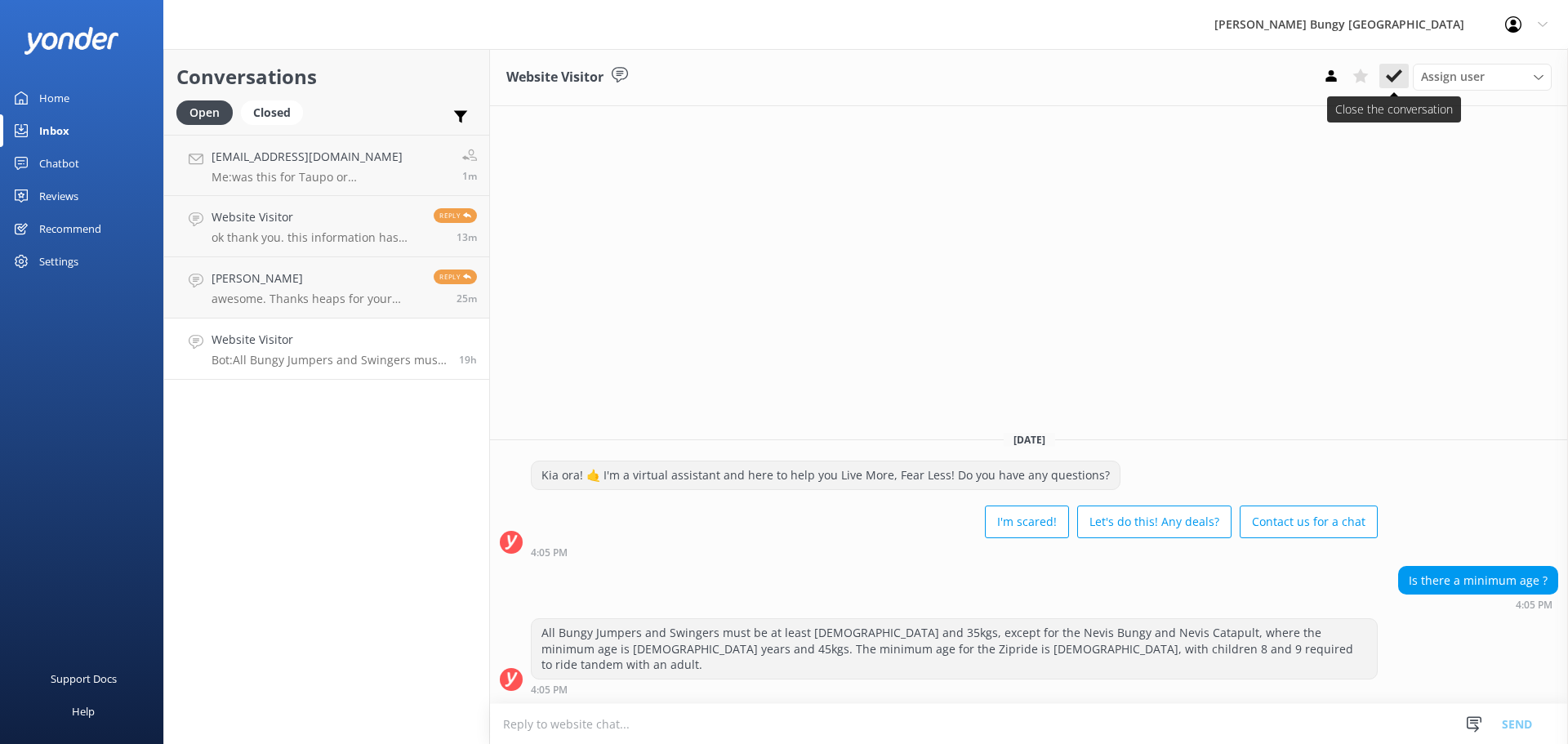
click at [1397, 74] on use at bounding box center [1393, 76] width 17 height 13
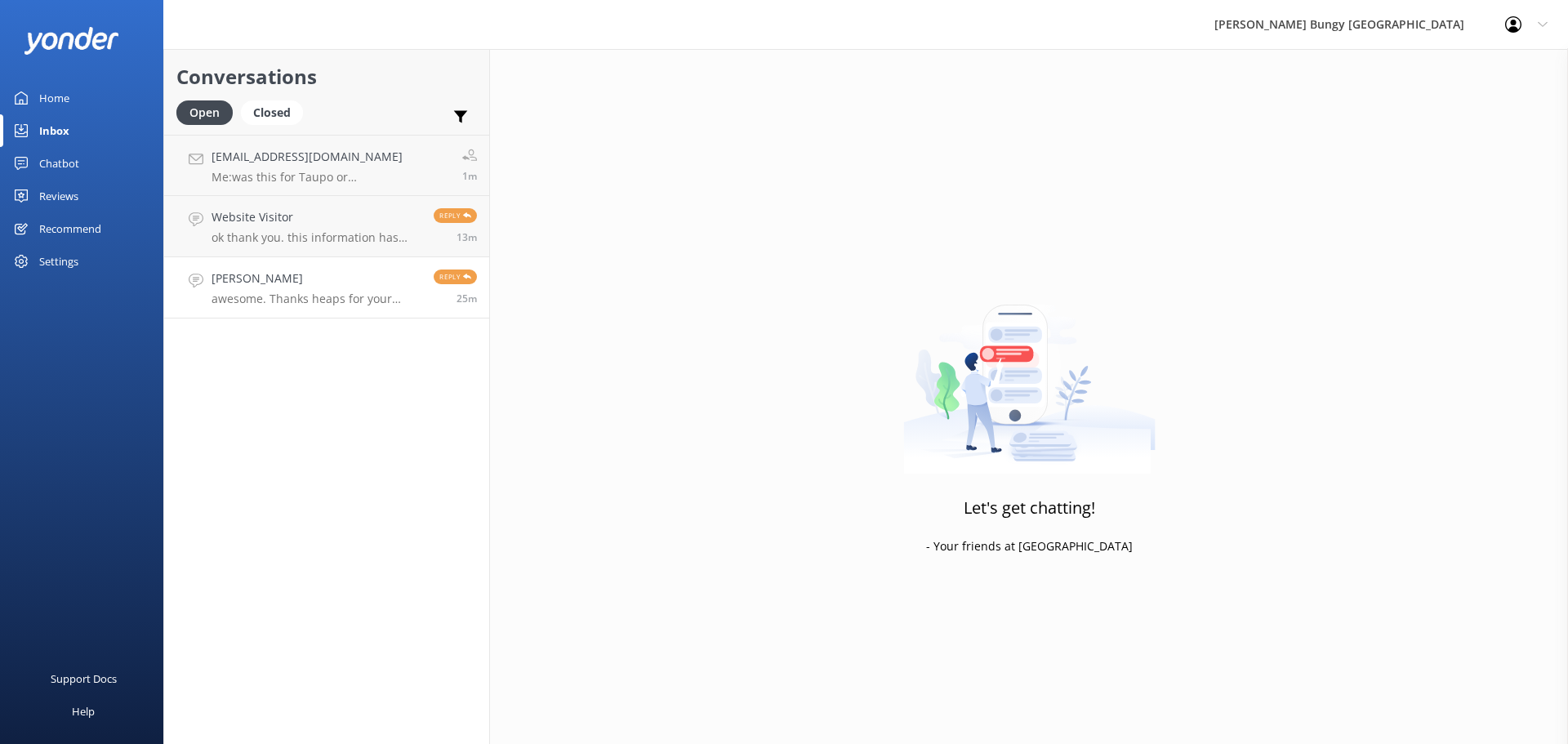
click at [275, 269] on link "Madison Fraser awesome. Thanks heaps for your help. Much appreciated Reply 25m" at bounding box center [326, 287] width 325 height 61
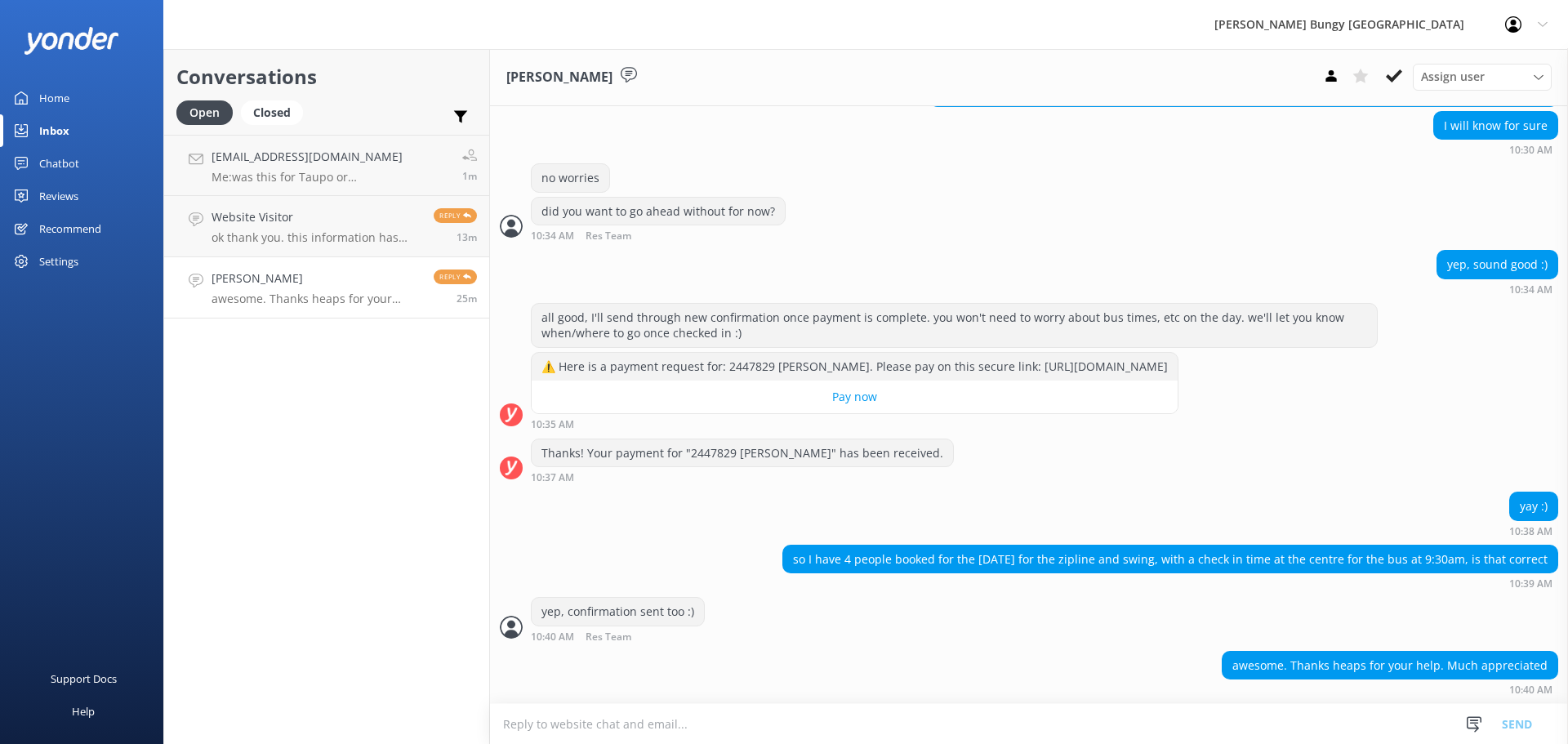
scroll to position [2091, 0]
click at [423, 222] on div "Reply 13m" at bounding box center [449, 226] width 56 height 36
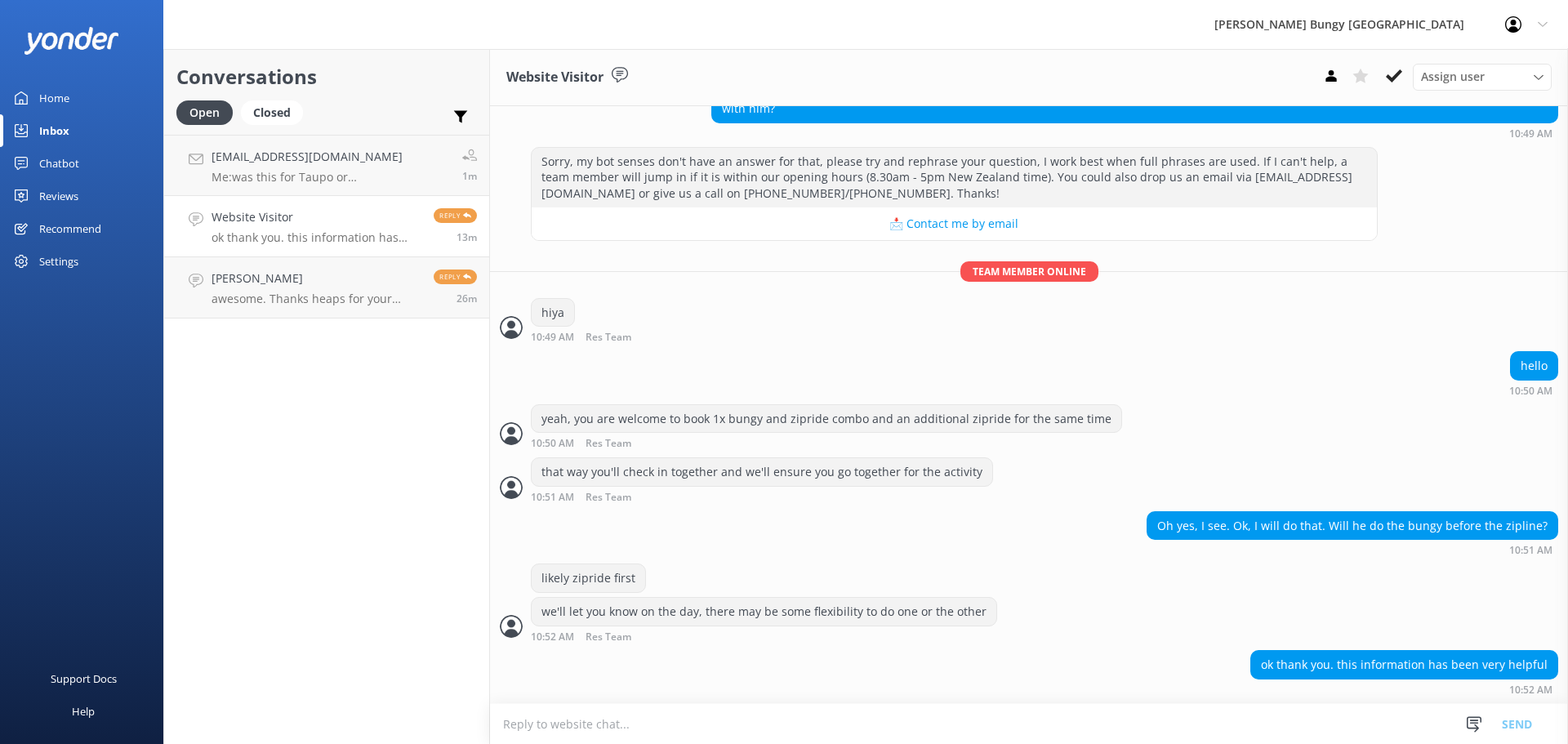
click at [1386, 61] on div "Website Visitor Assign user Mike Voyce Michelle Gillard Tech Admin Dan Waugh Re…" at bounding box center [1029, 78] width 1078 height 57
click at [1386, 63] on button at bounding box center [1393, 76] width 29 height 25
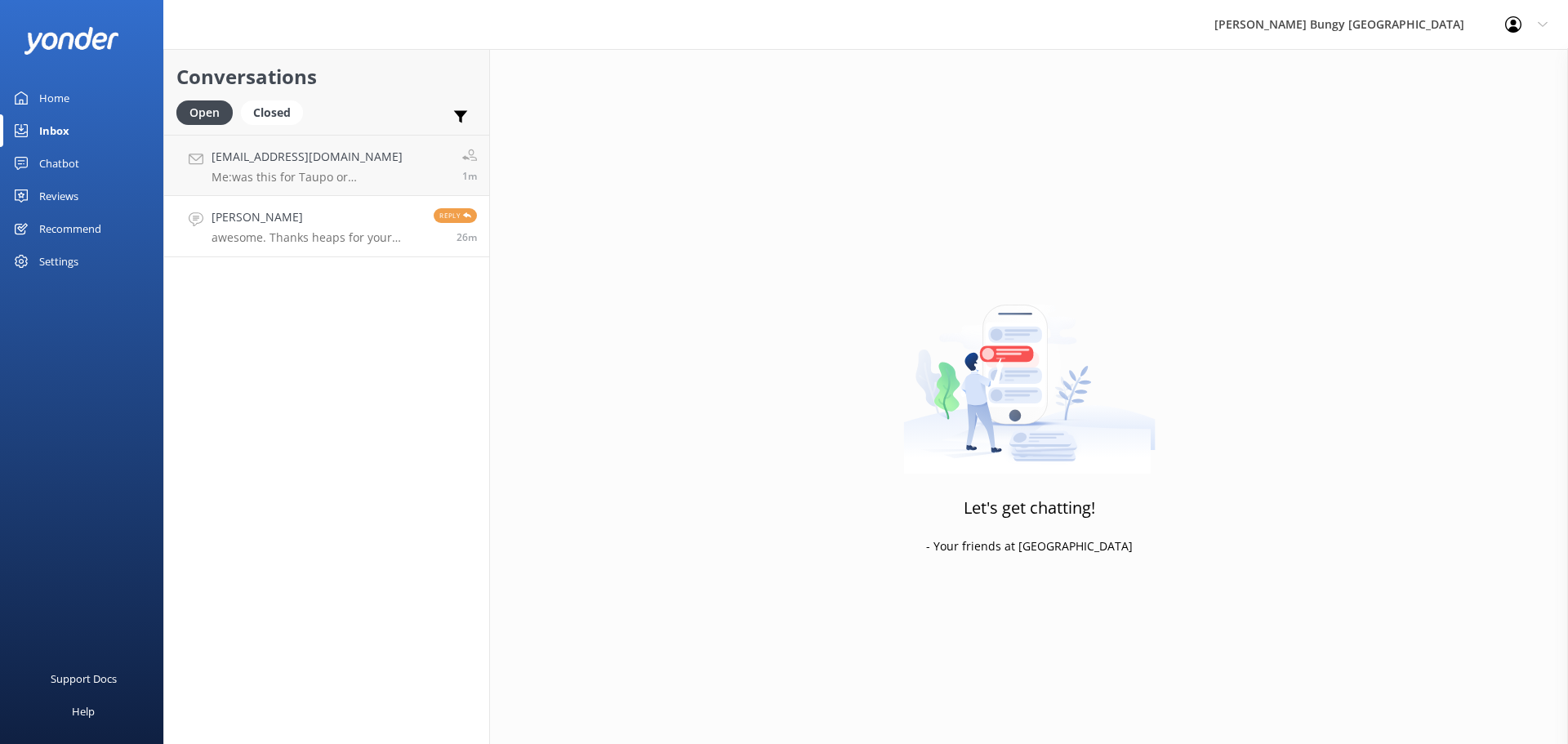
click at [244, 238] on p "awesome. Thanks heaps for your help. Much appreciated" at bounding box center [316, 237] width 210 height 15
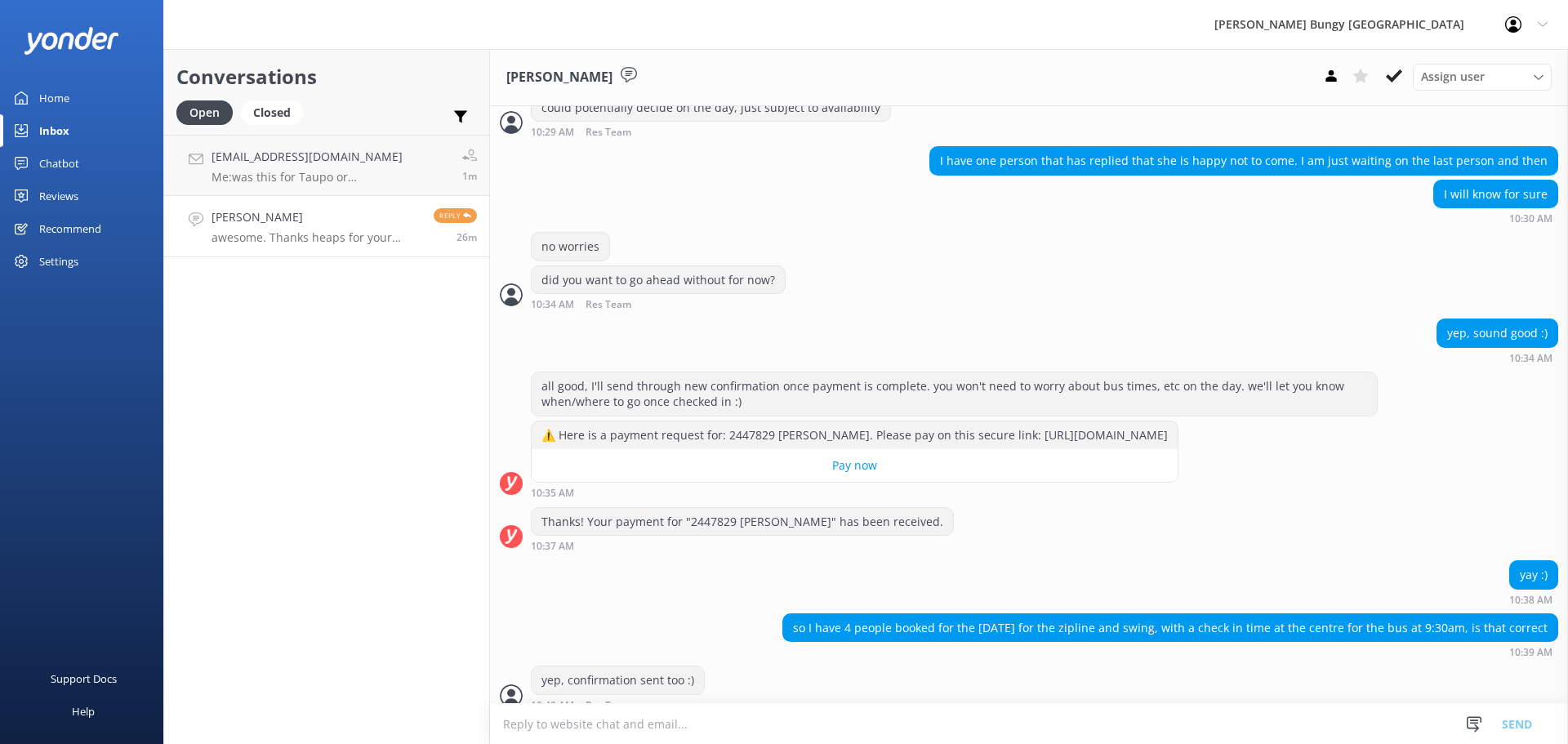
scroll to position [2091, 0]
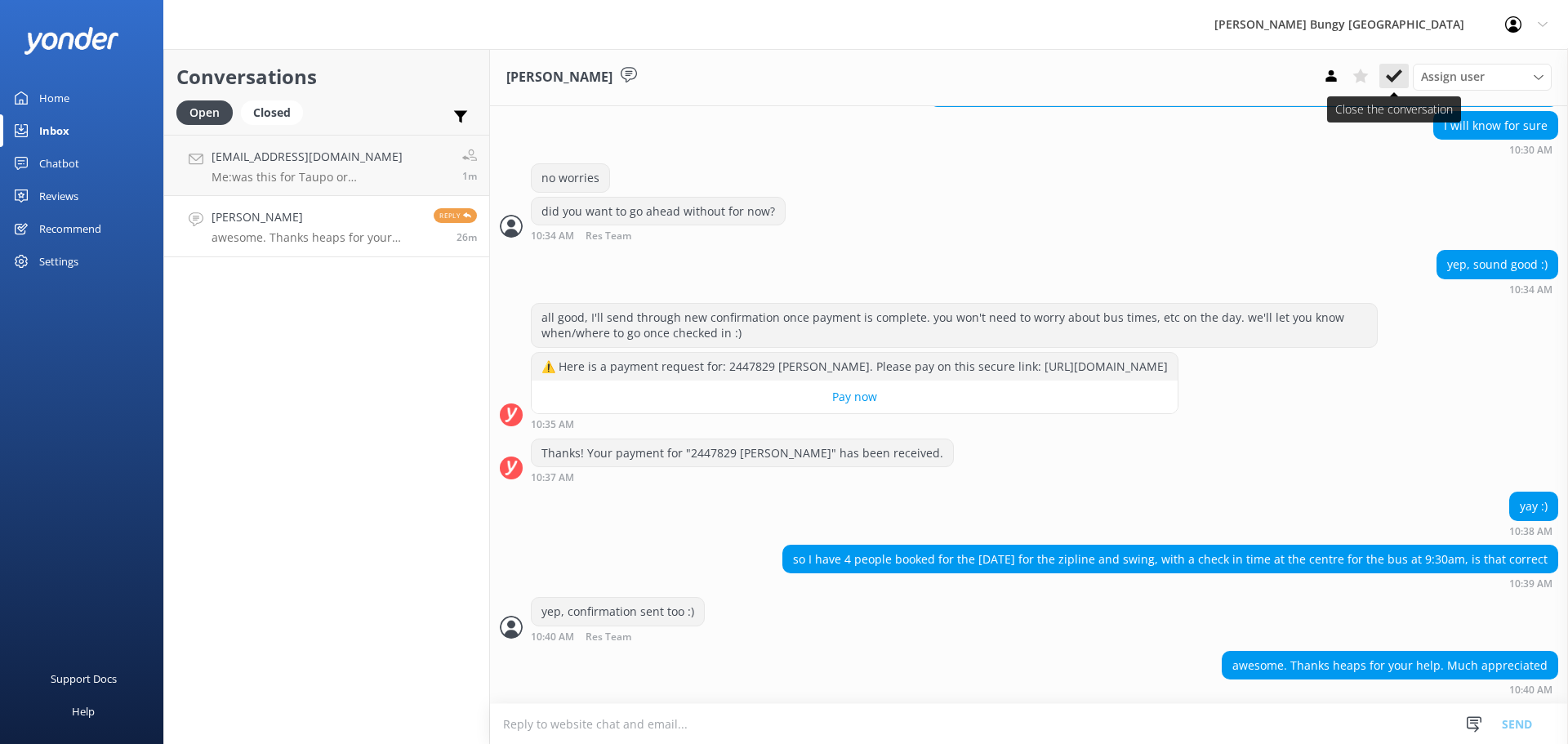
click at [1379, 83] on button at bounding box center [1393, 76] width 29 height 25
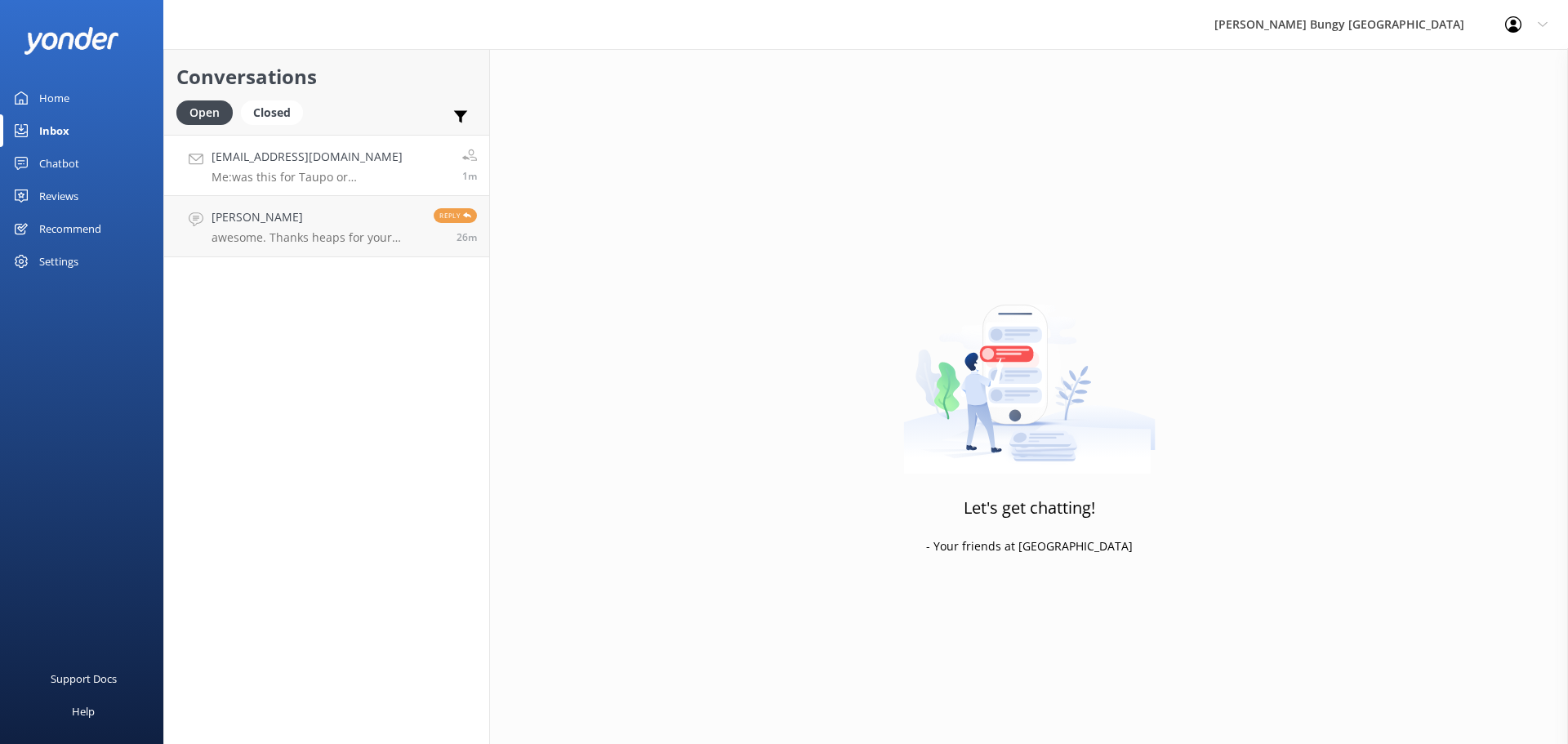
click at [276, 166] on h4 "[EMAIL_ADDRESS][DOMAIN_NAME]" at bounding box center [331, 157] width 238 height 18
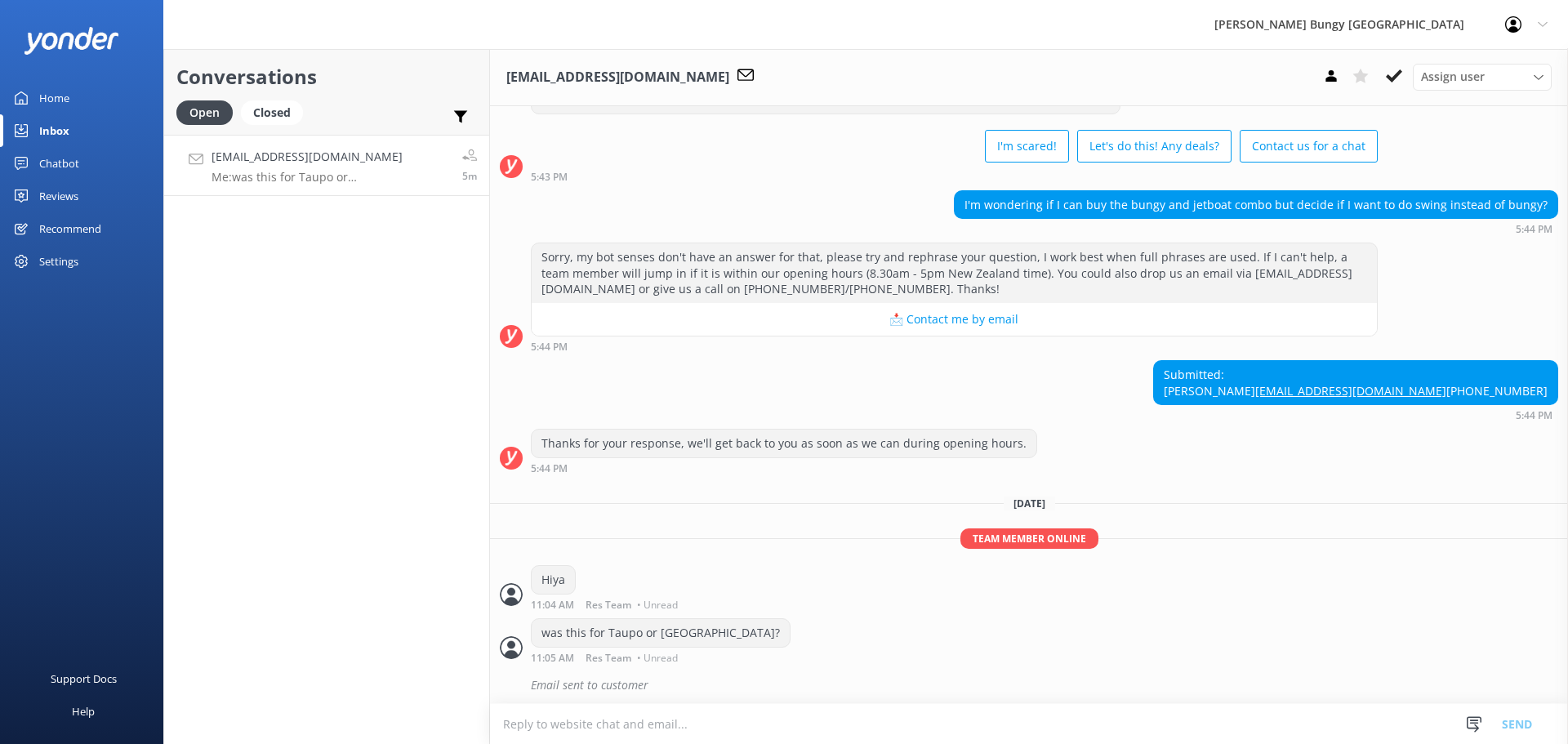
scroll to position [99, 0]
